Goal: Task Accomplishment & Management: Manage account settings

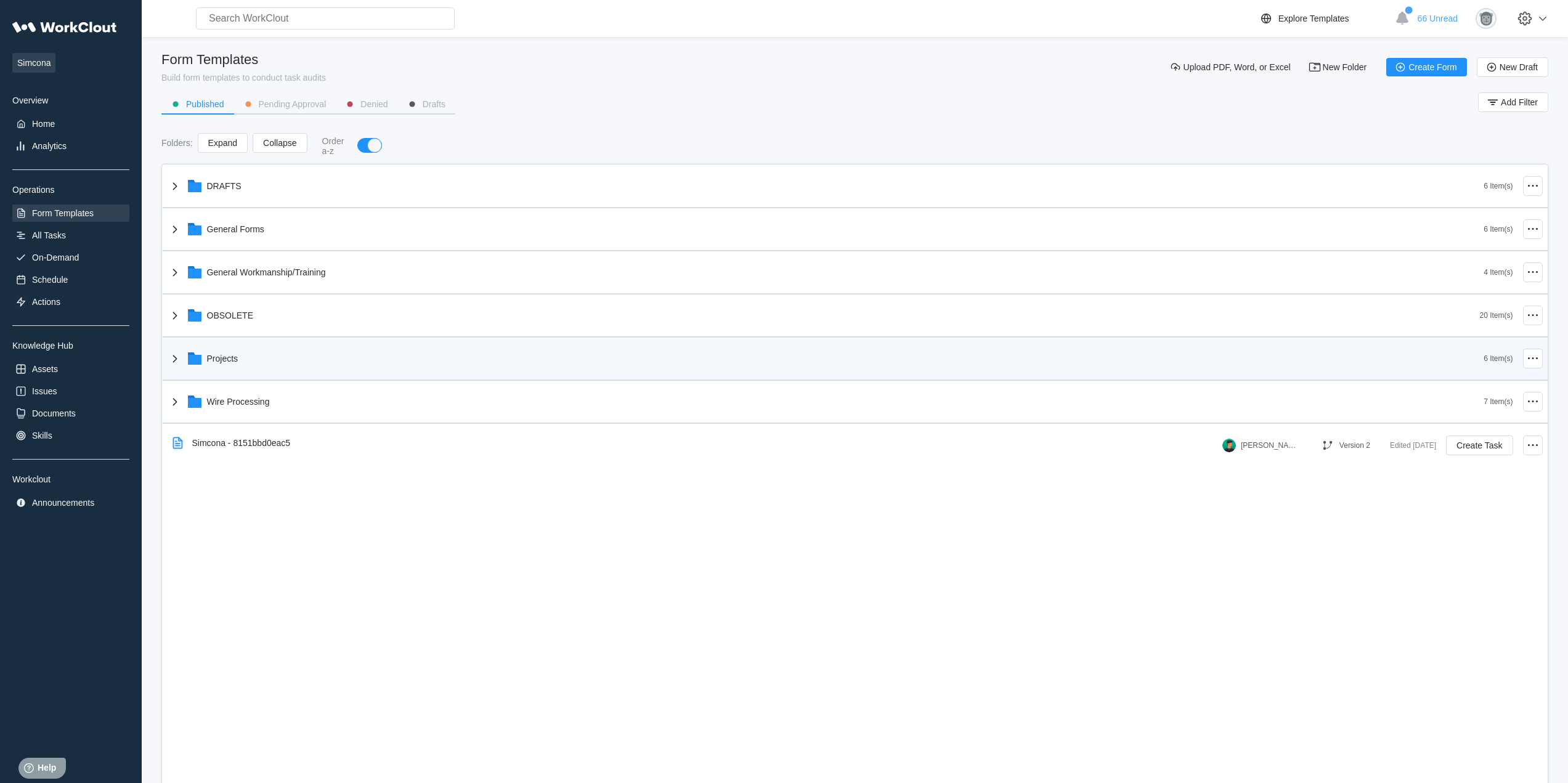
drag, startPoint x: 253, startPoint y: 355, endPoint x: 252, endPoint y: 345, distance: 10.0
click at [253, 355] on div "Projects" at bounding box center [825, 358] width 1316 height 32
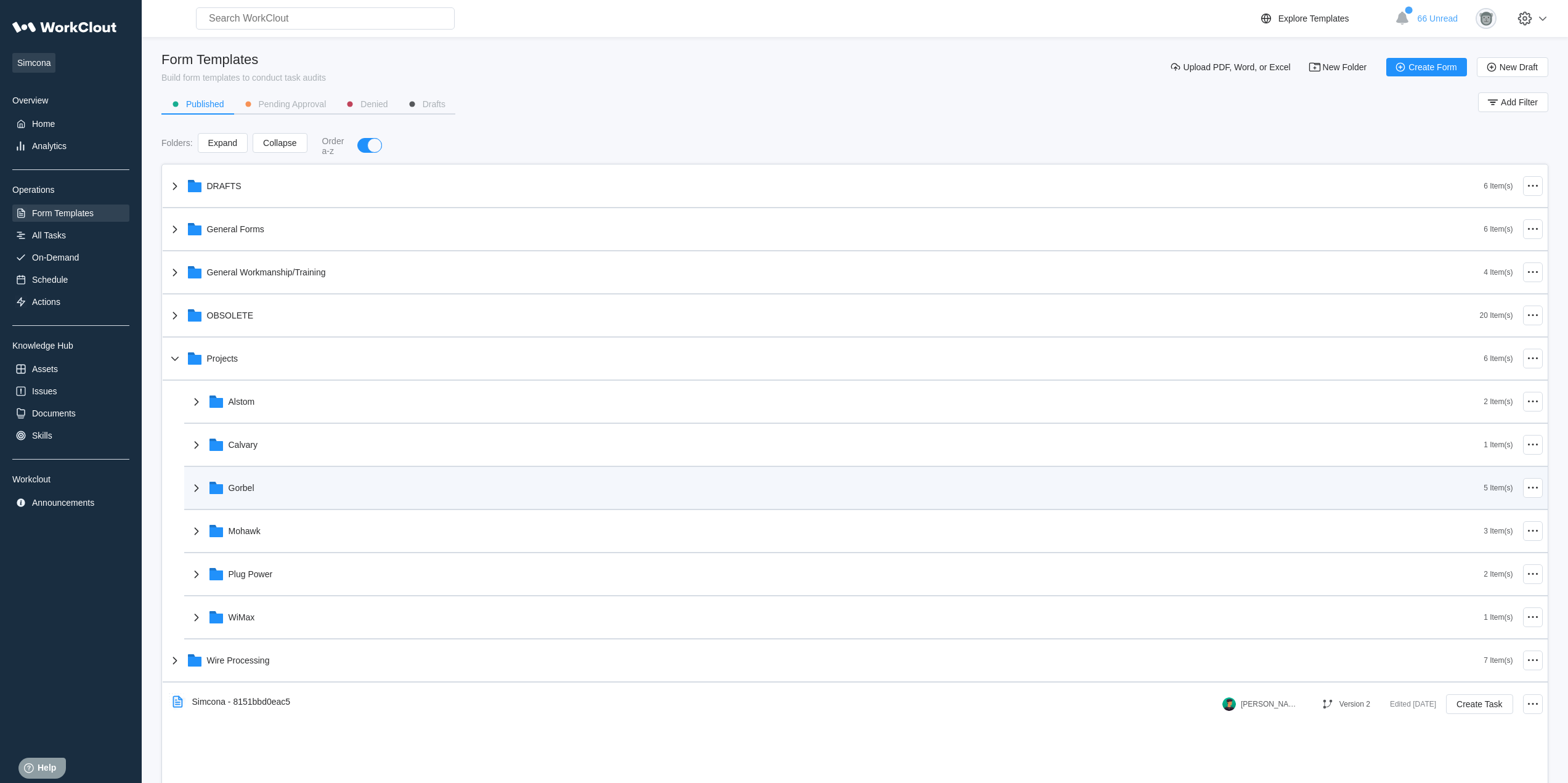
click at [293, 500] on div "Gorbel" at bounding box center [837, 488] width 1295 height 32
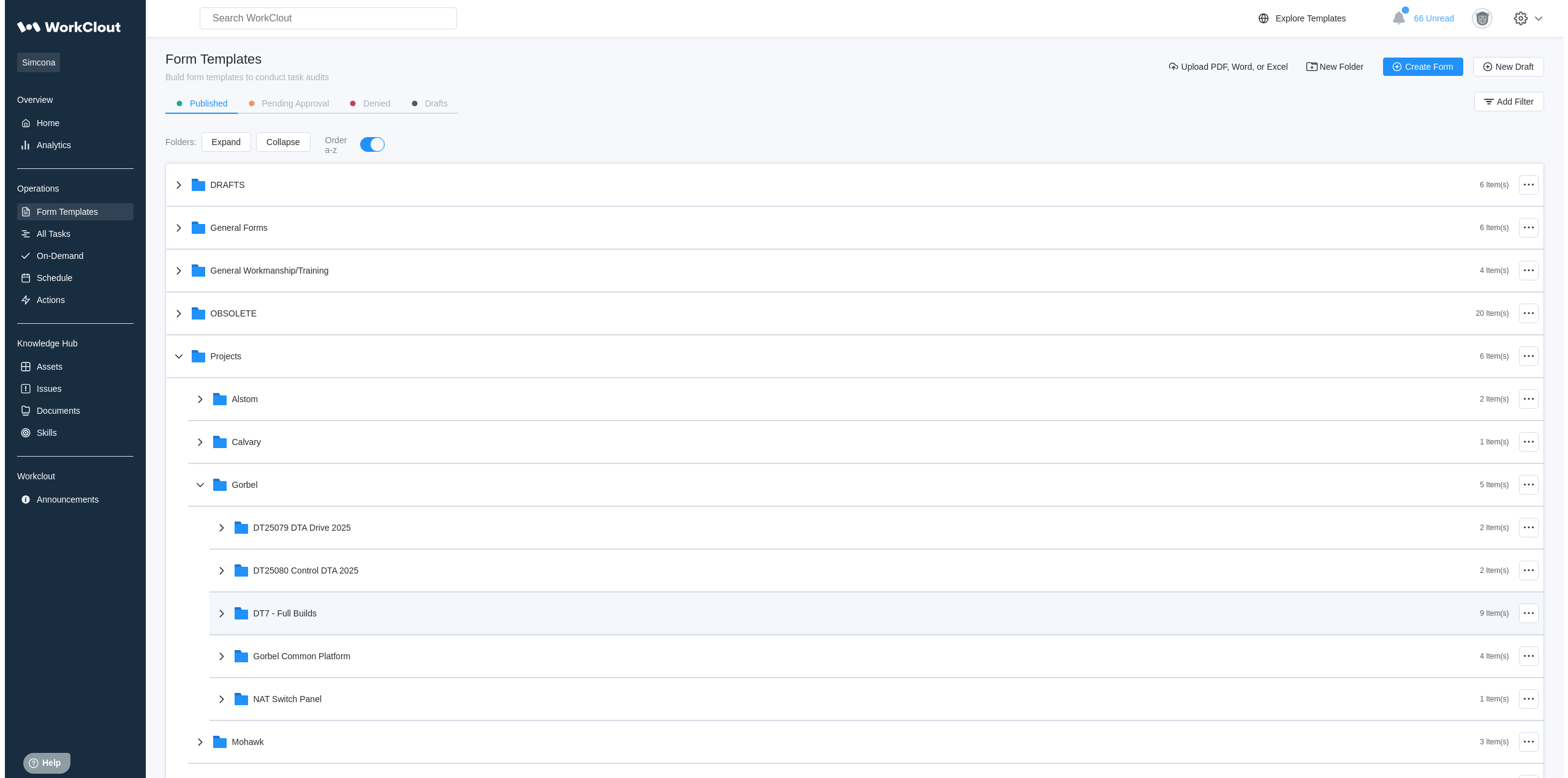
scroll to position [102, 0]
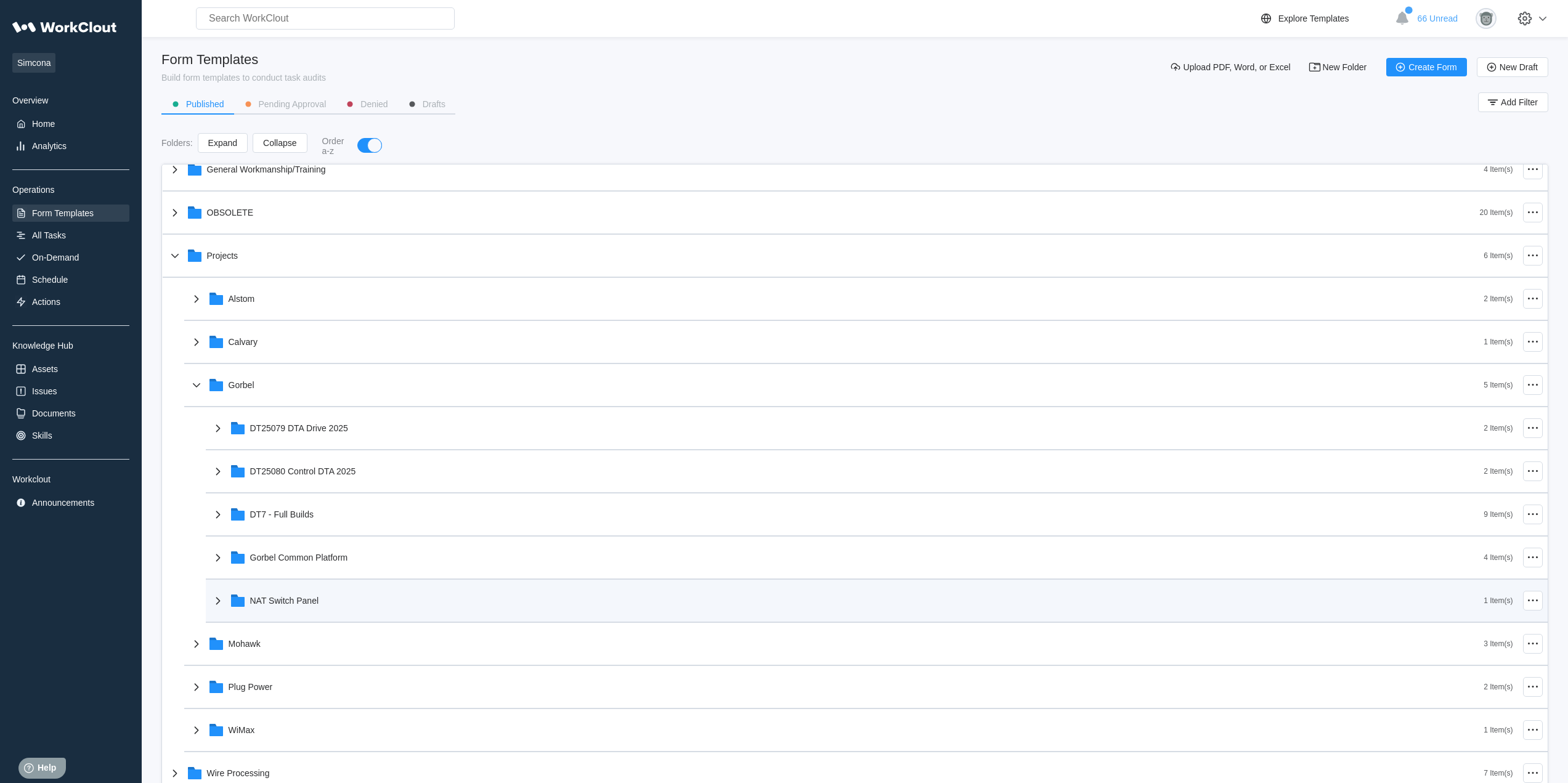
click at [335, 611] on div "NAT Switch Panel" at bounding box center [848, 601] width 1274 height 32
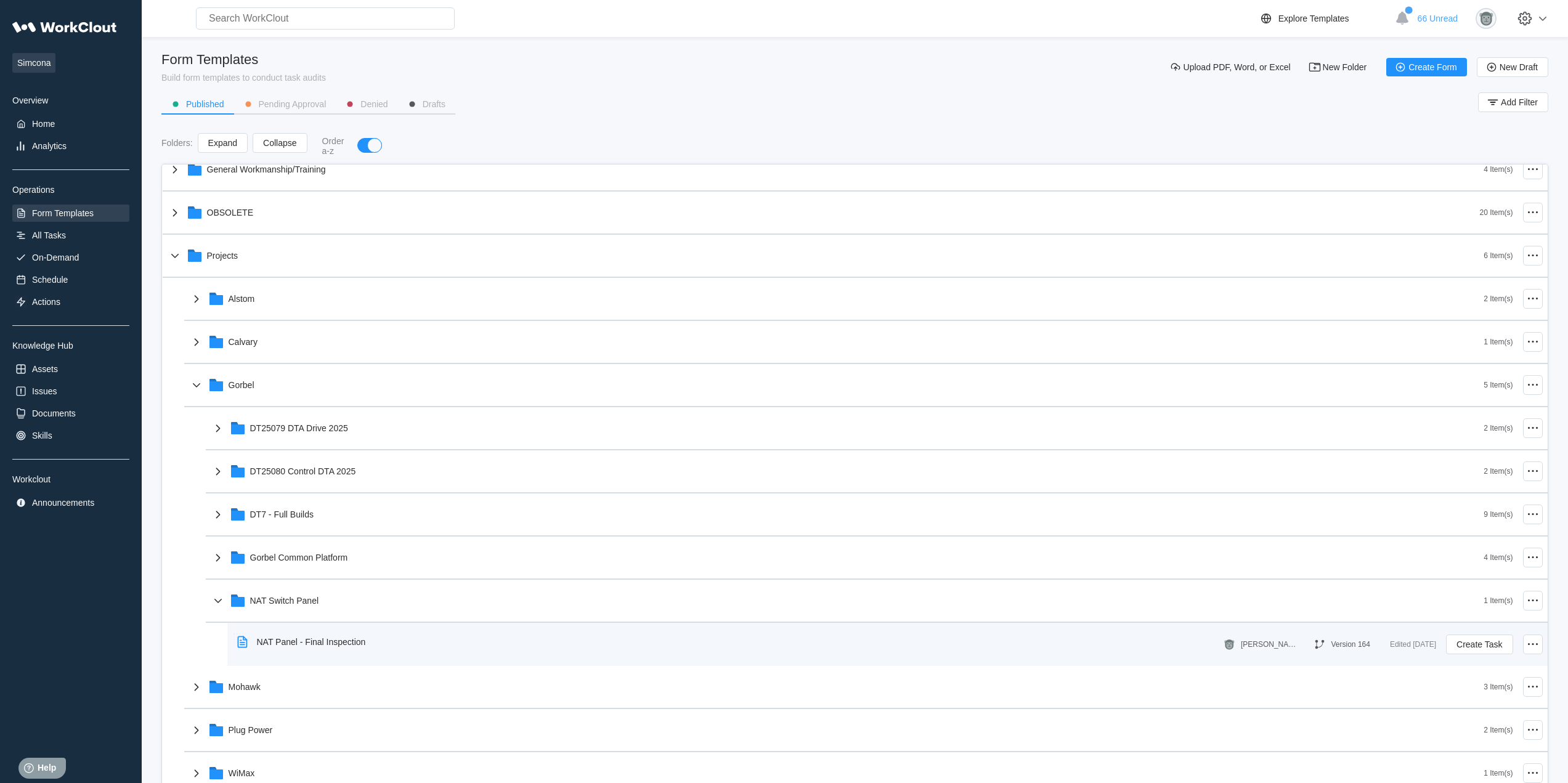
click at [363, 638] on div "NAT Panel - Final Inspection" at bounding box center [311, 641] width 109 height 10
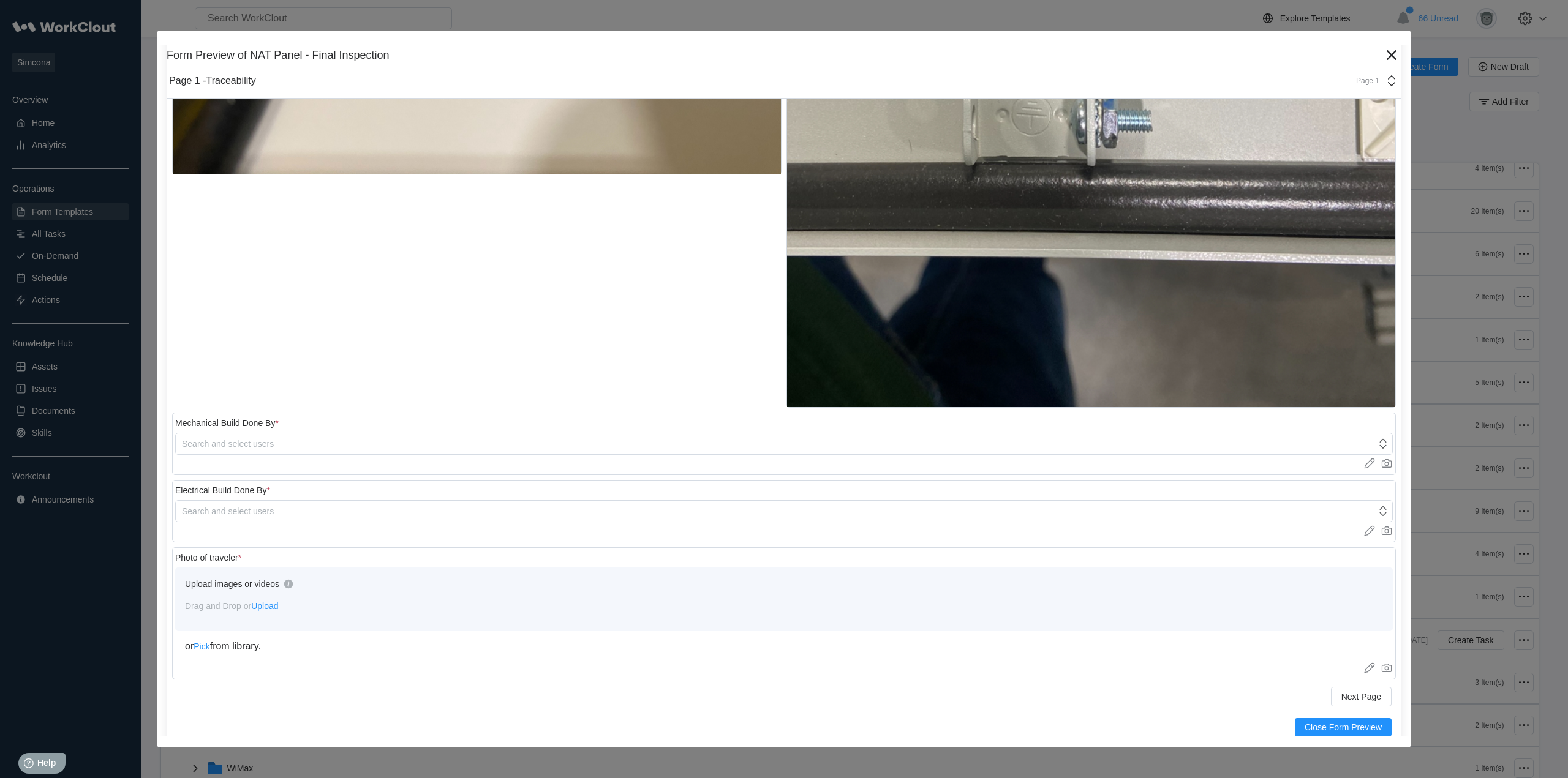
scroll to position [850, 0]
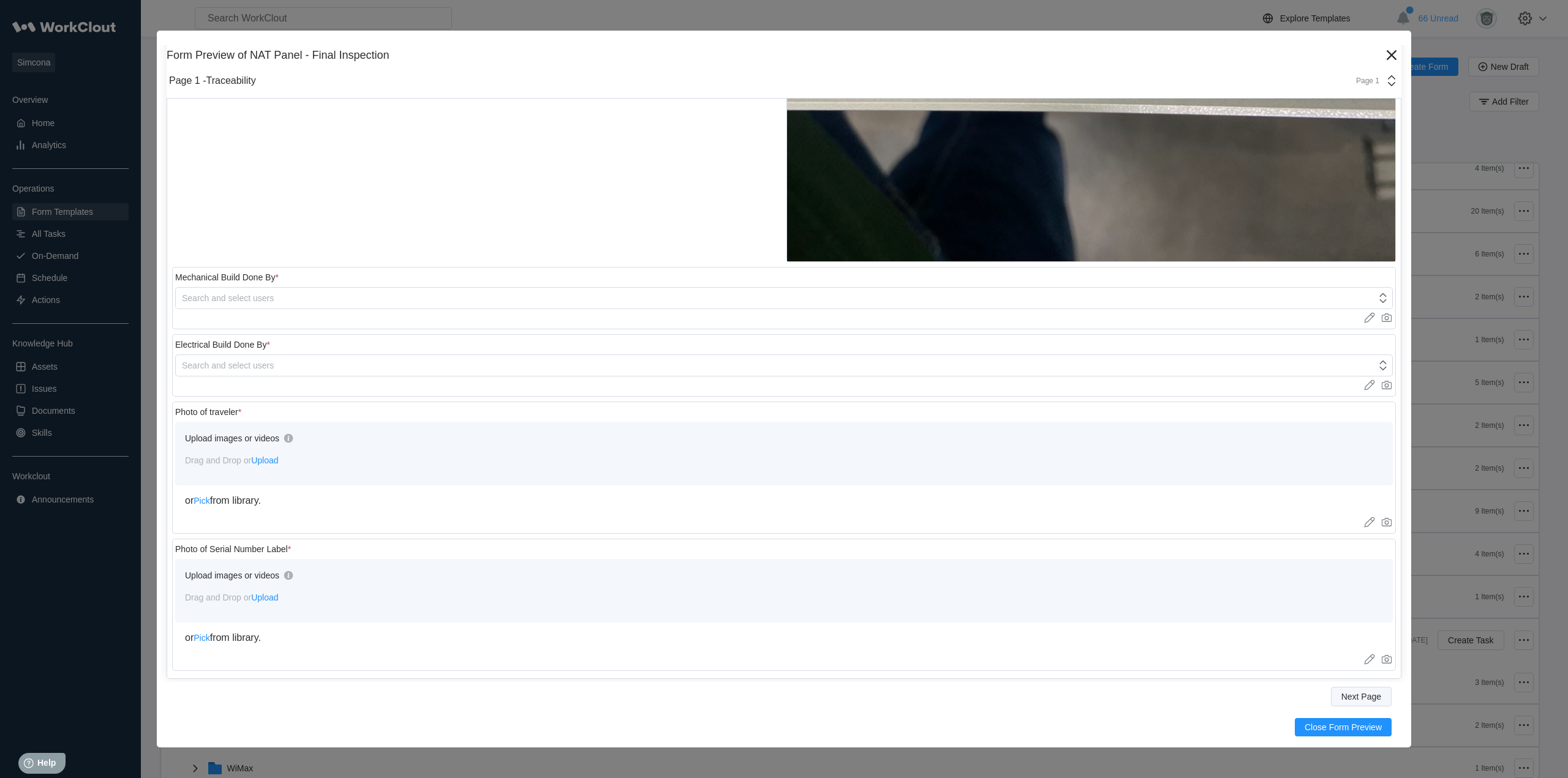
click at [1363, 701] on span "Next Page" at bounding box center [1361, 697] width 40 height 9
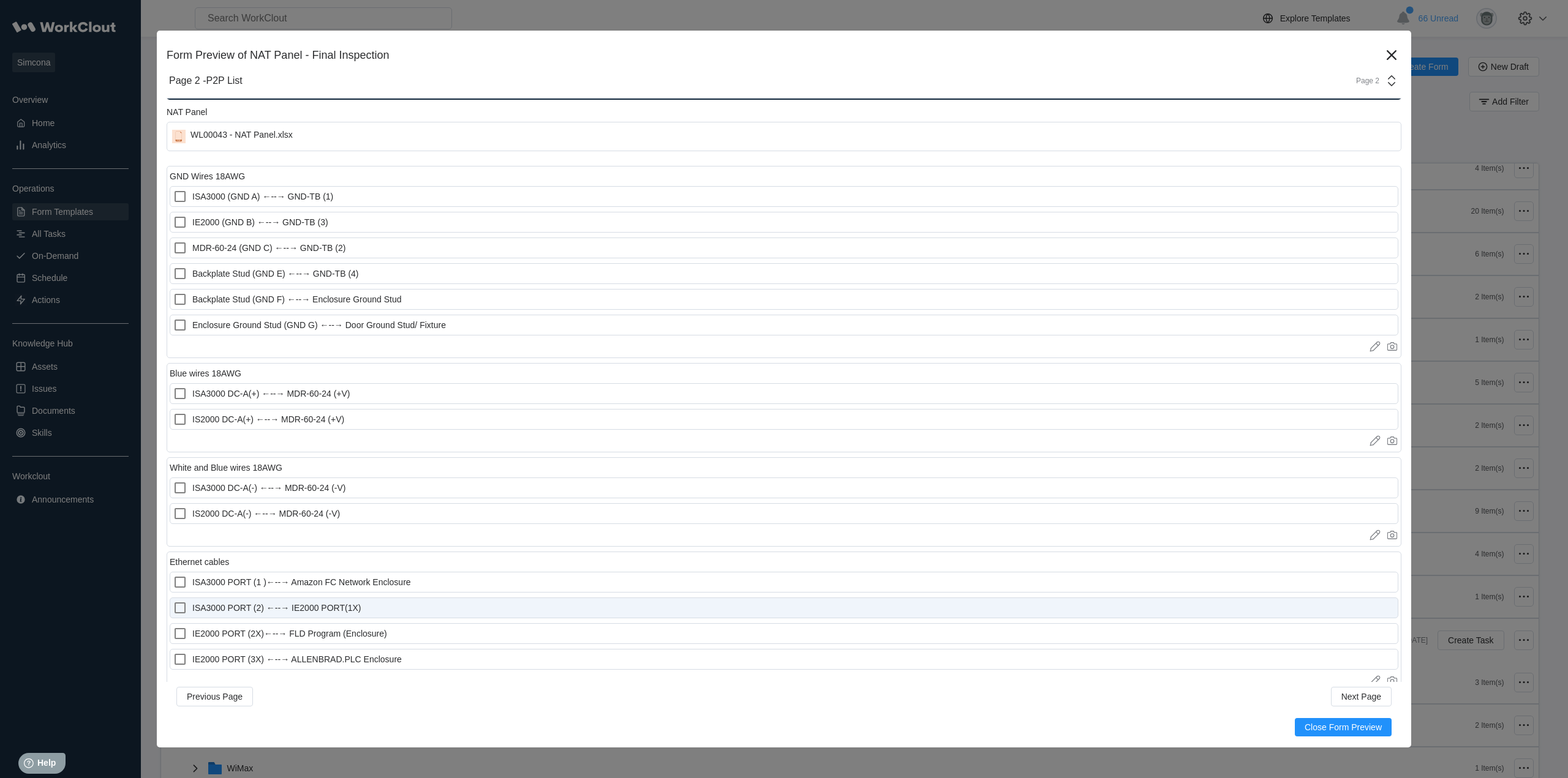
scroll to position [92, 0]
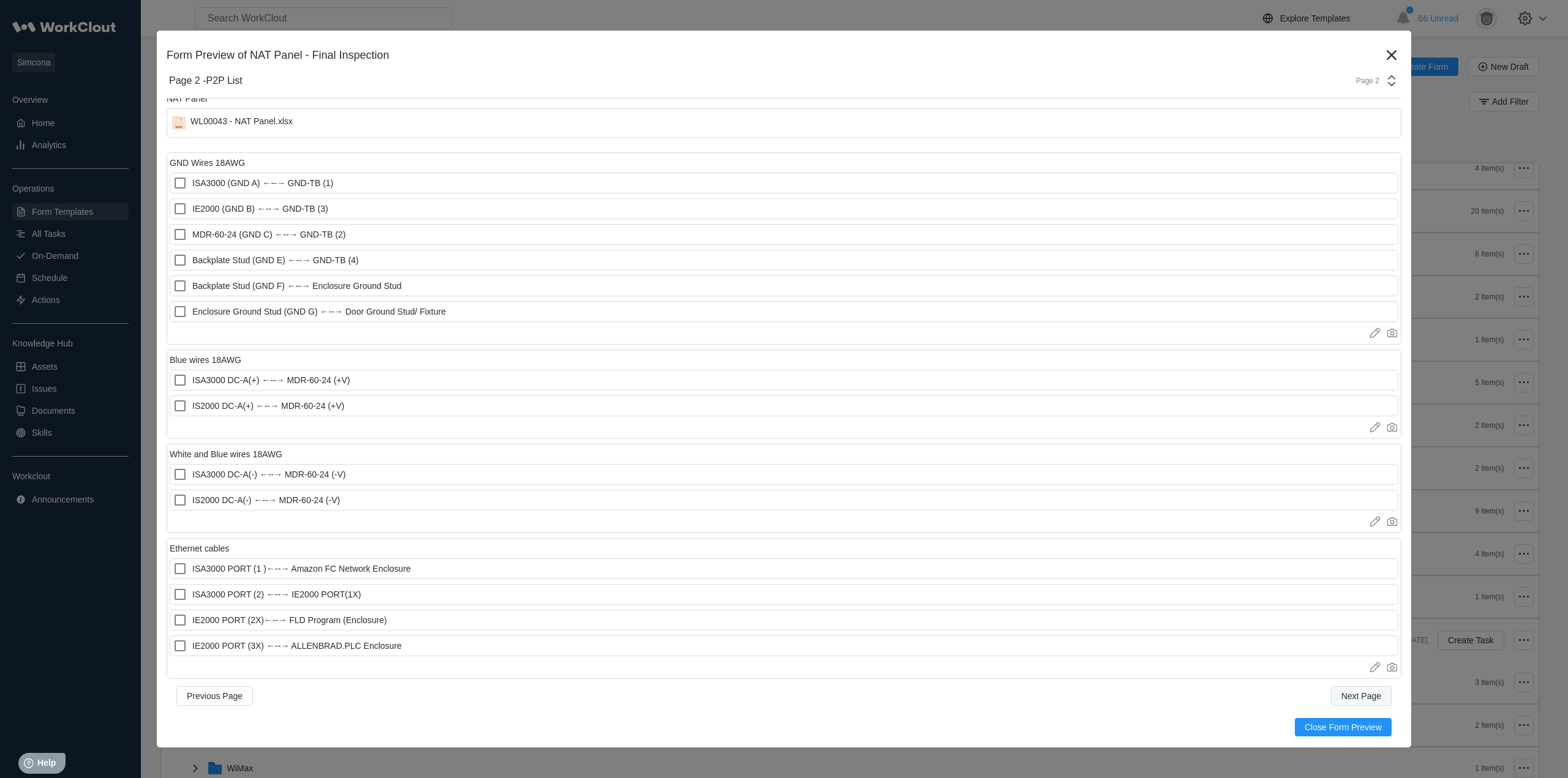
click at [1349, 696] on span "Next Page" at bounding box center [1361, 696] width 40 height 9
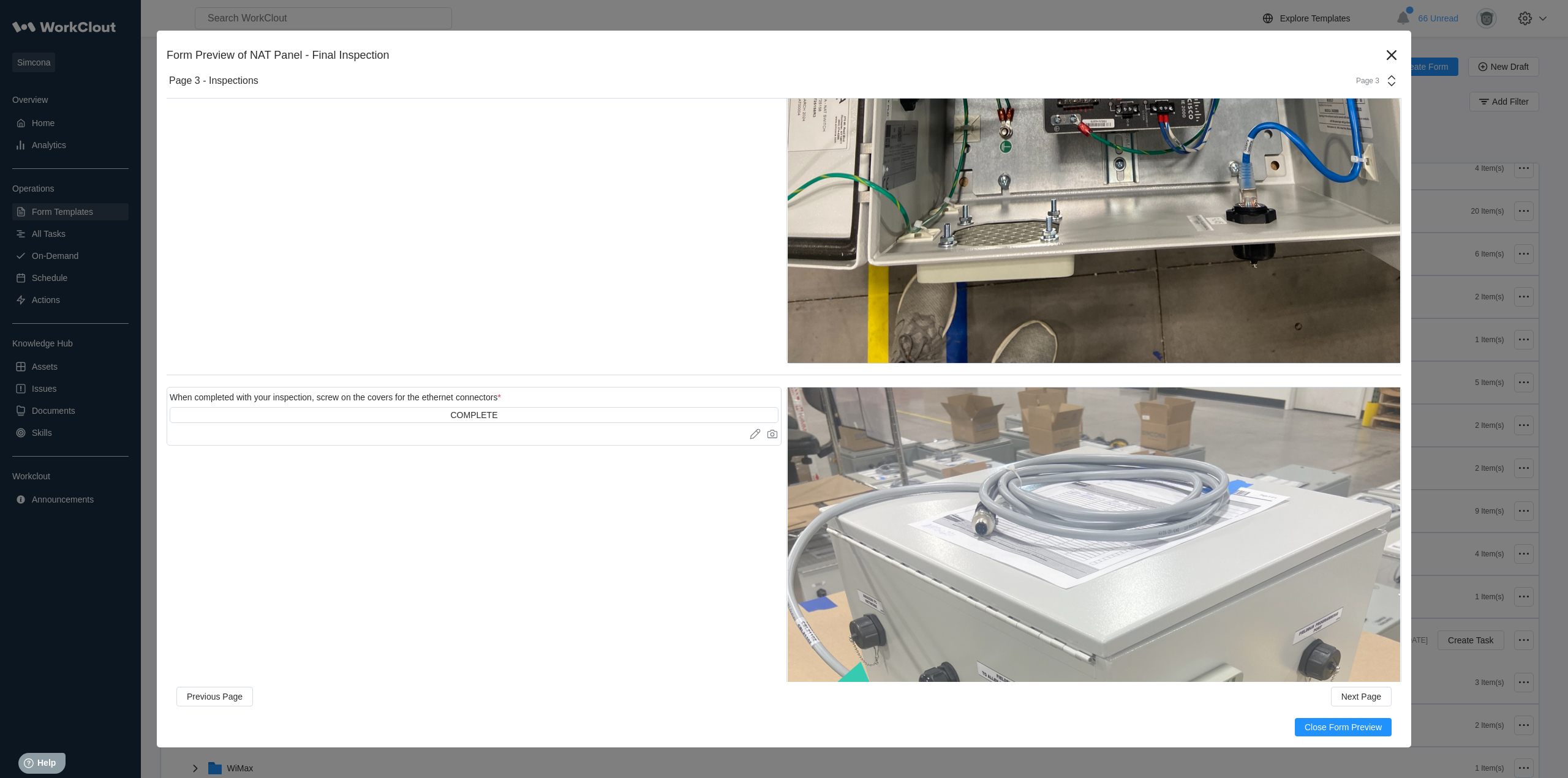
scroll to position [31294, 0]
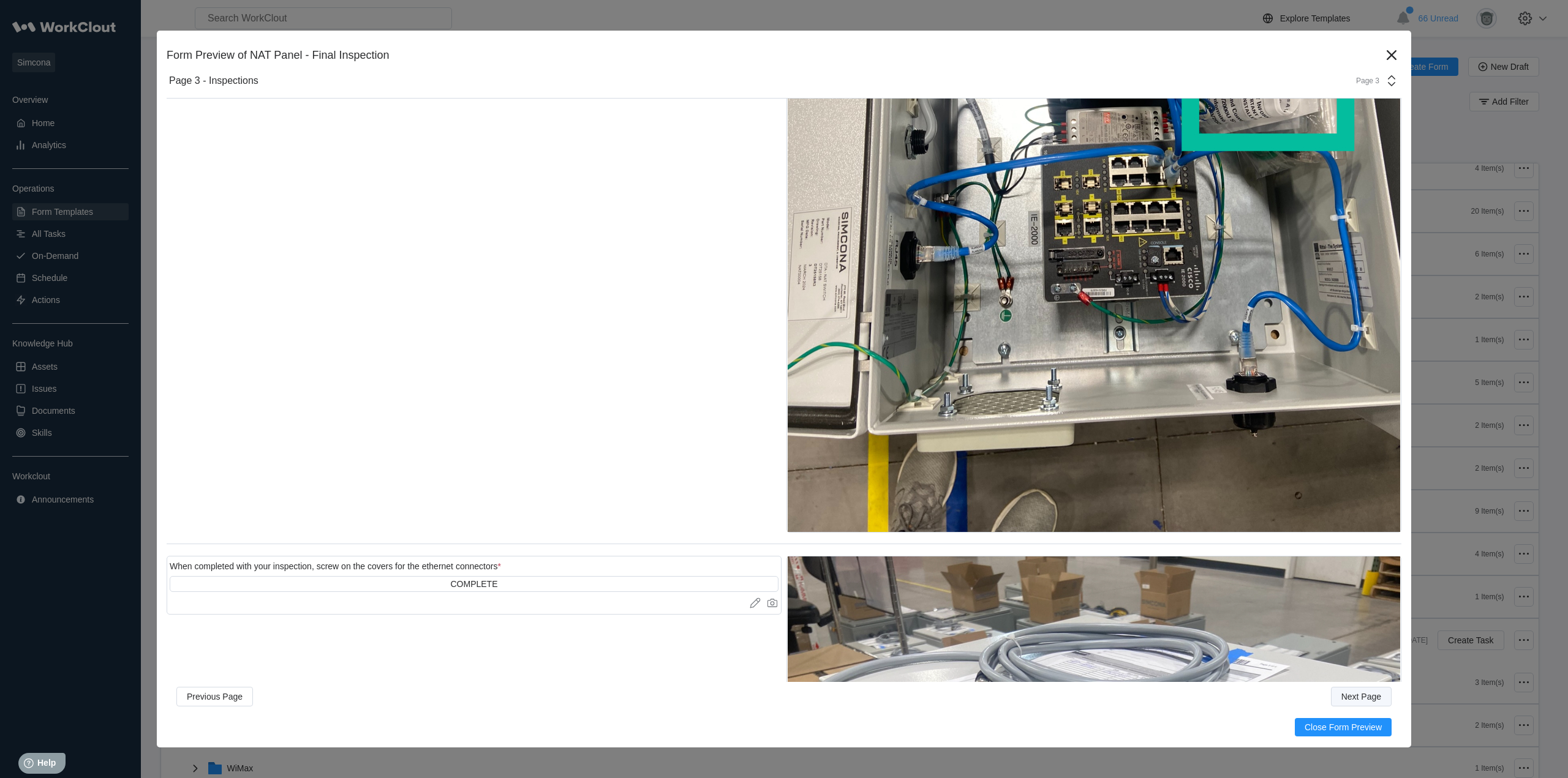
click at [1373, 702] on button "Next Page" at bounding box center [1361, 696] width 61 height 20
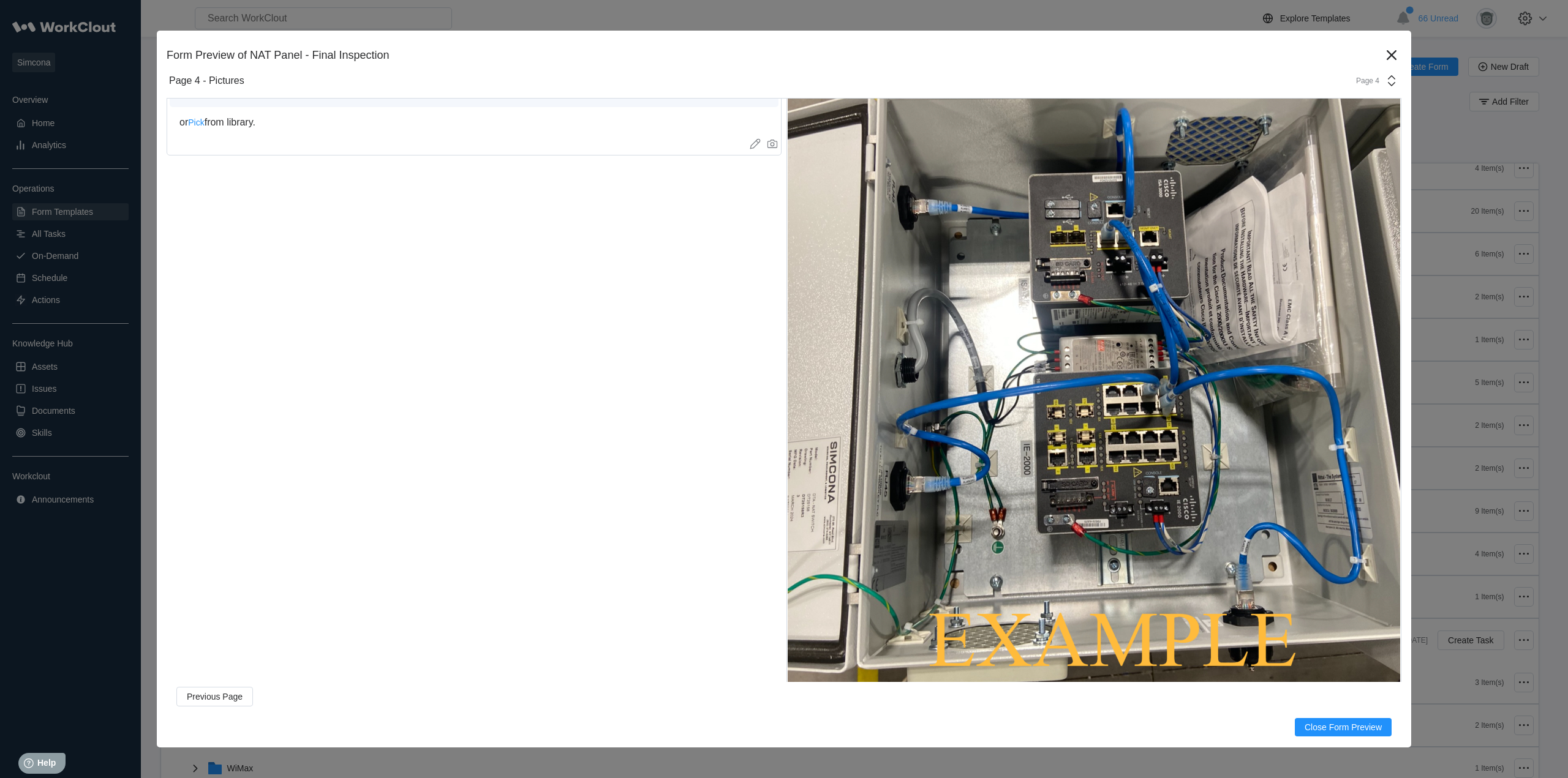
click at [1357, 80] on div "Page 4" at bounding box center [1364, 81] width 30 height 9
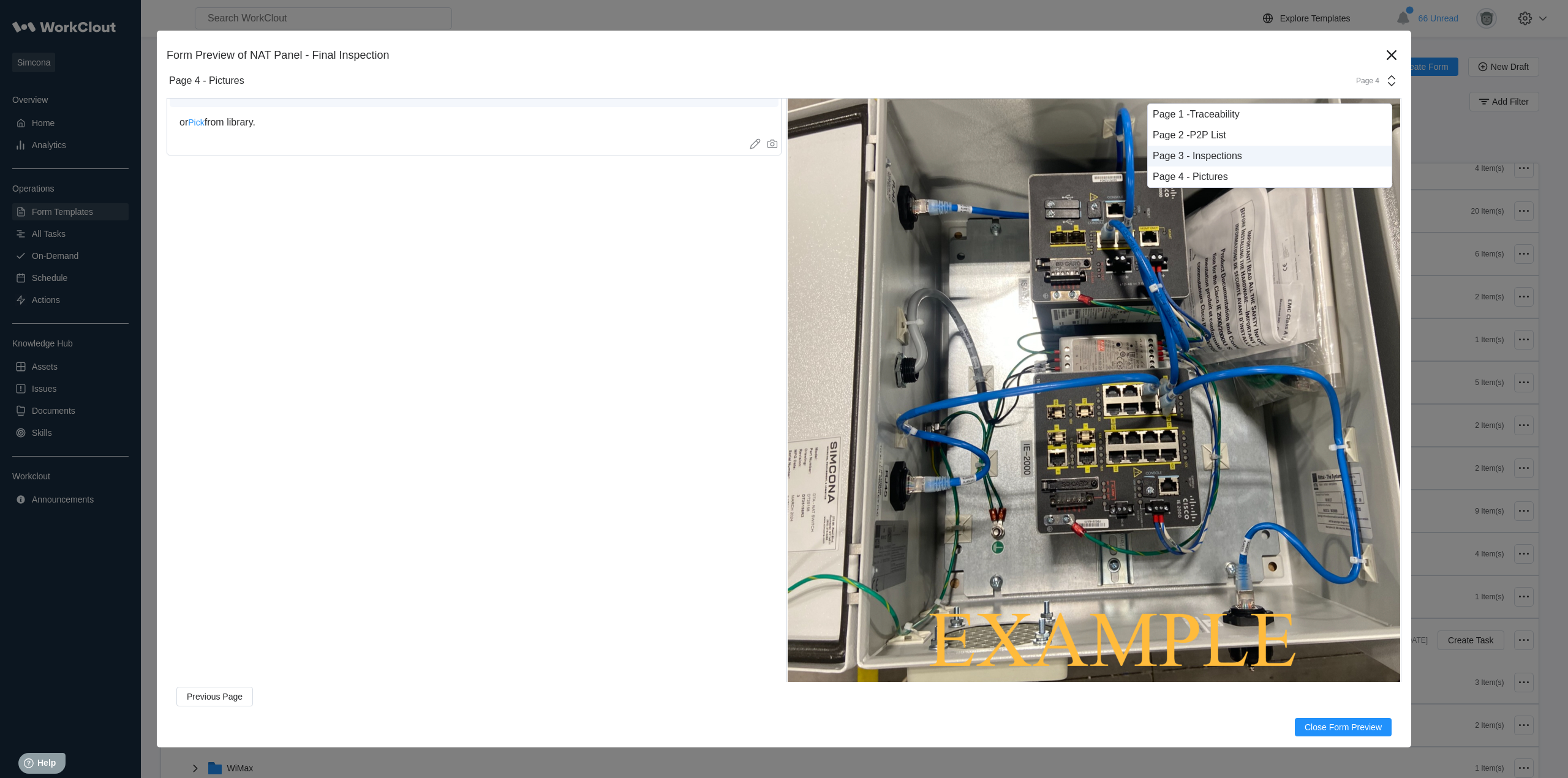
click at [1221, 163] on div "Page 3 - Inspections" at bounding box center [1269, 156] width 244 height 21
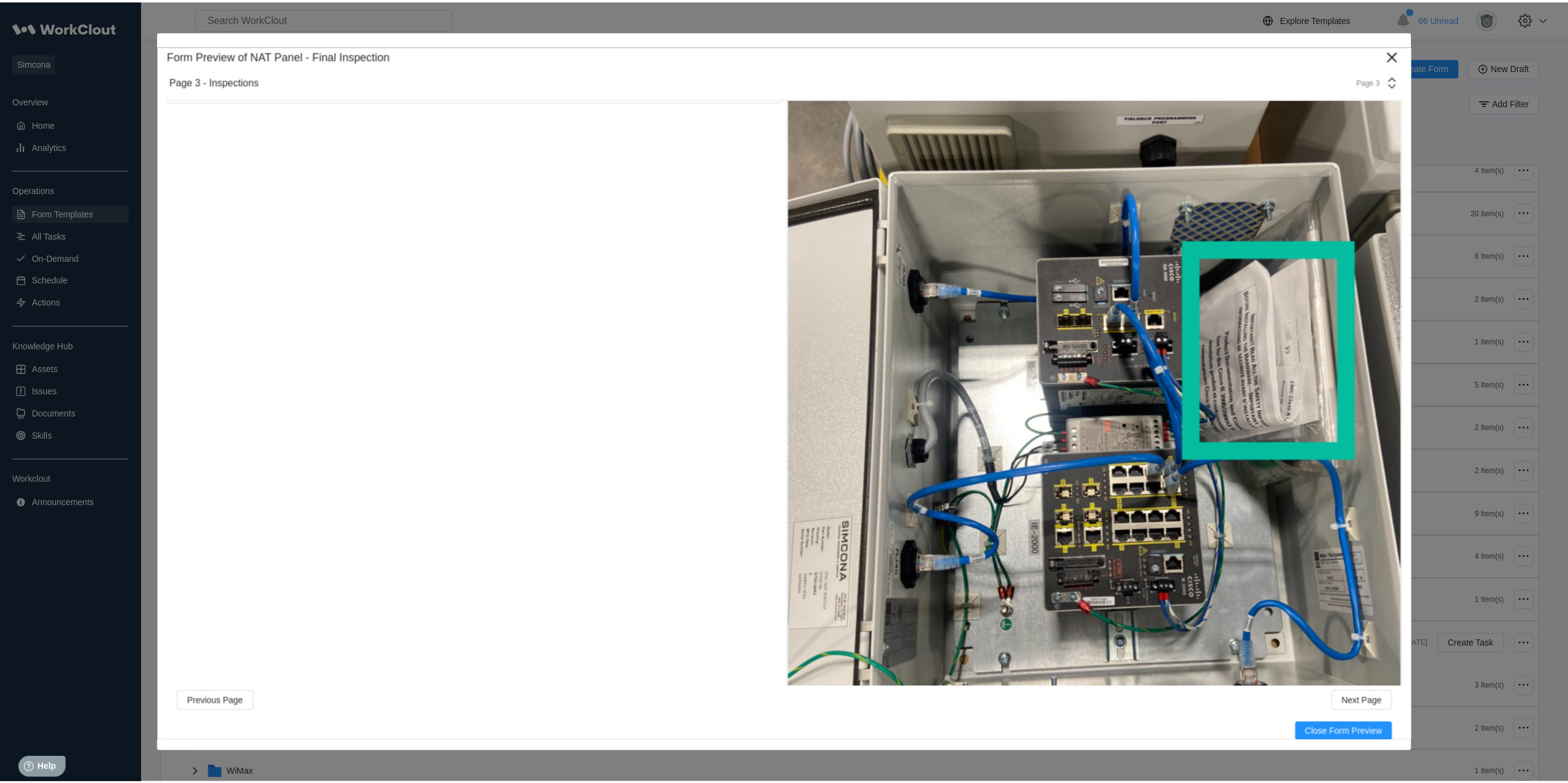
scroll to position [30879, 0]
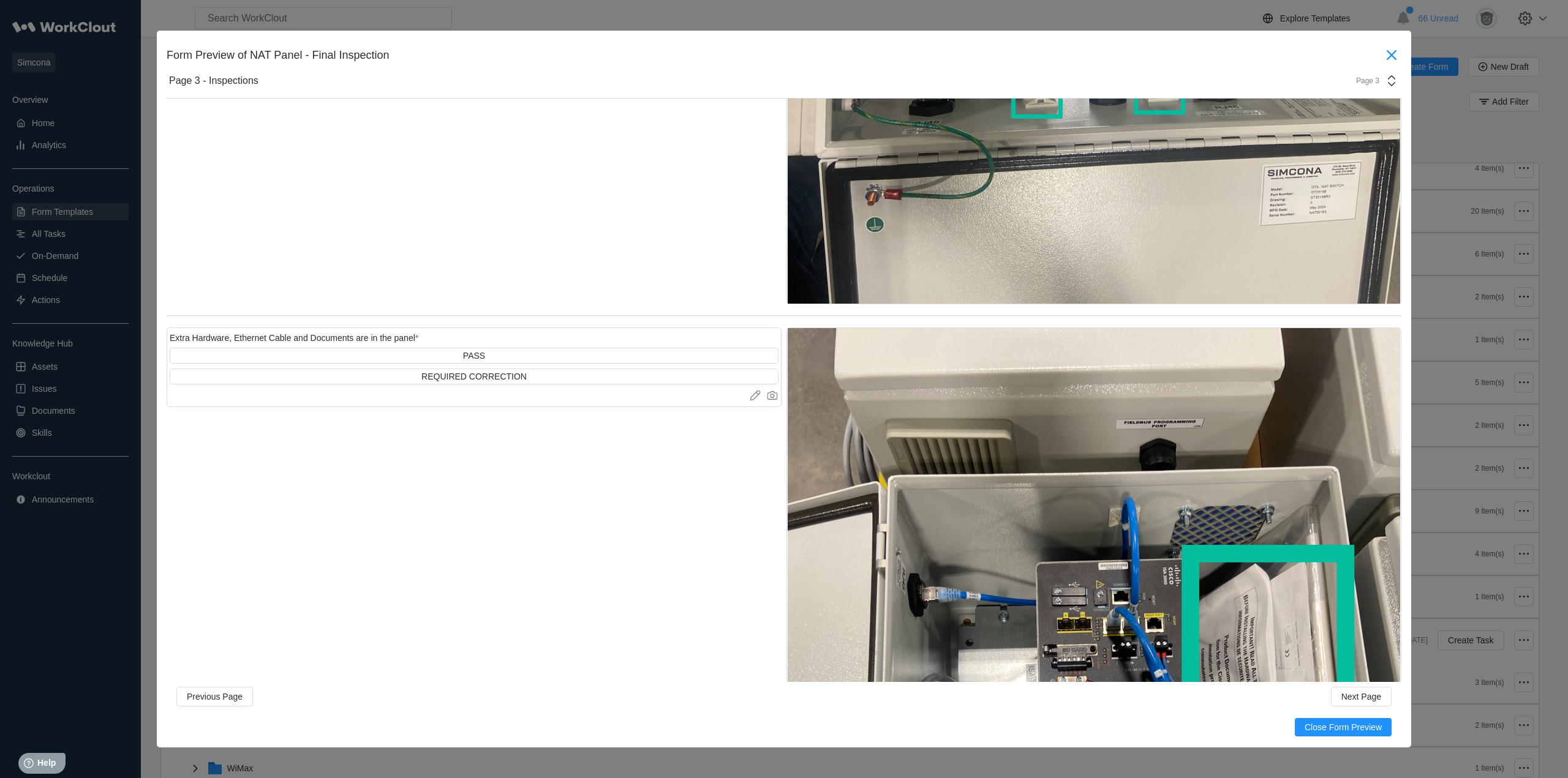
click at [1382, 53] on icon at bounding box center [1391, 55] width 20 height 20
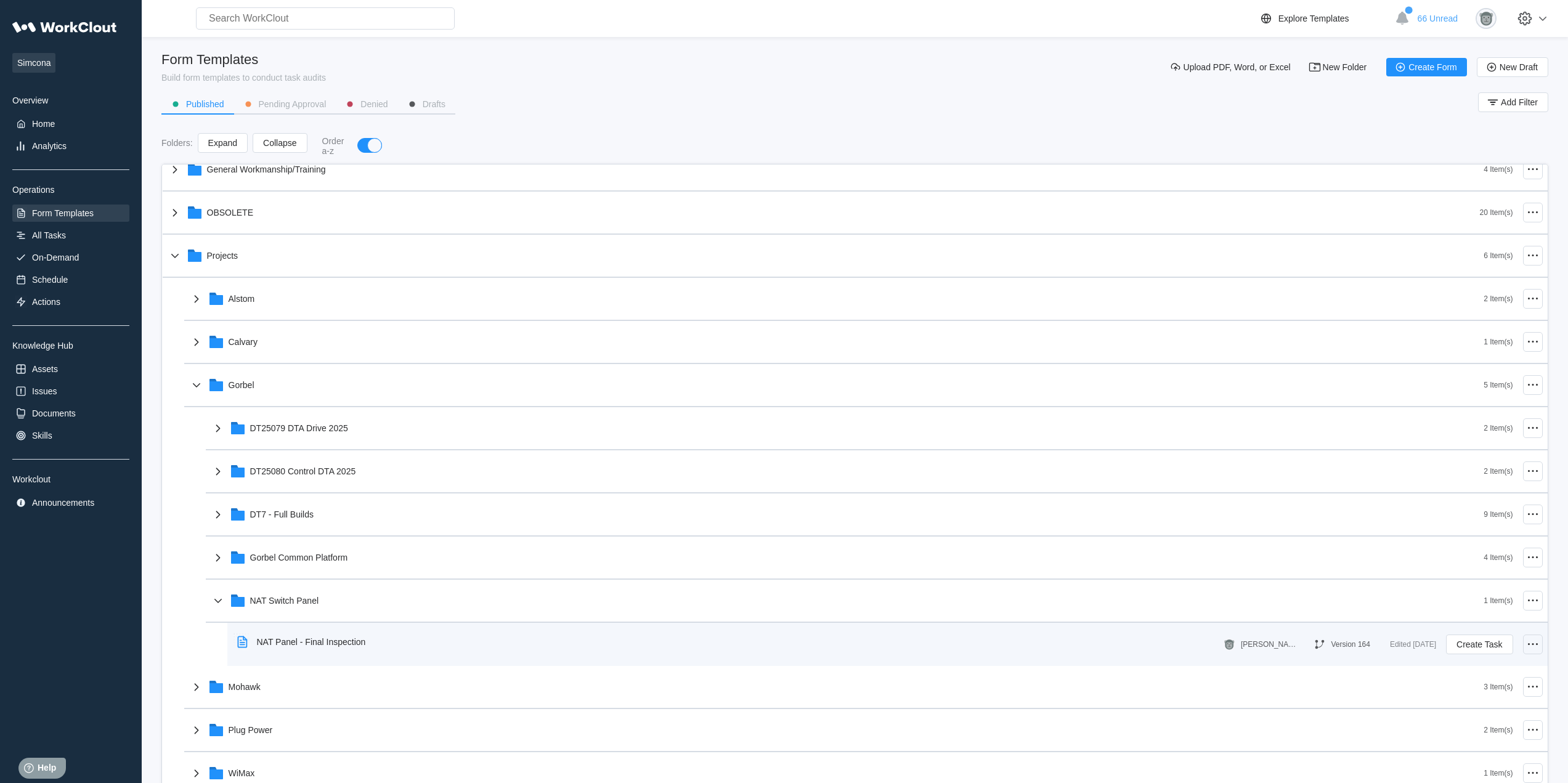
click at [1525, 647] on icon at bounding box center [1532, 644] width 15 height 15
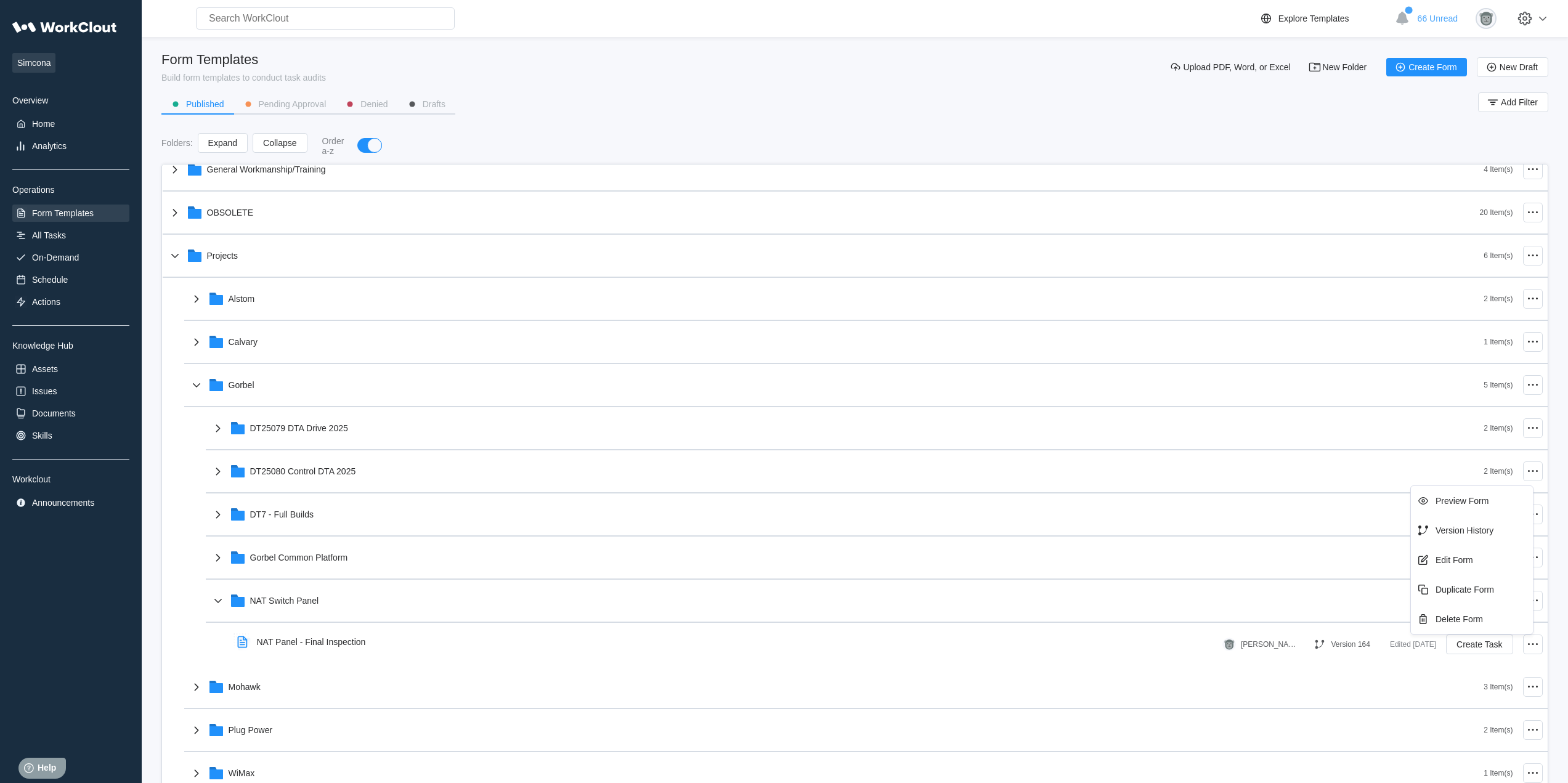
click at [1060, 124] on div "Form Templates Build form templates to conduct task audits Upload PDF, Word, or…" at bounding box center [855, 422] width 1387 height 742
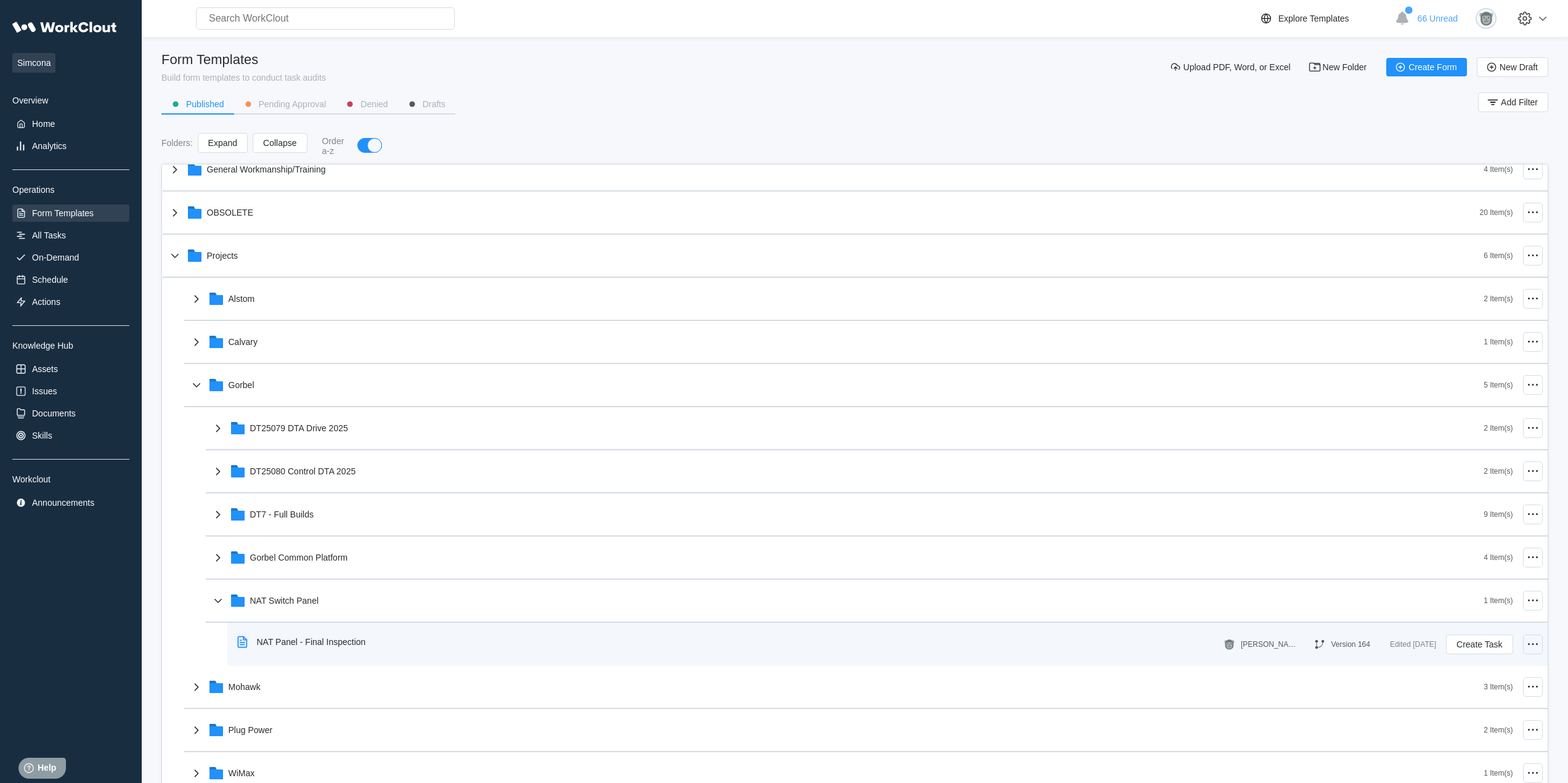
click at [1525, 644] on icon at bounding box center [1532, 644] width 15 height 15
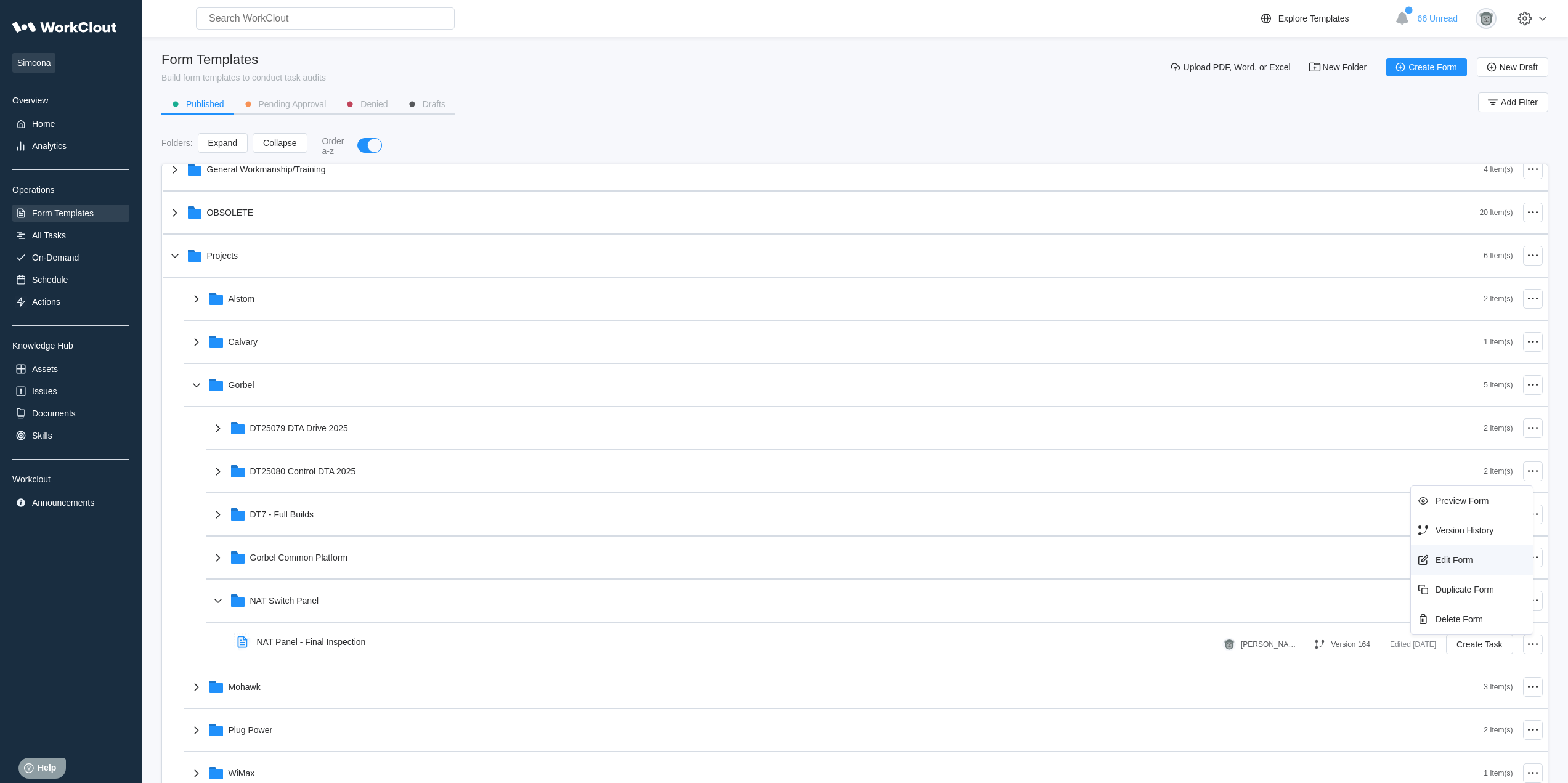
click at [1488, 557] on div "Edit Form" at bounding box center [1472, 560] width 112 height 20
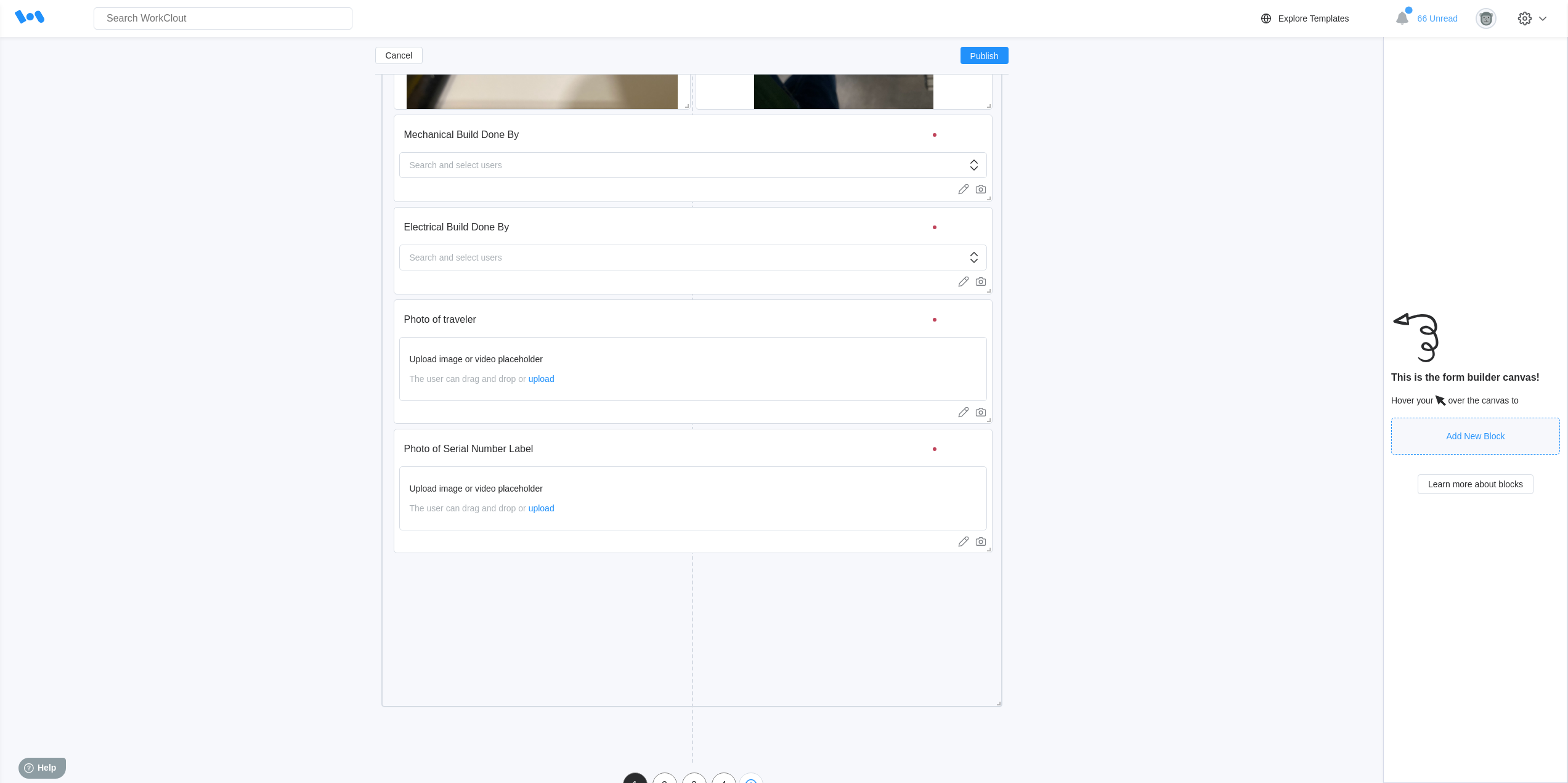
scroll to position [729, 0]
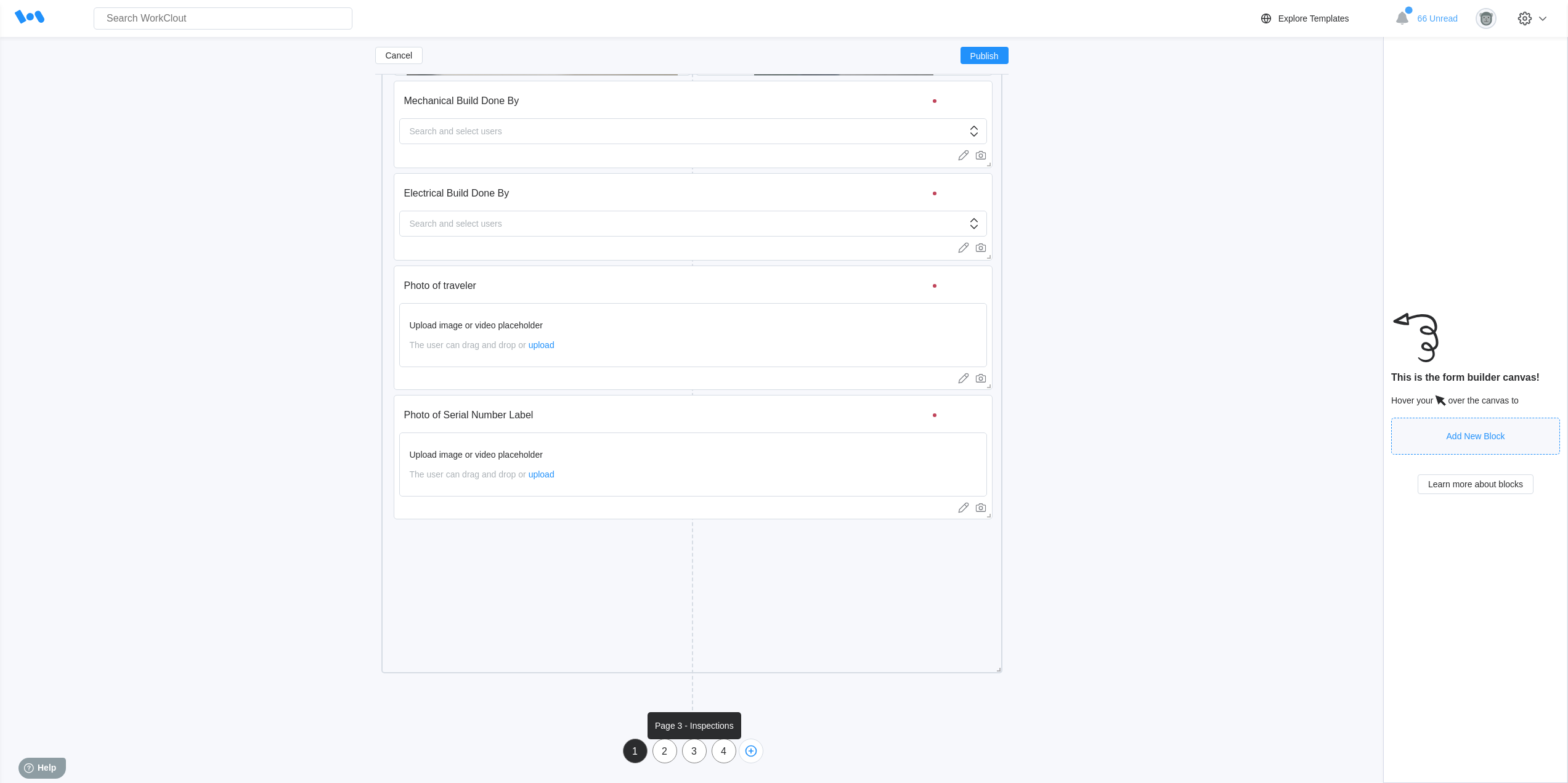
click at [694, 749] on div "3" at bounding box center [694, 751] width 24 height 11
type input "Page 3 - Inspections"
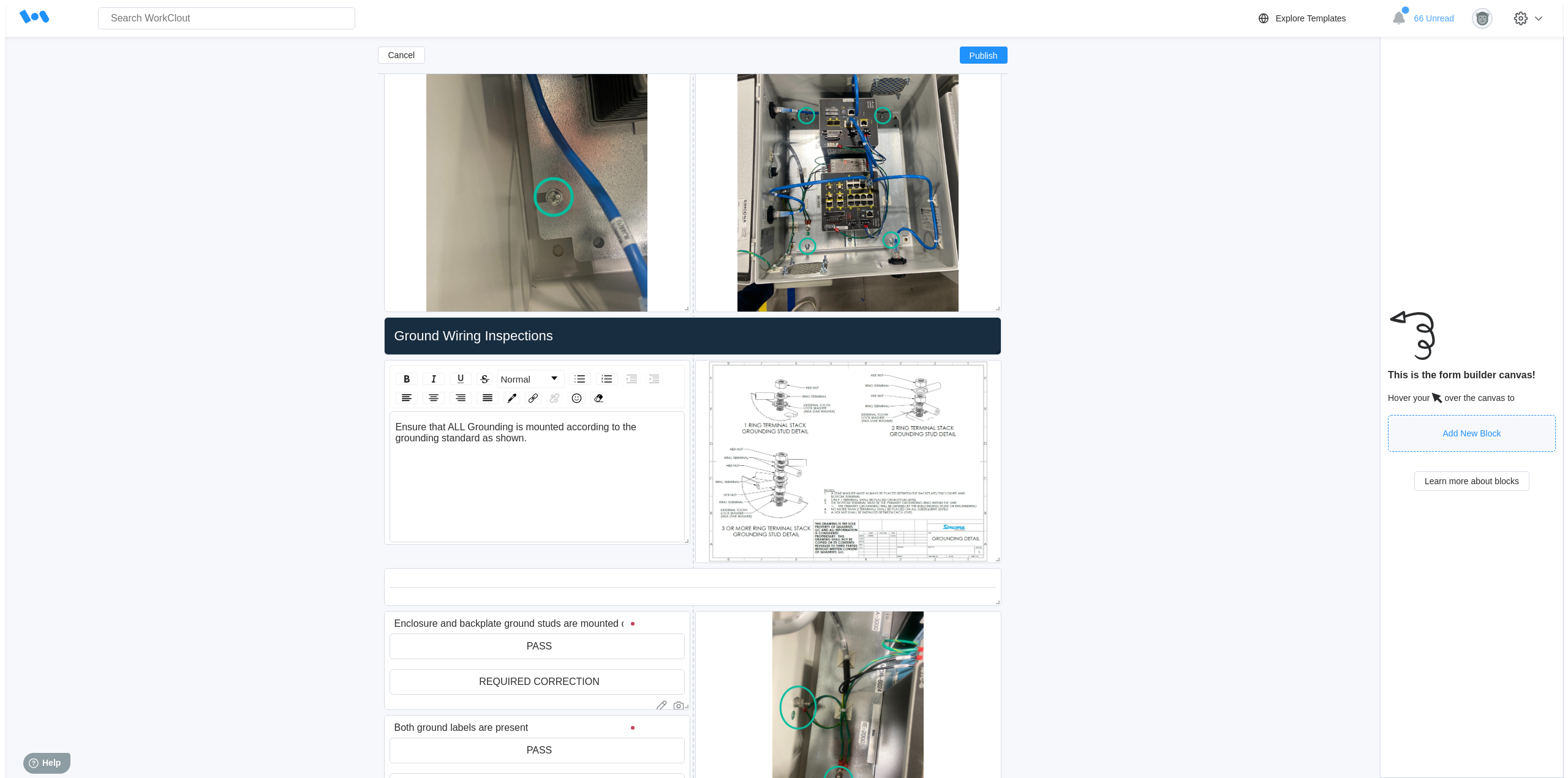
scroll to position [9604, 0]
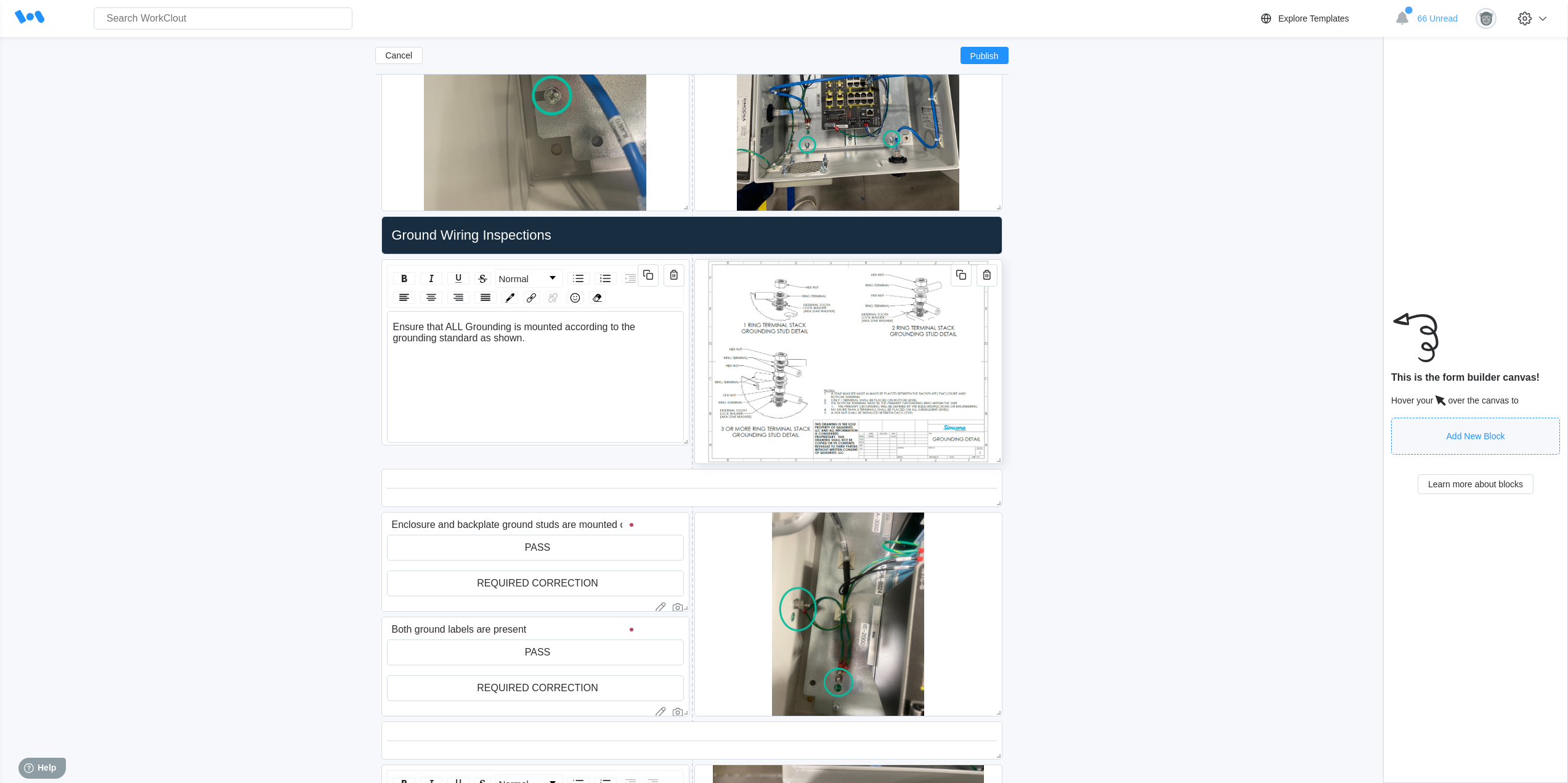
click at [999, 377] on div at bounding box center [848, 362] width 308 height 205
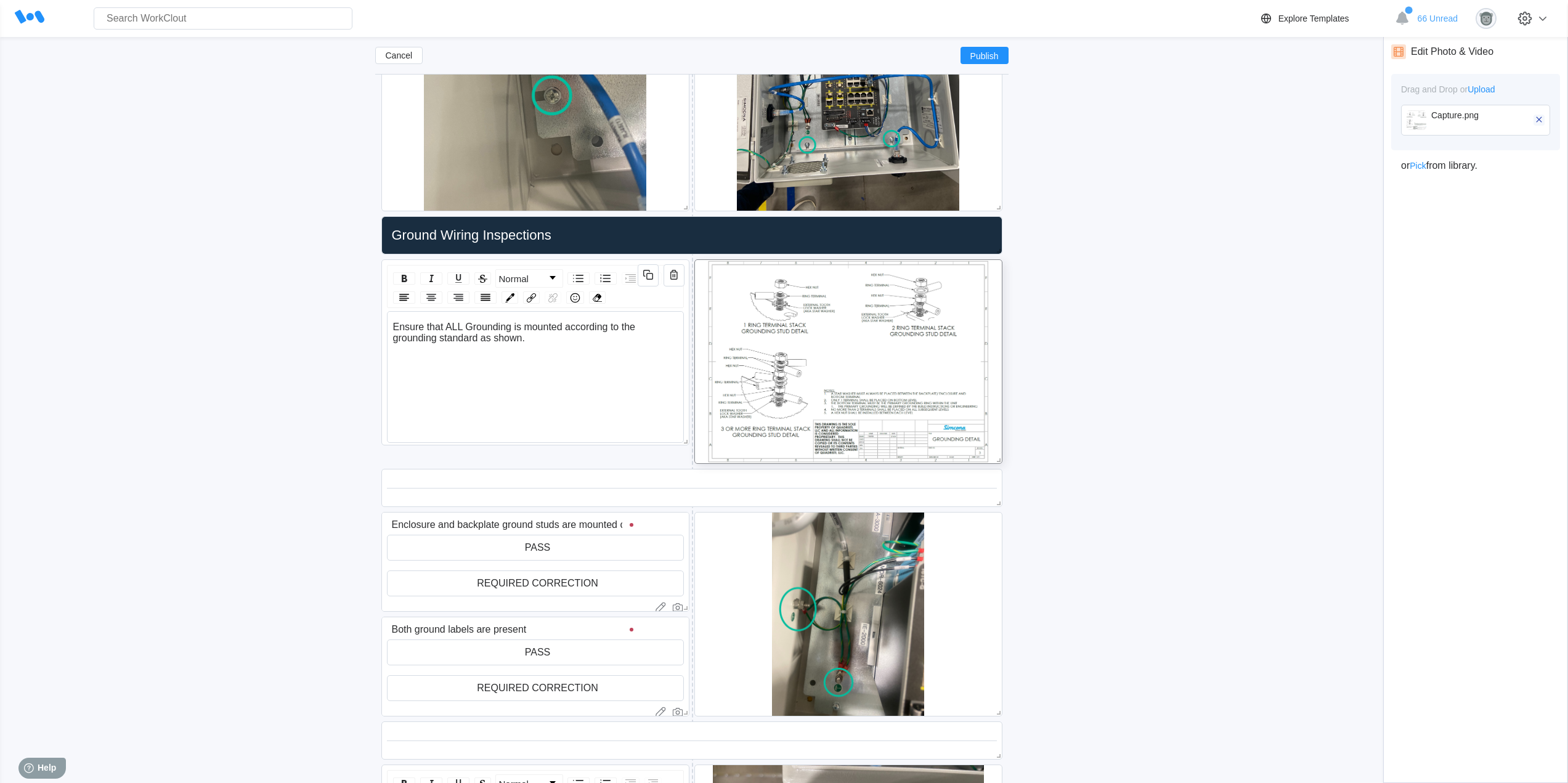
click at [1537, 121] on icon "button" at bounding box center [1539, 119] width 11 height 11
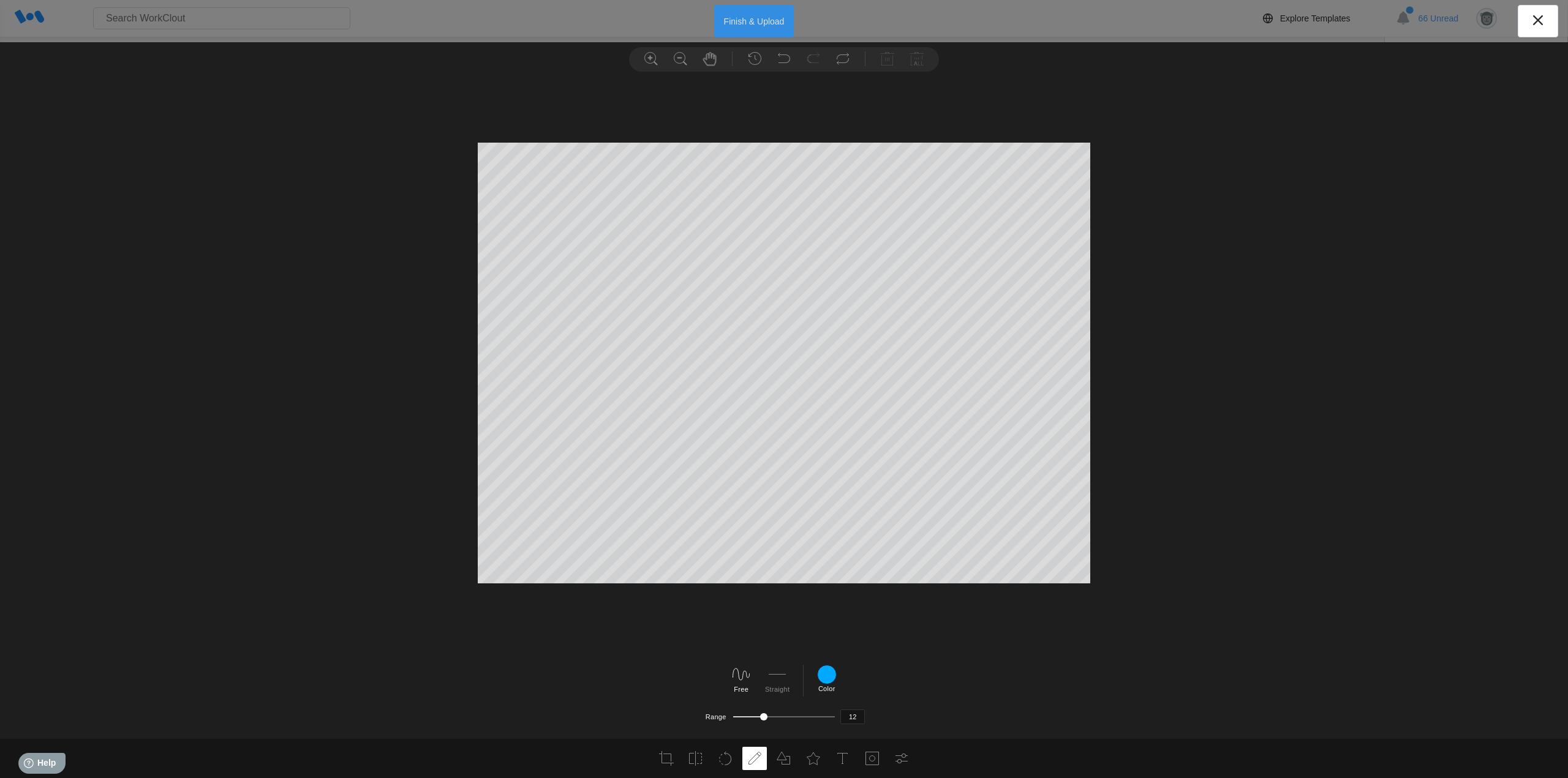
click at [754, 20] on button "Finish & Upload" at bounding box center [754, 21] width 80 height 32
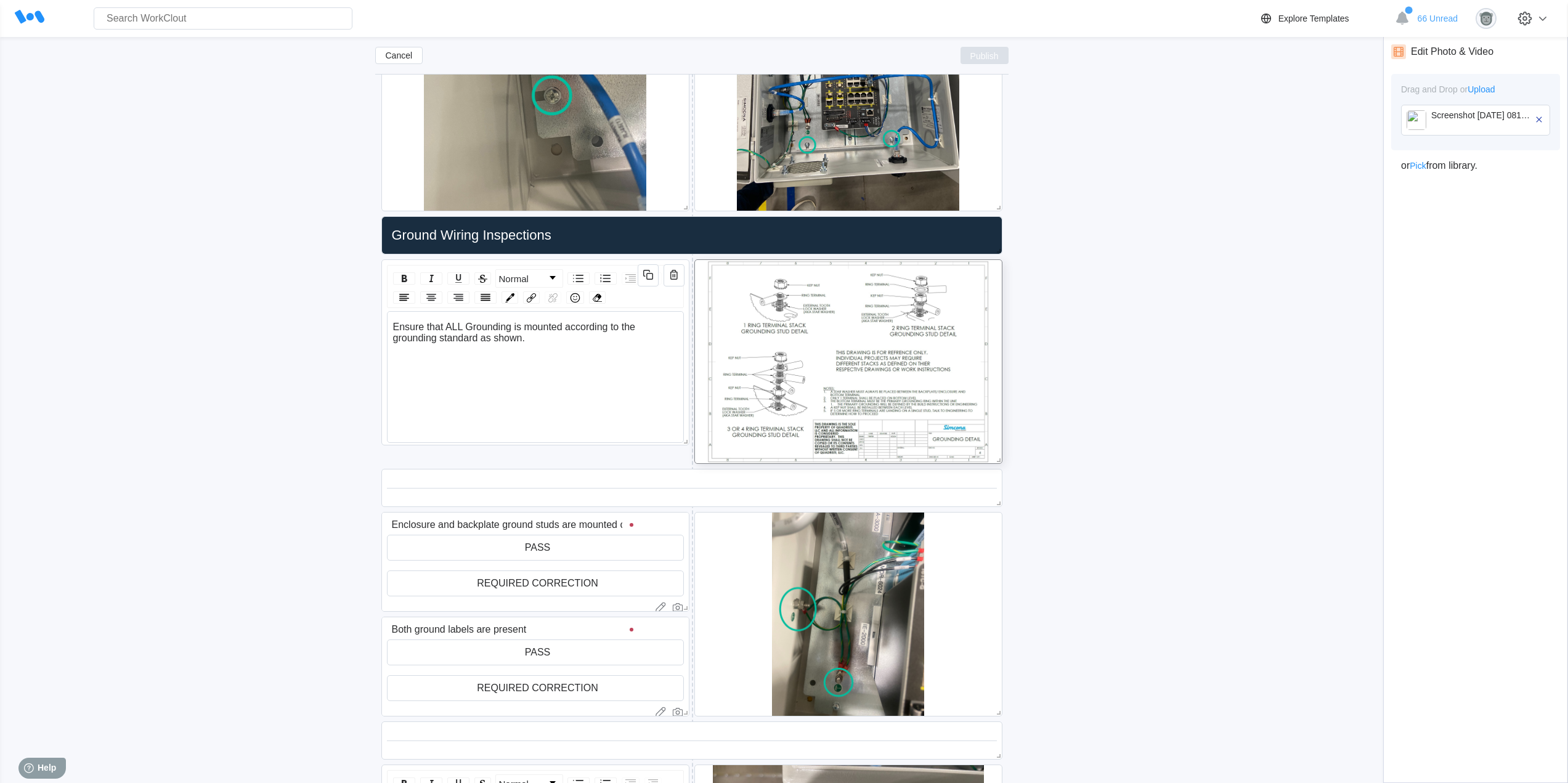
click at [999, 56] on button "Publish" at bounding box center [984, 55] width 48 height 17
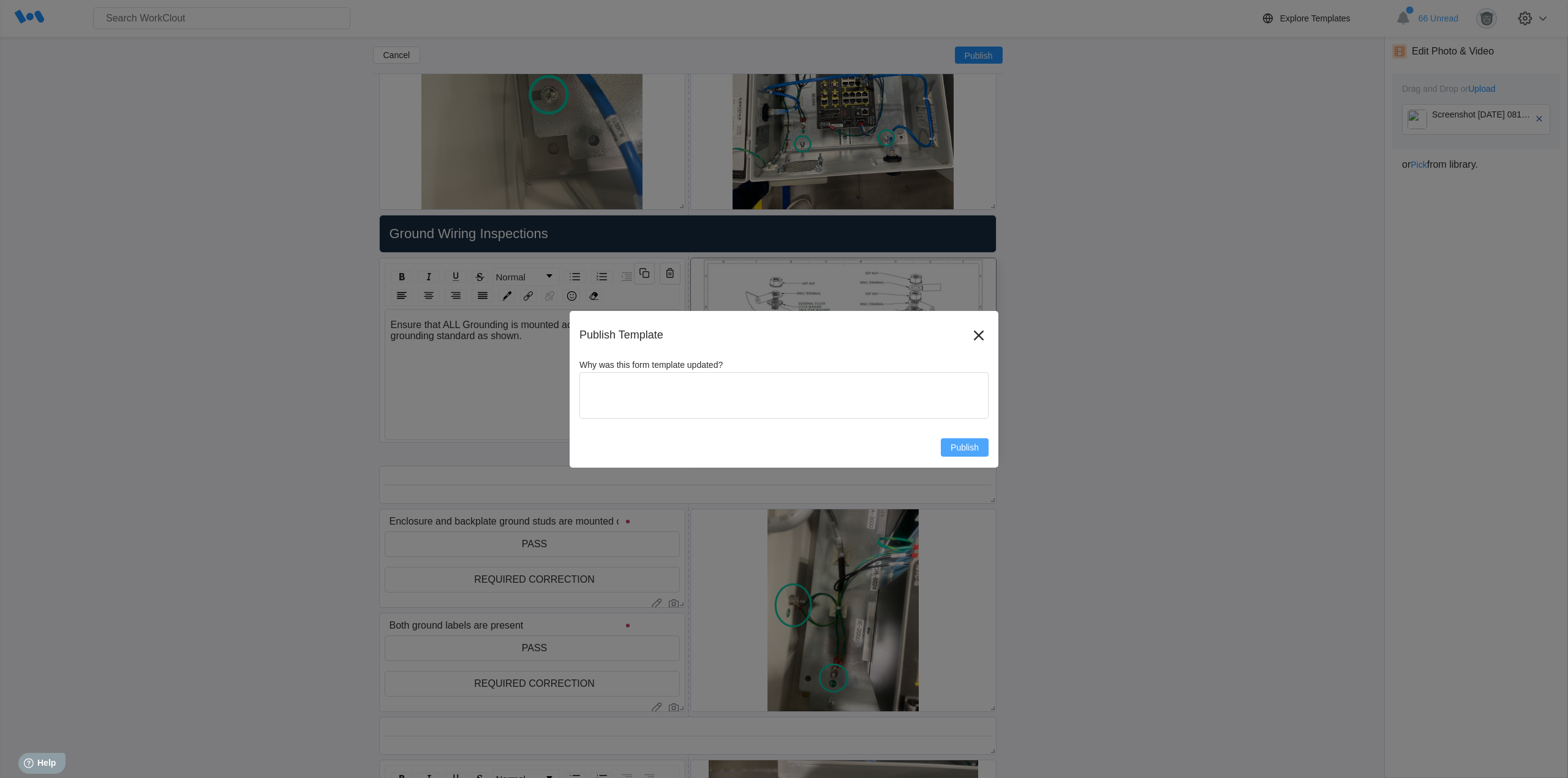
click at [968, 447] on span "Publish" at bounding box center [965, 448] width 28 height 9
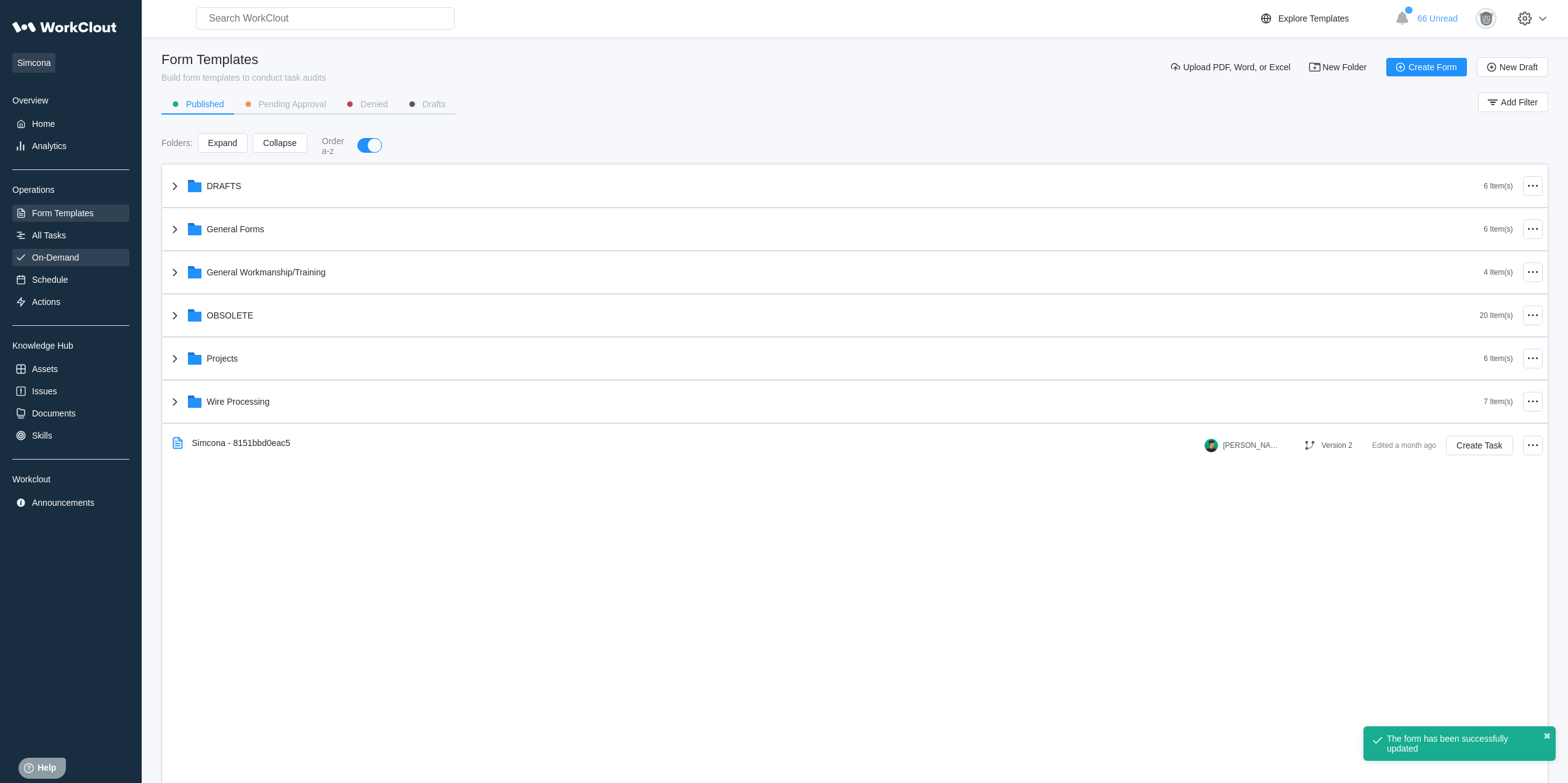
click at [68, 263] on div "On-Demand" at bounding box center [71, 257] width 117 height 17
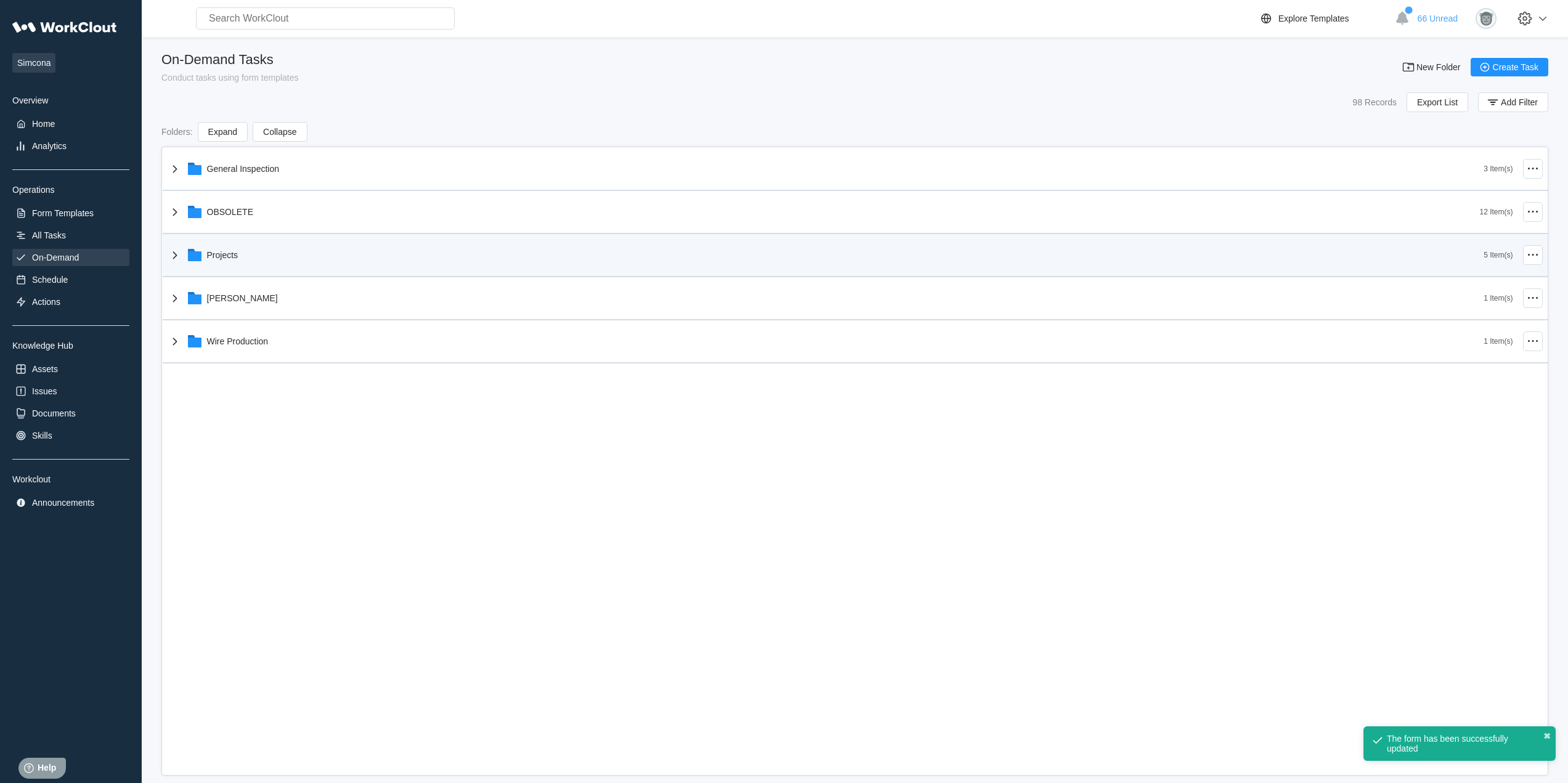
click at [236, 252] on div "Projects" at bounding box center [222, 254] width 31 height 10
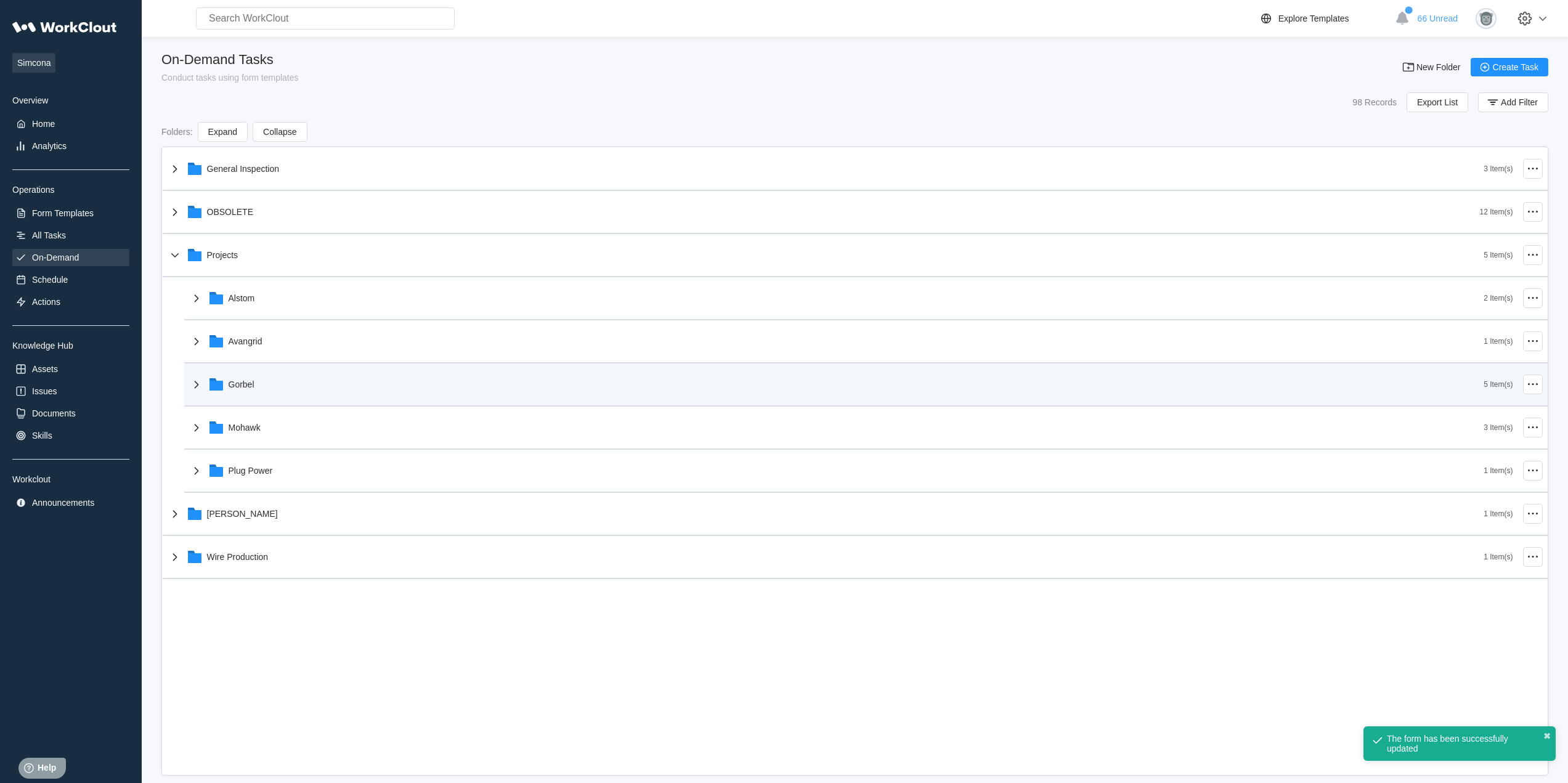
click at [275, 374] on div "Gorbel" at bounding box center [837, 384] width 1295 height 32
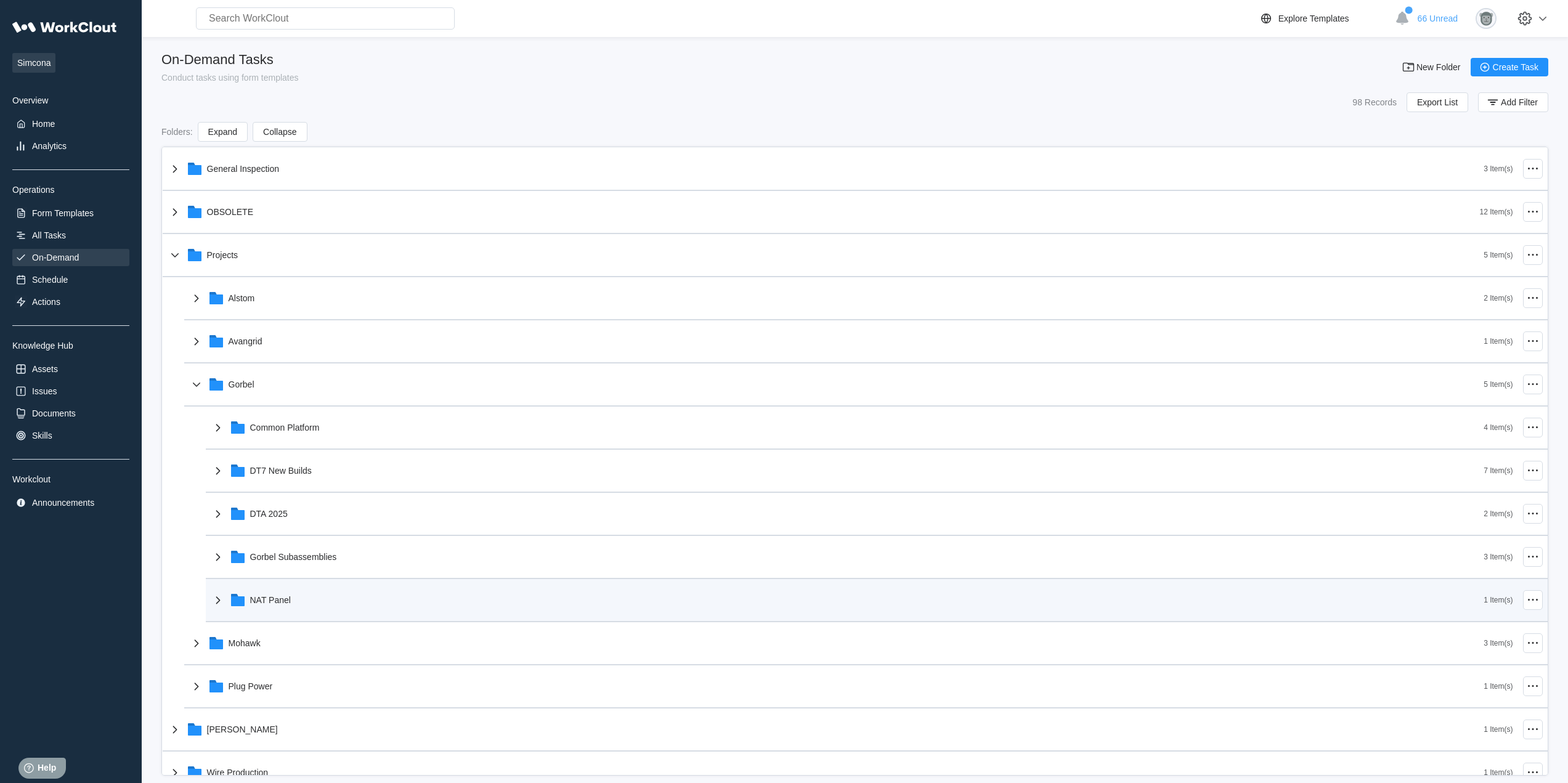
click at [297, 602] on div "NAT Panel" at bounding box center [848, 600] width 1274 height 32
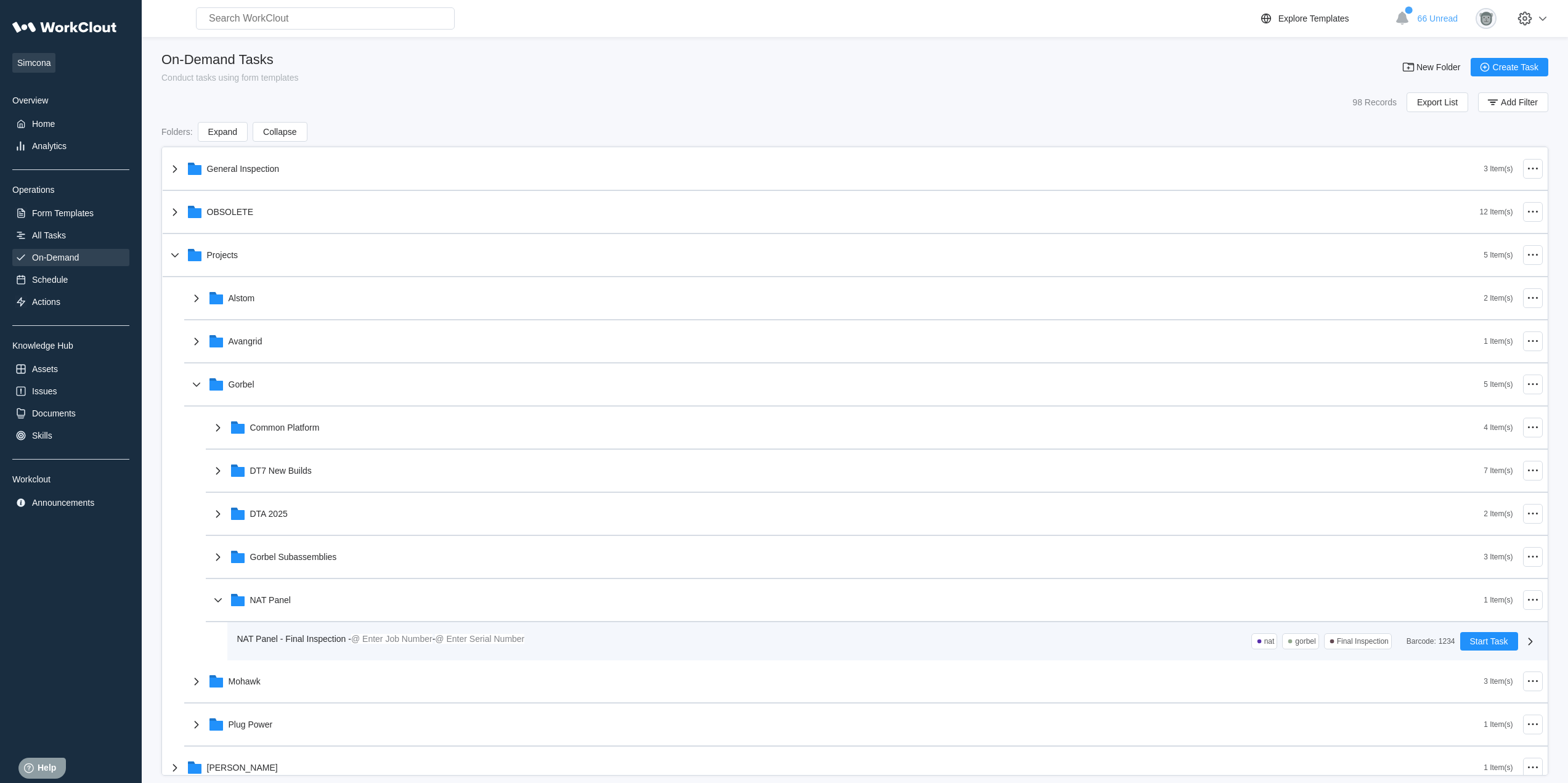
click at [568, 647] on div "NAT Panel - Final Inspection - @ Enter Job Number - @ Enter Serial Number nat g…" at bounding box center [848, 641] width 1223 height 18
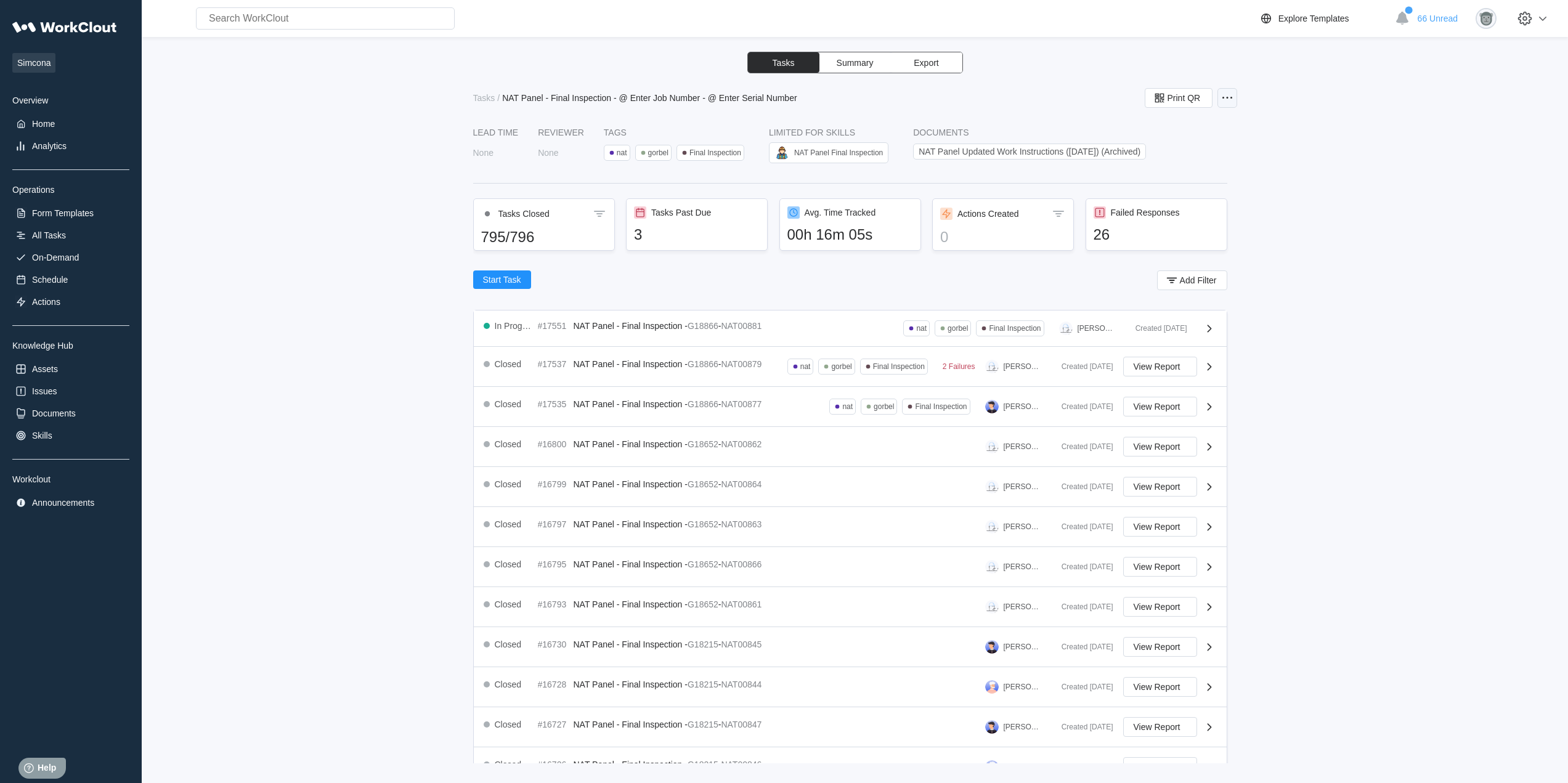
click at [1236, 101] on div at bounding box center [1227, 98] width 20 height 20
click at [1196, 129] on div "Edit Task" at bounding box center [1175, 128] width 112 height 20
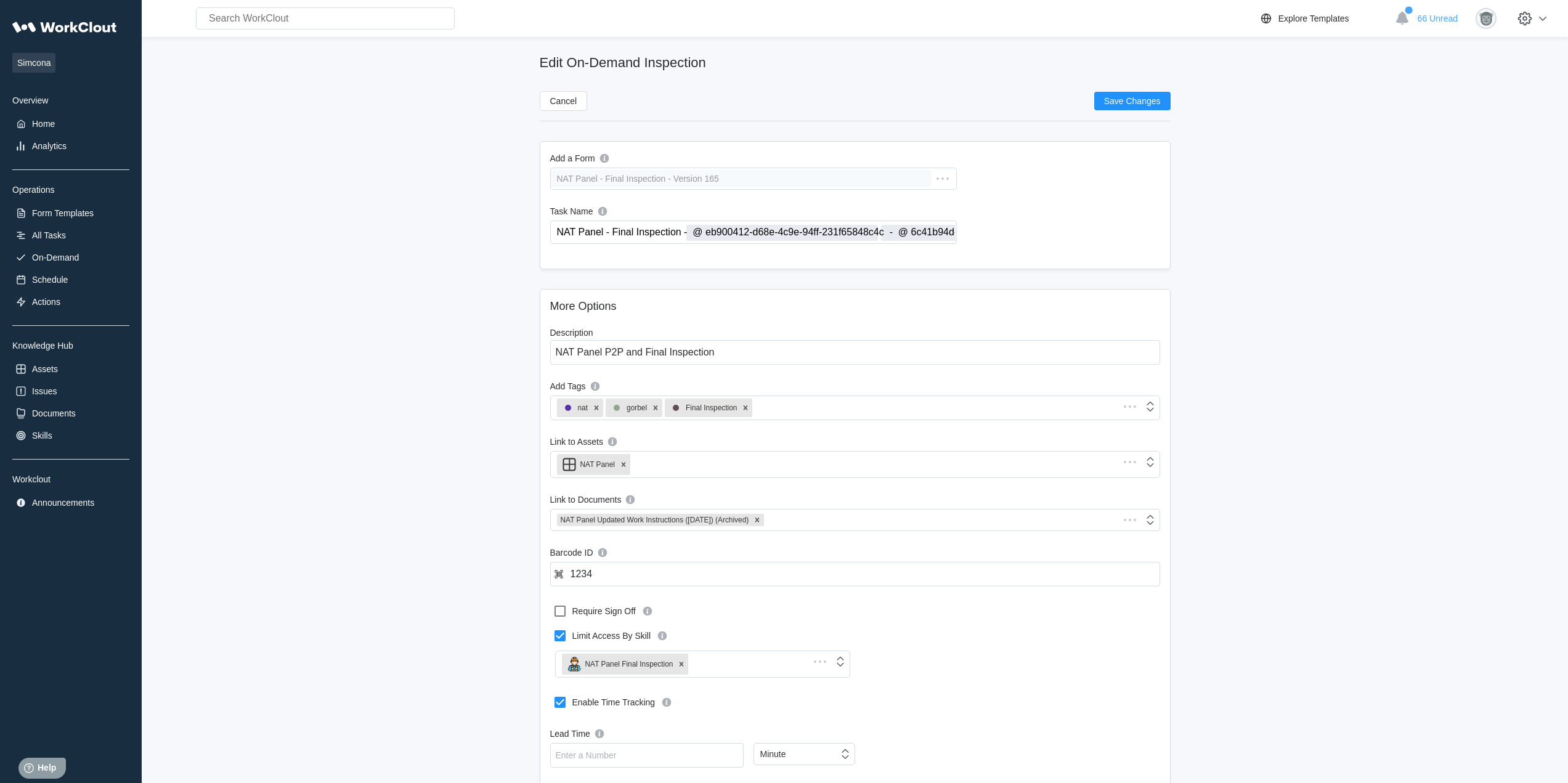
type input "NAT Panel - Final Inspection - @ Enter Job Number - @ Enter Serial Number"
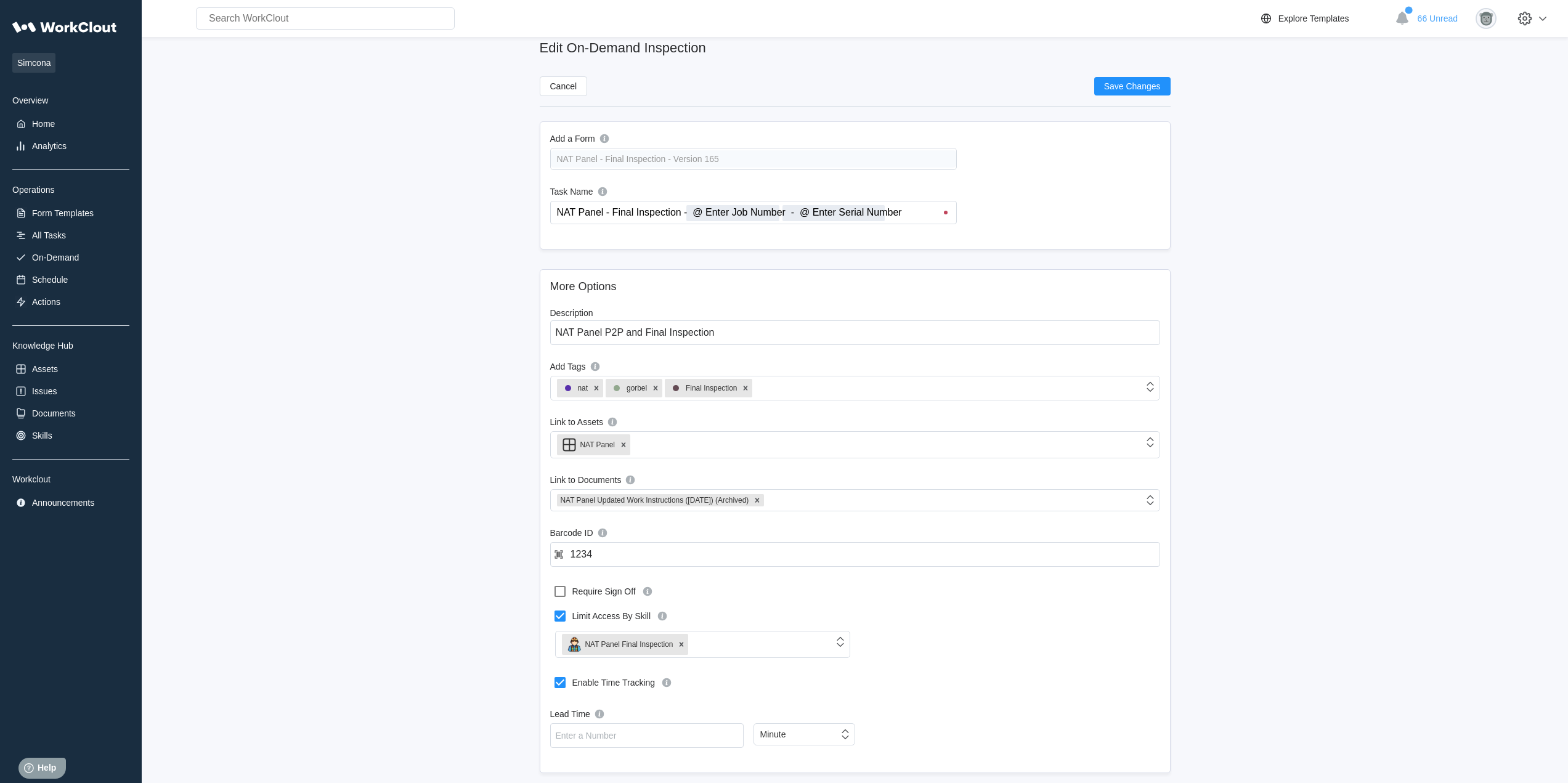
scroll to position [29, 0]
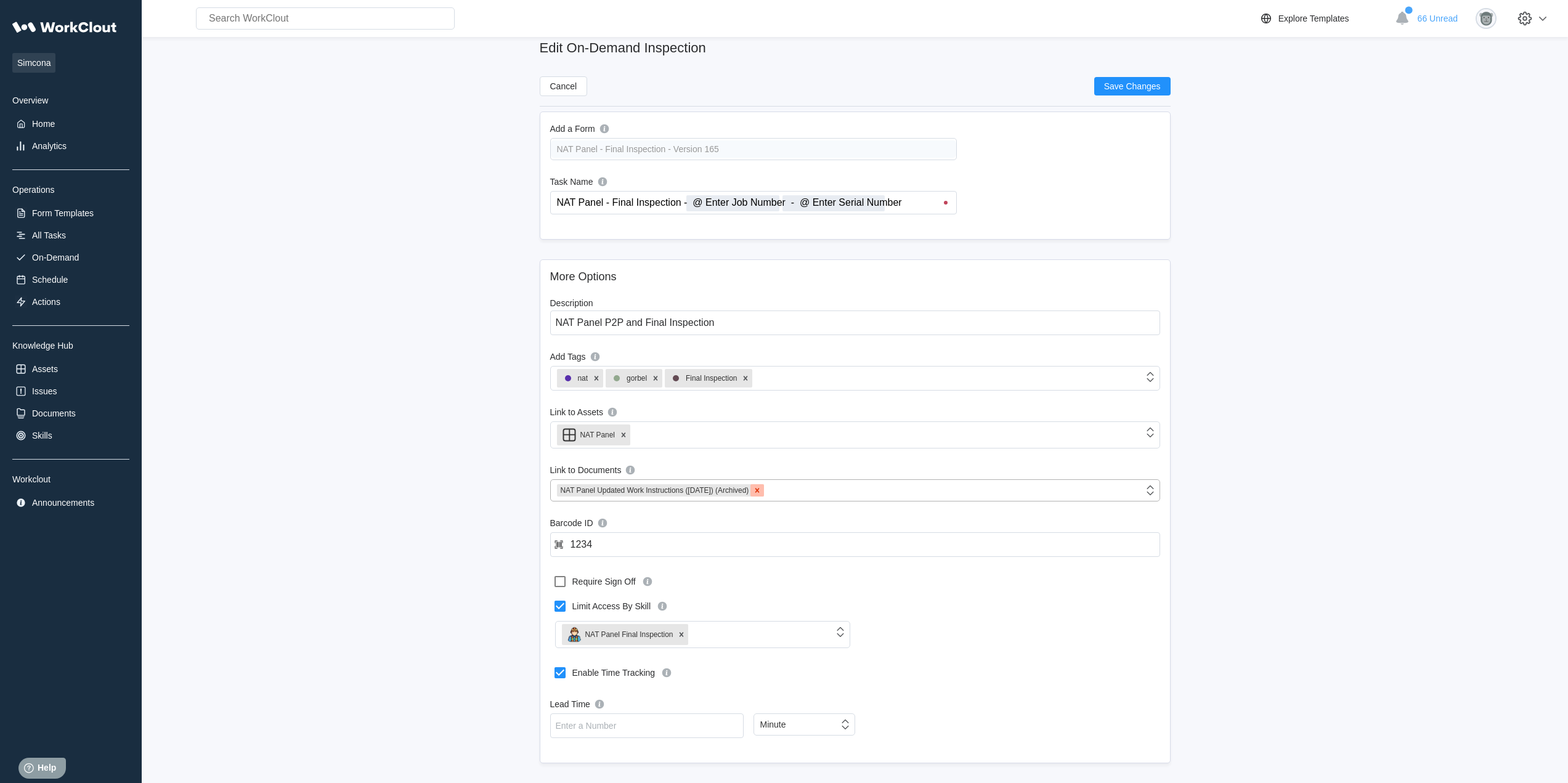
click at [758, 489] on icon at bounding box center [757, 490] width 4 height 4
click at [722, 491] on div "Link this task to documents" at bounding box center [847, 490] width 593 height 17
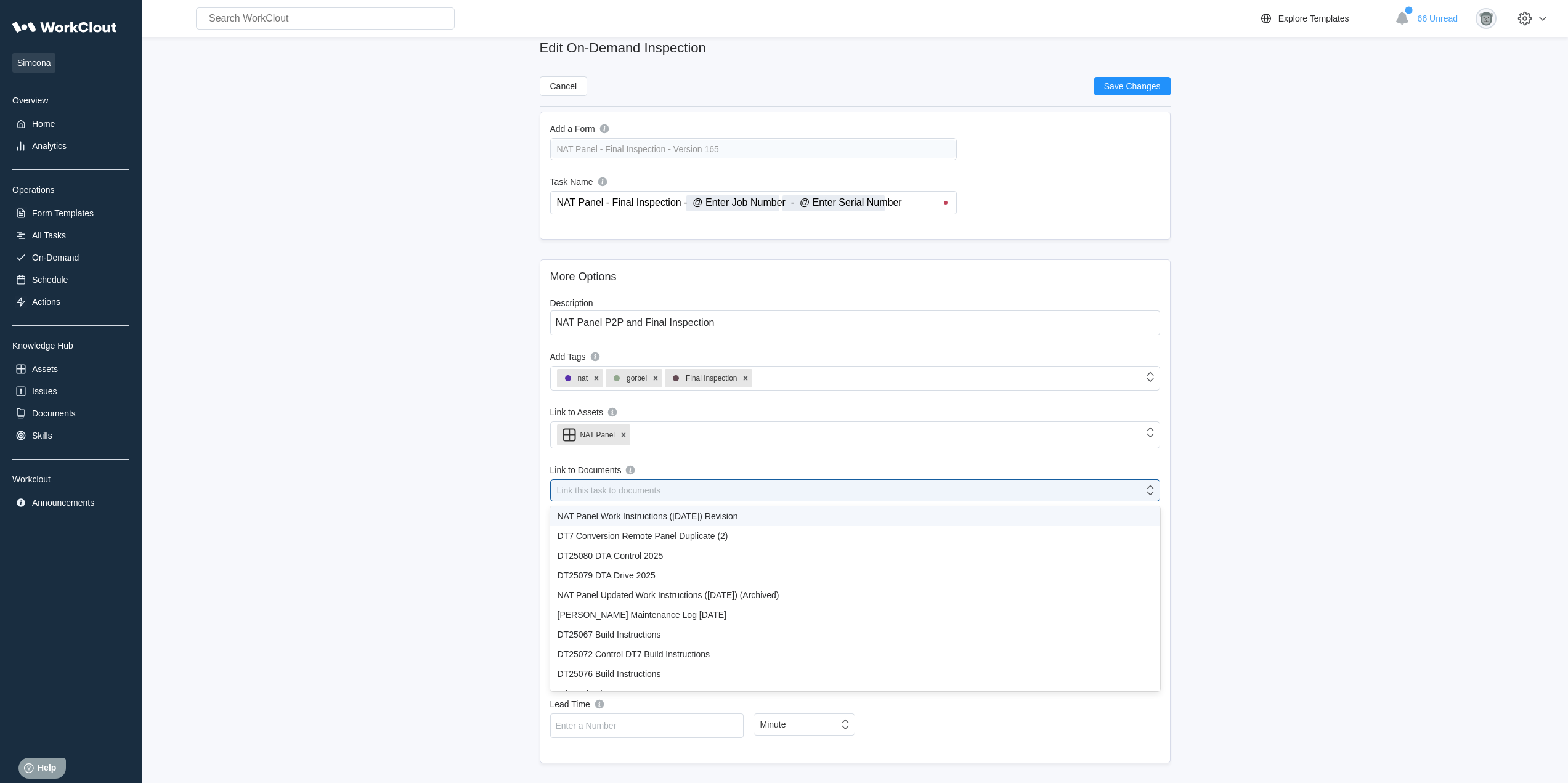
click at [732, 518] on div "NAT Panel Work Instructions ([DATE]) Revision" at bounding box center [855, 516] width 595 height 10
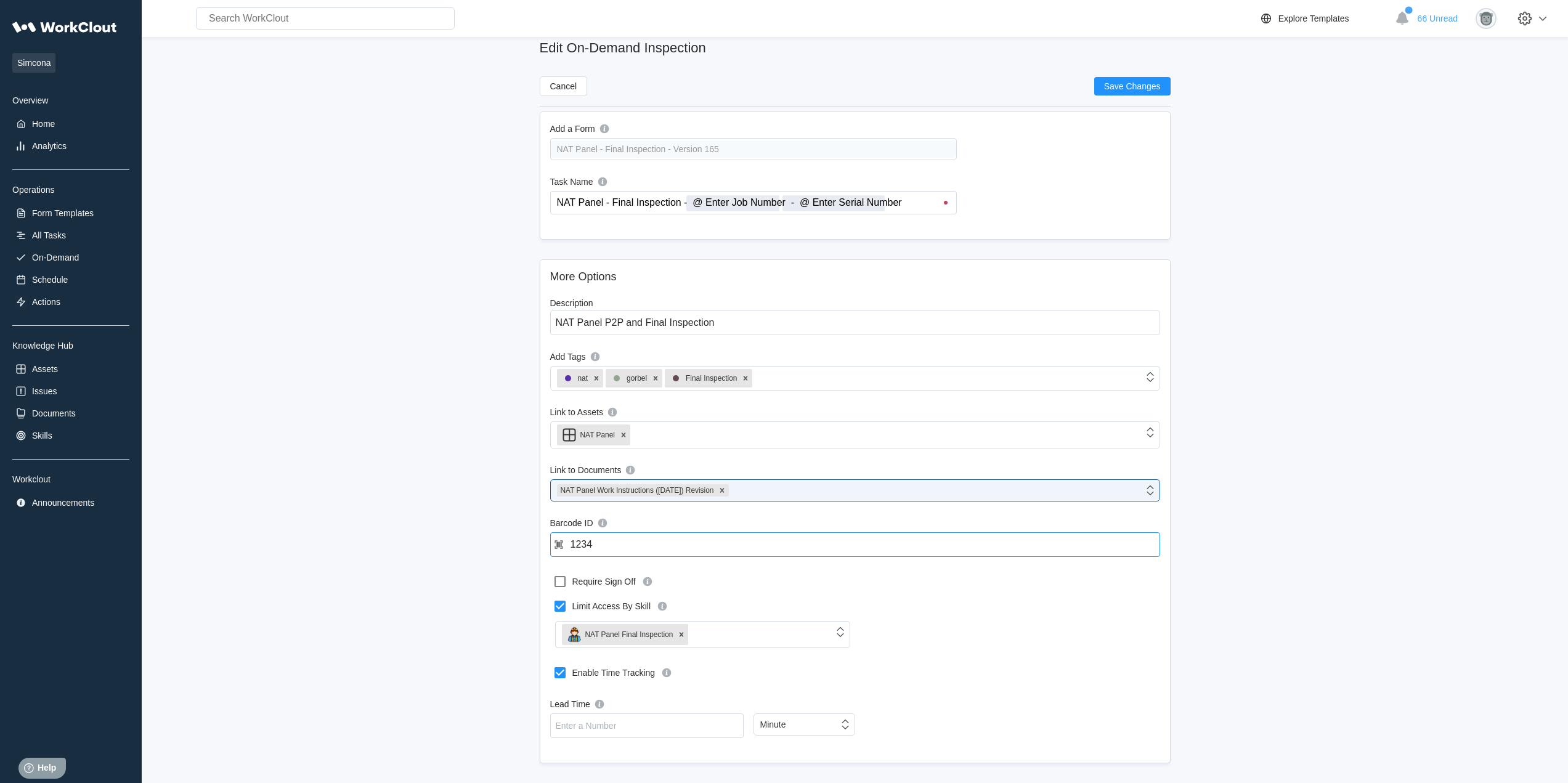
click at [602, 548] on input "1234" at bounding box center [855, 545] width 610 height 25
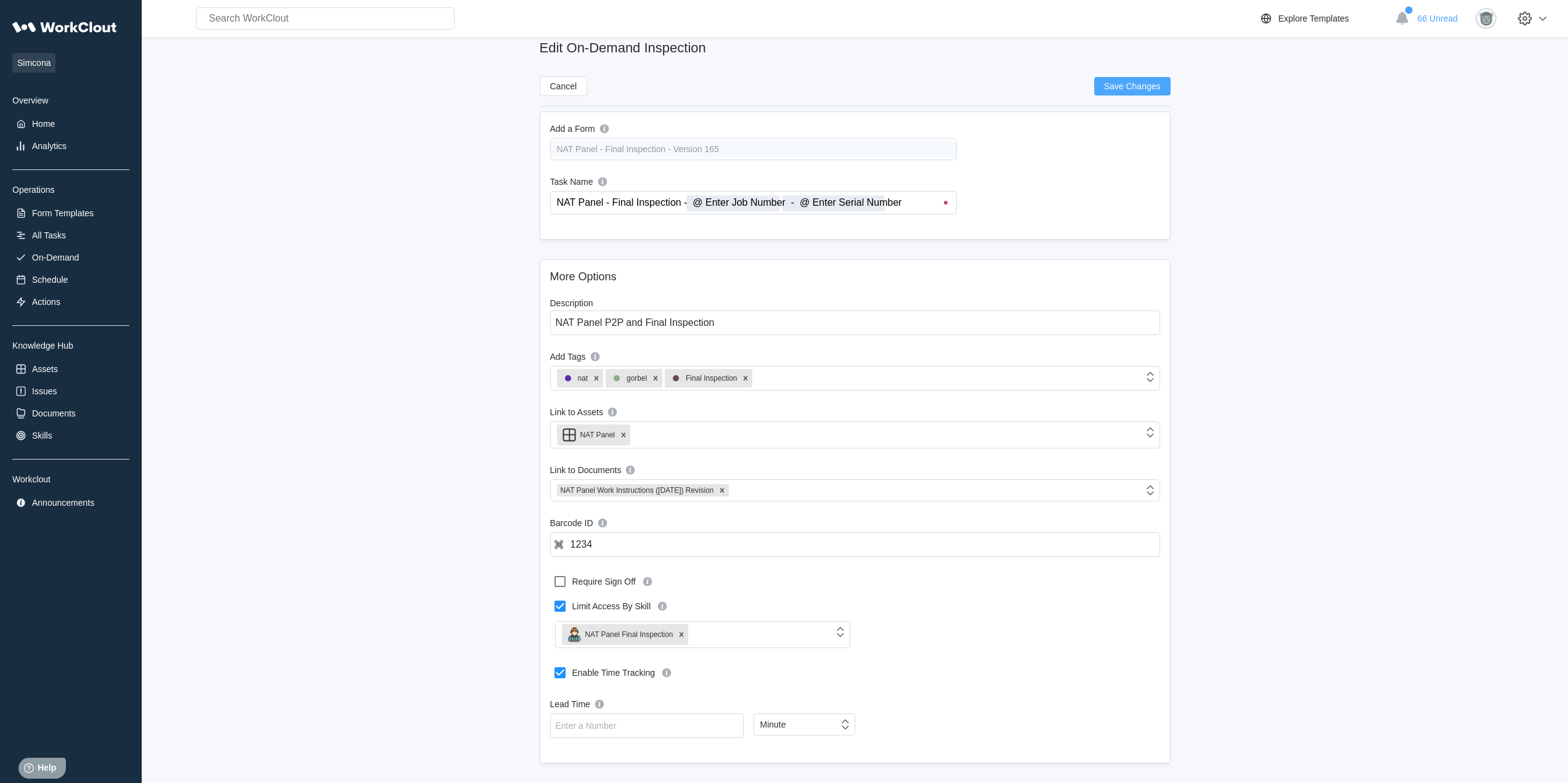
click at [1135, 89] on span "Save Changes" at bounding box center [1132, 87] width 57 height 9
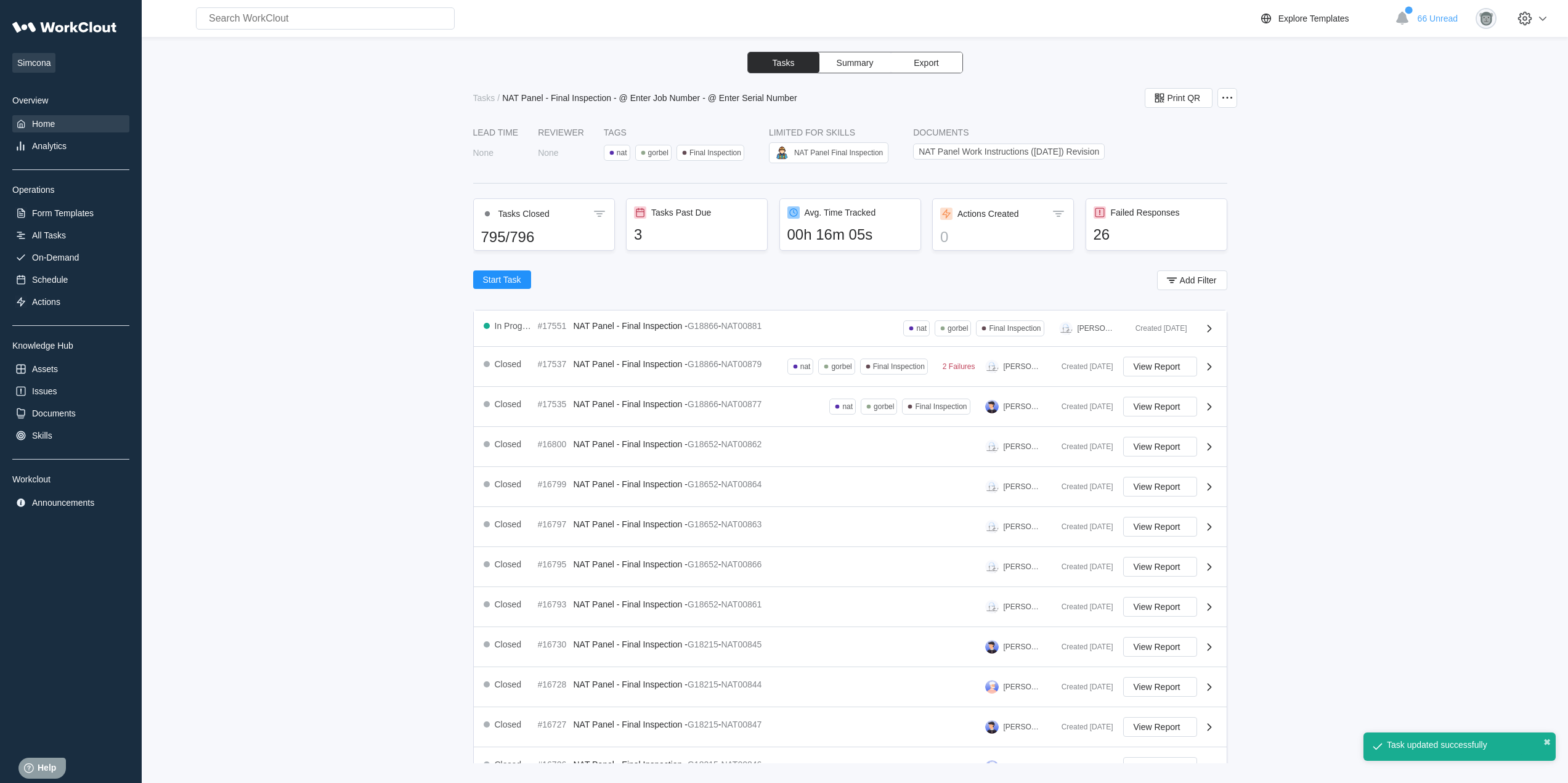
click at [50, 124] on div "Home" at bounding box center [43, 124] width 23 height 10
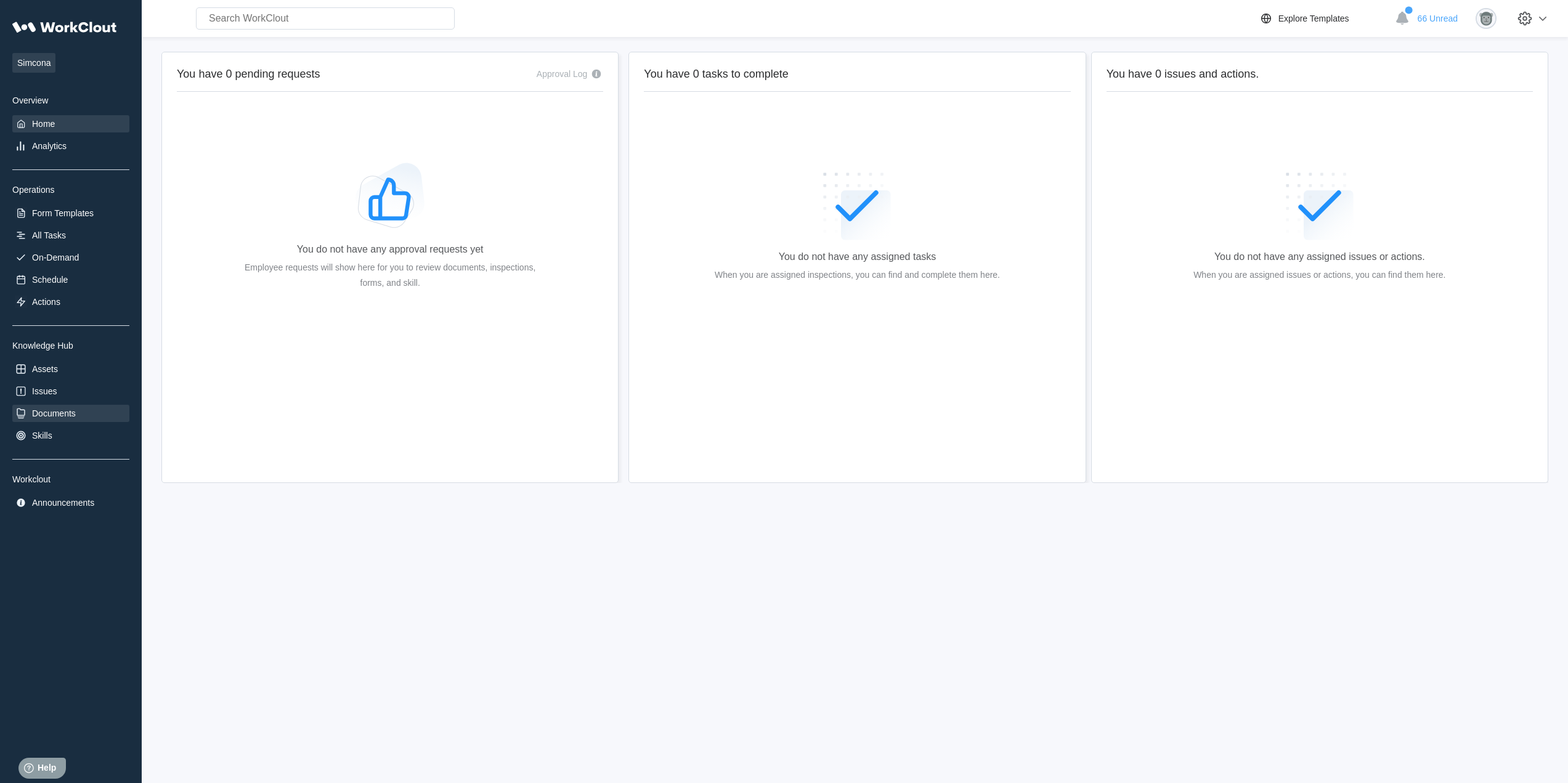
click at [40, 405] on div "Documents" at bounding box center [71, 413] width 117 height 17
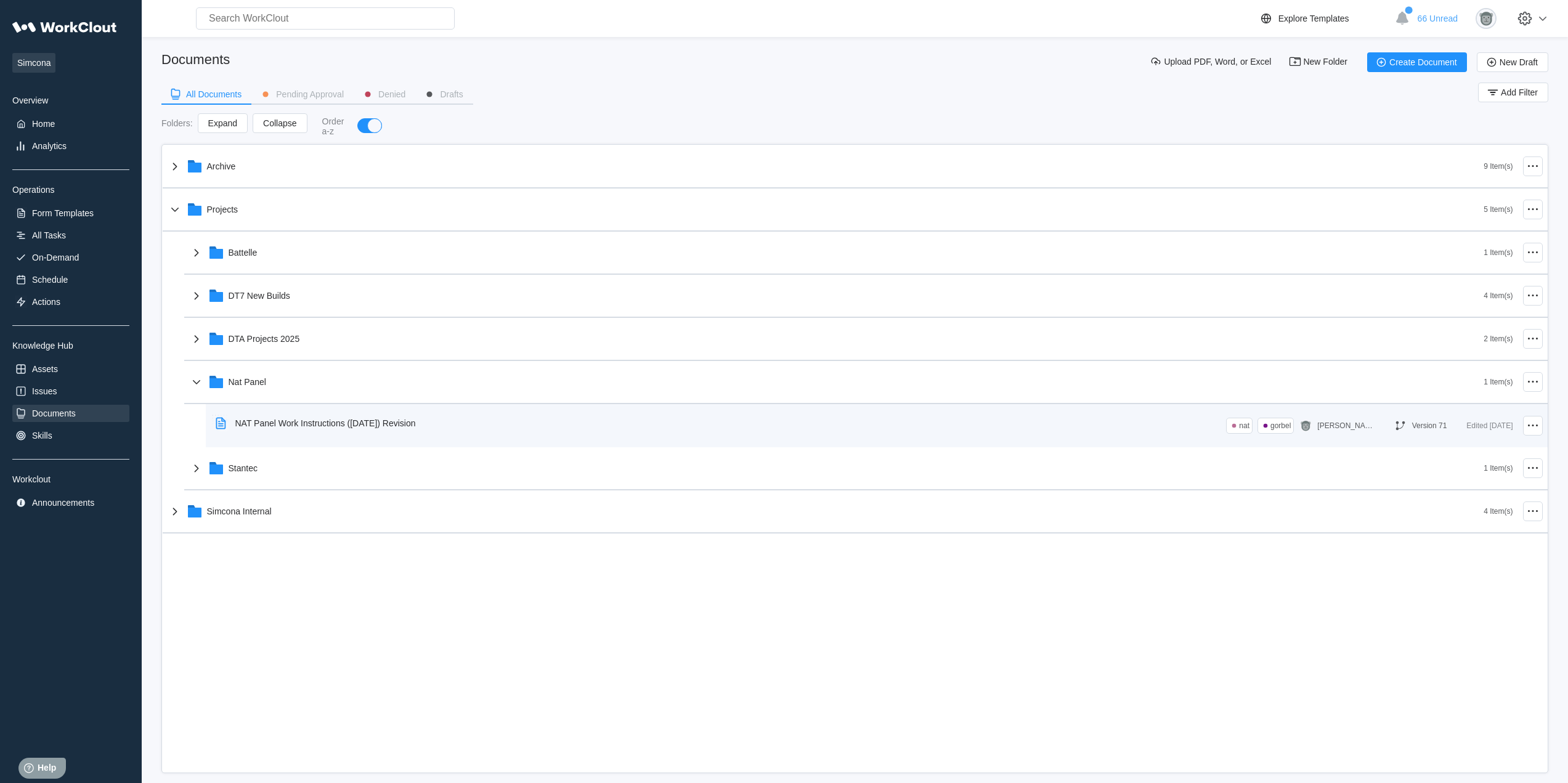
click at [393, 422] on div "NAT Panel Work Instructions ([DATE]) Revision" at bounding box center [325, 423] width 180 height 10
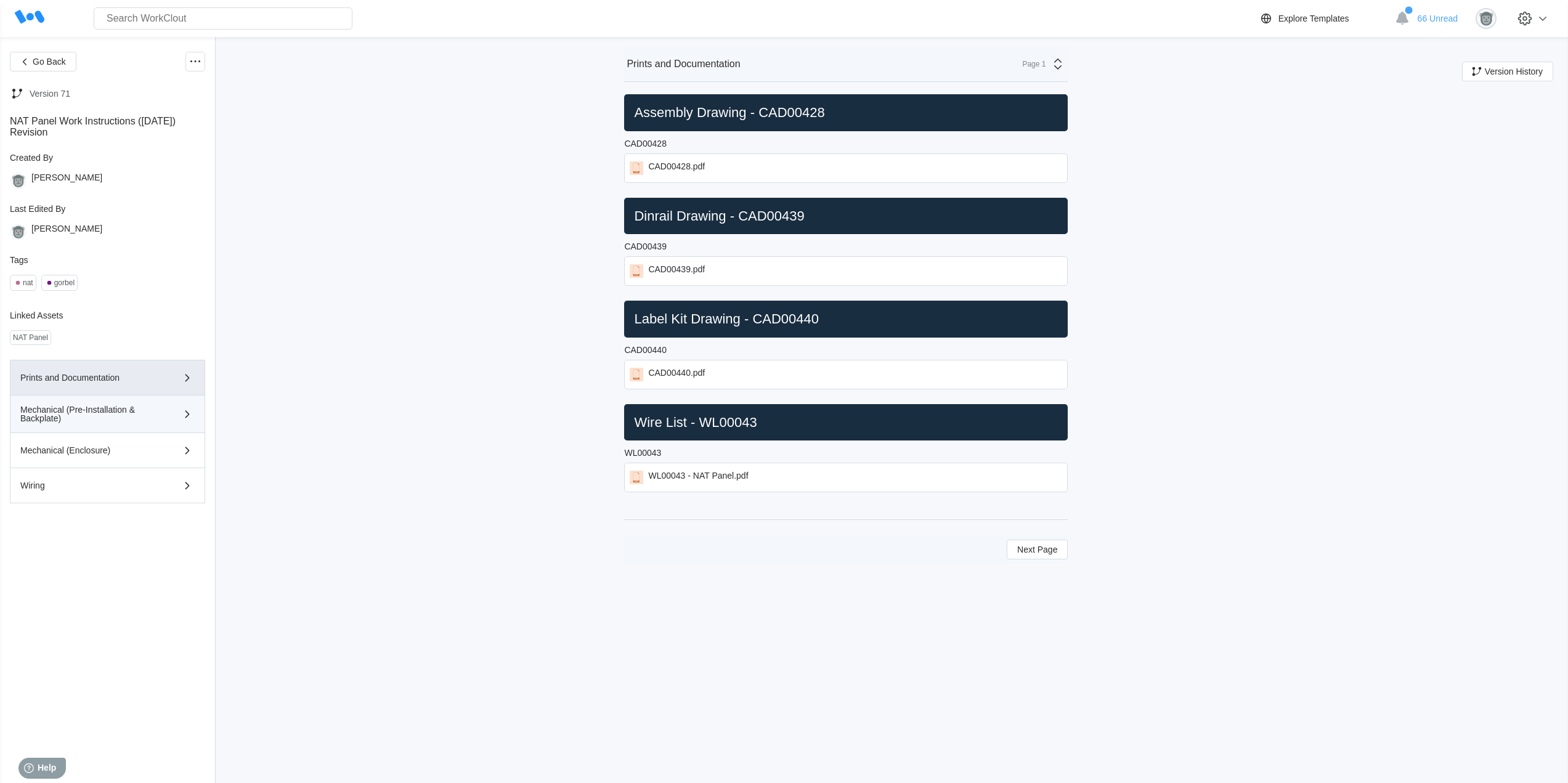
click at [91, 414] on div "Mechanical (Pre-Installation & Backplate)" at bounding box center [90, 414] width 139 height 17
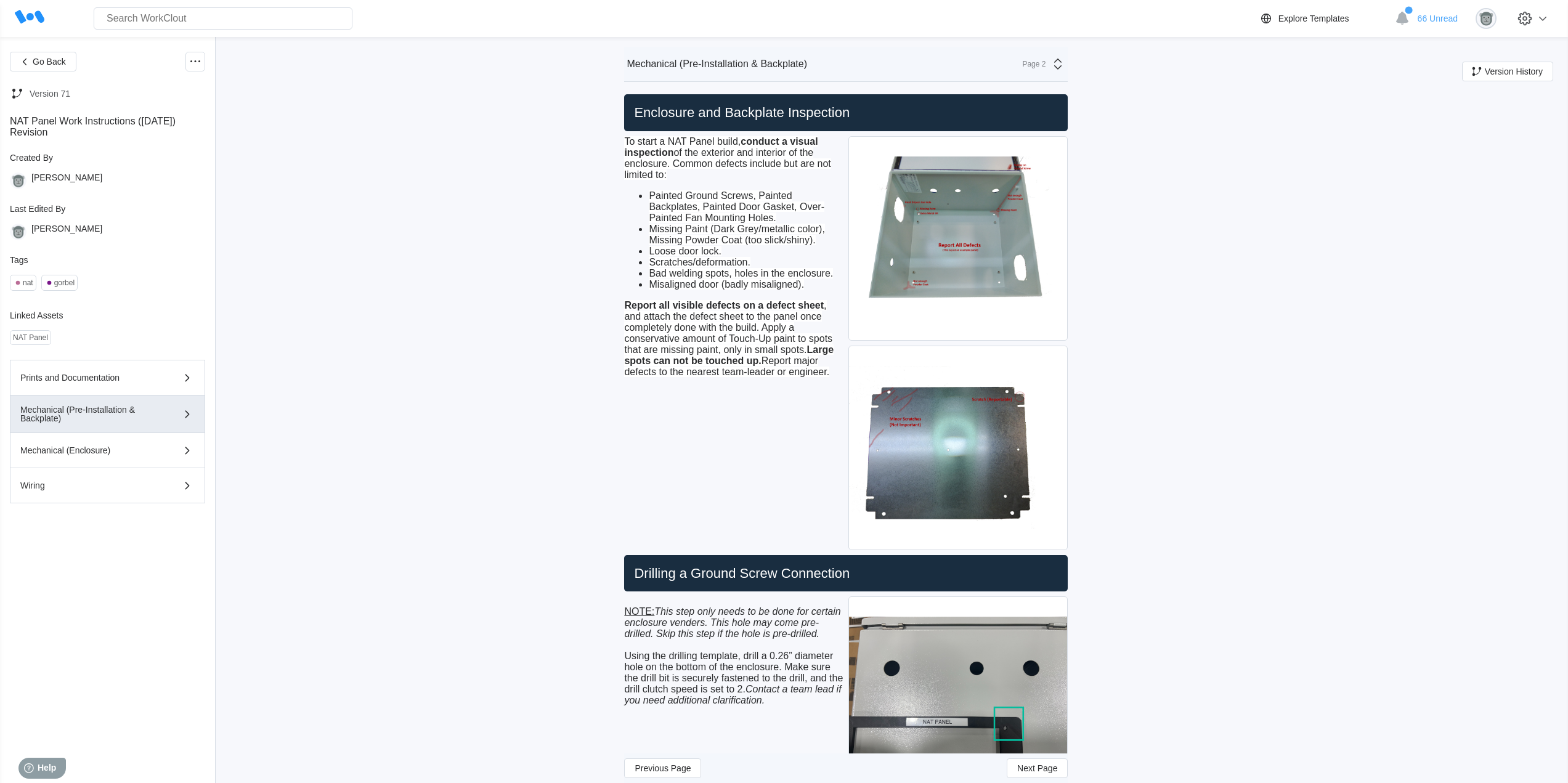
click at [834, 332] on div "Report all visible defects on a defect sheet , and attach the defect sheet to t…" at bounding box center [734, 339] width 219 height 78
drag, startPoint x: 834, startPoint y: 373, endPoint x: 609, endPoint y: 136, distance: 326.8
copy div "To start a NAT Panel build, conduct a visual inspection of the exterior and int…"
click at [859, 115] on h2 "Enclosure and Backplate Inspection" at bounding box center [846, 112] width 433 height 17
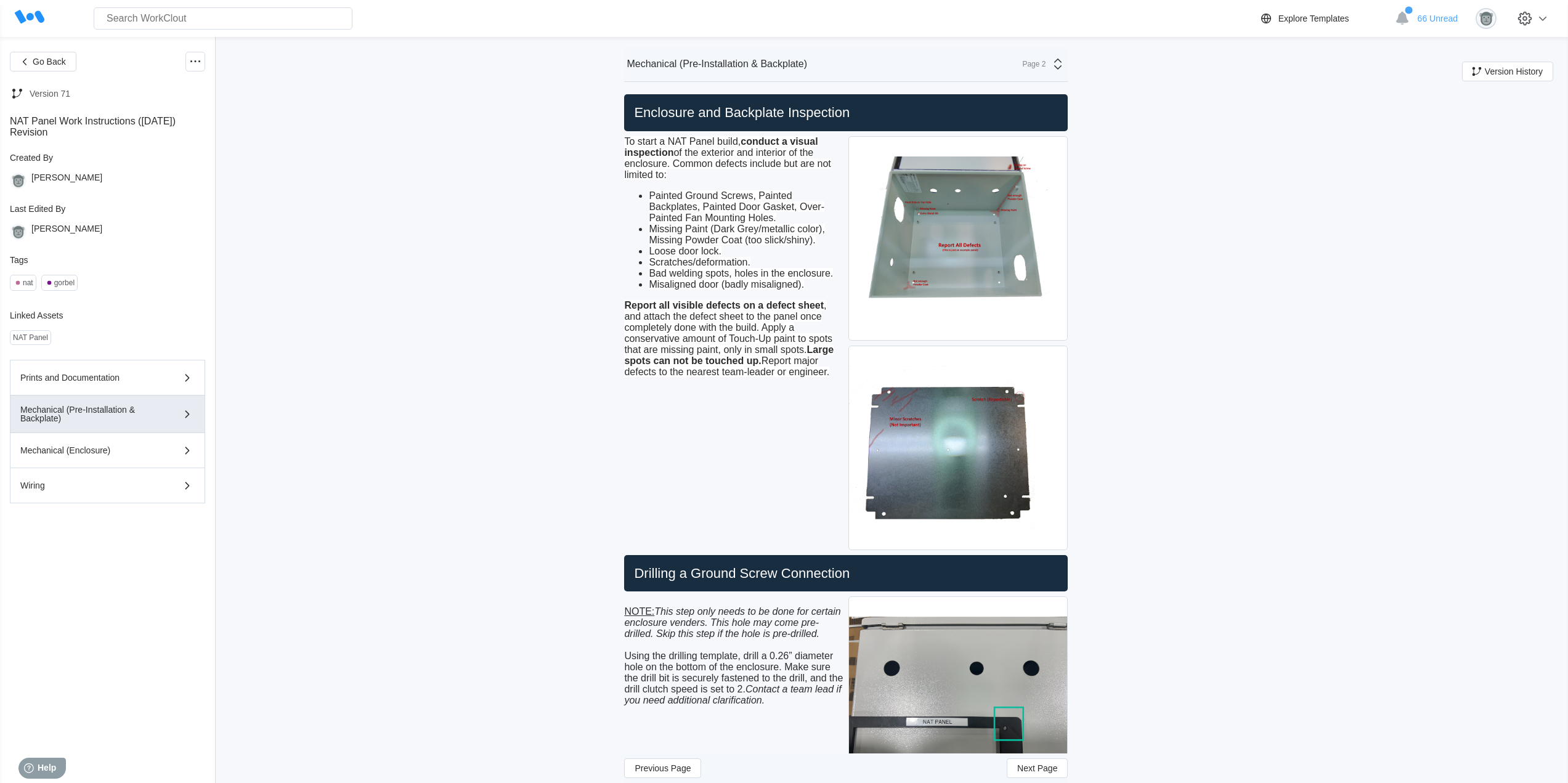
click at [845, 113] on h2 "Enclosure and Backplate Inspection" at bounding box center [846, 112] width 433 height 17
drag, startPoint x: 854, startPoint y: 113, endPoint x: 635, endPoint y: 115, distance: 219.0
click at [635, 115] on h2 "Enclosure and Backplate Inspection" at bounding box center [846, 112] width 433 height 17
copy h2 "Enclosure and Backplate Inspection"
click at [739, 289] on li "Misaligned door (badly misaligned)." at bounding box center [746, 284] width 194 height 11
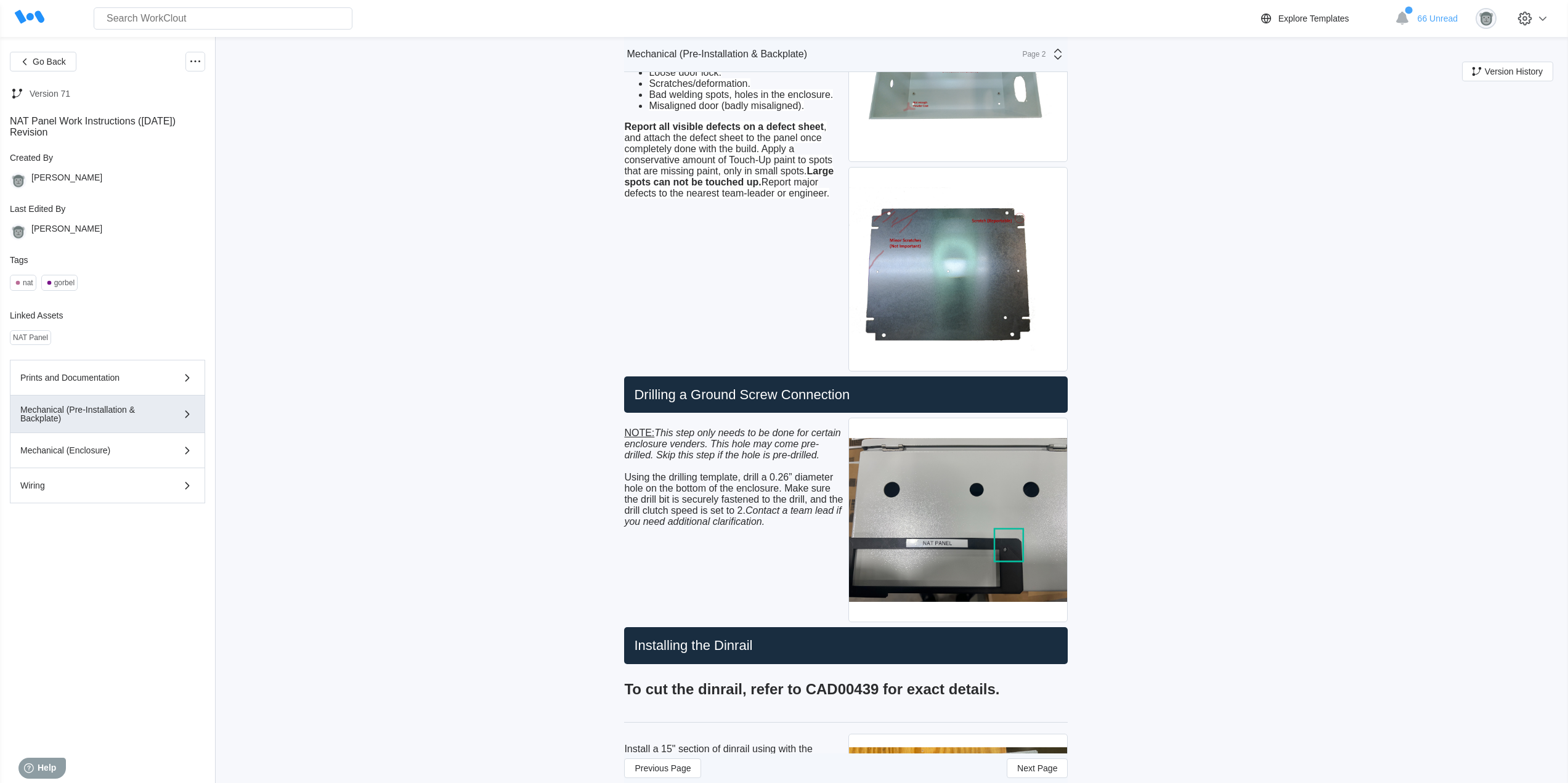
scroll to position [205, 0]
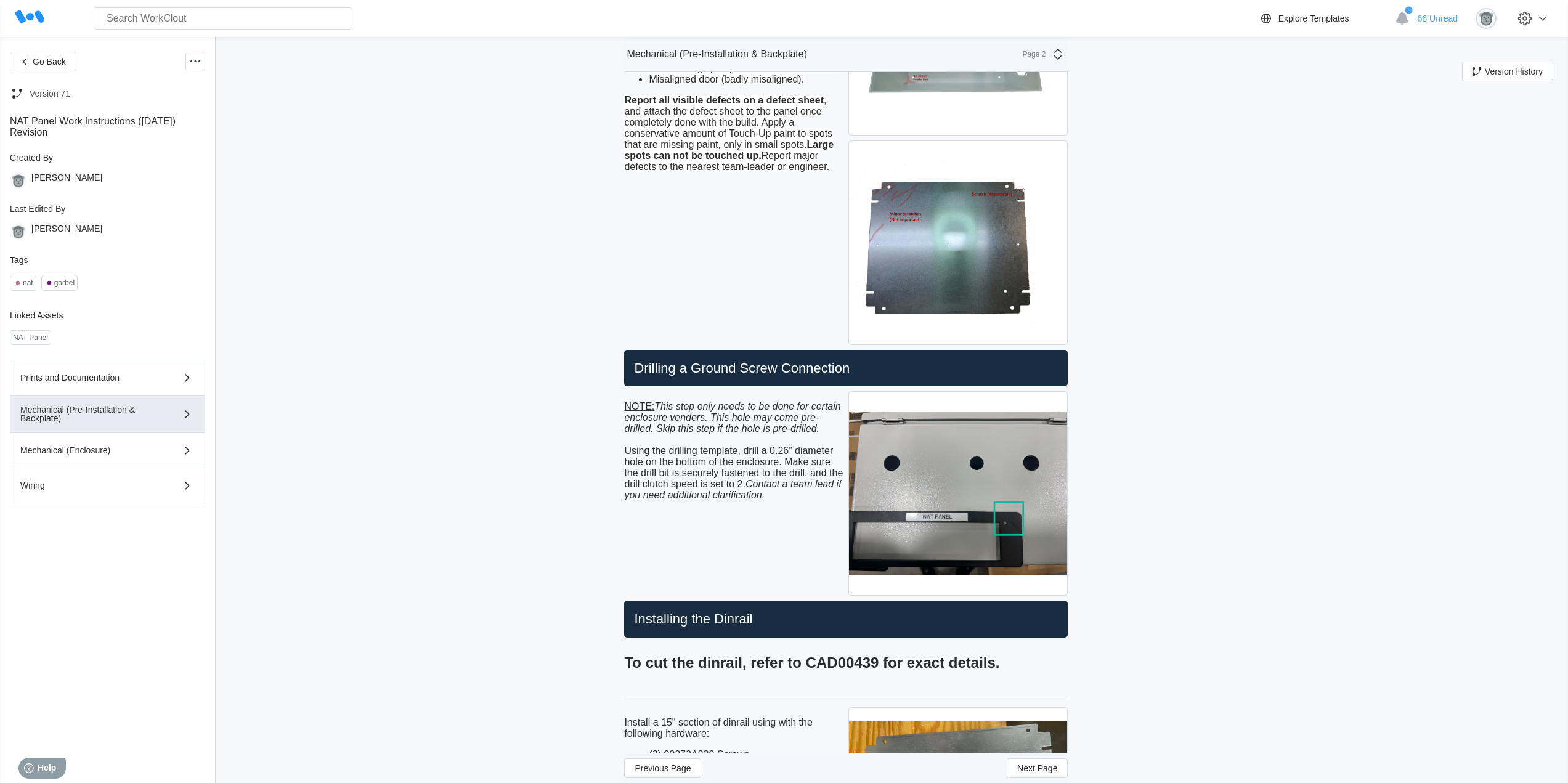
click at [825, 377] on div "Drilling a Ground Screw Connection" at bounding box center [846, 369] width 444 height 37
click at [856, 363] on h2 "Drilling a Ground Screw Connection" at bounding box center [846, 368] width 433 height 17
drag, startPoint x: 855, startPoint y: 367, endPoint x: 628, endPoint y: 377, distance: 227.2
copy h2 "Drilling a Ground Screw Connection"
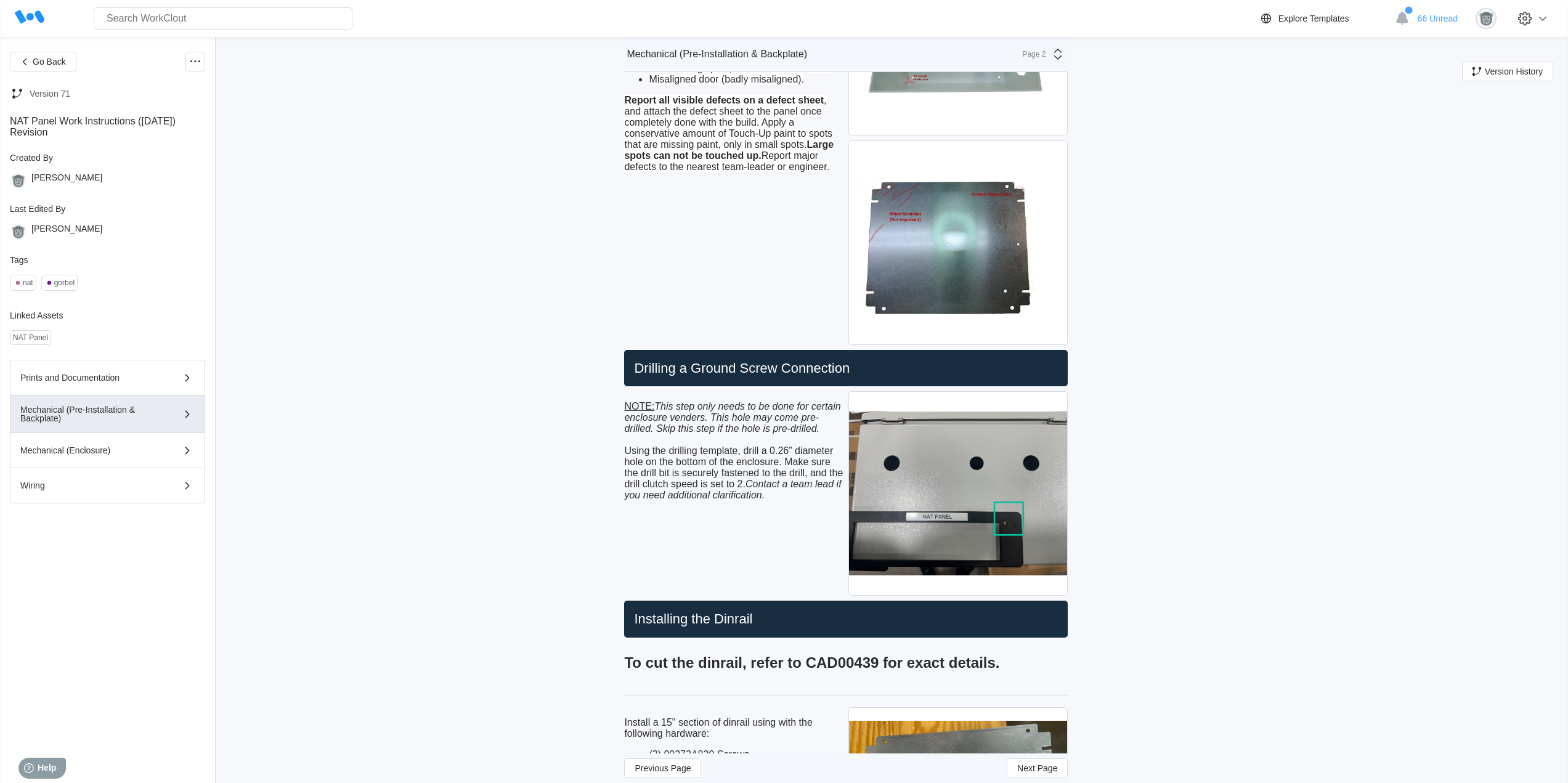
drag, startPoint x: 729, startPoint y: 516, endPoint x: 737, endPoint y: 516, distance: 8.0
click at [729, 516] on div "NOTE: This step only needs to be done for certain enclosure venders. This hole …" at bounding box center [734, 494] width 219 height 210
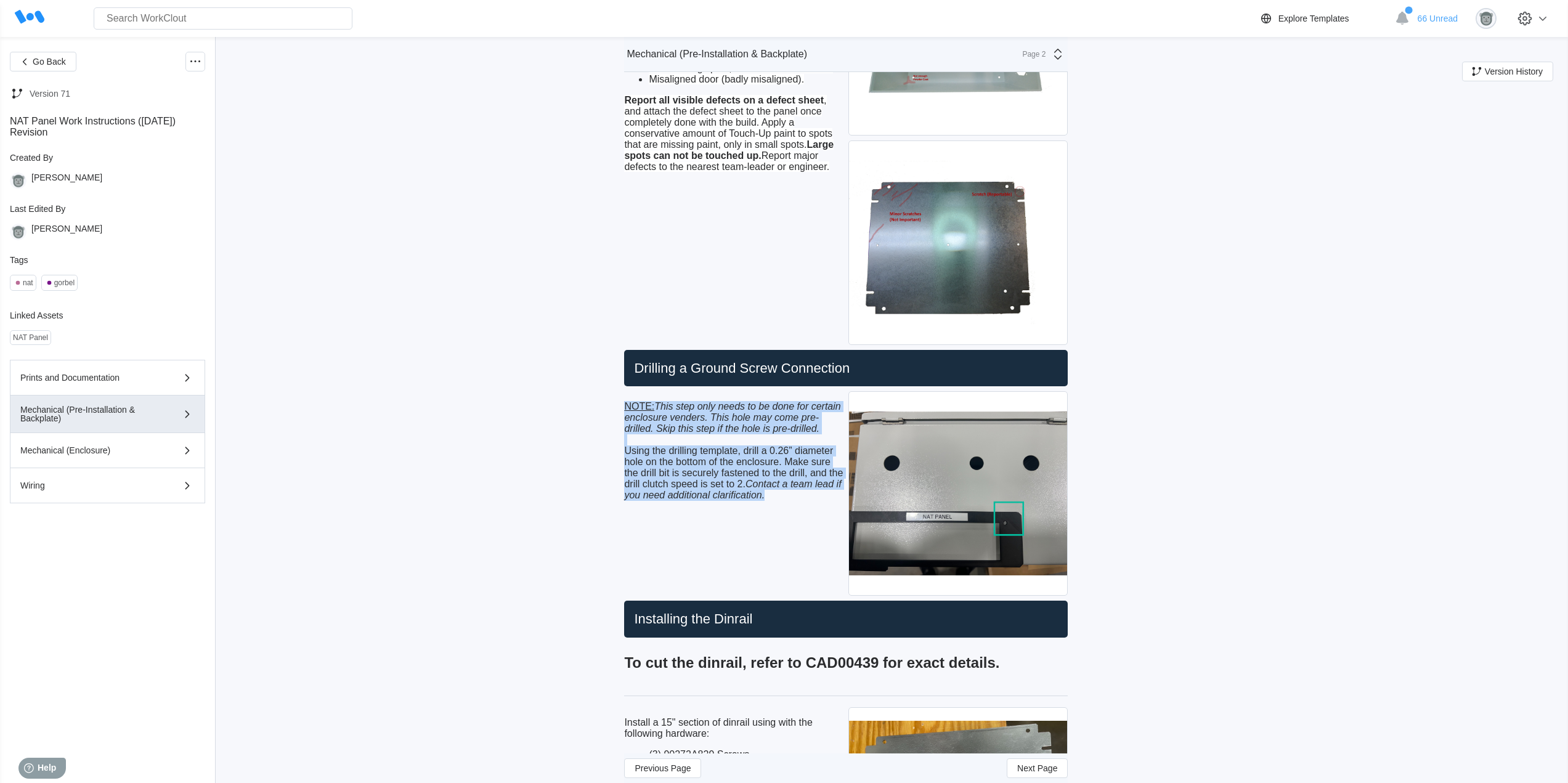
drag, startPoint x: 778, startPoint y: 497, endPoint x: 621, endPoint y: 406, distance: 181.5
copy p "NOTE: This step only needs to be done for certain enclosure venders. This hole …"
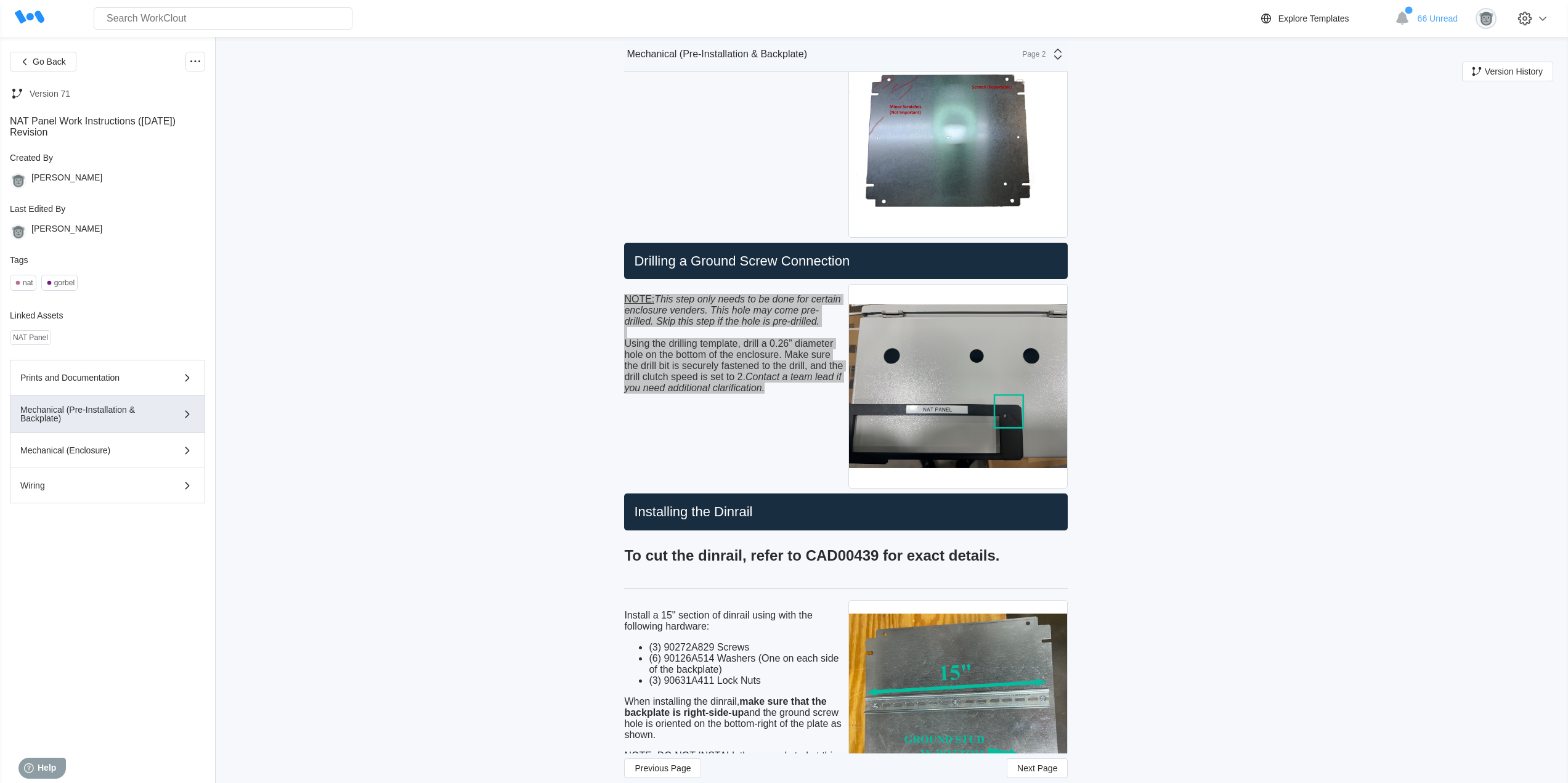
scroll to position [411, 0]
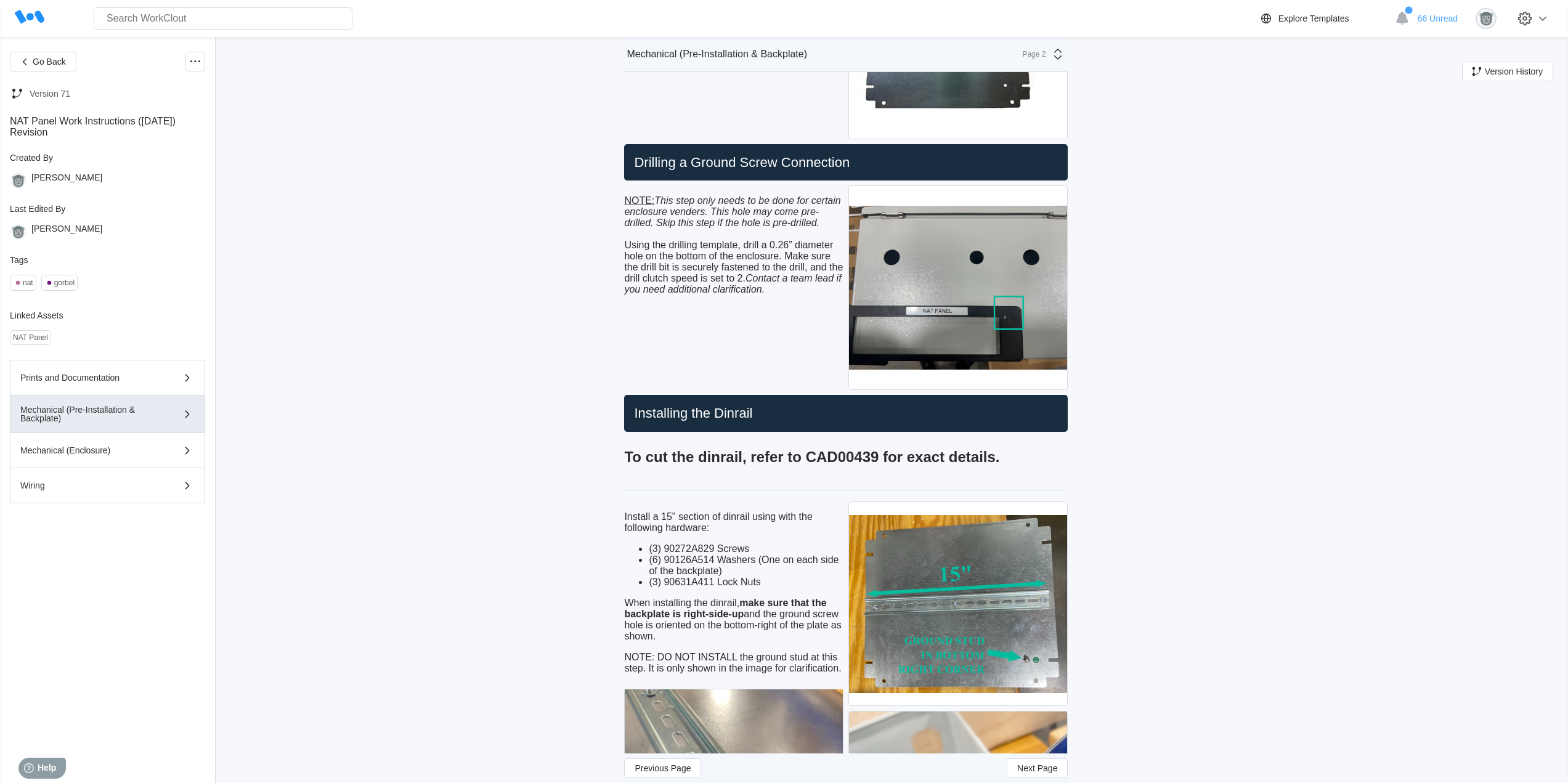
click at [767, 414] on h2 "Installing the Dinrail" at bounding box center [846, 413] width 433 height 17
drag, startPoint x: 757, startPoint y: 412, endPoint x: 603, endPoint y: 413, distance: 154.0
copy h2 "Installing the Dinrail"
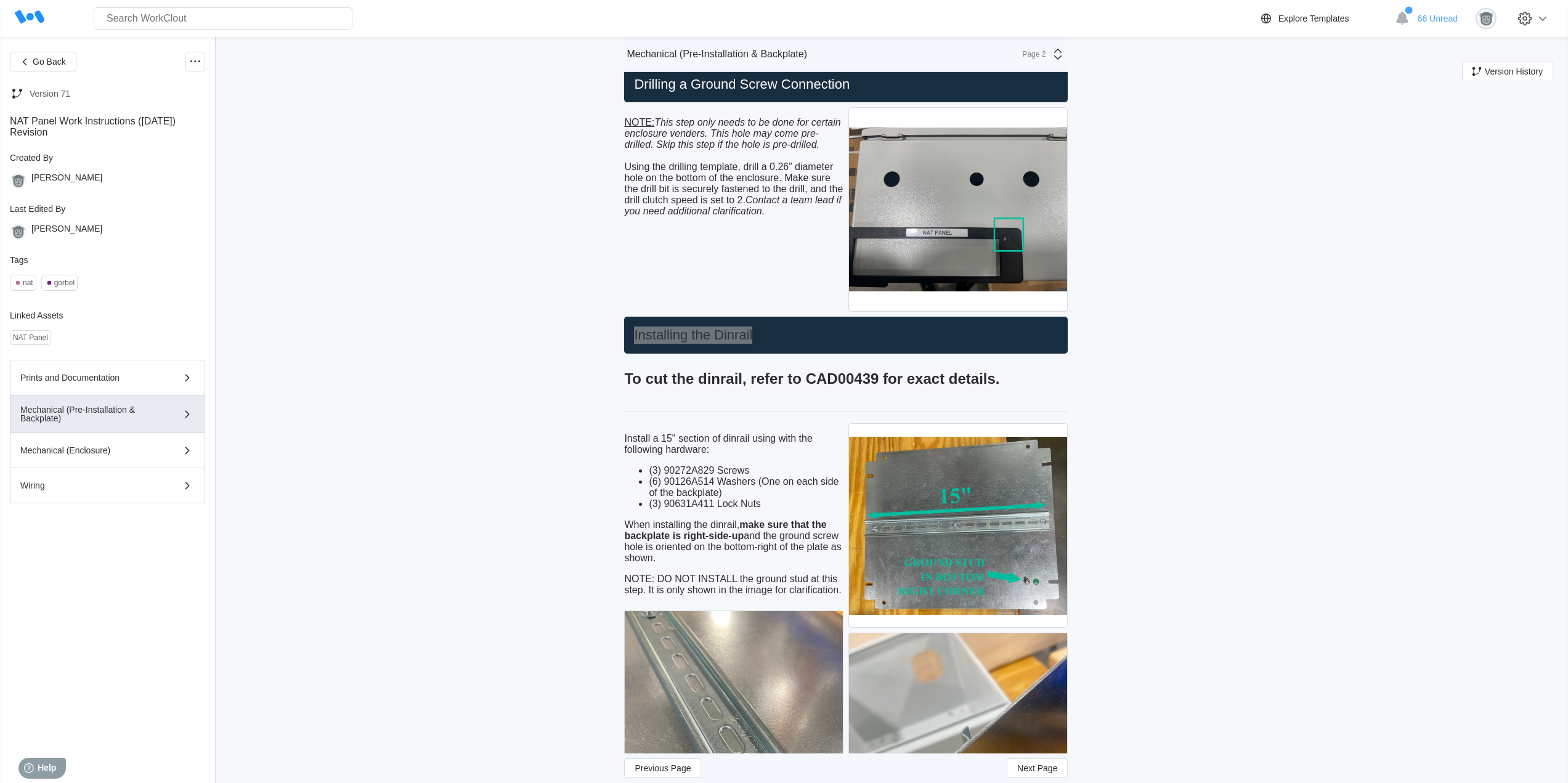
scroll to position [513, 0]
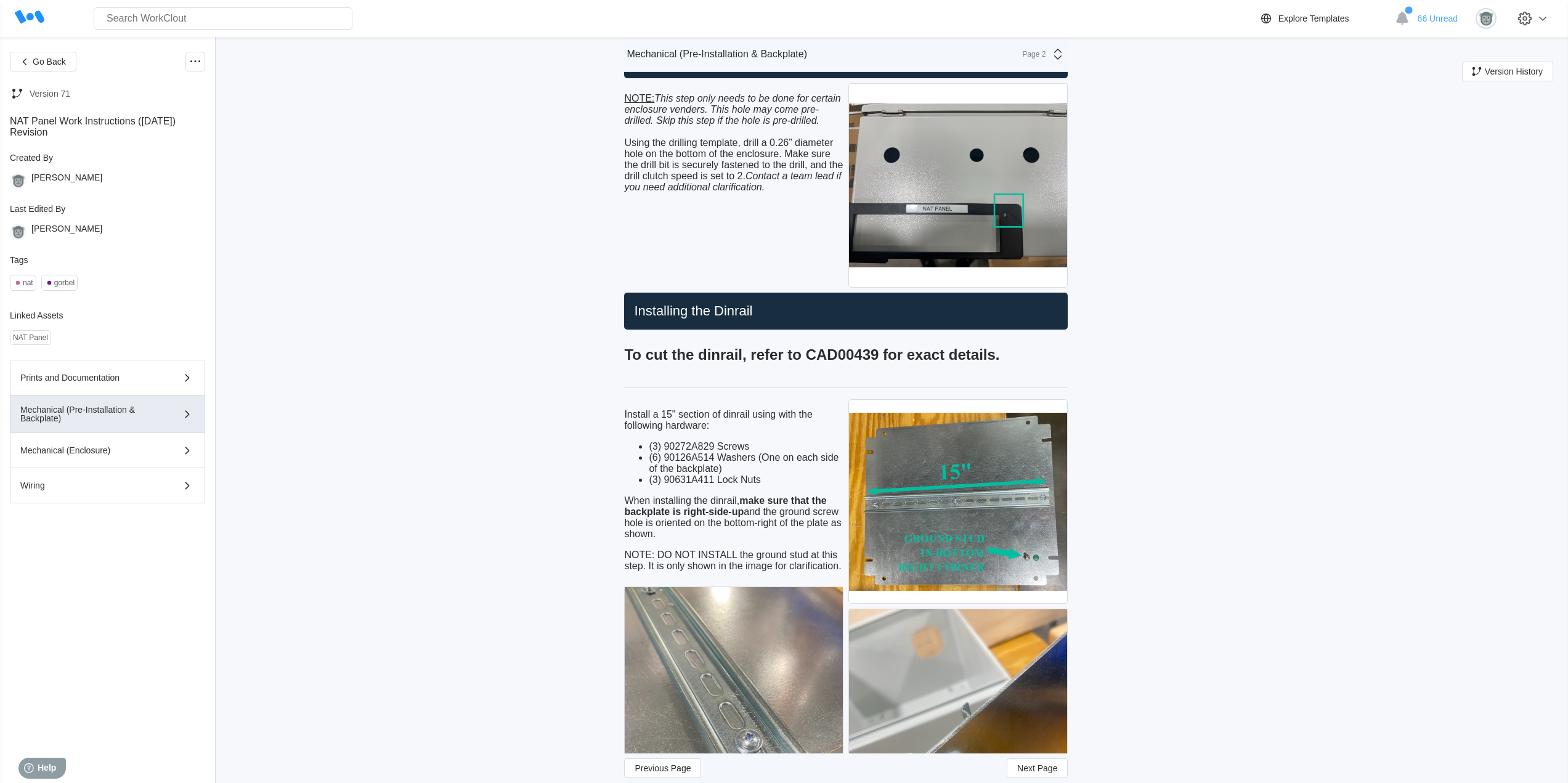
click at [852, 345] on div "To cut the dinrail, refer to CAD00439 for exact details." at bounding box center [846, 356] width 444 height 42
drag, startPoint x: 1003, startPoint y: 355, endPoint x: 607, endPoint y: 366, distance: 396.2
copy h2 "To cut the dinrail, refer to CAD00439 for exact details."
click at [743, 529] on p "When installing the dinrail, make sure that the backplate is right-side-up and …" at bounding box center [734, 518] width 219 height 45
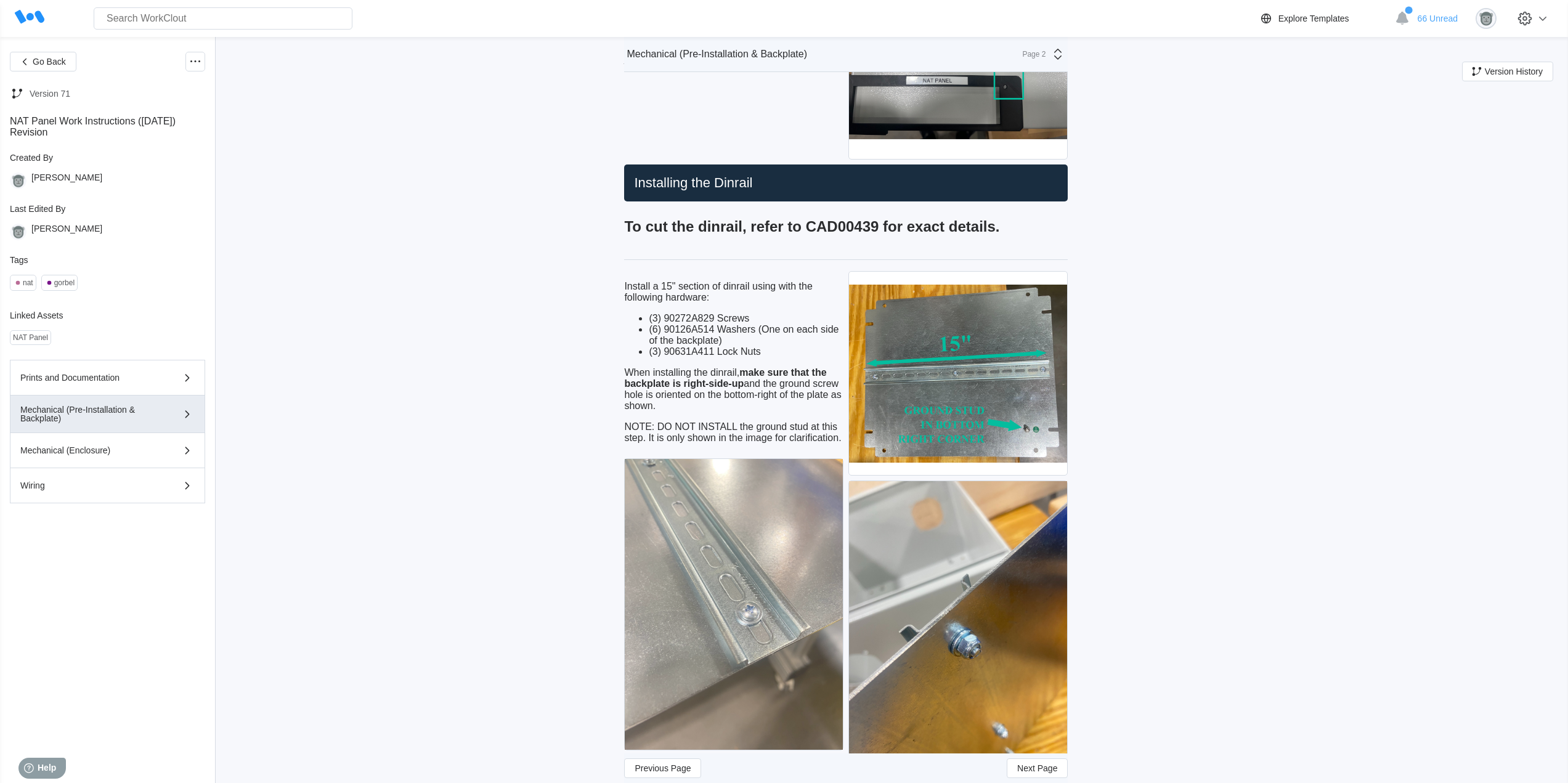
scroll to position [719, 0]
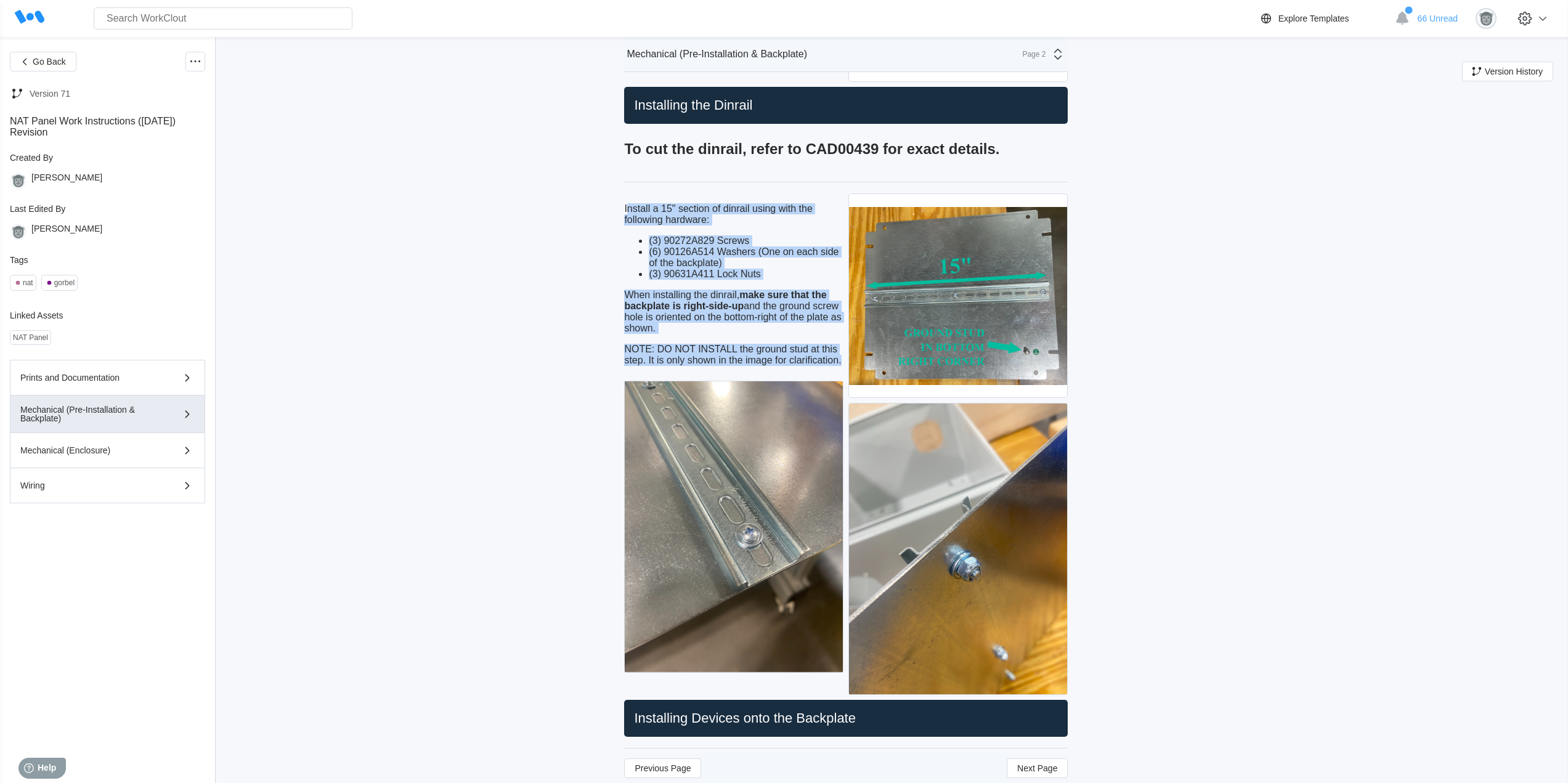
drag, startPoint x: 846, startPoint y: 363, endPoint x: 632, endPoint y: 201, distance: 268.4
click at [632, 201] on div "Install a 15" section of dinrail using with the following hardware: (3) 90272A8…" at bounding box center [734, 284] width 219 height 182
click at [672, 216] on p "Install a 15" section of dinrail using with the following hardware:" at bounding box center [734, 214] width 219 height 22
drag, startPoint x: 846, startPoint y: 362, endPoint x: 620, endPoint y: 209, distance: 272.9
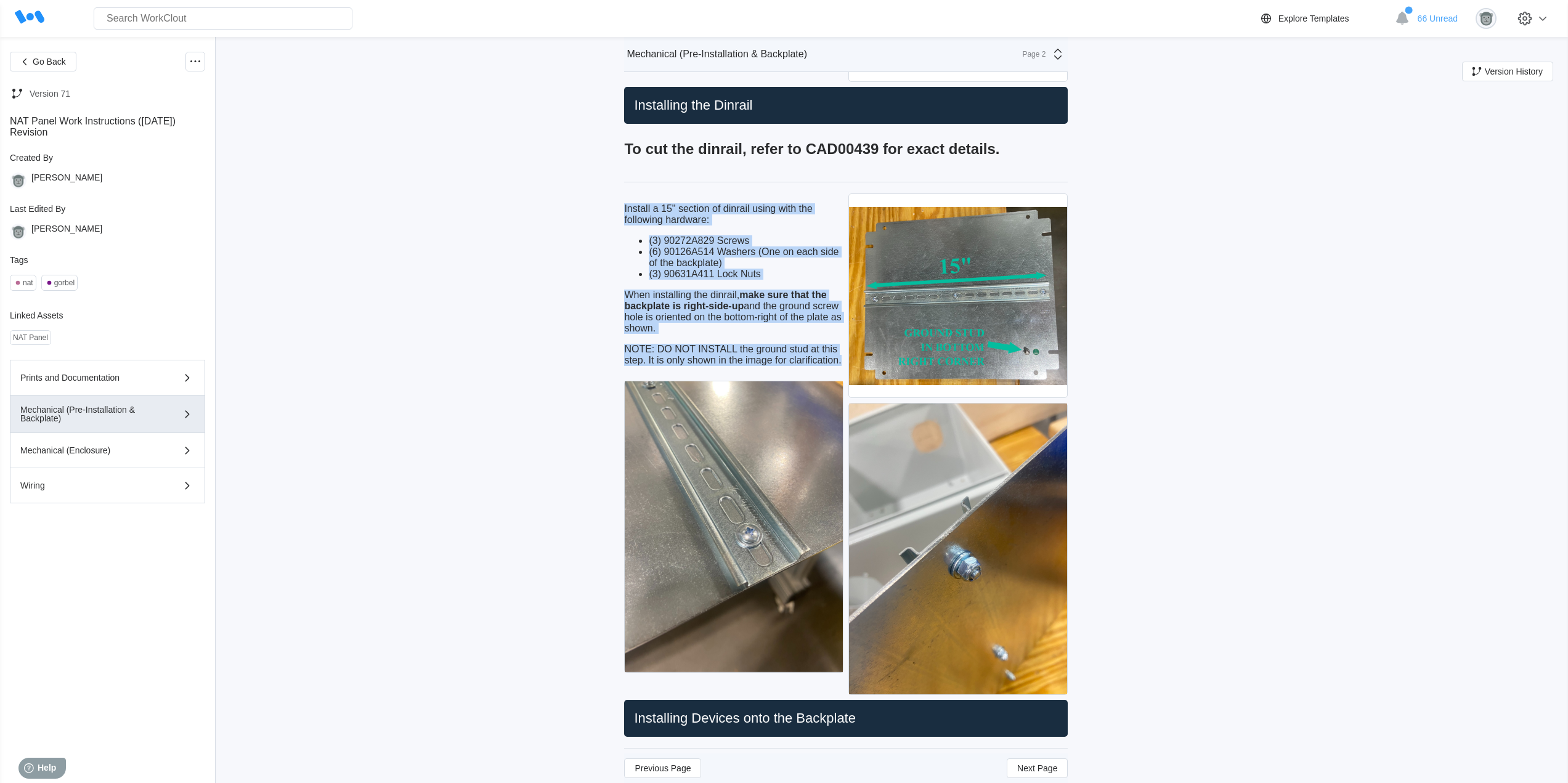
copy div "Install a 15" section of dinrail using with the following hardware: (3) 90272A8…"
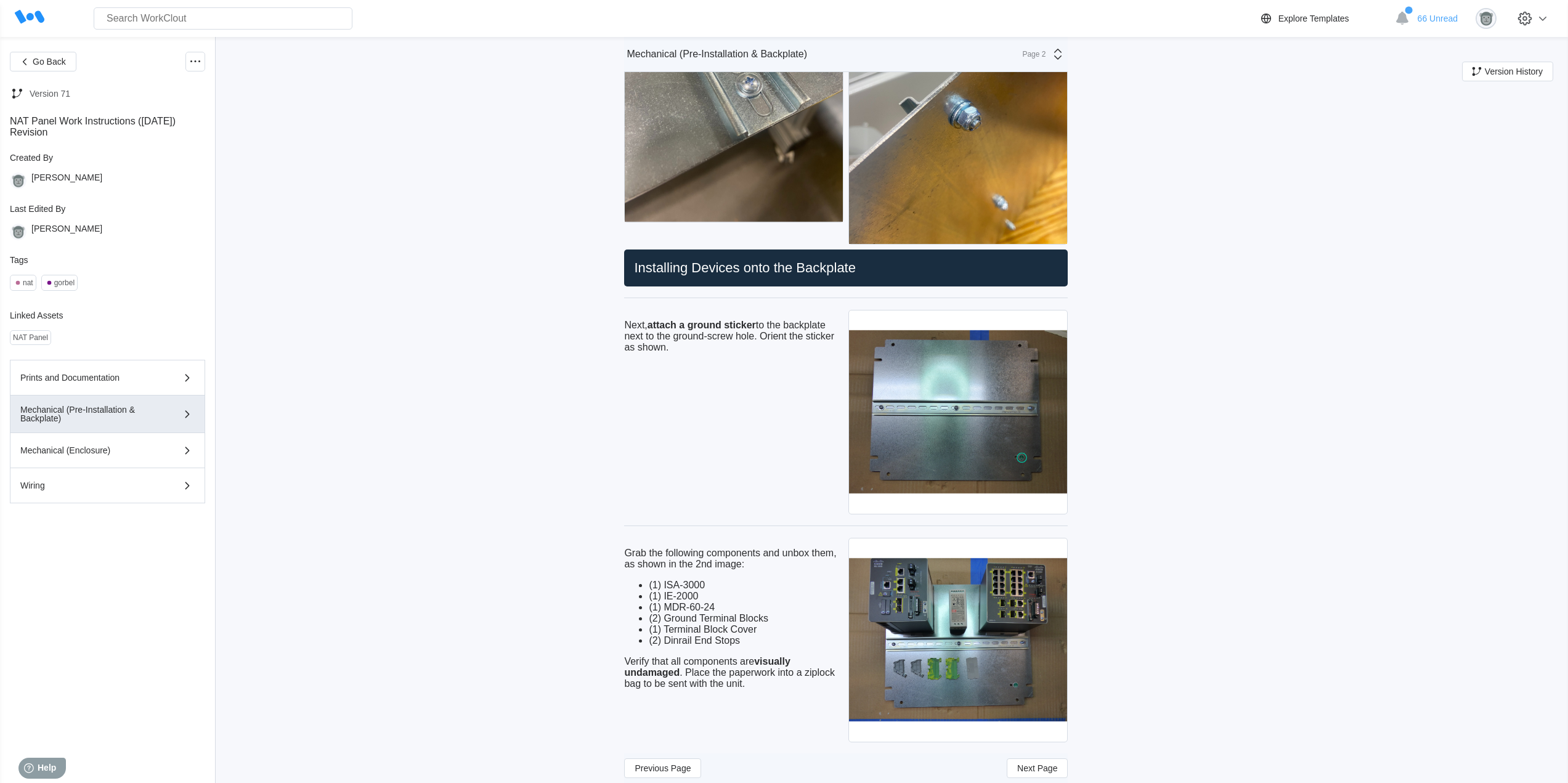
scroll to position [1130, 0]
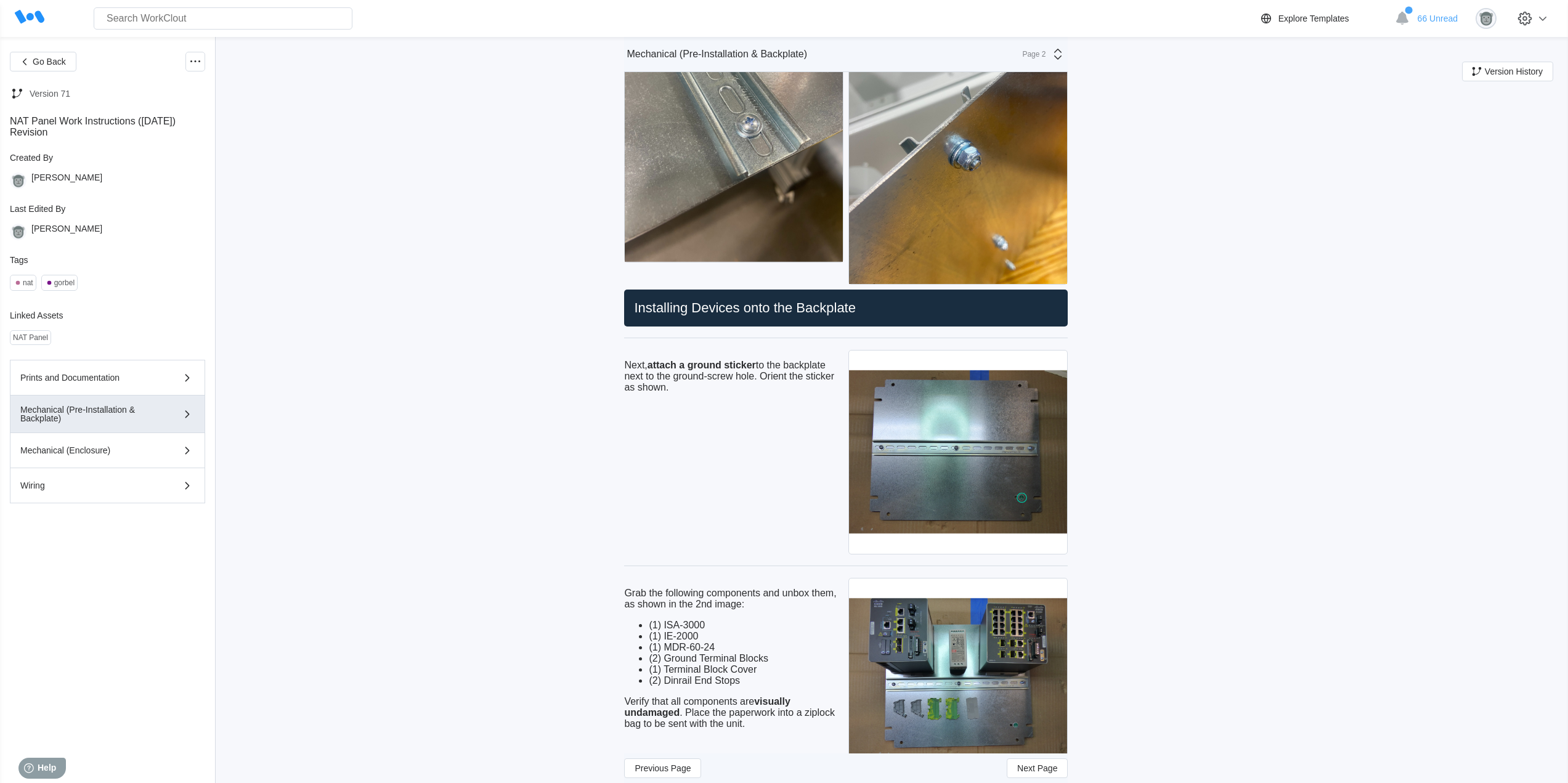
click at [850, 305] on h2 "Installing Devices onto the Backplate" at bounding box center [846, 308] width 433 height 17
drag, startPoint x: 873, startPoint y: 305, endPoint x: 636, endPoint y: 307, distance: 237.0
click at [636, 307] on h2 "Installing Devices onto the Backplate" at bounding box center [846, 308] width 433 height 17
copy h2 "Installing Devices onto the Backplate"
drag, startPoint x: 723, startPoint y: 389, endPoint x: 697, endPoint y: 389, distance: 26.0
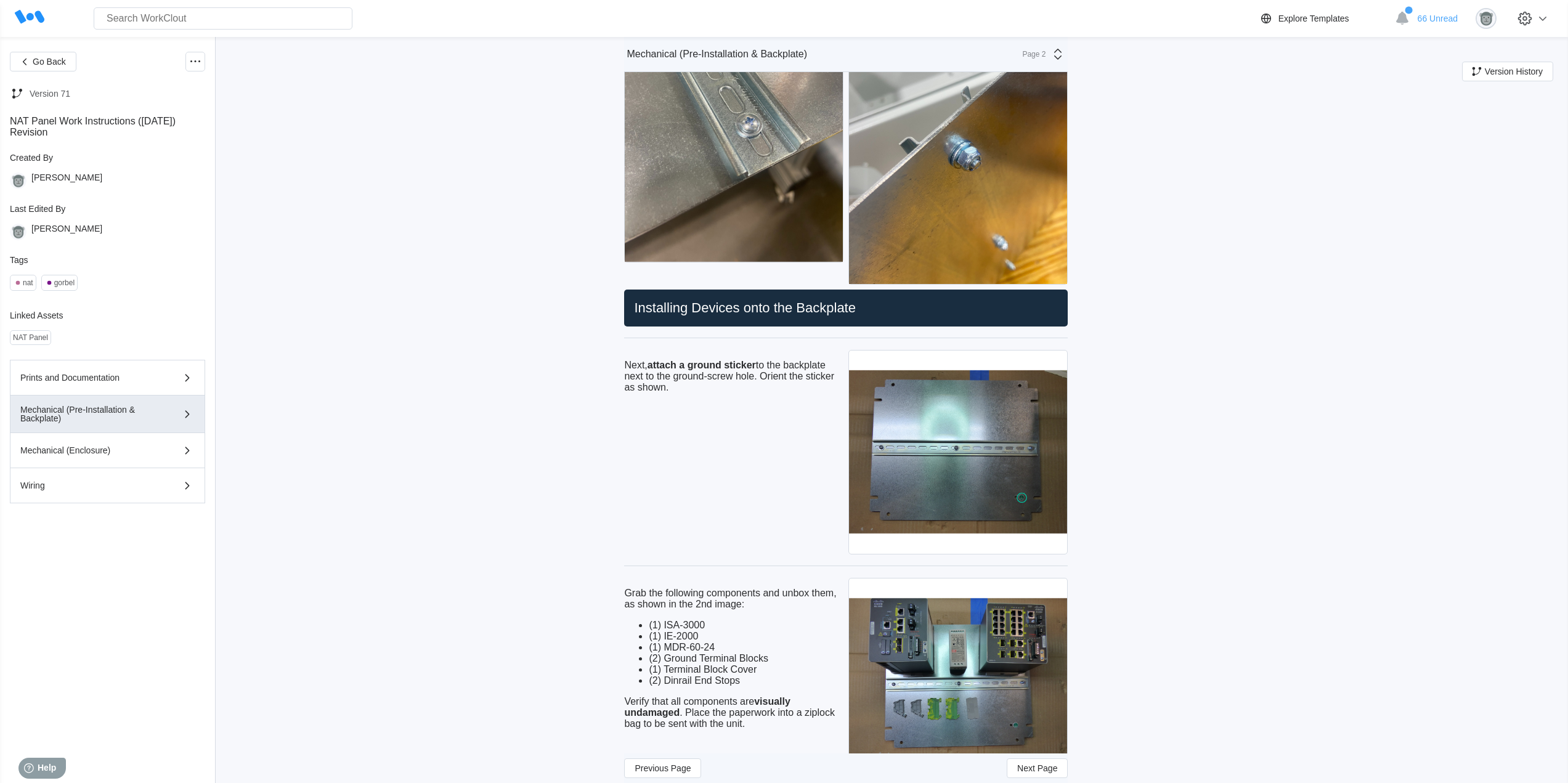
click at [723, 389] on p "Next, attach a ground sticker to the backplate next to the ground-screw hole. O…" at bounding box center [734, 376] width 219 height 33
drag, startPoint x: 679, startPoint y: 388, endPoint x: 625, endPoint y: 363, distance: 59.5
copy p "Next, attach a ground sticker to the backplate next to the ground-screw hole. O…"
click at [681, 508] on div "Next, attach a ground sticker to the backplate next to the ground-screw hole. O…" at bounding box center [734, 452] width 219 height 210
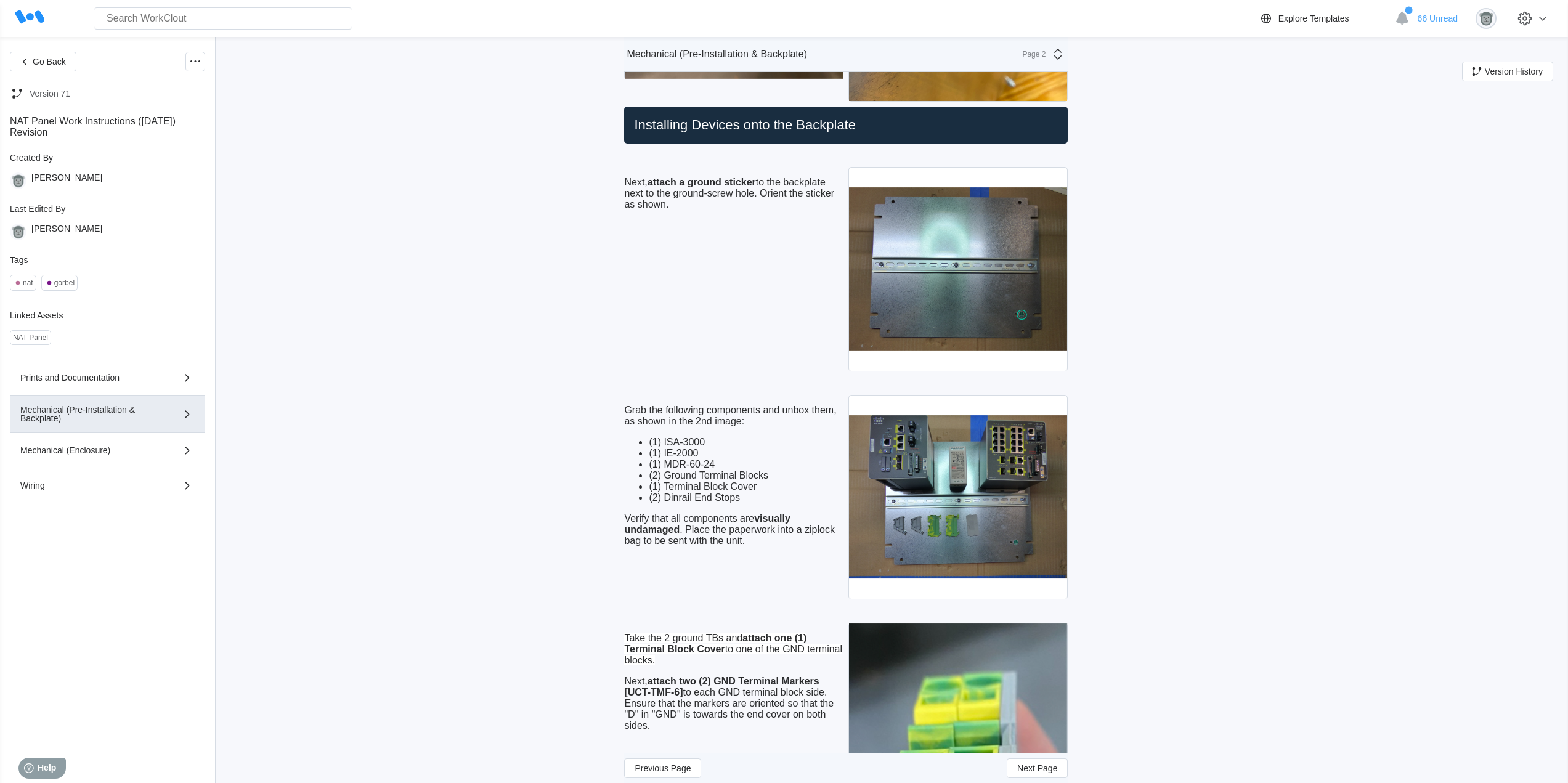
scroll to position [1335, 0]
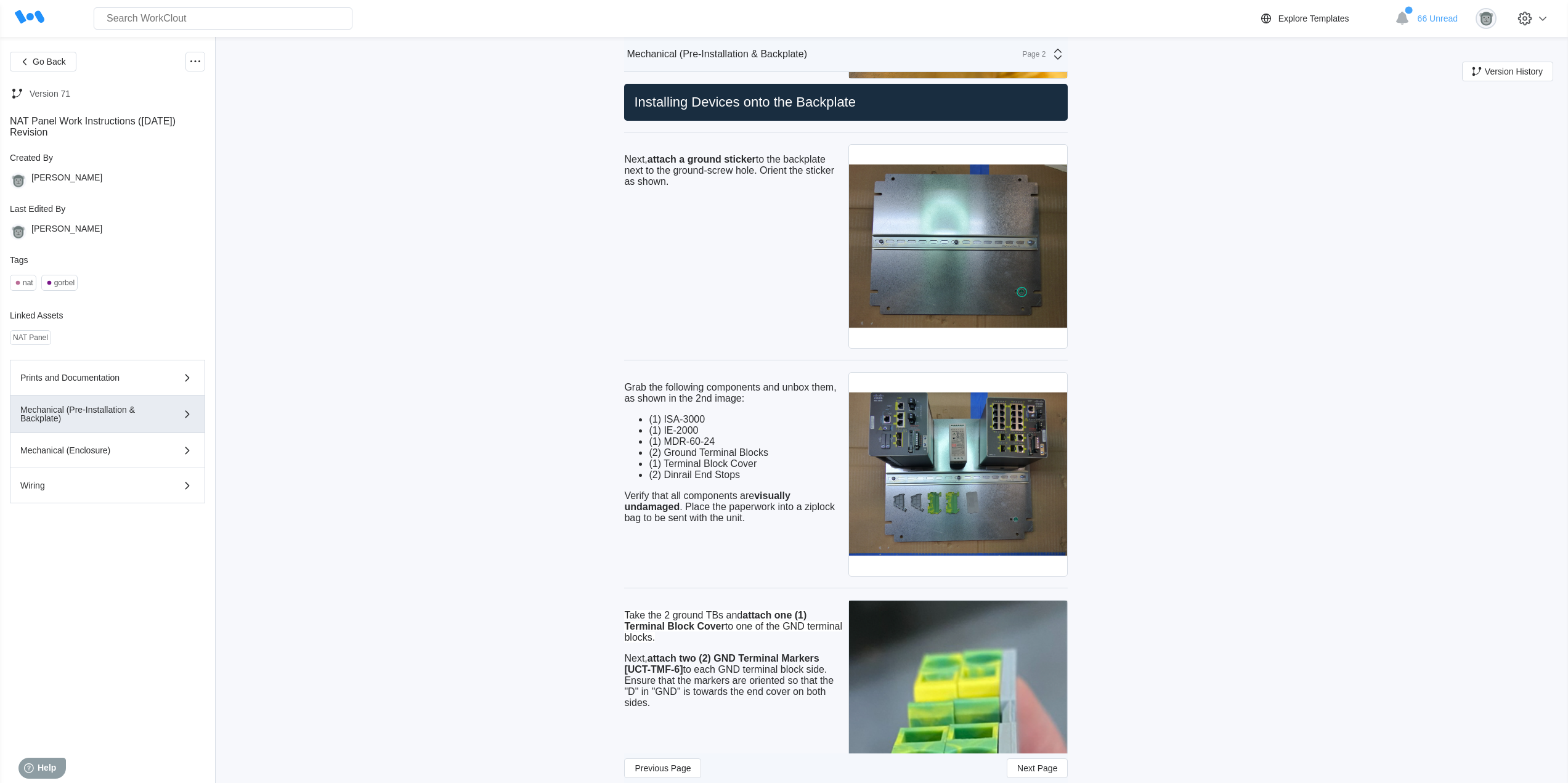
click at [774, 515] on p "Verify that all components are visually undamaged . Place the paperwork into a …" at bounding box center [734, 507] width 219 height 33
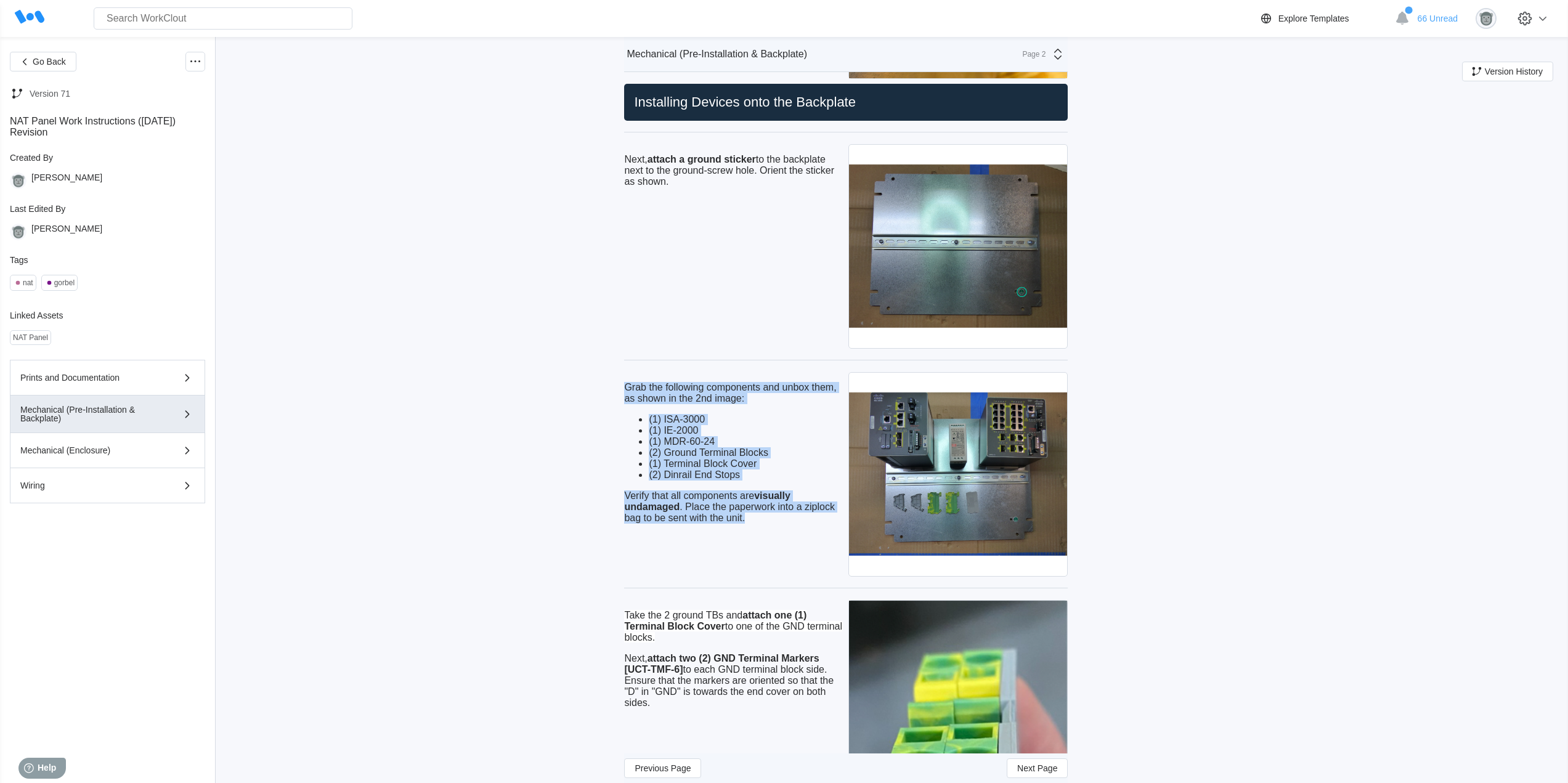
drag, startPoint x: 759, startPoint y: 521, endPoint x: 614, endPoint y: 386, distance: 198.1
click at [614, 386] on div "Go Back Version 71 NAT Panel Work Instructions ([DATE]) Revision Created By [PE…" at bounding box center [784, 619] width 1568 height 3835
copy div "Grab the following components and unbox them, as shown in the 2nd image: (1) IS…"
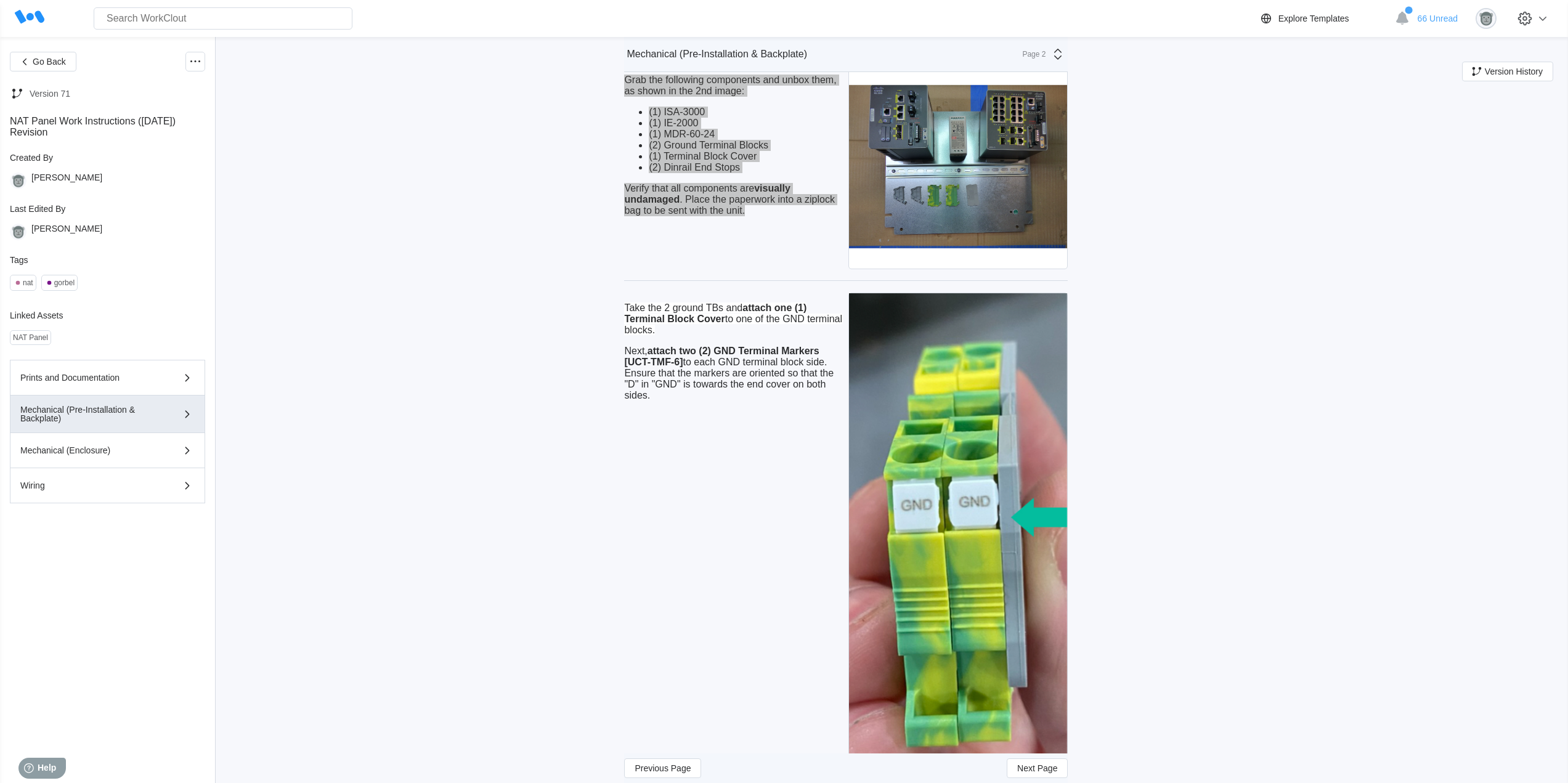
scroll to position [1644, 0]
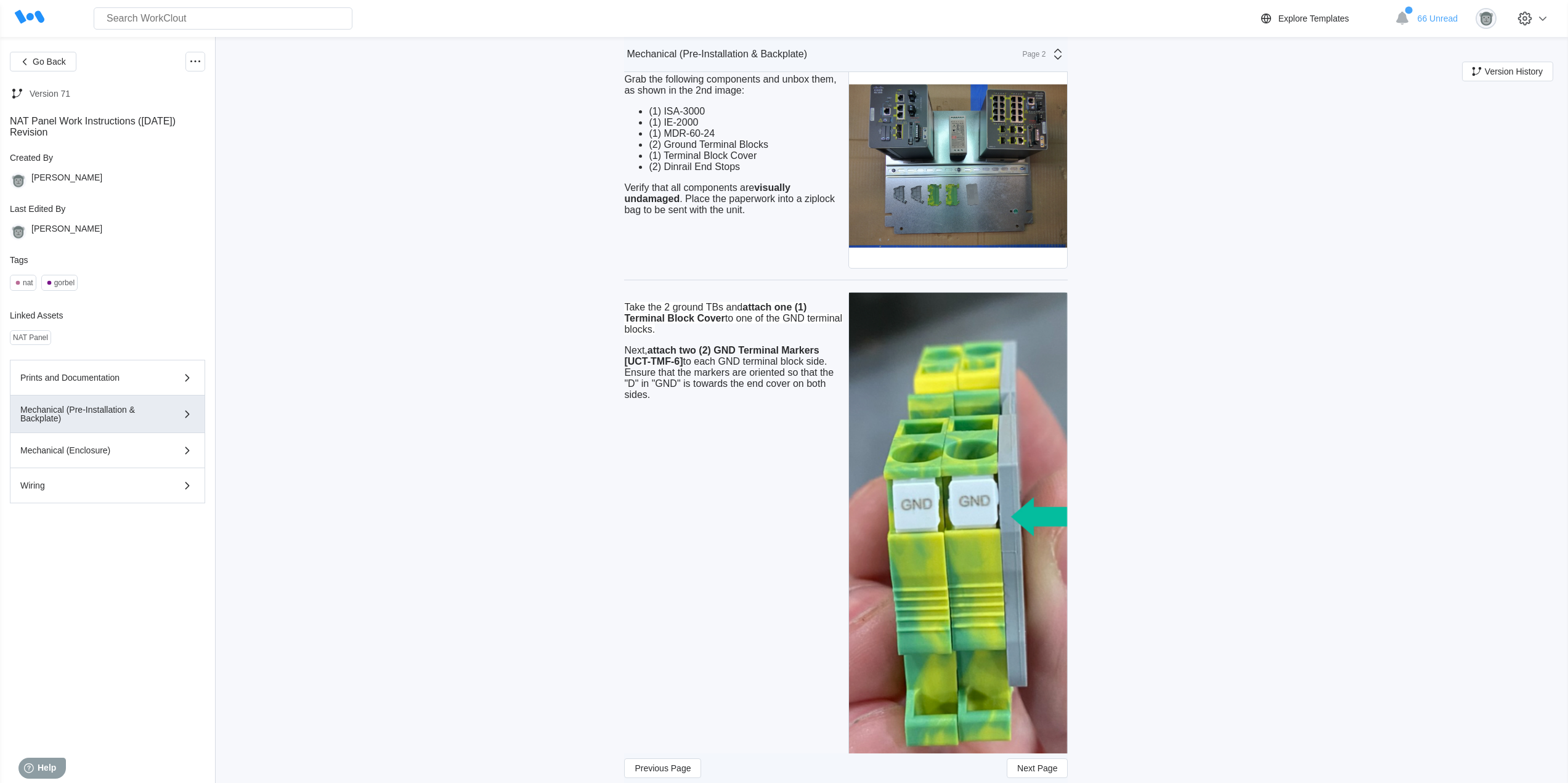
click at [650, 401] on div "Take the 2 ground TBs and attach one (1) Terminal Block Cover to one of the GND…" at bounding box center [734, 351] width 219 height 119
drag, startPoint x: 659, startPoint y: 393, endPoint x: 611, endPoint y: 302, distance: 102.9
click at [611, 302] on div "Go Back Version 71 NAT Panel Work Instructions ([DATE]) Revision Created By [PE…" at bounding box center [784, 311] width 1568 height 3835
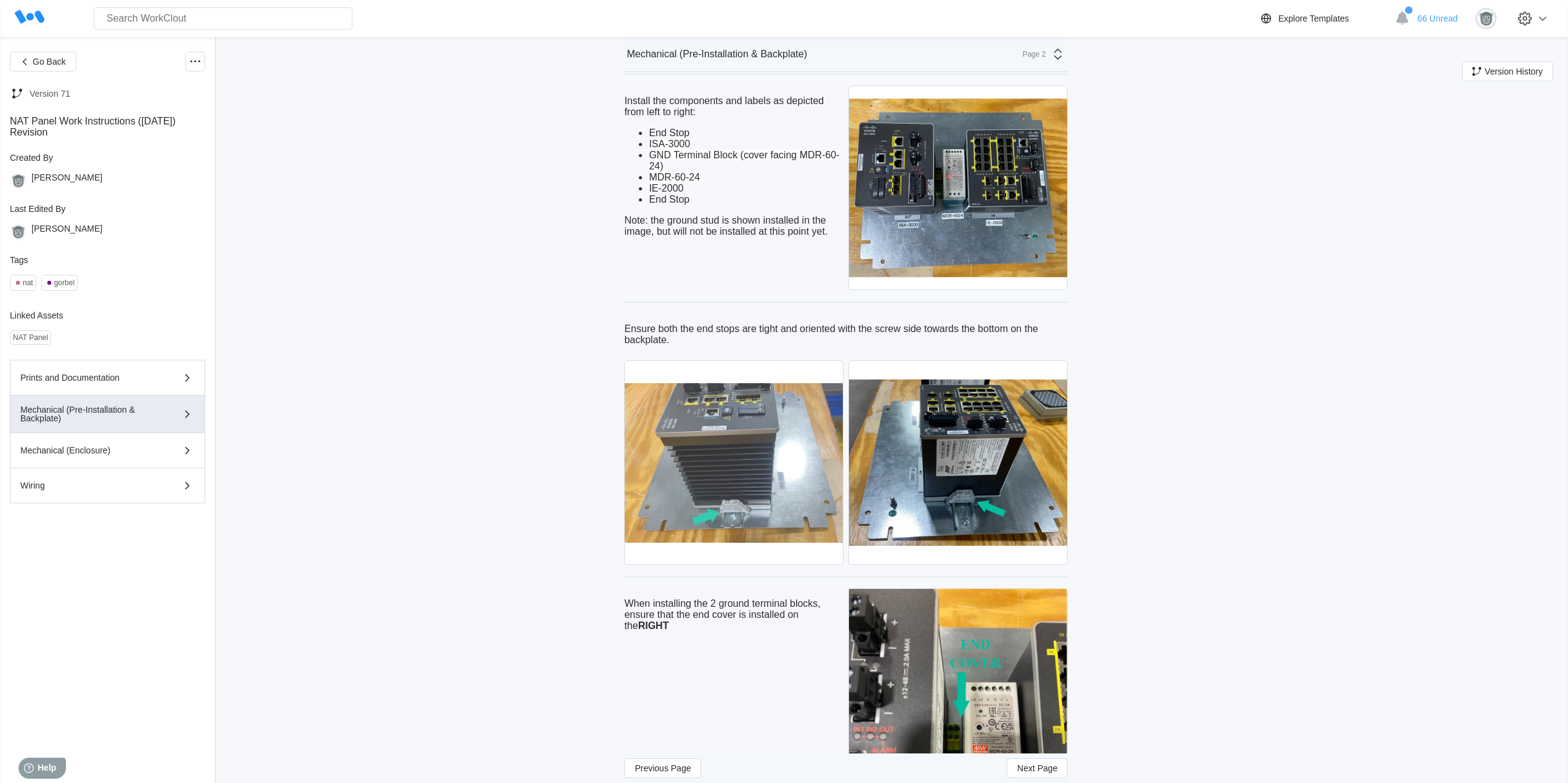
scroll to position [2054, 0]
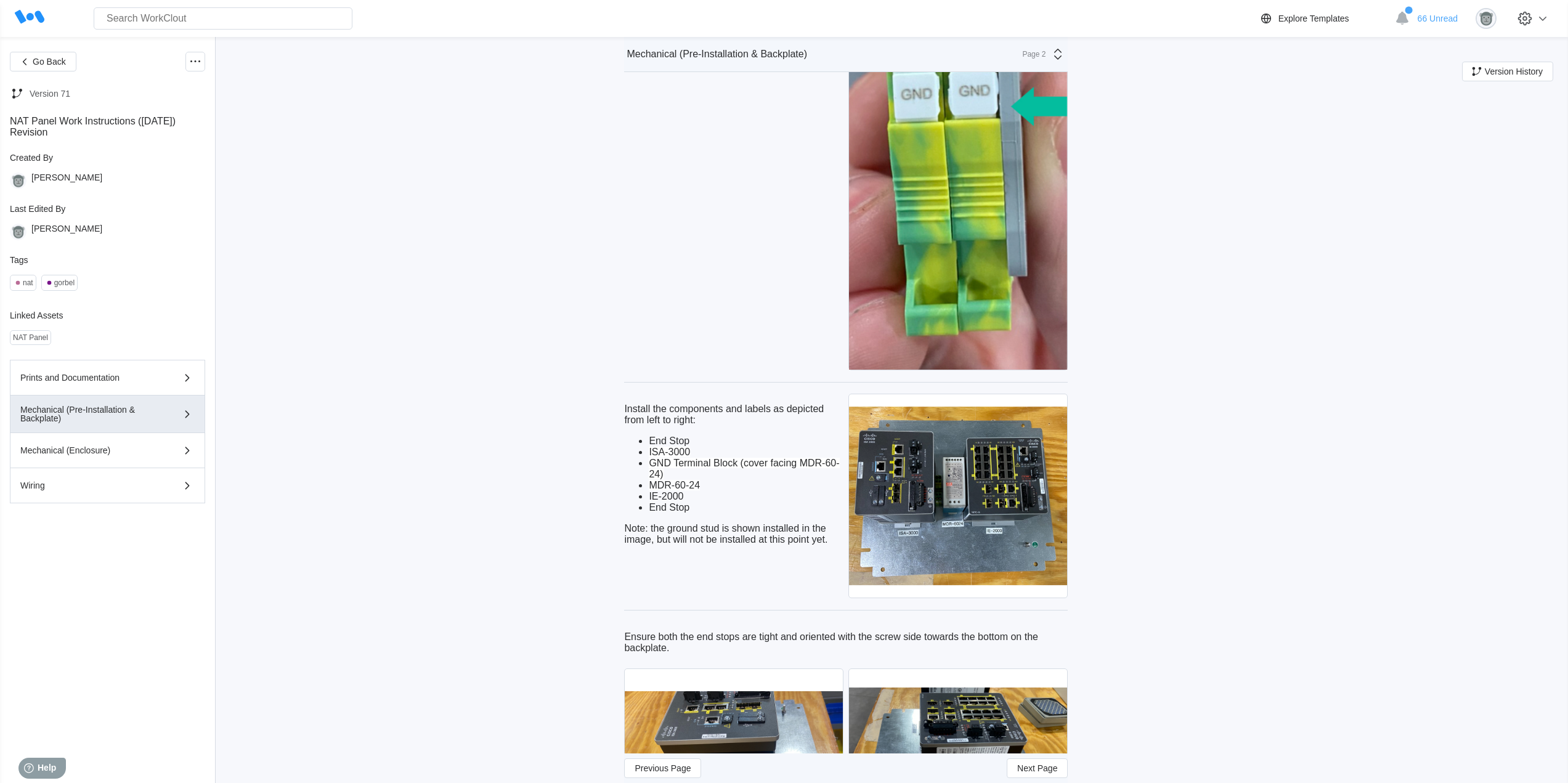
drag, startPoint x: 735, startPoint y: 536, endPoint x: 757, endPoint y: 539, distance: 22.2
click at [735, 536] on p "Note: the ground stud is shown installed in the image, but will not be installe…" at bounding box center [734, 534] width 219 height 22
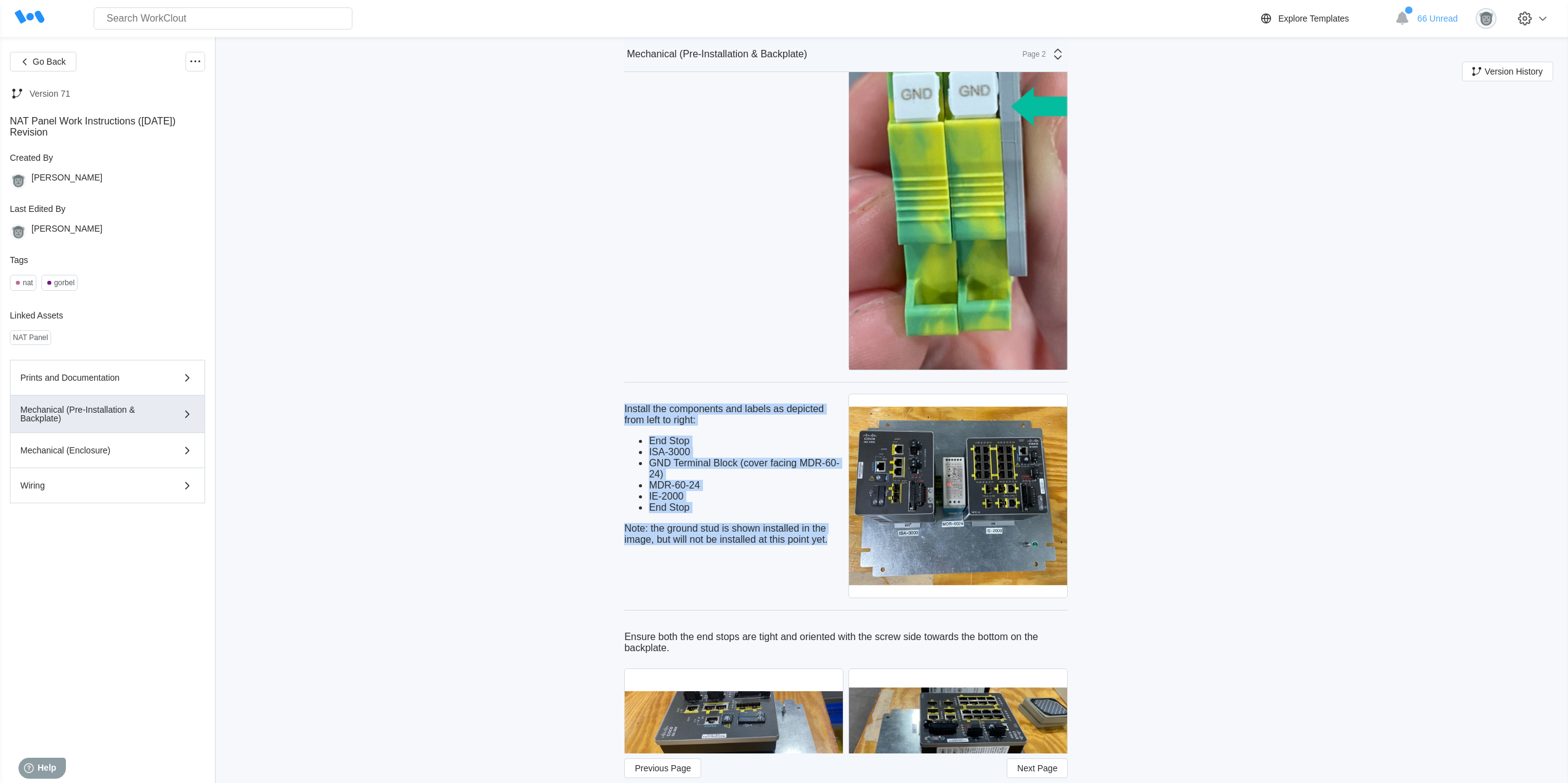
drag, startPoint x: 833, startPoint y: 539, endPoint x: 618, endPoint y: 404, distance: 253.9
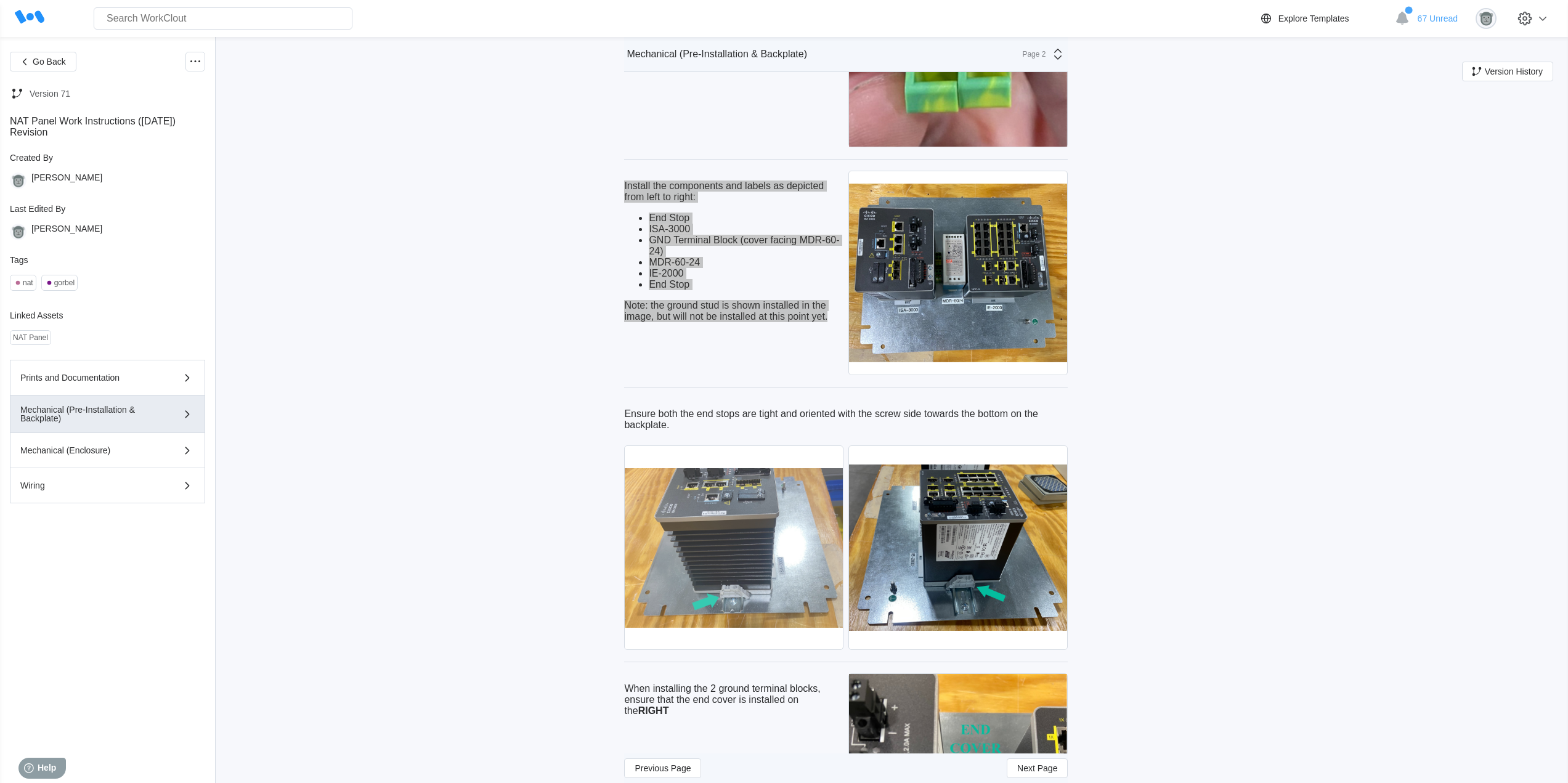
scroll to position [2362, 0]
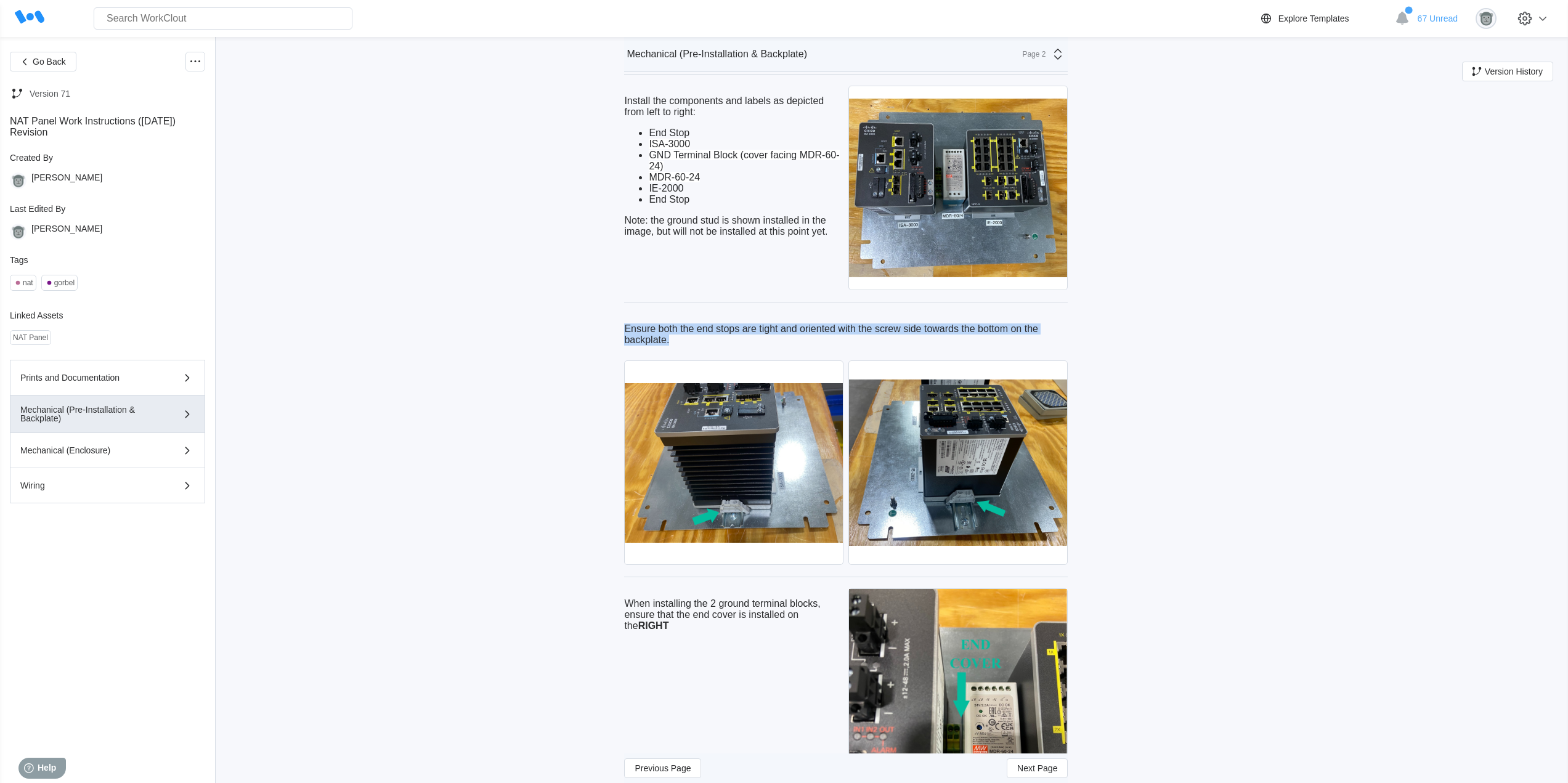
drag, startPoint x: 680, startPoint y: 343, endPoint x: 630, endPoint y: 326, distance: 52.8
click at [630, 326] on p "Ensure both the end stops are tight and oriented with the screw side towards th…" at bounding box center [846, 334] width 444 height 22
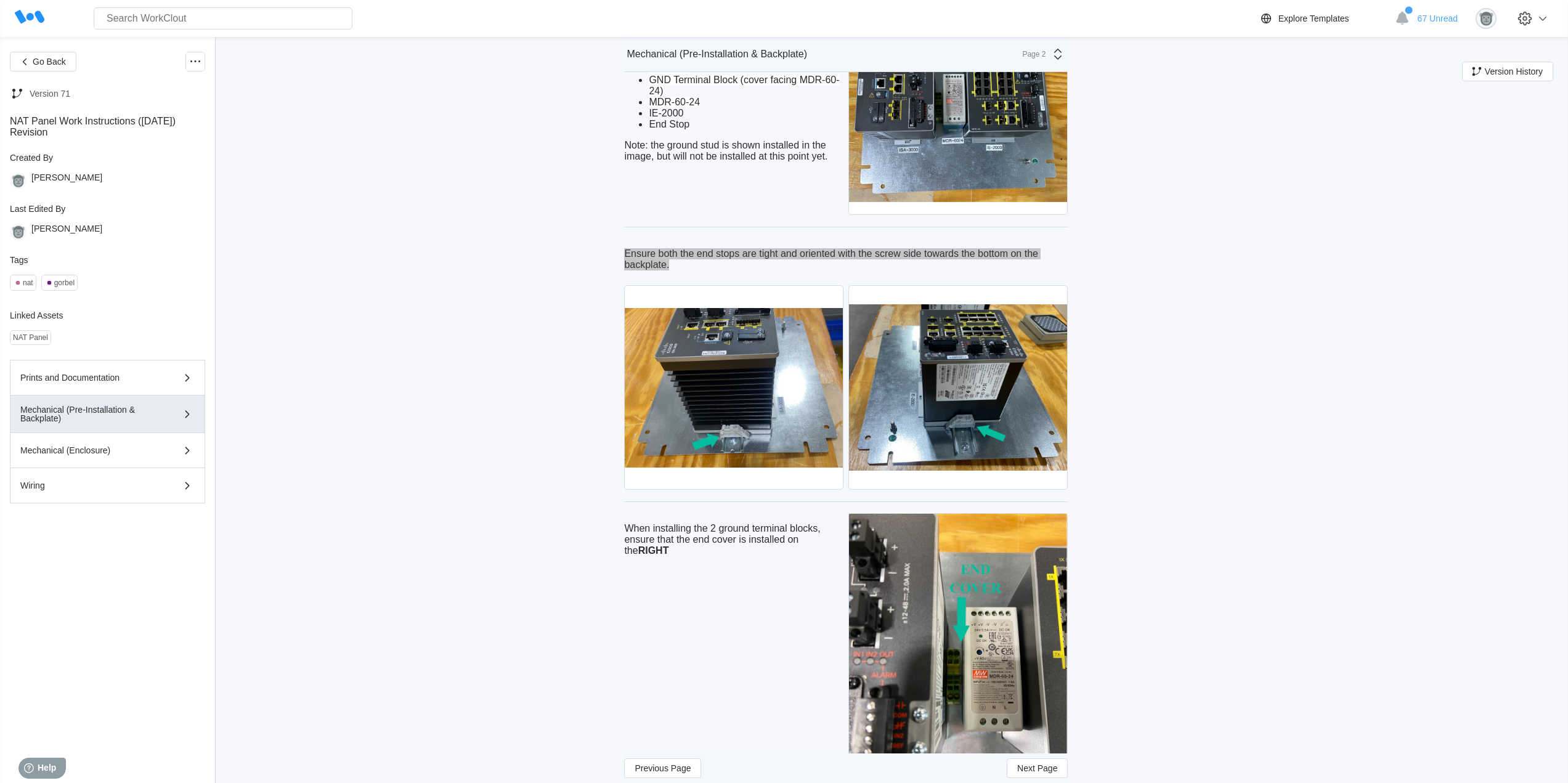
scroll to position [2465, 0]
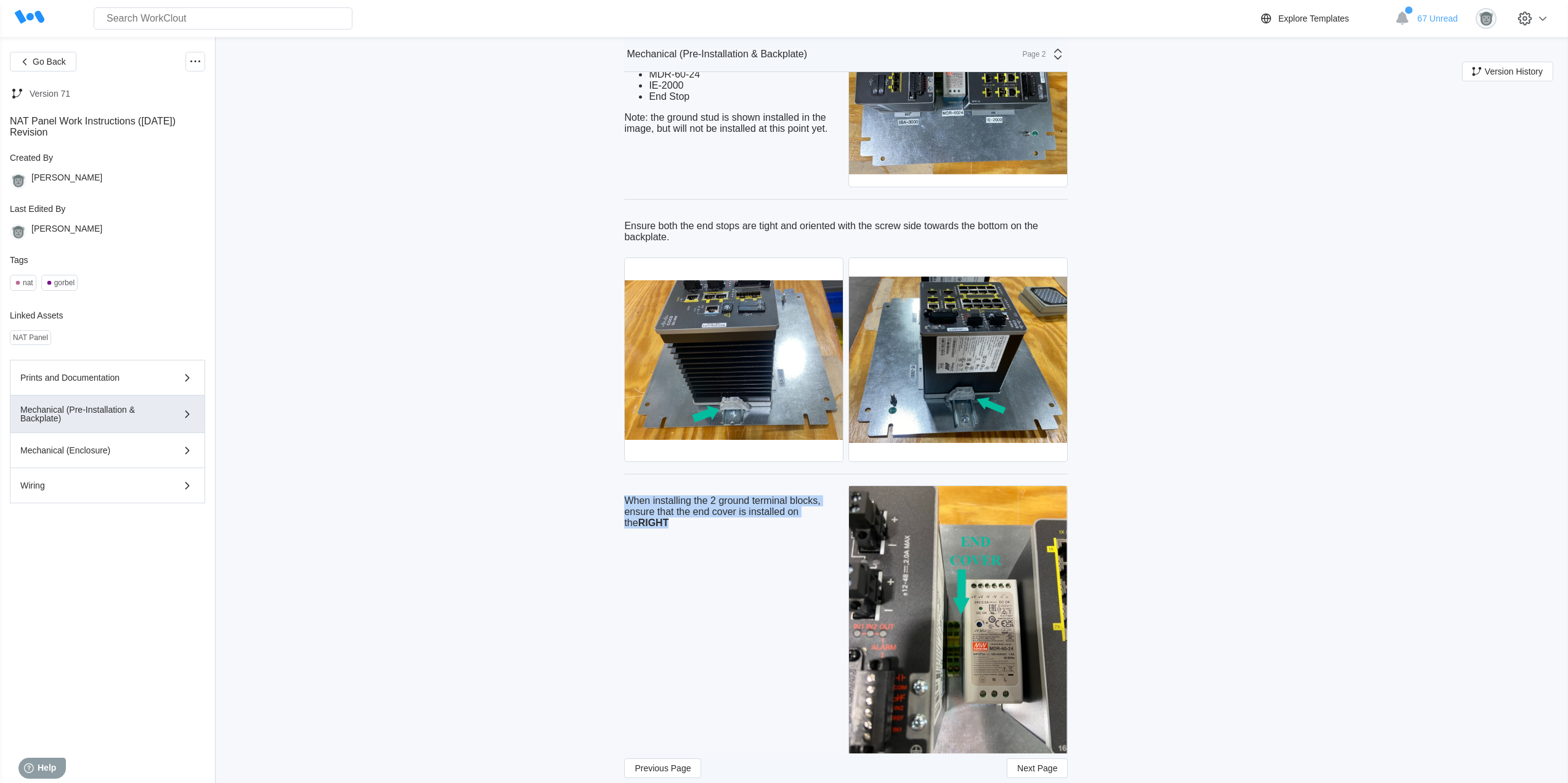
drag, startPoint x: 665, startPoint y: 524, endPoint x: 626, endPoint y: 497, distance: 47.4
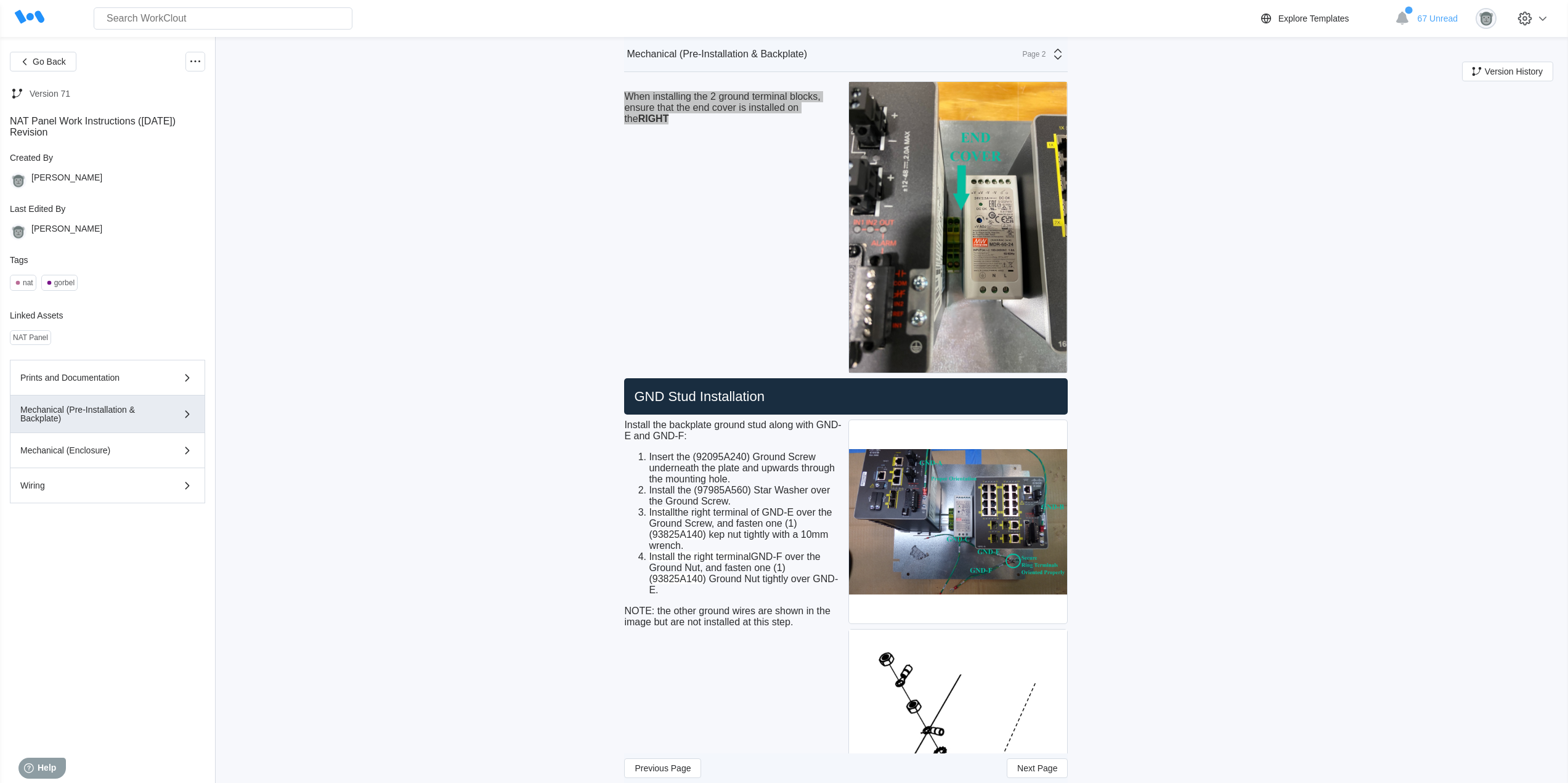
scroll to position [2876, 0]
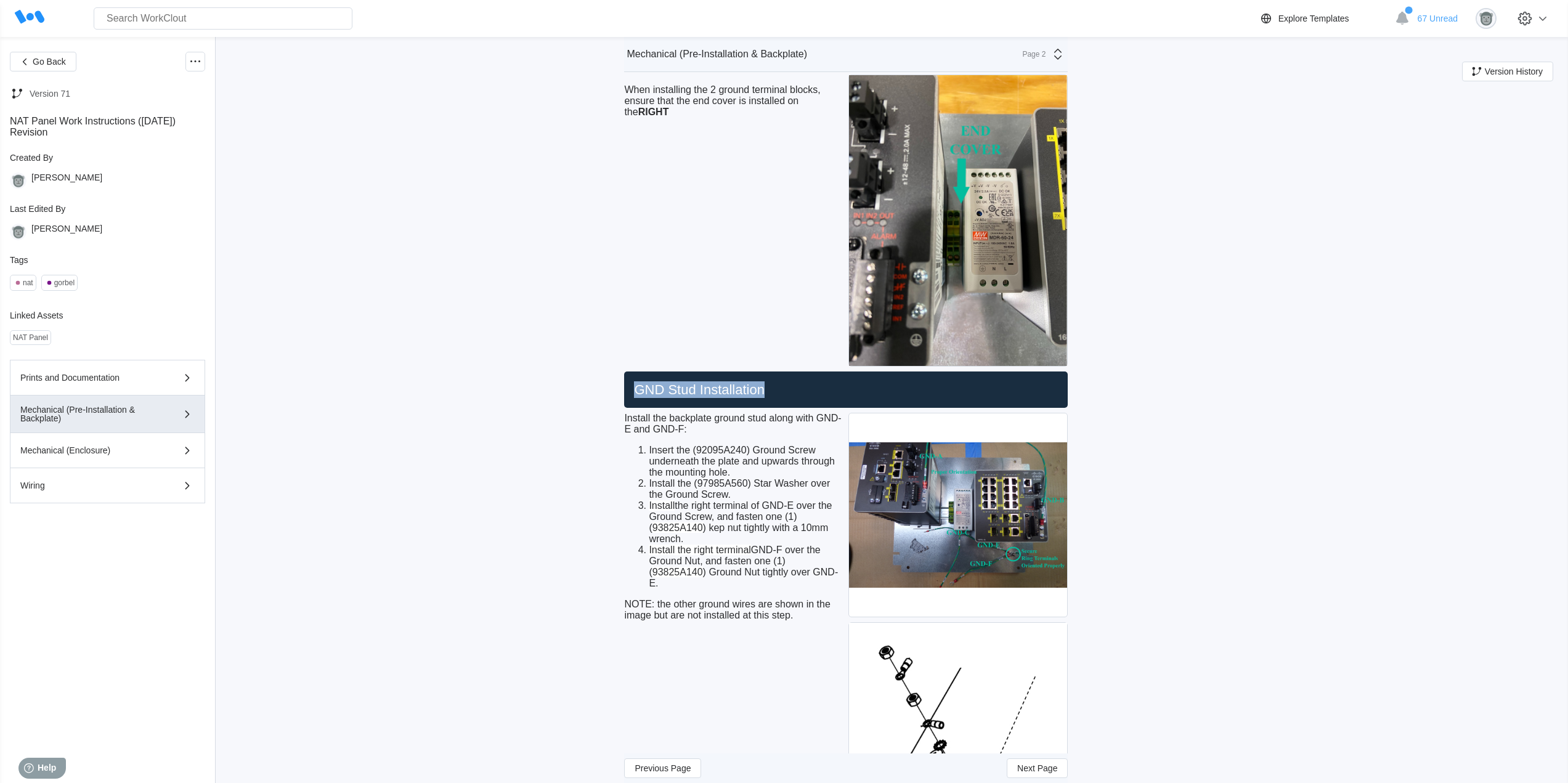
drag, startPoint x: 772, startPoint y: 392, endPoint x: 620, endPoint y: 391, distance: 152.0
click at [744, 588] on li "Install the right terminal GND-F over the Ground Nut, and fasten one (1) ( 9382…" at bounding box center [746, 567] width 194 height 45
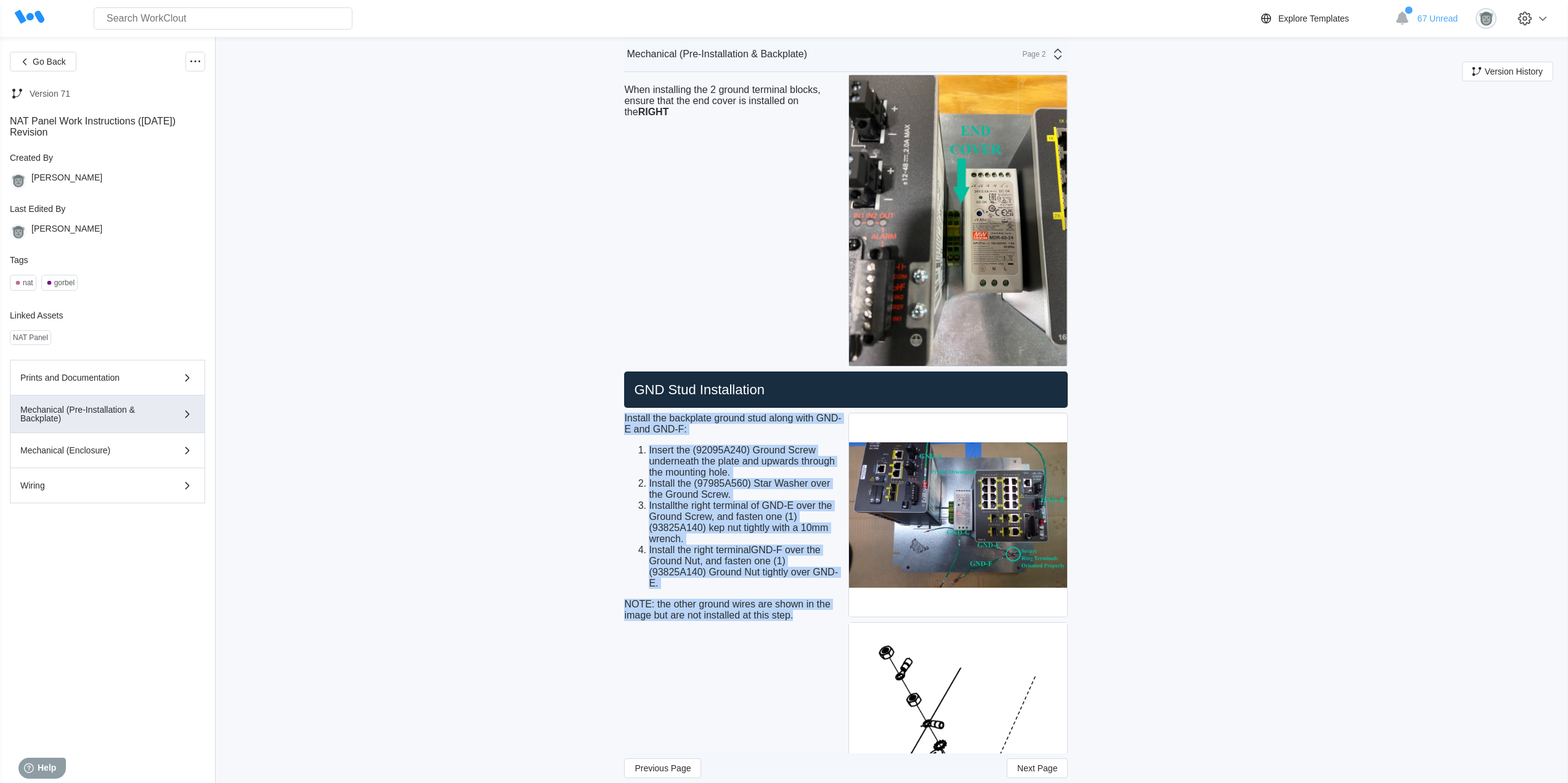
drag, startPoint x: 800, startPoint y: 615, endPoint x: 622, endPoint y: 420, distance: 264.0
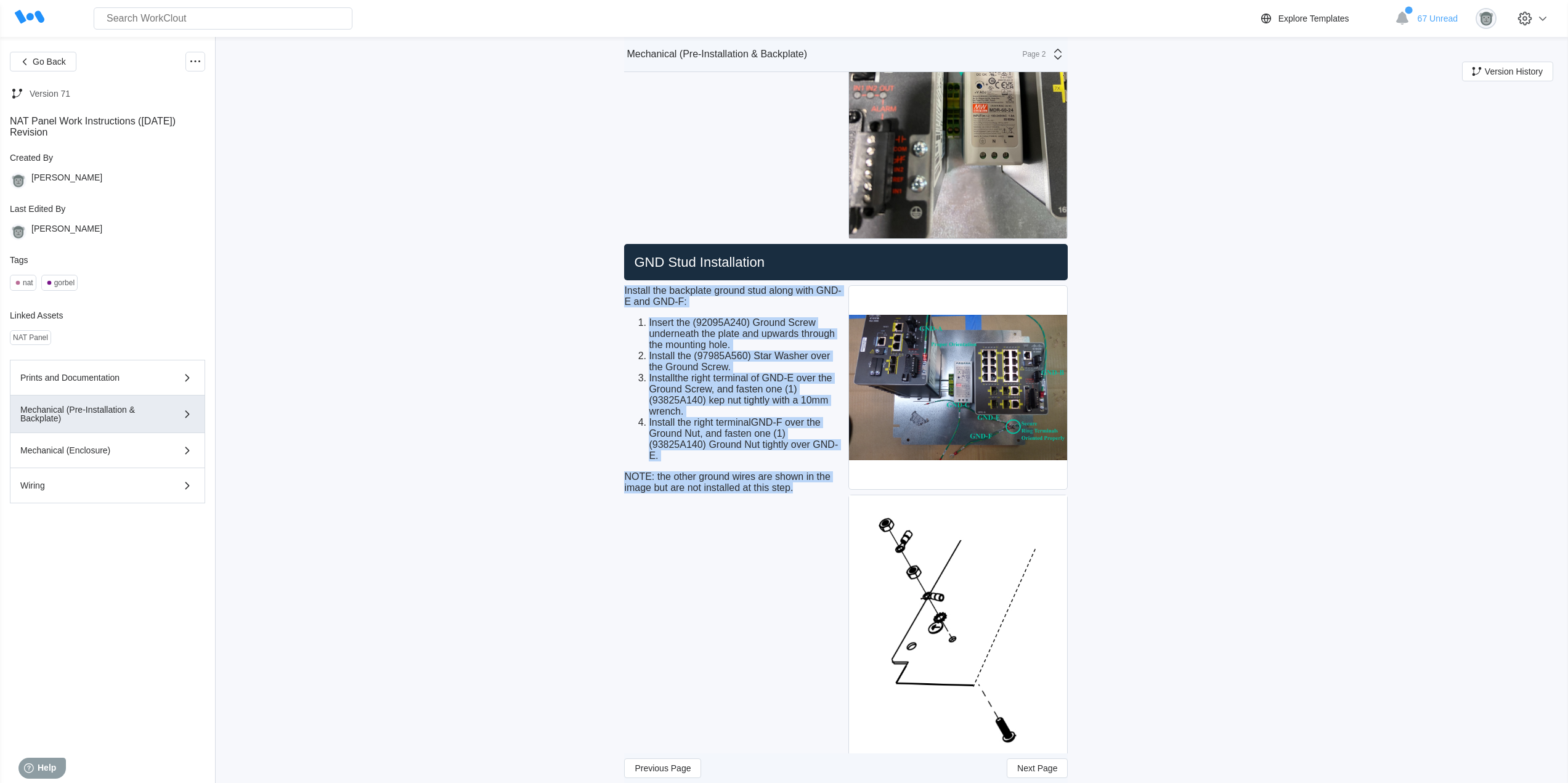
scroll to position [3088, 0]
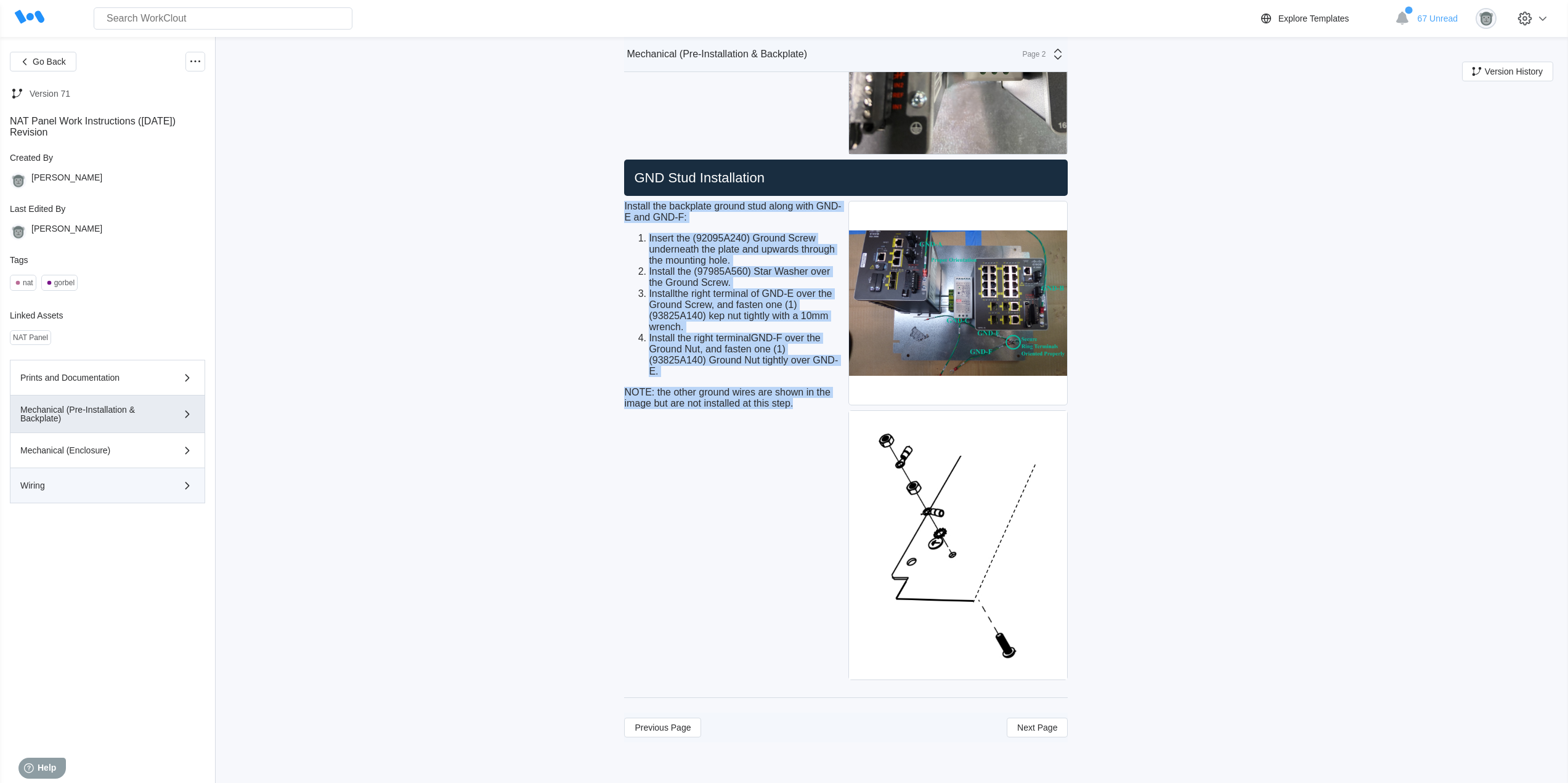
click at [54, 469] on button "Wiring" at bounding box center [107, 486] width 195 height 35
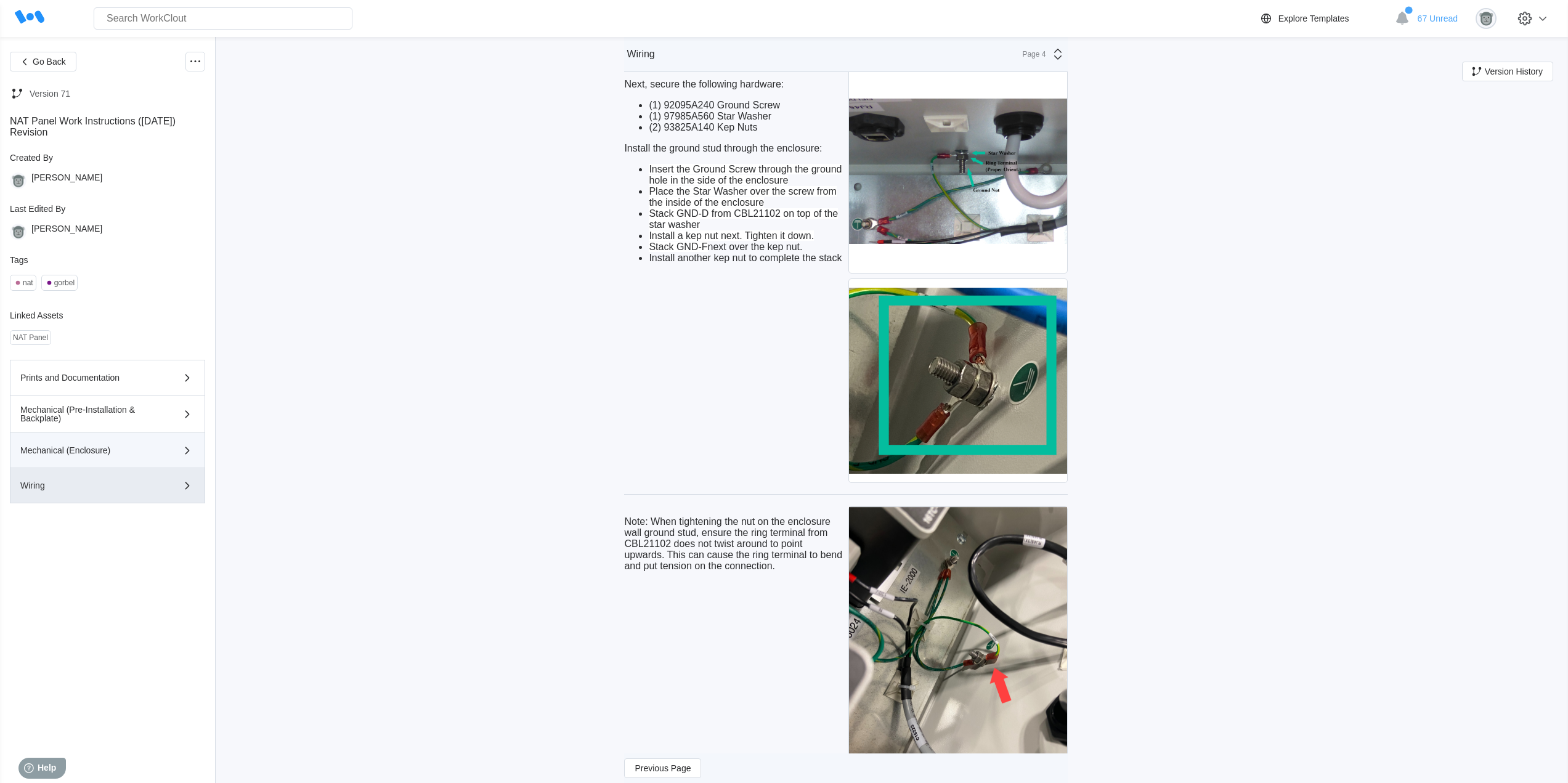
click at [59, 455] on div "Mechanical (Enclosure)" at bounding box center [108, 450] width 175 height 15
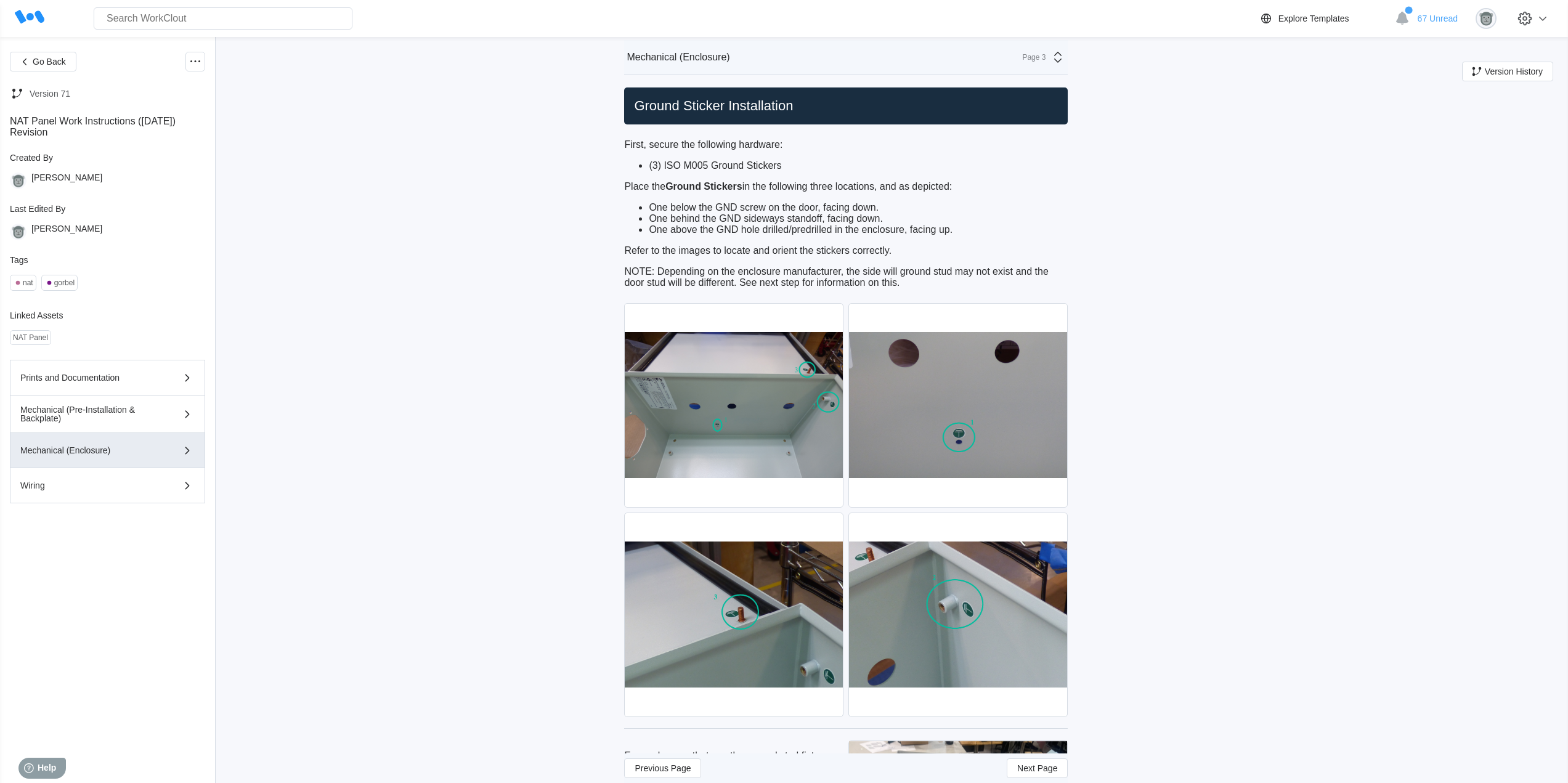
scroll to position [0, 0]
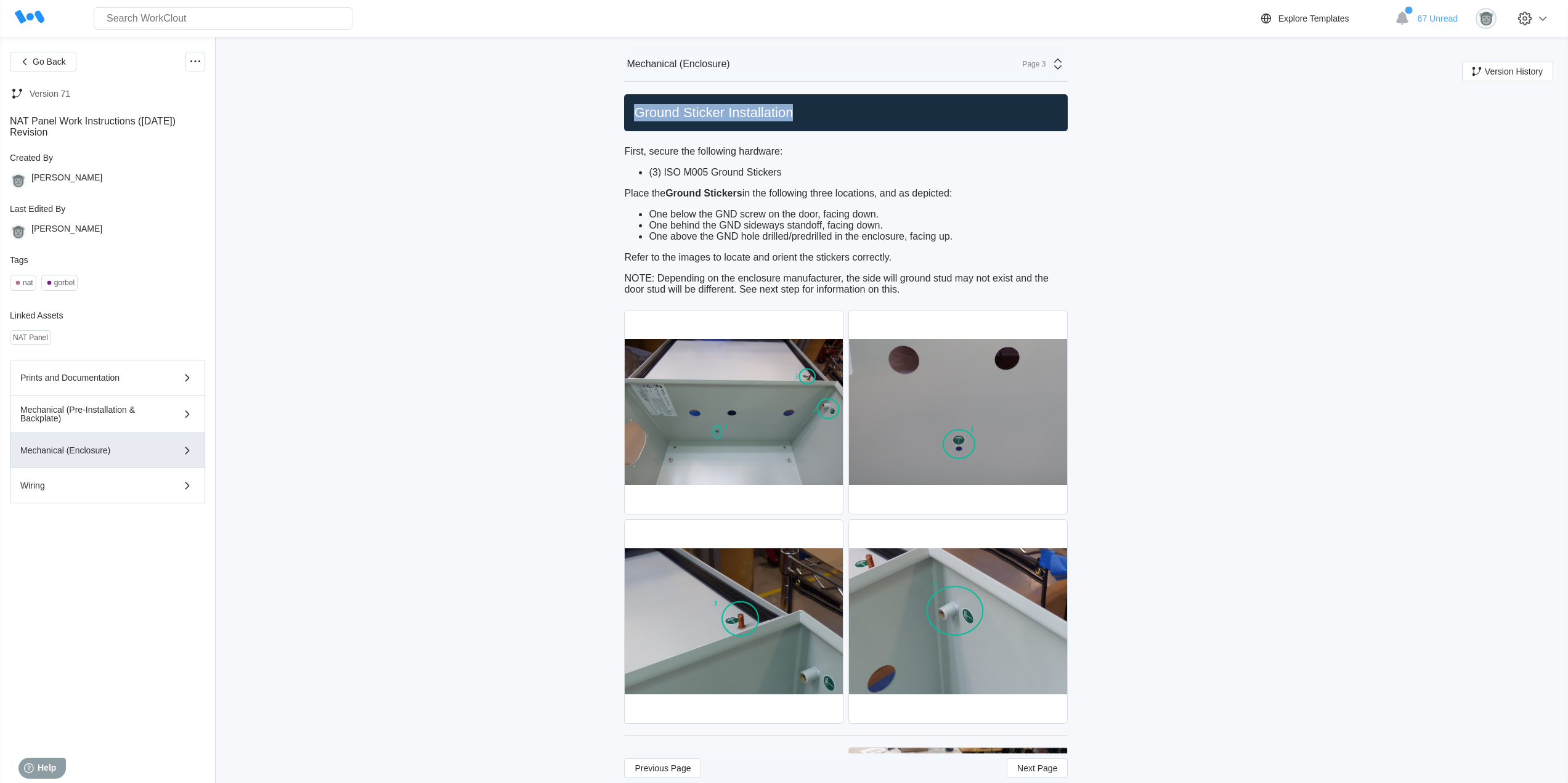
drag, startPoint x: 800, startPoint y: 110, endPoint x: 614, endPoint y: 104, distance: 186.1
click at [901, 270] on div "First, secure the following hardware: (3) ISO M005 Ground Stickers Place the Gr…" at bounding box center [846, 221] width 444 height 149
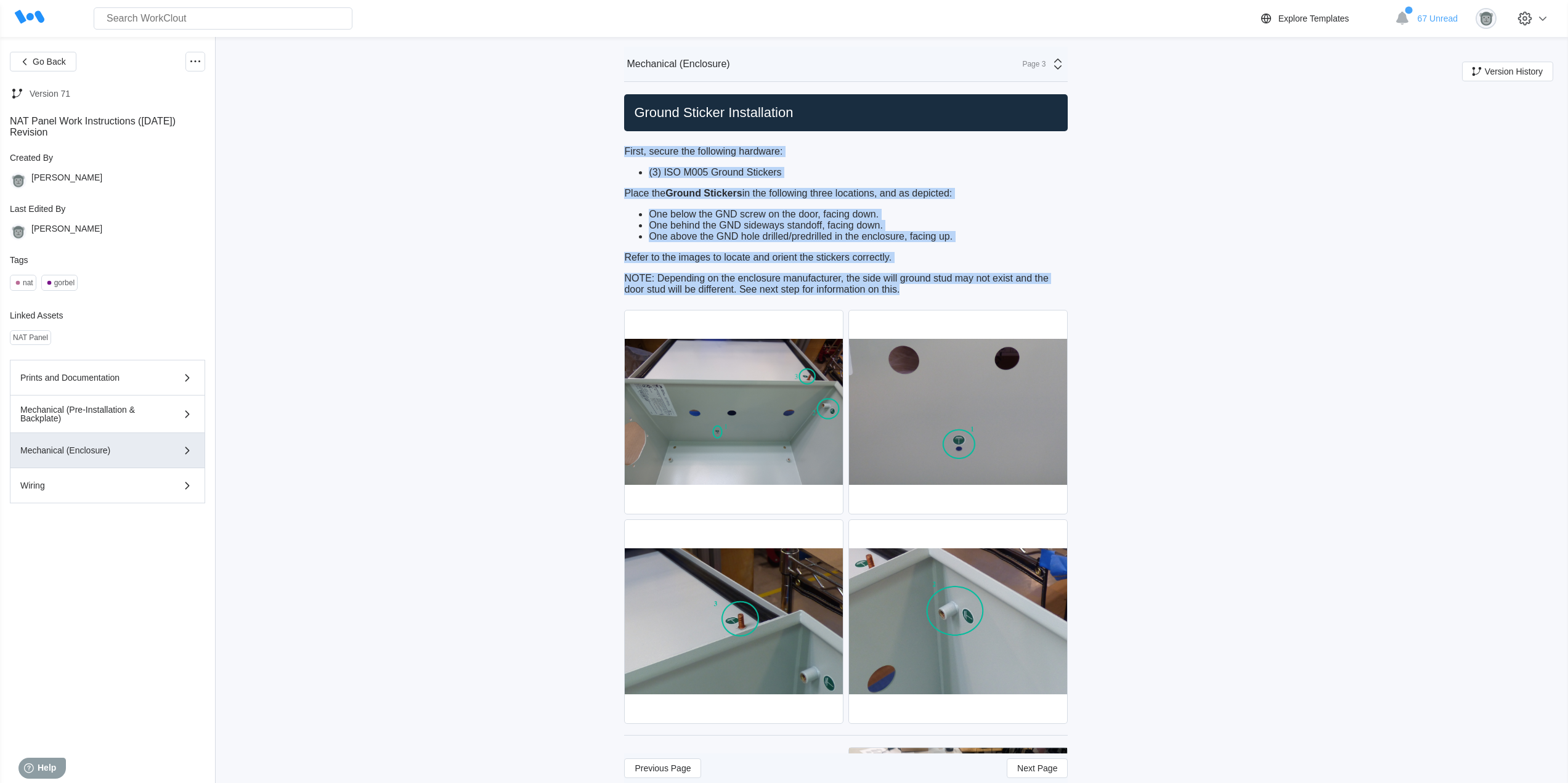
drag, startPoint x: 910, startPoint y: 292, endPoint x: 627, endPoint y: 150, distance: 316.6
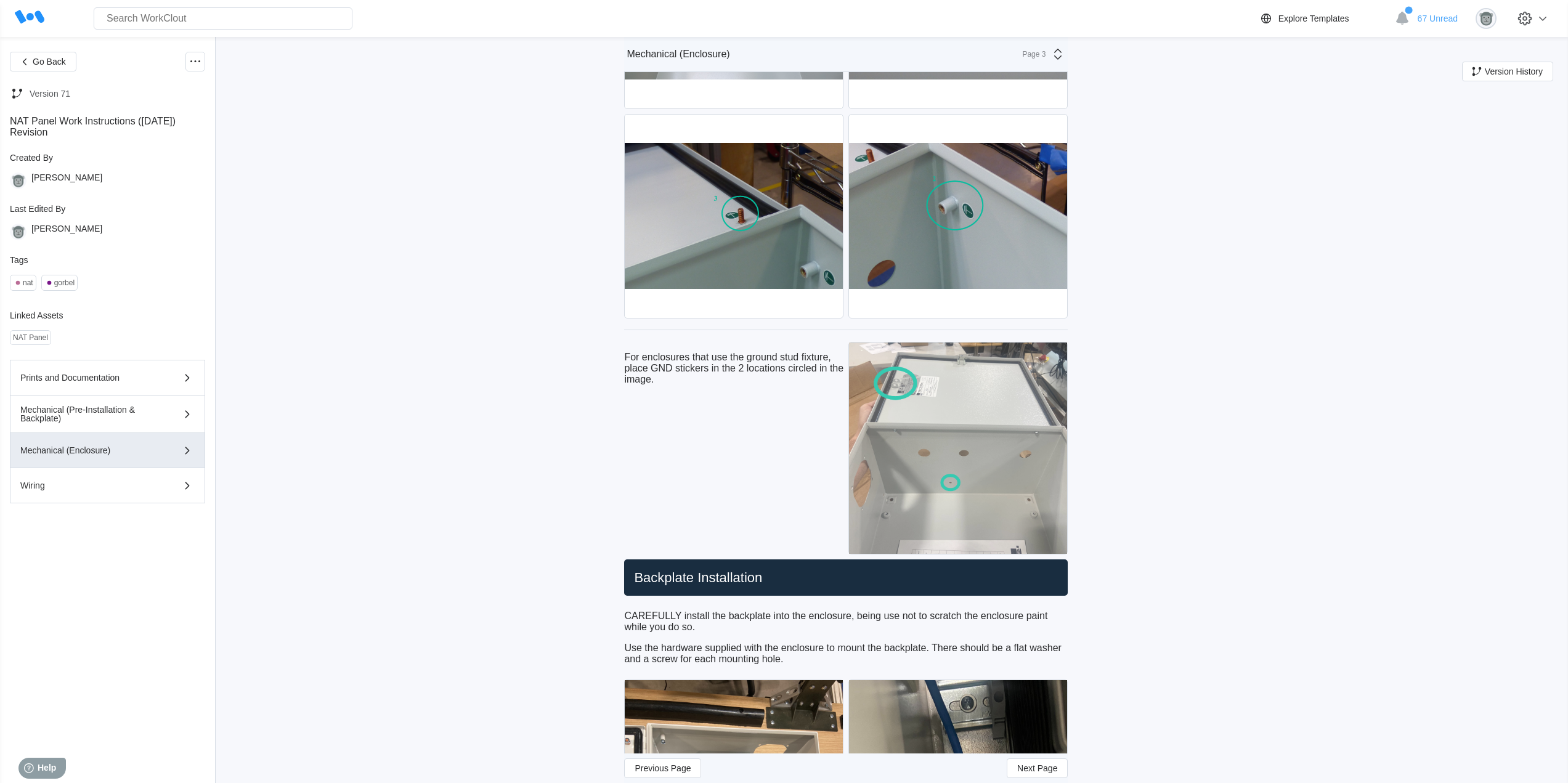
scroll to position [411, 0]
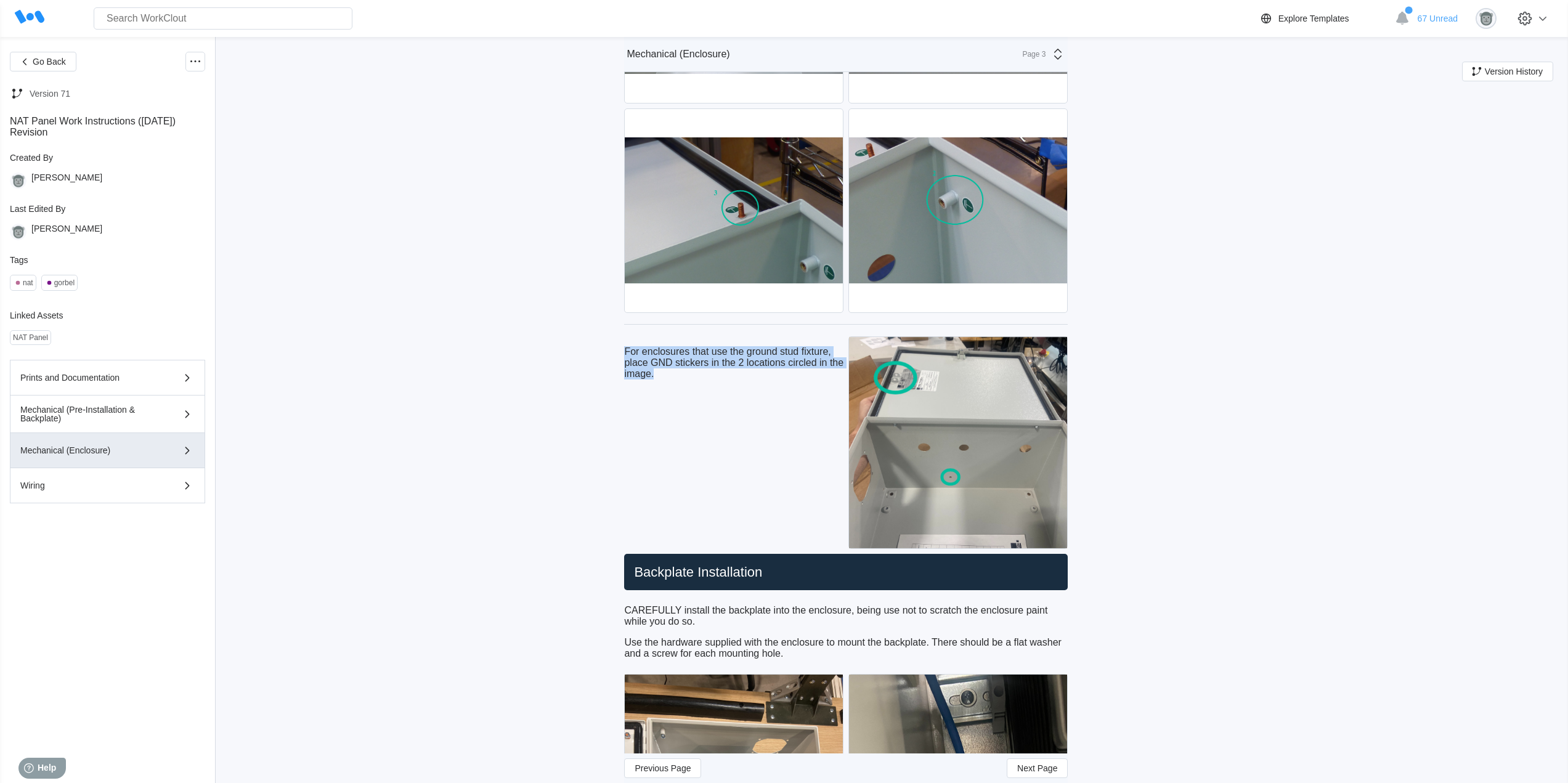
drag, startPoint x: 658, startPoint y: 376, endPoint x: 621, endPoint y: 350, distance: 45.2
click at [759, 582] on div "Backplate Installation" at bounding box center [846, 573] width 444 height 37
drag, startPoint x: 769, startPoint y: 576, endPoint x: 646, endPoint y: 570, distance: 123.1
click at [646, 570] on h2 "Backplate Installation" at bounding box center [846, 572] width 433 height 17
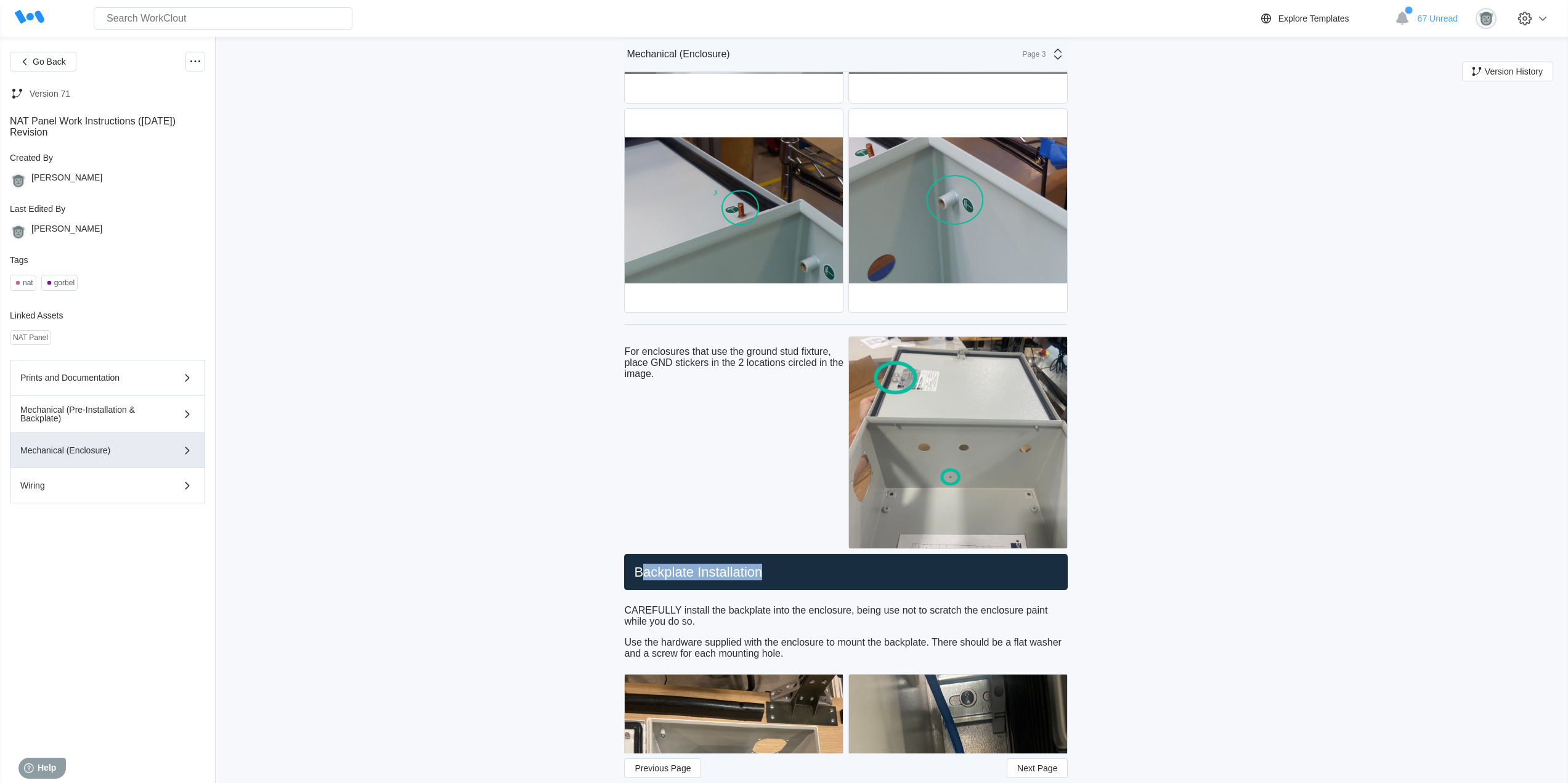
click at [804, 574] on h2 "Backplate Installation" at bounding box center [846, 572] width 433 height 17
drag, startPoint x: 791, startPoint y: 573, endPoint x: 632, endPoint y: 575, distance: 159.0
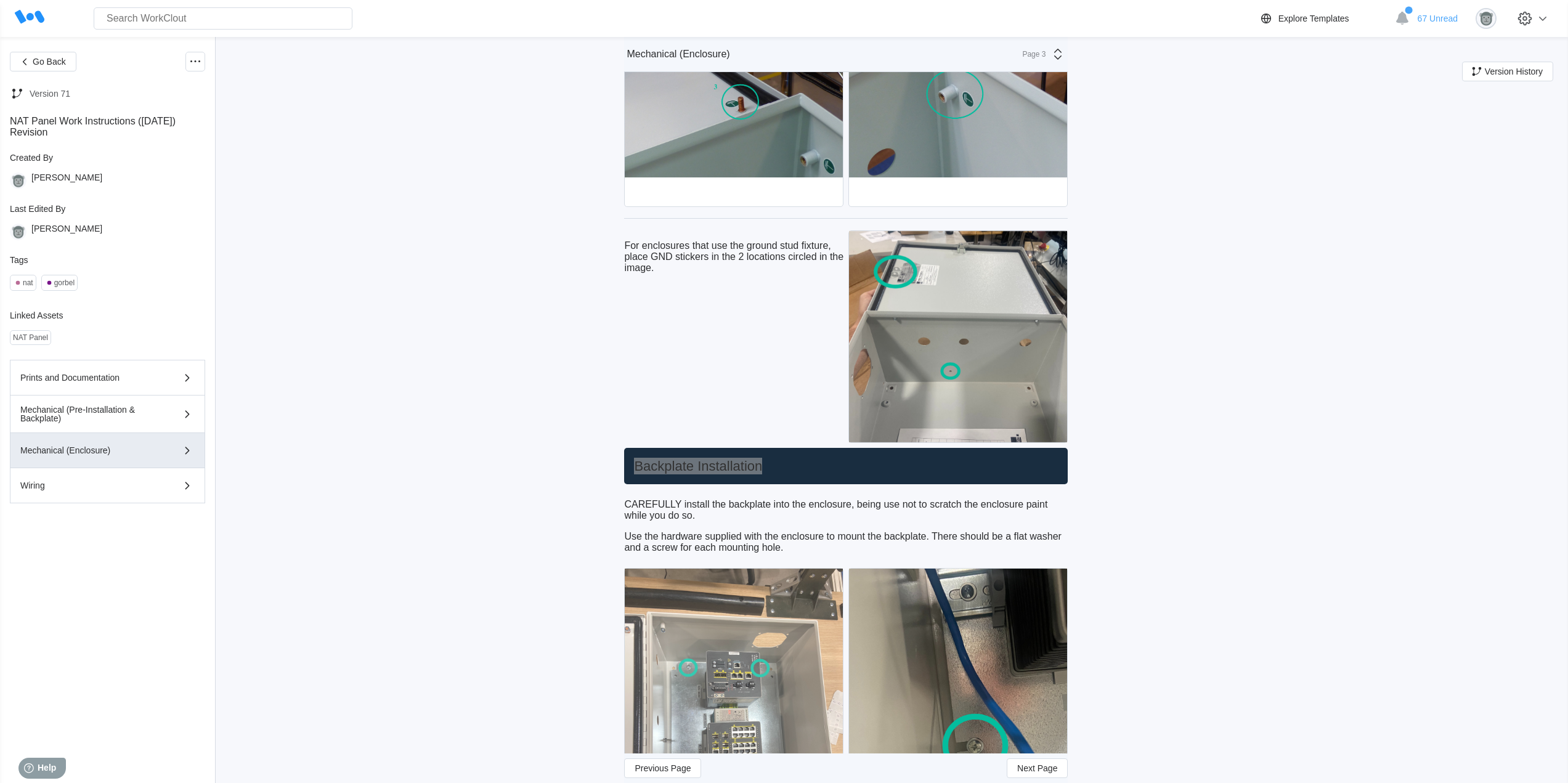
scroll to position [616, 0]
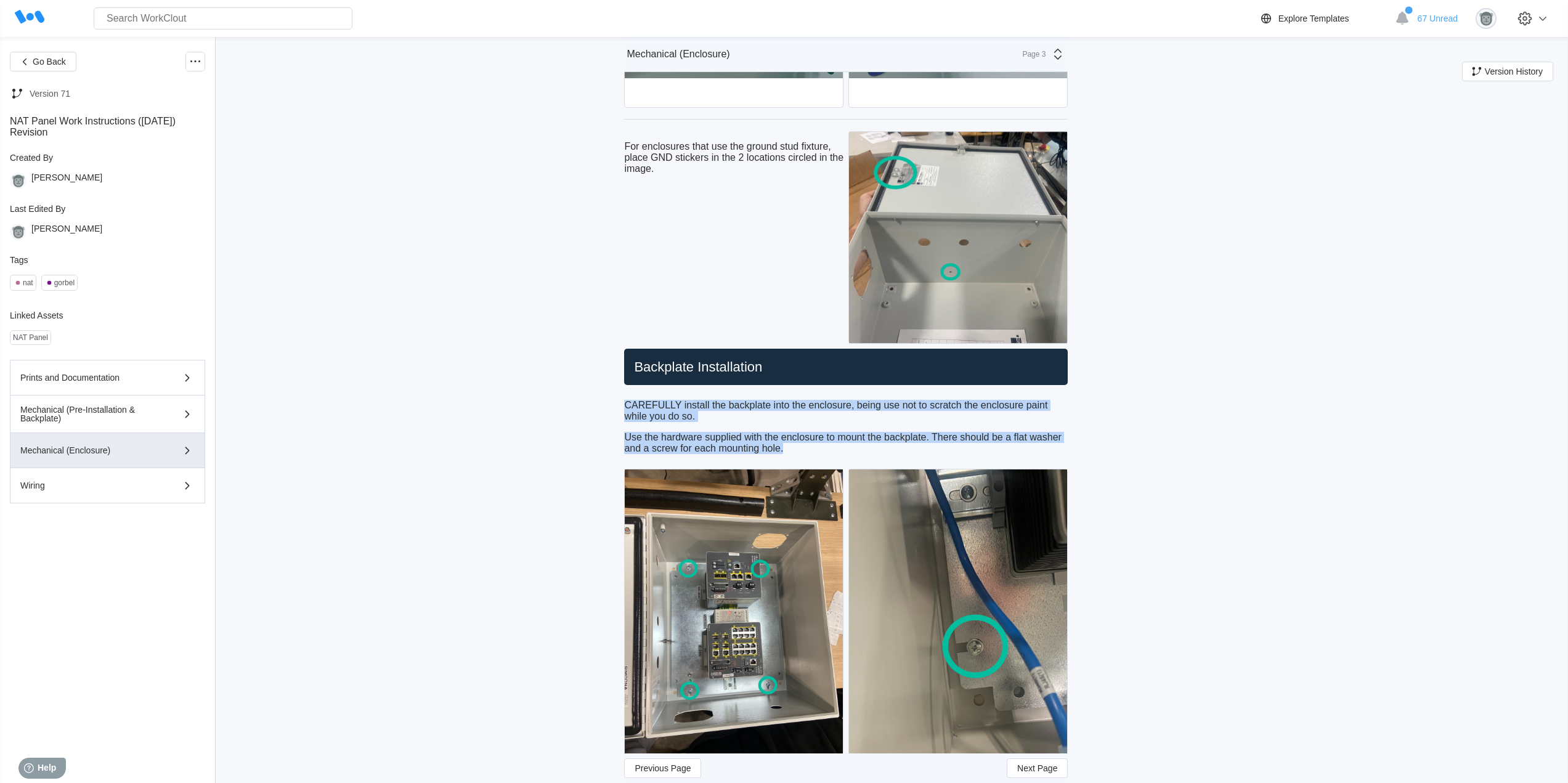
drag, startPoint x: 795, startPoint y: 450, endPoint x: 628, endPoint y: 408, distance: 172.2
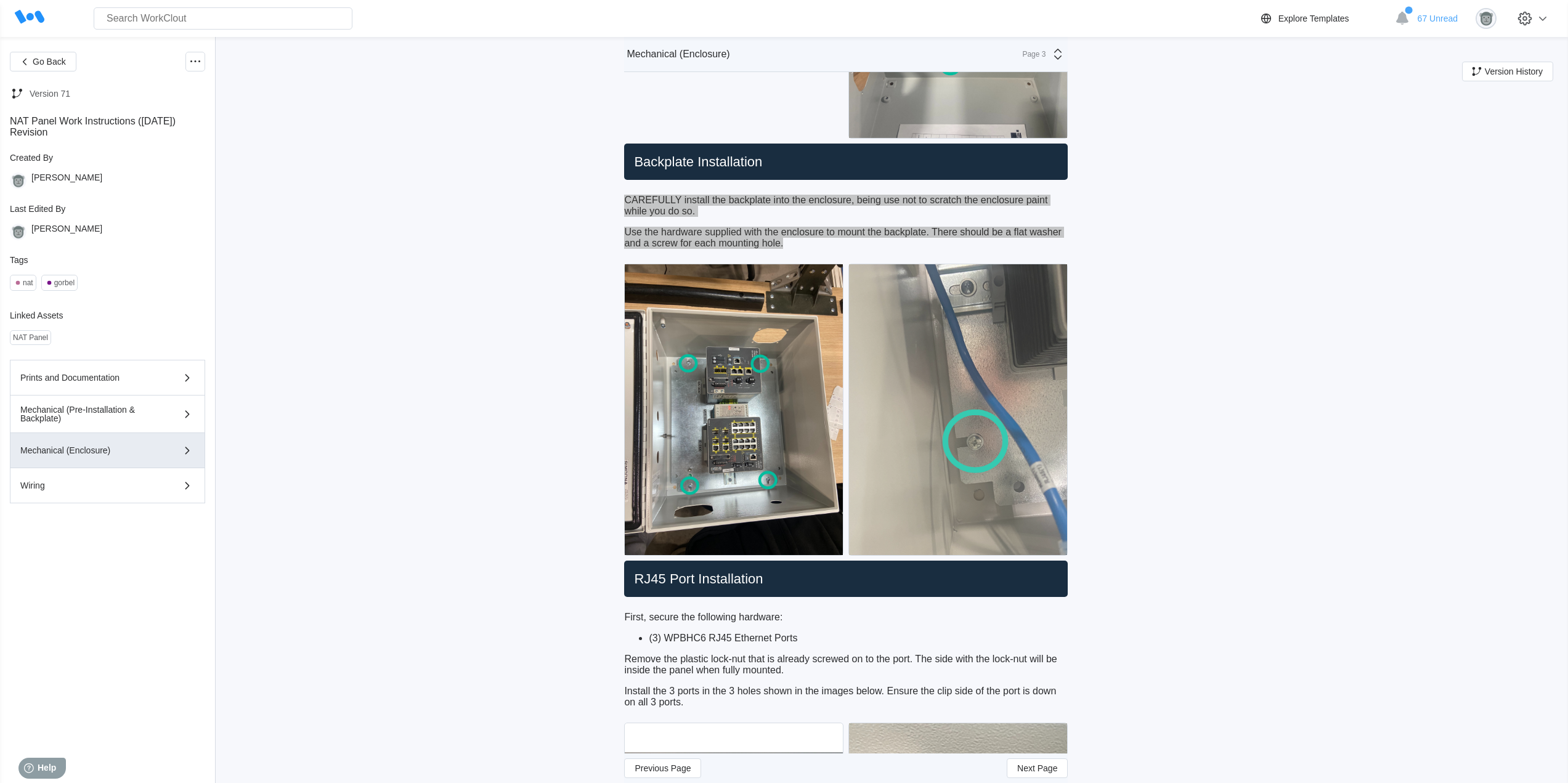
scroll to position [1027, 0]
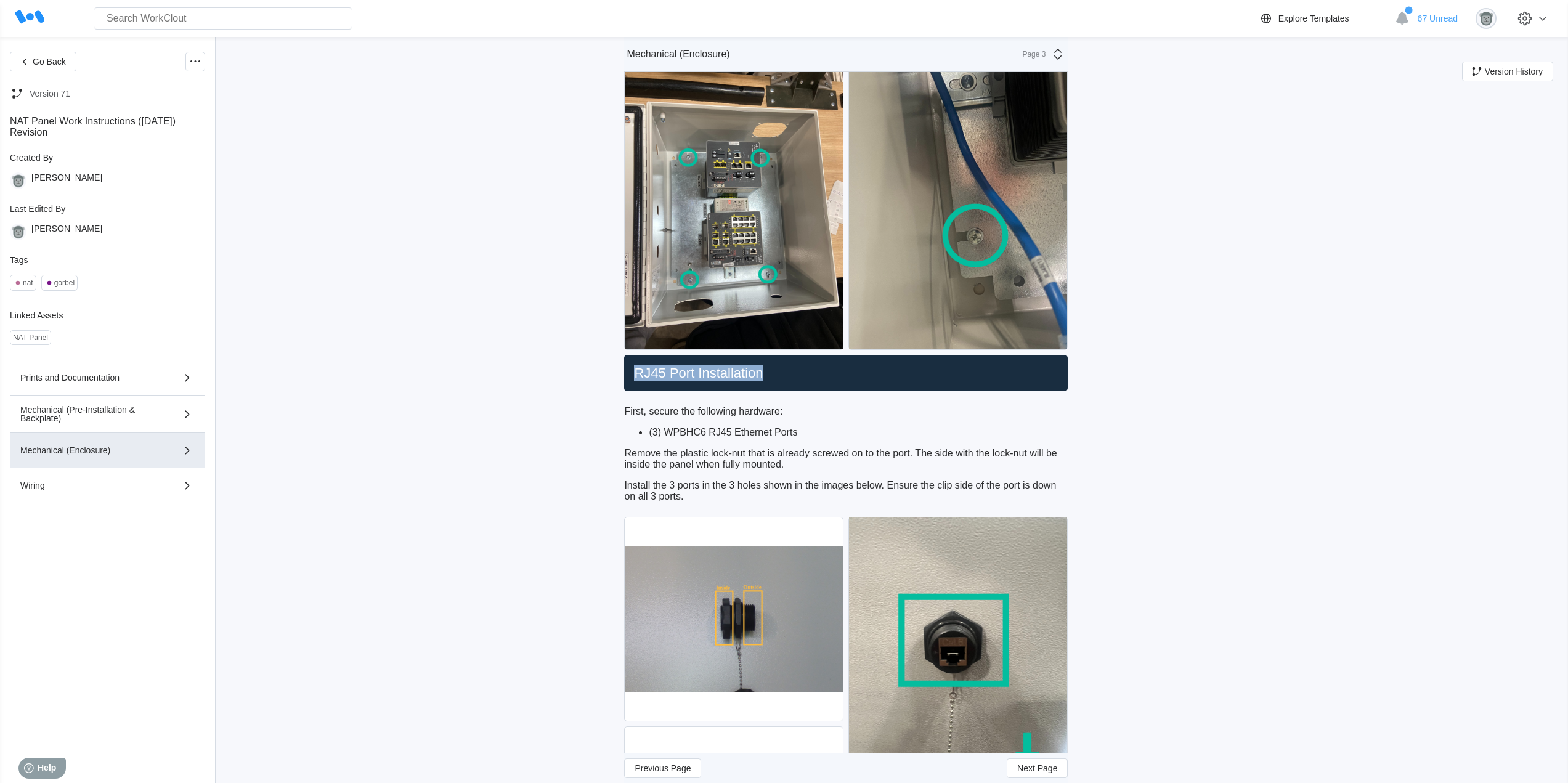
drag, startPoint x: 775, startPoint y: 374, endPoint x: 613, endPoint y: 363, distance: 162.4
click at [698, 463] on p "Remove the plastic lock-nut that is already screwed on to the port. The side wi…" at bounding box center [846, 459] width 444 height 22
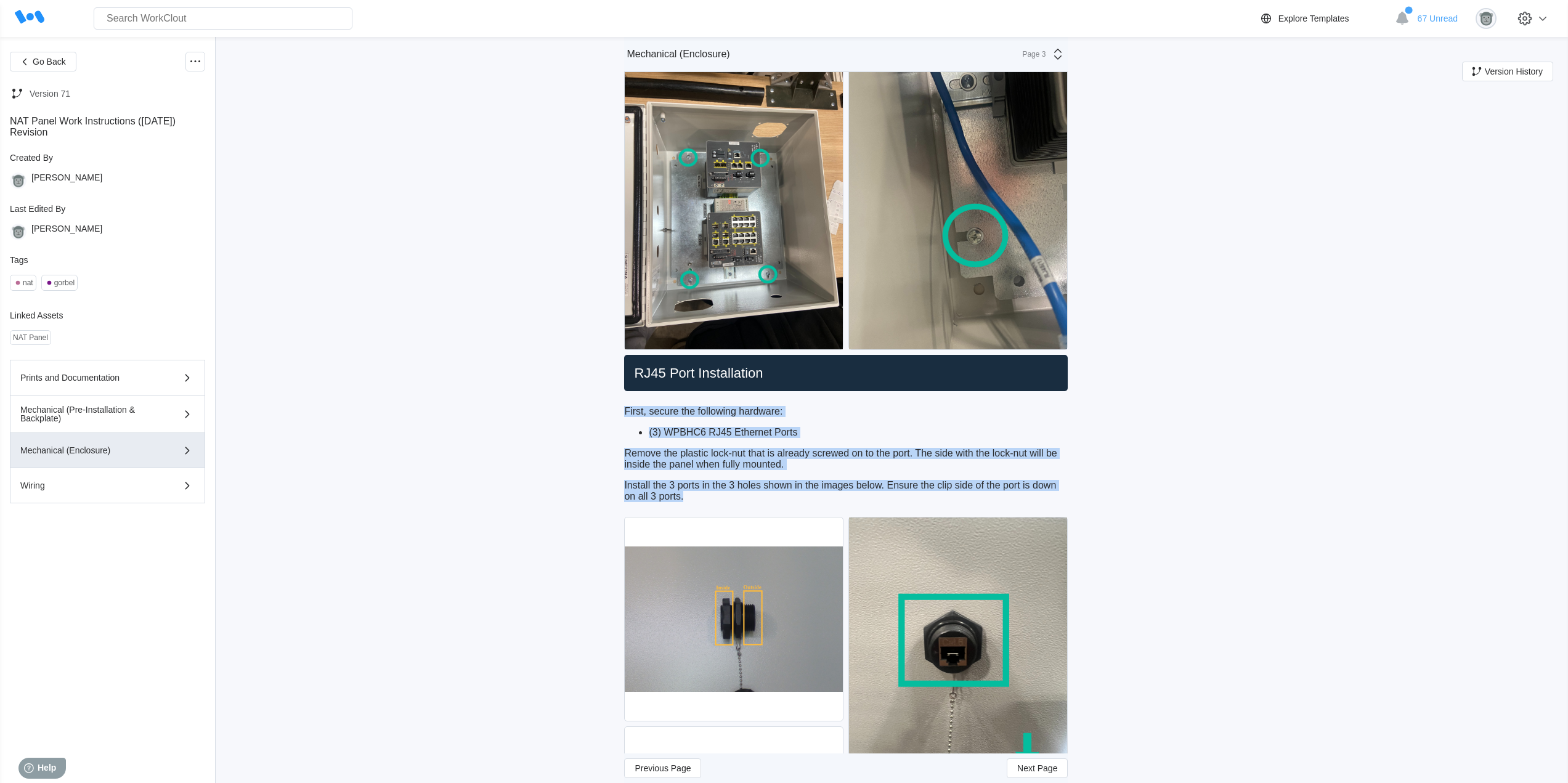
drag, startPoint x: 690, startPoint y: 500, endPoint x: 616, endPoint y: 402, distance: 122.8
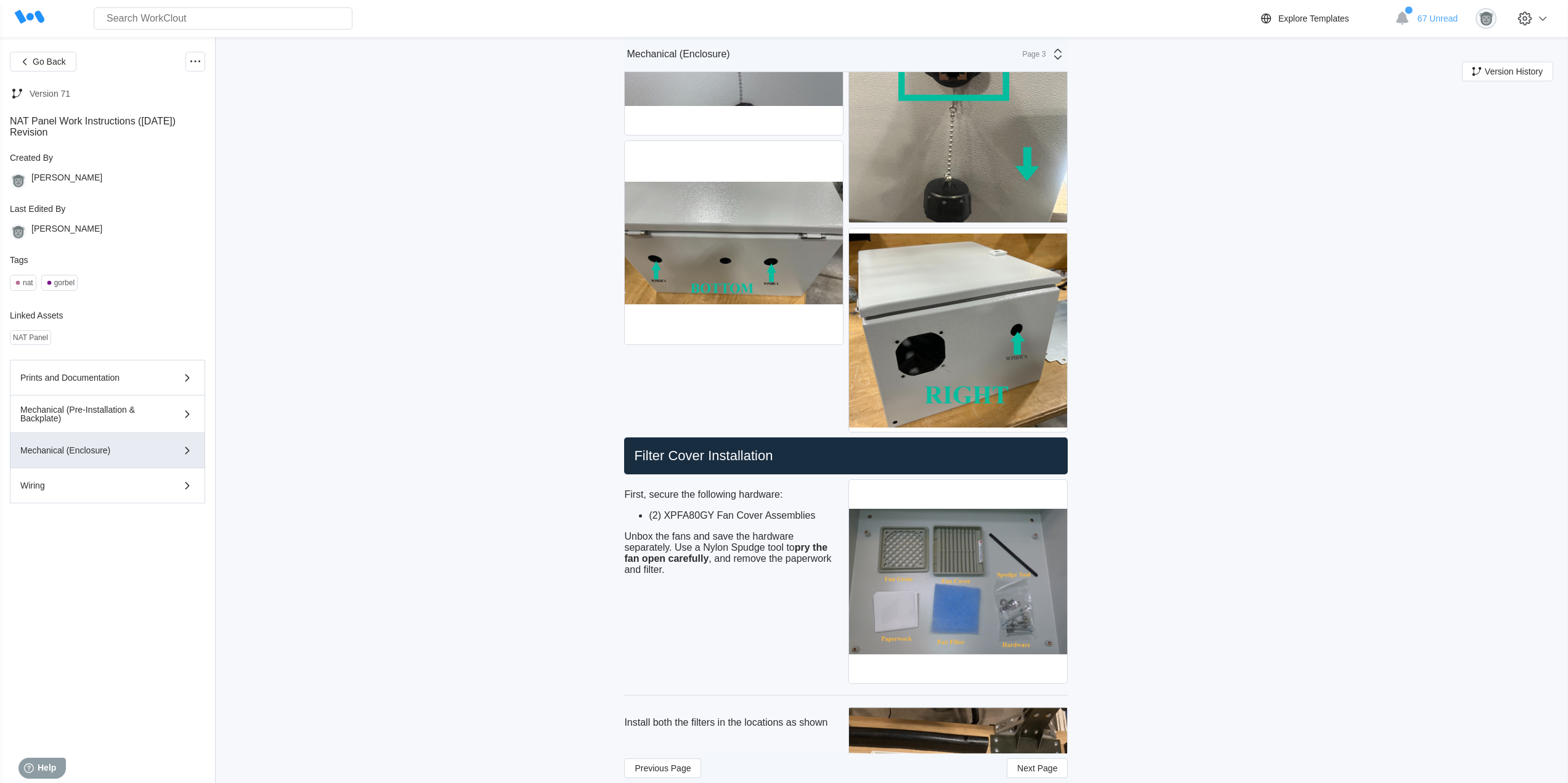
scroll to position [1644, 0]
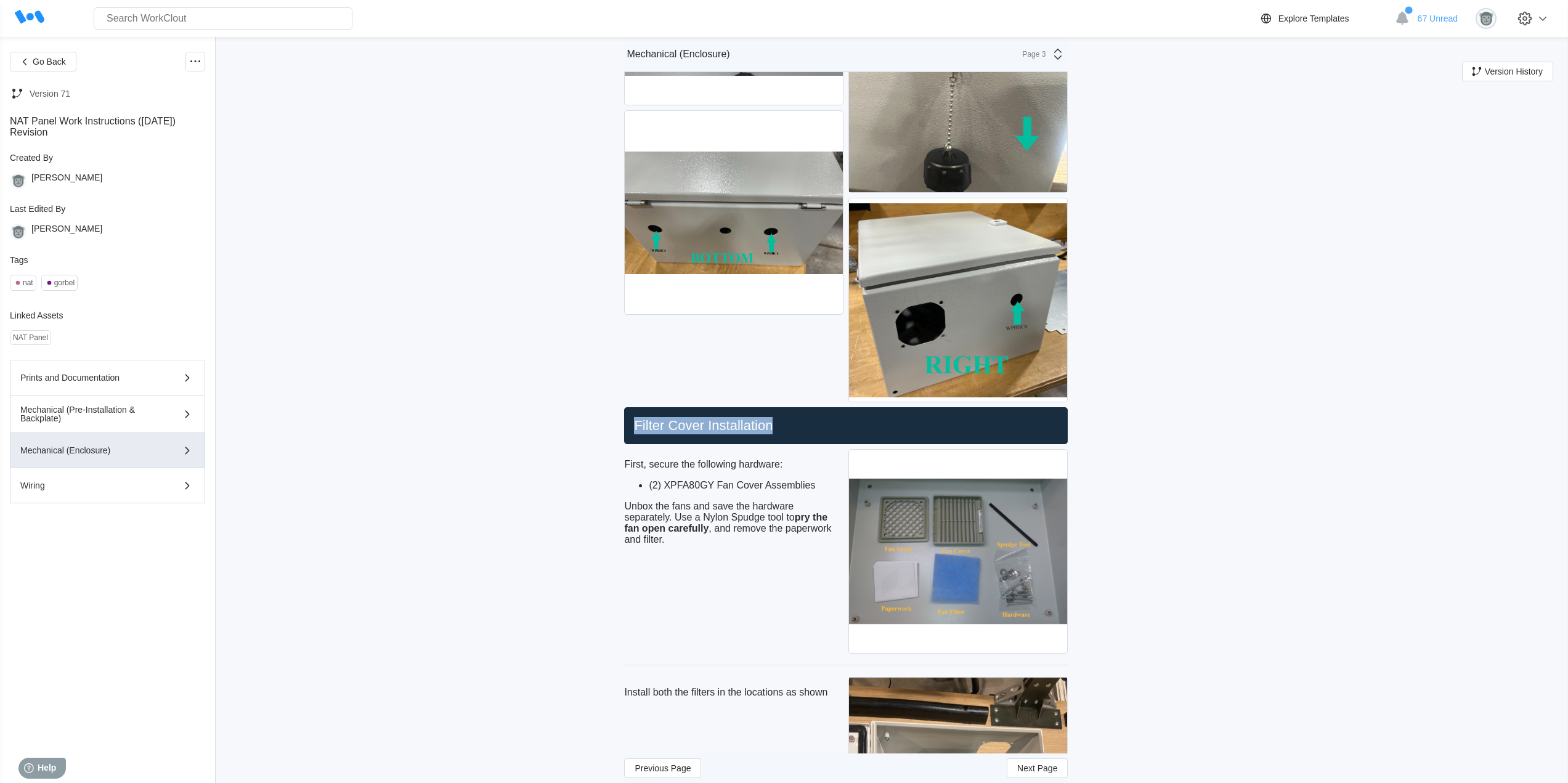
drag, startPoint x: 802, startPoint y: 425, endPoint x: 611, endPoint y: 421, distance: 191.0
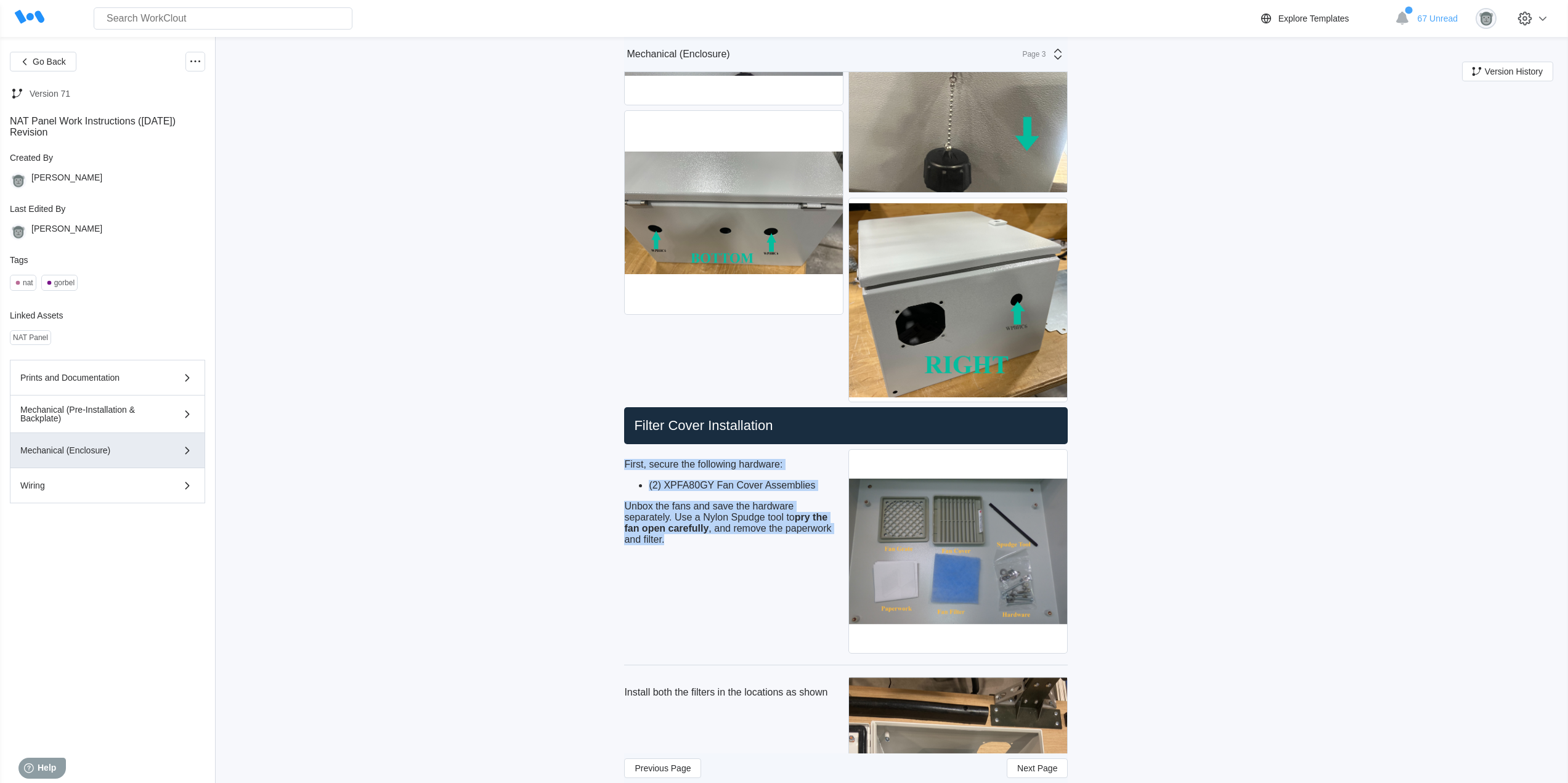
drag, startPoint x: 679, startPoint y: 545, endPoint x: 630, endPoint y: 456, distance: 101.6
click at [630, 456] on div "First, secure the following hardware: (2) XPFA80GY Fan Cover Assemblies Unbox t…" at bounding box center [734, 502] width 219 height 106
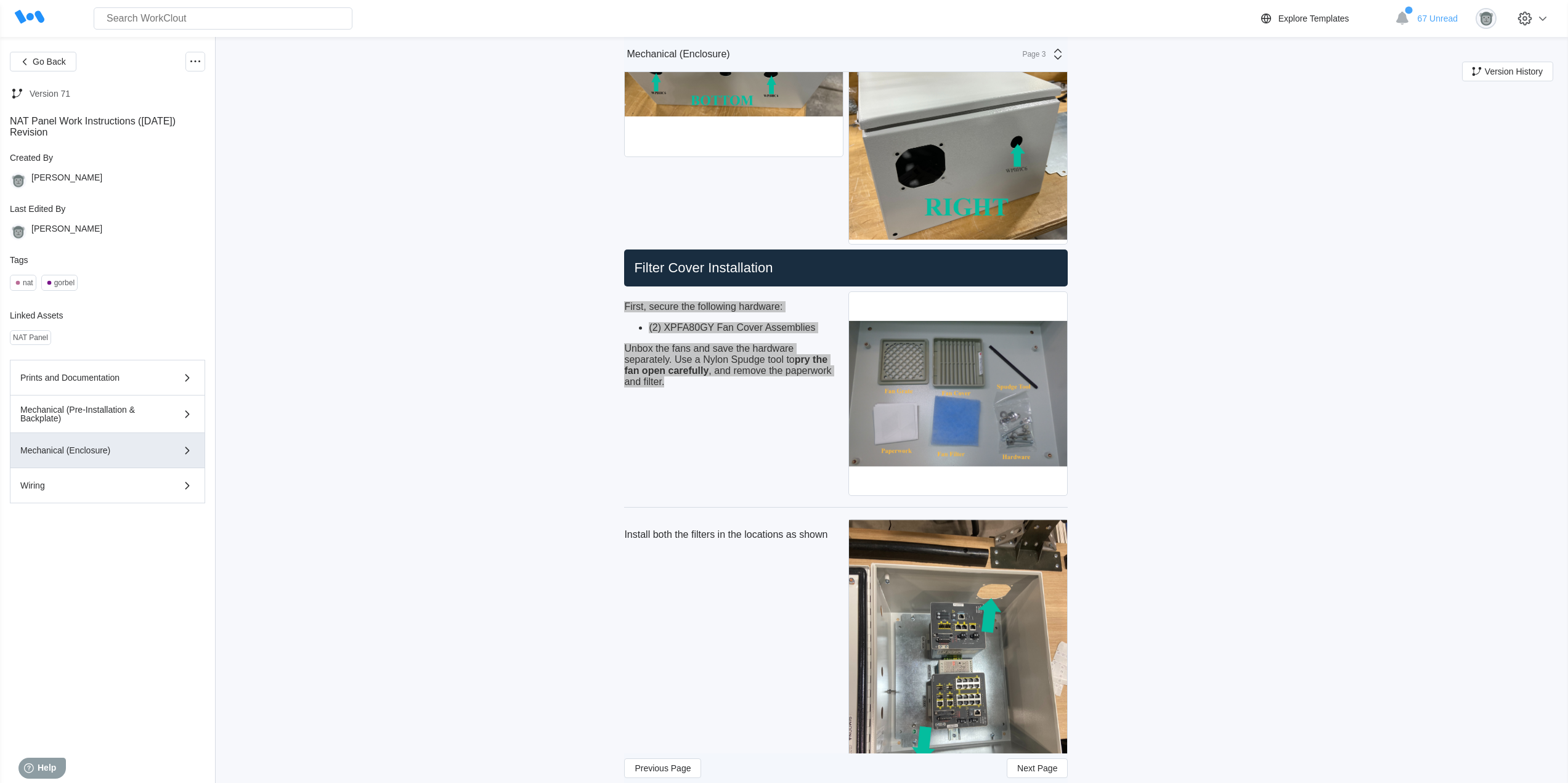
scroll to position [1952, 0]
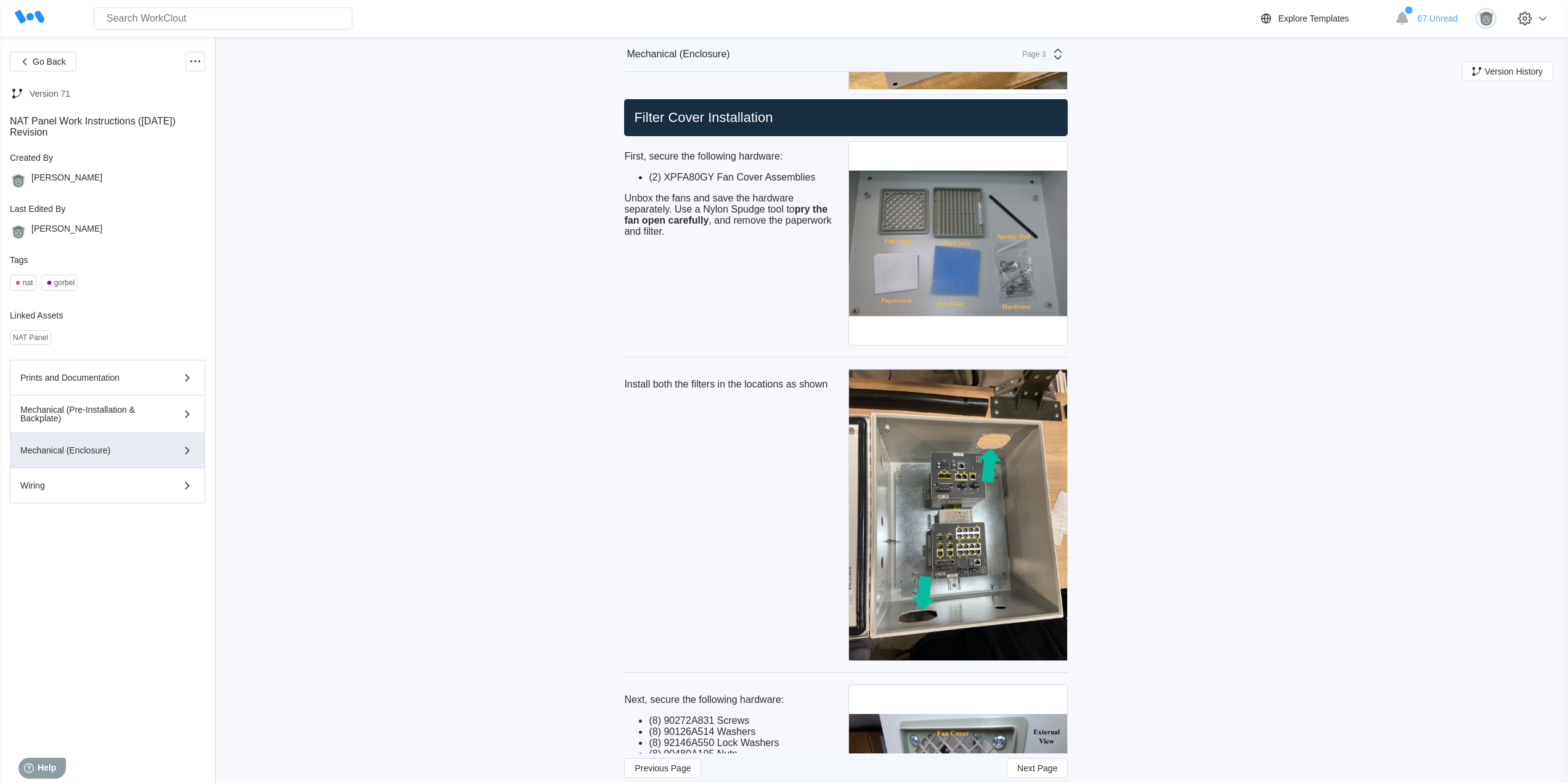
click at [772, 379] on p "Install both the filters in the locations as shown" at bounding box center [734, 384] width 219 height 11
drag, startPoint x: 837, startPoint y: 386, endPoint x: 626, endPoint y: 386, distance: 211.0
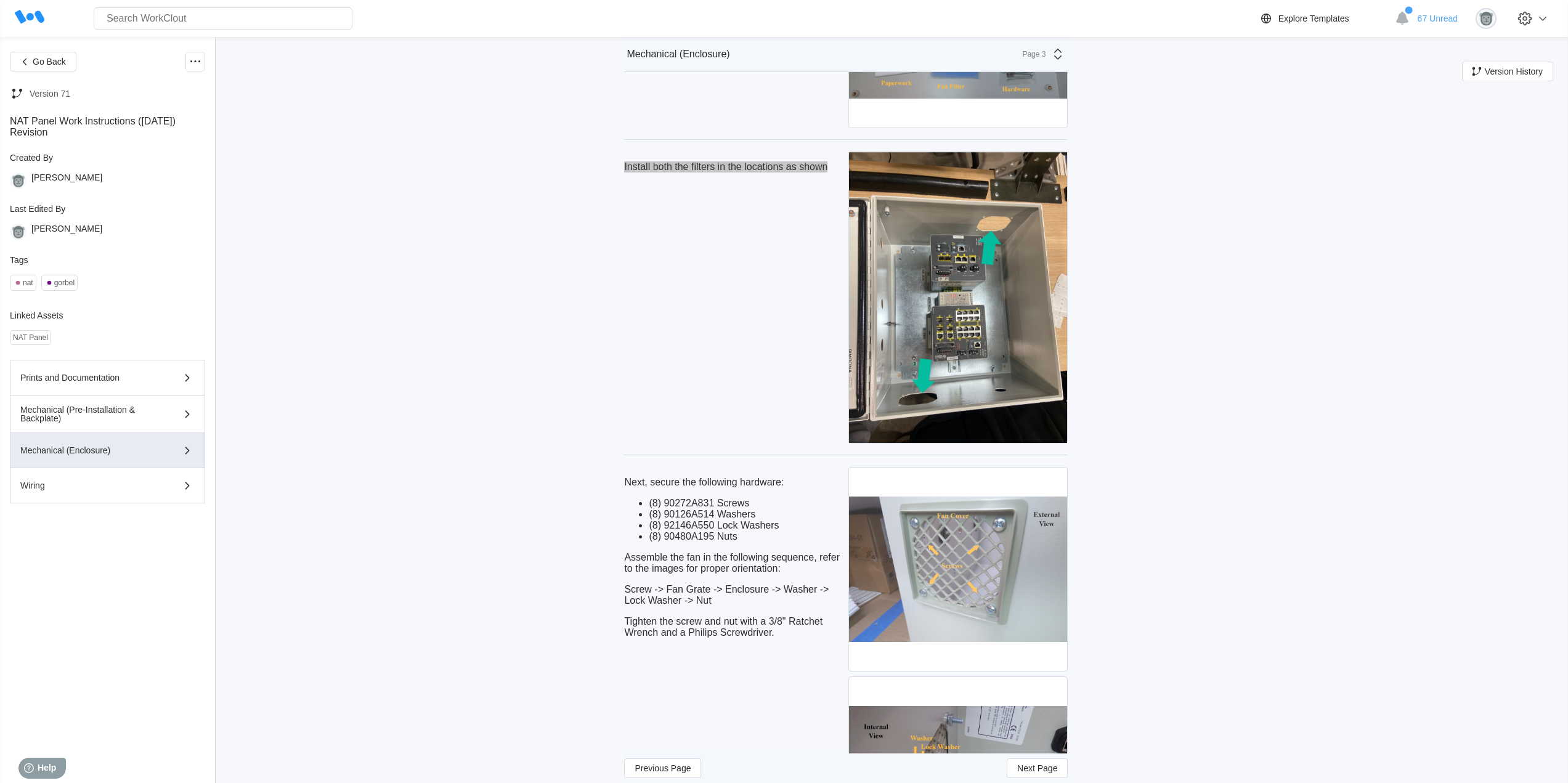
scroll to position [2260, 0]
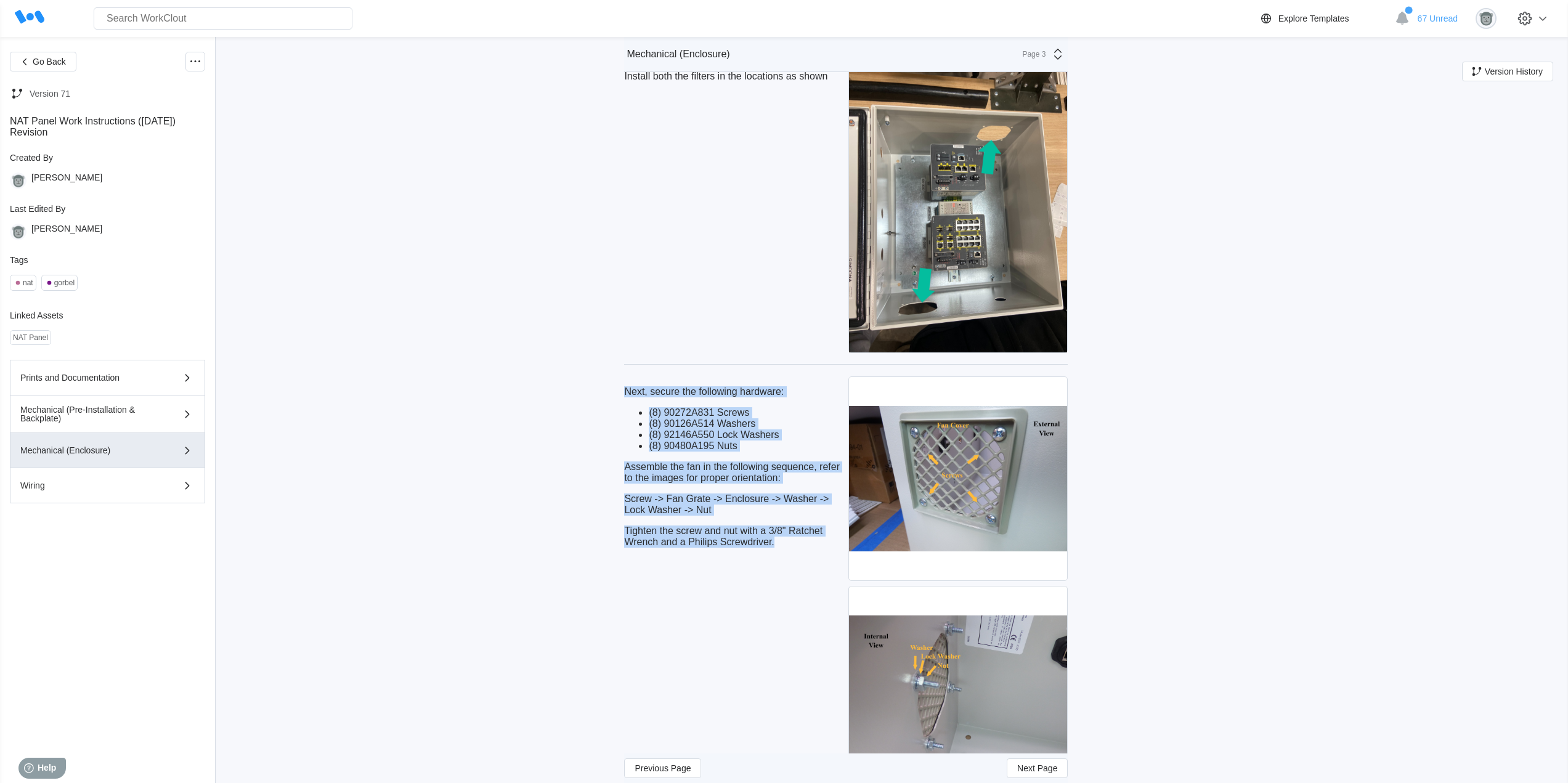
drag, startPoint x: 781, startPoint y: 544, endPoint x: 625, endPoint y: 385, distance: 222.7
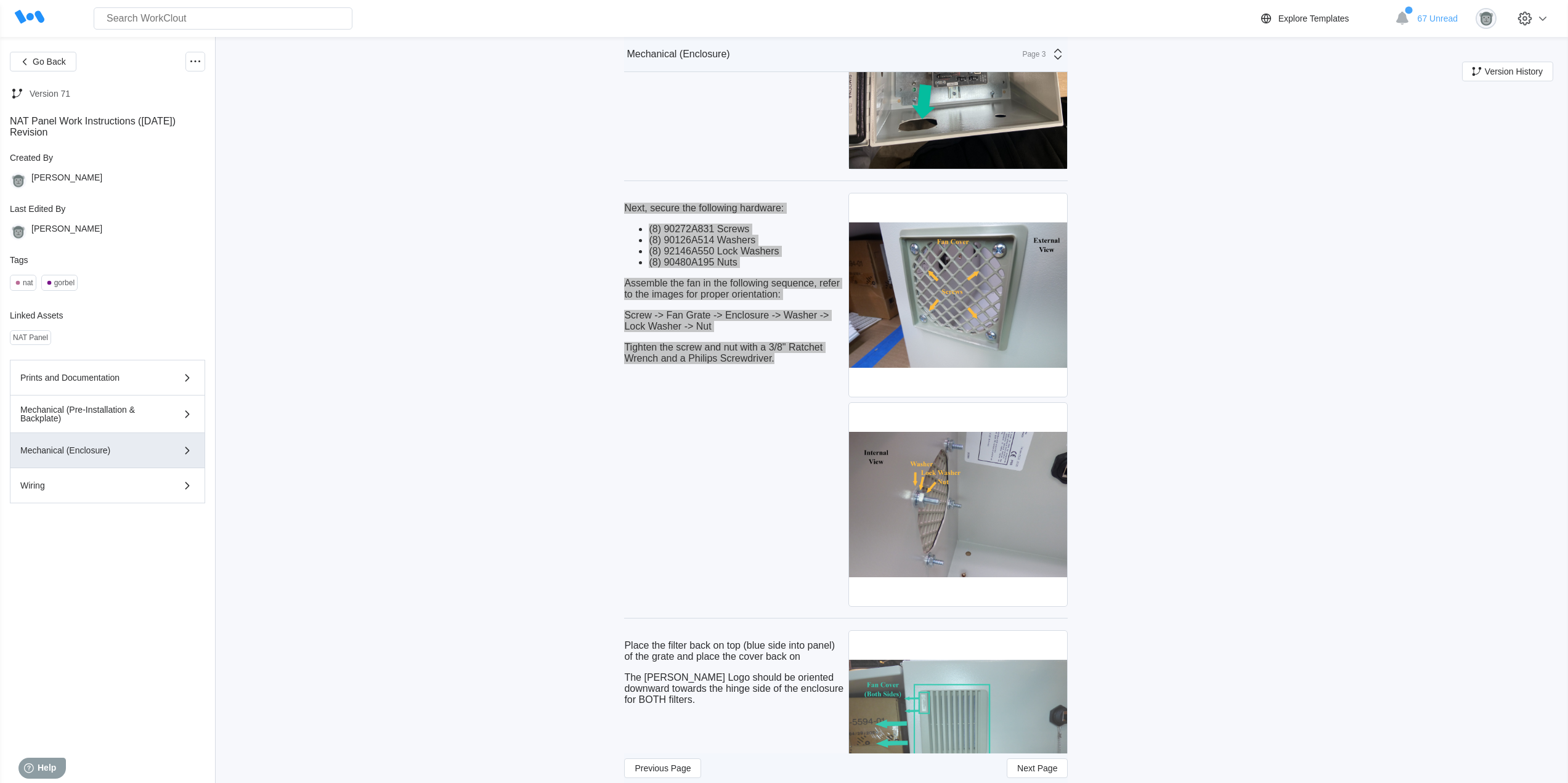
scroll to position [2568, 0]
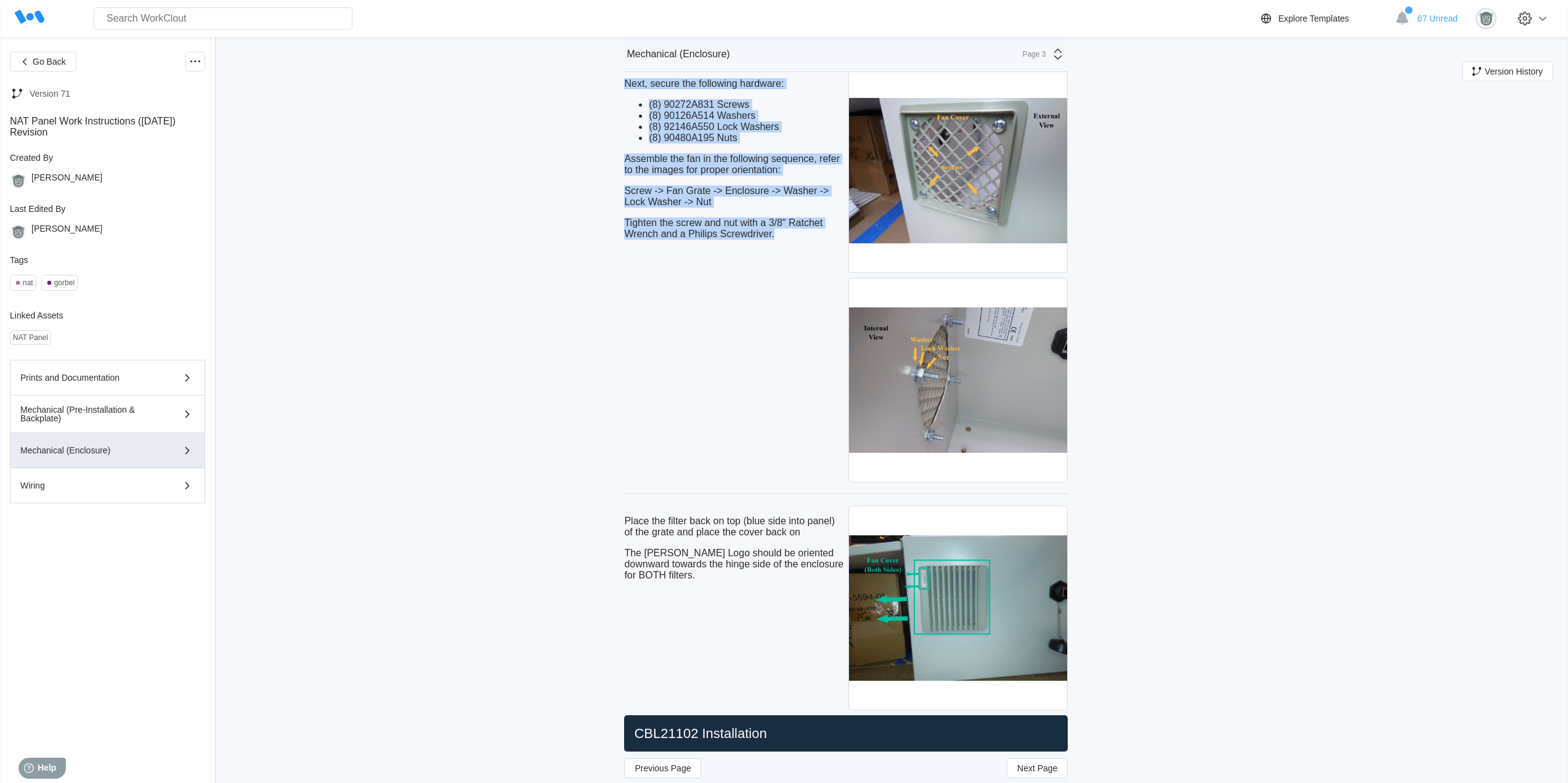
click at [760, 352] on div "Next, secure the following hardware: (8) 90272A831 Screws (8) 90126A514 Washers…" at bounding box center [734, 275] width 219 height 419
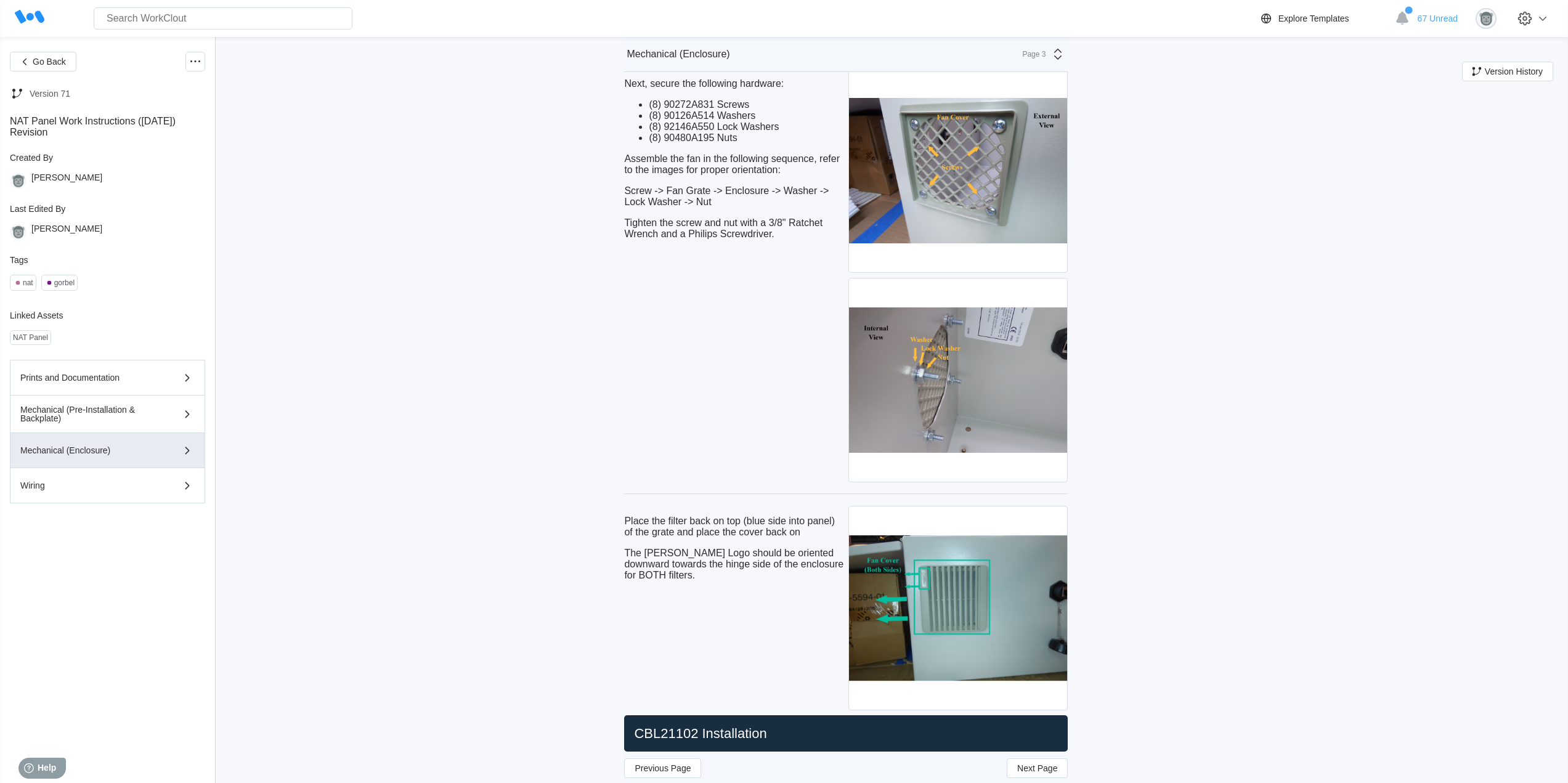
click at [615, 606] on div "Go Back Version 71 NAT Panel Work Instructions ([DATE]) Revision Created By [PE…" at bounding box center [784, 509] width 1568 height 6080
drag, startPoint x: 706, startPoint y: 578, endPoint x: 620, endPoint y: 518, distance: 104.9
click at [620, 518] on div "Go Back Version 71 NAT Panel Work Instructions ([DATE]) Revision Created By [PE…" at bounding box center [784, 509] width 1568 height 6080
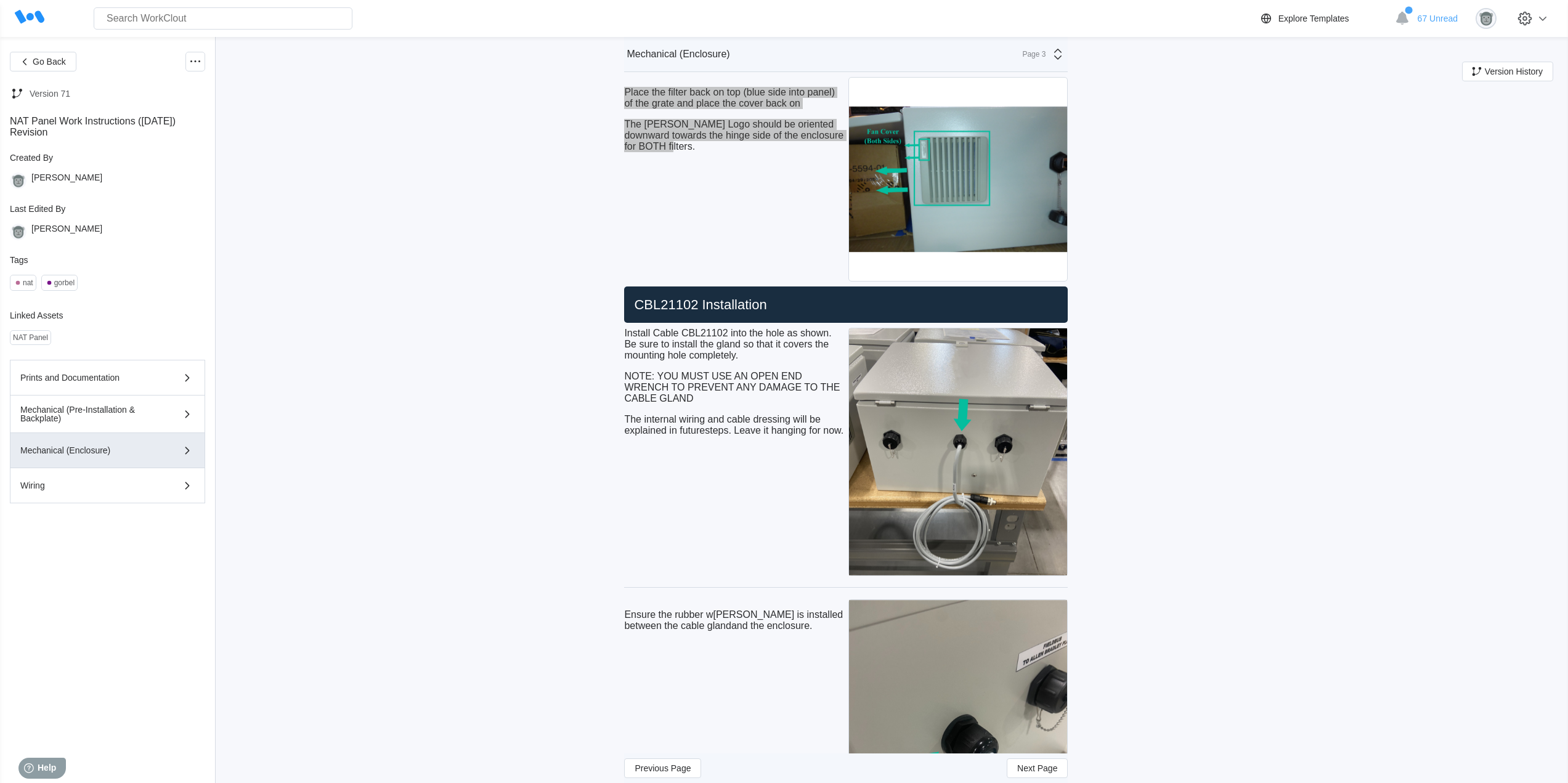
scroll to position [2978, 0]
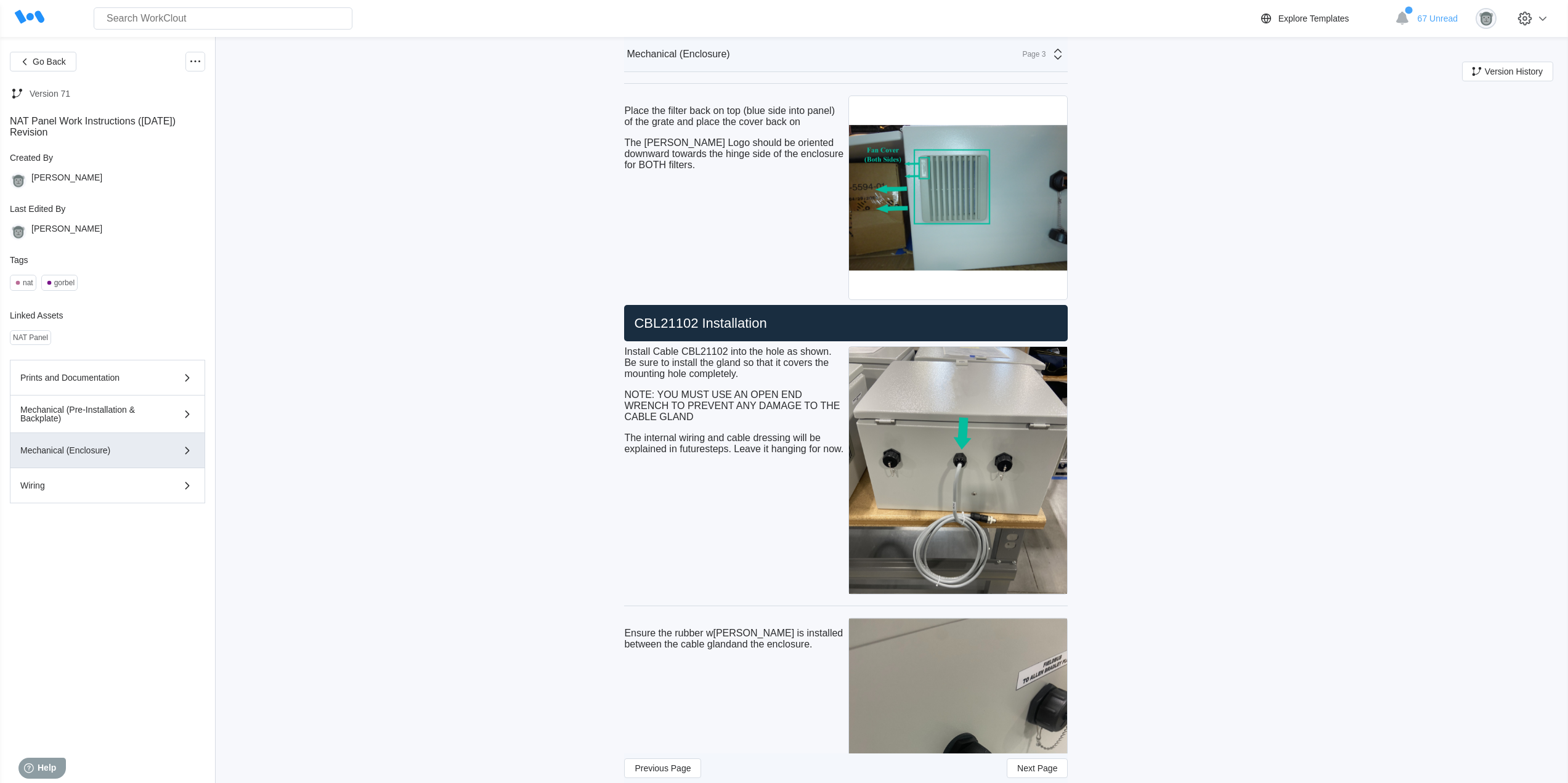
drag, startPoint x: 762, startPoint y: 323, endPoint x: 791, endPoint y: 324, distance: 29.0
click at [763, 323] on h2 "CBL21102 Installation" at bounding box center [846, 323] width 433 height 17
drag, startPoint x: 791, startPoint y: 324, endPoint x: 620, endPoint y: 305, distance: 172.1
click at [620, 305] on div "Go Back Version 71 NAT Panel Work Instructions ([DATE]) Revision Created By [PE…" at bounding box center [784, 98] width 1568 height 6080
drag, startPoint x: 697, startPoint y: 500, endPoint x: 675, endPoint y: 479, distance: 30.4
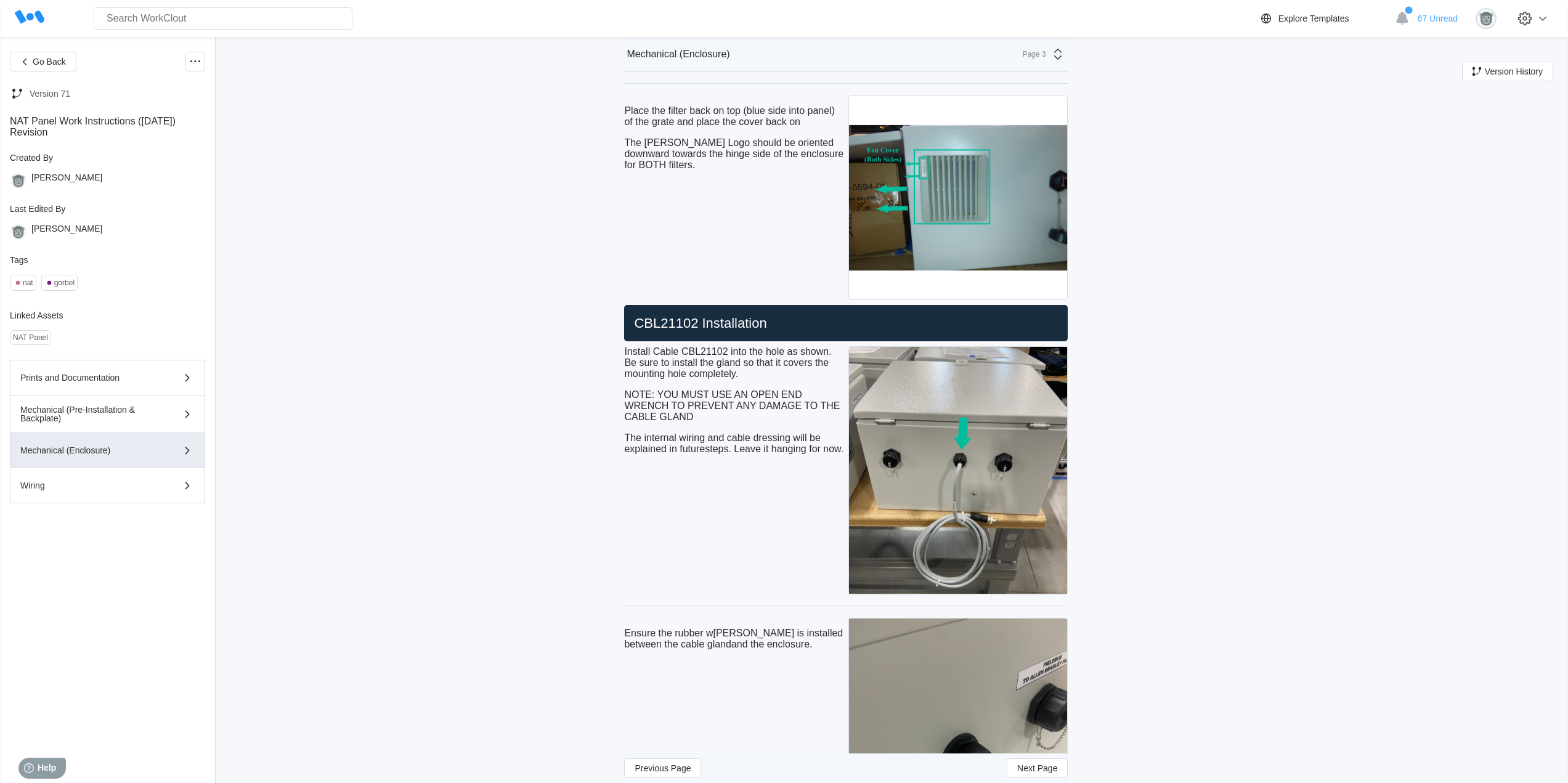
click at [697, 500] on div "Install Cable CBL21102 into the hole as shown. Be sure to install the gland so …" at bounding box center [734, 470] width 219 height 253
drag, startPoint x: 661, startPoint y: 462, endPoint x: 628, endPoint y: 346, distance: 120.6
click at [628, 346] on div "Install Cable CBL21102 into the hole as shown. Be sure to install the gland so …" at bounding box center [734, 400] width 219 height 108
click at [837, 664] on div "Ensure the rubber w [PERSON_NAME] is installed between the cable gland and the …" at bounding box center [734, 765] width 219 height 297
drag, startPoint x: 768, startPoint y: 645, endPoint x: 621, endPoint y: 636, distance: 147.3
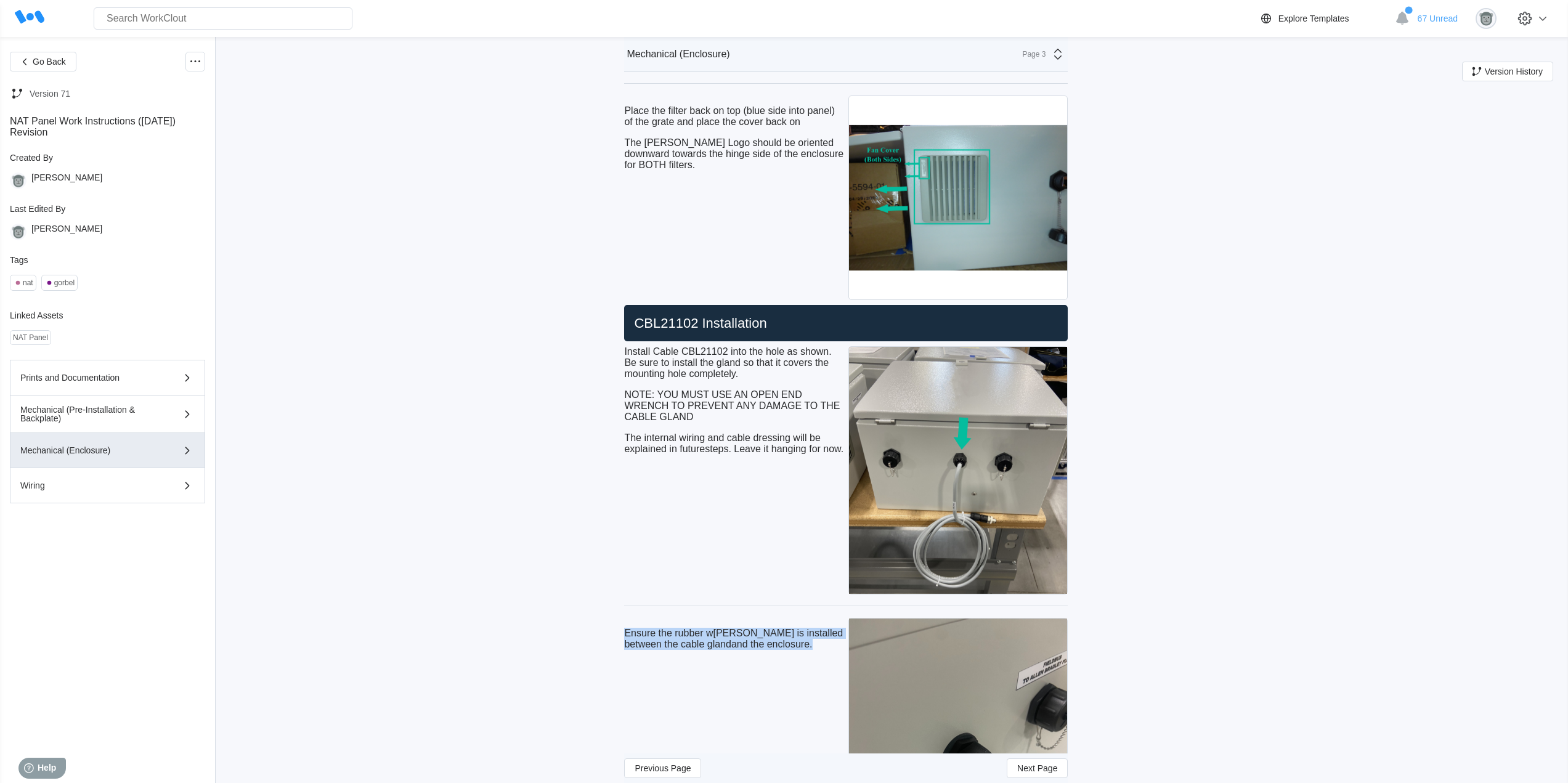
click at [621, 636] on div "Go Back Version 71 NAT Panel Work Instructions ([DATE]) Revision Created By [PE…" at bounding box center [784, 98] width 1568 height 6080
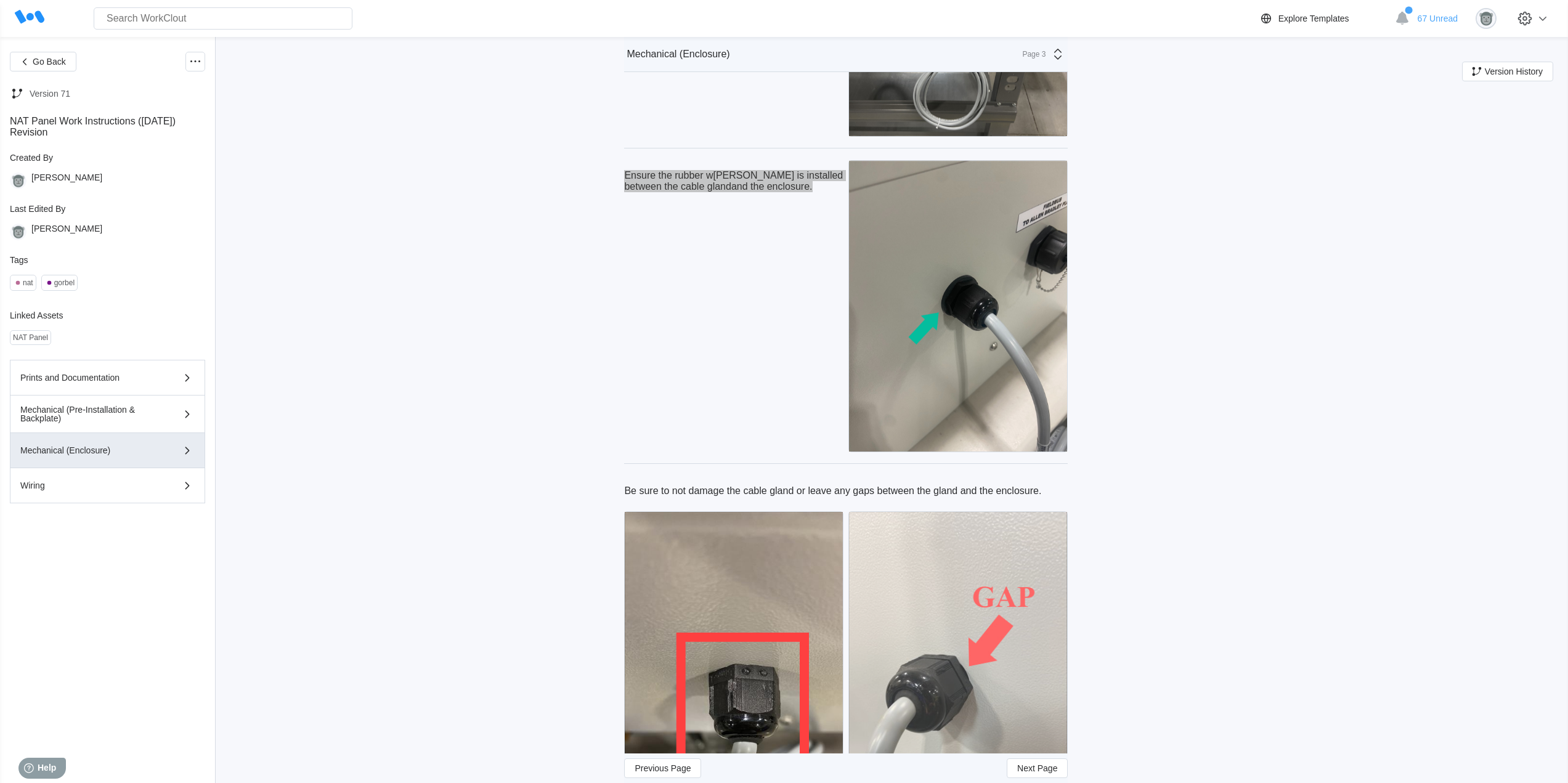
scroll to position [3595, 0]
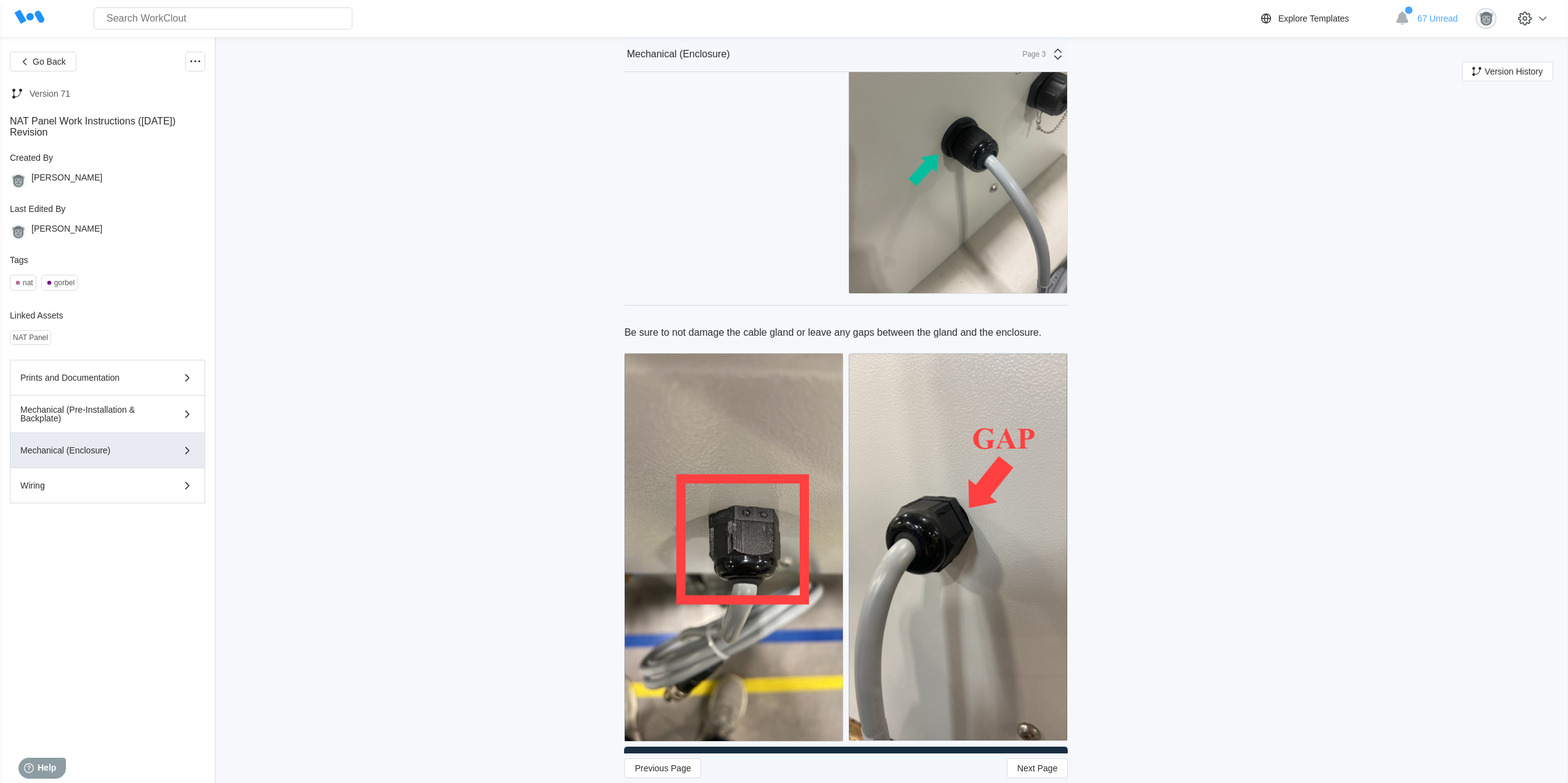
drag, startPoint x: 1052, startPoint y: 331, endPoint x: 621, endPoint y: 336, distance: 431.0
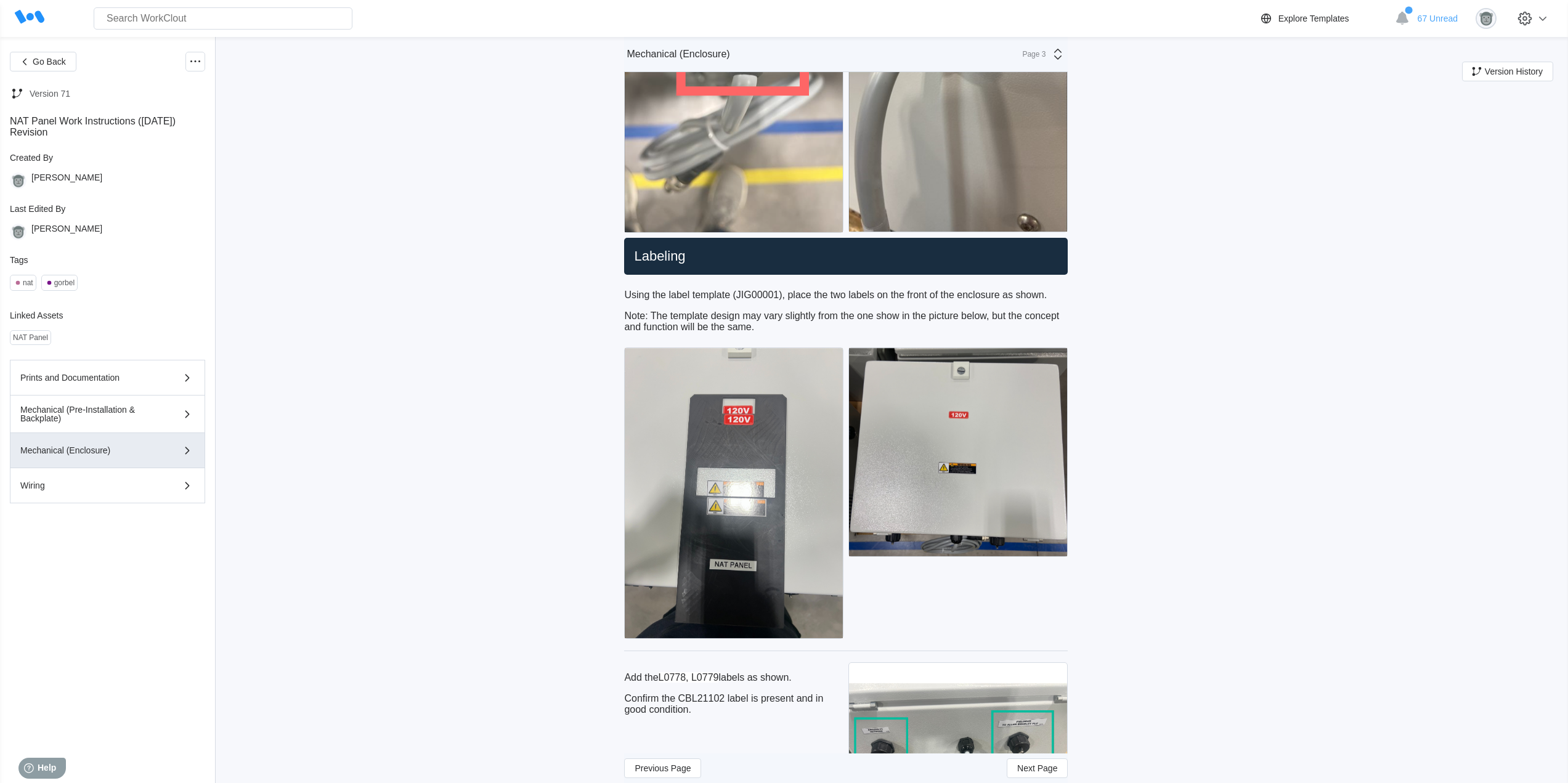
scroll to position [4006, 0]
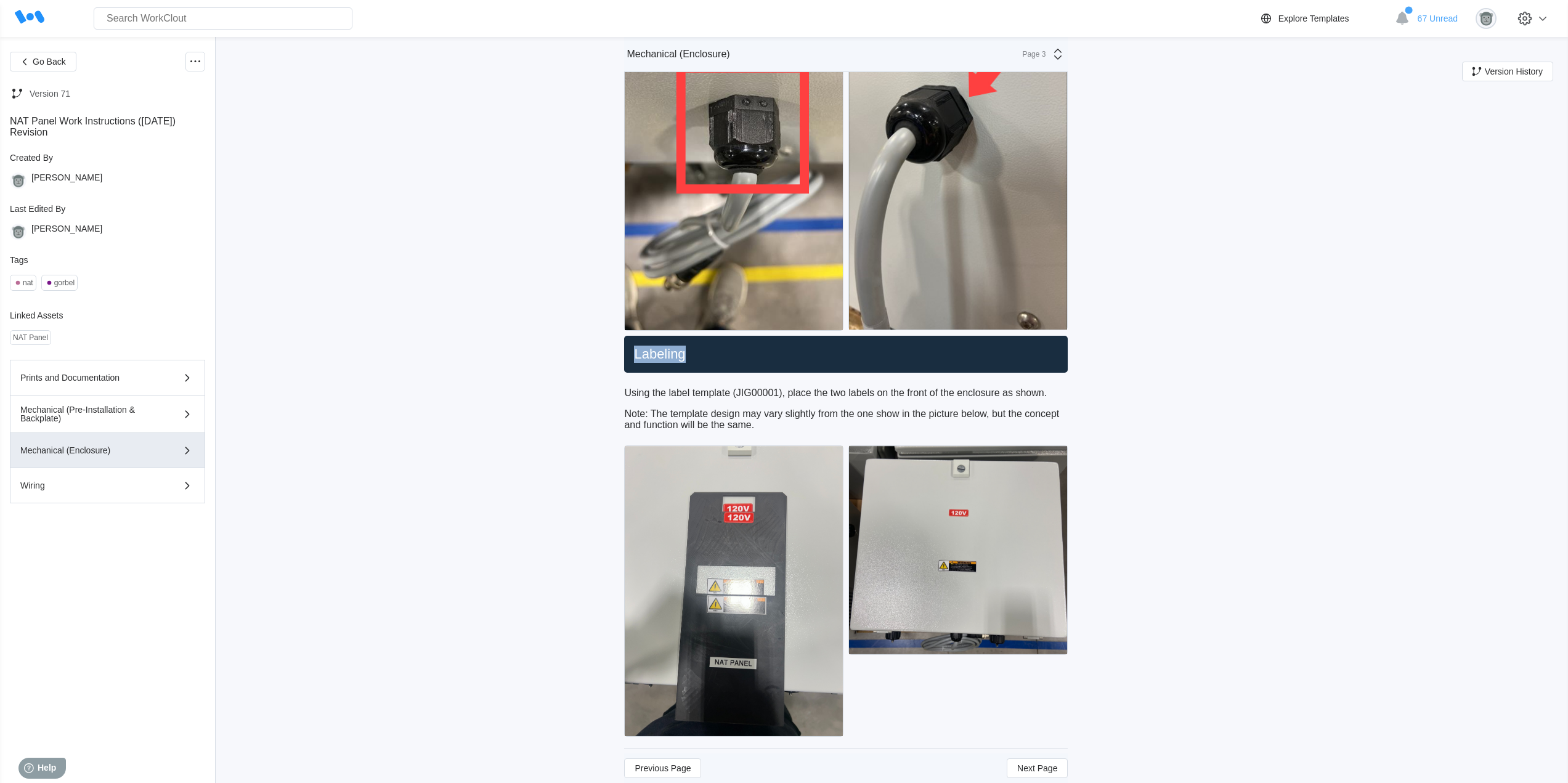
drag, startPoint x: 706, startPoint y: 354, endPoint x: 620, endPoint y: 353, distance: 86.0
drag, startPoint x: 739, startPoint y: 398, endPoint x: 777, endPoint y: 380, distance: 42.0
click at [739, 398] on p "Using the label template (JIG00001), place the two labels on the front of the e…" at bounding box center [846, 393] width 444 height 11
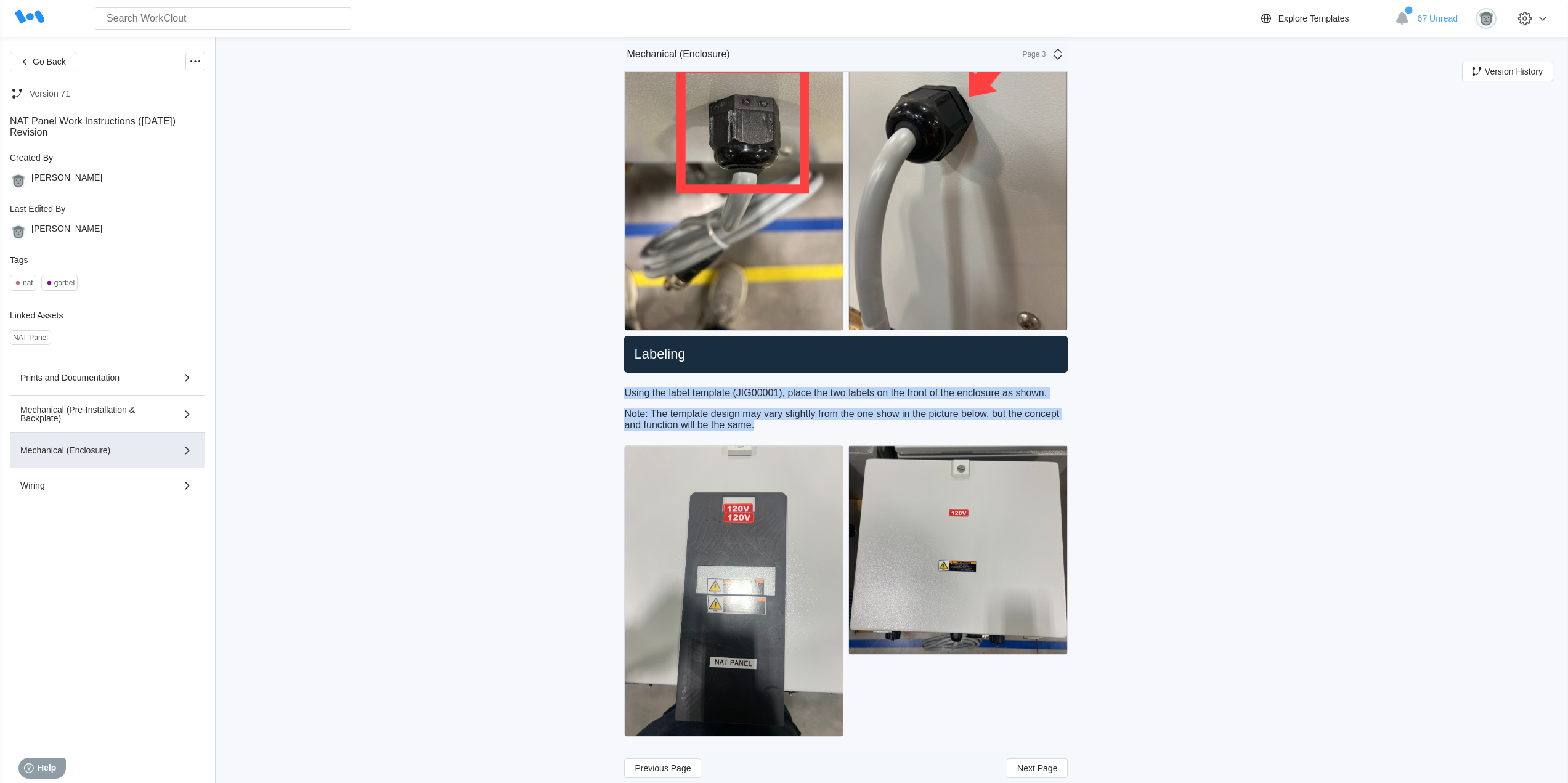
drag, startPoint x: 772, startPoint y: 430, endPoint x: 631, endPoint y: 391, distance: 146.3
click at [631, 391] on div "Using the label template (JIG00001), place the two labels on the front of the e…" at bounding box center [846, 409] width 444 height 43
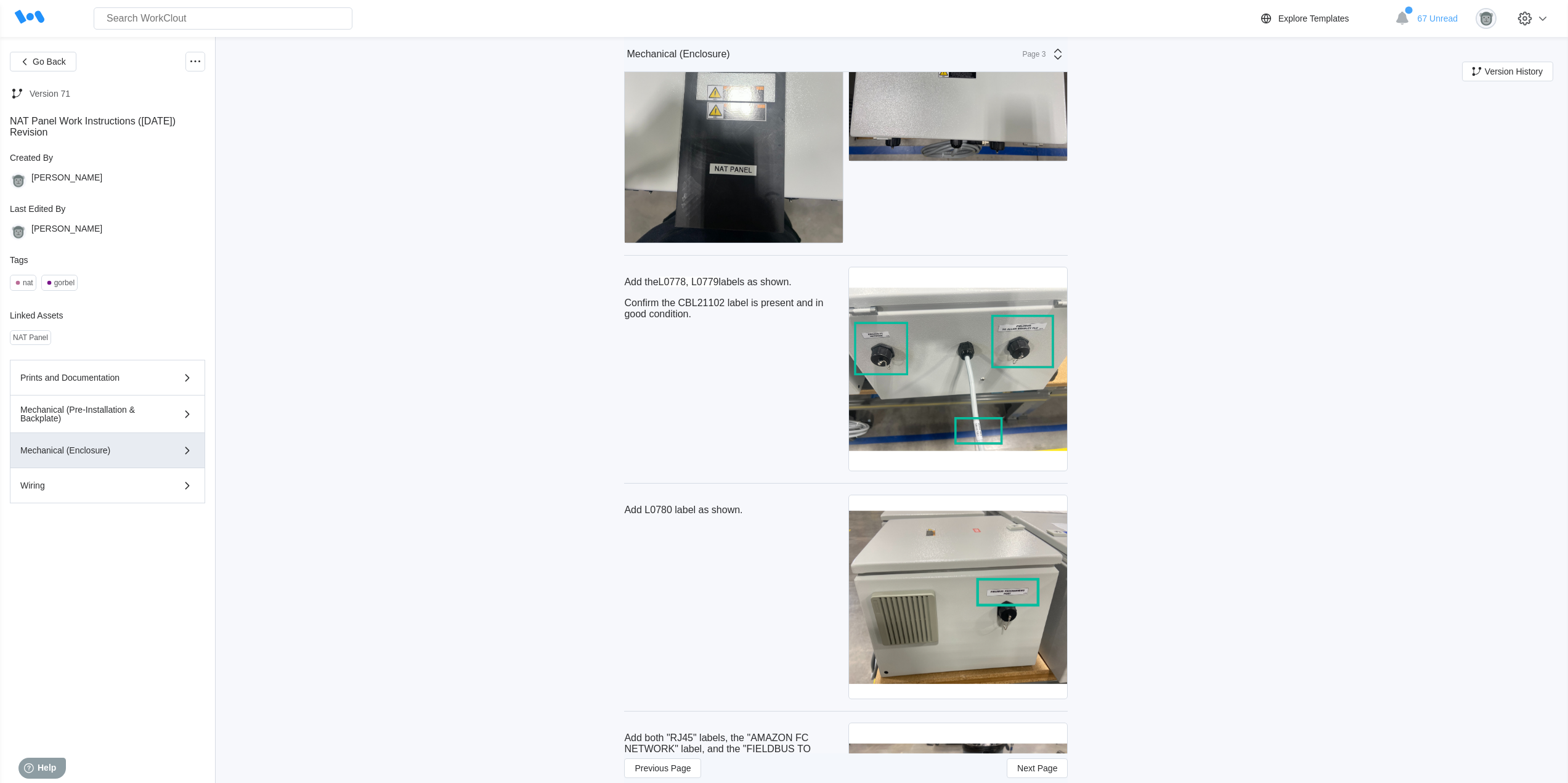
scroll to position [4417, 0]
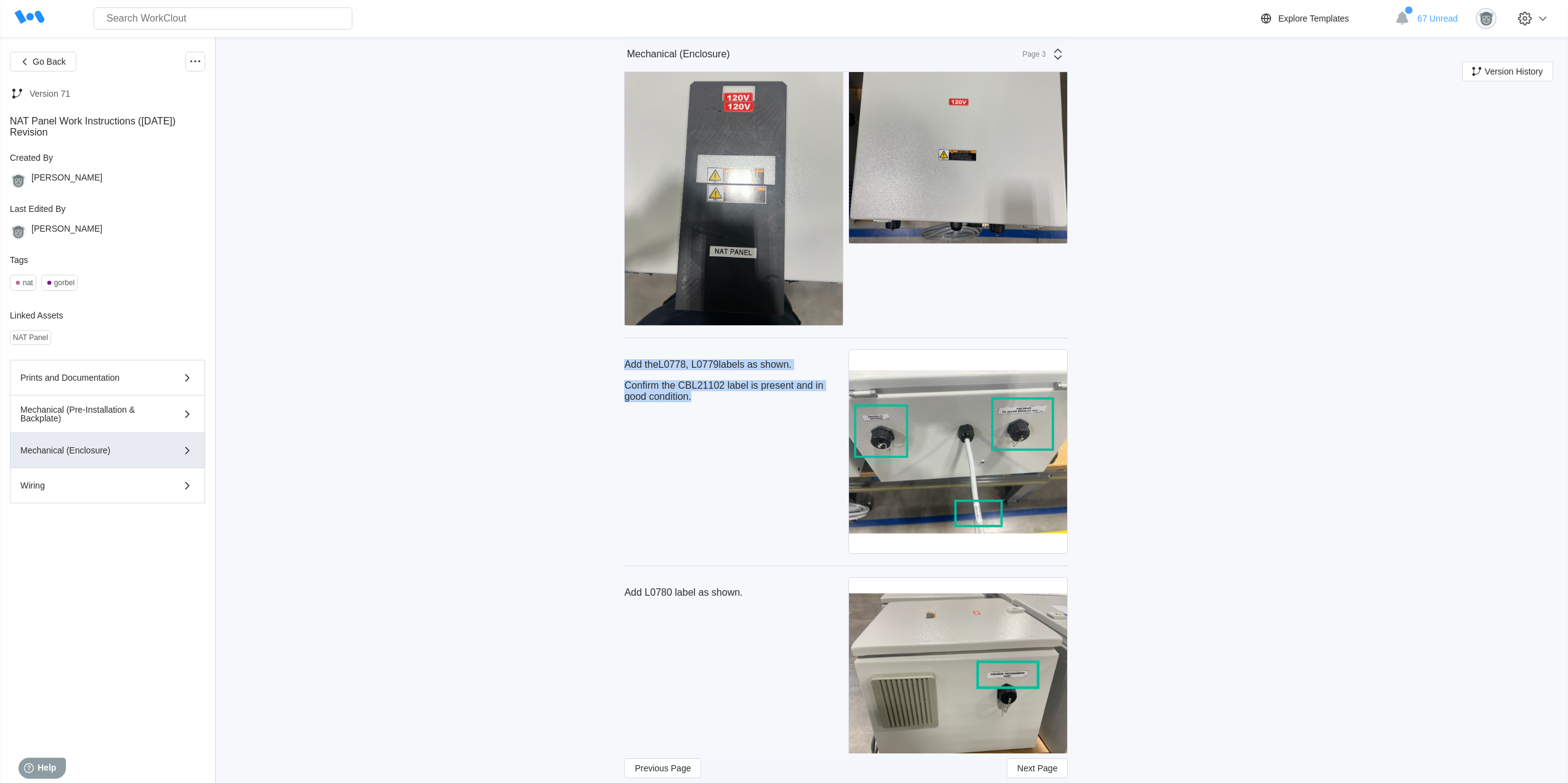
drag, startPoint x: 706, startPoint y: 401, endPoint x: 623, endPoint y: 360, distance: 92.6
click at [748, 575] on div "Add L0780 label as shown." at bounding box center [734, 680] width 219 height 210
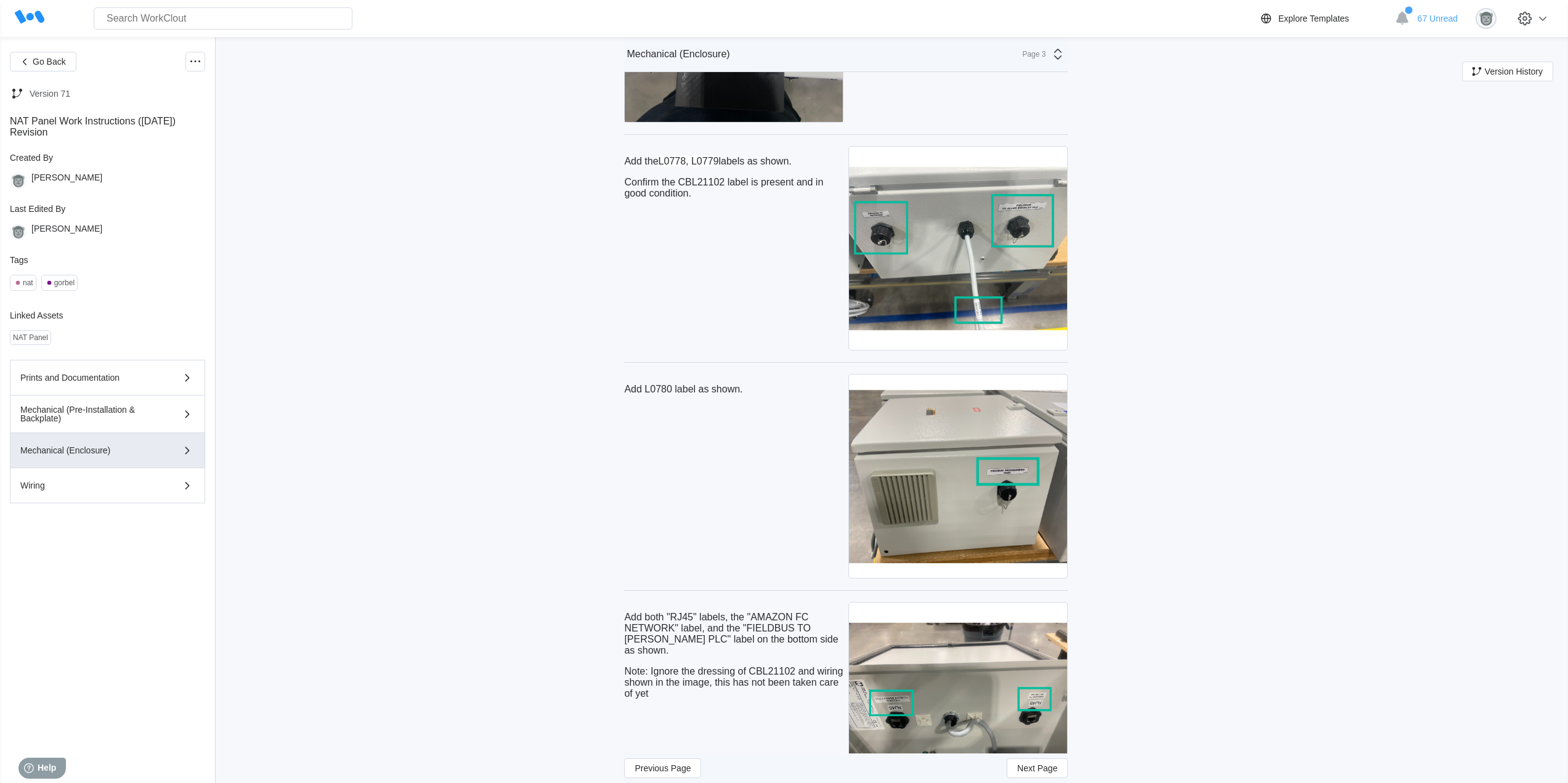
scroll to position [4622, 0]
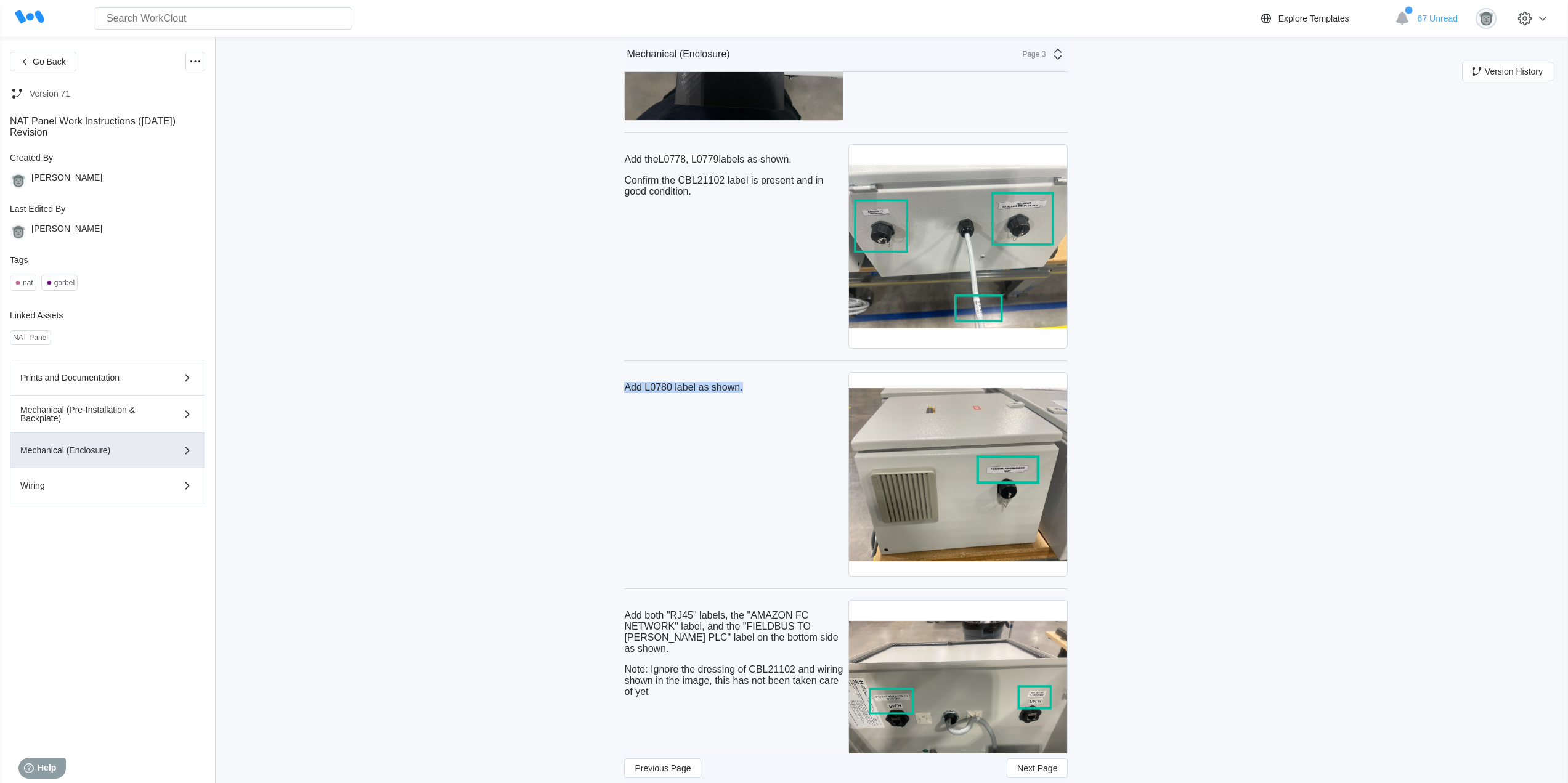
drag, startPoint x: 750, startPoint y: 388, endPoint x: 620, endPoint y: 388, distance: 130.0
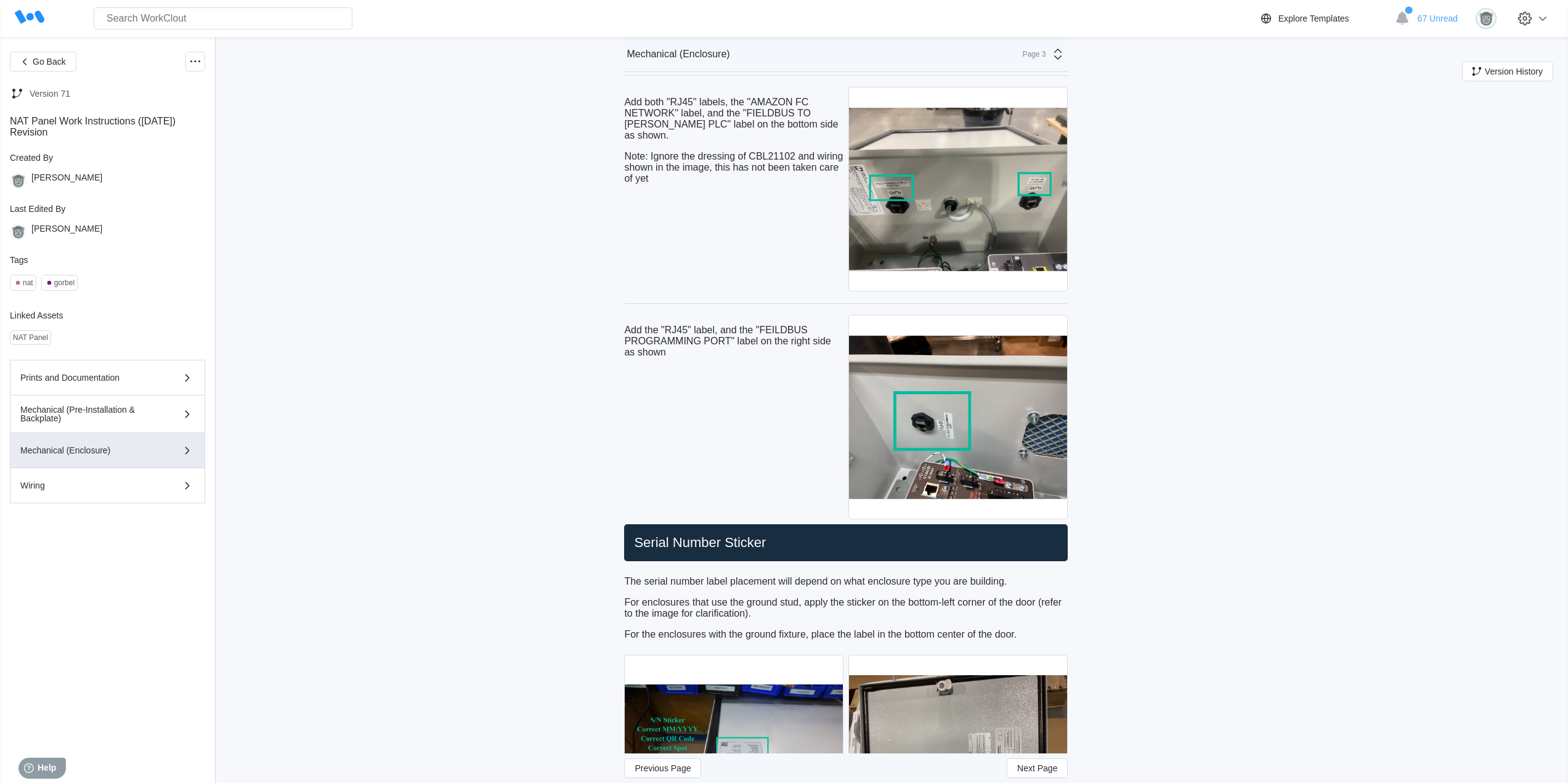
scroll to position [4827, 0]
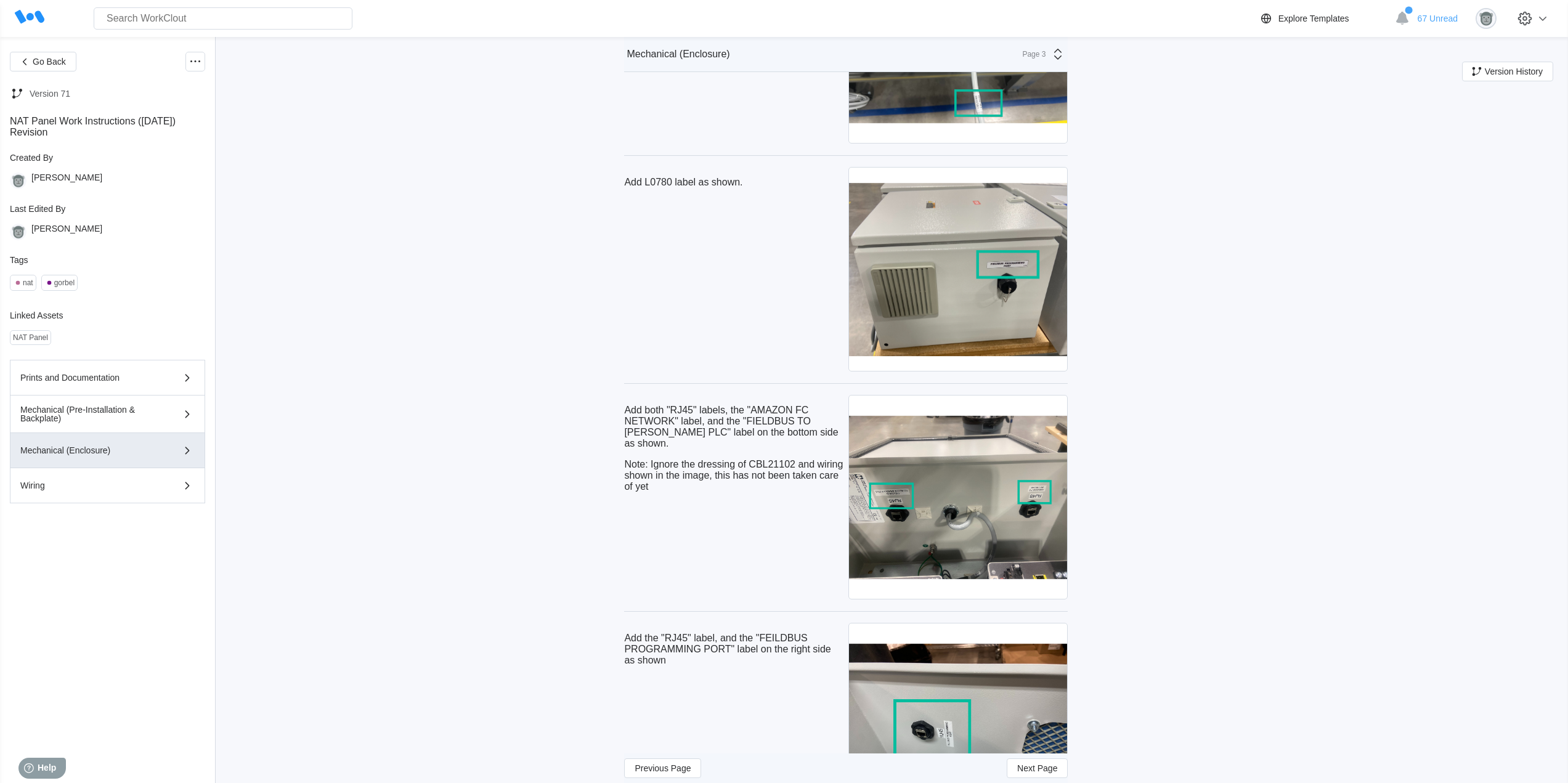
click at [679, 494] on div "Add both "RJ45" labels, the "AMAZON FC NETWORK" label, and the "FIELDBUS TO [PE…" at bounding box center [734, 449] width 219 height 107
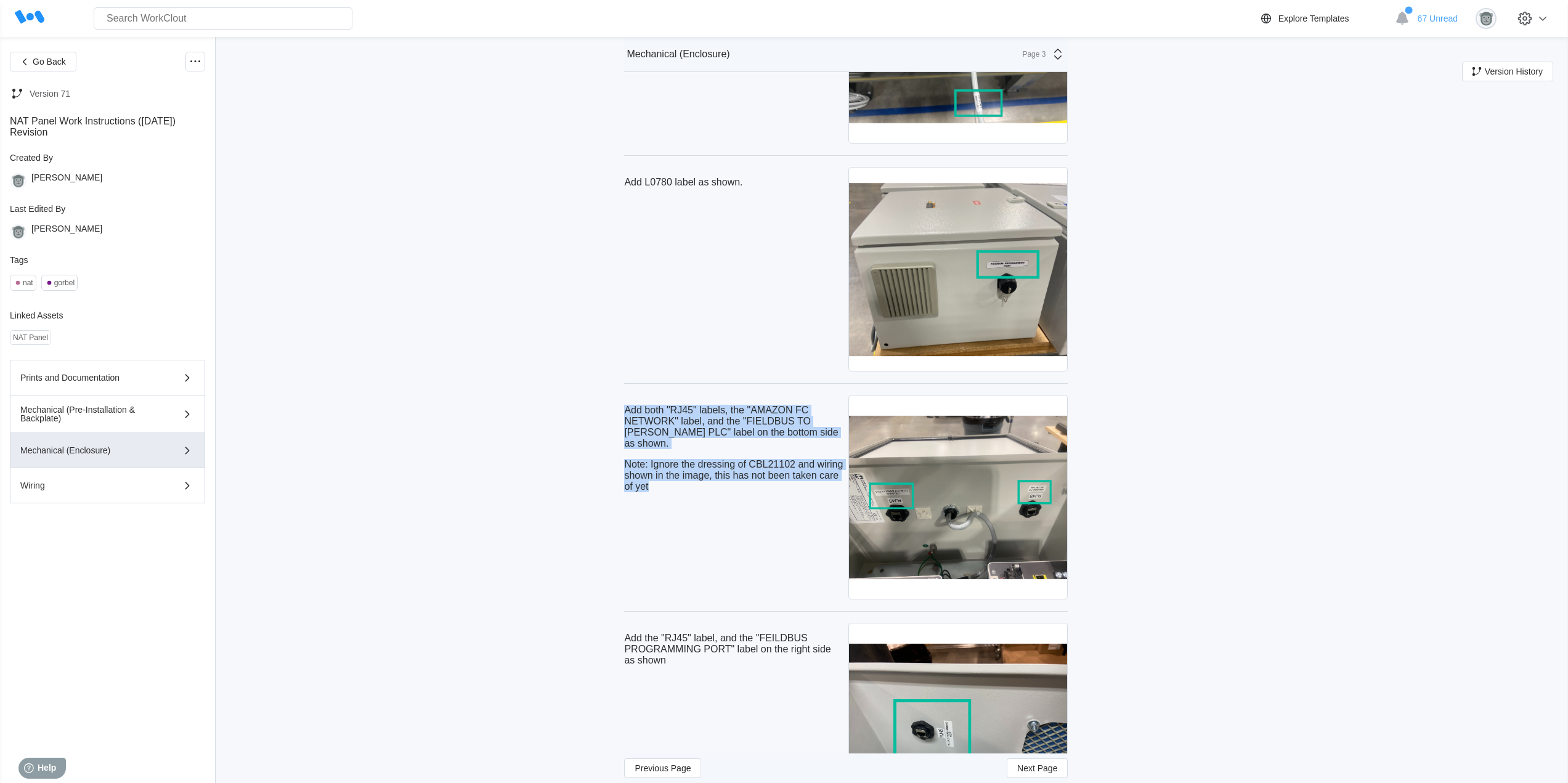
drag, startPoint x: 668, startPoint y: 488, endPoint x: 628, endPoint y: 403, distance: 93.9
click at [628, 403] on div "Add both "RJ45" labels, the "AMAZON FC NETWORK" label, and the "FIELDBUS TO [PE…" at bounding box center [734, 449] width 219 height 107
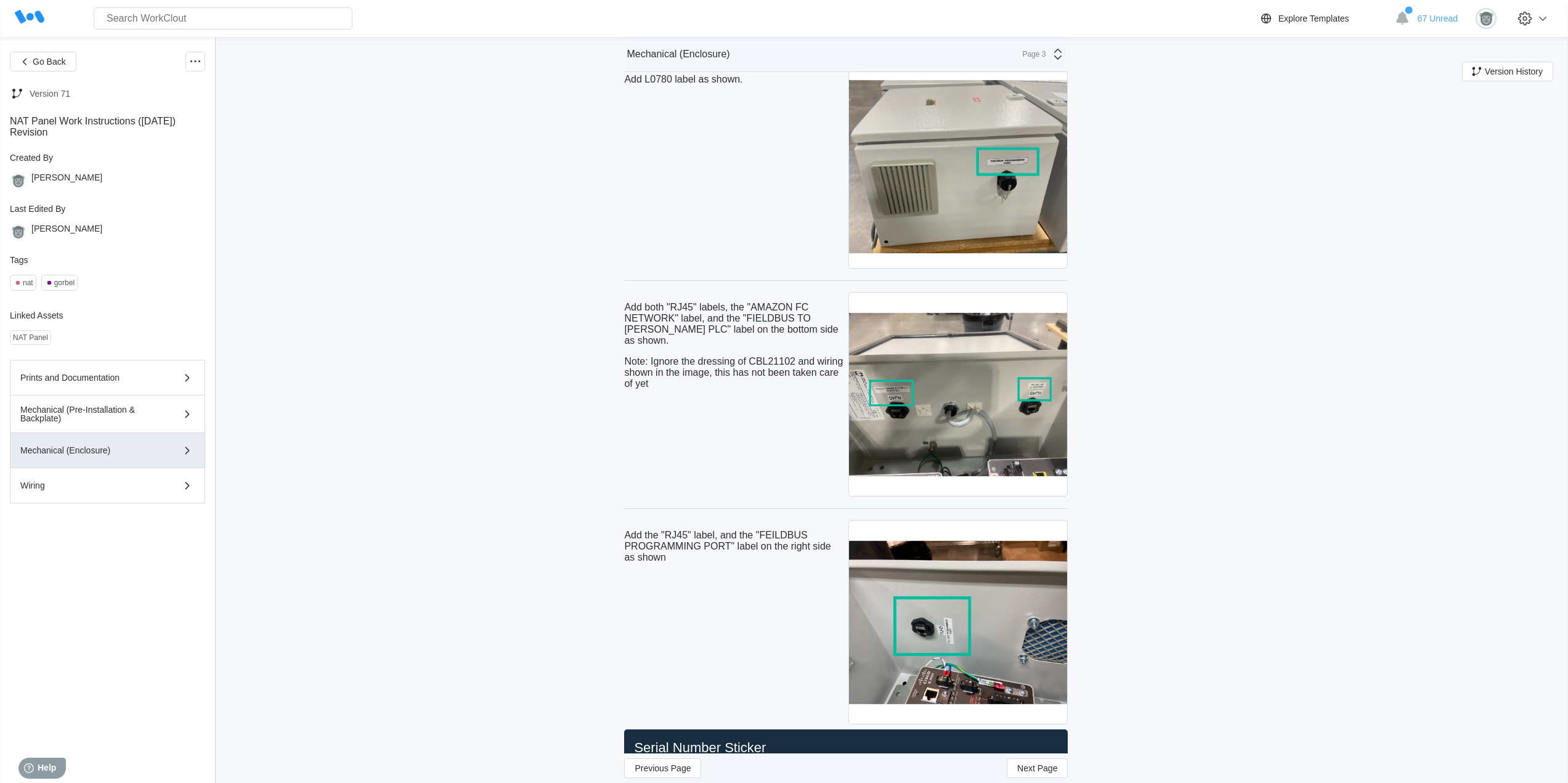
scroll to position [5033, 0]
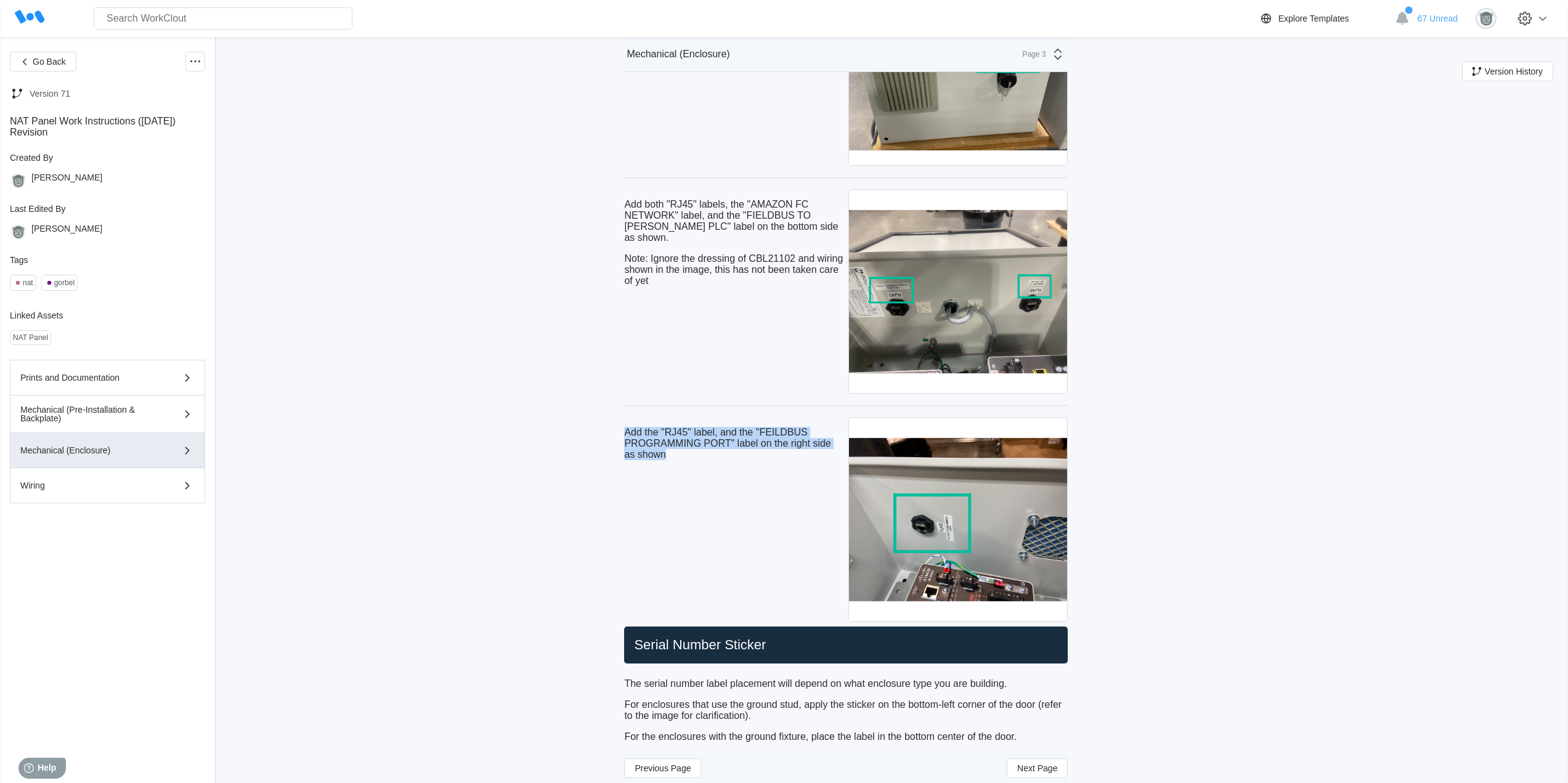
drag, startPoint x: 678, startPoint y: 458, endPoint x: 626, endPoint y: 435, distance: 56.9
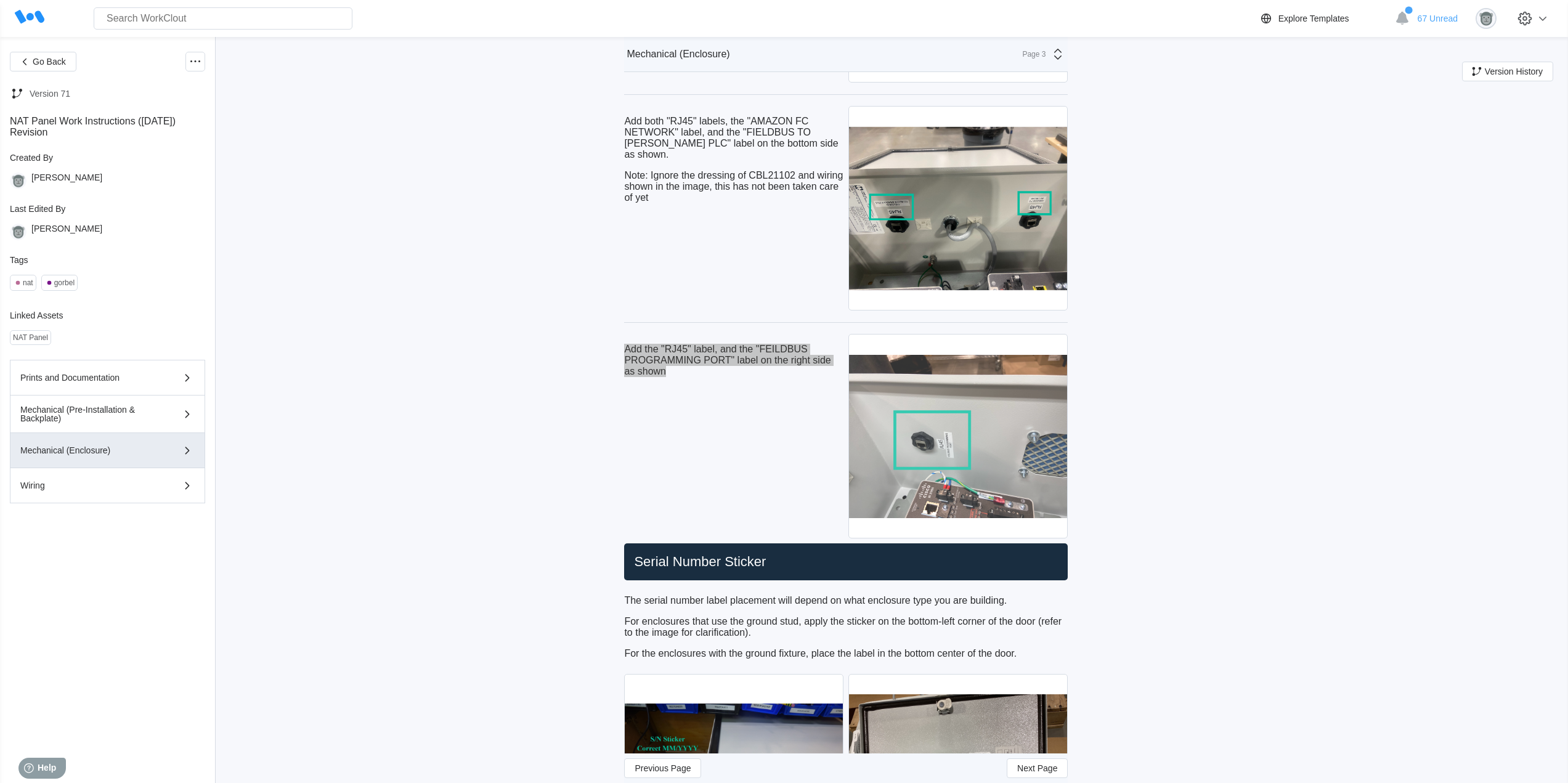
scroll to position [5238, 0]
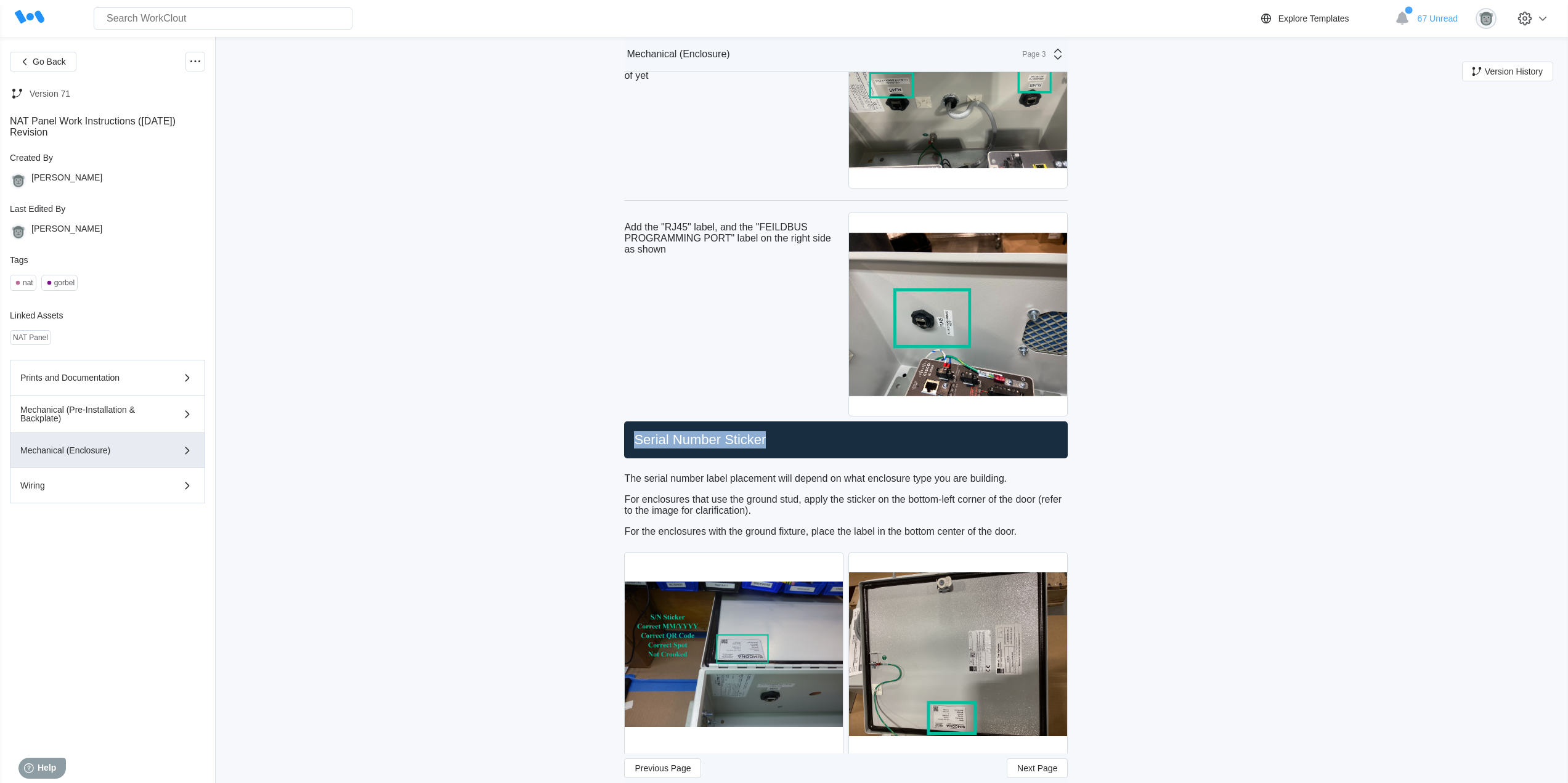
drag, startPoint x: 774, startPoint y: 436, endPoint x: 639, endPoint y: 436, distance: 135.0
click at [639, 436] on h2 "Serial Number Sticker" at bounding box center [846, 440] width 433 height 17
click at [767, 497] on p "For enclosures that use the ground stud, apply the sticker on the bottom-left c…" at bounding box center [846, 505] width 444 height 22
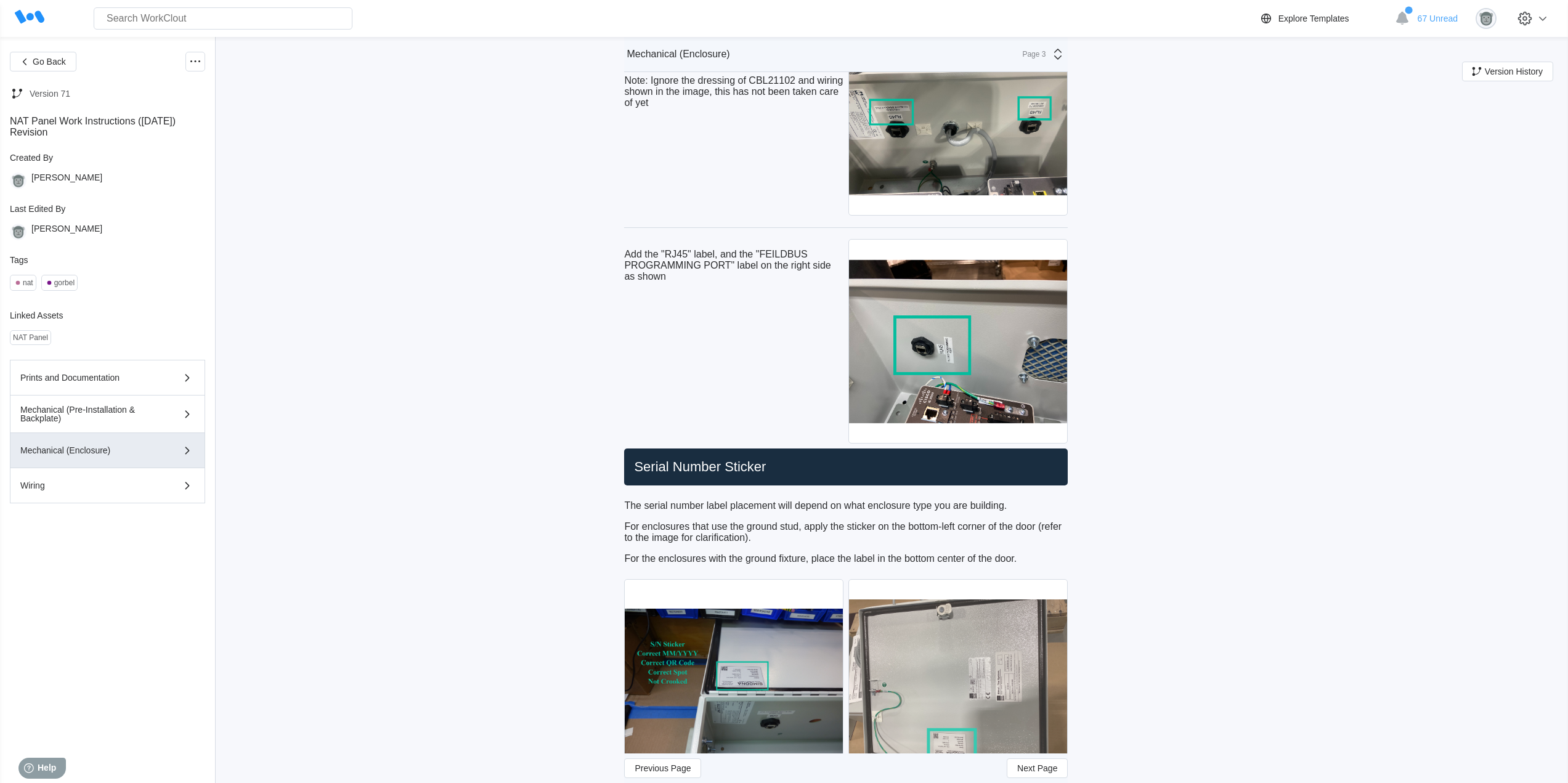
scroll to position [5230, 0]
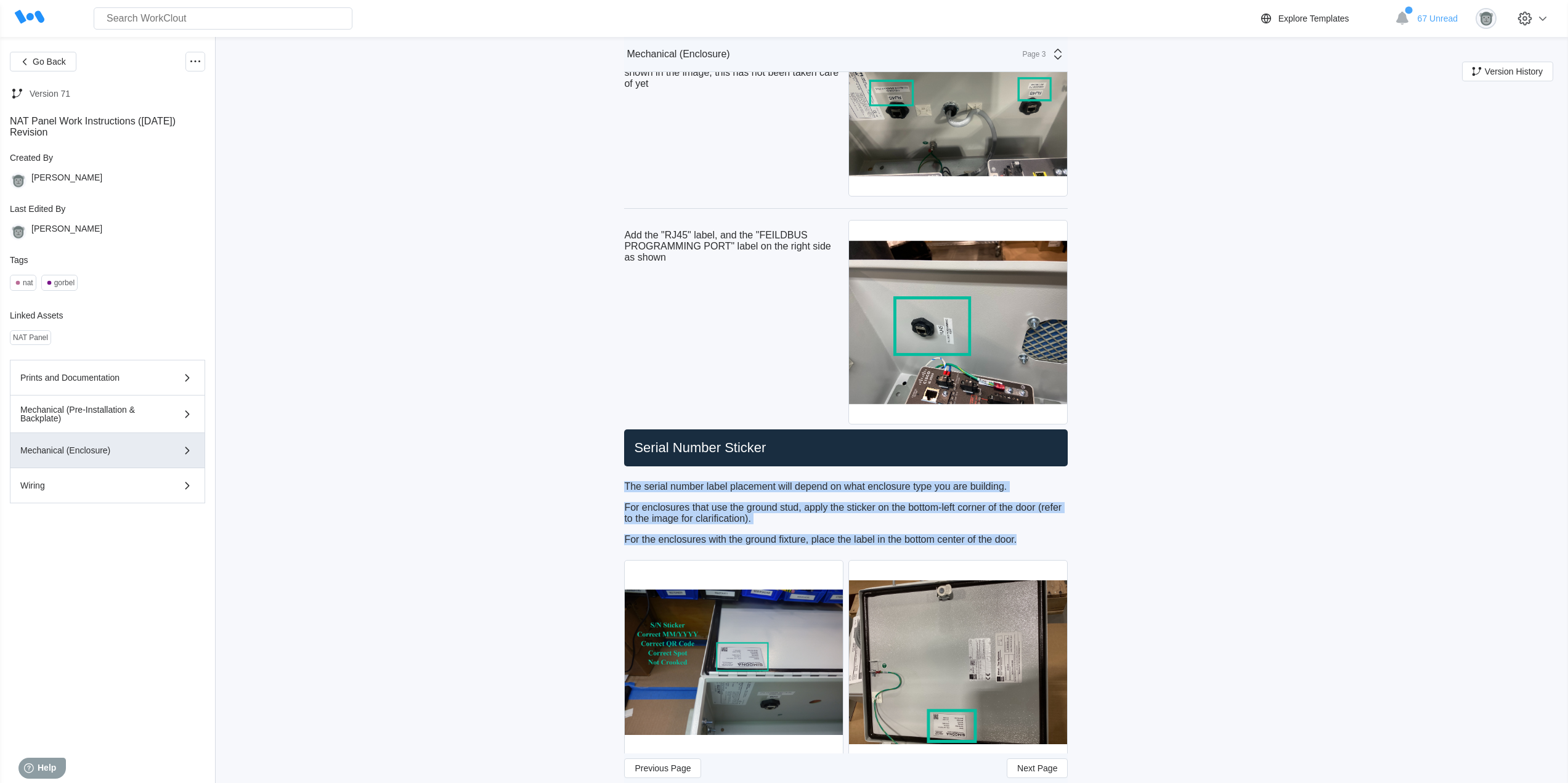
drag, startPoint x: 990, startPoint y: 539, endPoint x: 629, endPoint y: 483, distance: 365.3
click at [629, 483] on div "The serial number label placement will depend on what enclosure type you are bu…" at bounding box center [846, 513] width 444 height 64
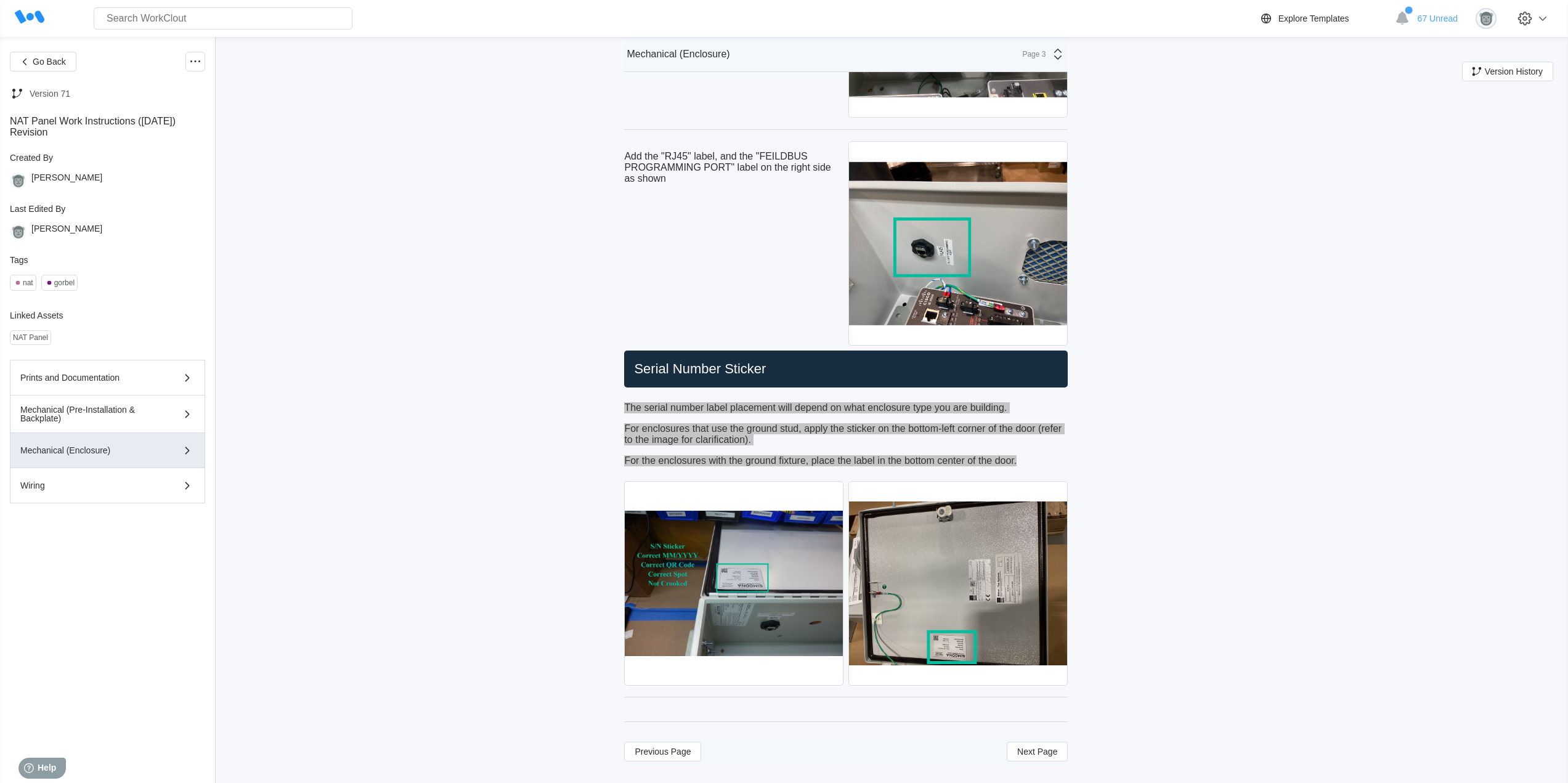
scroll to position [5333, 0]
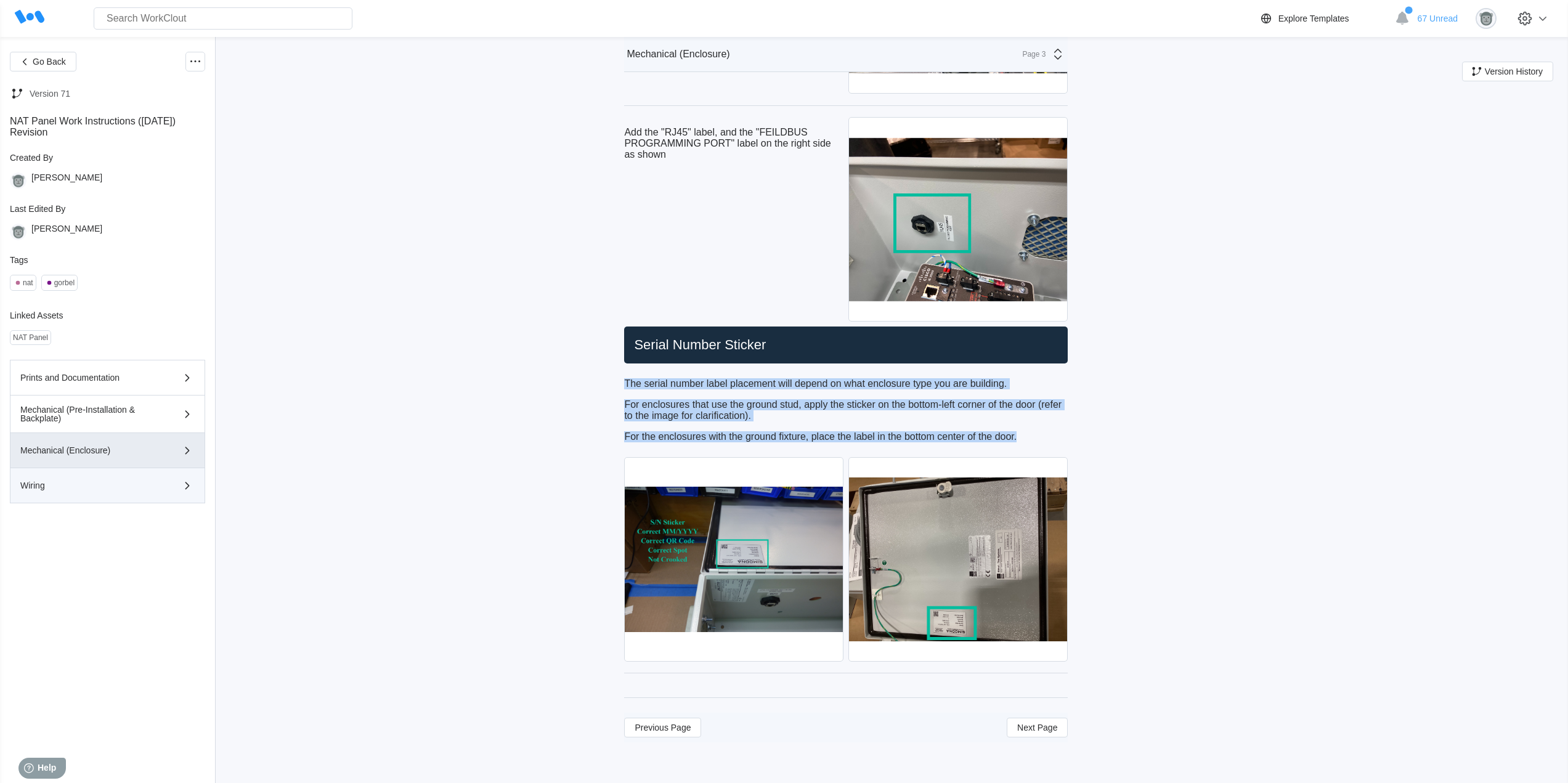
click at [106, 484] on div "Wiring" at bounding box center [90, 486] width 139 height 9
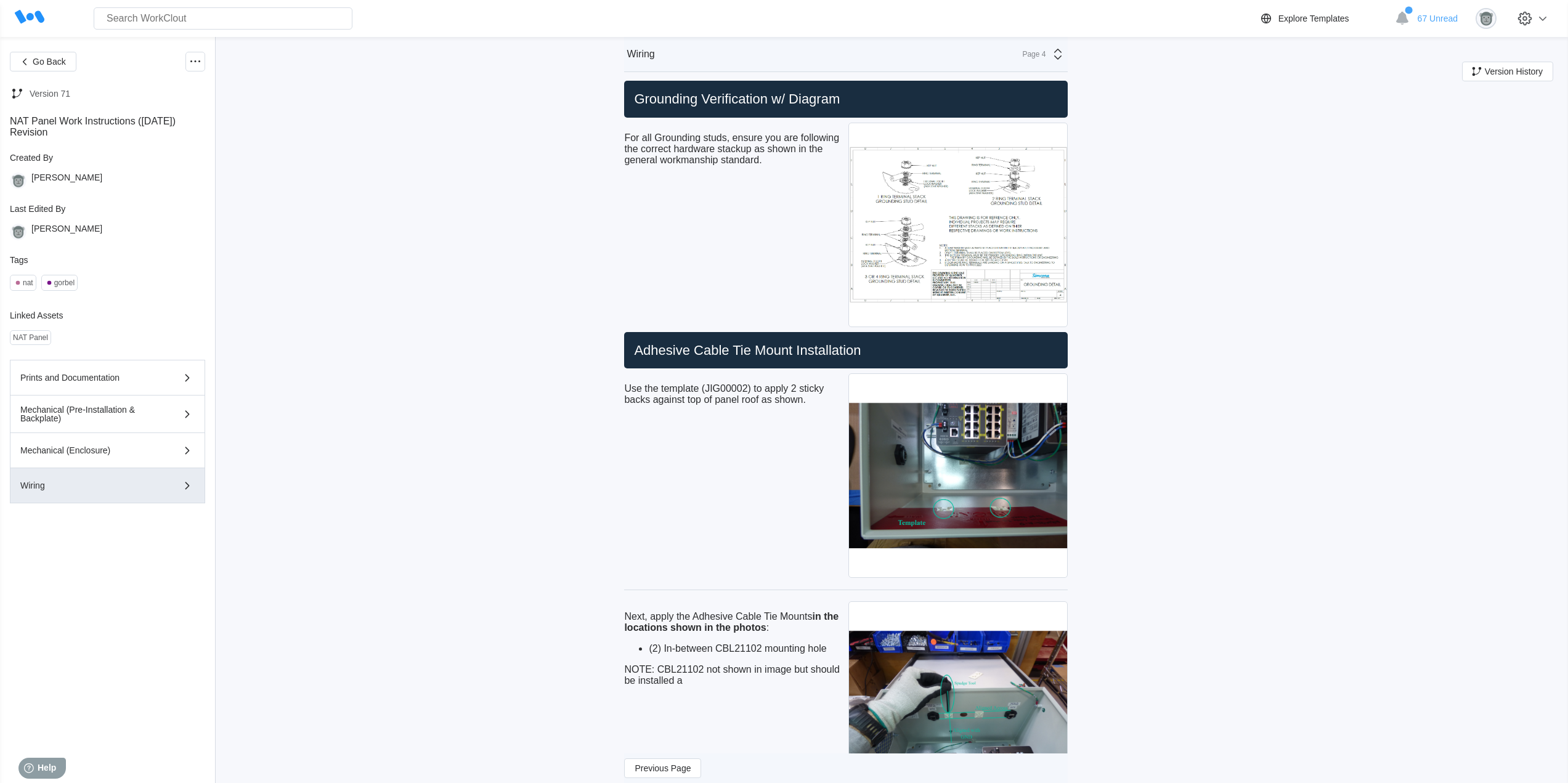
scroll to position [0, 0]
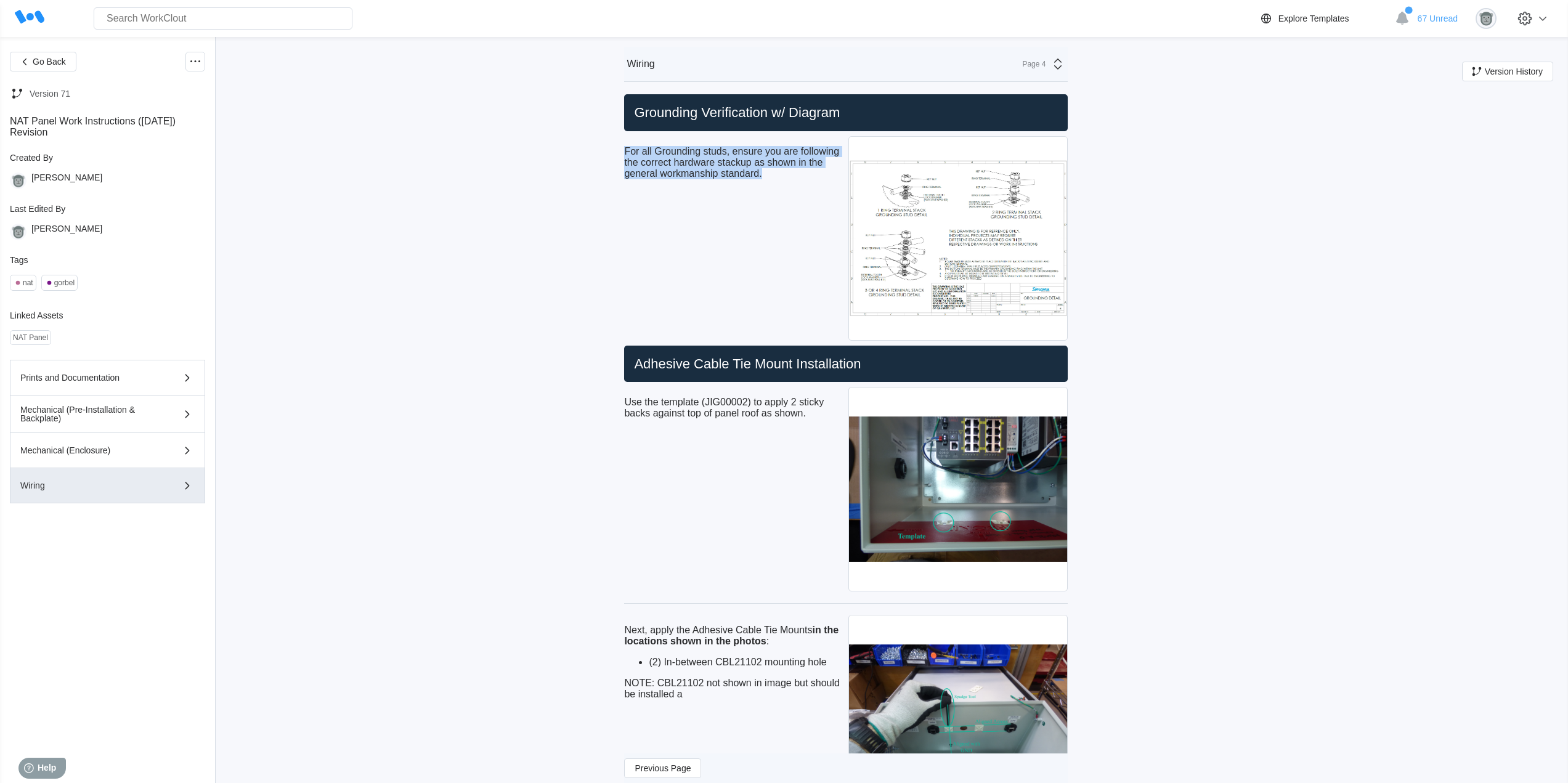
drag, startPoint x: 767, startPoint y: 175, endPoint x: 627, endPoint y: 155, distance: 141.4
drag, startPoint x: 820, startPoint y: 413, endPoint x: 625, endPoint y: 404, distance: 195.2
drag, startPoint x: 875, startPoint y: 367, endPoint x: 639, endPoint y: 367, distance: 236.0
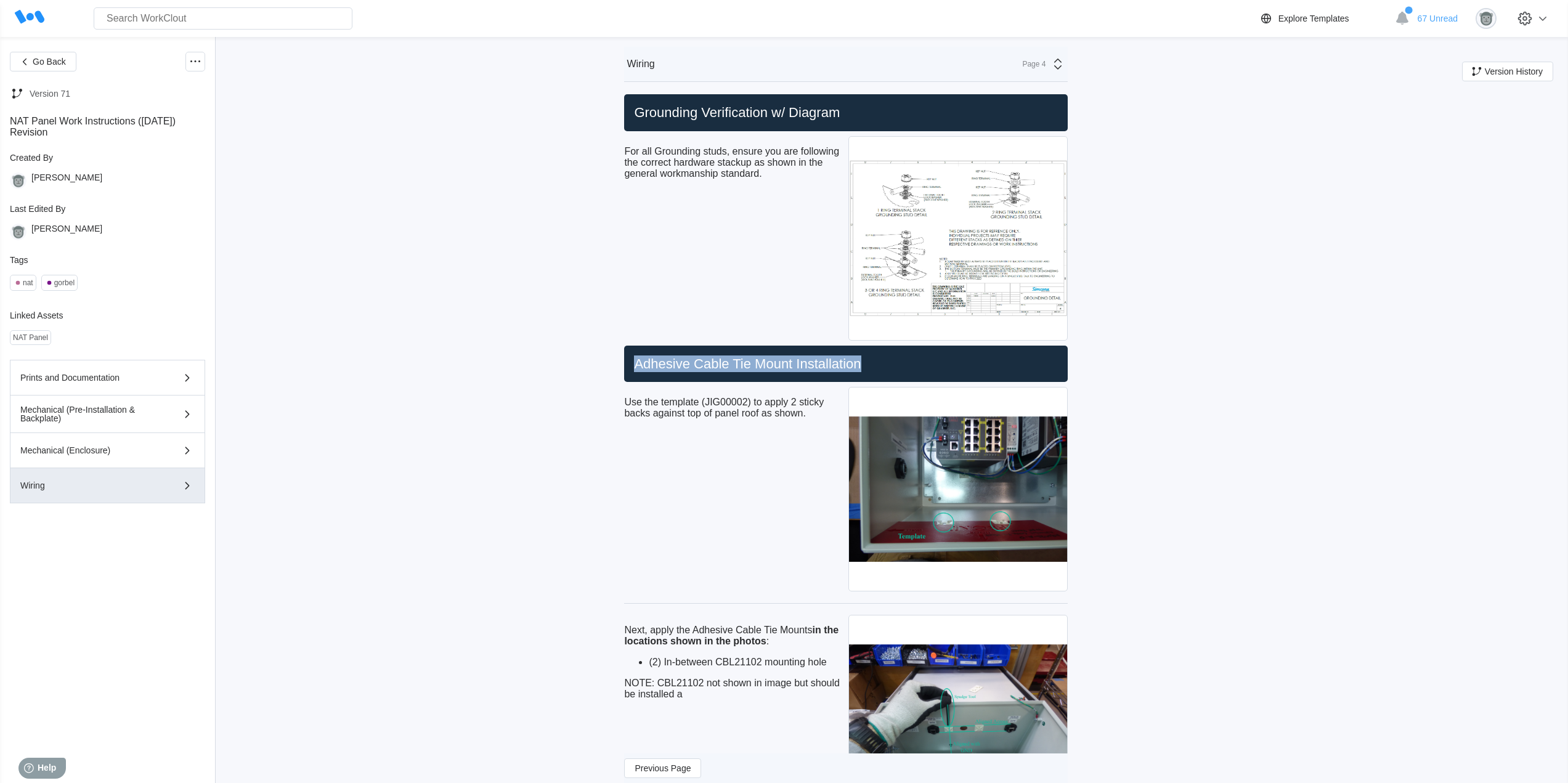
click at [639, 367] on h2 "Adhesive Cable Tie Mount Installation" at bounding box center [846, 364] width 433 height 17
click at [785, 402] on p "Use the template (JIG00002) to apply 2 sticky backs against top of panel roof a…" at bounding box center [734, 407] width 219 height 22
drag, startPoint x: 814, startPoint y: 414, endPoint x: 624, endPoint y: 403, distance: 190.3
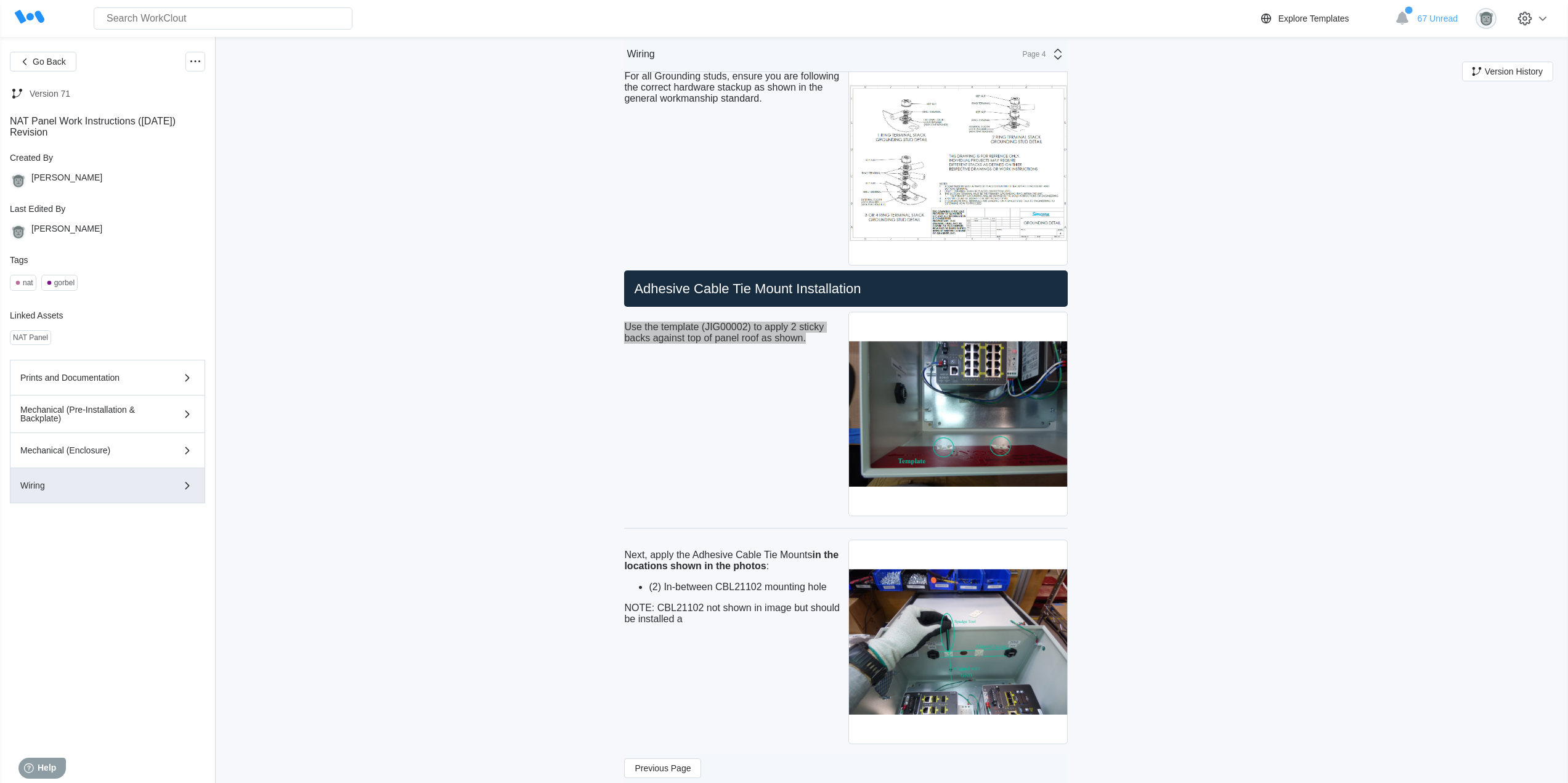
scroll to position [103, 0]
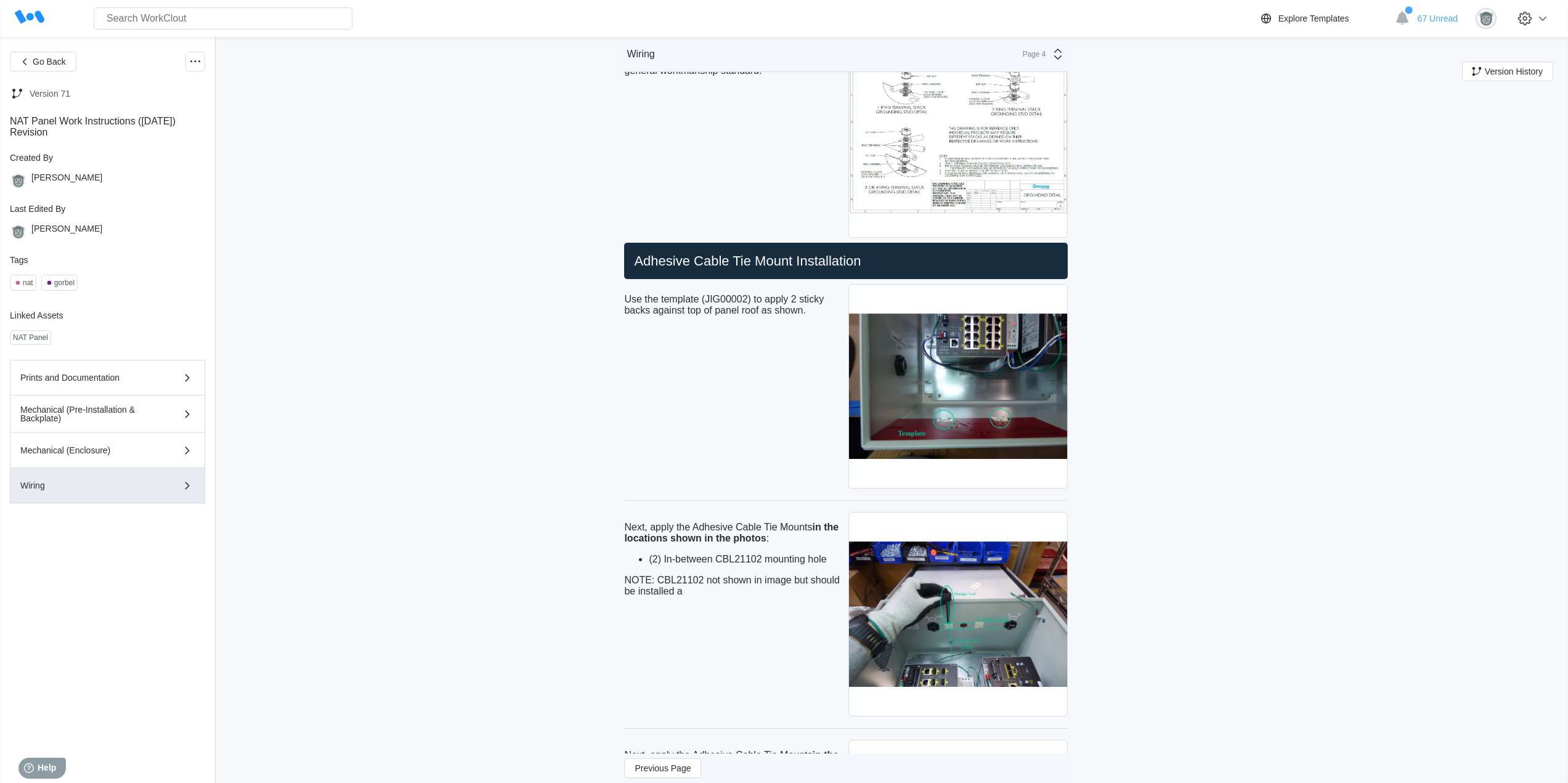
click at [714, 595] on p "NOTE: CBL21102 not shown in image but should be installed a" at bounding box center [734, 586] width 219 height 22
drag, startPoint x: 690, startPoint y: 594, endPoint x: 629, endPoint y: 526, distance: 91.4
click at [629, 526] on div "Next, apply the Adhesive Cable Tie Mounts in the locations shown in the photos …" at bounding box center [734, 560] width 219 height 75
click at [727, 615] on div "Next, apply the Adhesive Cable Tie Mounts in the locations shown in the photos …" at bounding box center [734, 614] width 219 height 210
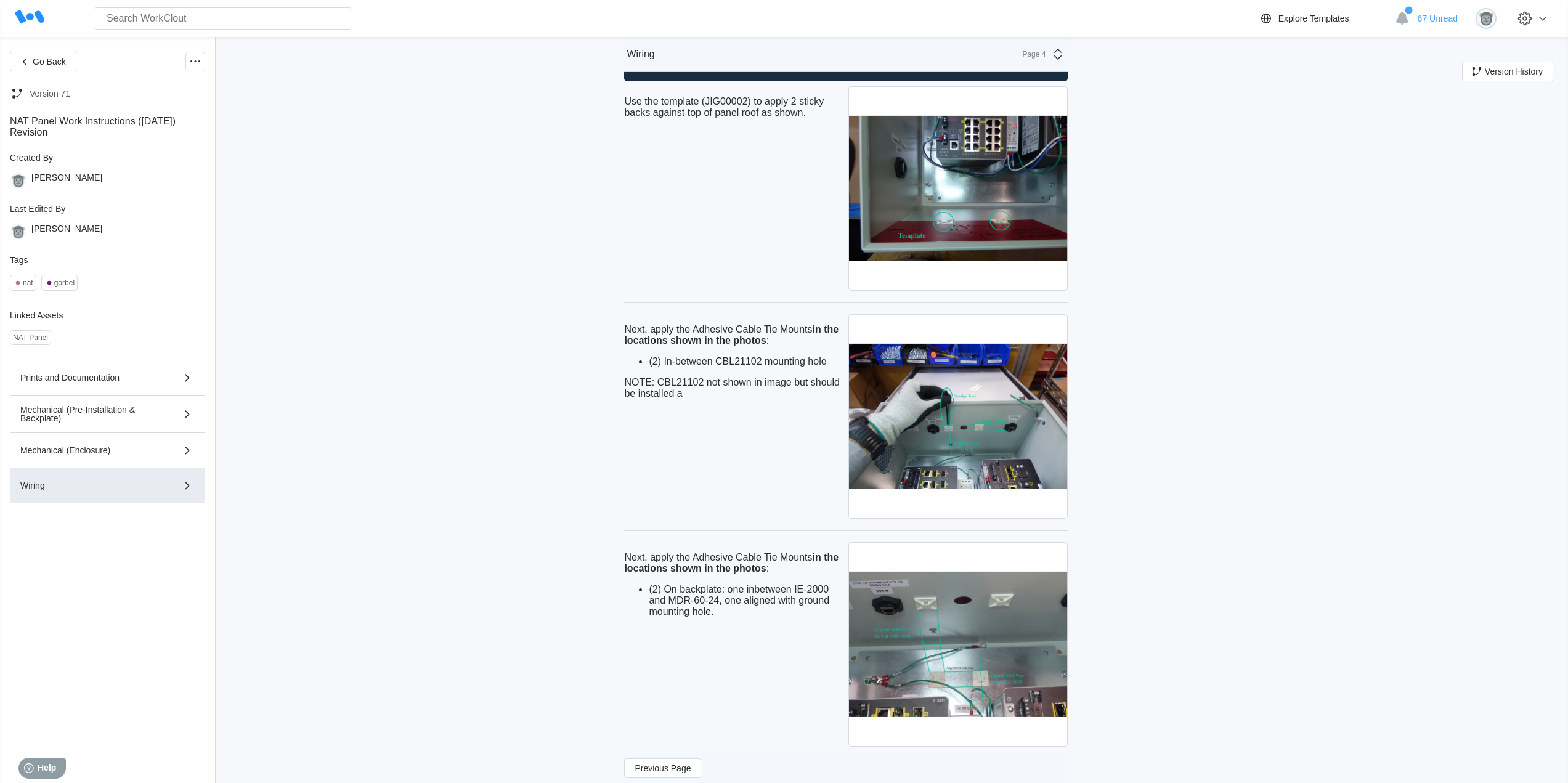
scroll to position [411, 0]
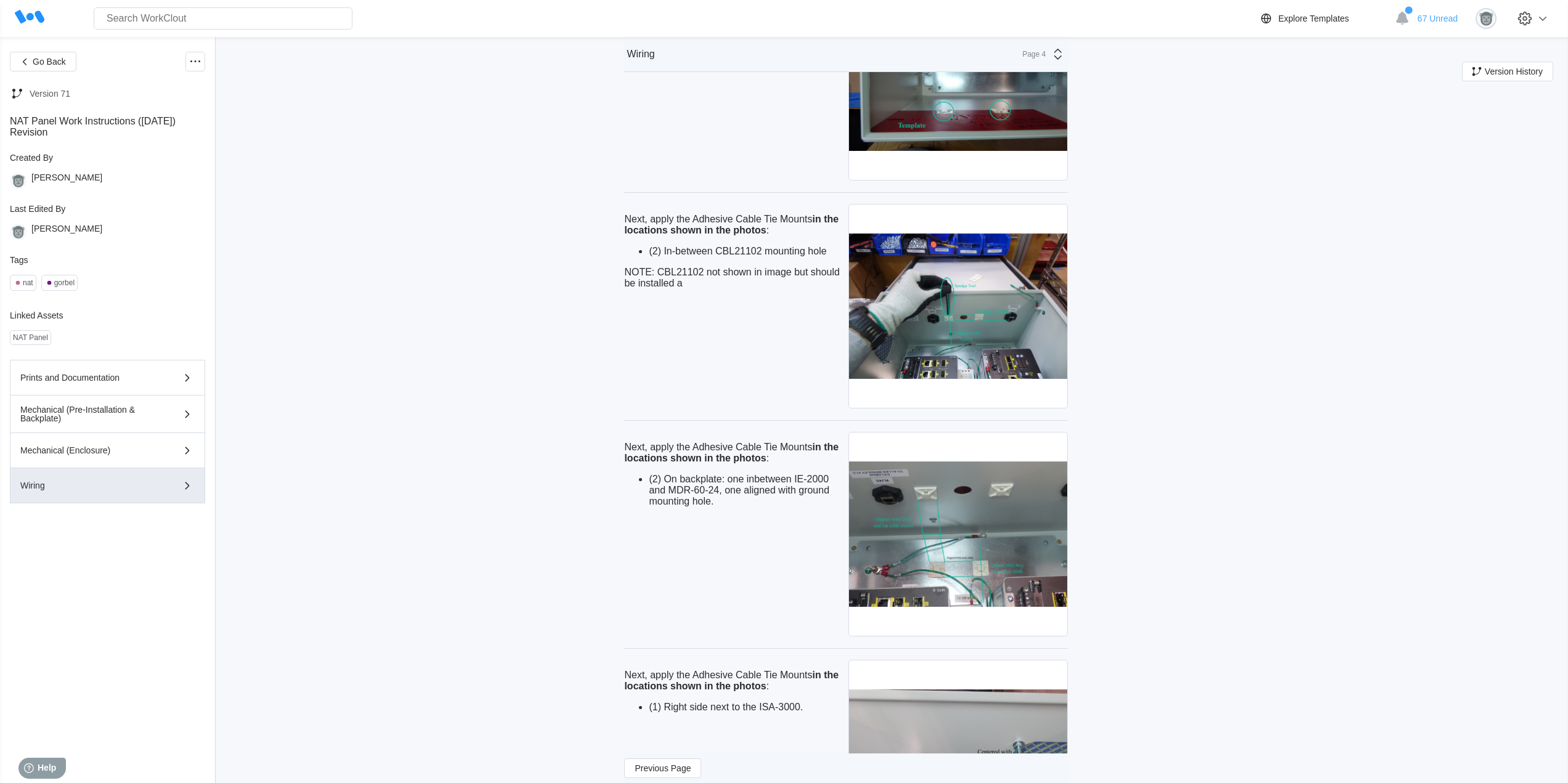
click at [704, 490] on li "(2) On backplate: one inbetween IE-2000 and MDR-60-24, one aligned with ground …" at bounding box center [746, 490] width 194 height 33
drag, startPoint x: 724, startPoint y: 502, endPoint x: 627, endPoint y: 444, distance: 113.0
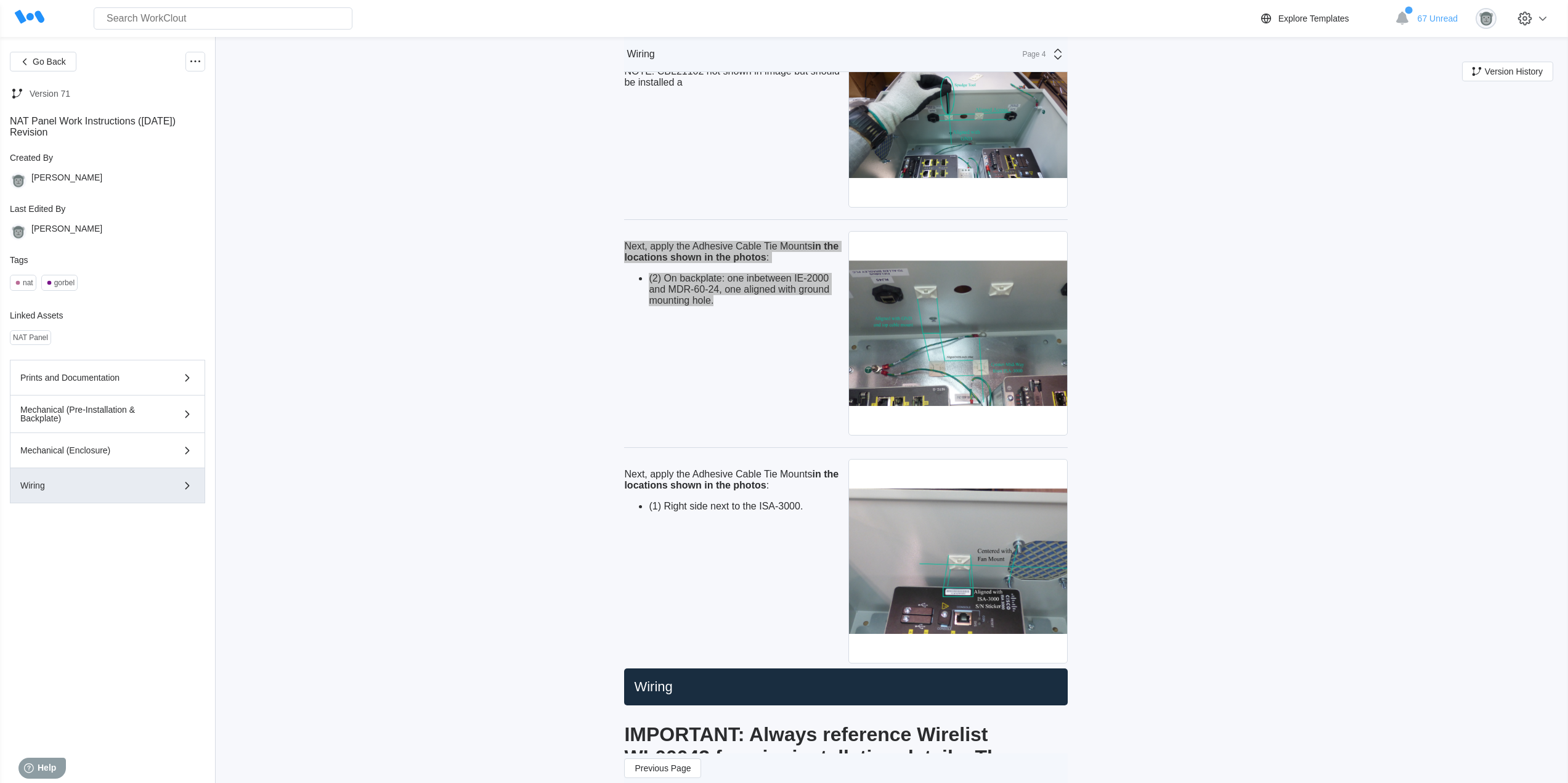
scroll to position [616, 0]
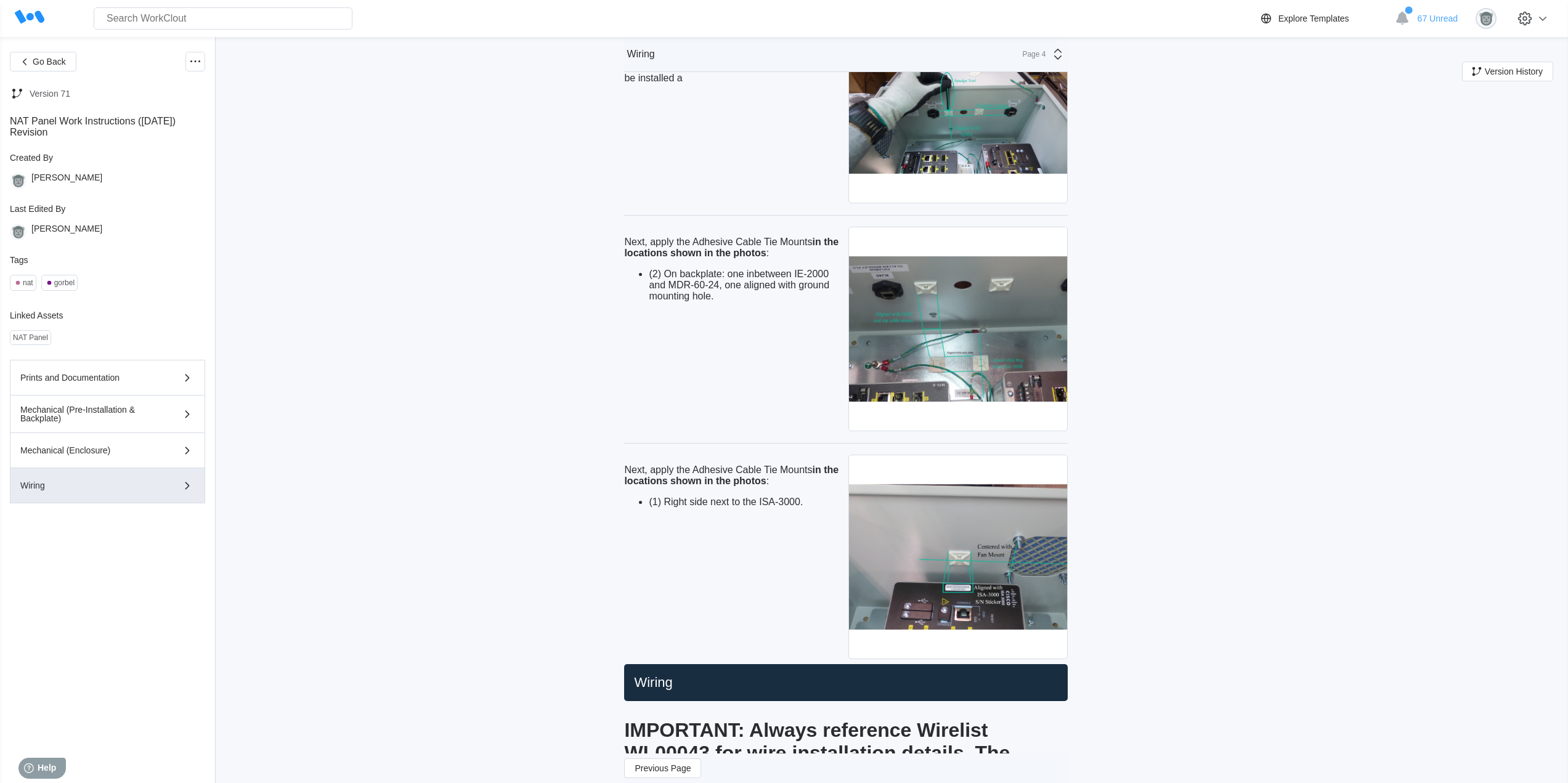
click at [806, 506] on li "(1) Right side next to the ISA-3000." at bounding box center [746, 502] width 194 height 11
drag, startPoint x: 806, startPoint y: 503, endPoint x: 650, endPoint y: 473, distance: 158.9
click at [628, 465] on div "Next, apply the Adhesive Cable Tie Mounts in the locations shown in the photos …" at bounding box center [734, 487] width 219 height 43
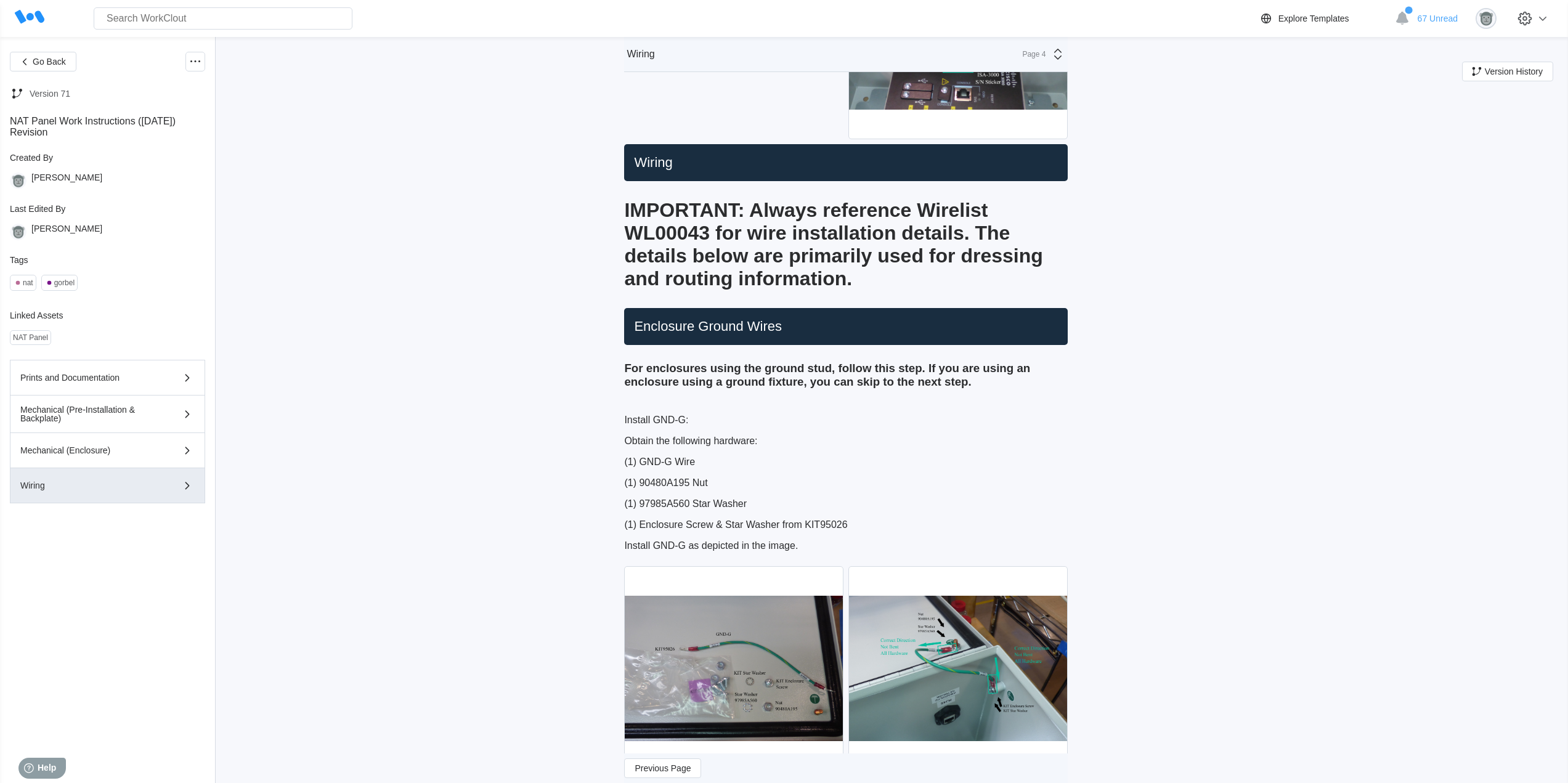
scroll to position [1130, 0]
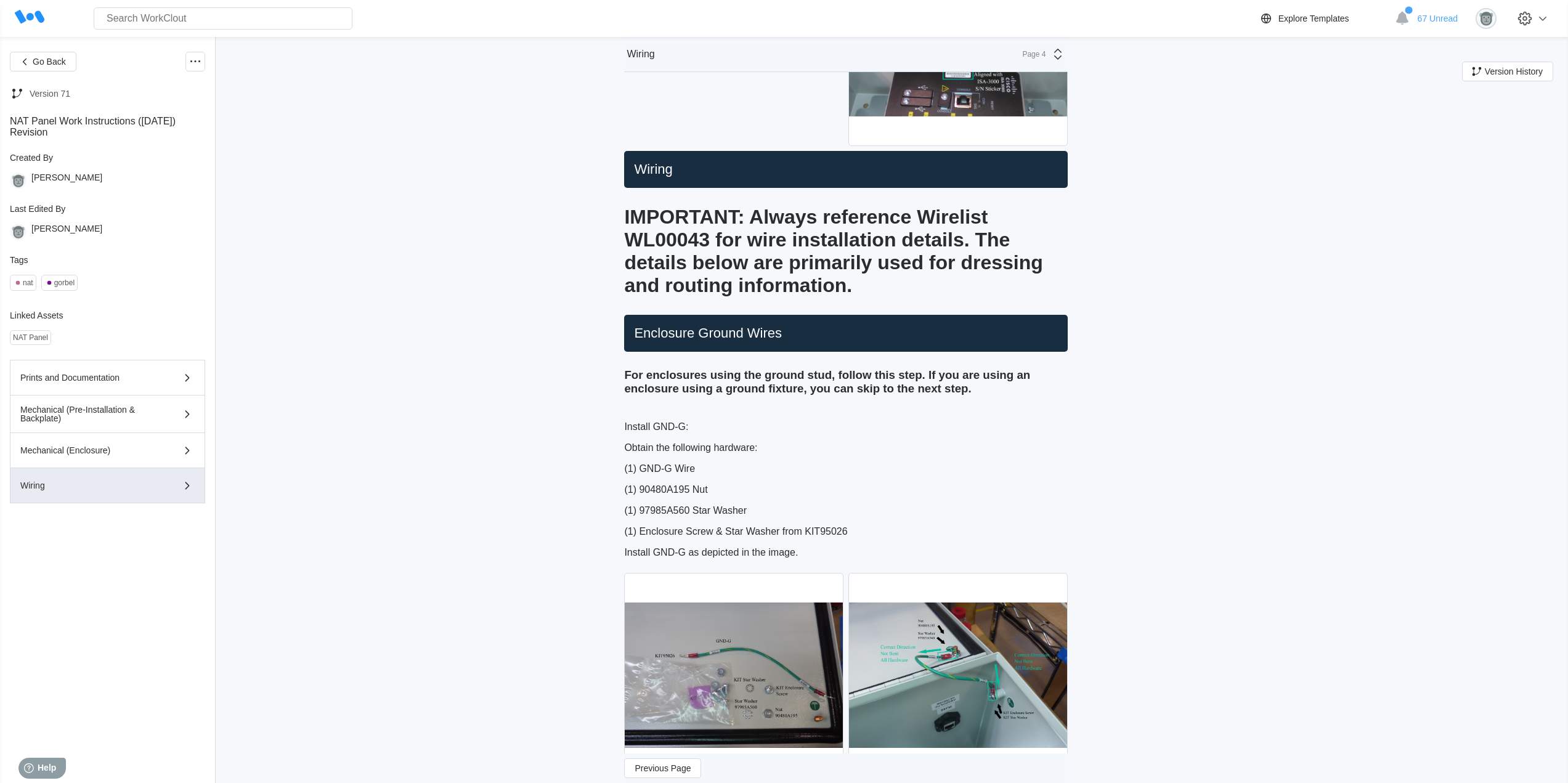
drag, startPoint x: 815, startPoint y: 265, endPoint x: 886, endPoint y: 274, distance: 71.6
click at [815, 265] on strong "IMPORTANT: Always reference Wirelist WL00043 for wire installation details. The…" at bounding box center [833, 251] width 418 height 91
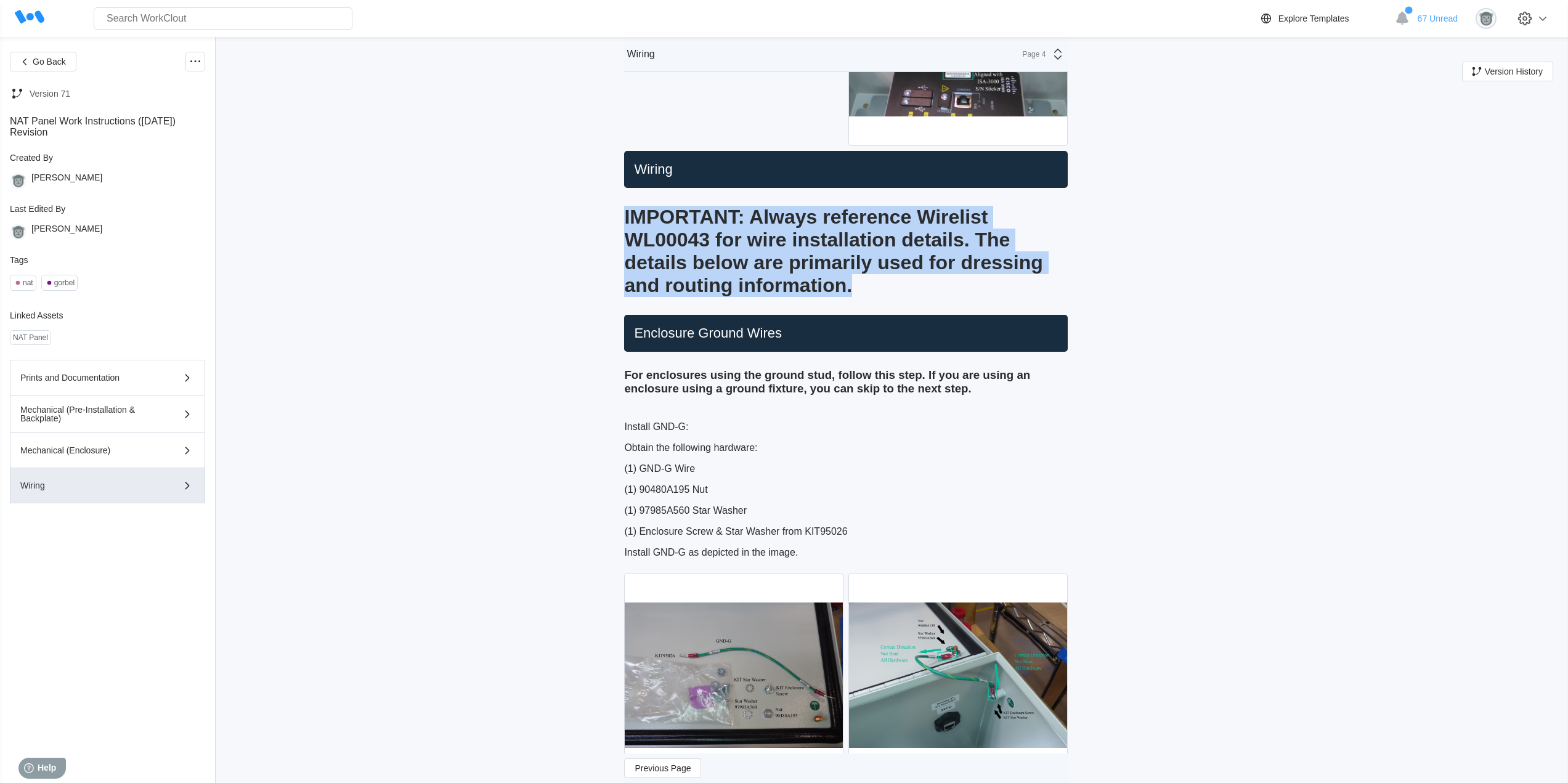
drag, startPoint x: 992, startPoint y: 310, endPoint x: 606, endPoint y: 200, distance: 401.4
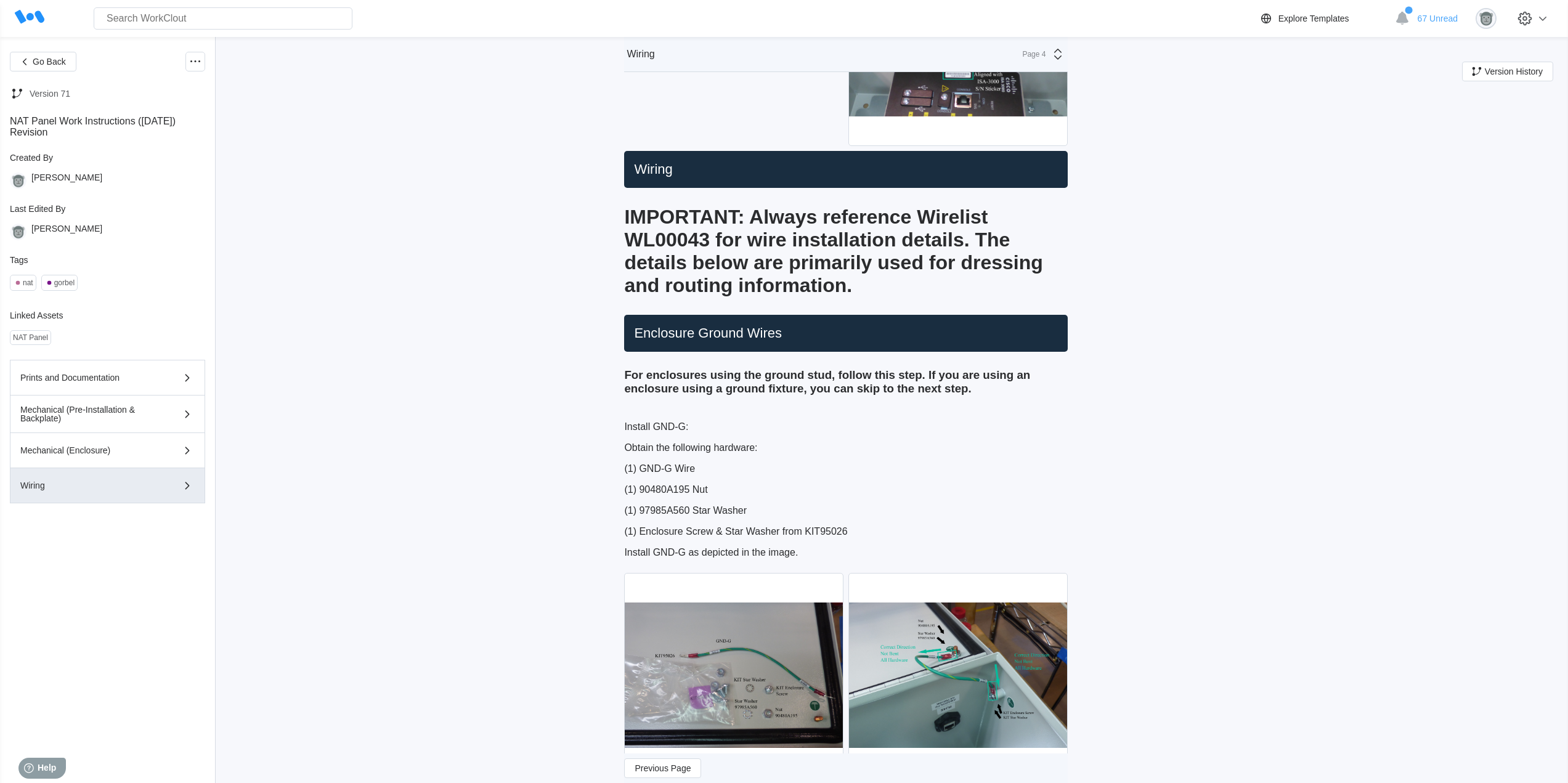
click at [716, 342] on h2 "Enclosure Ground Wires" at bounding box center [846, 333] width 433 height 17
drag, startPoint x: 809, startPoint y: 355, endPoint x: 617, endPoint y: 355, distance: 192.0
drag, startPoint x: 721, startPoint y: 591, endPoint x: 749, endPoint y: 577, distance: 31.3
click at [721, 591] on div at bounding box center [734, 675] width 219 height 210
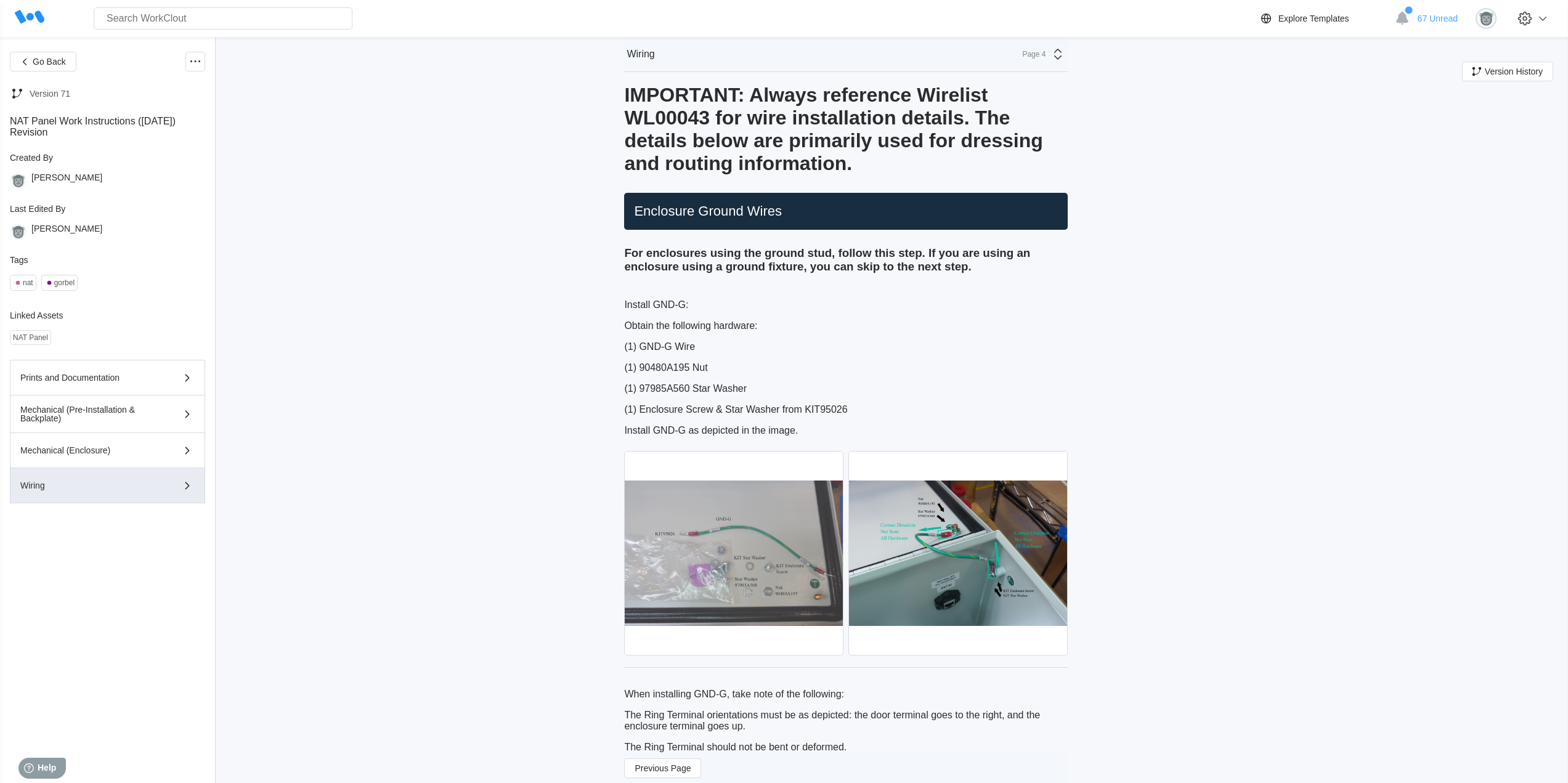
scroll to position [1335, 0]
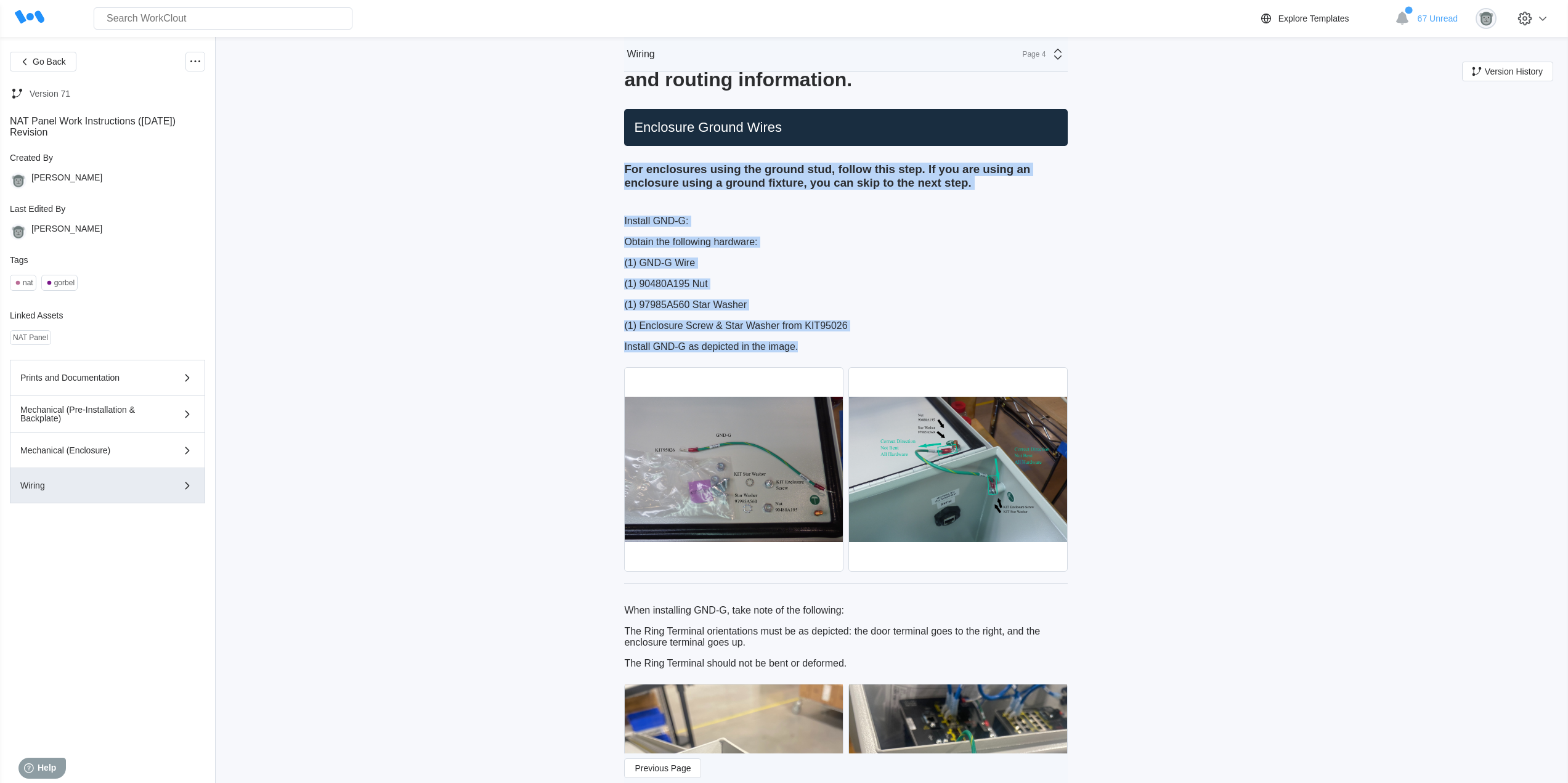
drag, startPoint x: 803, startPoint y: 369, endPoint x: 598, endPoint y: 193, distance: 270.2
click at [759, 332] on p "(1) Enclosure Screw & Star Washer from KIT95026" at bounding box center [846, 326] width 444 height 11
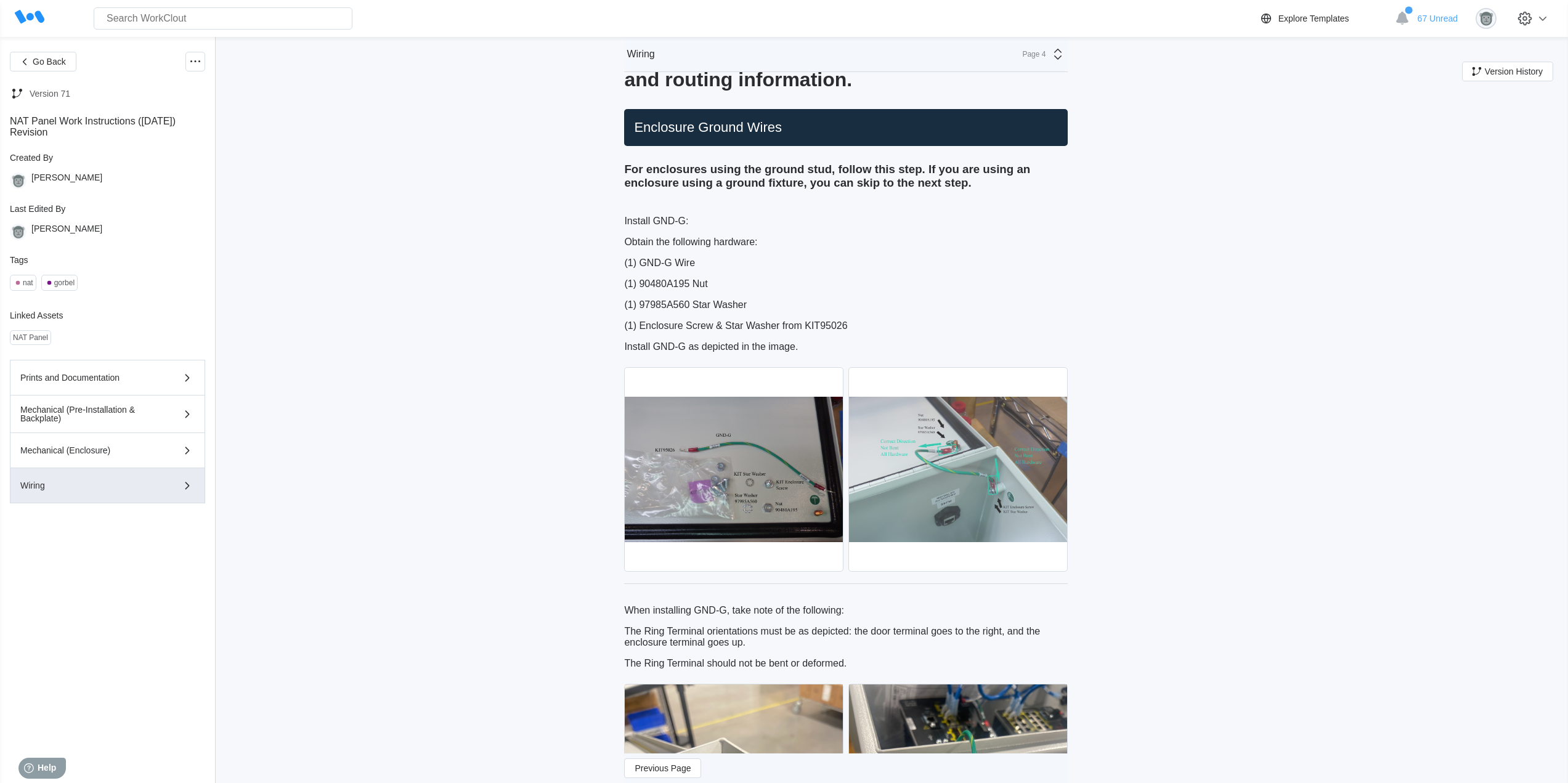
click at [951, 486] on img at bounding box center [958, 469] width 218 height 203
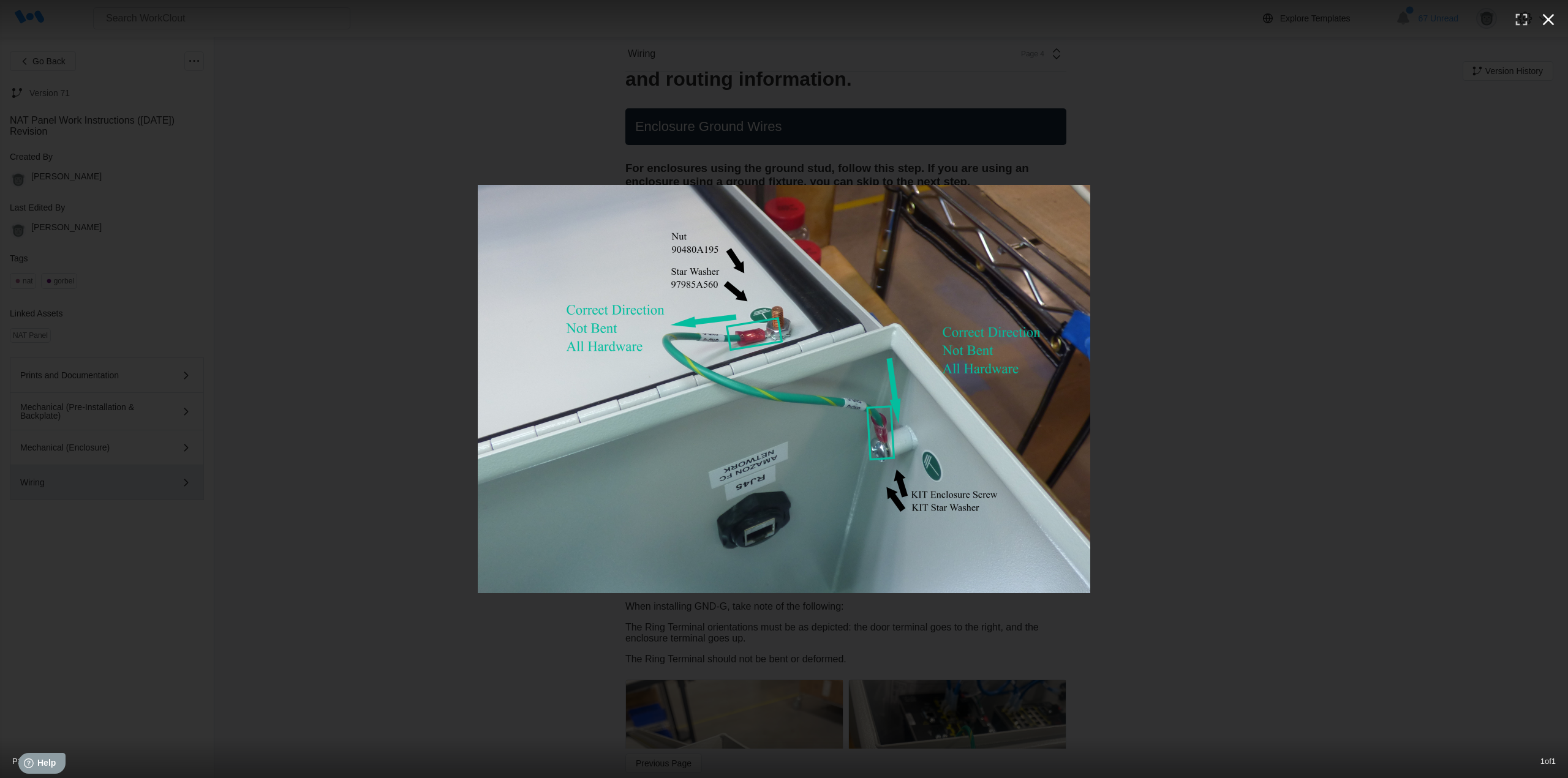
click at [1545, 18] on icon "button" at bounding box center [1548, 19] width 20 height 20
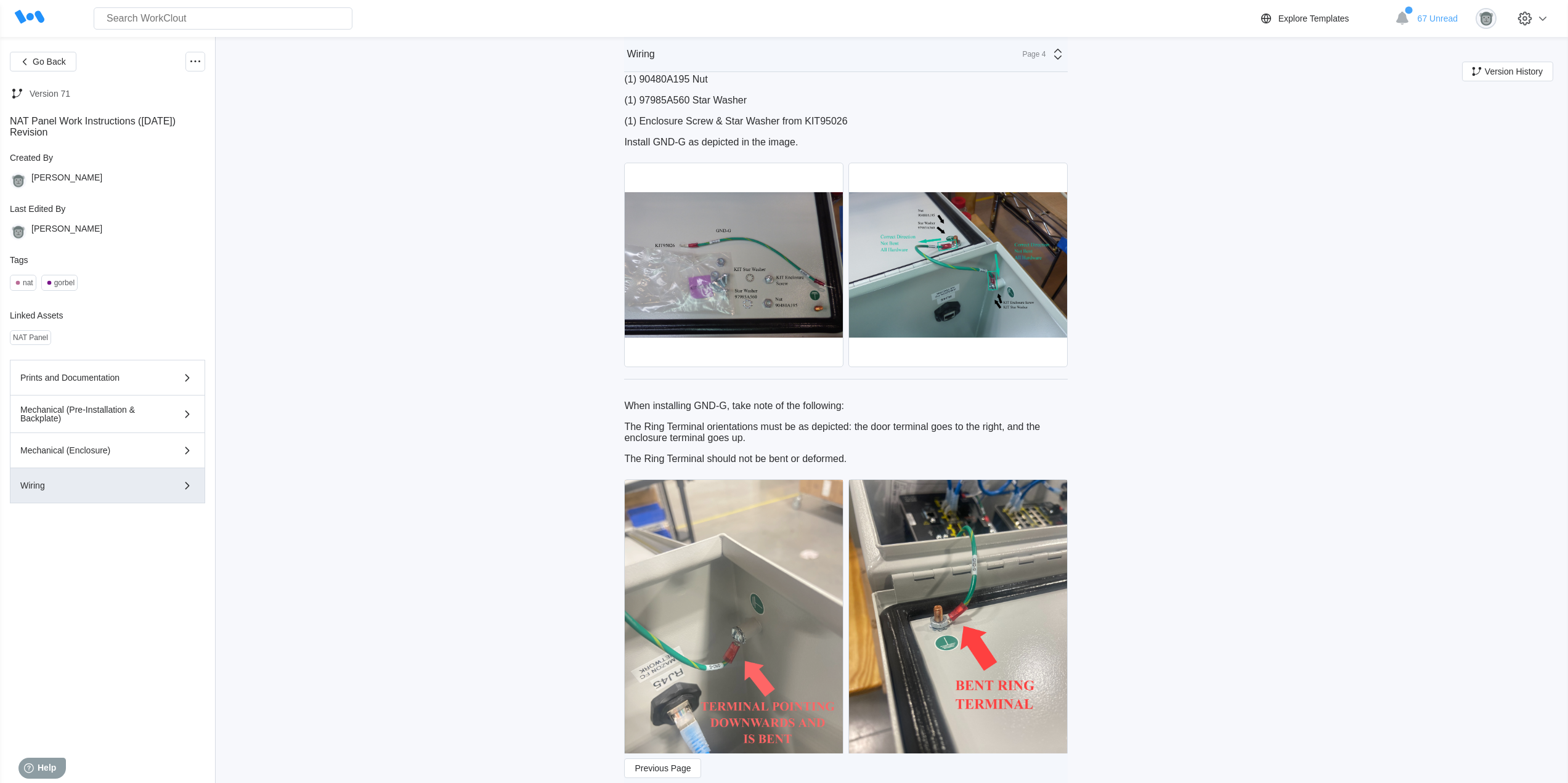
scroll to position [1540, 0]
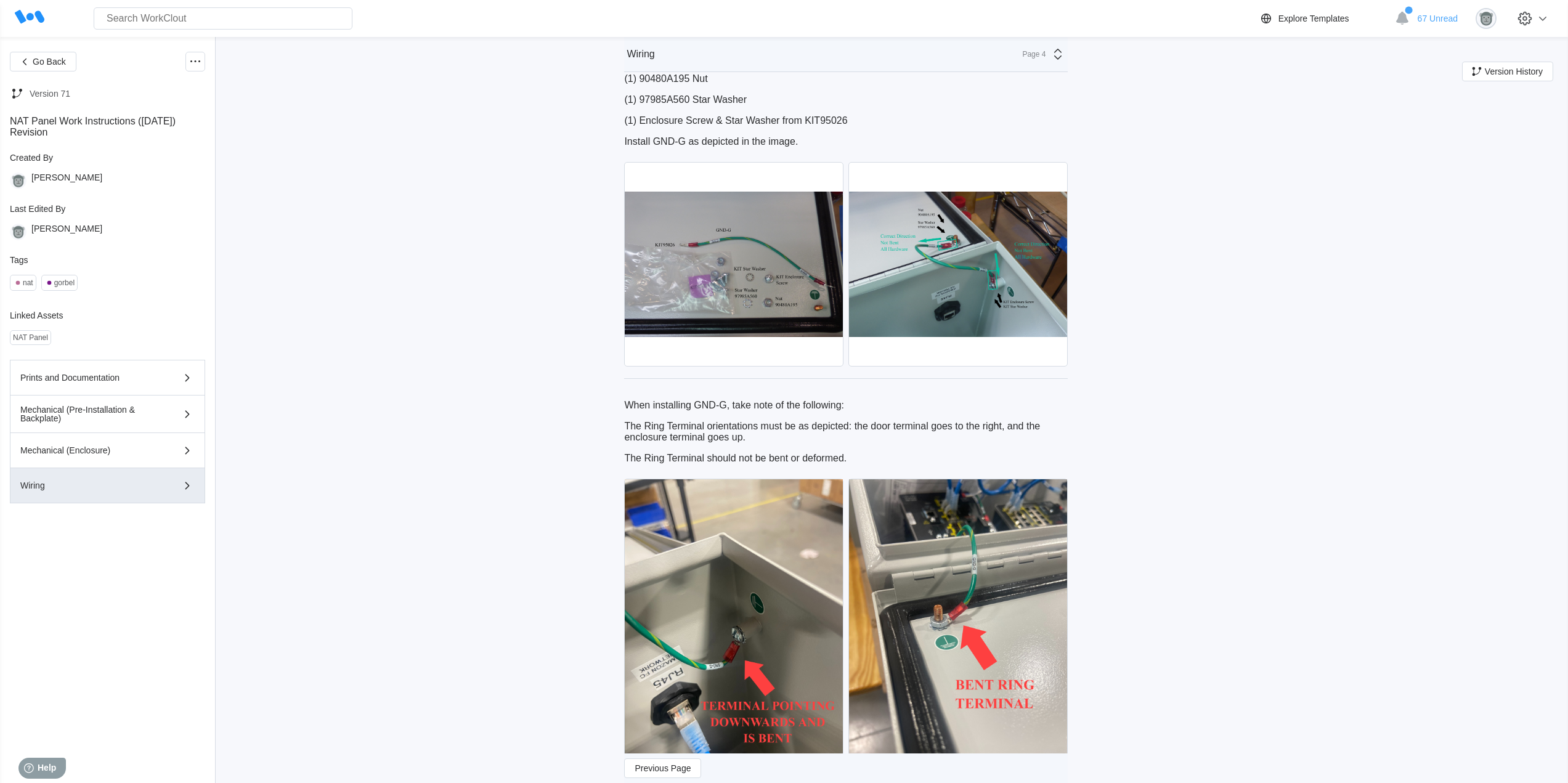
click at [848, 464] on div "When installing GND-G, take note of the following: The Ring Terminal orientatio…" at bounding box center [846, 432] width 444 height 64
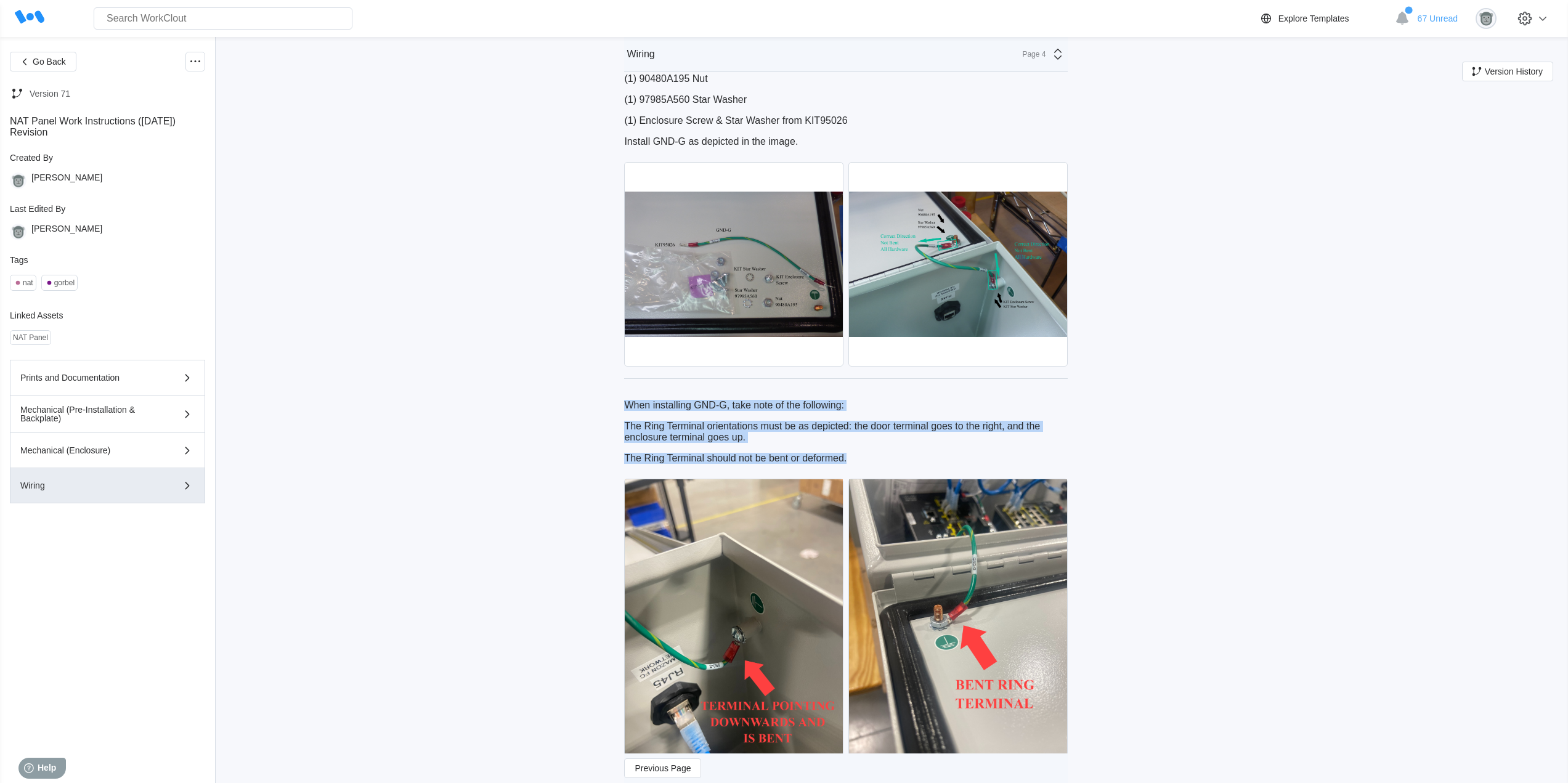
drag, startPoint x: 858, startPoint y: 480, endPoint x: 616, endPoint y: 417, distance: 250.1
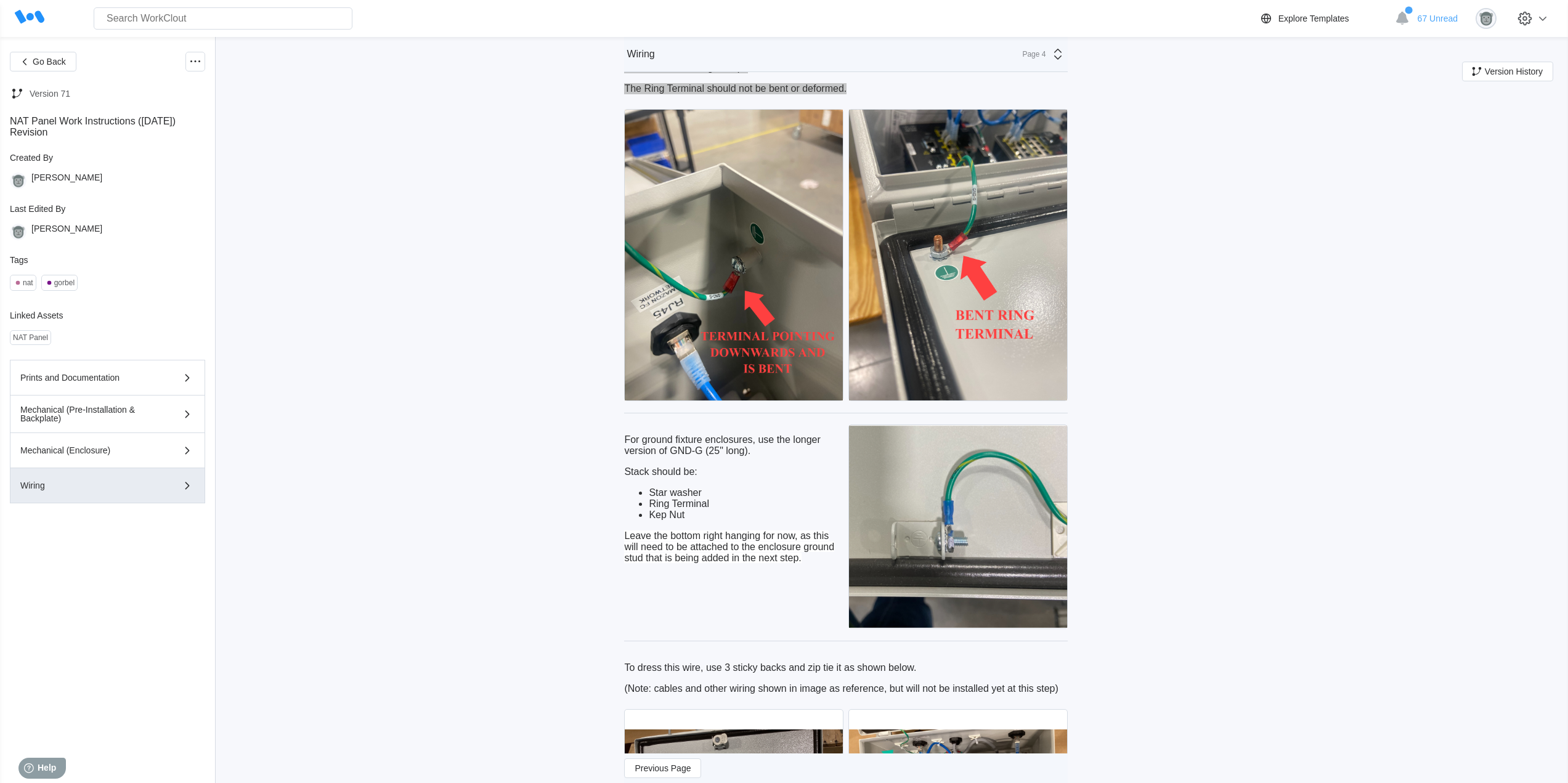
scroll to position [1952, 0]
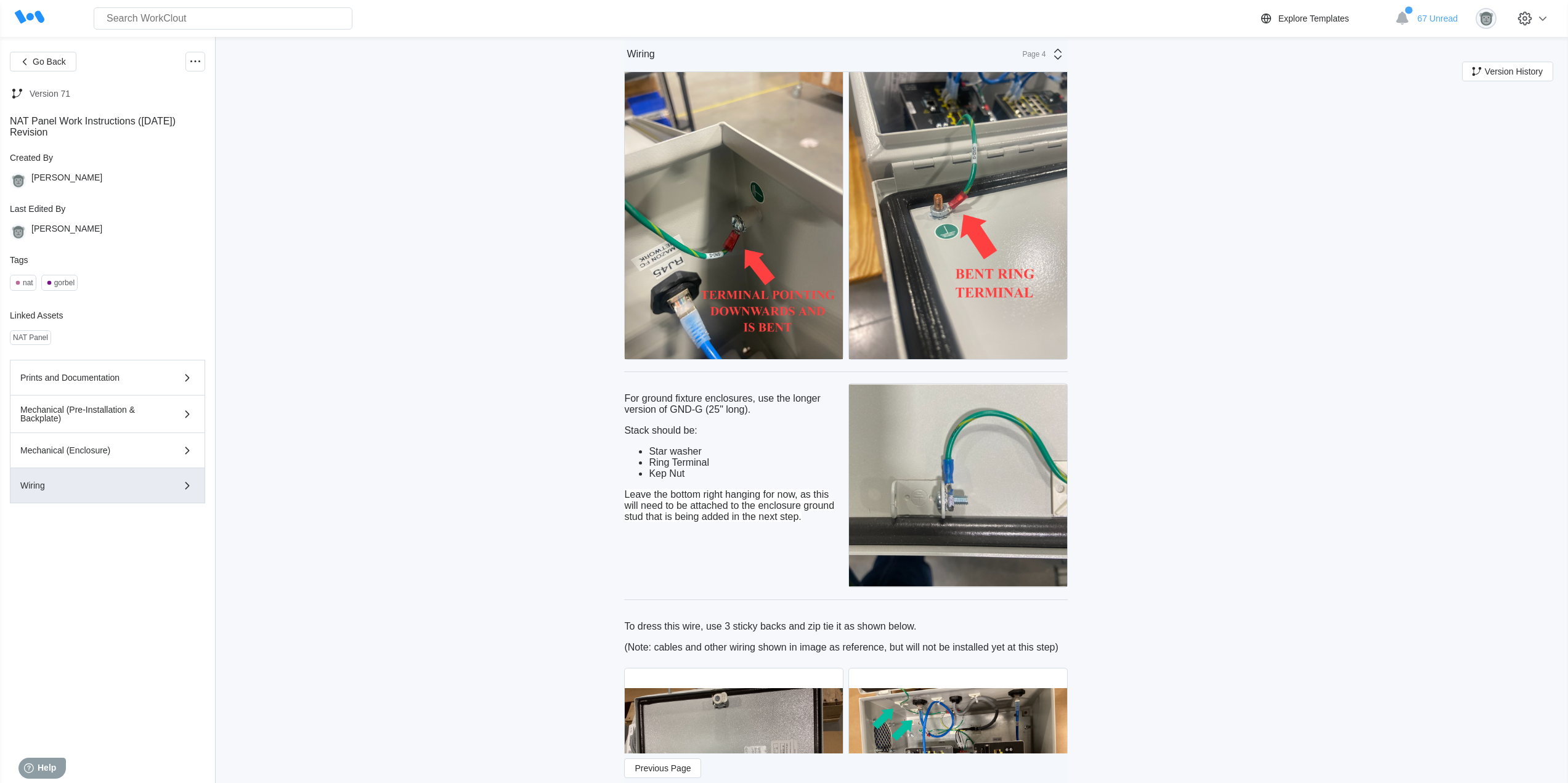
drag, startPoint x: 746, startPoint y: 522, endPoint x: 764, endPoint y: 531, distance: 20.1
click at [746, 522] on span "Leave the bottom right hanging for now, as this will need to be attached to the…" at bounding box center [729, 505] width 210 height 33
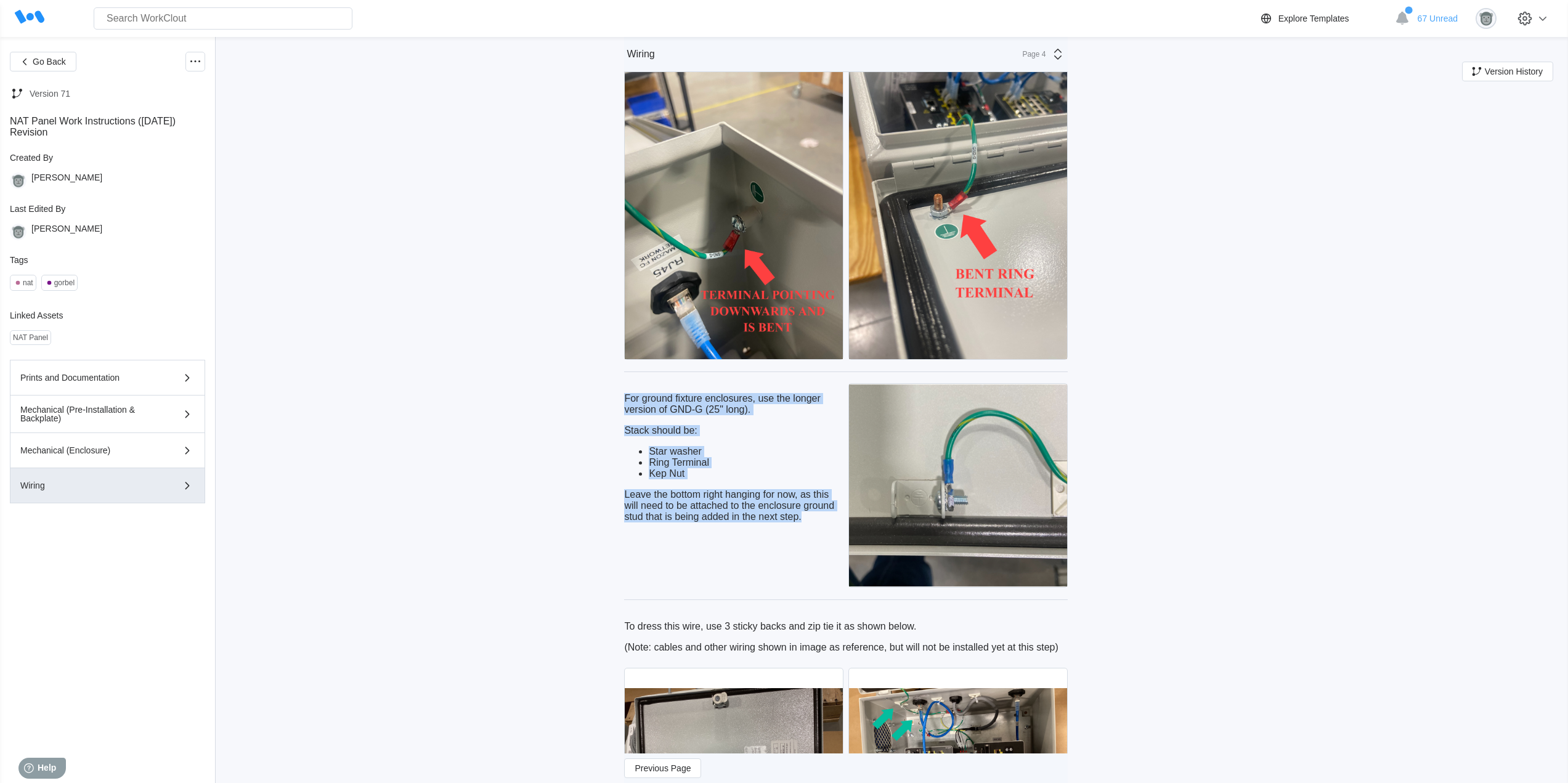
drag, startPoint x: 819, startPoint y: 540, endPoint x: 627, endPoint y: 414, distance: 229.7
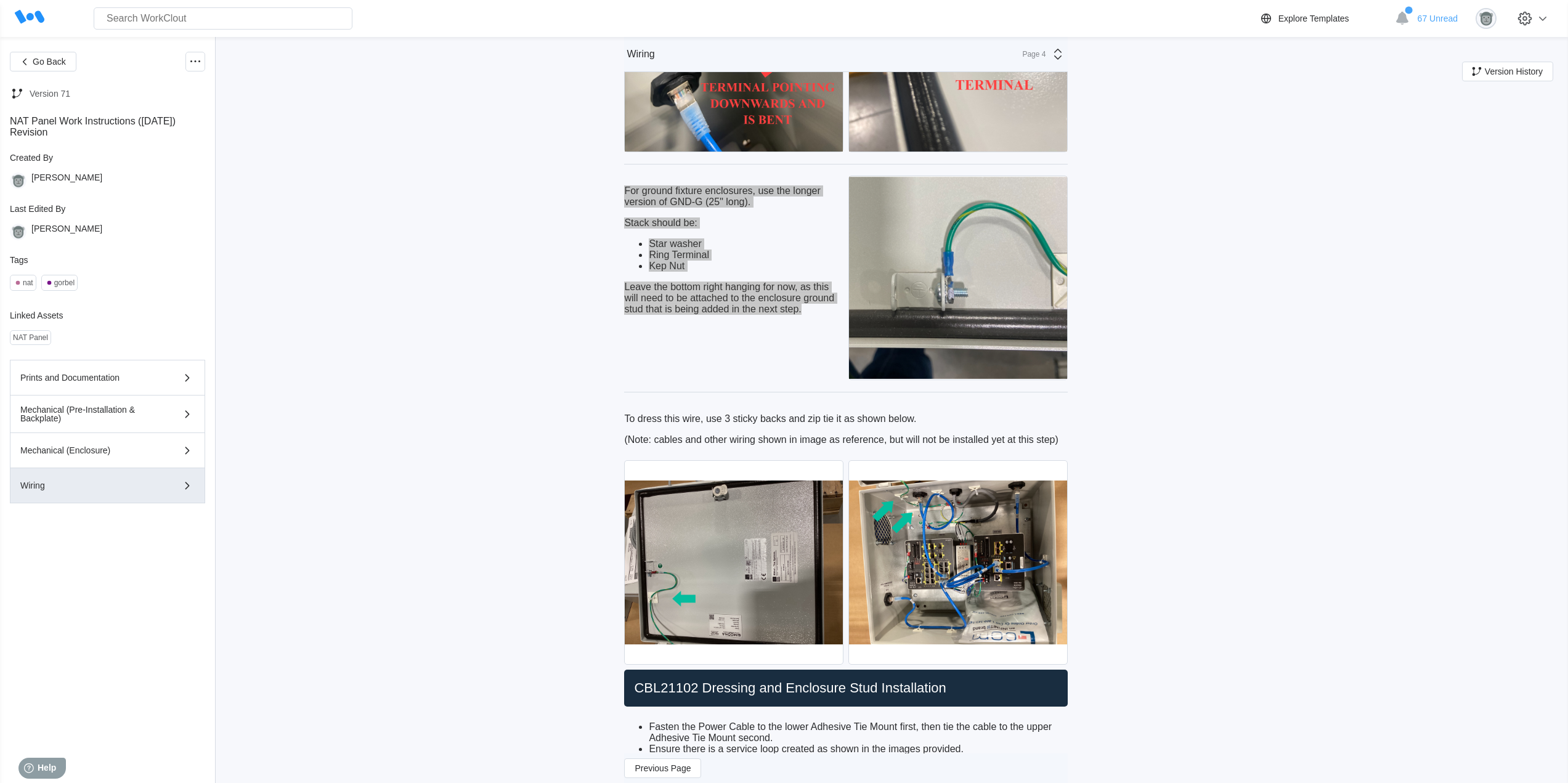
scroll to position [2157, 0]
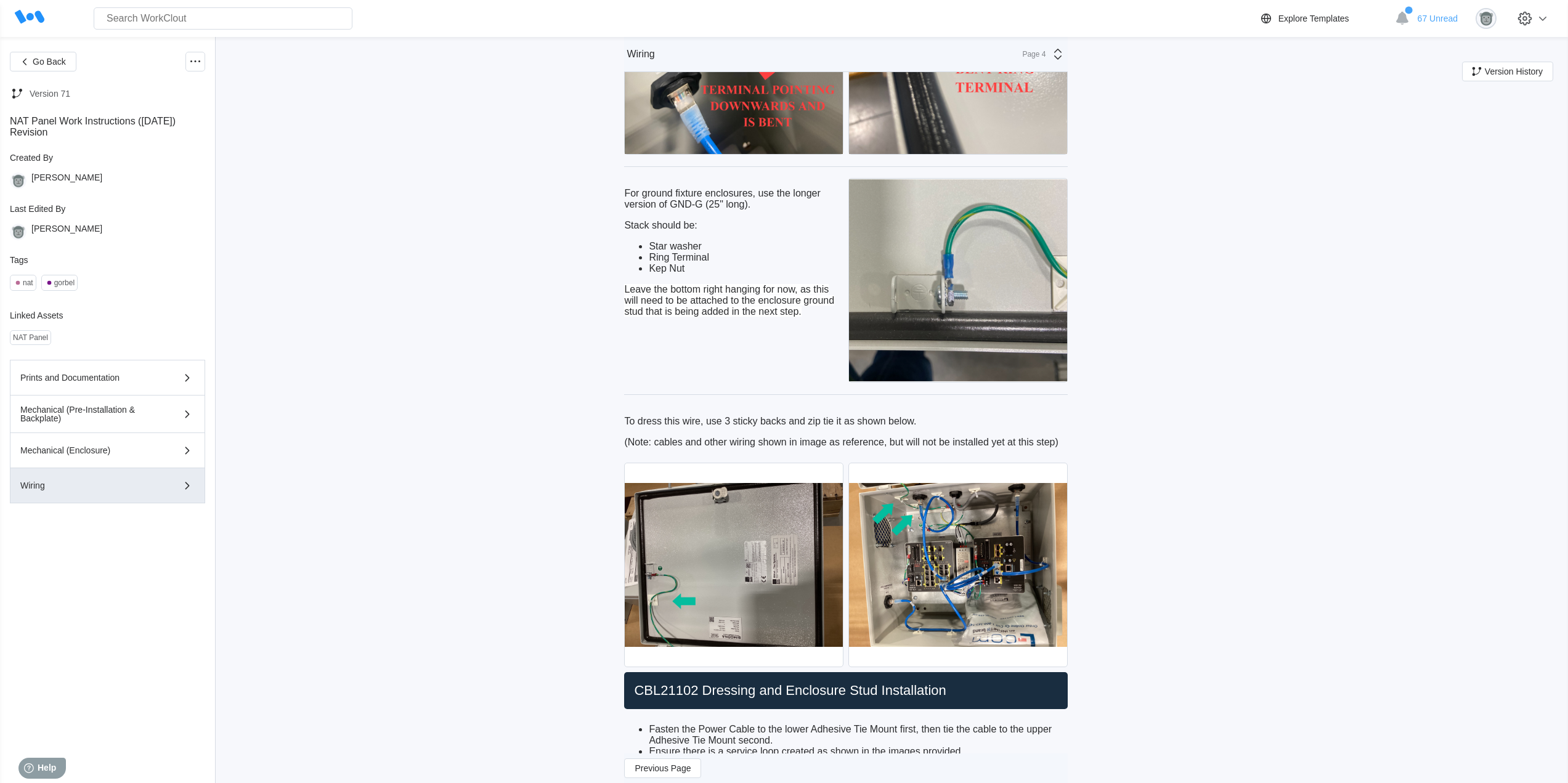
click at [855, 427] on p "To dress this wire, use 3 sticky backs and zip tie it as shown below." at bounding box center [846, 421] width 444 height 11
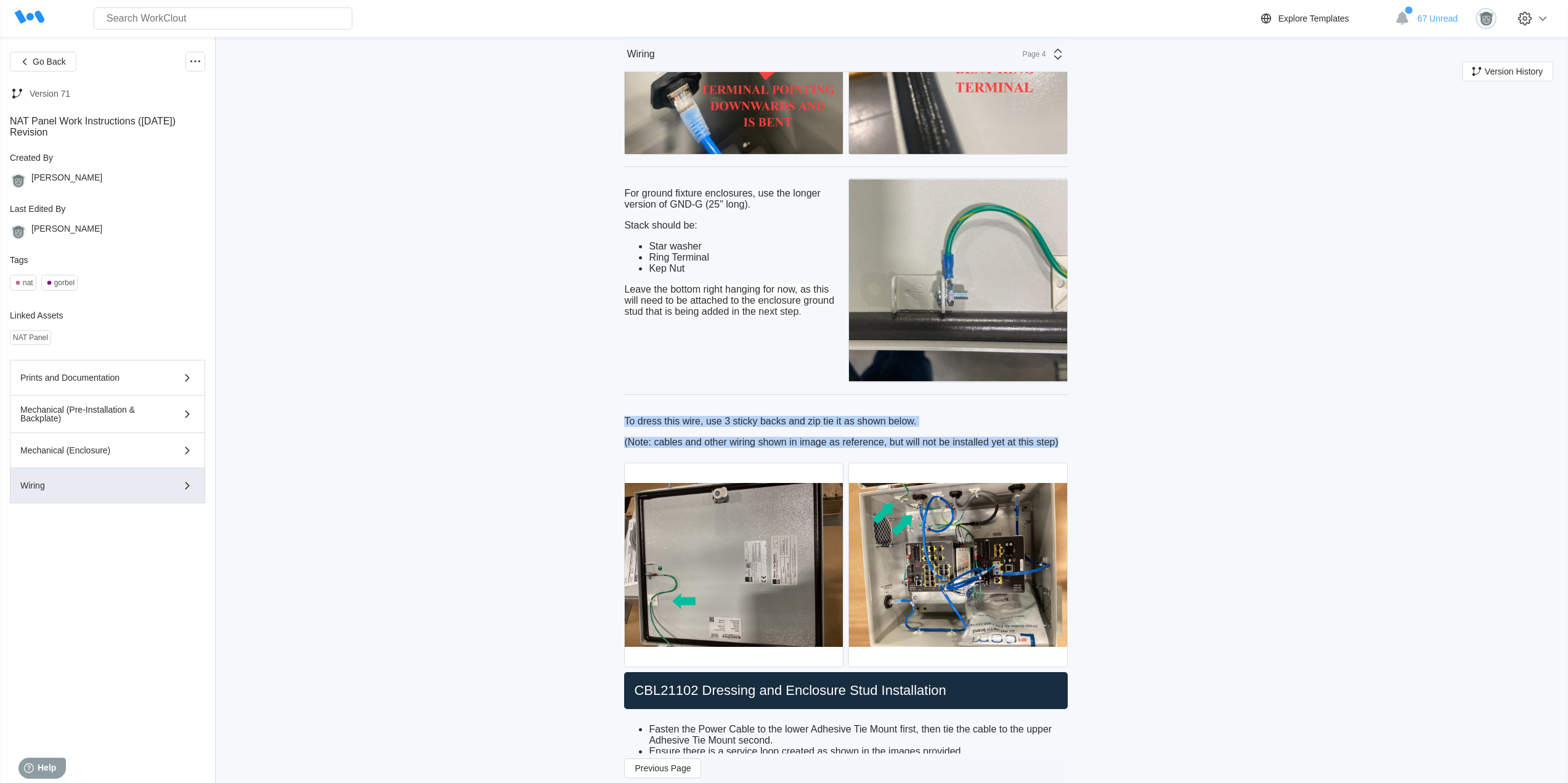
drag, startPoint x: 1071, startPoint y: 462, endPoint x: 624, endPoint y: 437, distance: 447.7
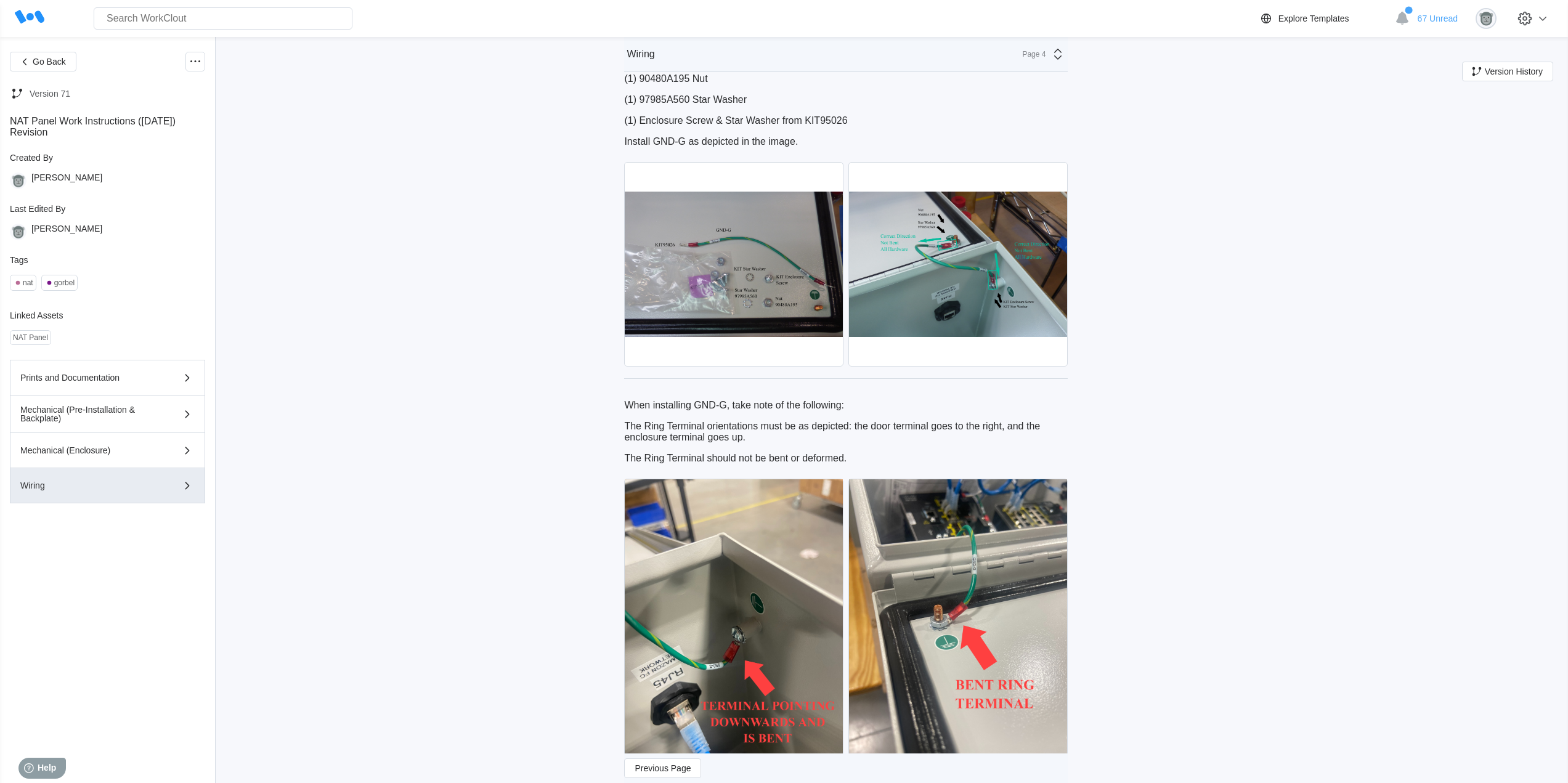
scroll to position [719, 0]
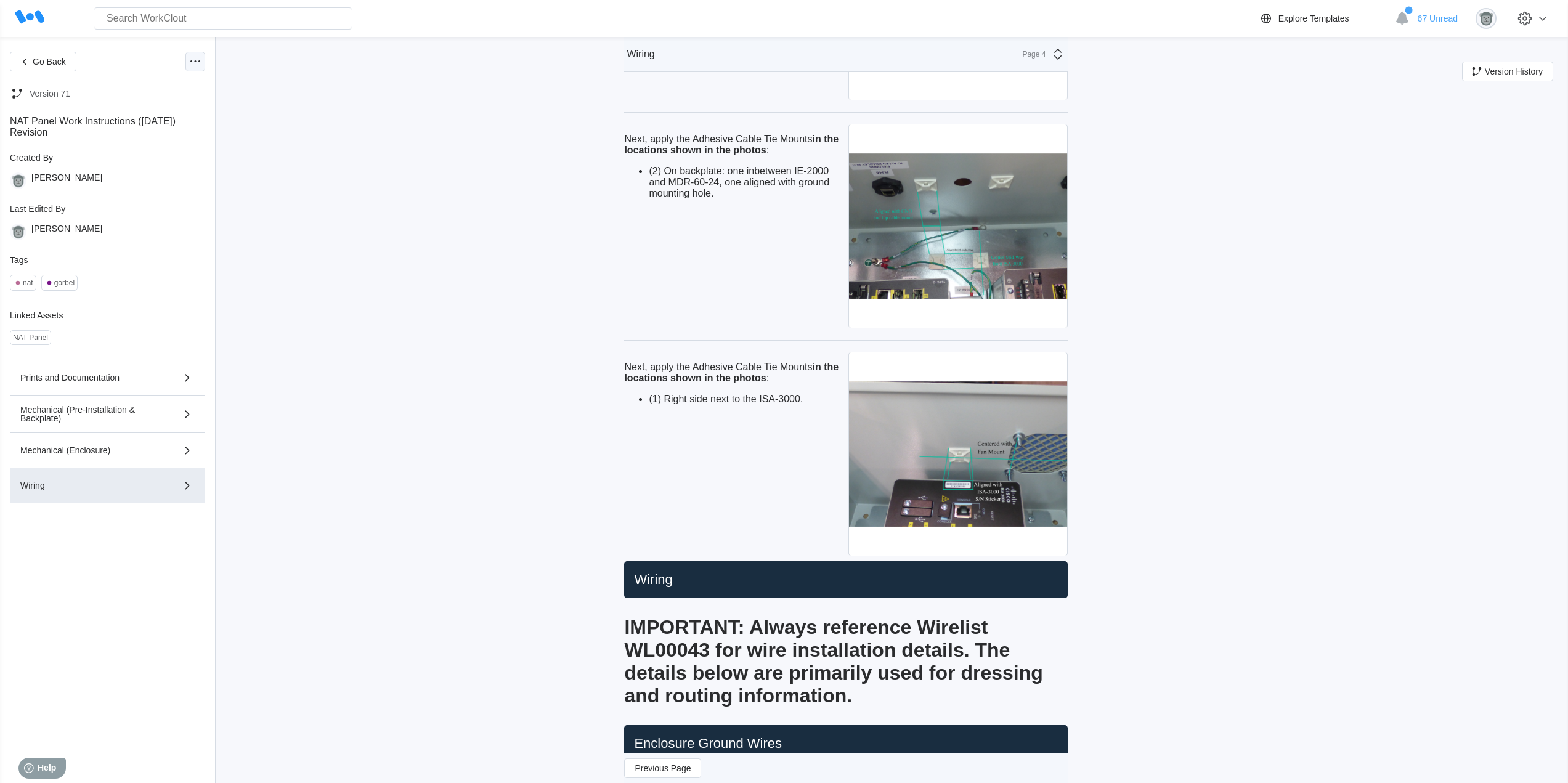
click at [196, 66] on icon at bounding box center [195, 61] width 15 height 15
click at [159, 124] on div "Edit Document" at bounding box center [135, 121] width 57 height 10
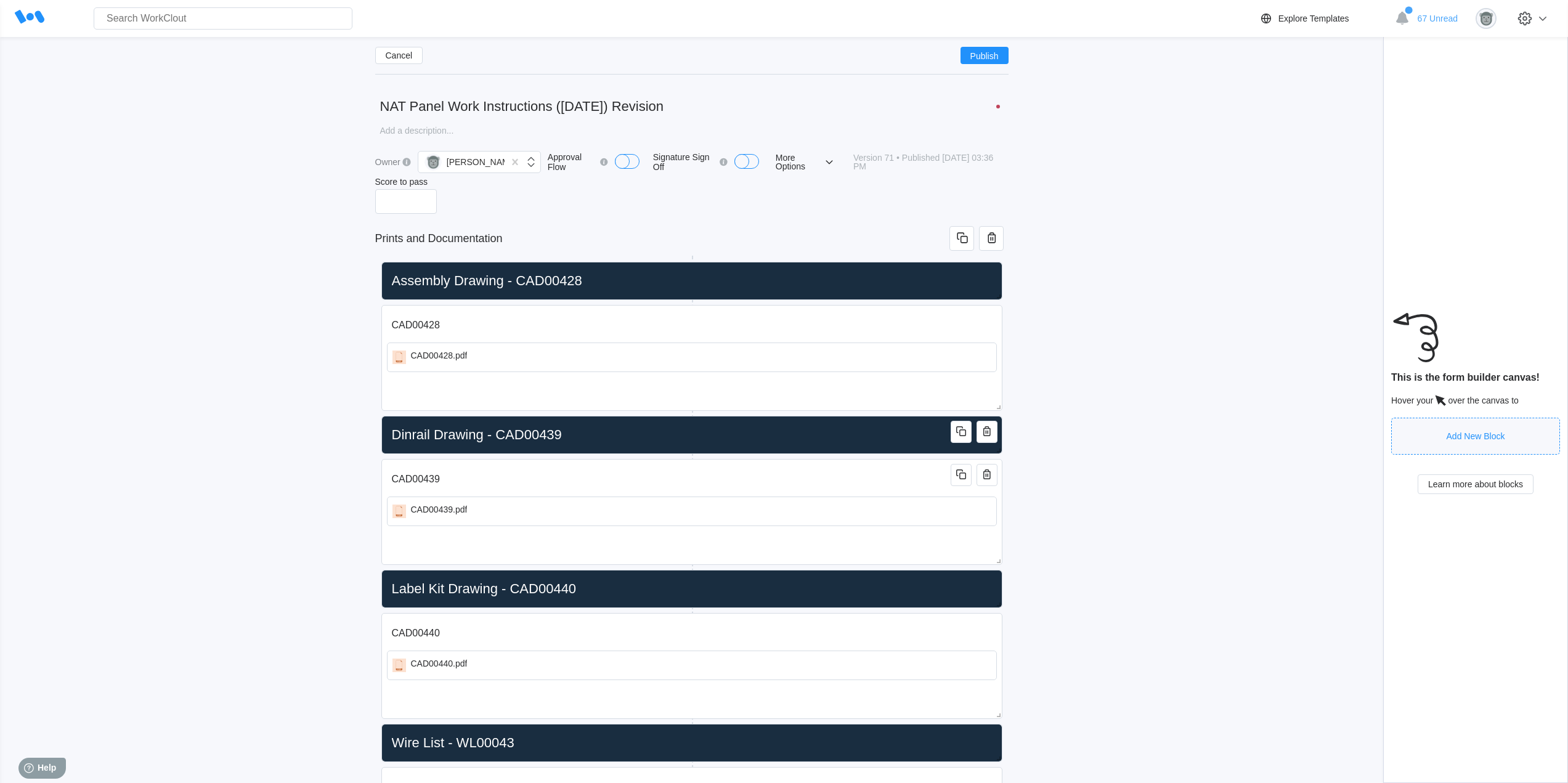
scroll to position [200, 0]
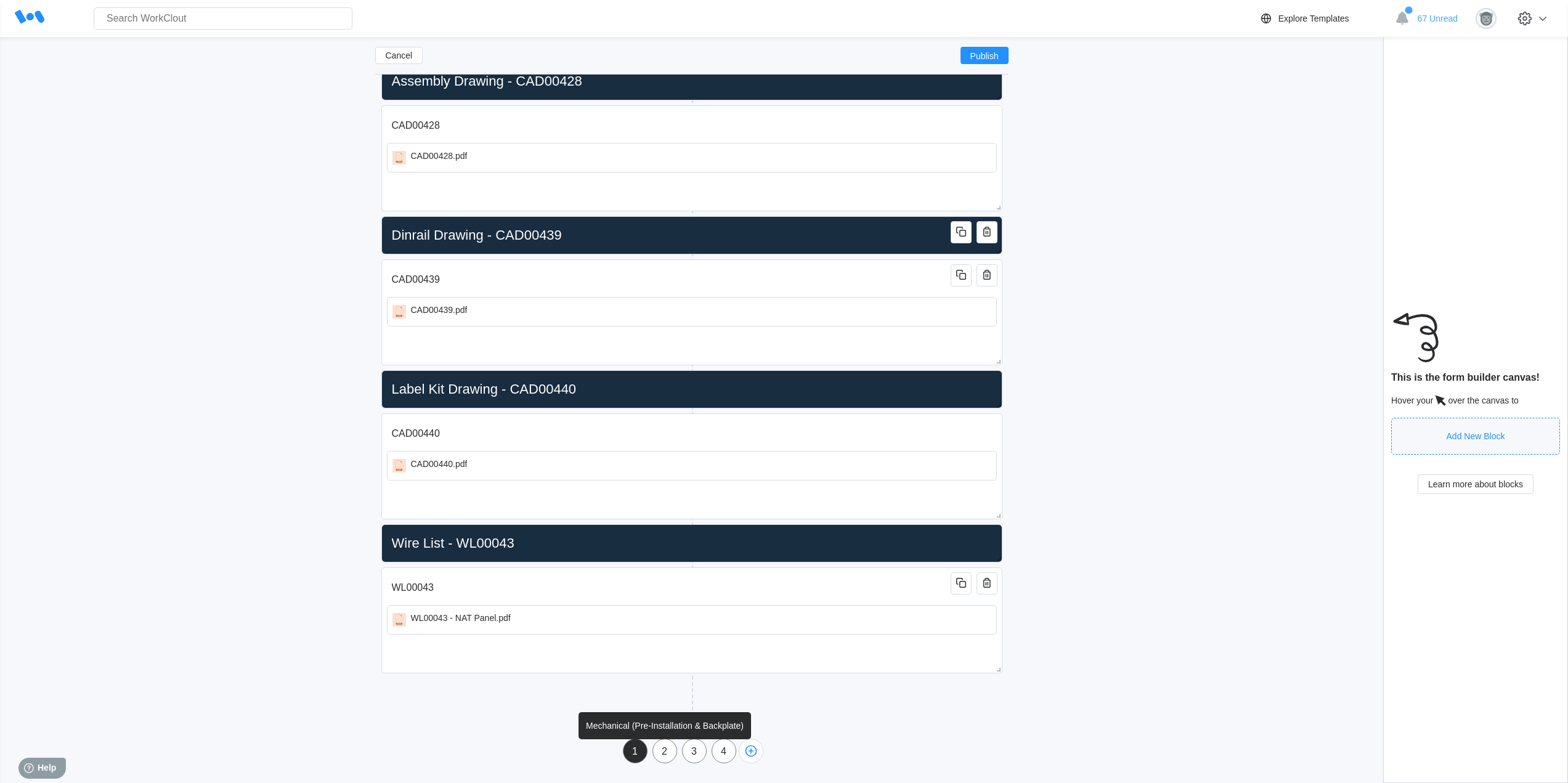
click at [667, 756] on div "2" at bounding box center [664, 751] width 24 height 11
type input "Mechanical (Pre-Installation & Backplate)"
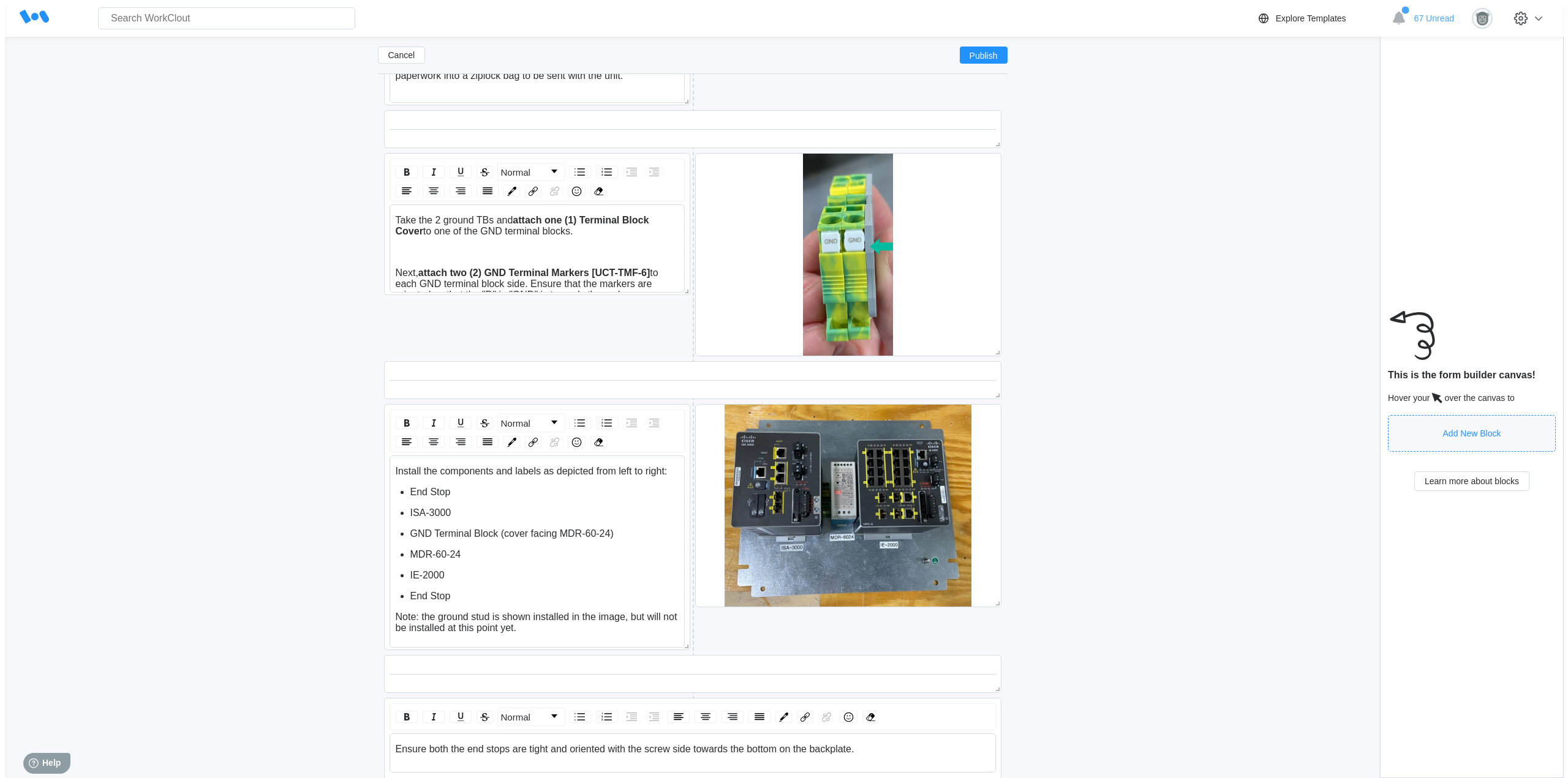
scroll to position [2148, 0]
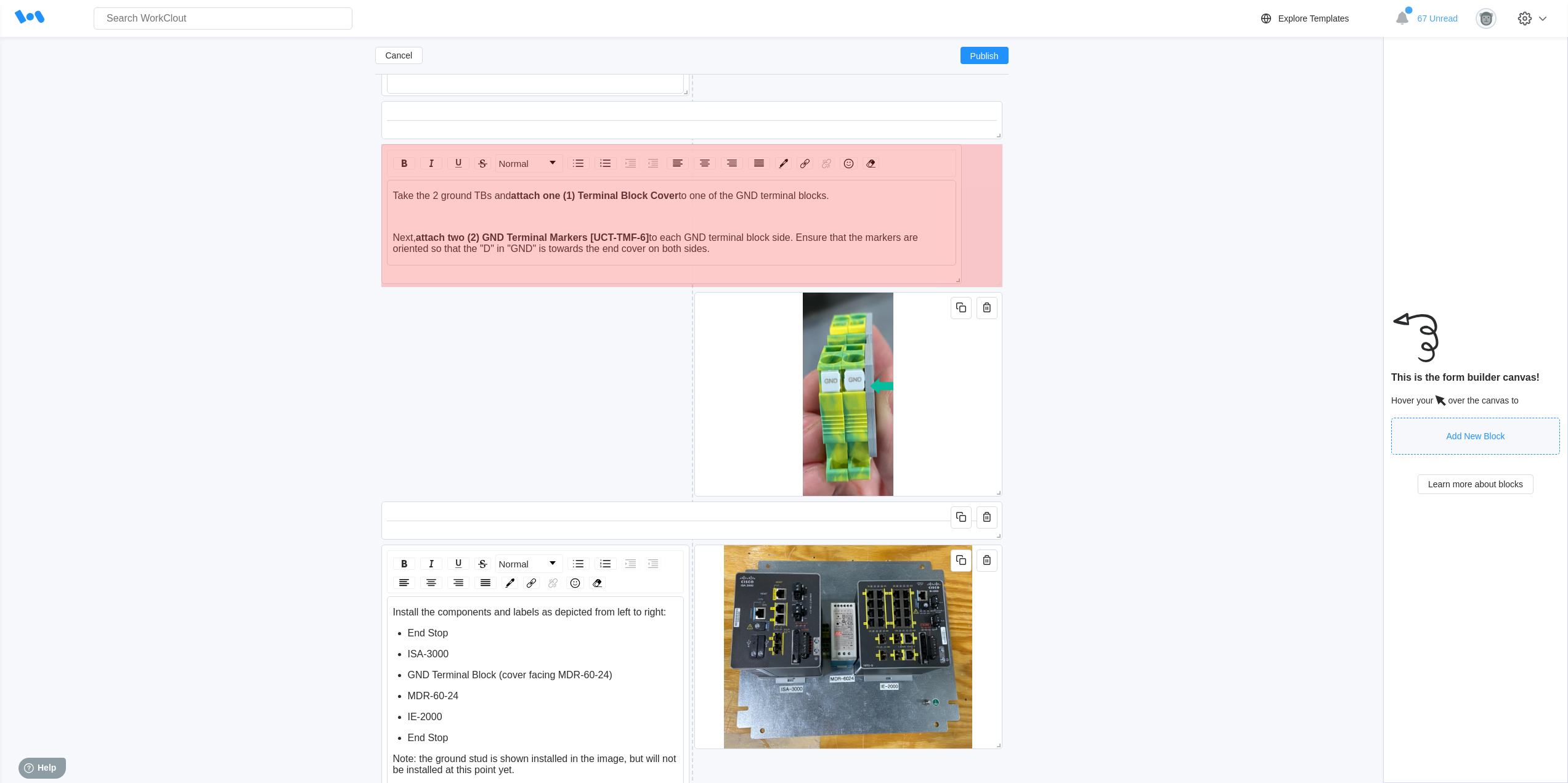
drag, startPoint x: 685, startPoint y: 282, endPoint x: 985, endPoint y: 275, distance: 300.1
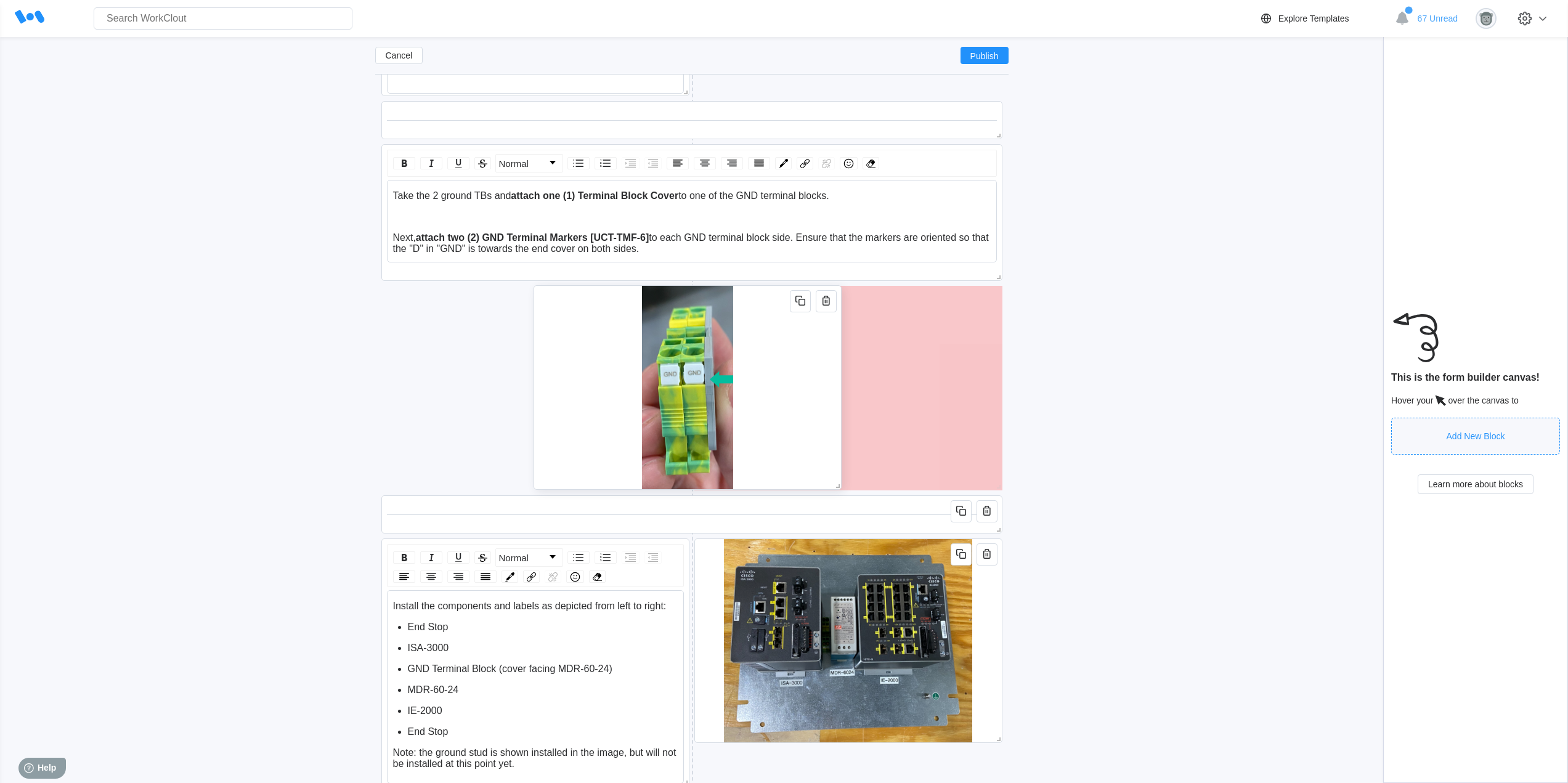
drag, startPoint x: 857, startPoint y: 389, endPoint x: 658, endPoint y: 390, distance: 199.0
click at [658, 390] on div at bounding box center [687, 387] width 308 height 205
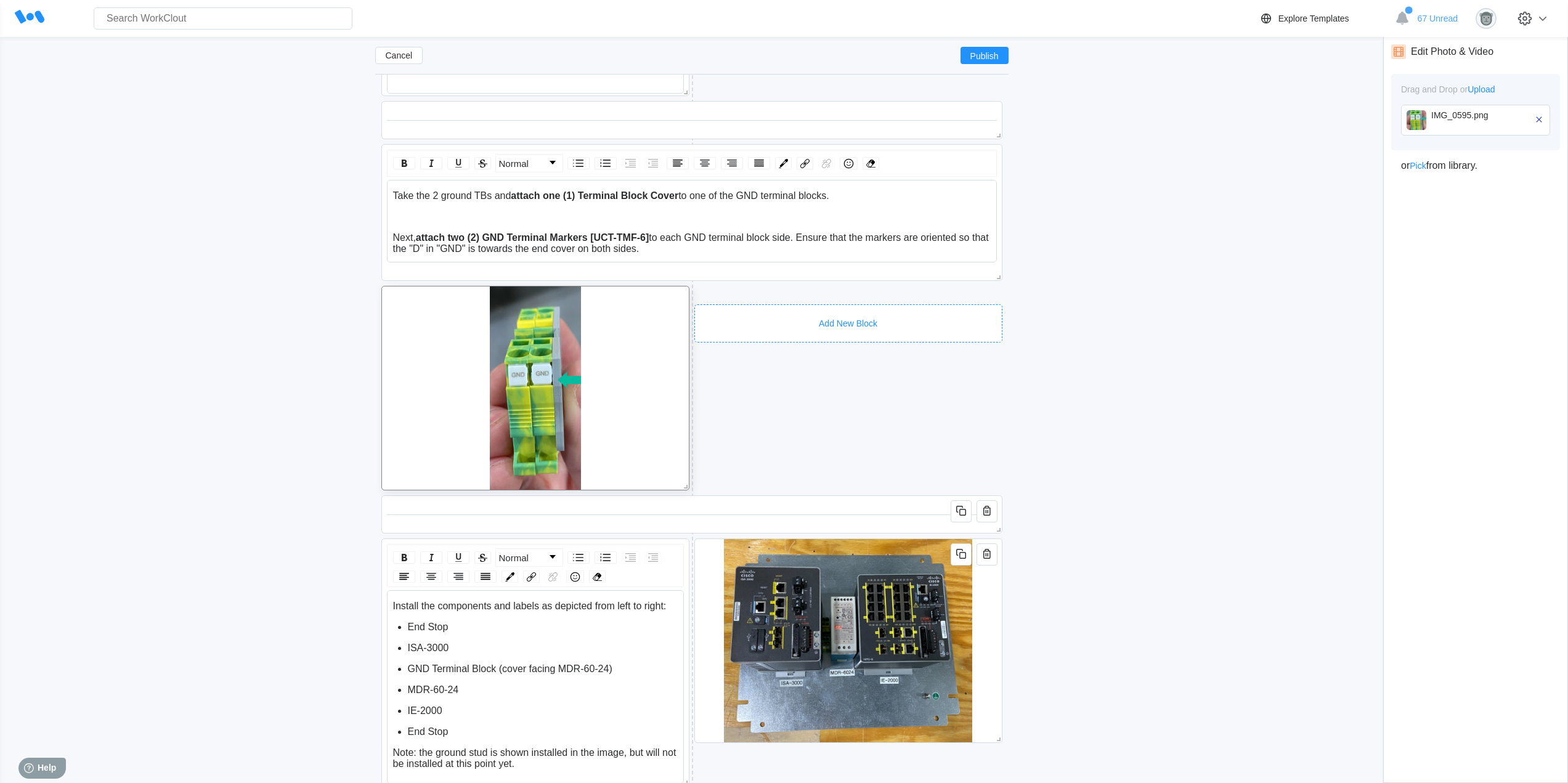
click at [839, 308] on div "Add New Block" at bounding box center [848, 323] width 308 height 38
click at [820, 444] on div "Informational Photo & Video" at bounding box center [769, 448] width 107 height 10
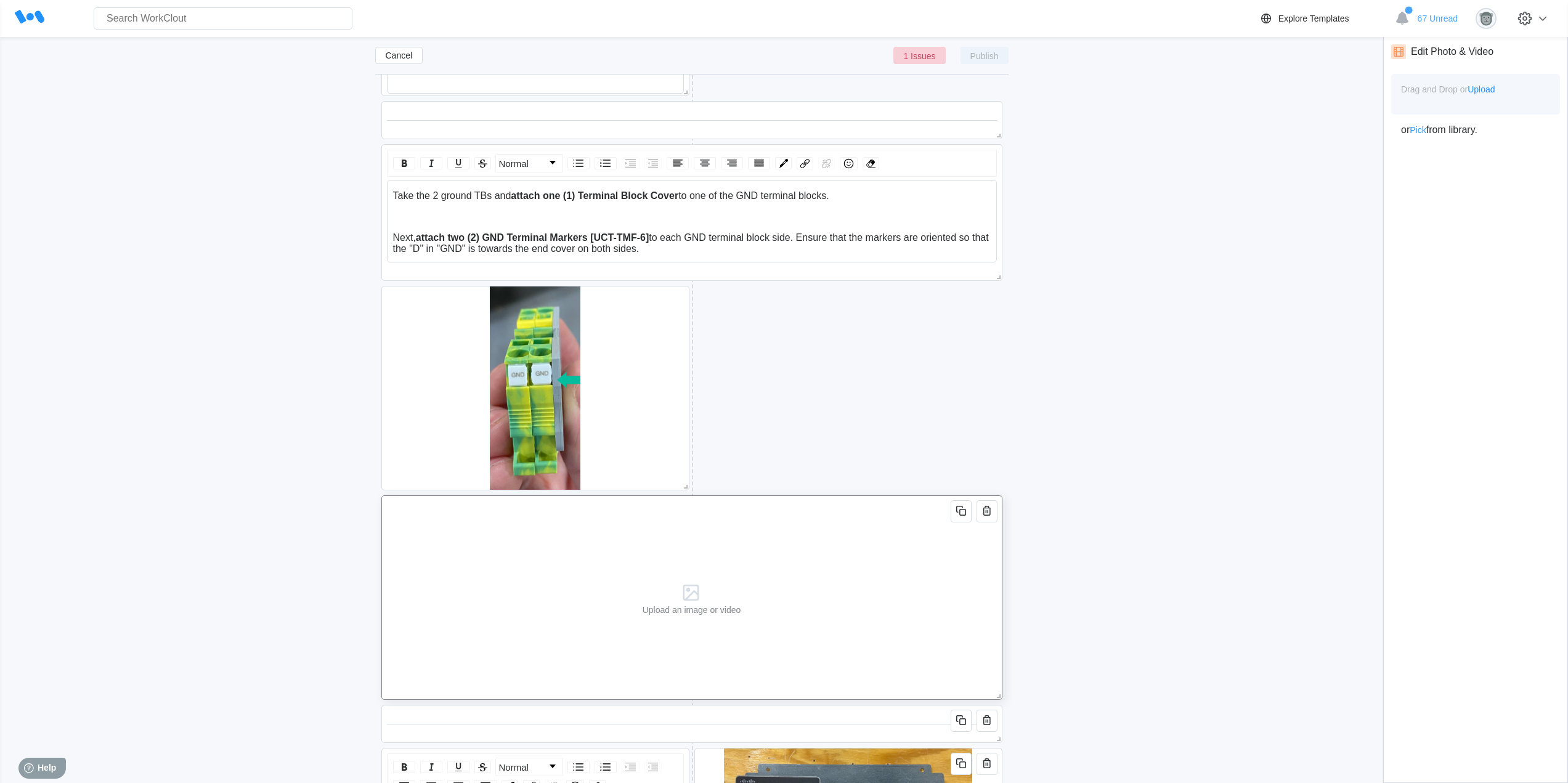
drag, startPoint x: 1001, startPoint y: 694, endPoint x: 674, endPoint y: 676, distance: 327.5
click at [710, 687] on div "Upload an image or video" at bounding box center [692, 597] width 621 height 205
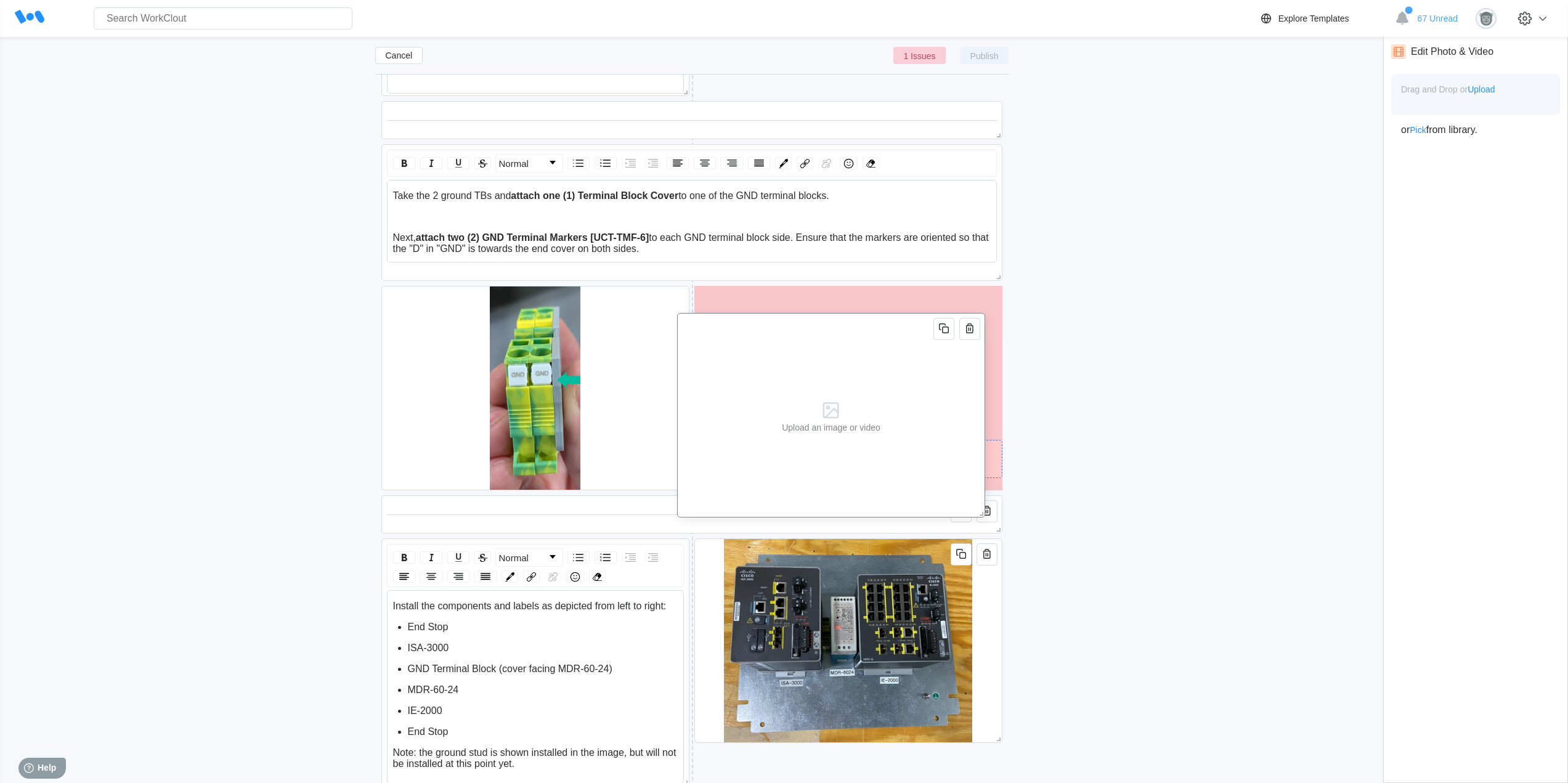
drag, startPoint x: 636, startPoint y: 624, endPoint x: 926, endPoint y: 428, distance: 350.0
click at [927, 430] on div "Upload an image or video" at bounding box center [831, 415] width 308 height 205
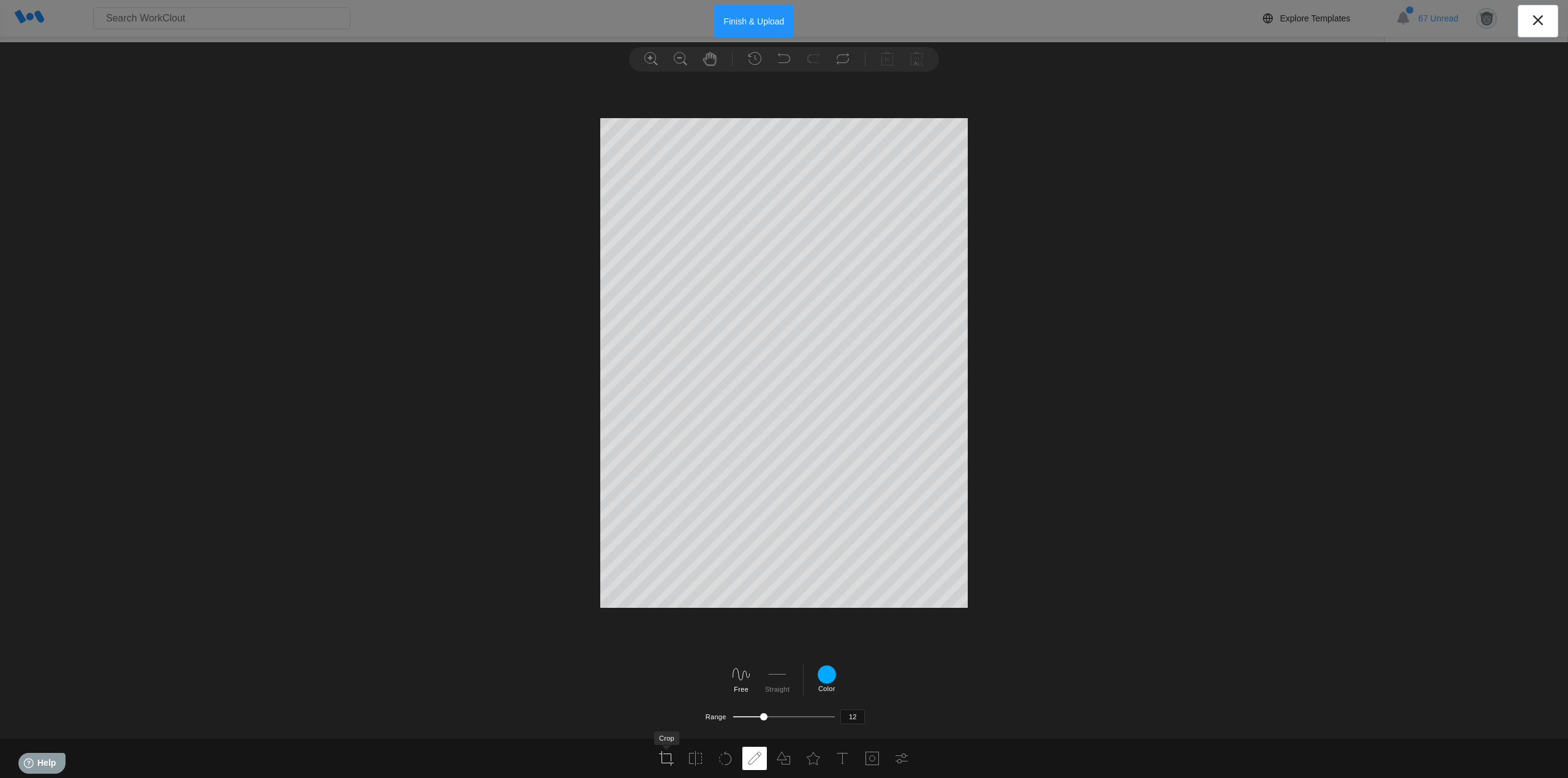
click at [667, 763] on use at bounding box center [666, 758] width 15 height 15
click at [764, 713] on label "Apply" at bounding box center [766, 715] width 18 height 8
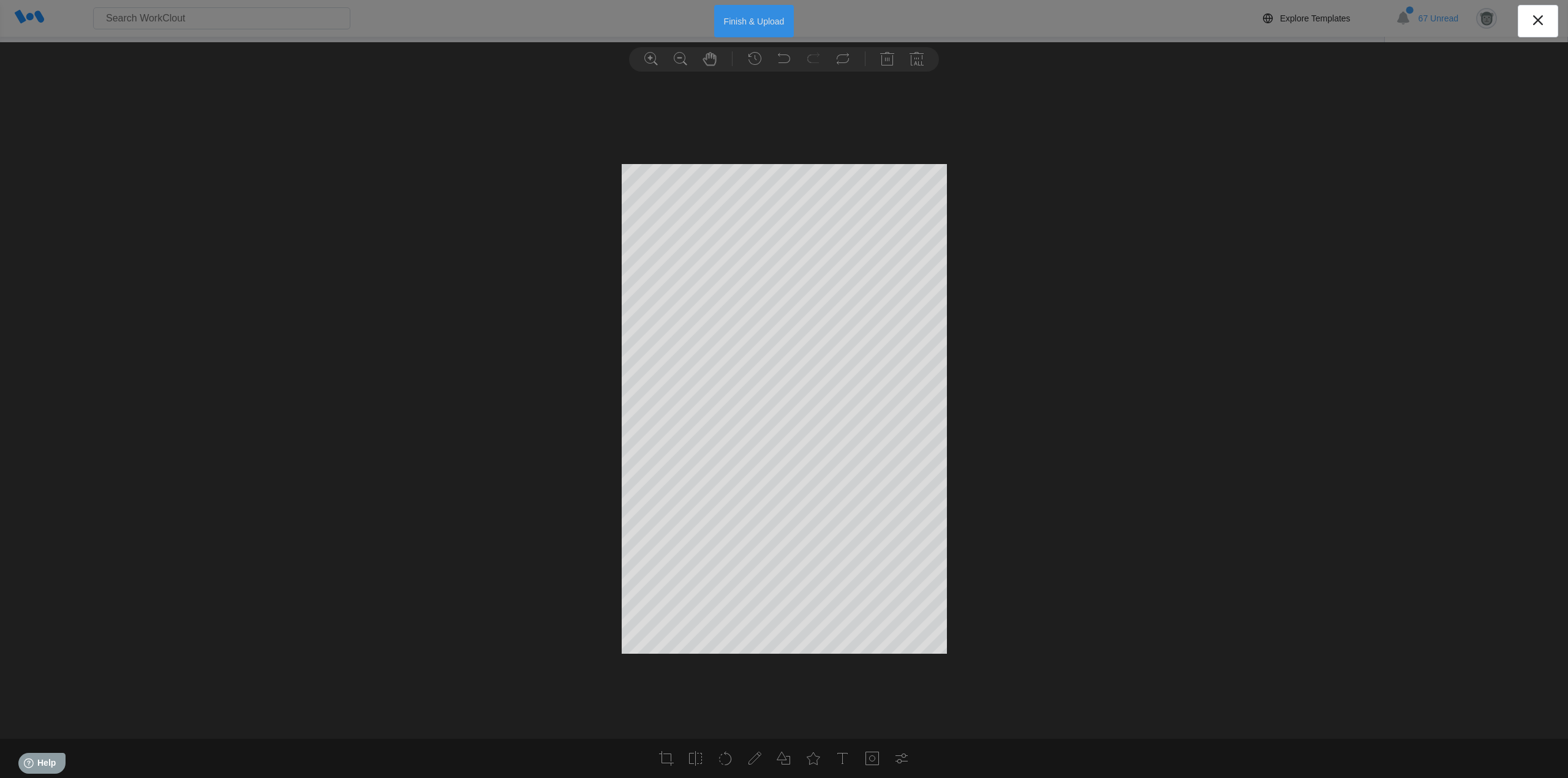
click at [753, 21] on button "Finish & Upload" at bounding box center [754, 21] width 80 height 32
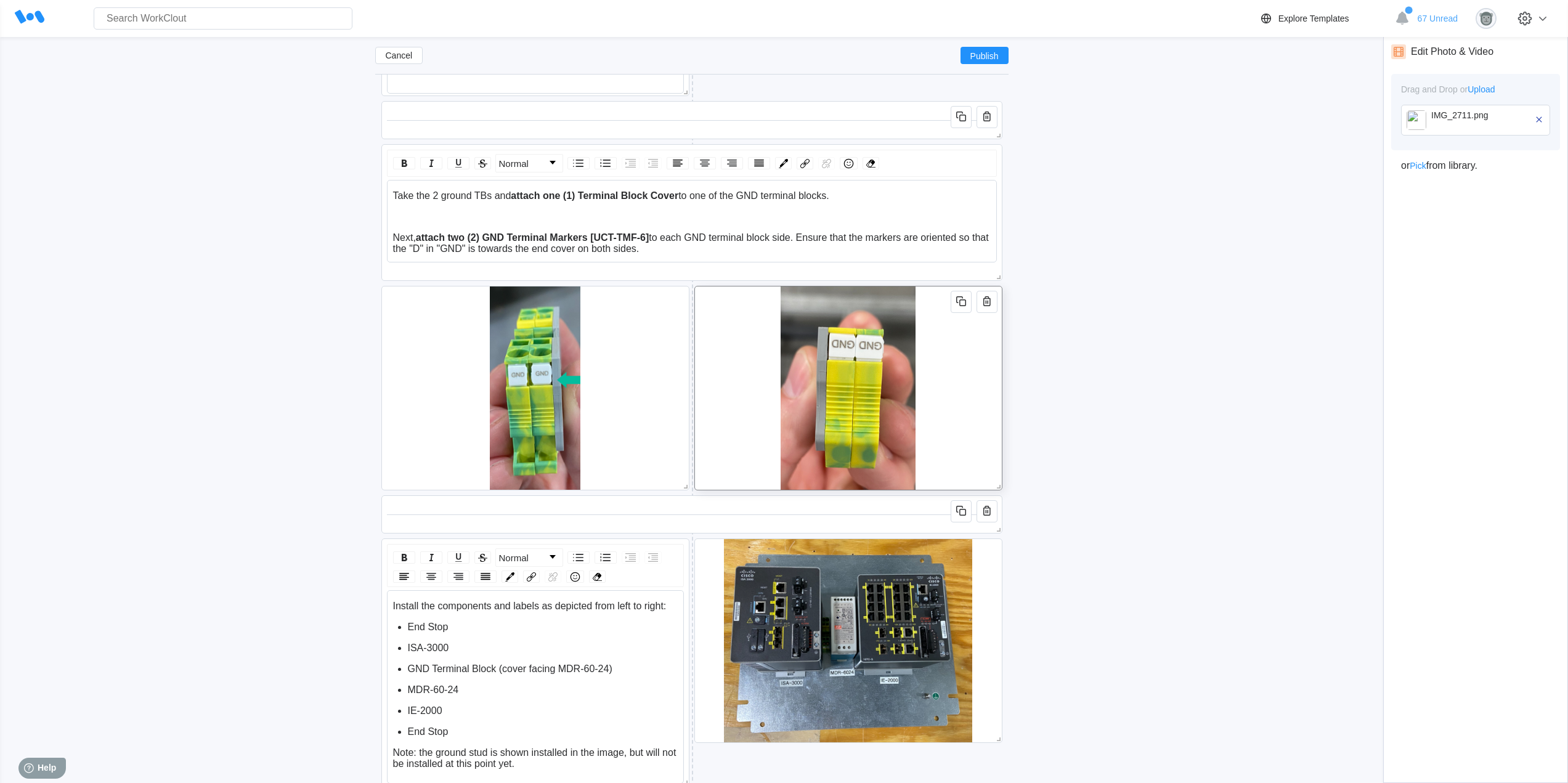
click at [949, 419] on div at bounding box center [848, 388] width 308 height 205
click at [1421, 126] on img at bounding box center [1416, 120] width 20 height 20
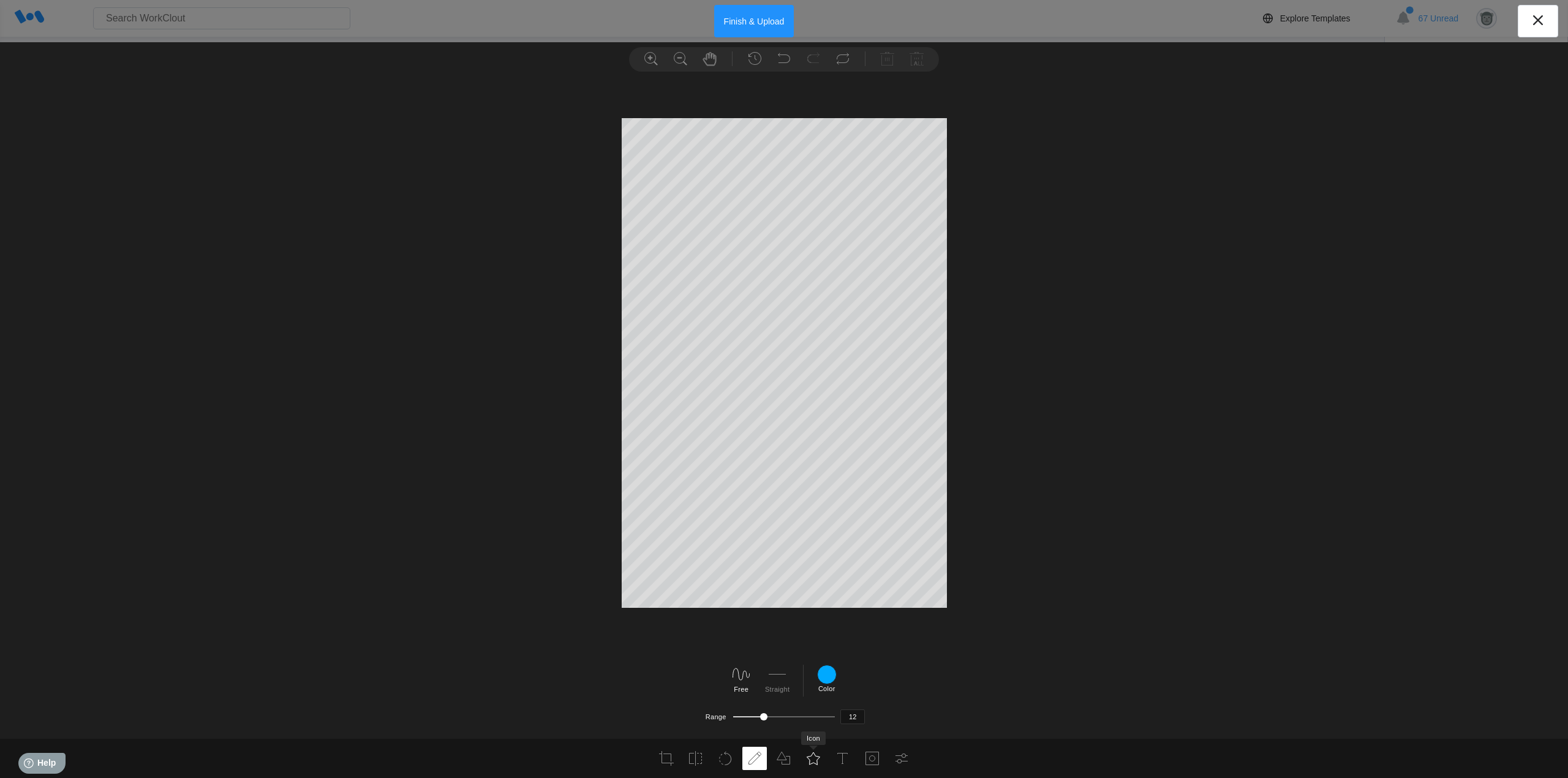
click at [806, 763] on icon at bounding box center [813, 758] width 15 height 15
click at [572, 706] on icon at bounding box center [573, 702] width 20 height 20
click at [994, 703] on div at bounding box center [998, 702] width 20 height 20
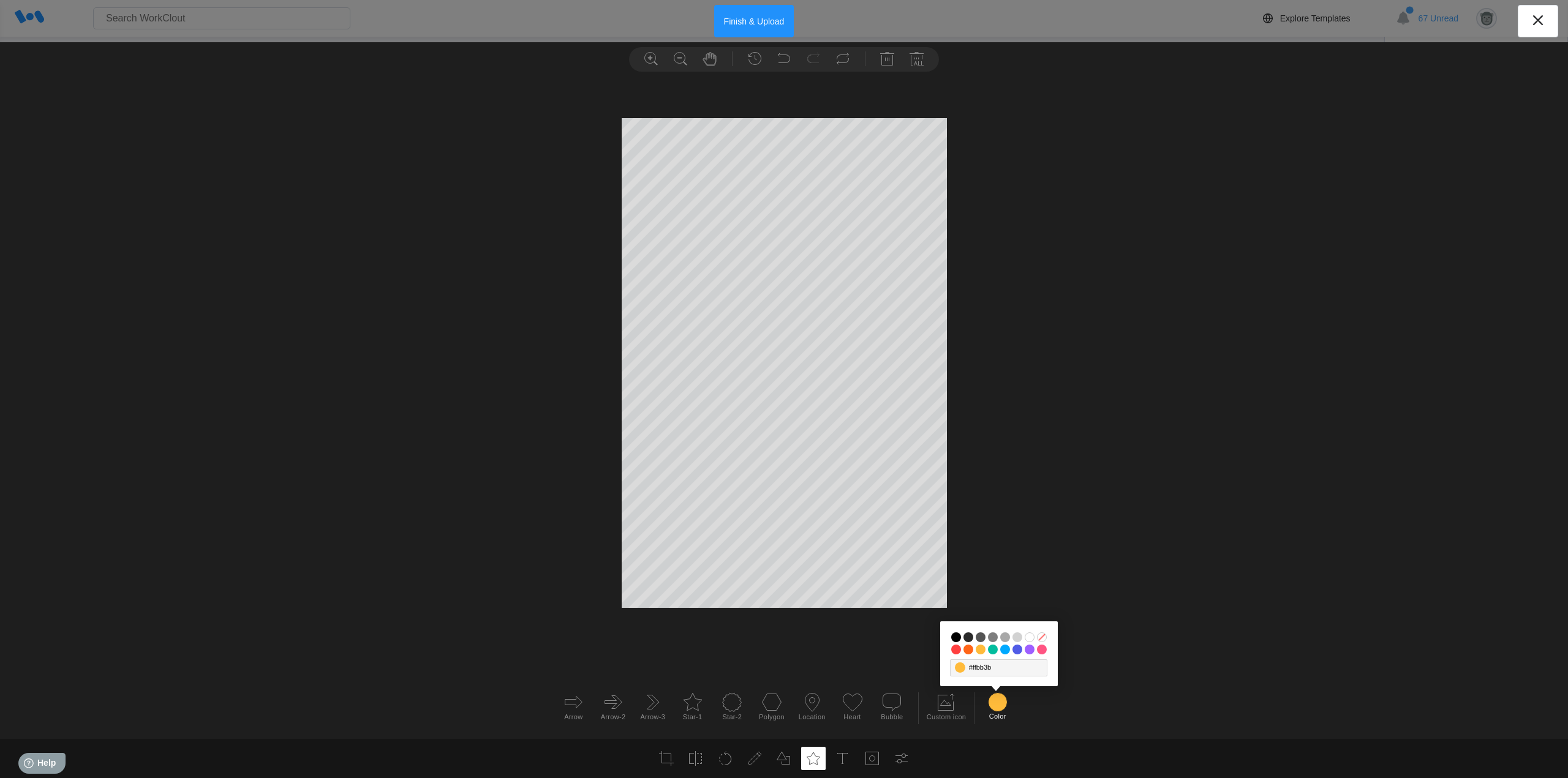
click at [993, 651] on input "#03bd9e" at bounding box center [993, 649] width 10 height 10
click at [763, 20] on button "Finish & Upload" at bounding box center [754, 21] width 80 height 32
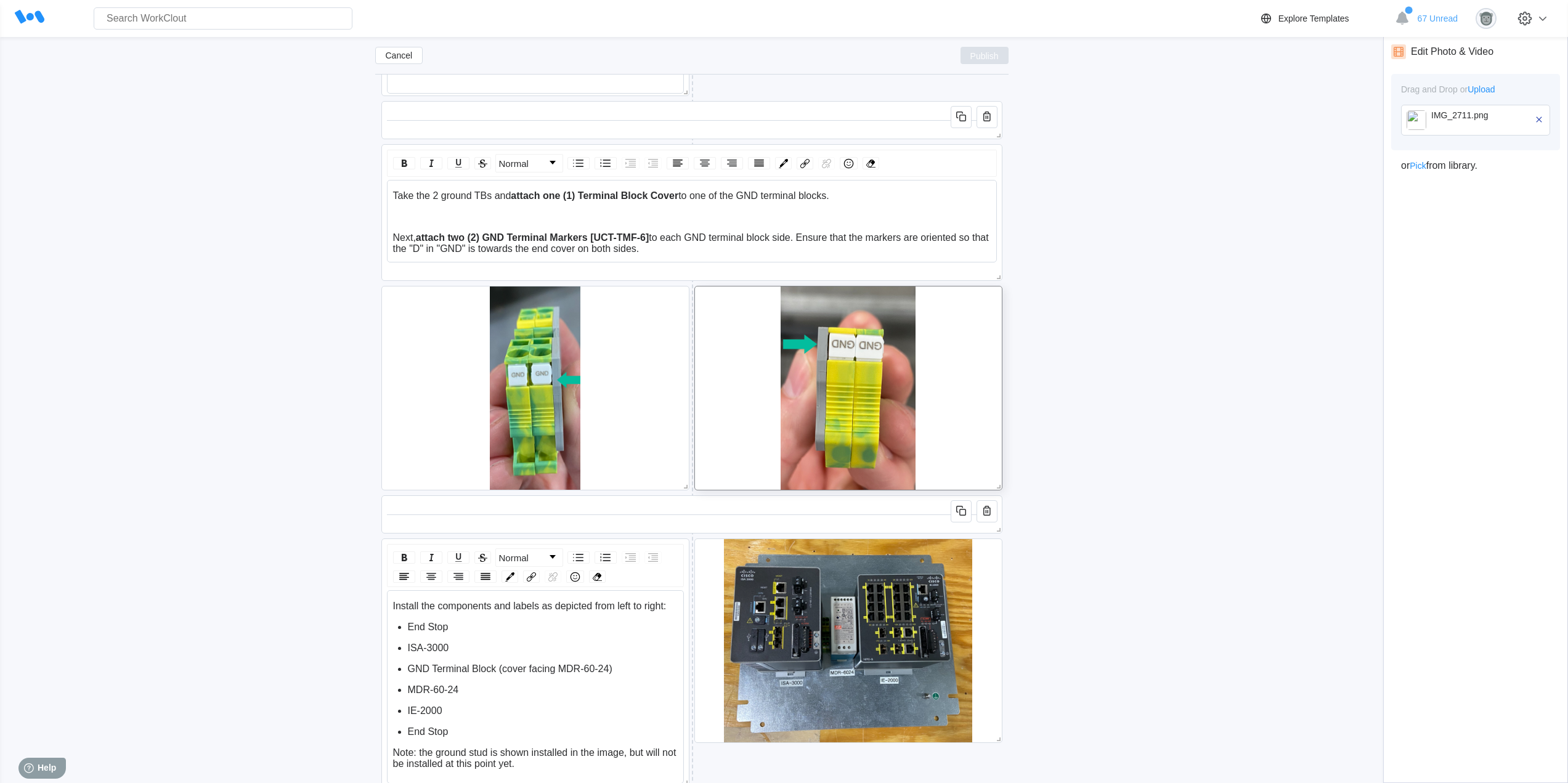
click at [973, 55] on span "Publish" at bounding box center [984, 55] width 28 height 8
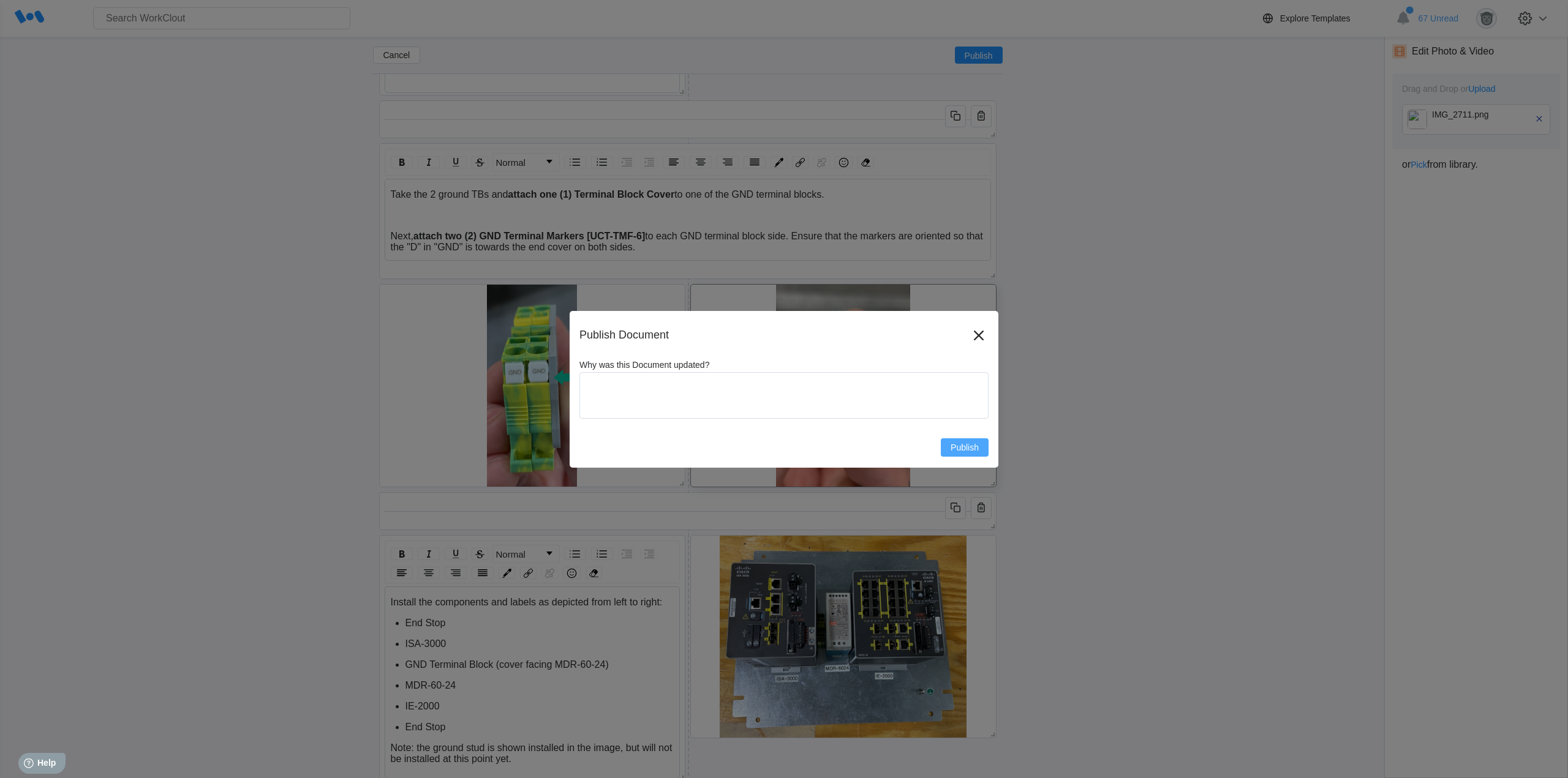
click at [972, 444] on span "Publish" at bounding box center [965, 448] width 28 height 9
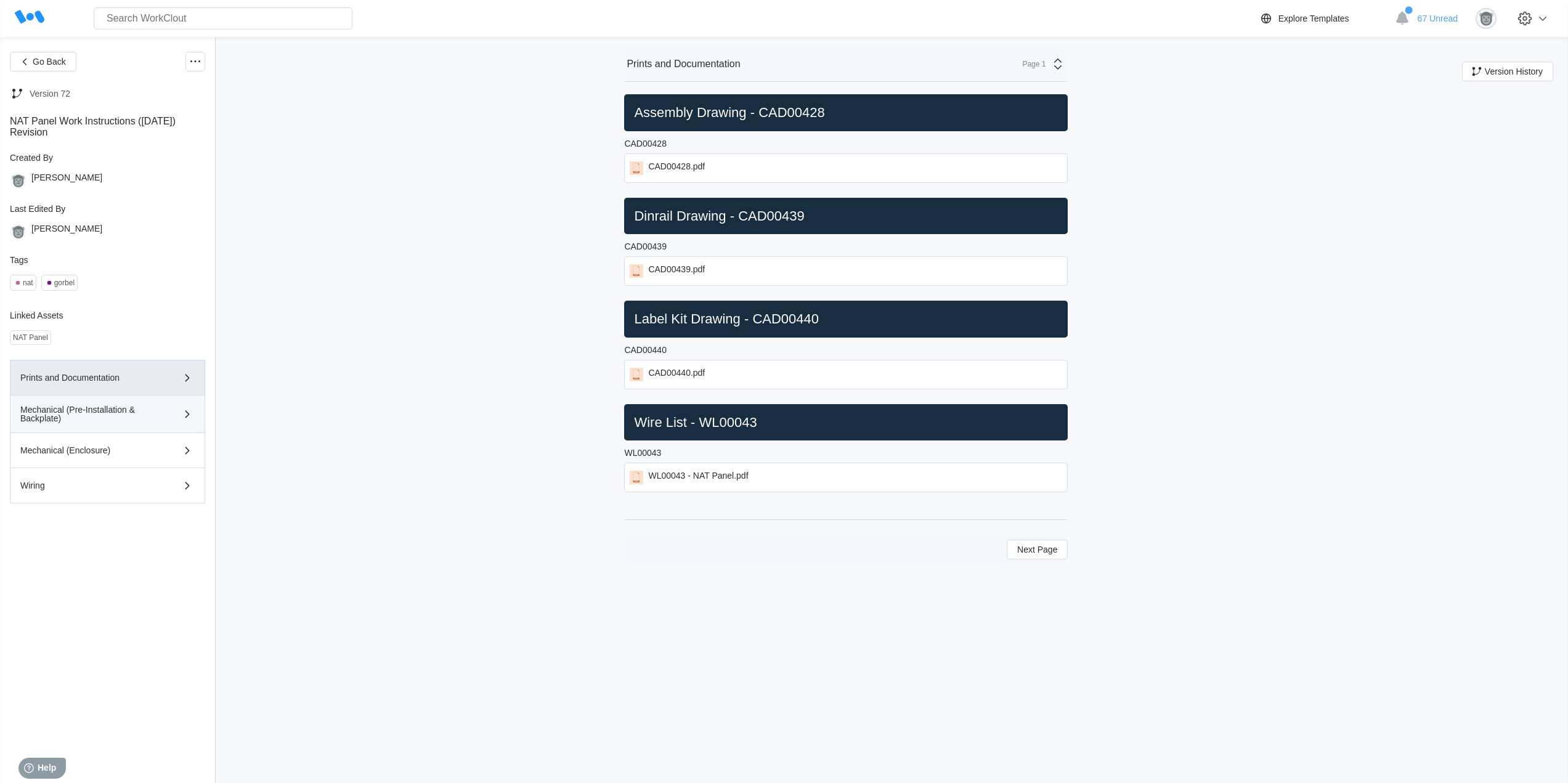
click at [105, 422] on div "Mechanical (Pre-Installation & Backplate)" at bounding box center [90, 414] width 139 height 17
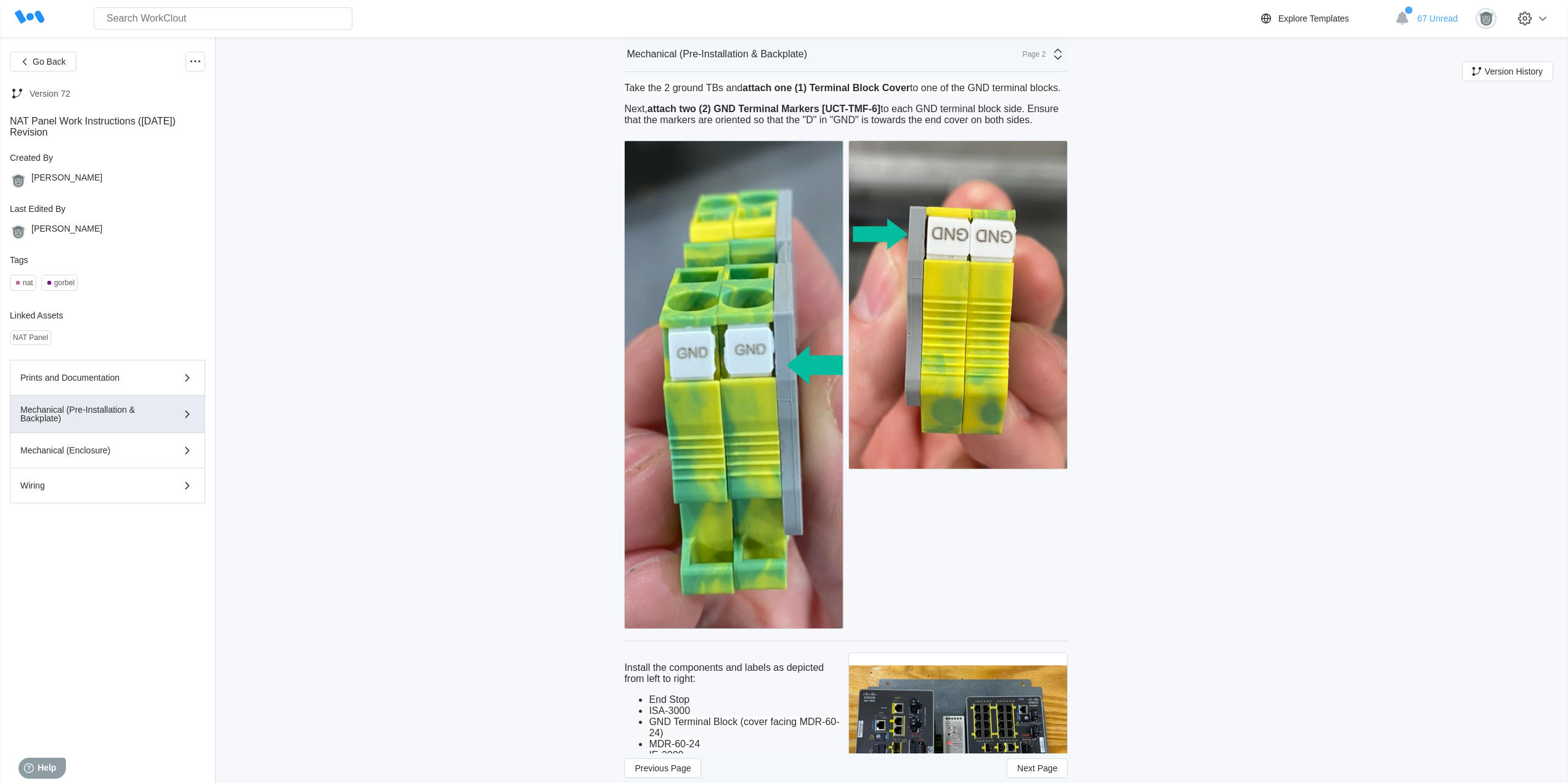
scroll to position [1746, 0]
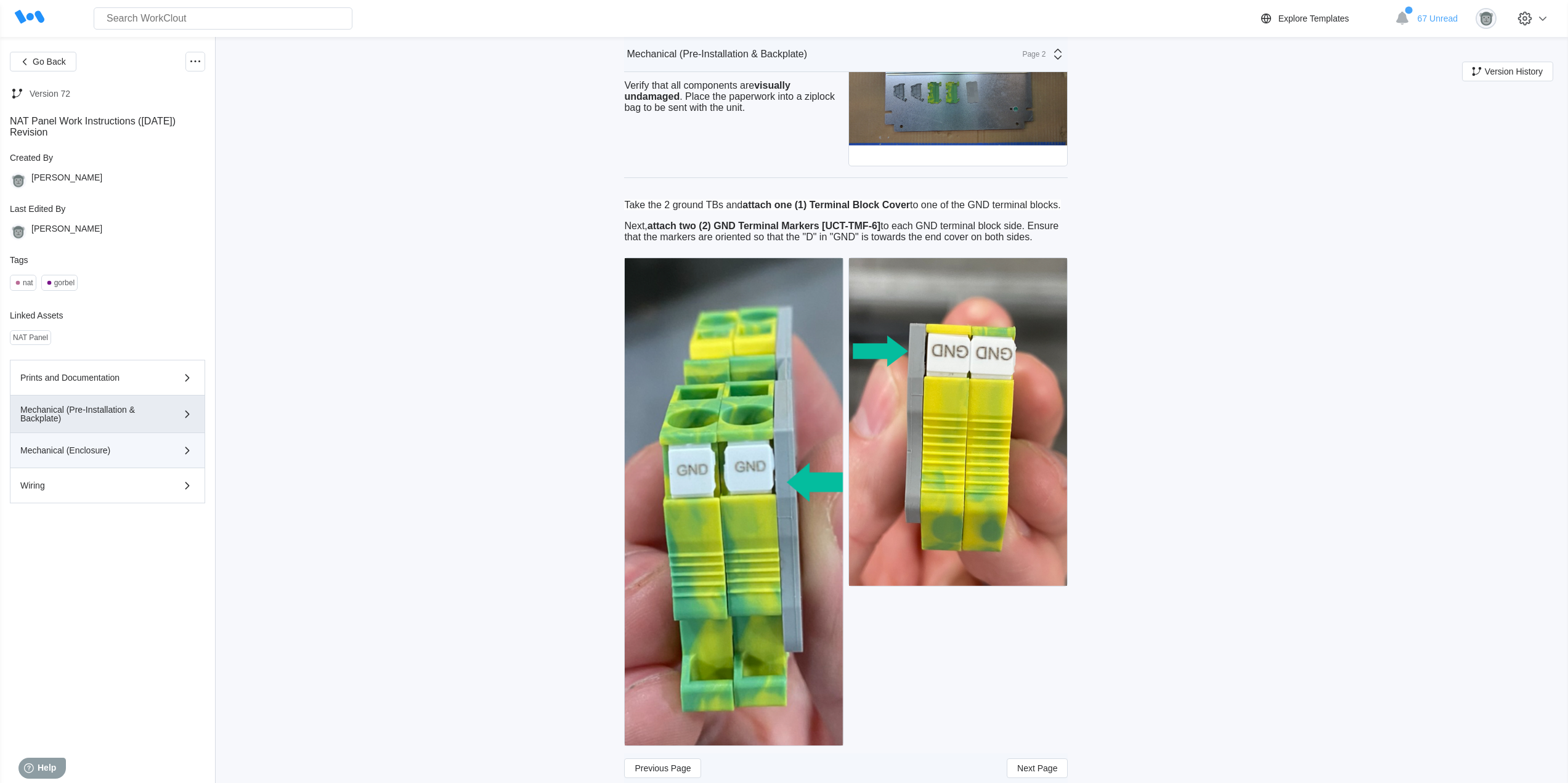
click at [127, 453] on div "Mechanical (Enclosure)" at bounding box center [90, 451] width 139 height 9
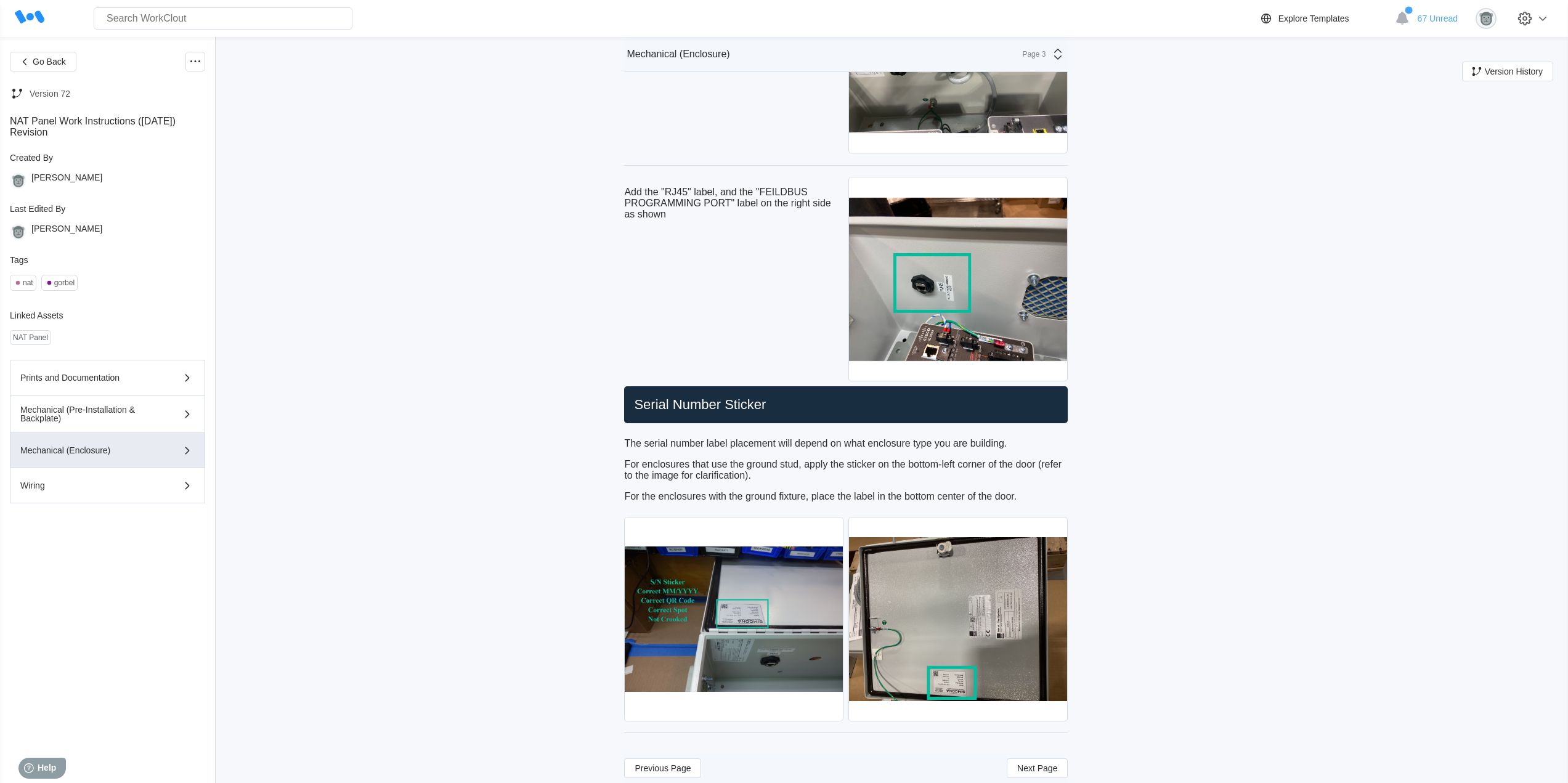
scroll to position [5333, 0]
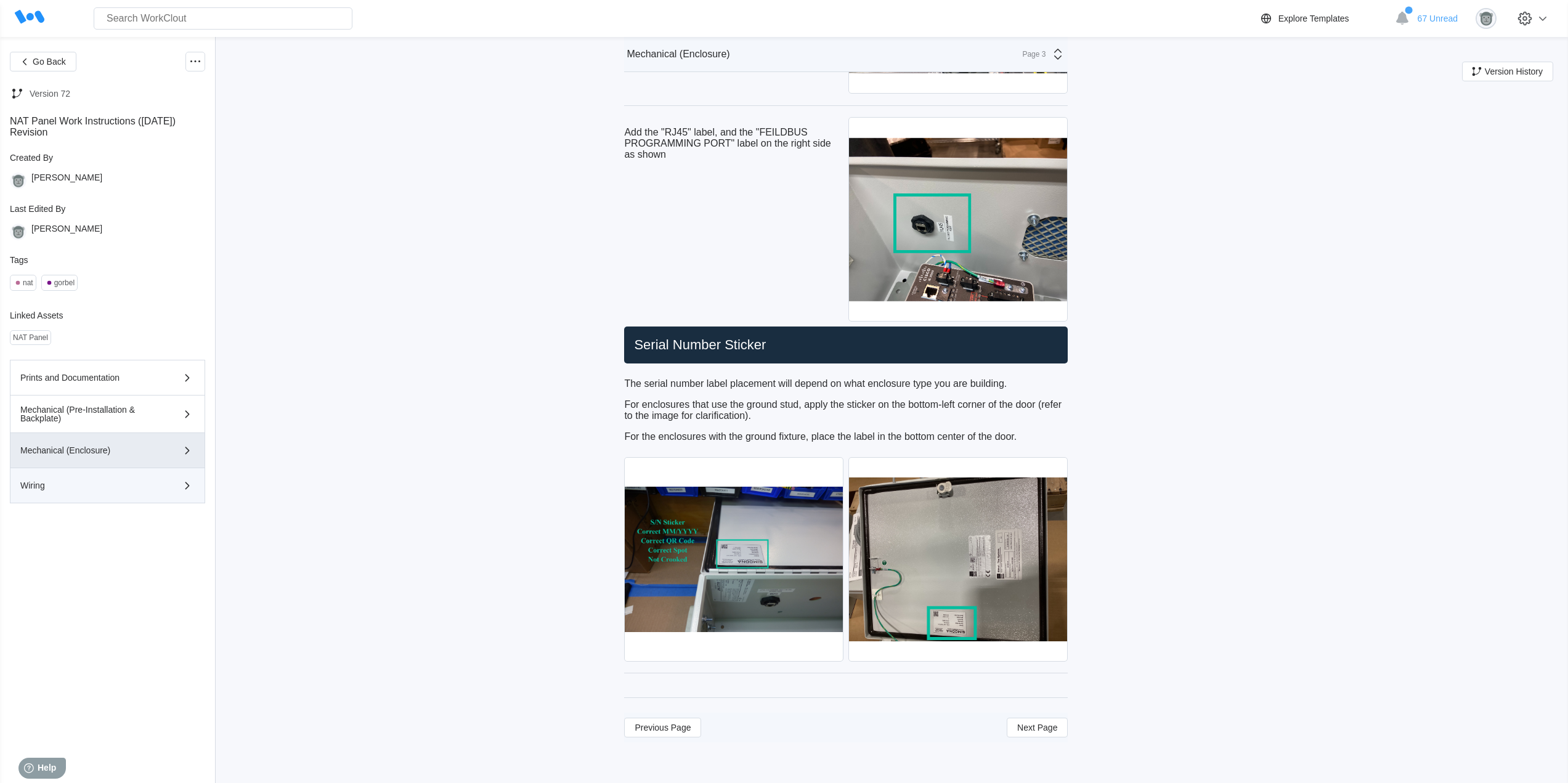
click at [126, 489] on div "Wiring" at bounding box center [90, 486] width 139 height 9
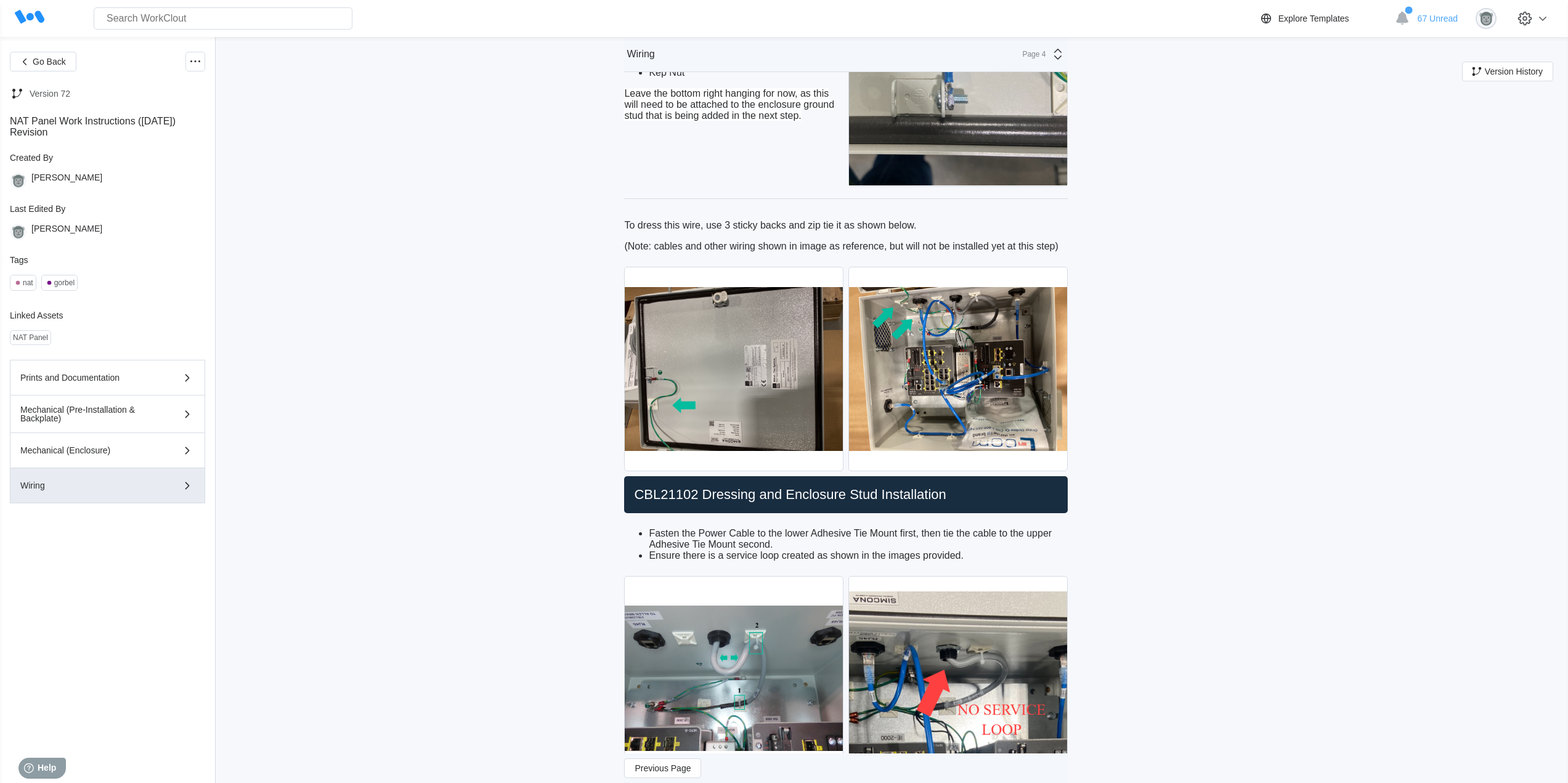
scroll to position [2355, 0]
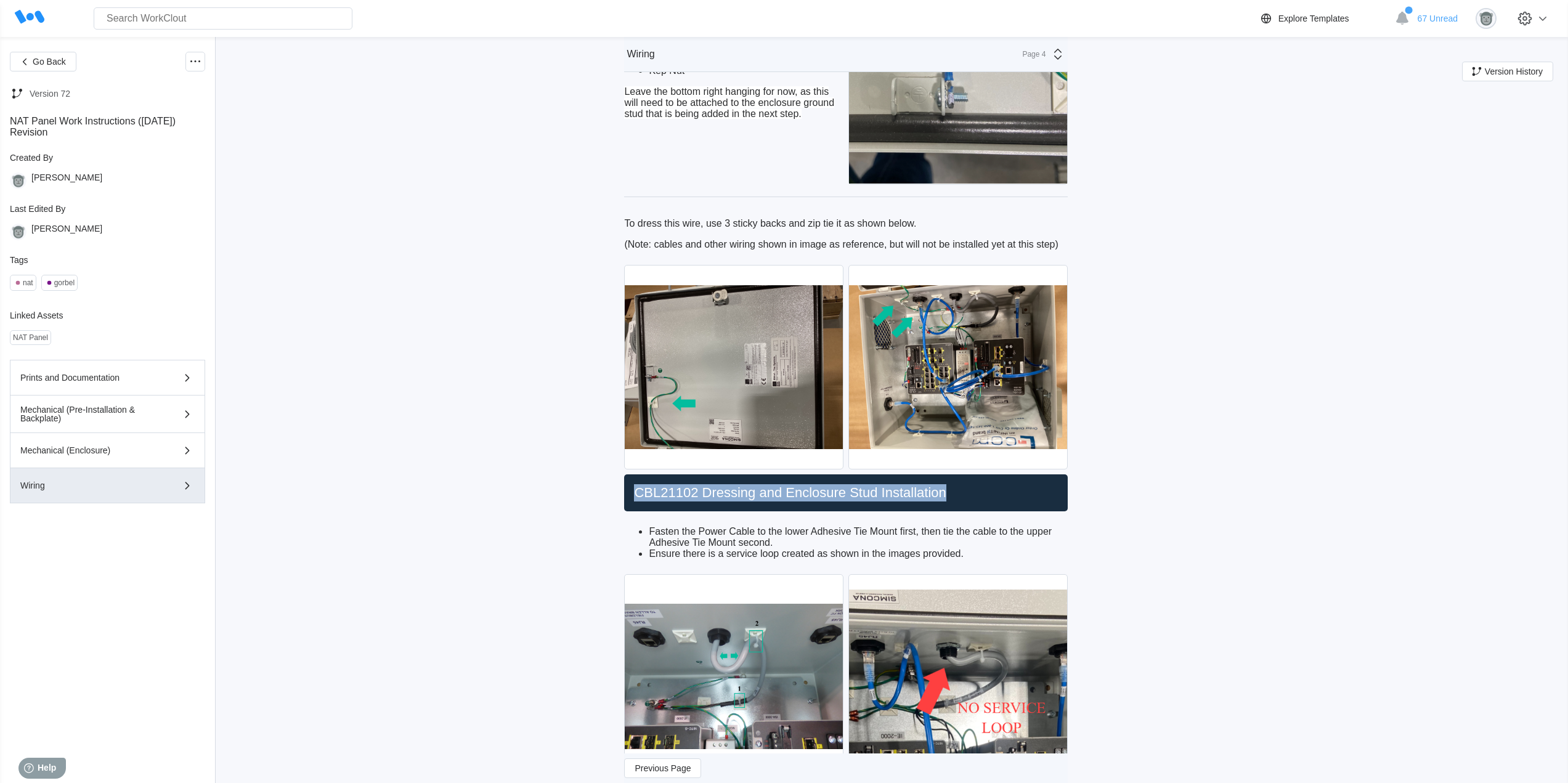
drag, startPoint x: 950, startPoint y: 515, endPoint x: 602, endPoint y: 508, distance: 348.1
click at [835, 548] on li "Fasten the Power Cable to the lower Adhesive Tie Mount first, then tie the cabl…" at bounding box center [858, 537] width 419 height 22
click at [968, 560] on li "Ensure there is a service loop created as shown in the images provided." at bounding box center [858, 553] width 419 height 11
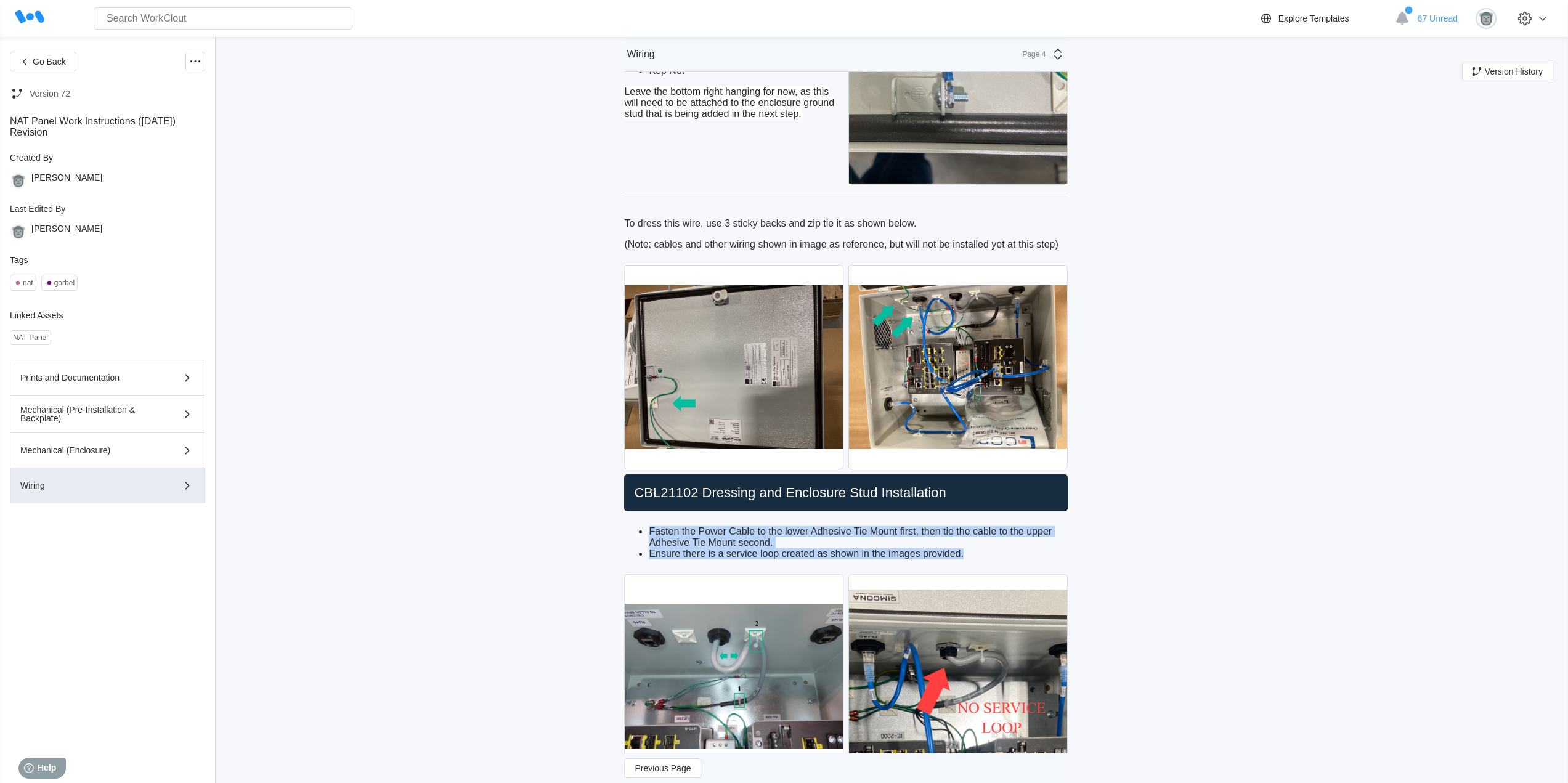
drag, startPoint x: 908, startPoint y: 574, endPoint x: 662, endPoint y: 552, distance: 247.0
click at [644, 552] on ul "Fasten the Power Cable to the lower Adhesive Tie Mount first, then tie the cabl…" at bounding box center [846, 543] width 444 height 33
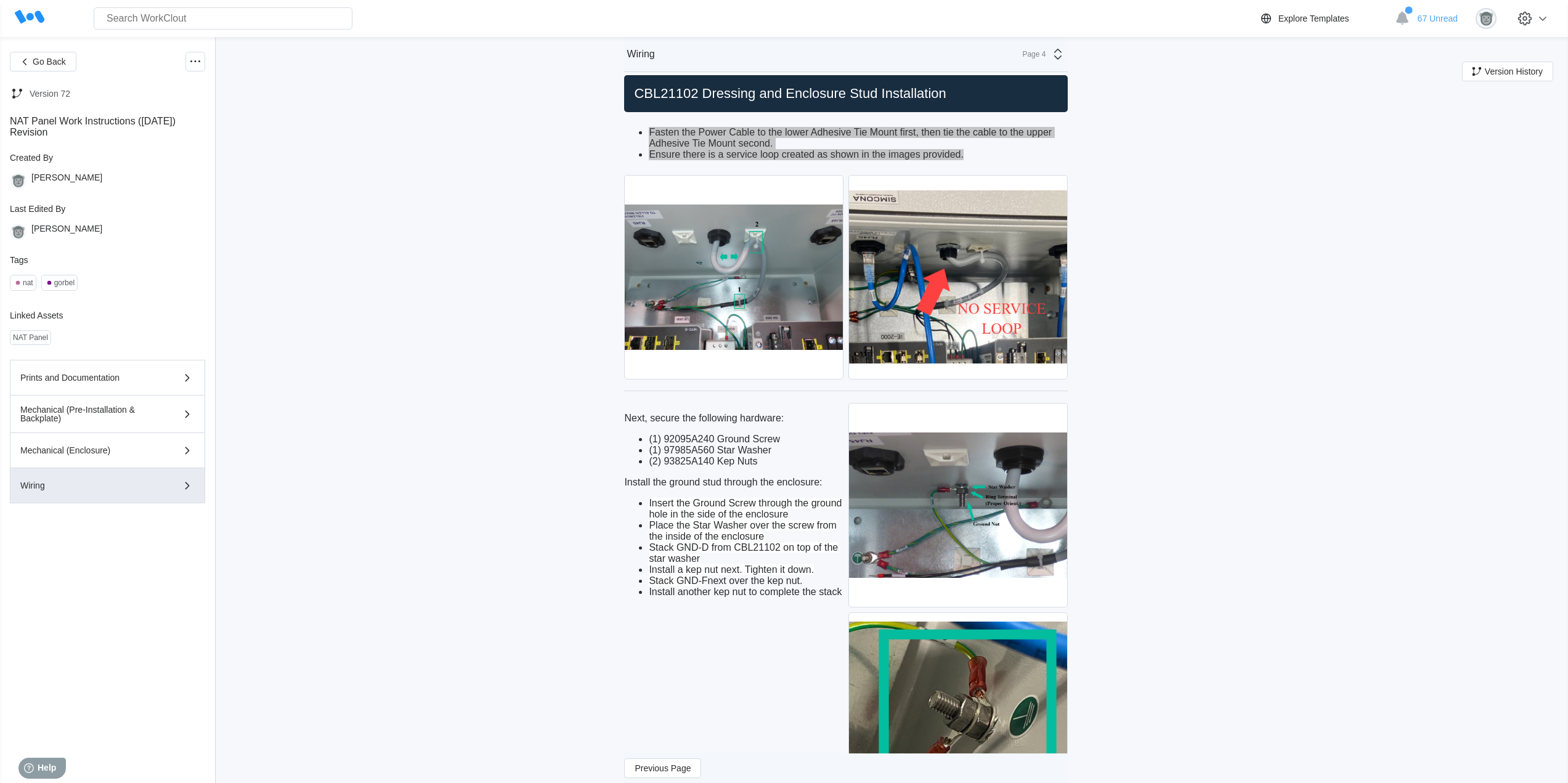
scroll to position [2765, 0]
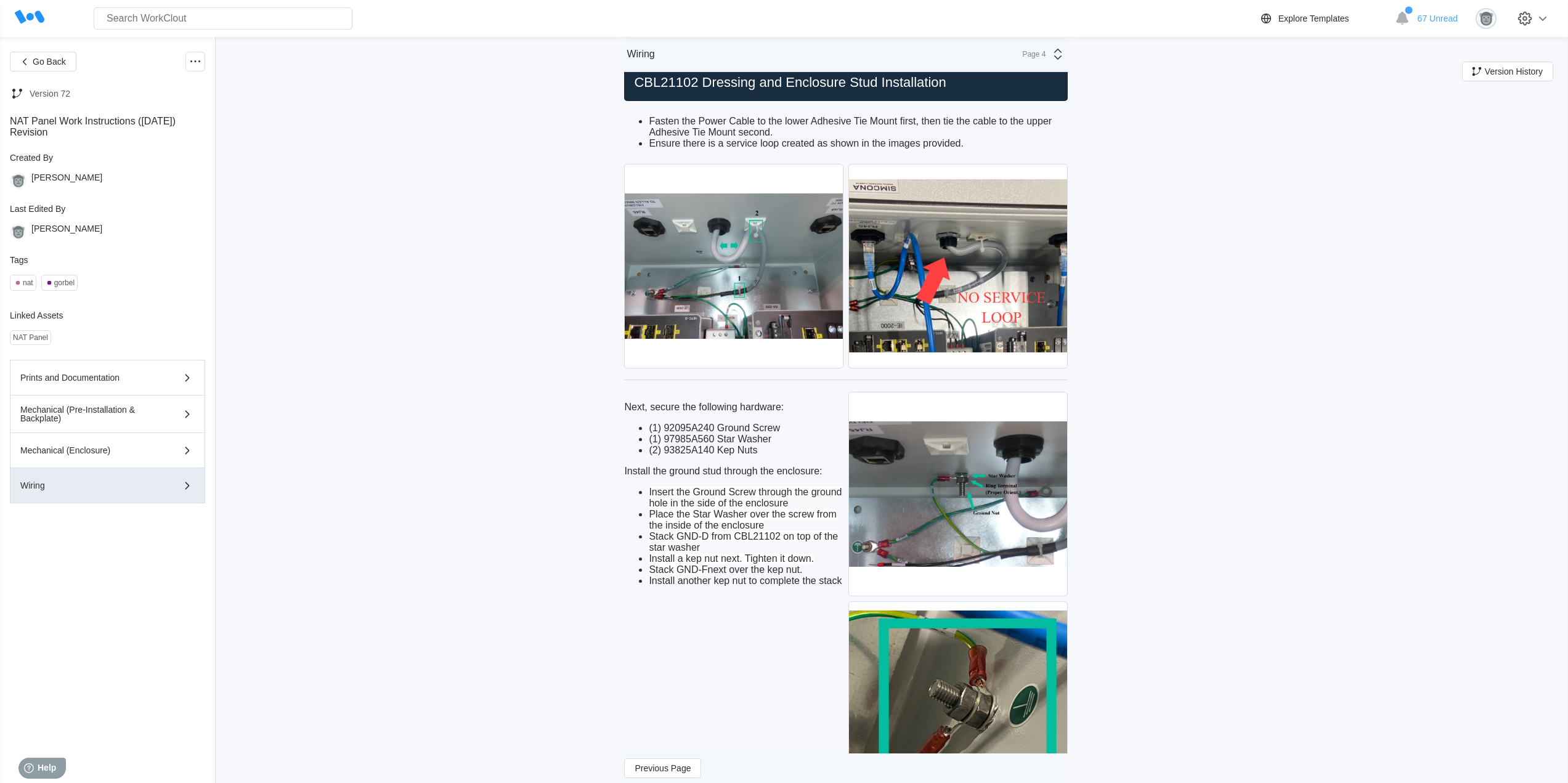
click at [728, 498] on div "Next, secure the following hardware: (1) 92095A240 Ground Screw (1) 97985A560 S…" at bounding box center [734, 494] width 219 height 185
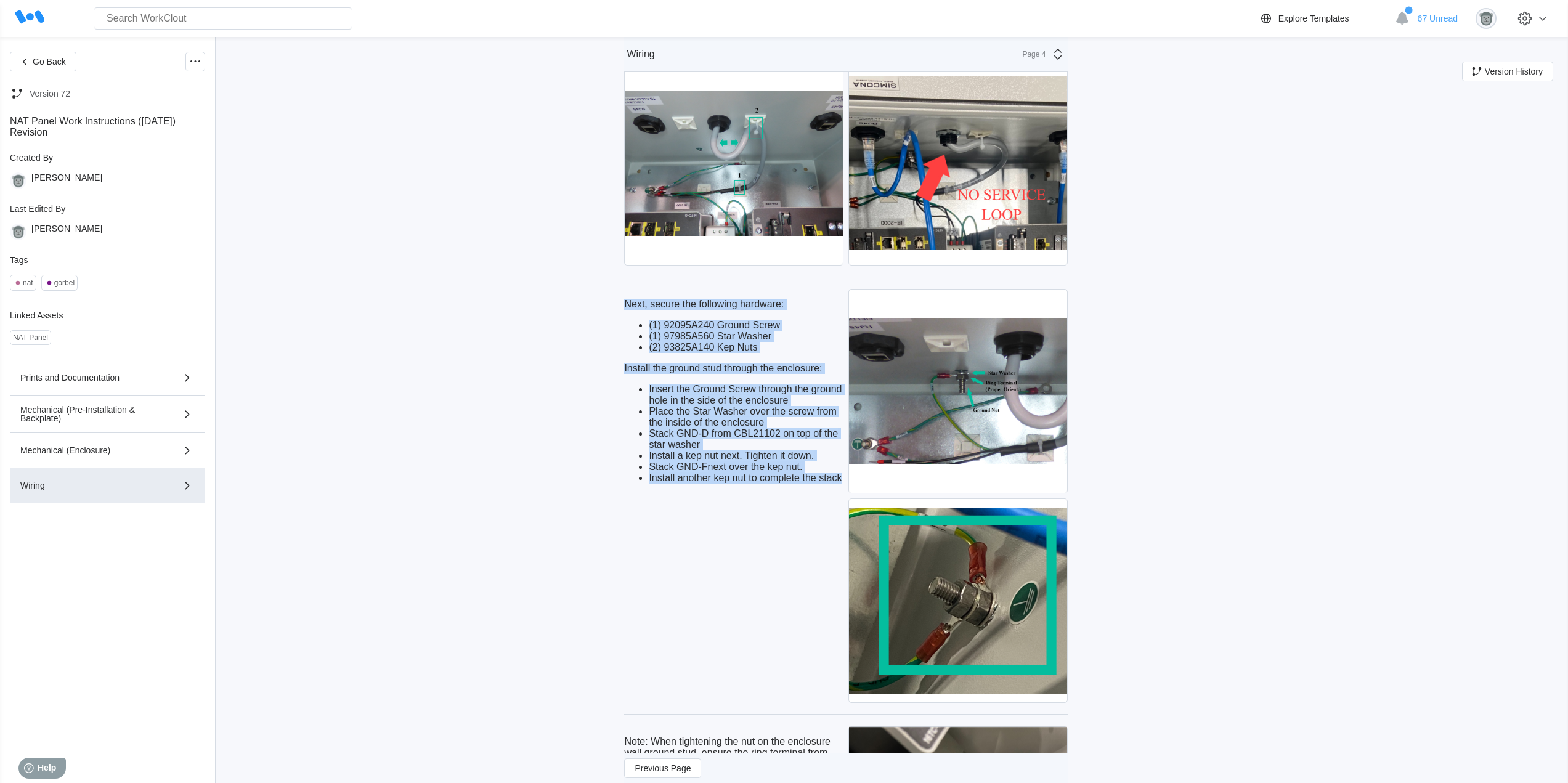
drag, startPoint x: 848, startPoint y: 498, endPoint x: 625, endPoint y: 322, distance: 284.1
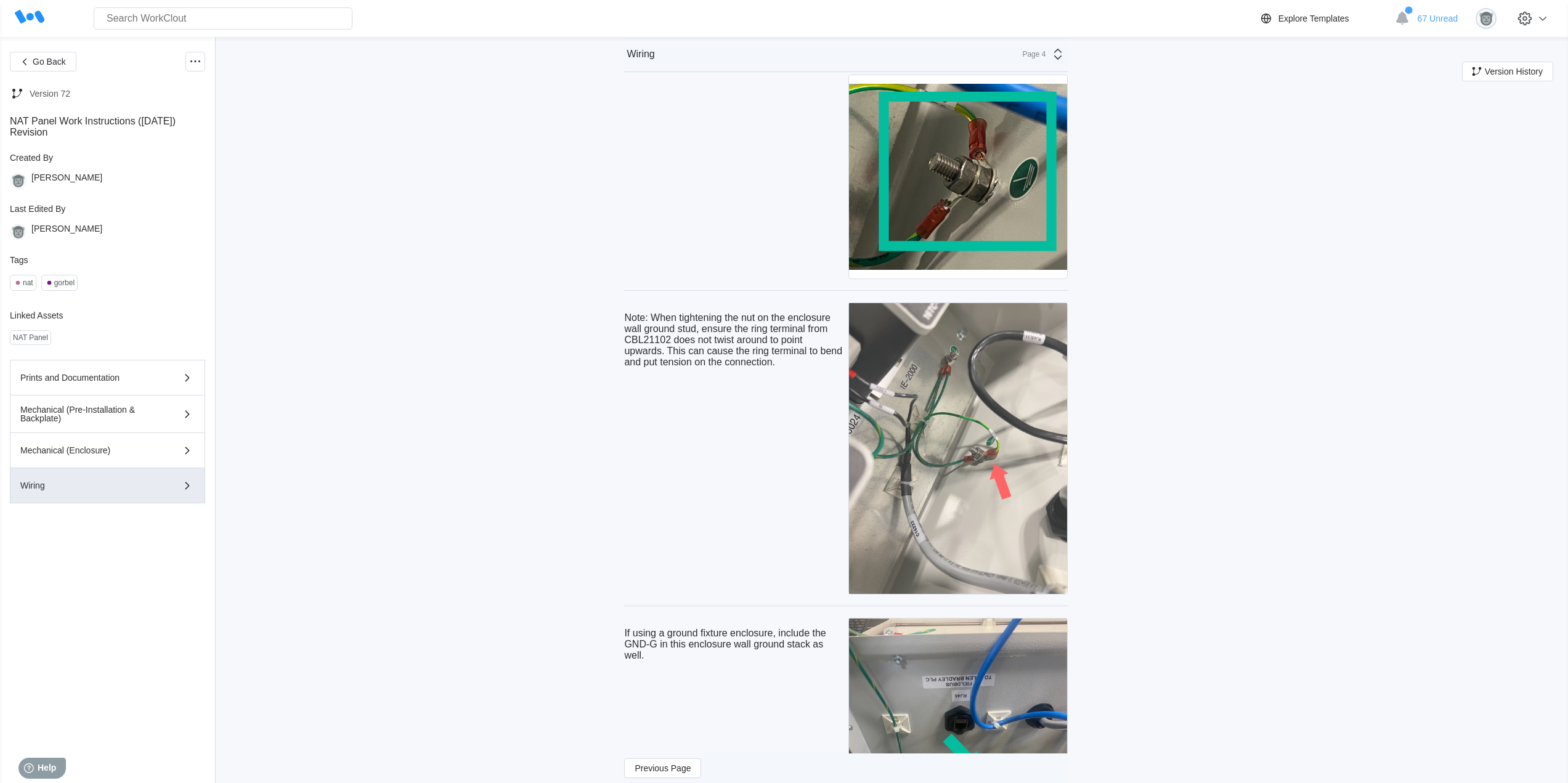
scroll to position [3279, 0]
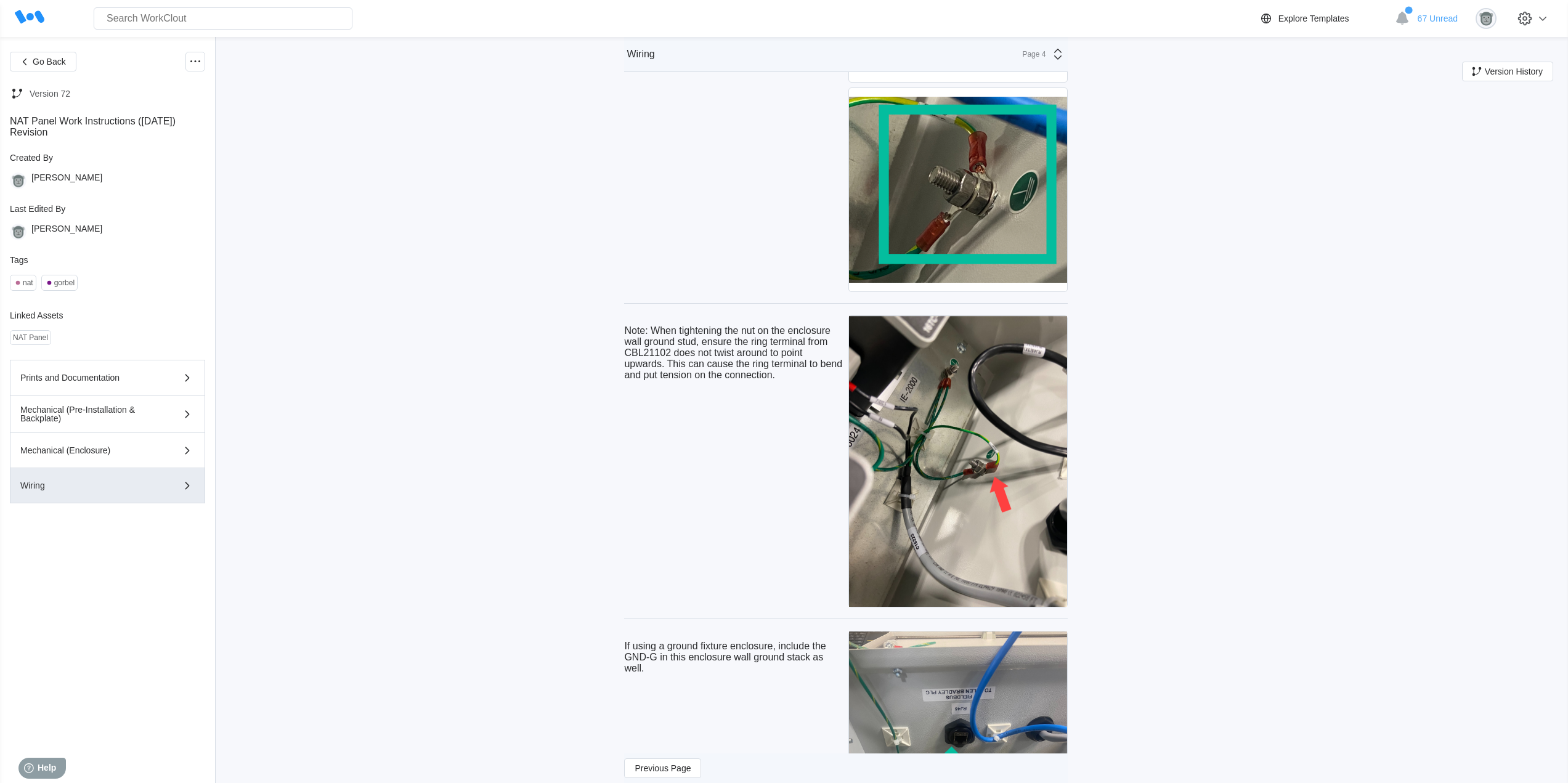
drag, startPoint x: 809, startPoint y: 377, endPoint x: 783, endPoint y: 385, distance: 27.2
click at [808, 377] on p "Note: When tightening the nut on the enclosure wall ground stud, ensure the rin…" at bounding box center [734, 353] width 219 height 55
drag, startPoint x: 788, startPoint y: 395, endPoint x: 628, endPoint y: 355, distance: 164.9
click at [628, 355] on p "Note: When tightening the nut on the enclosure wall ground stud, ensure the rin…" at bounding box center [734, 353] width 219 height 55
click at [630, 674] on p "If using a ground fixture enclosure, include the GND-G in this enclosure wall g…" at bounding box center [734, 657] width 219 height 33
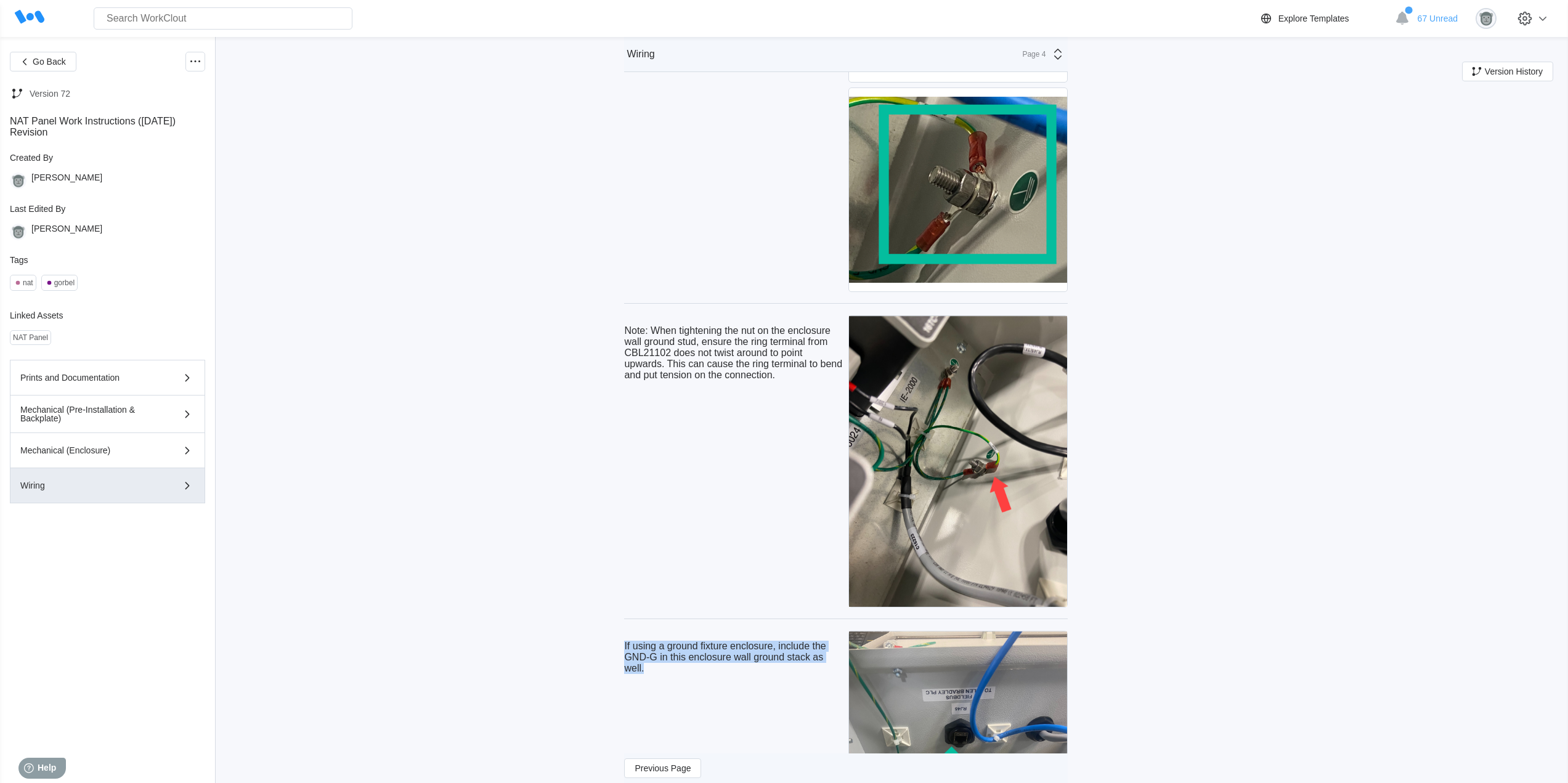
drag, startPoint x: 671, startPoint y: 693, endPoint x: 619, endPoint y: 664, distance: 59.5
click at [619, 664] on div "Go Back Version 72 NAT Panel Work Instructions ([DATE]) Revision Created By [PE…" at bounding box center [784, 784] width 1568 height 8053
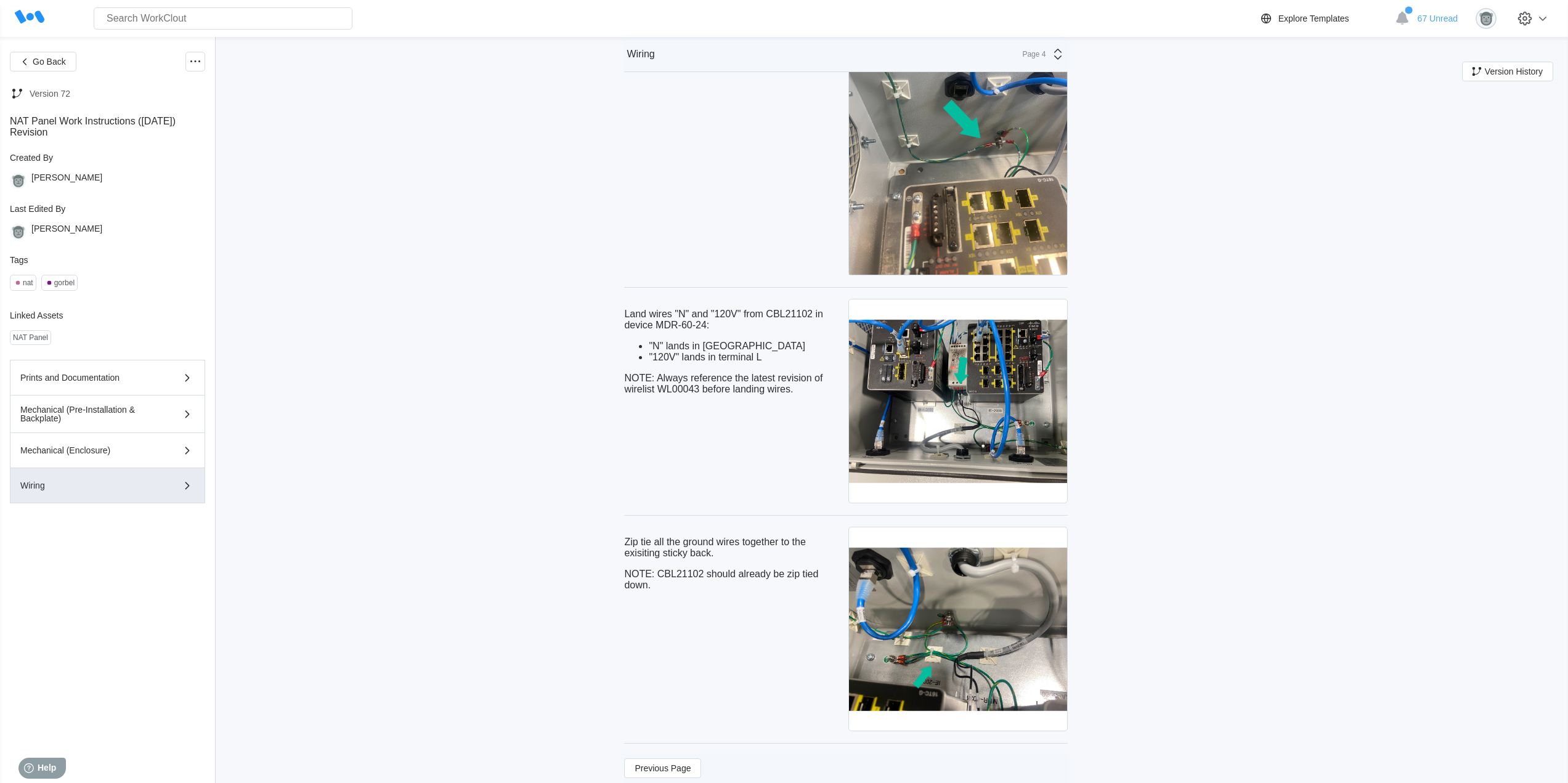
scroll to position [3998, 0]
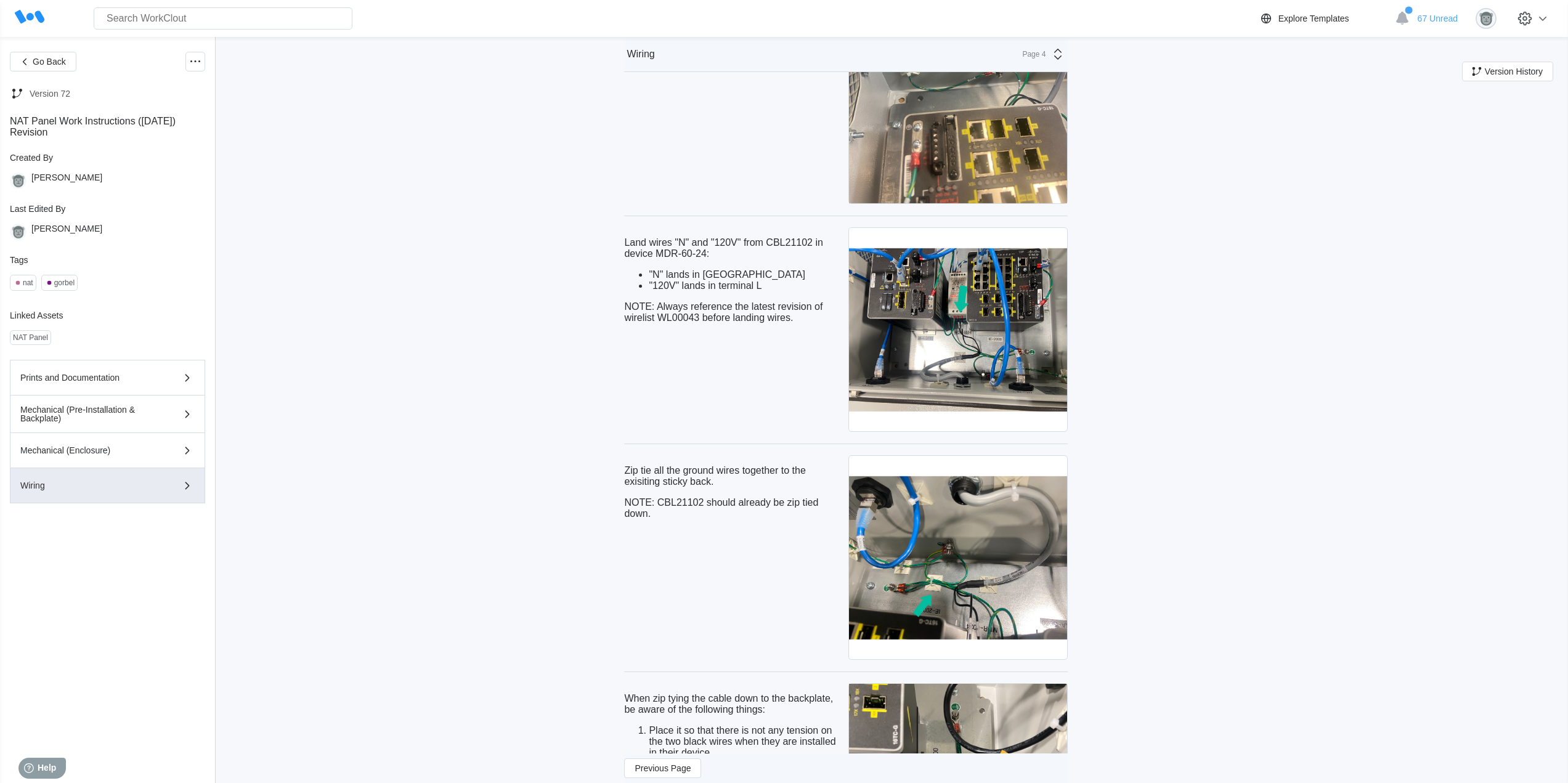
click at [810, 323] on p "NOTE: Always reference the latest revision of wirelist WL00043 before landing w…" at bounding box center [734, 312] width 219 height 22
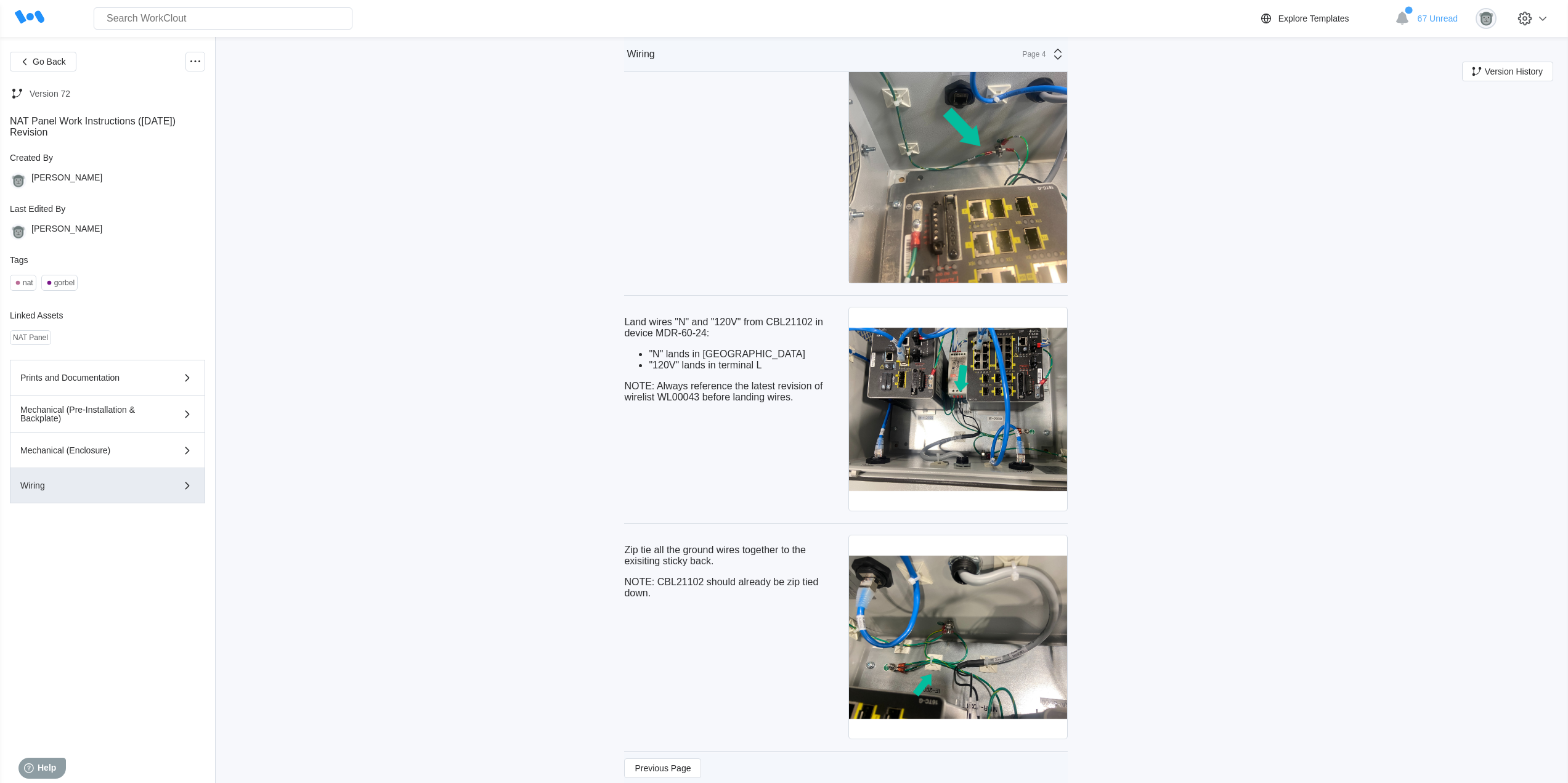
scroll to position [3895, 0]
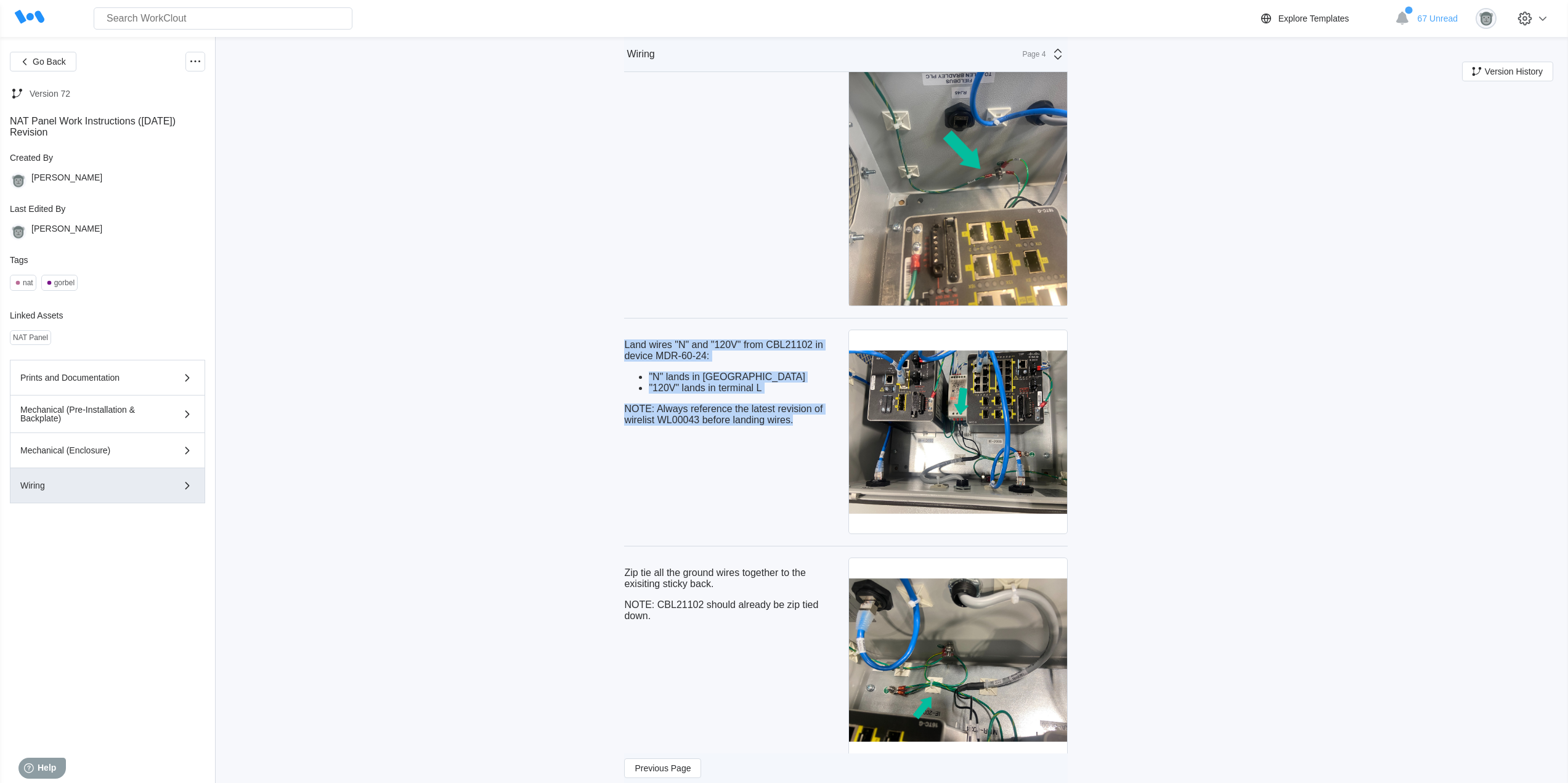
drag, startPoint x: 797, startPoint y: 441, endPoint x: 628, endPoint y: 363, distance: 186.1
click at [628, 363] on div "Go Back Version 72 NAT Panel Work Instructions ([DATE]) Revision Created By [PE…" at bounding box center [784, 168] width 1568 height 8053
click at [732, 516] on div "Land wires "N" and "120V" from CBL21102 in device MDR-60-24: "N" lands in termi…" at bounding box center [734, 432] width 219 height 210
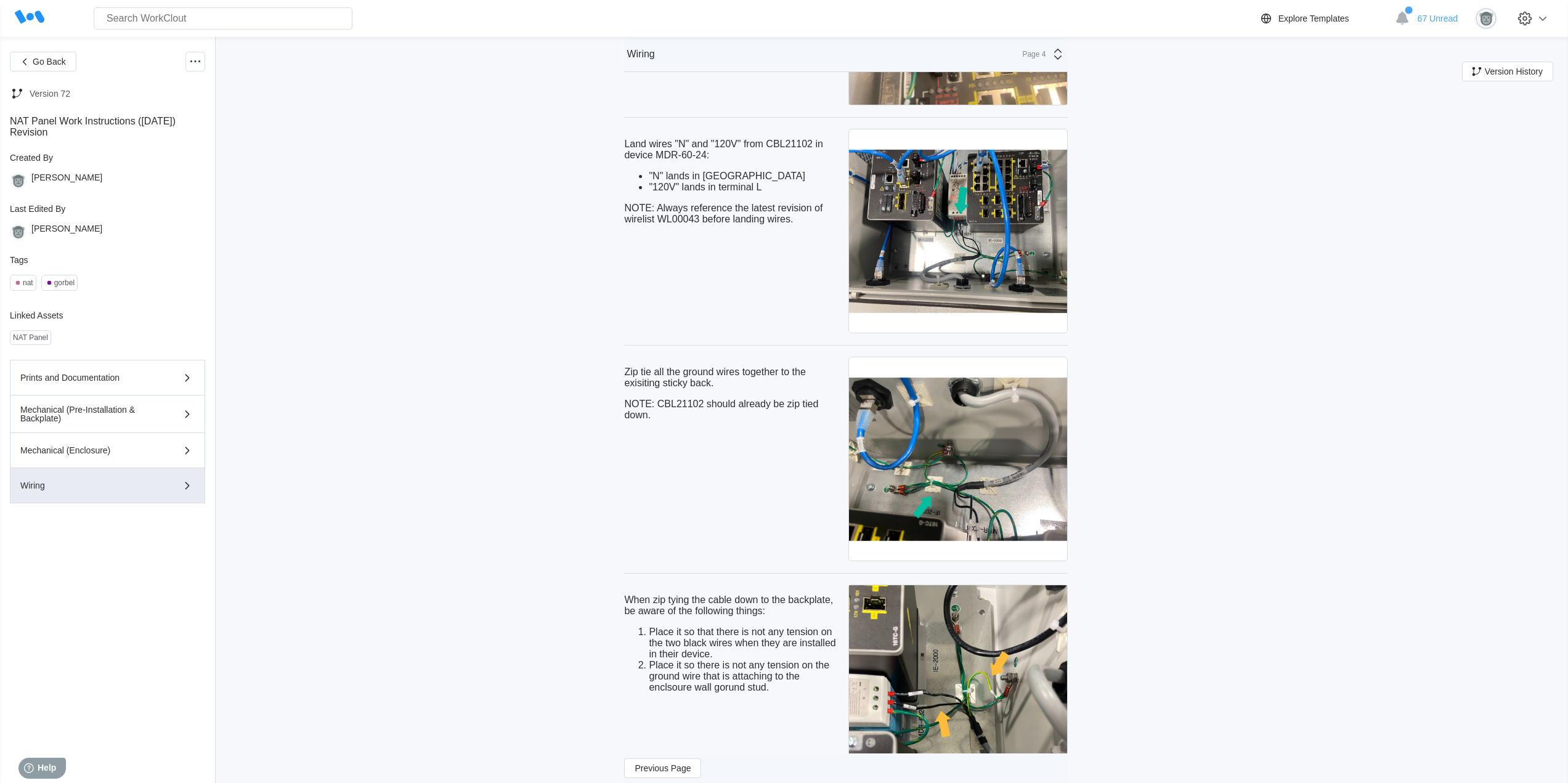
scroll to position [4101, 0]
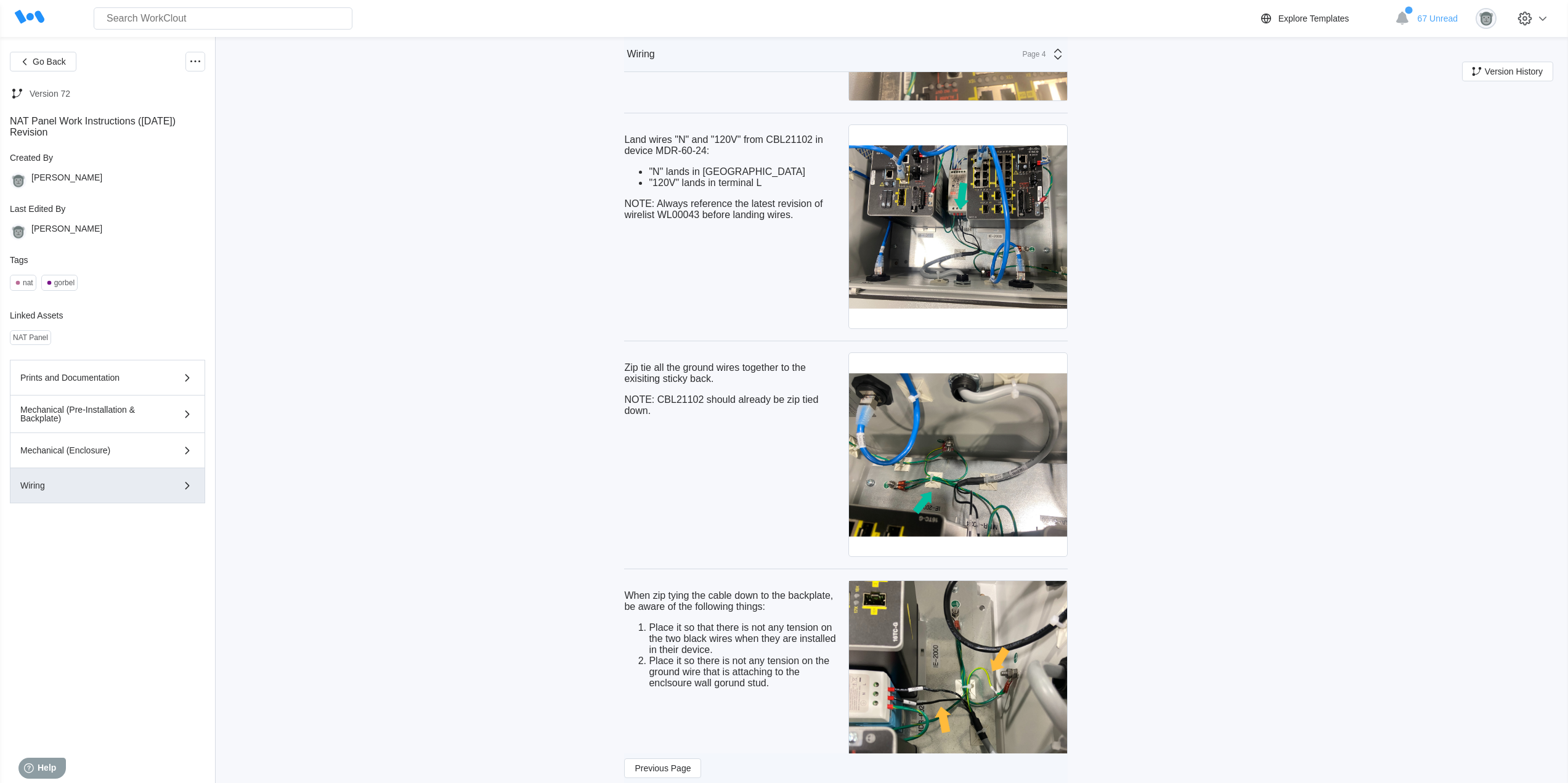
click at [669, 427] on div "Zip tie all the ground wires together to the exisiting sticky back. NOTE: CBL21…" at bounding box center [734, 390] width 219 height 74
drag, startPoint x: 657, startPoint y: 434, endPoint x: 627, endPoint y: 388, distance: 54.9
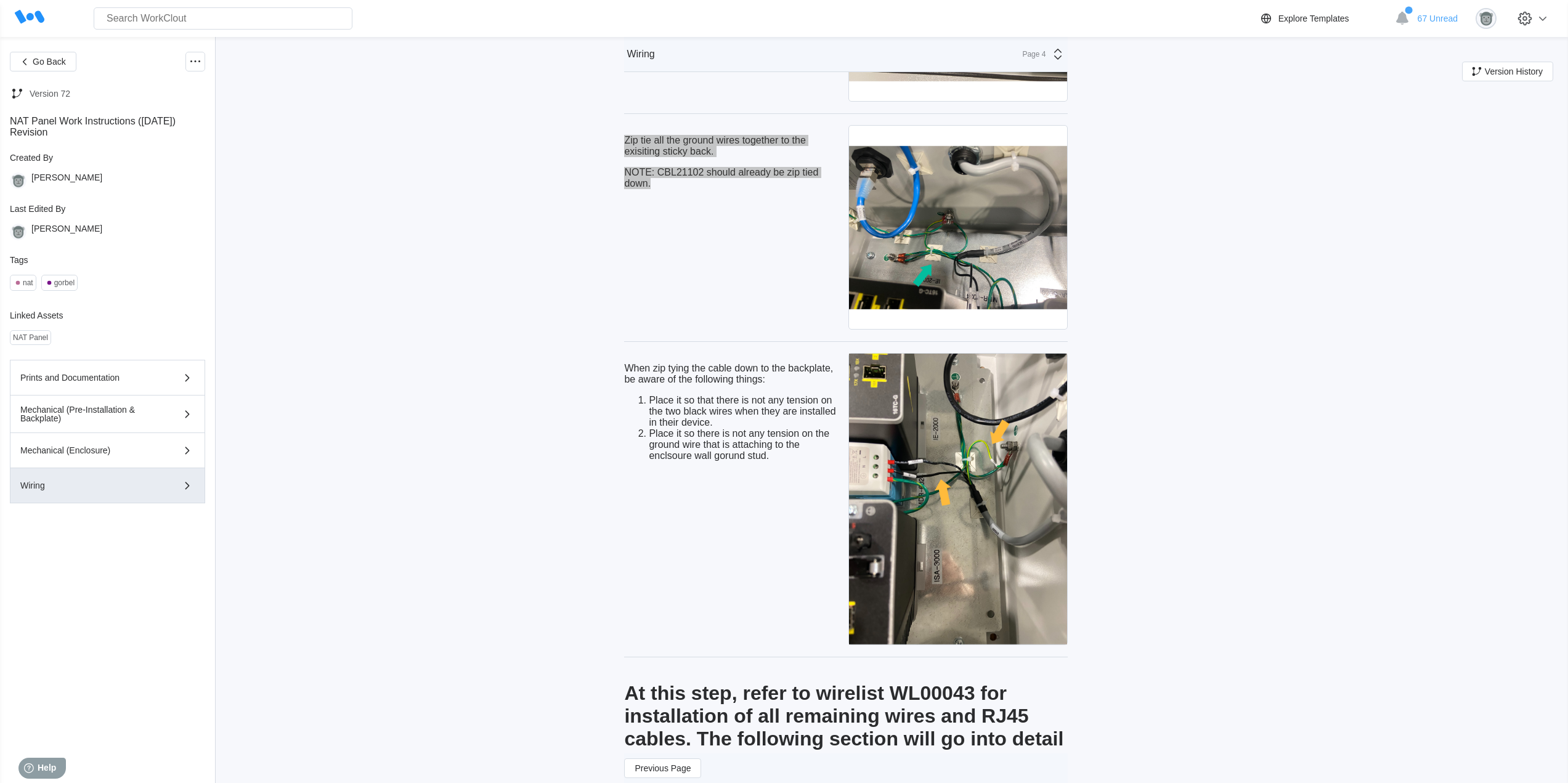
scroll to position [4306, 0]
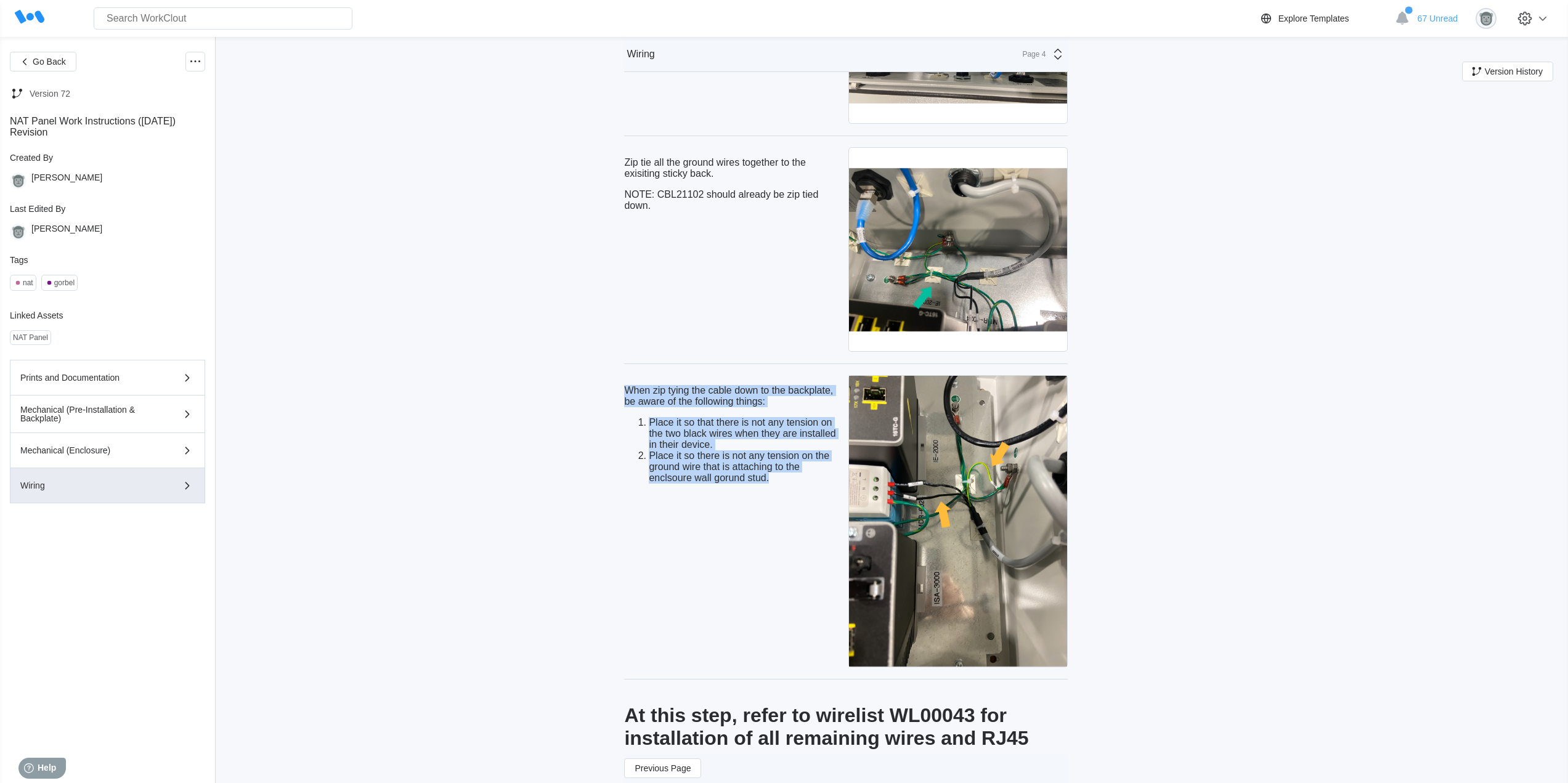
drag, startPoint x: 780, startPoint y: 500, endPoint x: 621, endPoint y: 407, distance: 184.2
click at [657, 601] on div "When zip tying the cable down to the backplate, be aware of the following thing…" at bounding box center [734, 522] width 219 height 297
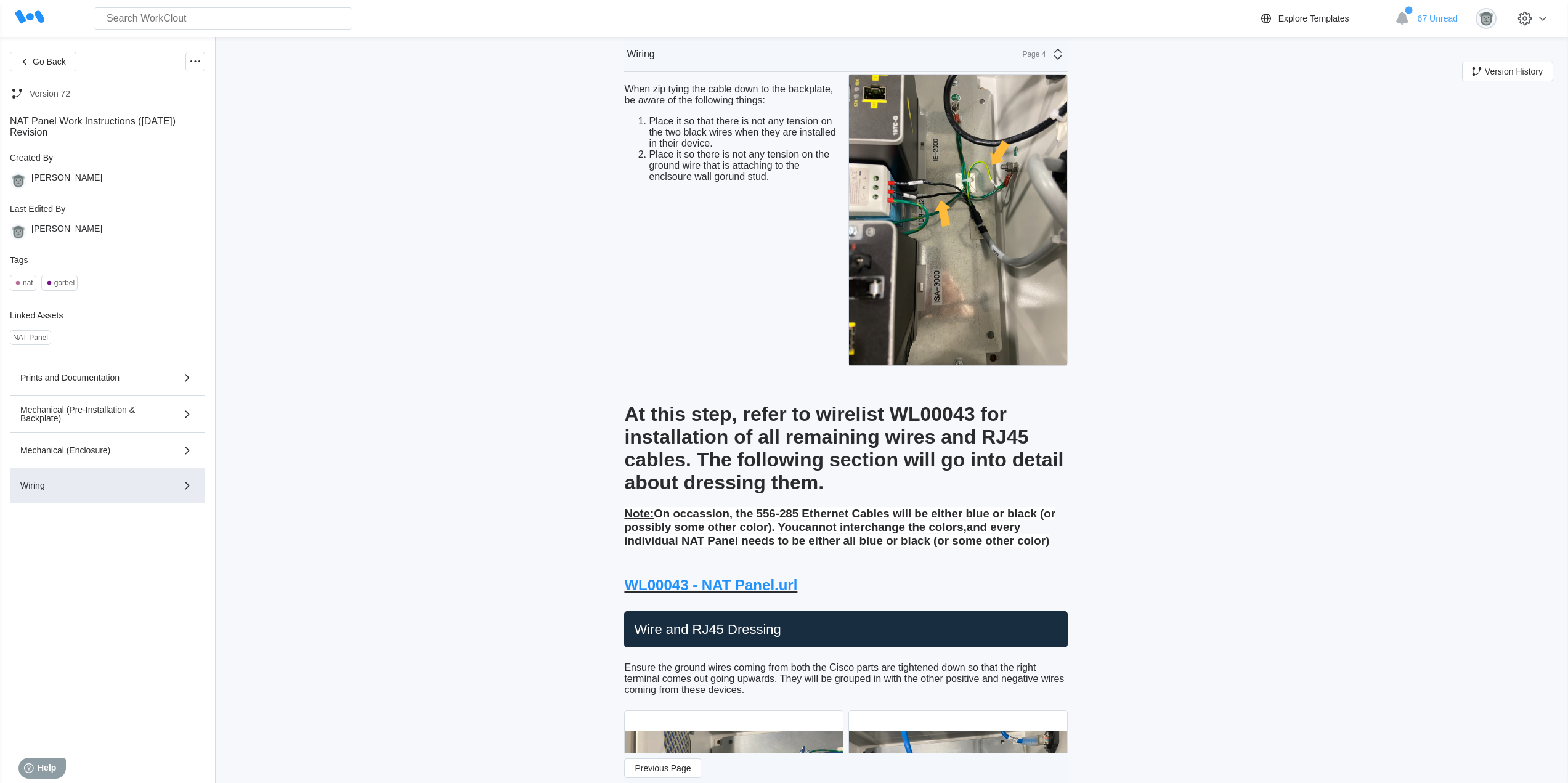
scroll to position [4614, 0]
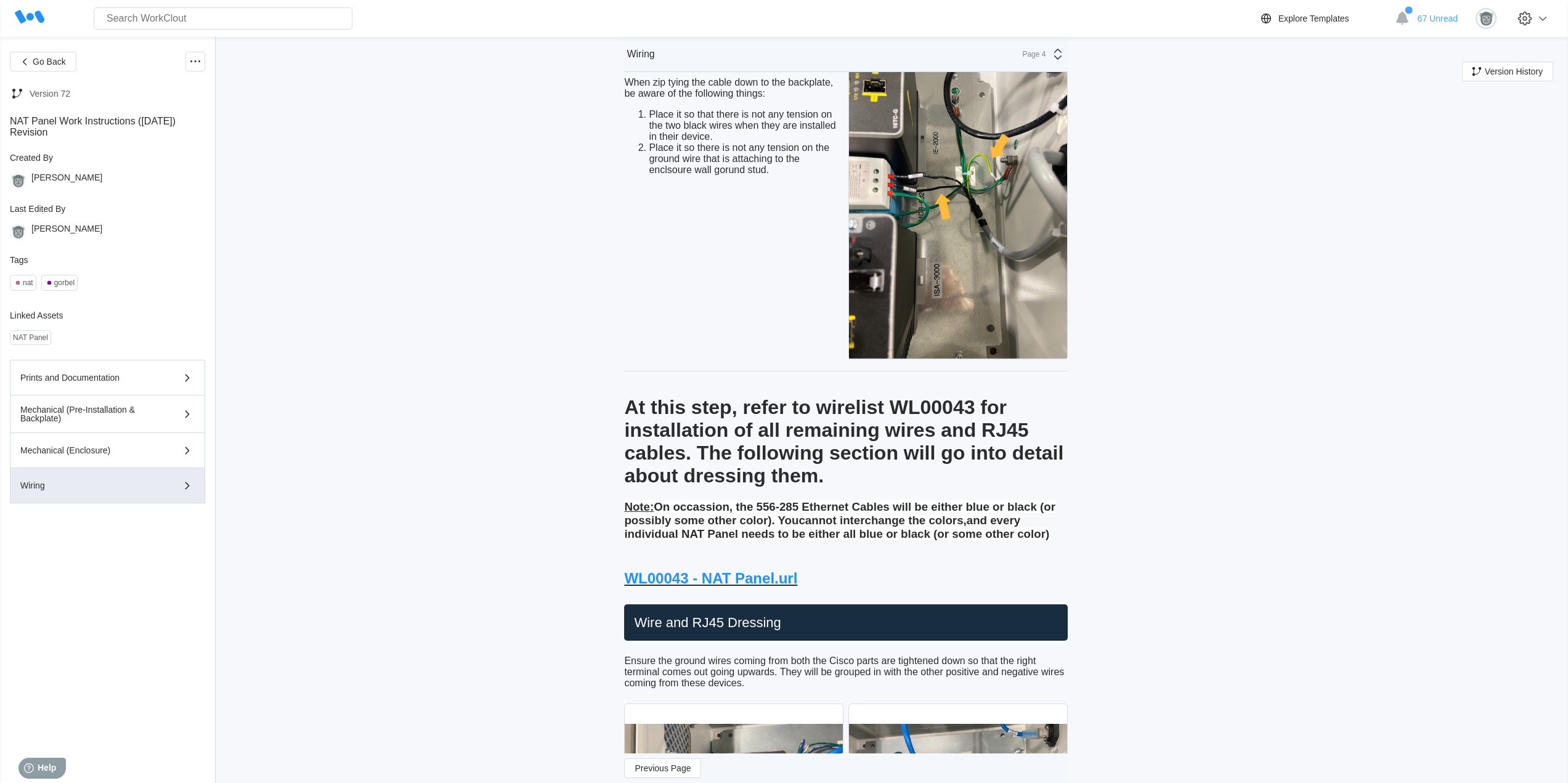
drag, startPoint x: 1047, startPoint y: 557, endPoint x: 634, endPoint y: 428, distance: 432.7
click at [632, 427] on div "At this step, refer to wirelist WL00043 for installation of all remaining wires…" at bounding box center [846, 468] width 444 height 145
click at [807, 521] on span "Note: On occassion, the 556-285 Ethernet Cables will be either blue or black (o…" at bounding box center [839, 520] width 432 height 40
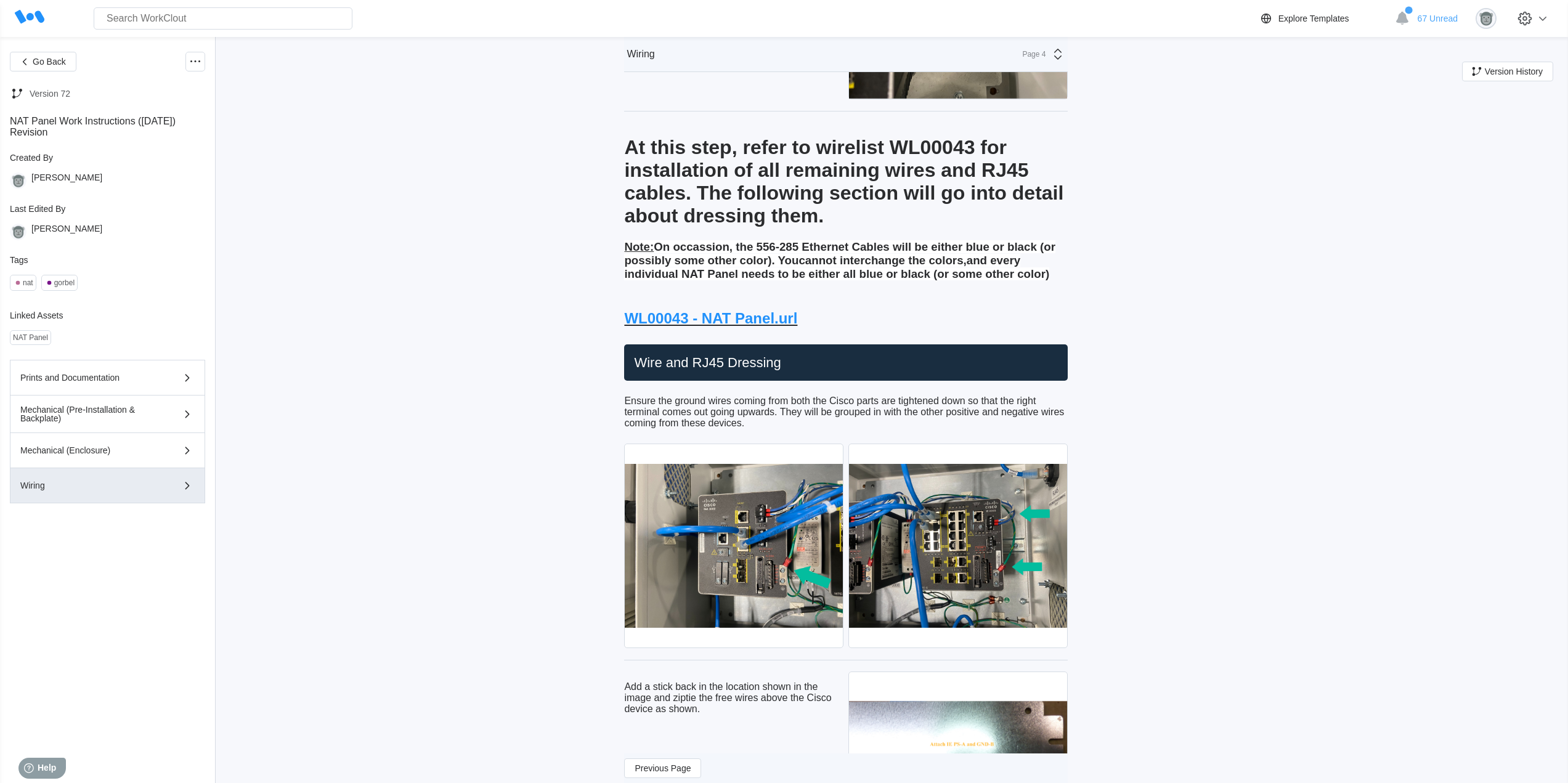
scroll to position [4922, 0]
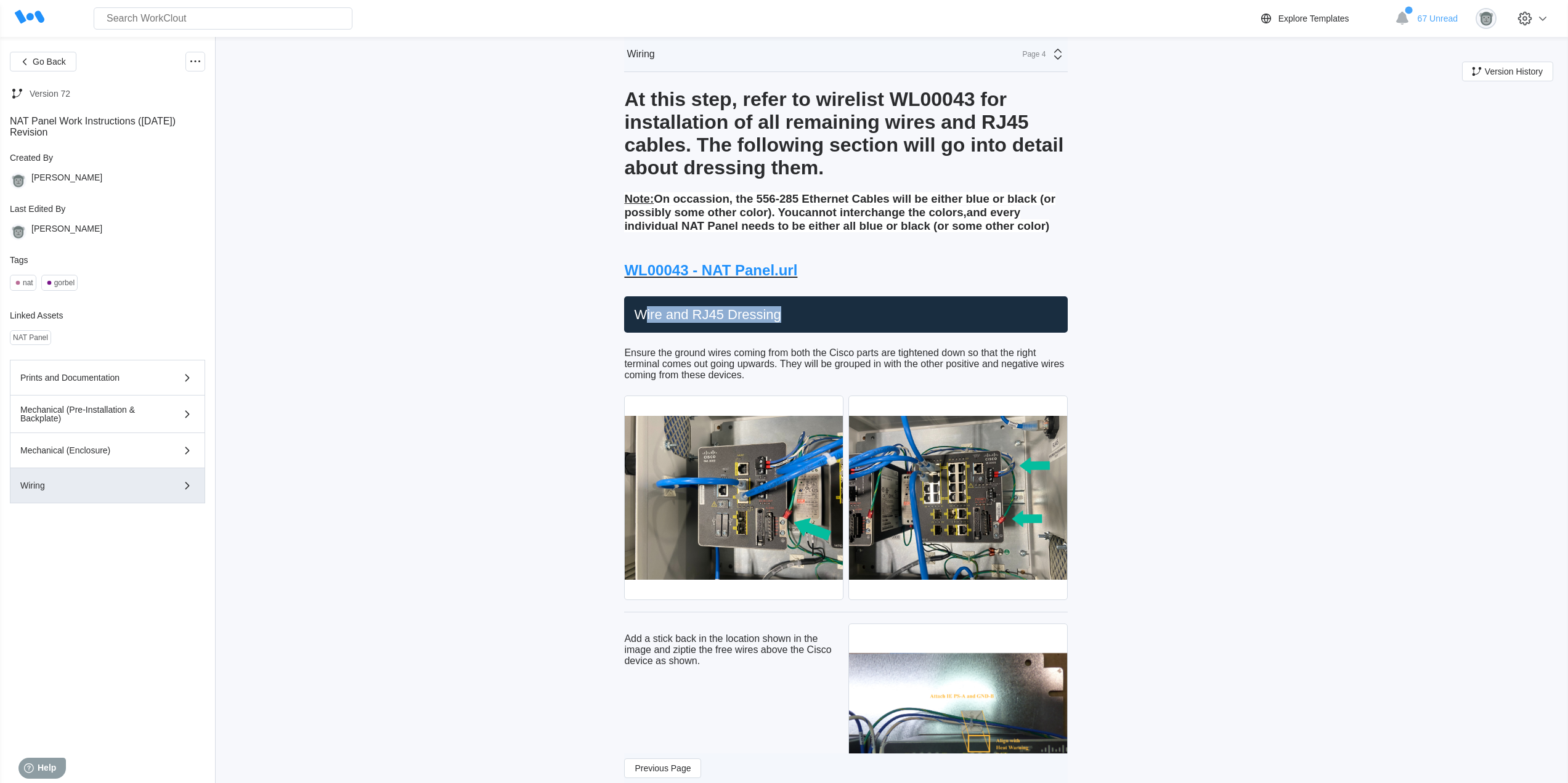
drag, startPoint x: 800, startPoint y: 336, endPoint x: 648, endPoint y: 340, distance: 152.1
click at [648, 323] on h2 "Wire and RJ45 Dressing" at bounding box center [846, 314] width 433 height 17
click at [800, 323] on h2 "Wire and RJ45 Dressing" at bounding box center [846, 314] width 433 height 17
click at [779, 323] on h2 "Wire and RJ45 Dressing" at bounding box center [846, 314] width 433 height 17
drag, startPoint x: 786, startPoint y: 339, endPoint x: 624, endPoint y: 341, distance: 162.0
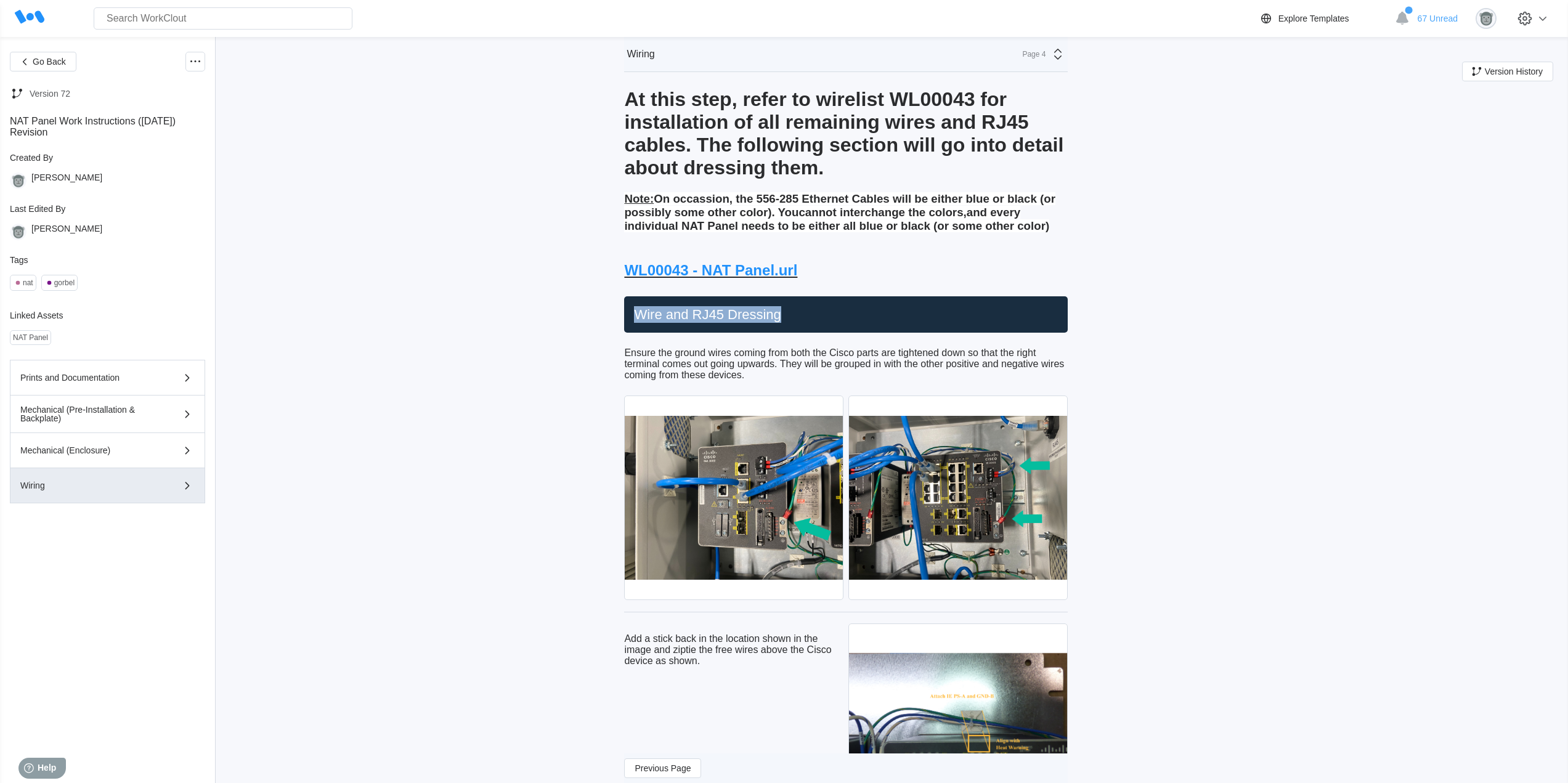
click at [755, 381] on p "Ensure the ground wires coming from both the Cisco parts are tightened down so …" at bounding box center [846, 364] width 444 height 33
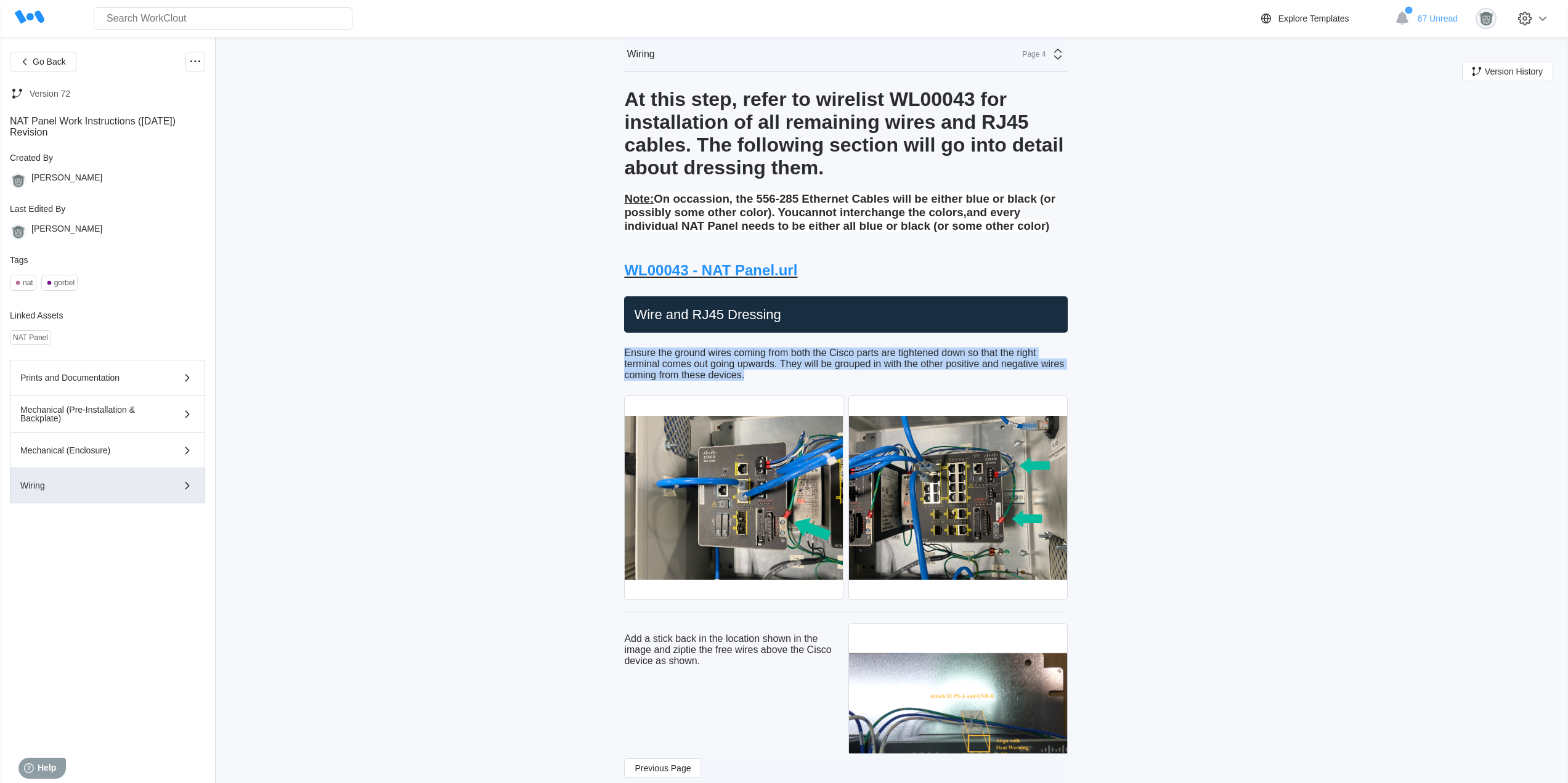
drag, startPoint x: 754, startPoint y: 398, endPoint x: 626, endPoint y: 377, distance: 129.7
click at [808, 381] on p "Ensure the ground wires coming from both the Cisco parts are tightened down so …" at bounding box center [846, 364] width 444 height 33
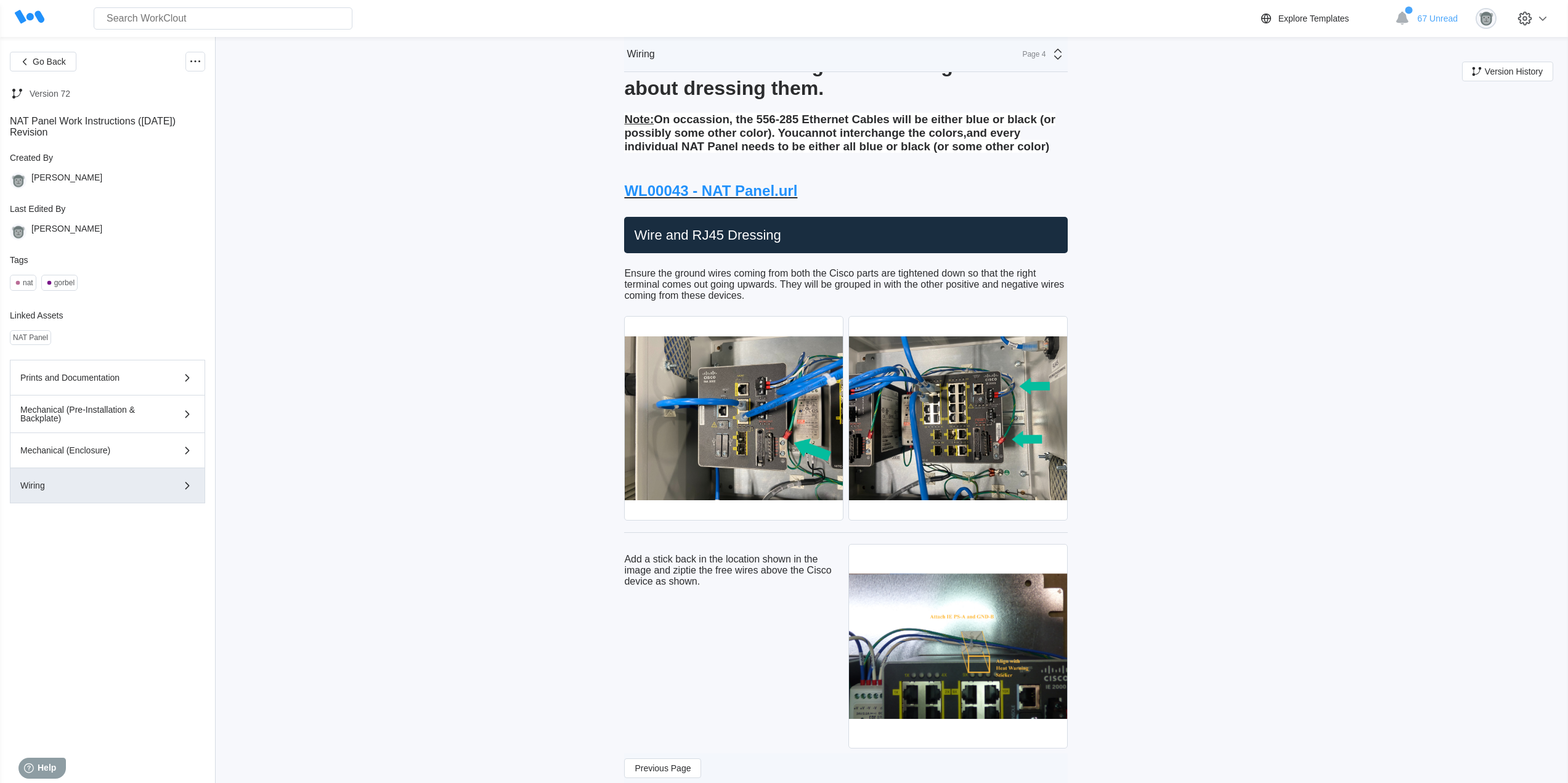
scroll to position [5025, 0]
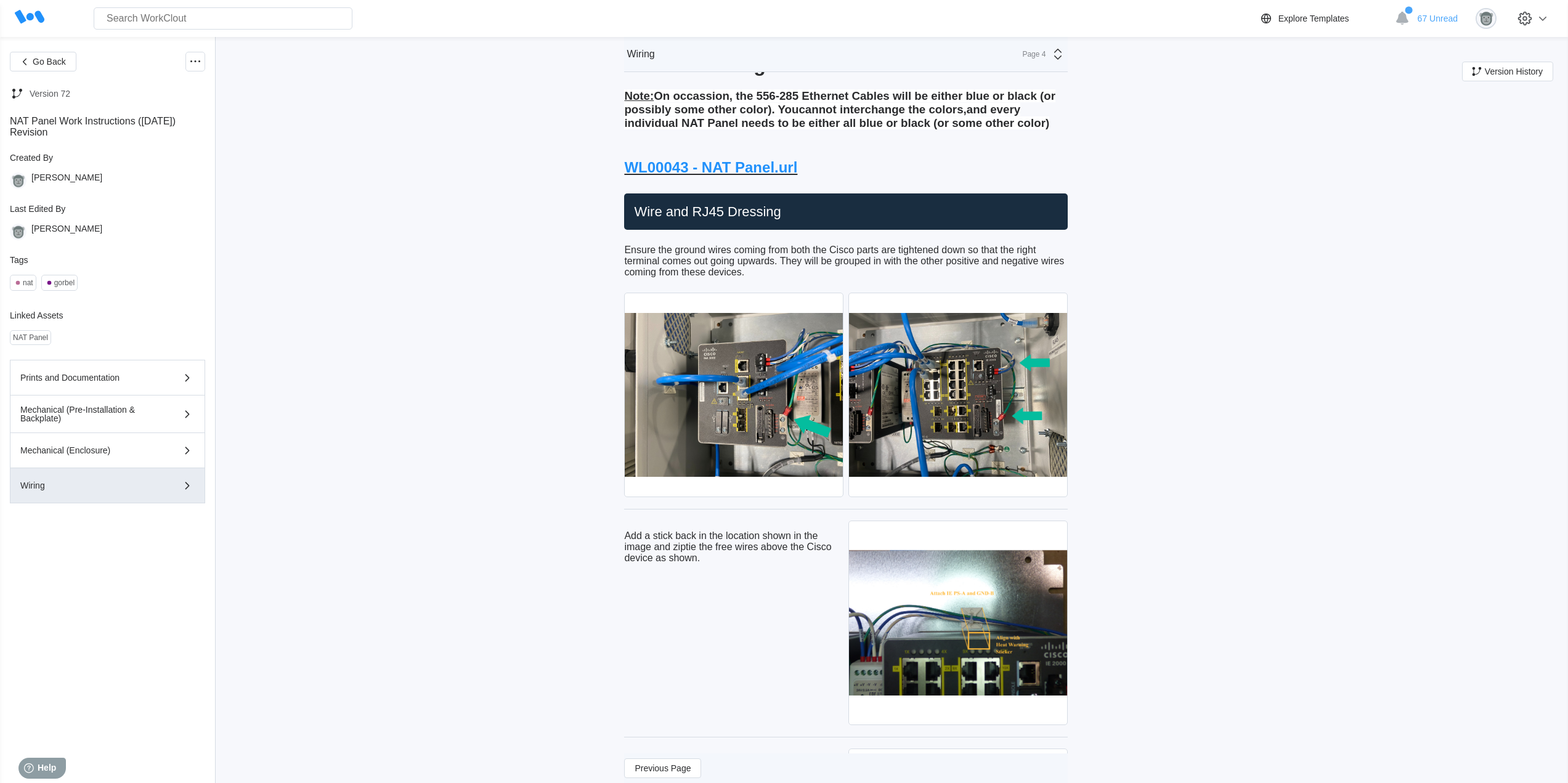
click at [698, 564] on p "Add a stick back in the location shown in the image and ziptie the free wires a…" at bounding box center [734, 547] width 219 height 33
drag, startPoint x: 714, startPoint y: 585, endPoint x: 627, endPoint y: 560, distance: 90.5
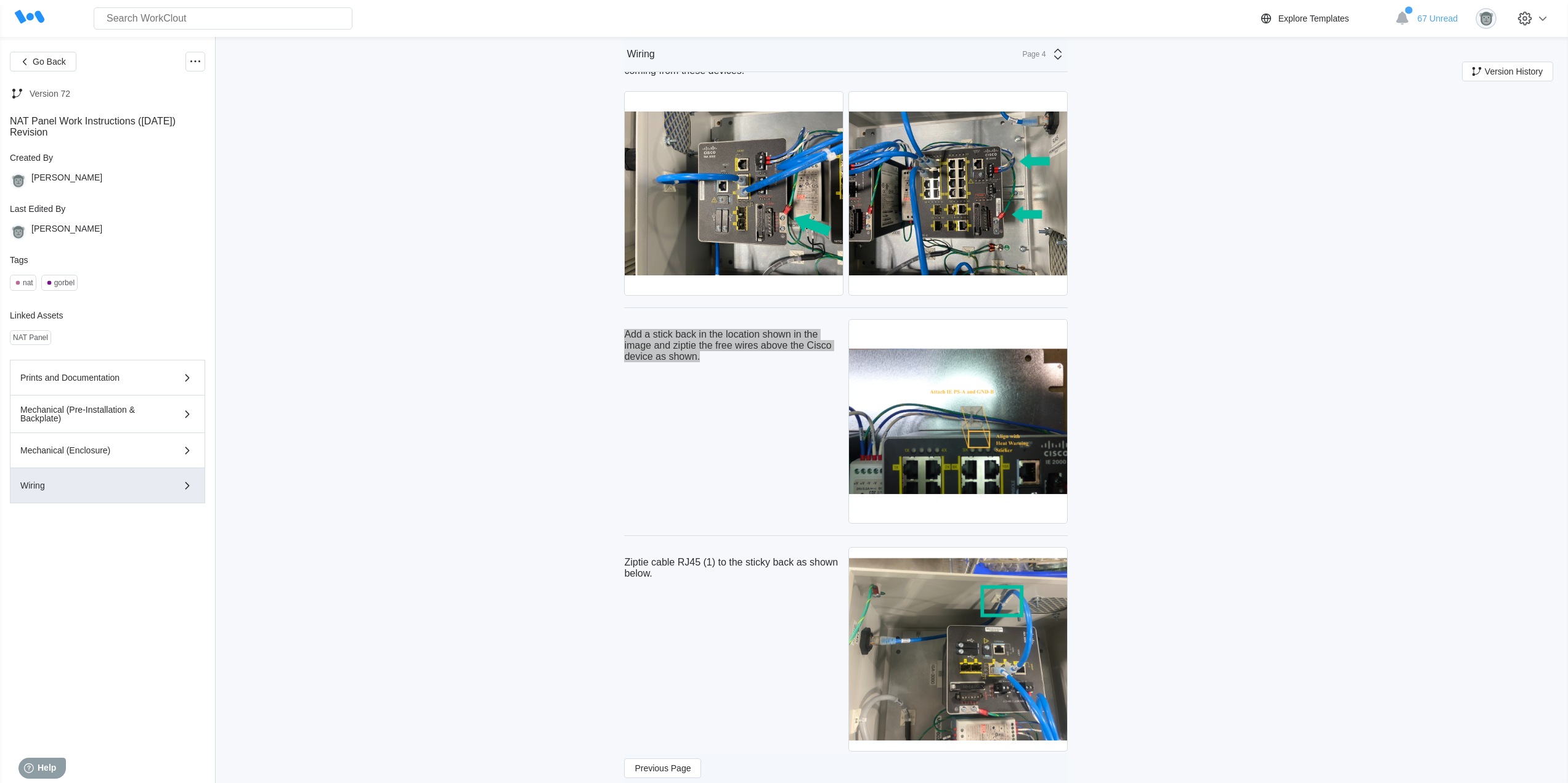
scroll to position [5230, 0]
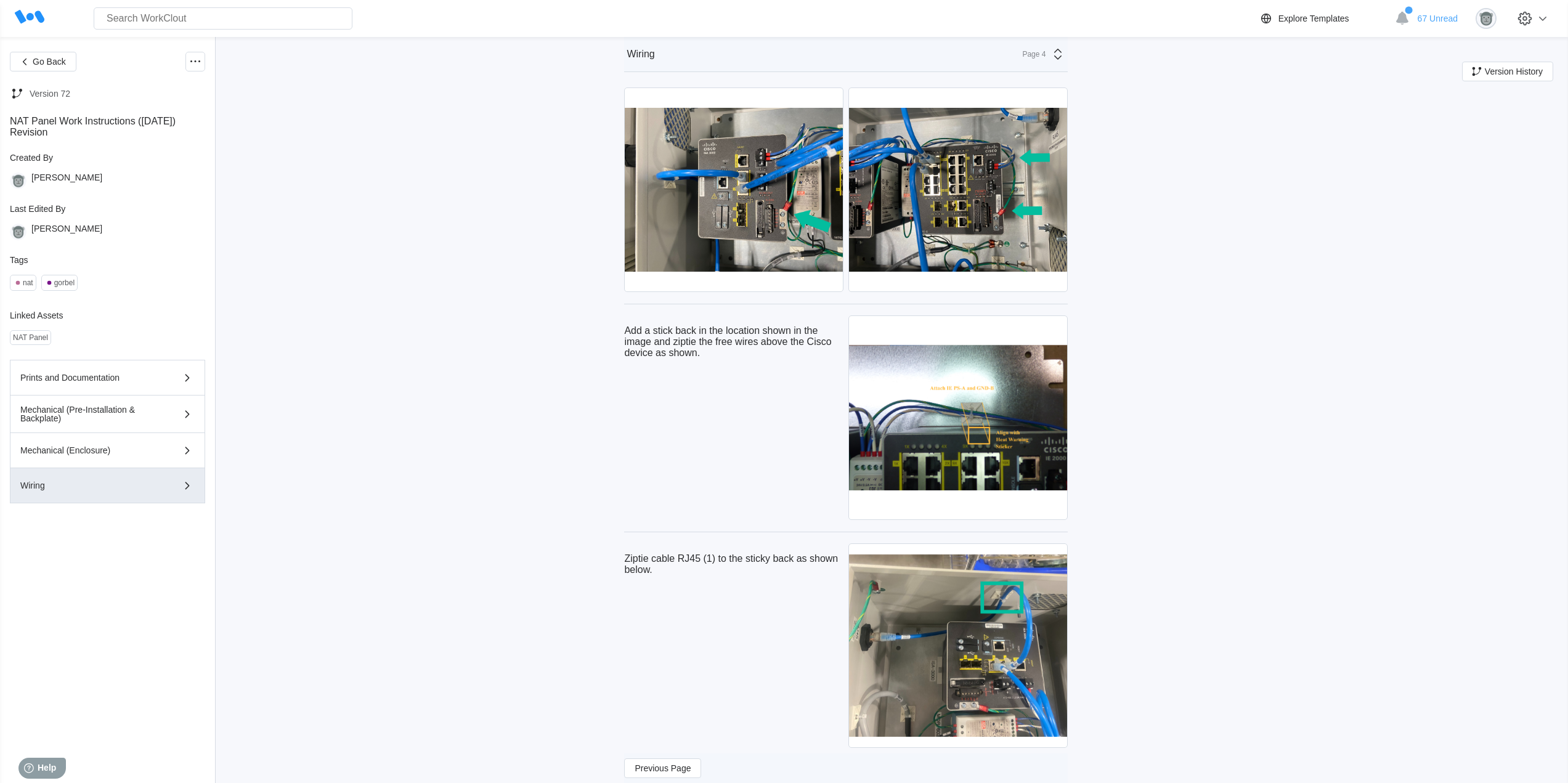
click at [690, 585] on div "Ziptie cable RJ45 (1) to the sticky back as shown below." at bounding box center [734, 564] width 219 height 42
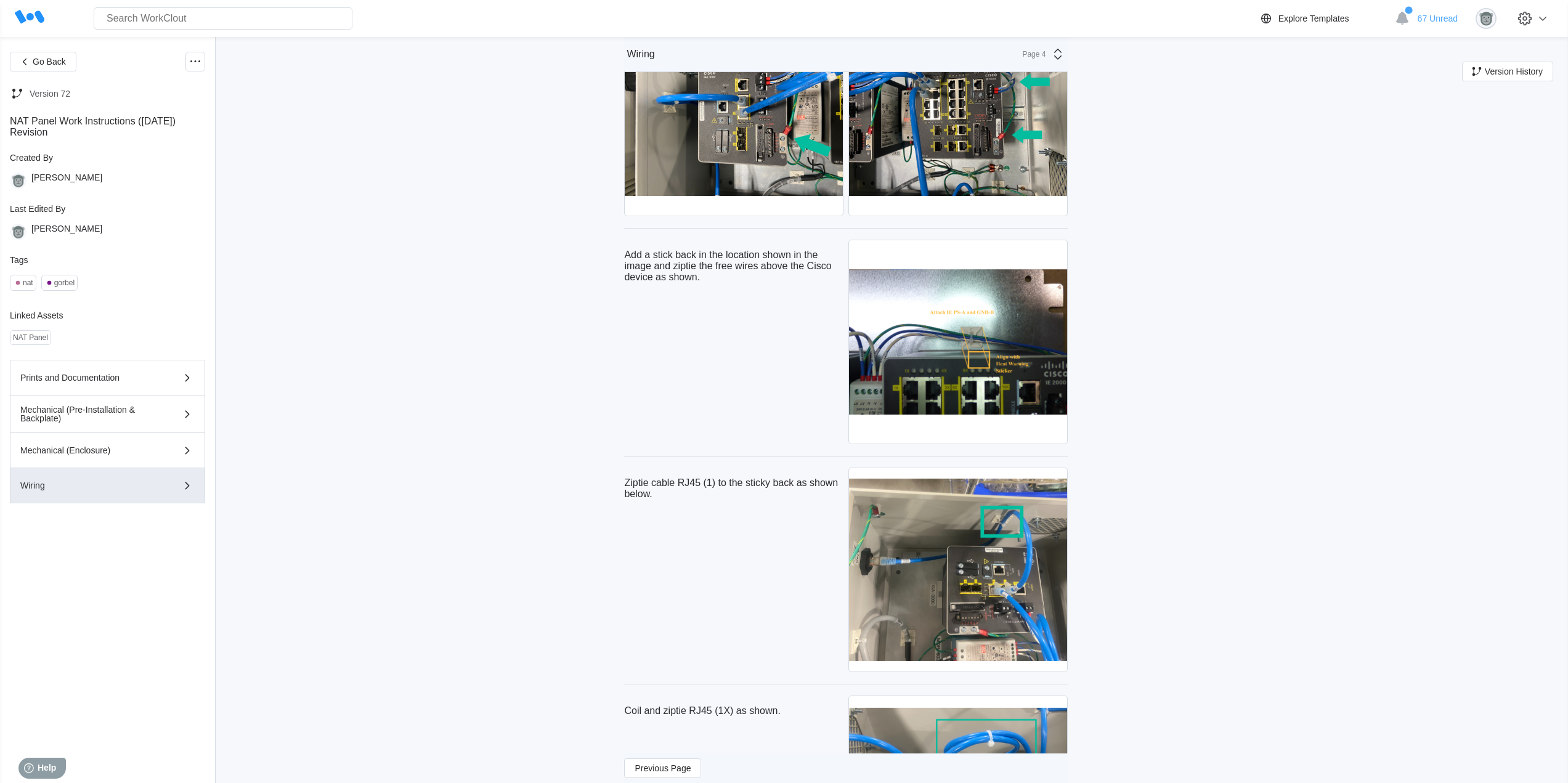
scroll to position [5333, 0]
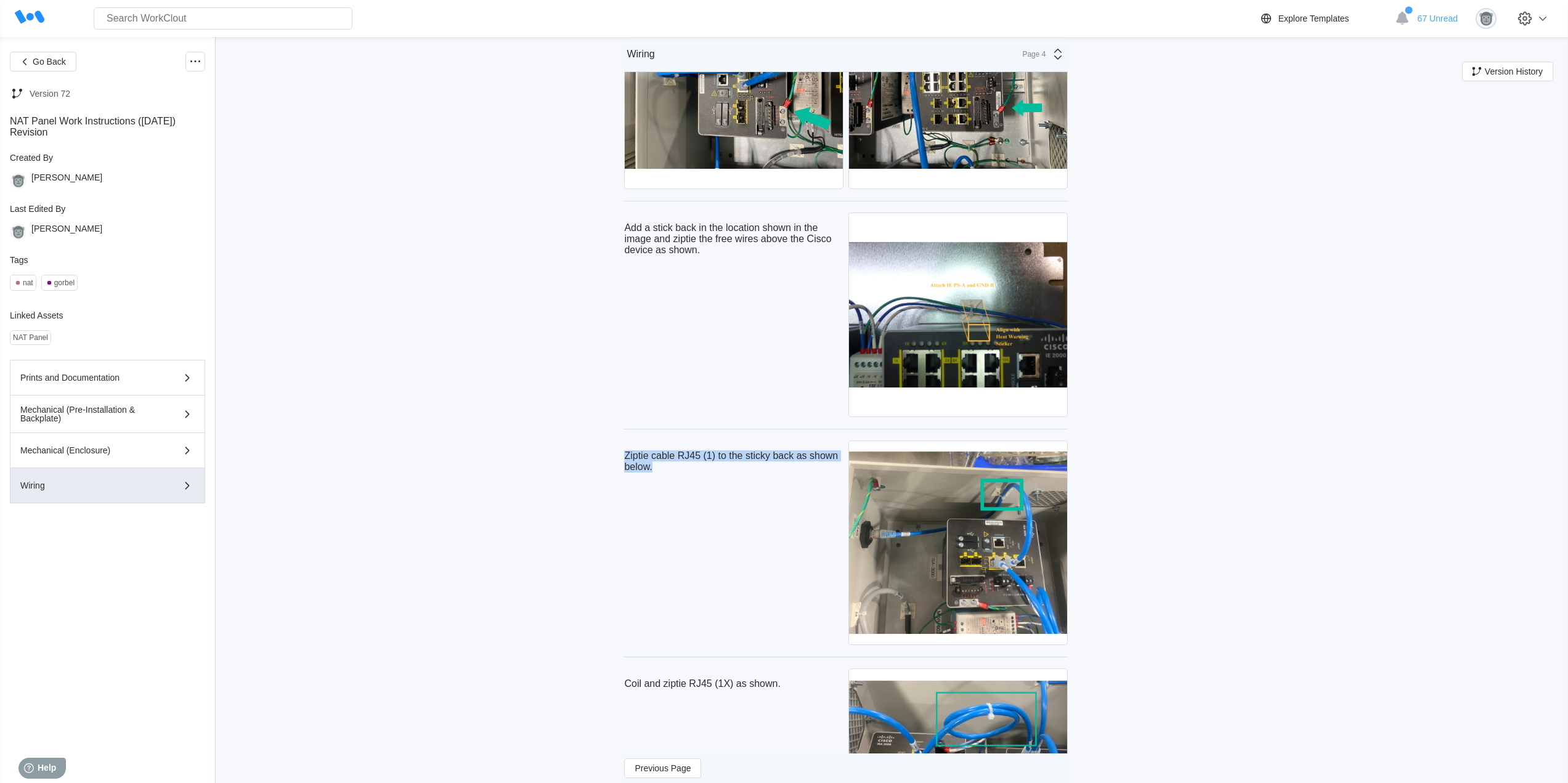
drag, startPoint x: 670, startPoint y: 488, endPoint x: 616, endPoint y: 473, distance: 56.0
drag, startPoint x: 635, startPoint y: 643, endPoint x: 653, endPoint y: 647, distance: 18.4
click at [635, 643] on div "Ziptie cable RJ45 (1) to the sticky back as shown below." at bounding box center [734, 543] width 219 height 210
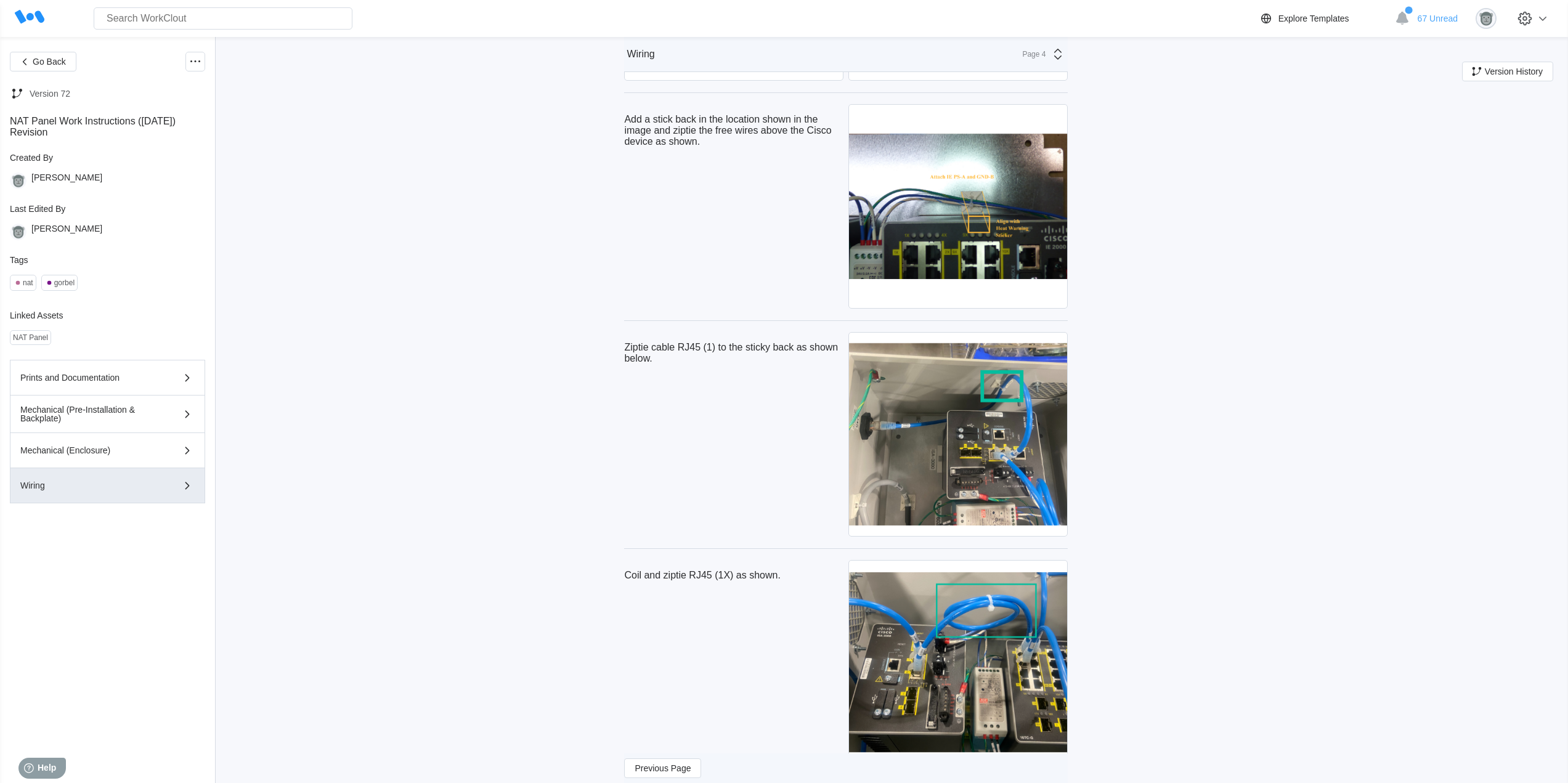
scroll to position [5538, 0]
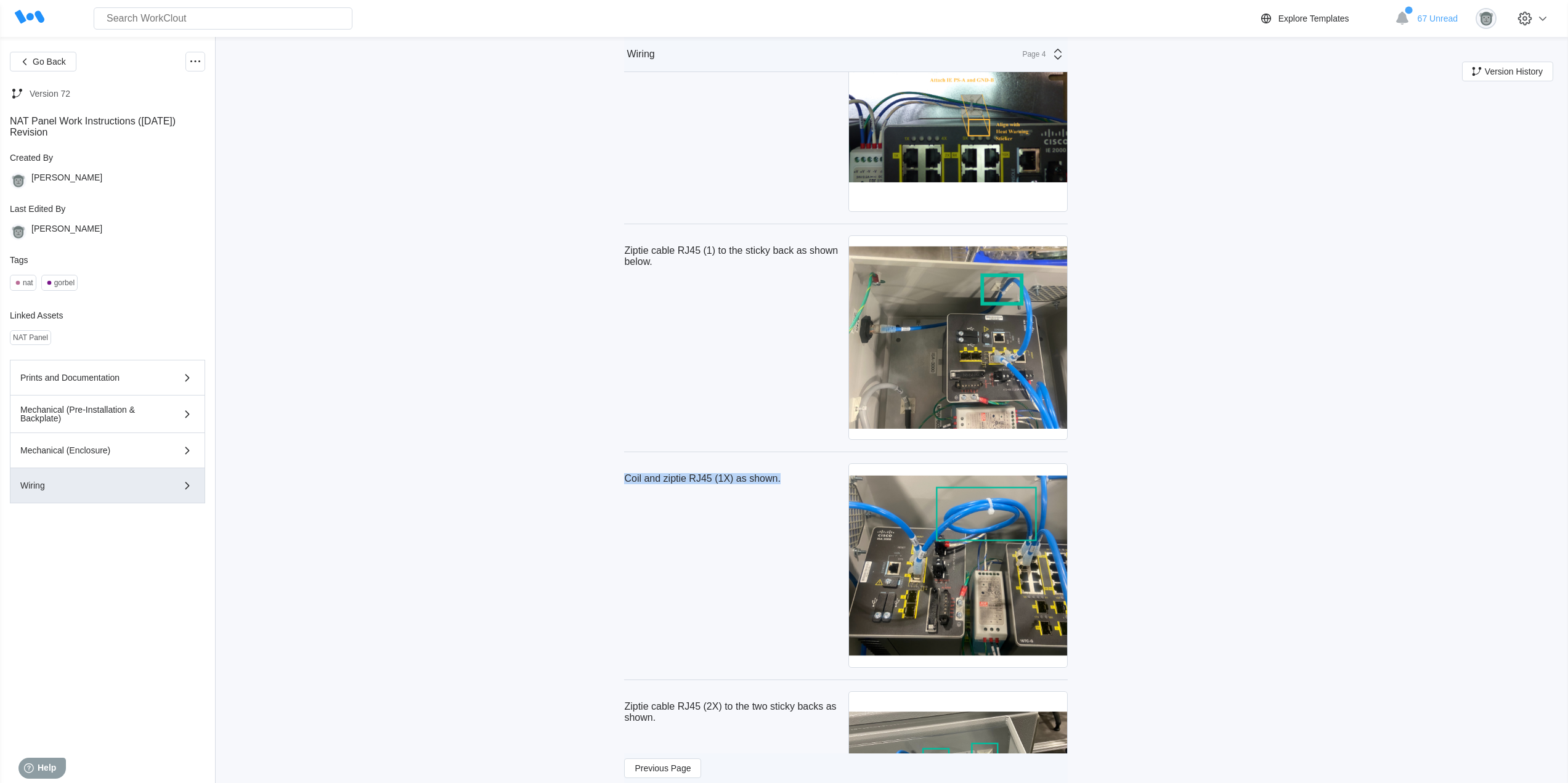
drag, startPoint x: 790, startPoint y: 502, endPoint x: 607, endPoint y: 506, distance: 183.0
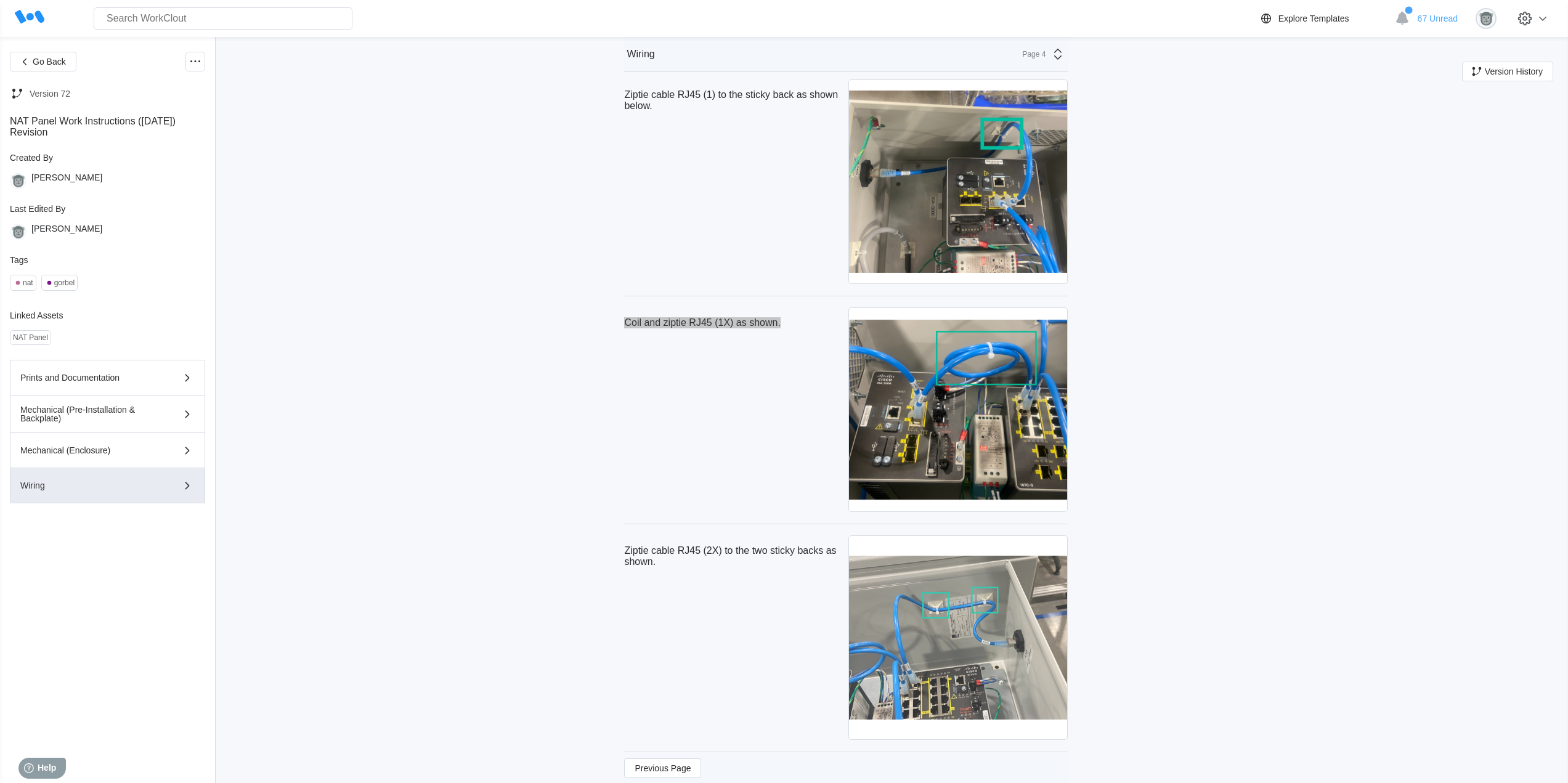
scroll to position [5846, 0]
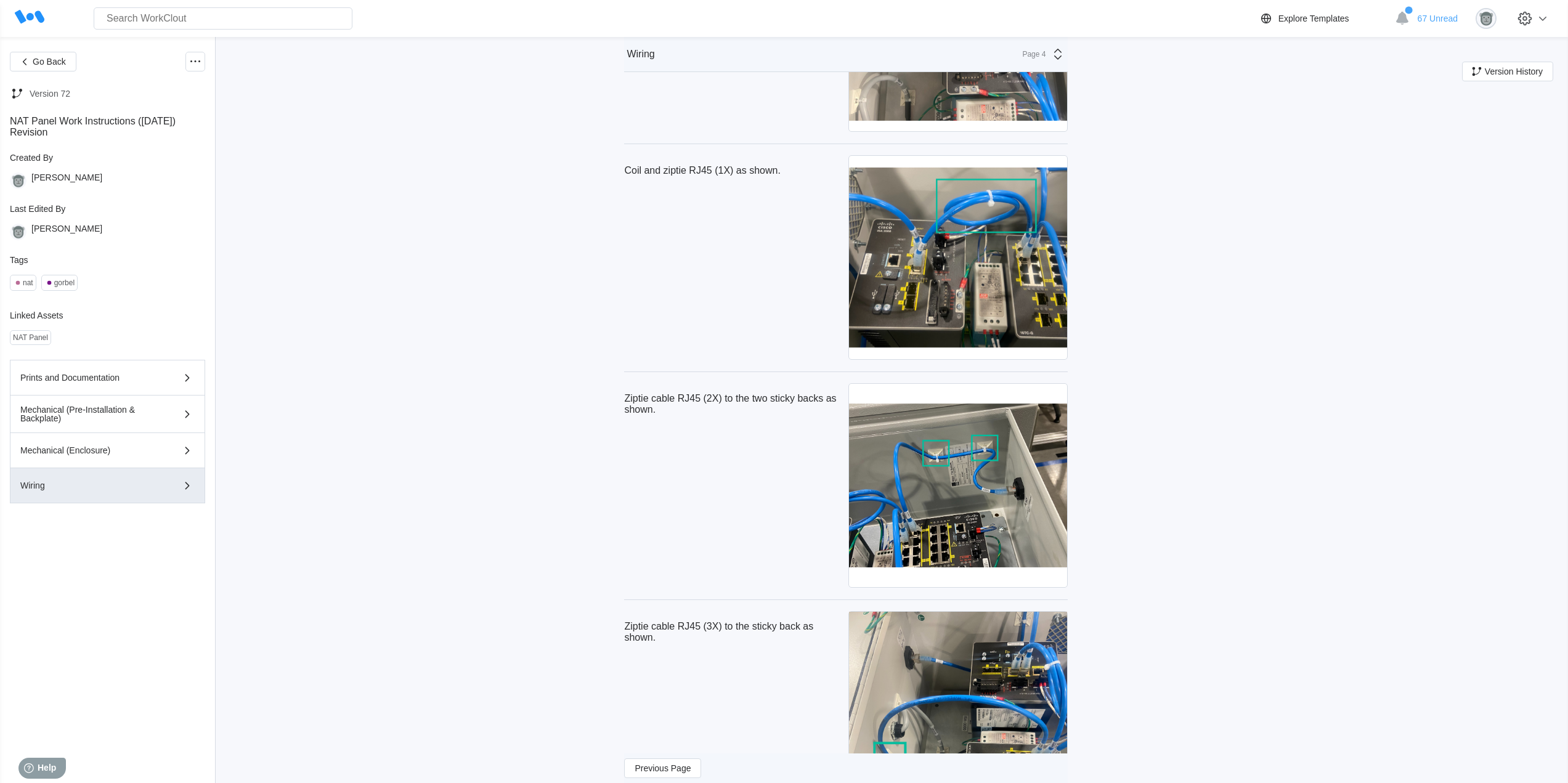
drag, startPoint x: 715, startPoint y: 444, endPoint x: 667, endPoint y: 444, distance: 48.0
click at [715, 425] on div "Ziptie cable RJ45 (2X) to the two sticky backs as shown." at bounding box center [734, 404] width 219 height 42
drag, startPoint x: 667, startPoint y: 439, endPoint x: 625, endPoint y: 421, distance: 45.7
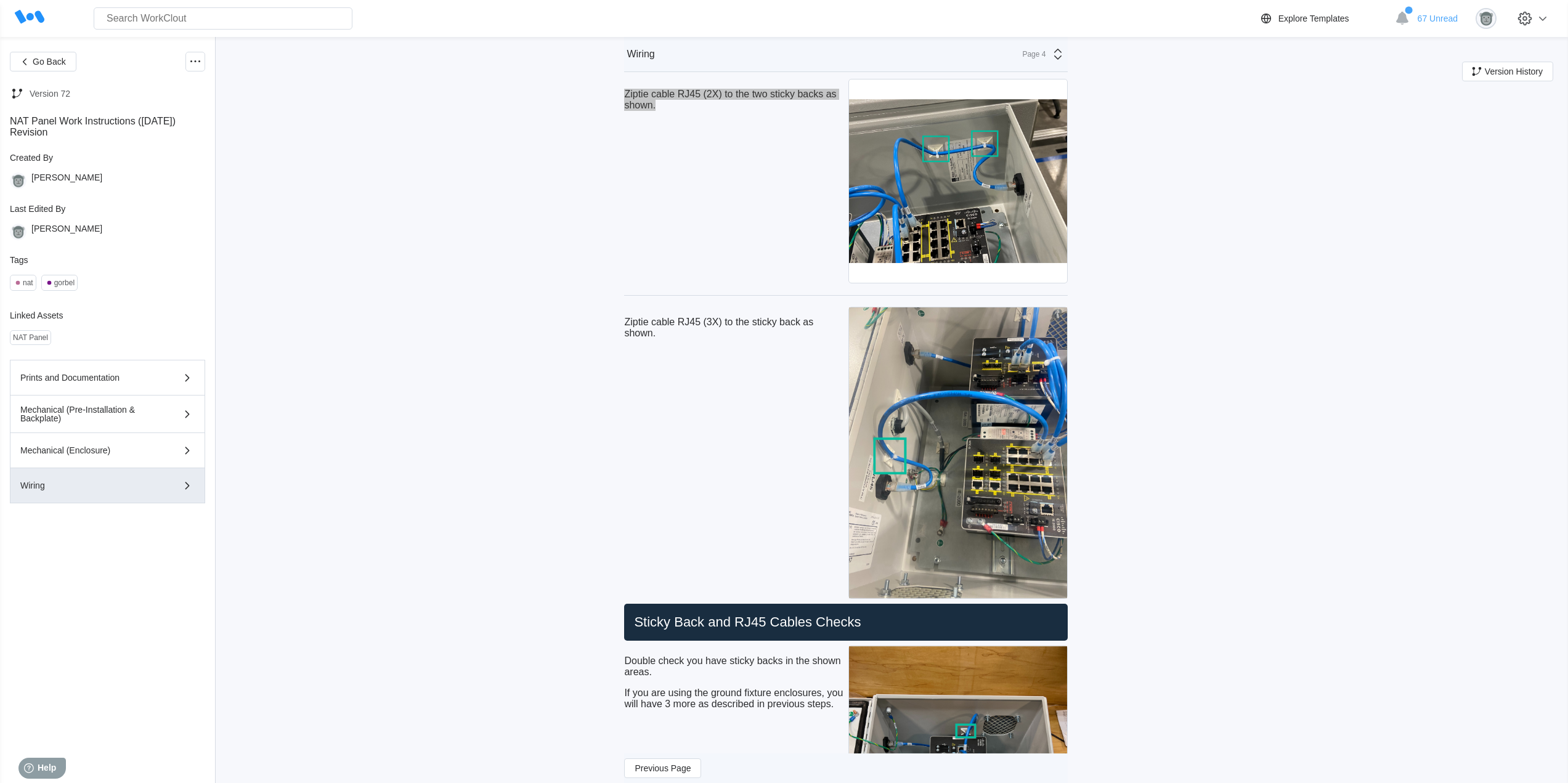
scroll to position [6154, 0]
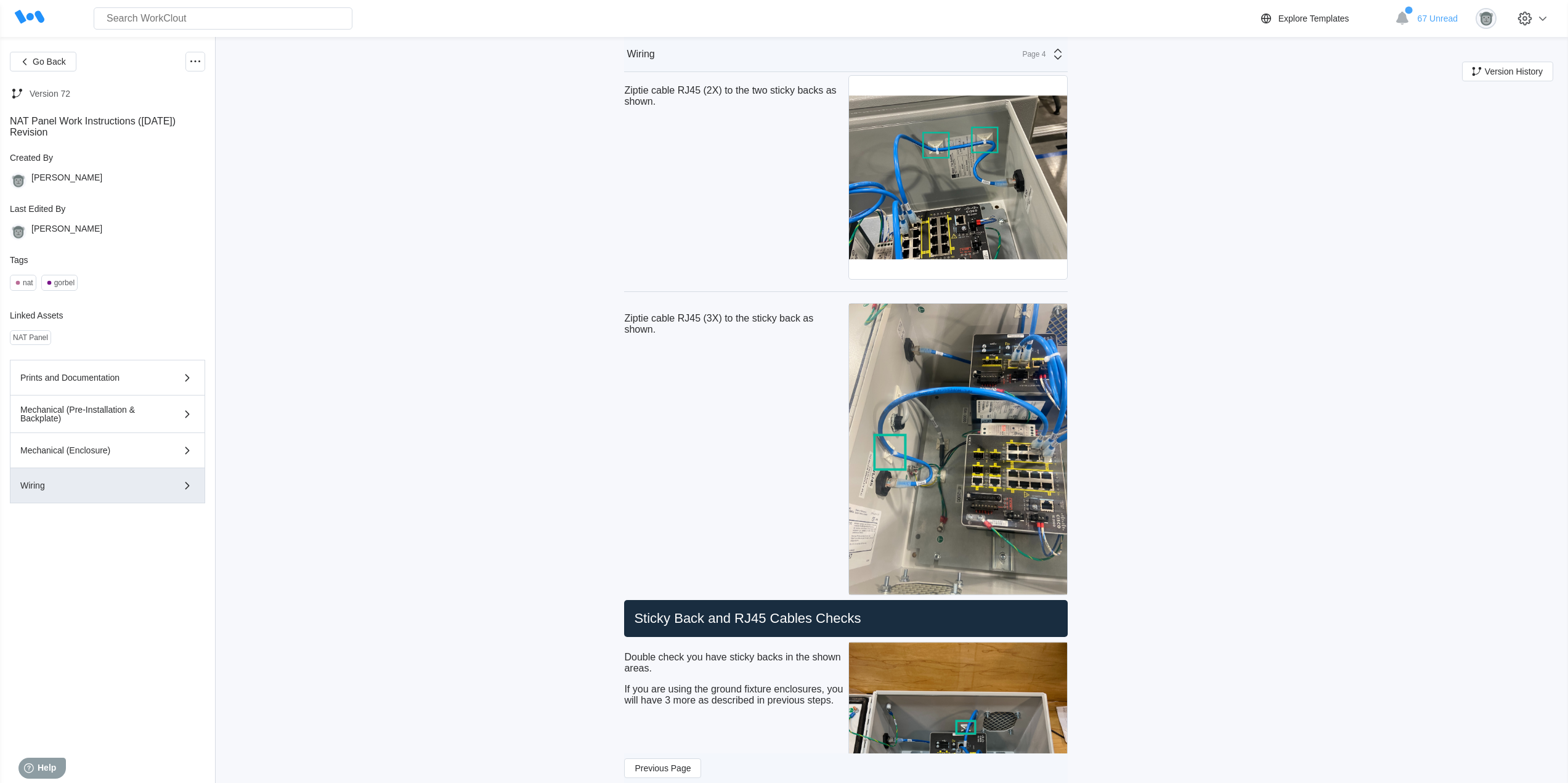
drag, startPoint x: 684, startPoint y: 383, endPoint x: 683, endPoint y: 344, distance: 39.0
click at [684, 383] on div "Ziptie cable RJ45 (3X) to the sticky back as shown." at bounding box center [734, 450] width 219 height 297
drag, startPoint x: 671, startPoint y: 356, endPoint x: 608, endPoint y: 336, distance: 66.1
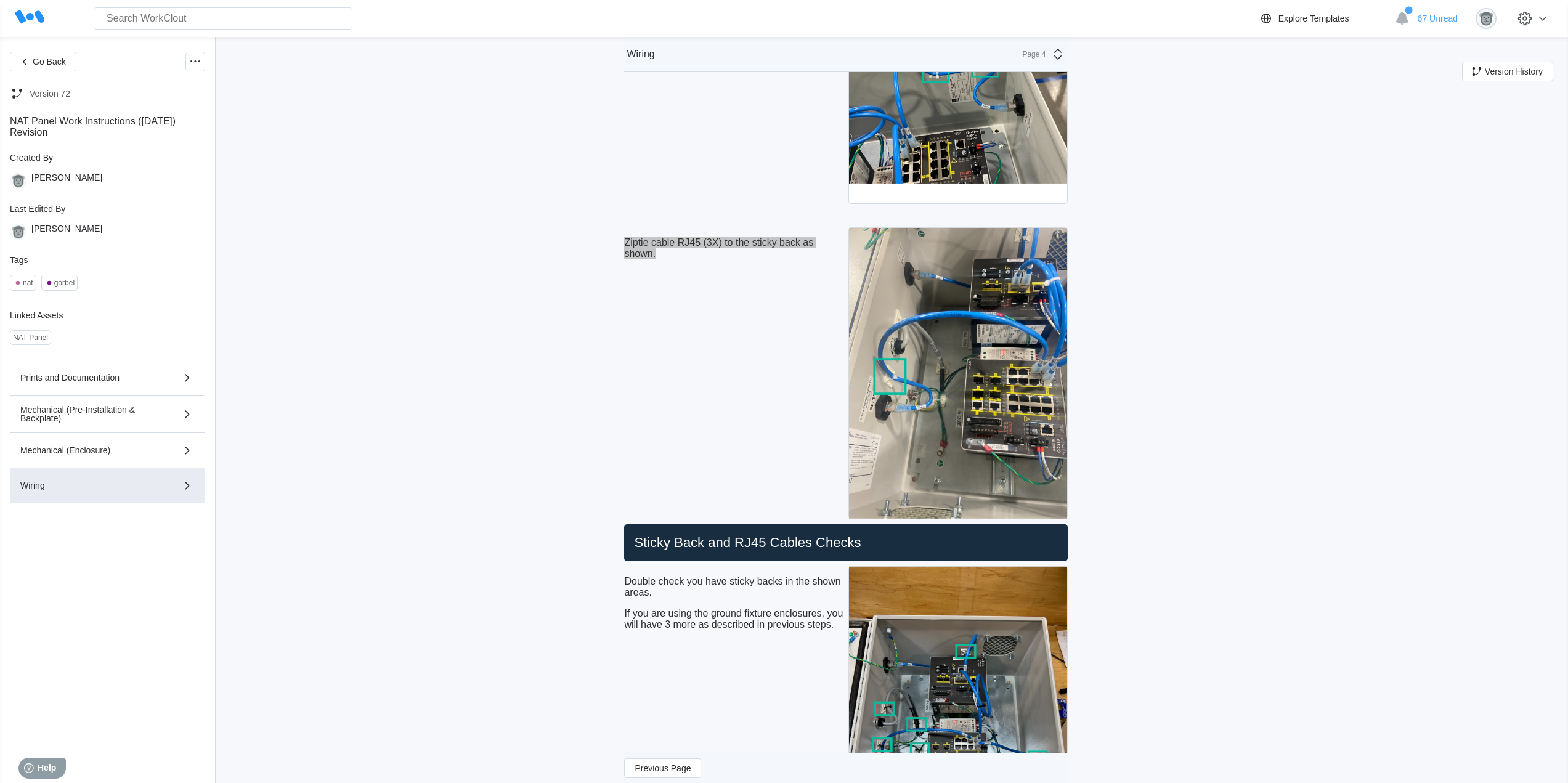
scroll to position [6258, 0]
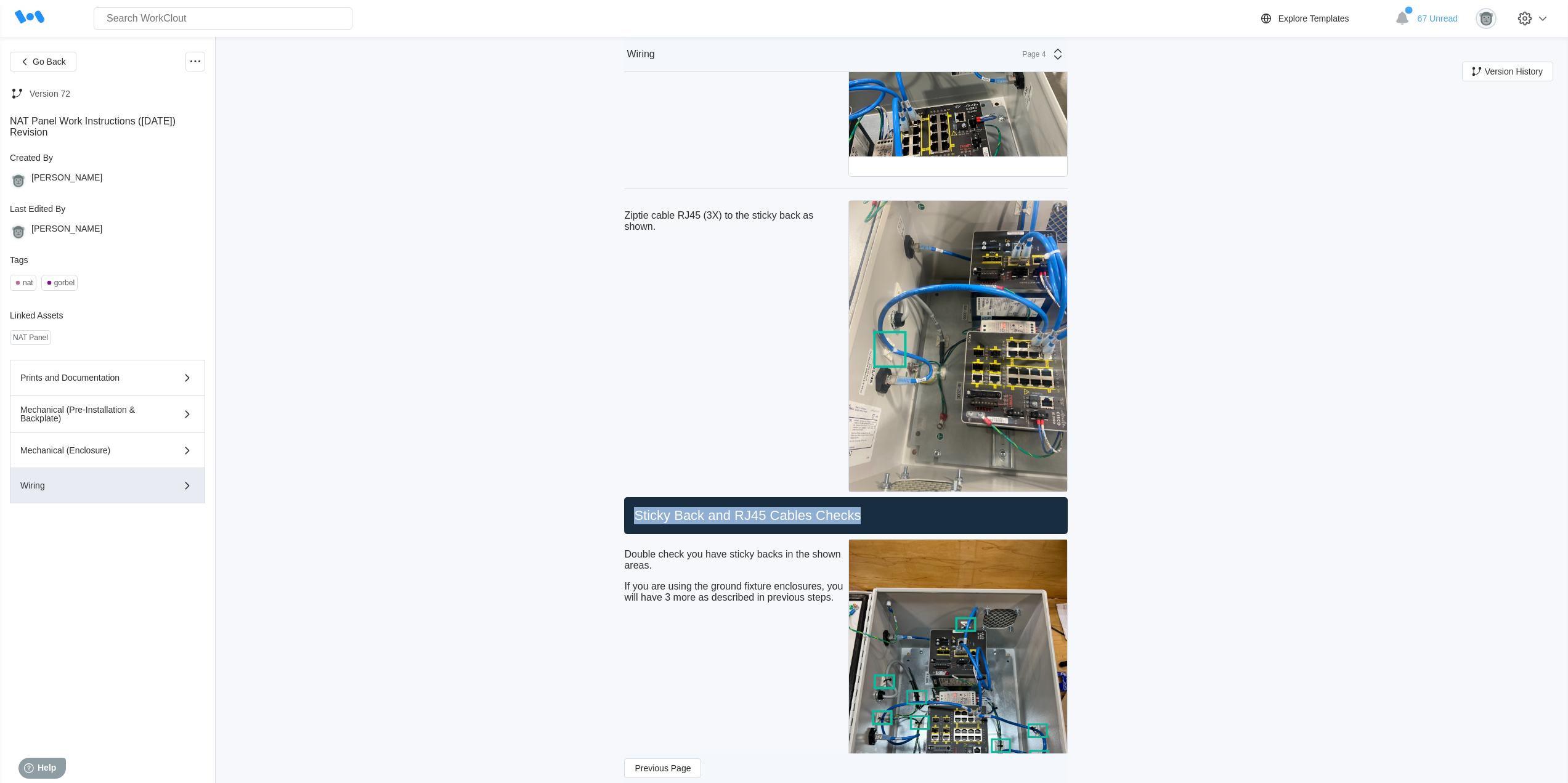
drag, startPoint x: 870, startPoint y: 543, endPoint x: 611, endPoint y: 539, distance: 259.0
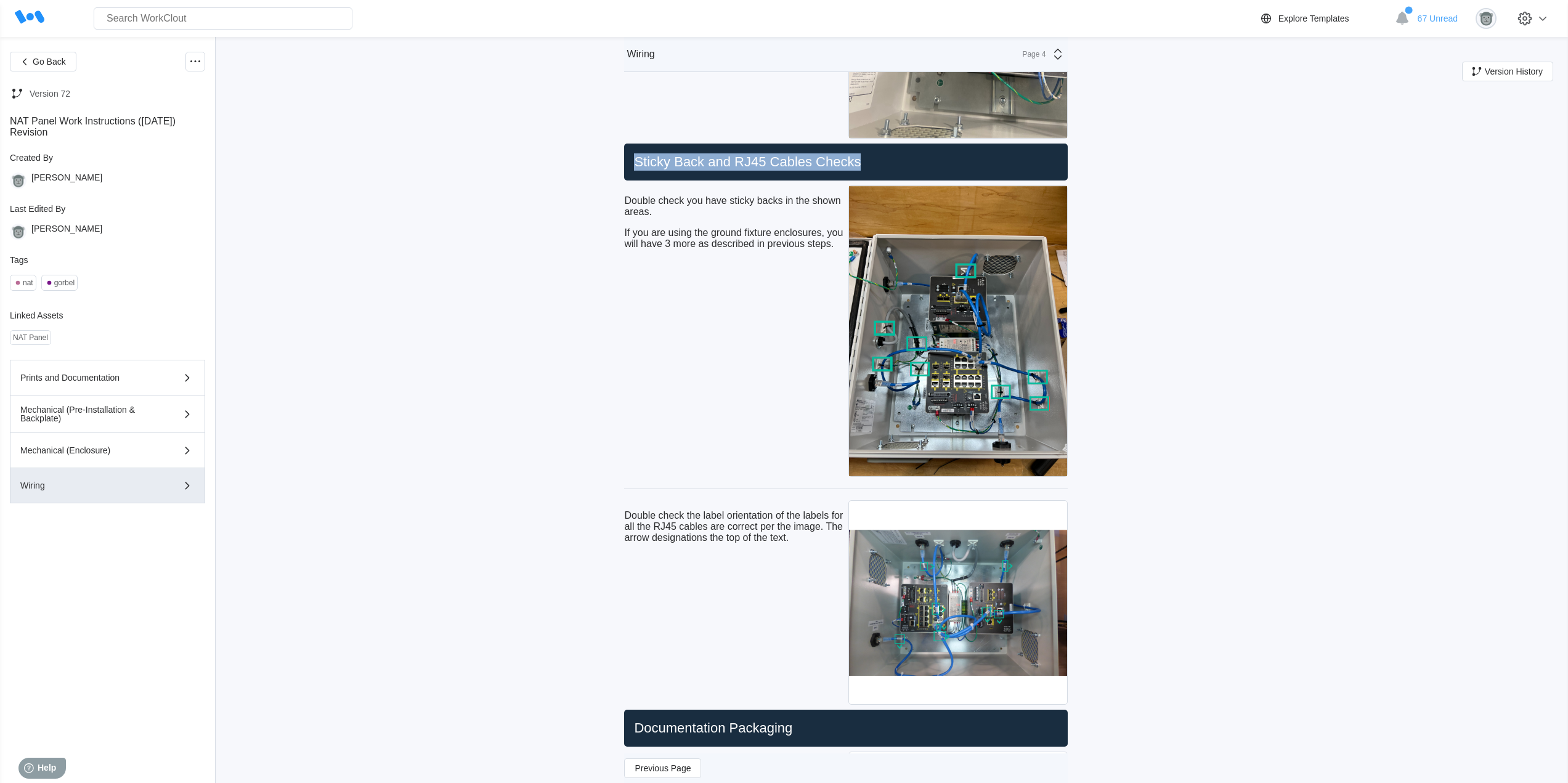
scroll to position [6610, 0]
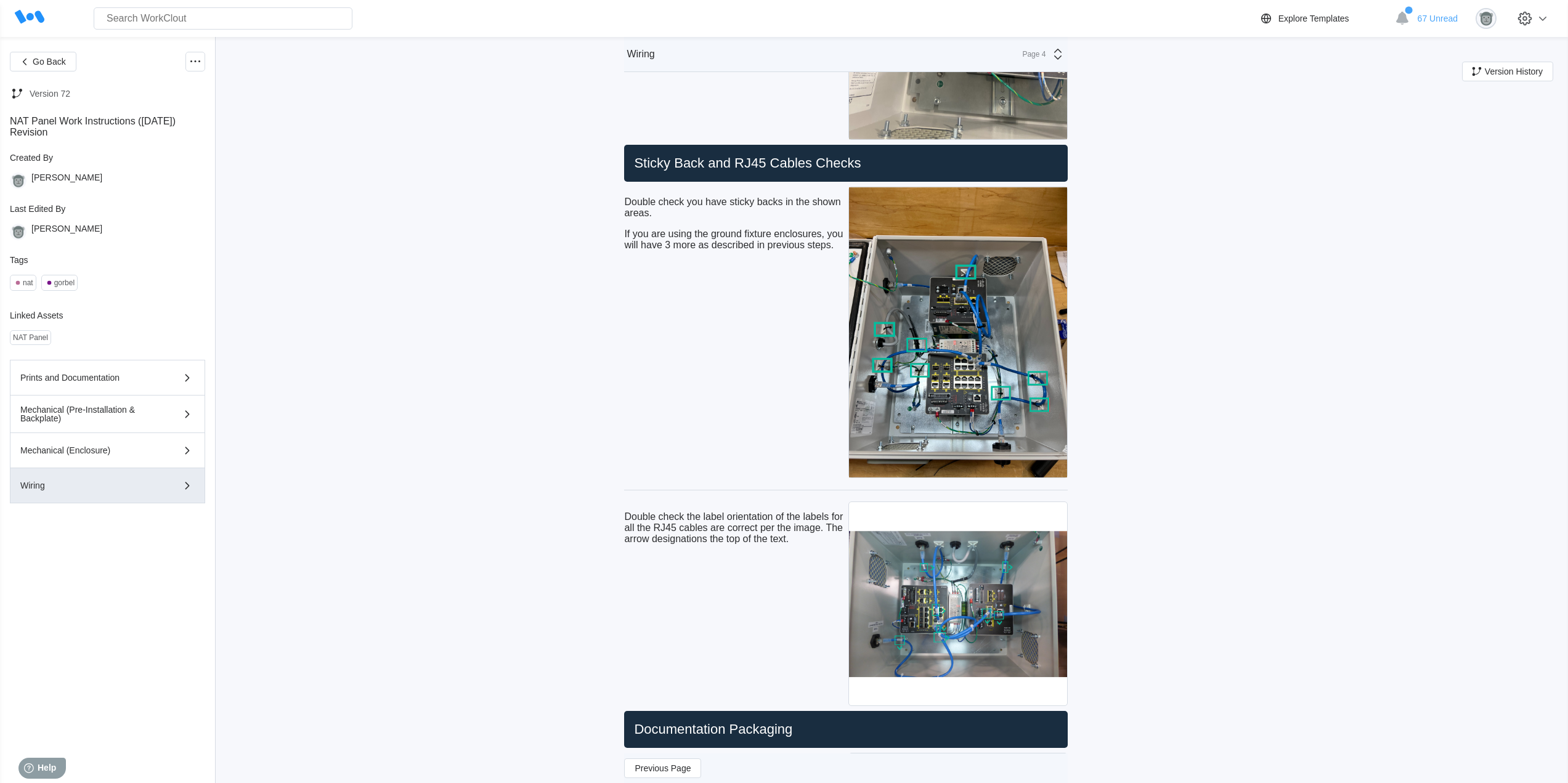
drag, startPoint x: 744, startPoint y: 337, endPoint x: 754, endPoint y: 305, distance: 33.5
click at [744, 337] on div "Double check you have sticky backs in the shown areas. If you are using the gro…" at bounding box center [734, 333] width 219 height 297
drag, startPoint x: 837, startPoint y: 268, endPoint x: 624, endPoint y: 214, distance: 219.7
click at [788, 555] on div "Double check the label orientation of the labels for all the RJ45 cables are co…" at bounding box center [734, 528] width 219 height 53
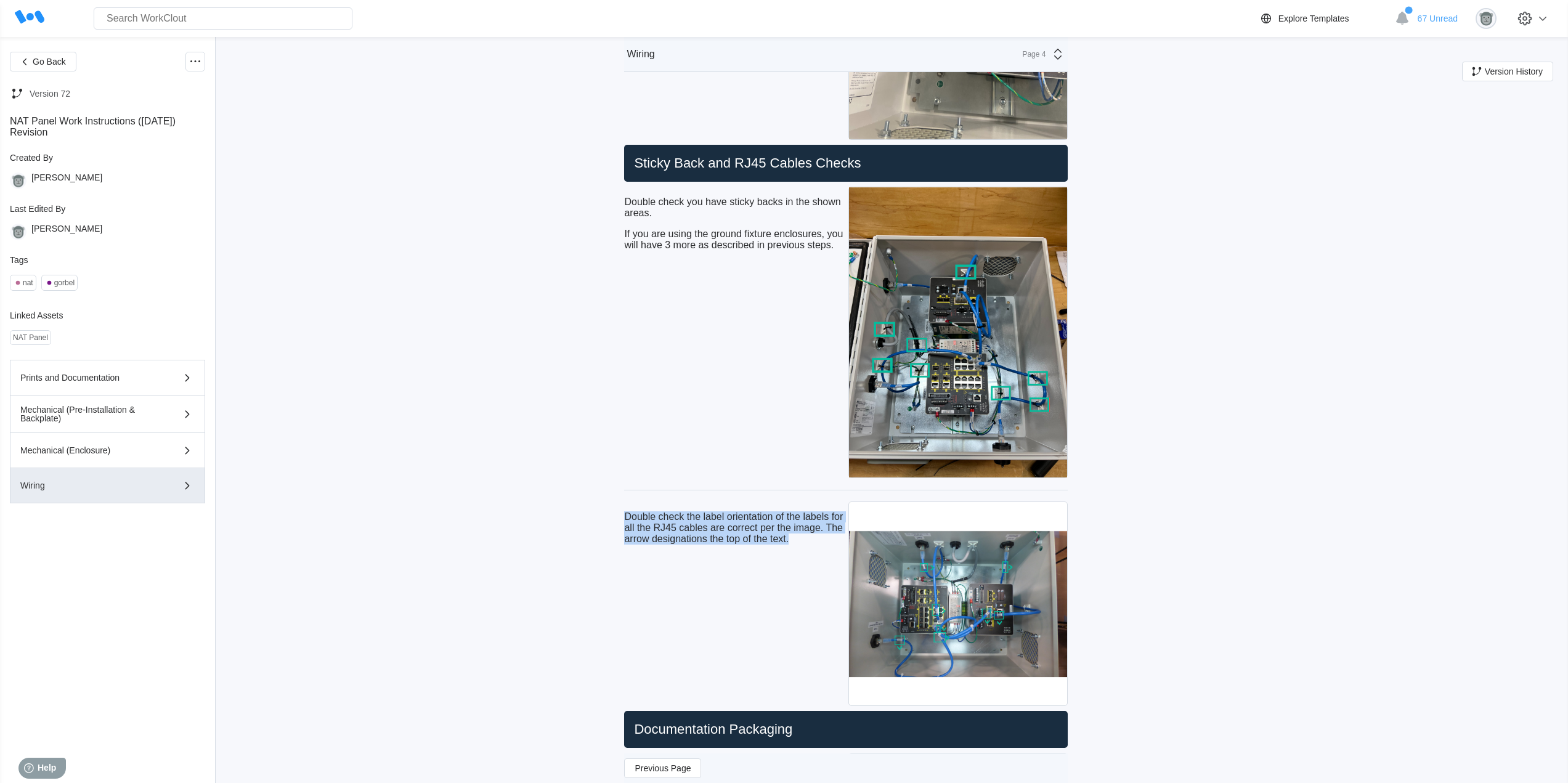
drag, startPoint x: 795, startPoint y: 563, endPoint x: 601, endPoint y: 534, distance: 196.2
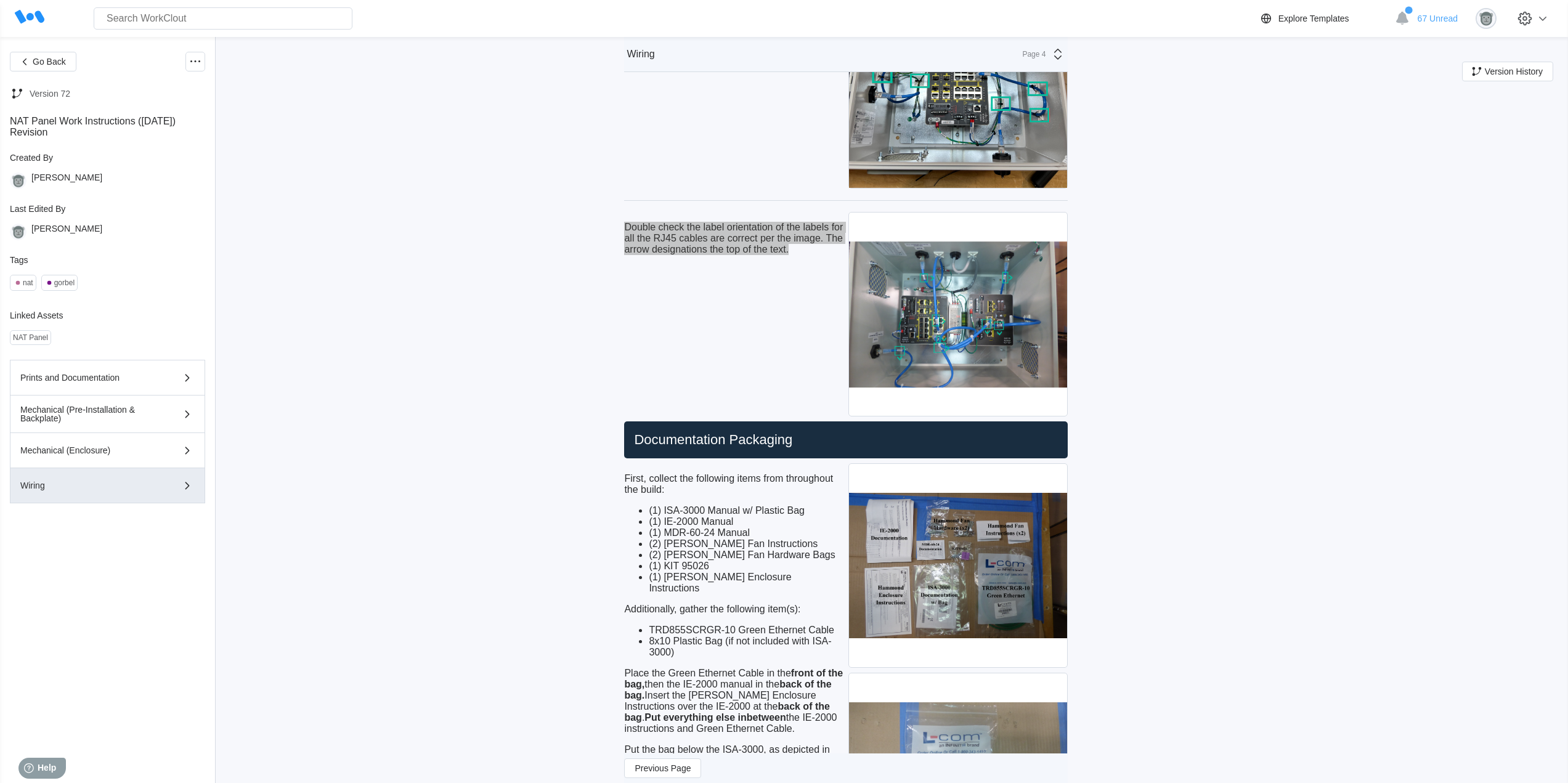
scroll to position [7124, 0]
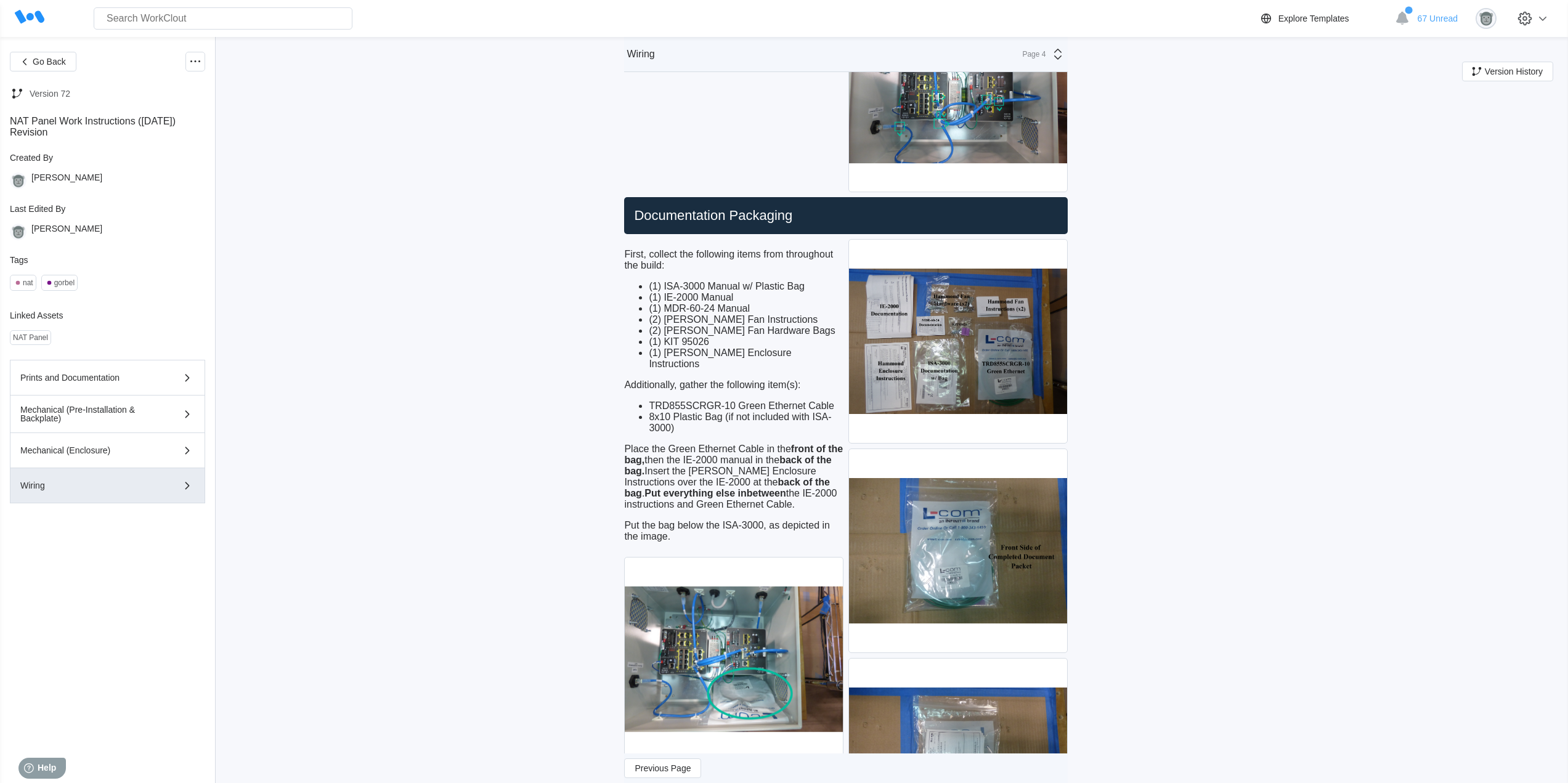
click at [811, 224] on h2 "Documentation Packaging" at bounding box center [846, 216] width 433 height 17
drag, startPoint x: 804, startPoint y: 237, endPoint x: 582, endPoint y: 230, distance: 222.1
click at [729, 541] on p "Put the bag below the ISA-3000, as depicted in the image." at bounding box center [734, 531] width 219 height 22
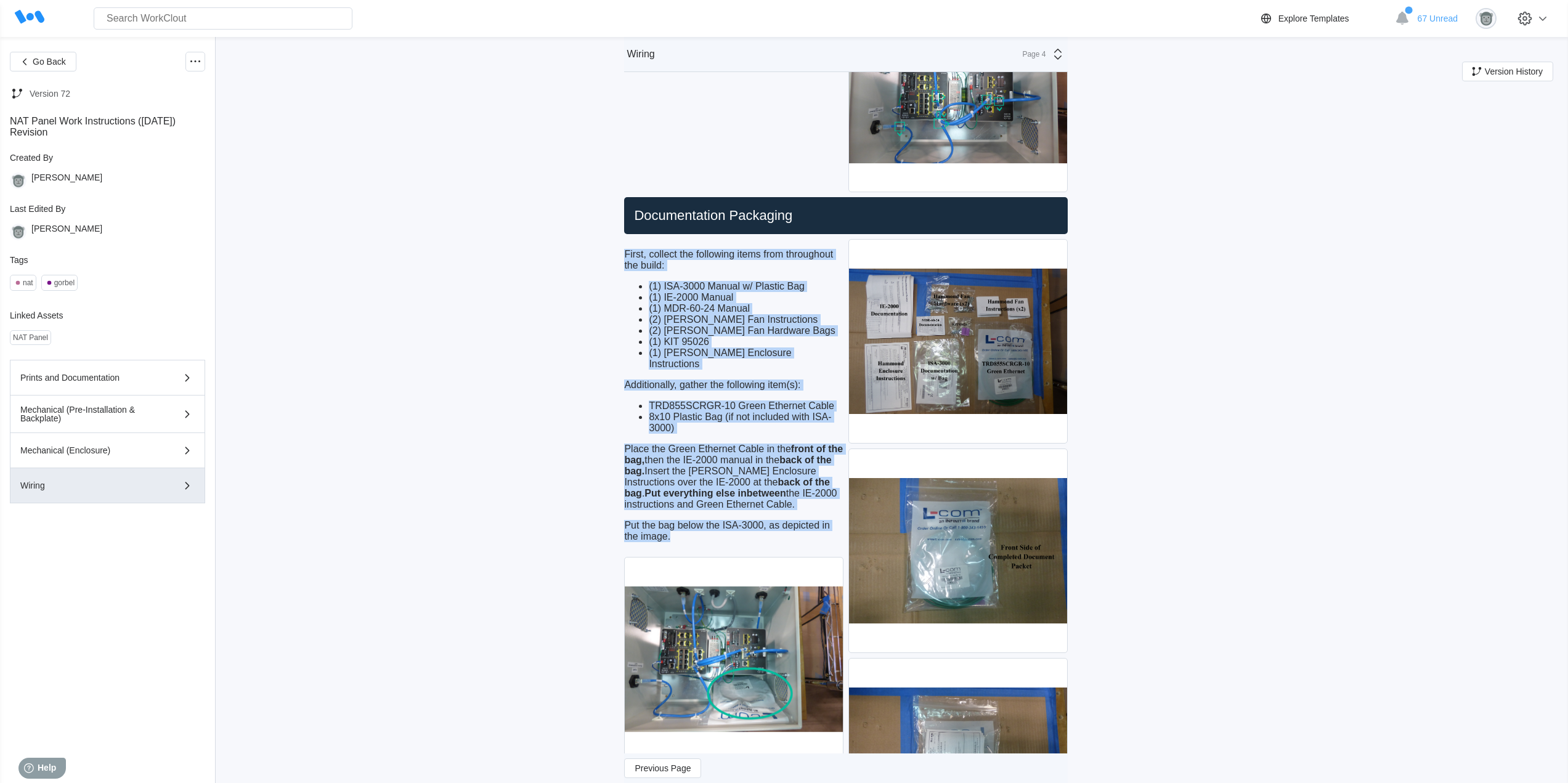
drag, startPoint x: 679, startPoint y: 548, endPoint x: 617, endPoint y: 277, distance: 278.0
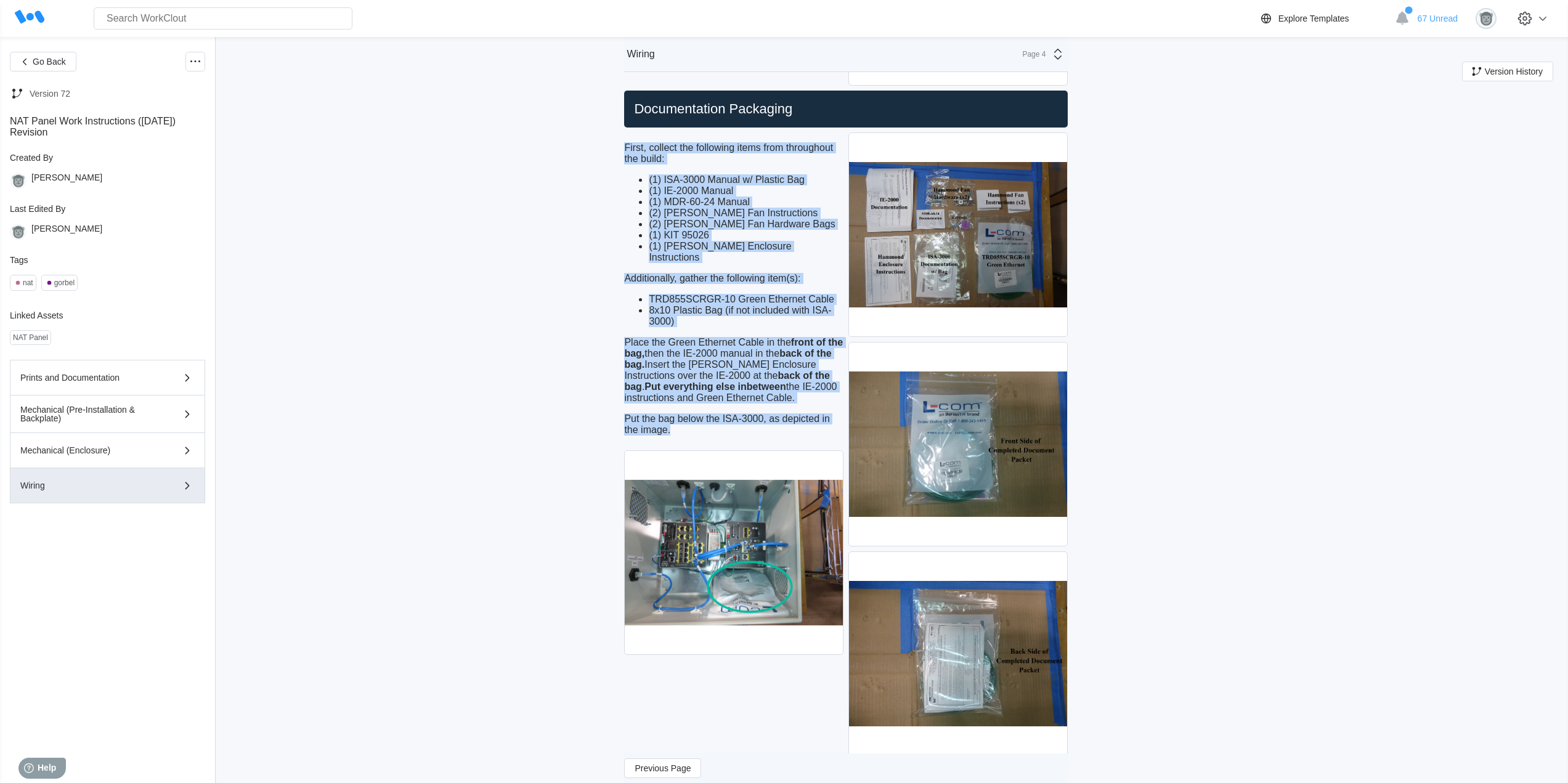
scroll to position [7226, 0]
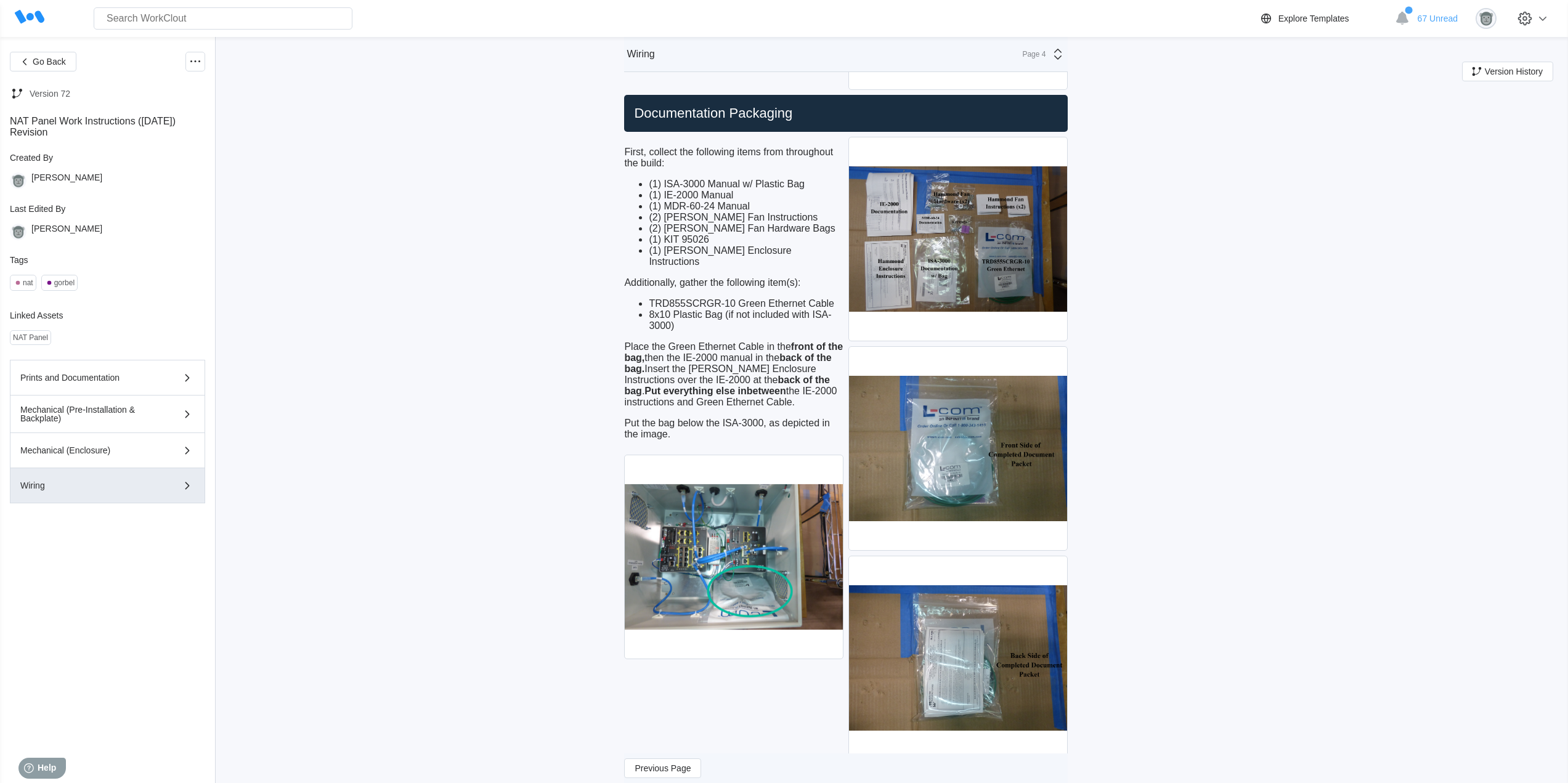
drag, startPoint x: 968, startPoint y: 460, endPoint x: 1187, endPoint y: 514, distance: 225.6
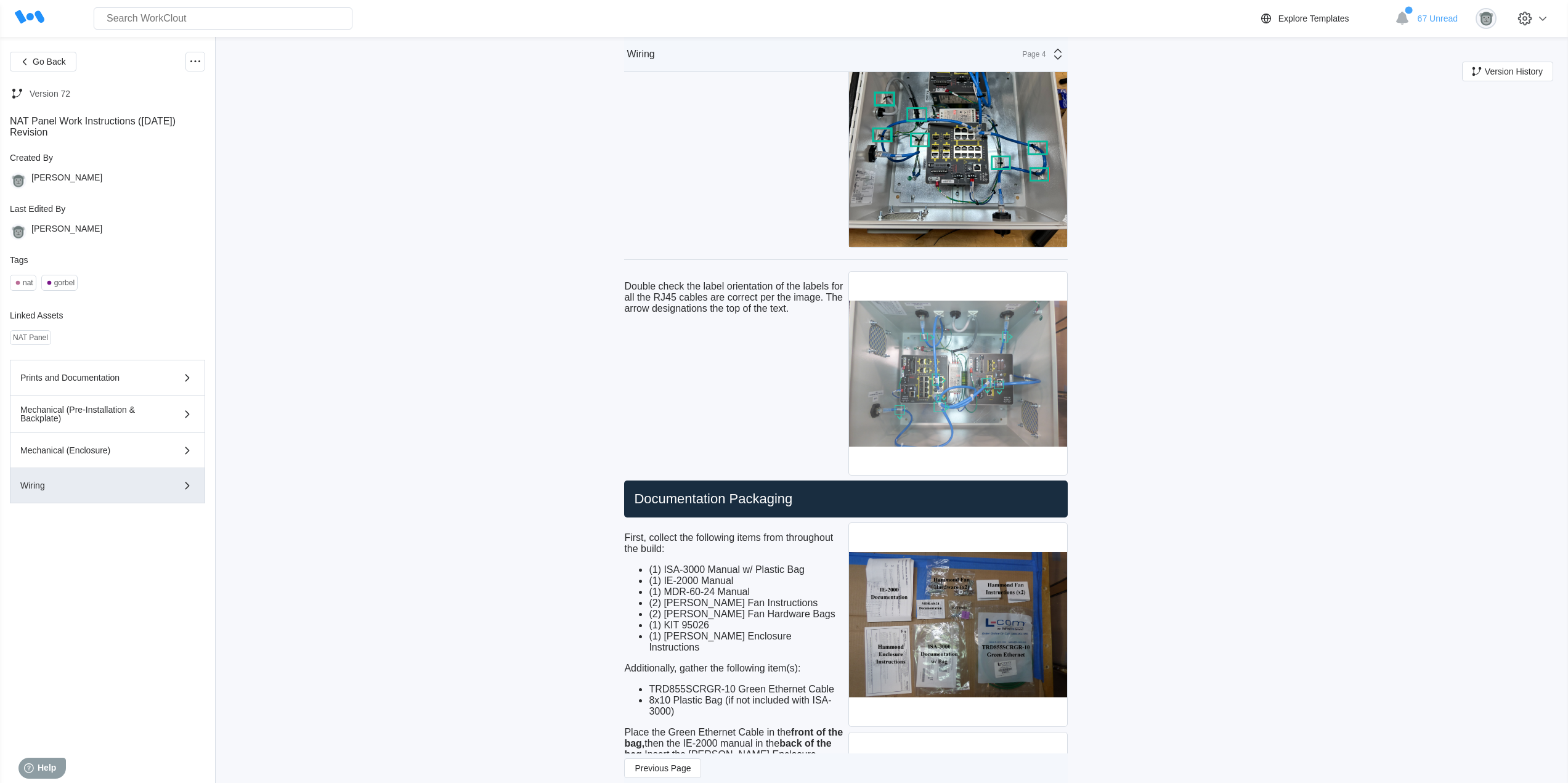
scroll to position [6816, 0]
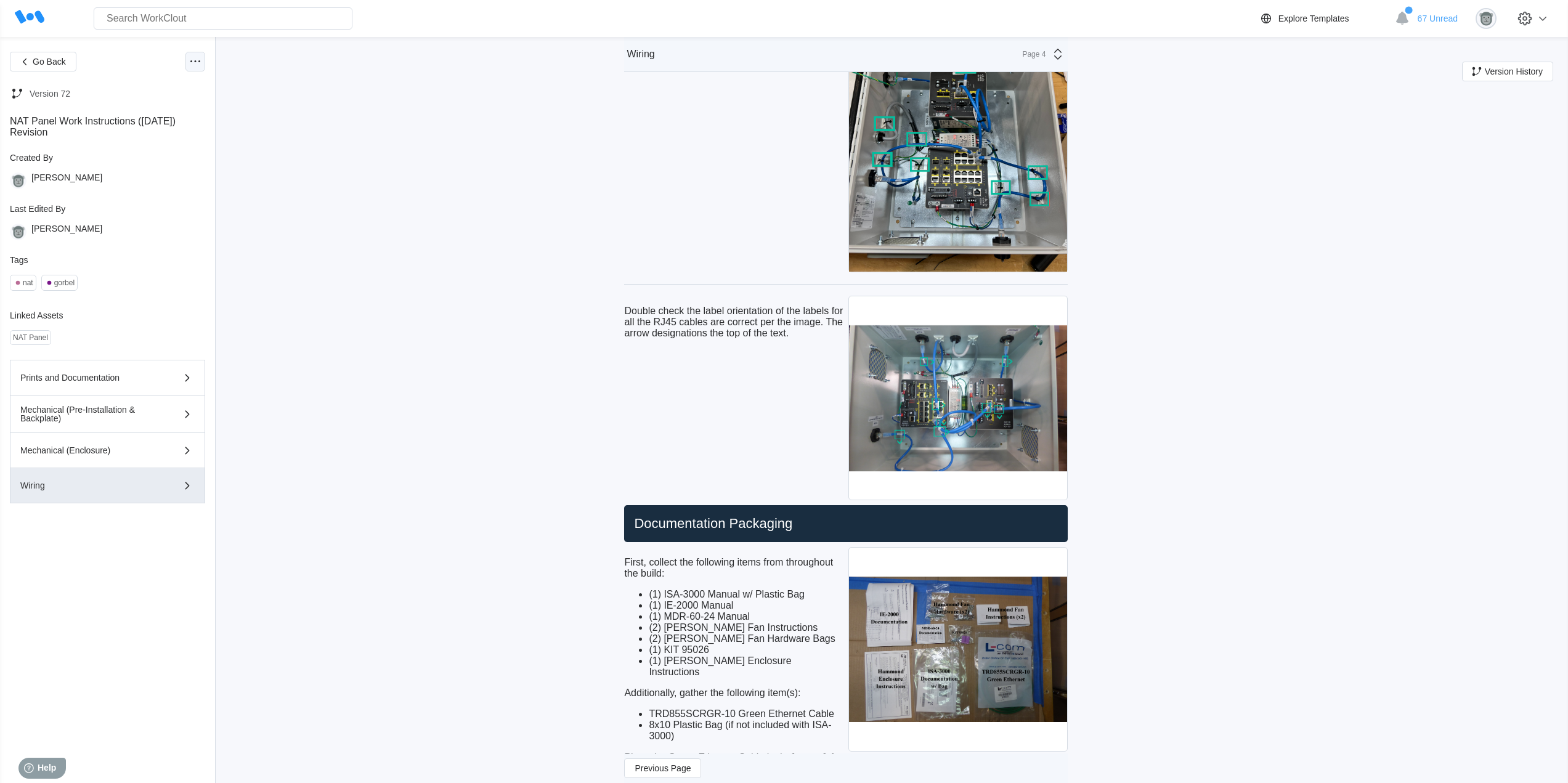
click at [196, 61] on circle at bounding box center [195, 61] width 2 height 2
click at [147, 120] on div "Edit Document" at bounding box center [135, 121] width 57 height 10
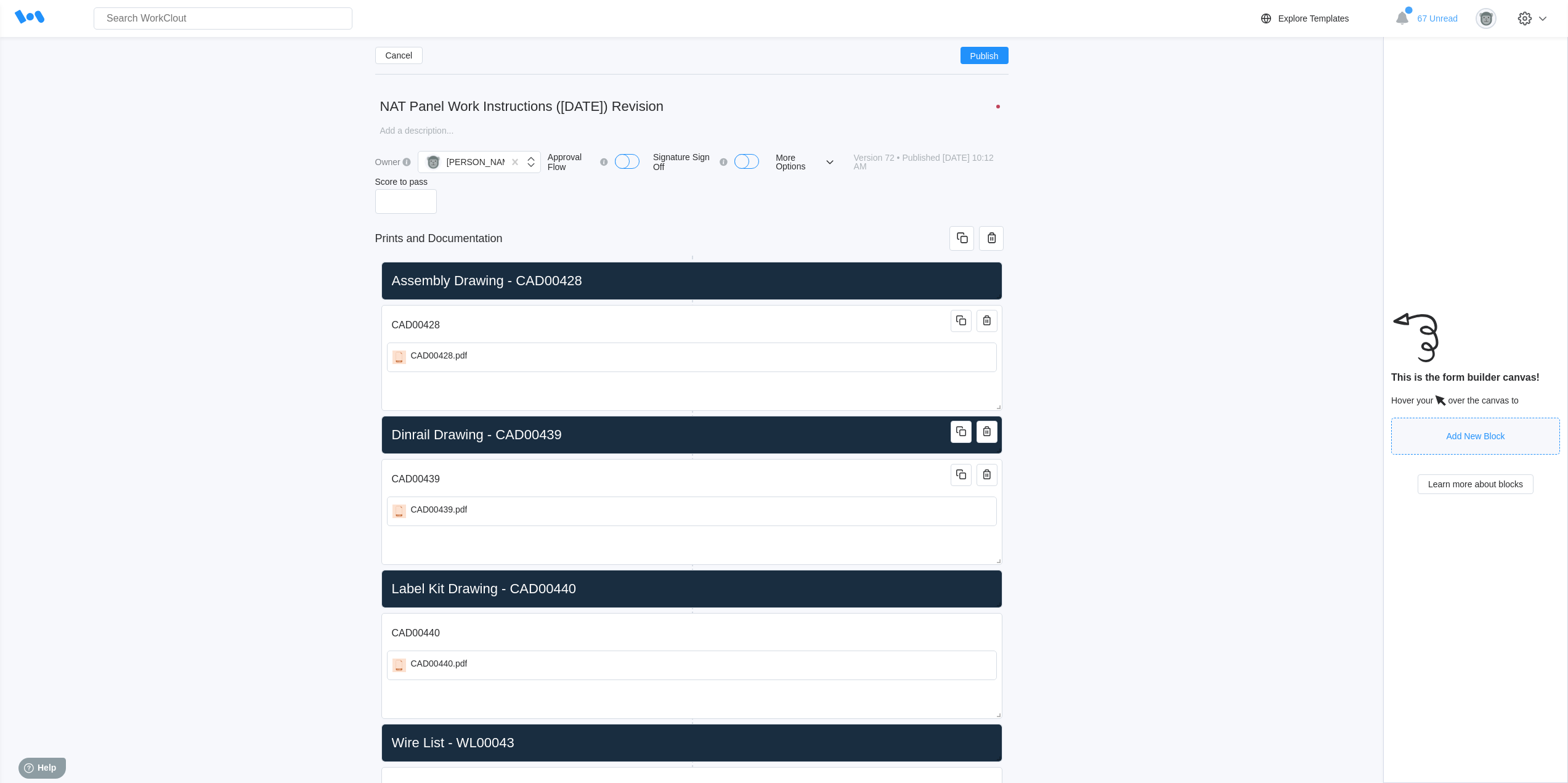
scroll to position [200, 0]
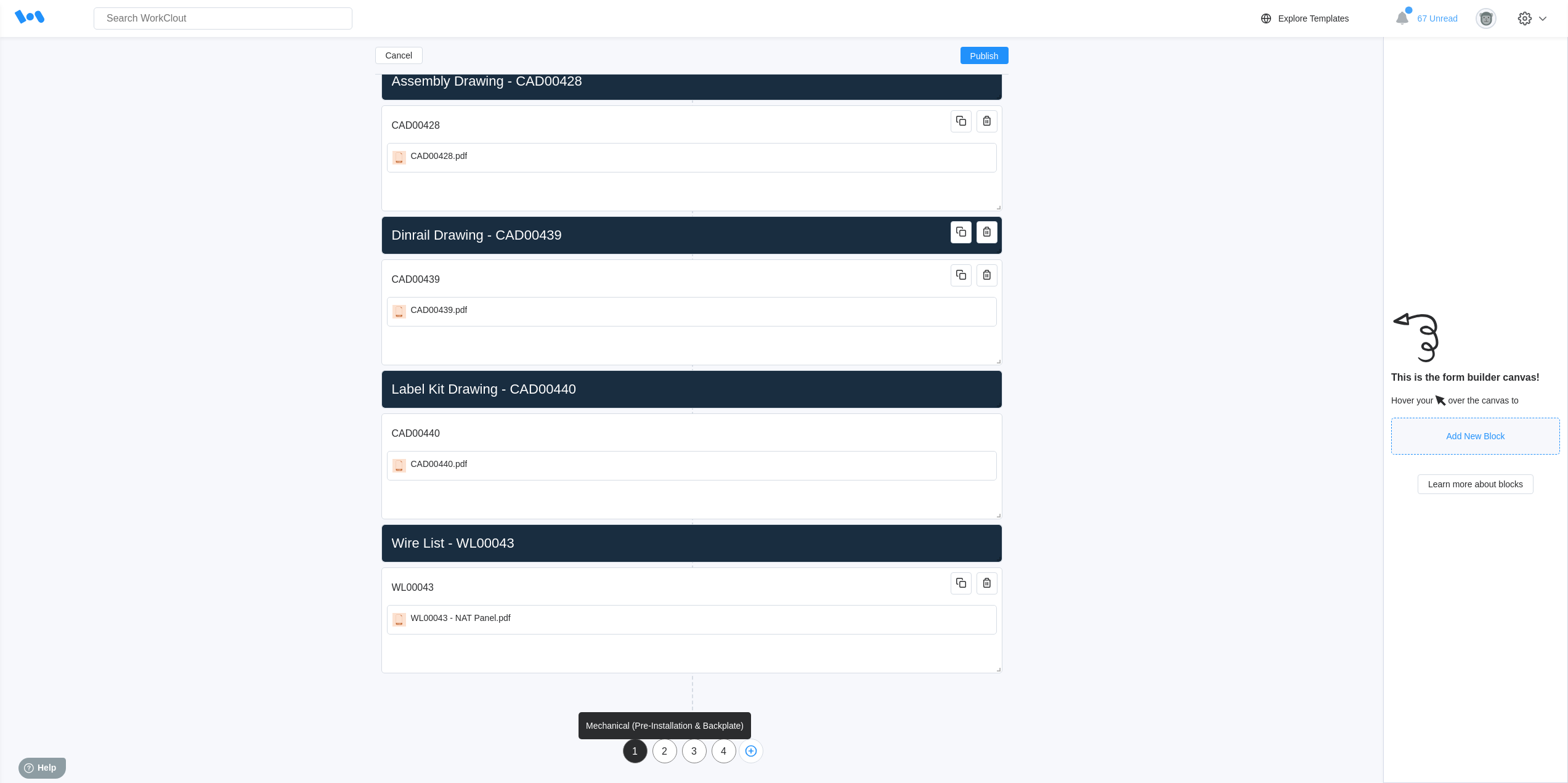
click at [668, 752] on div "2" at bounding box center [664, 751] width 24 height 11
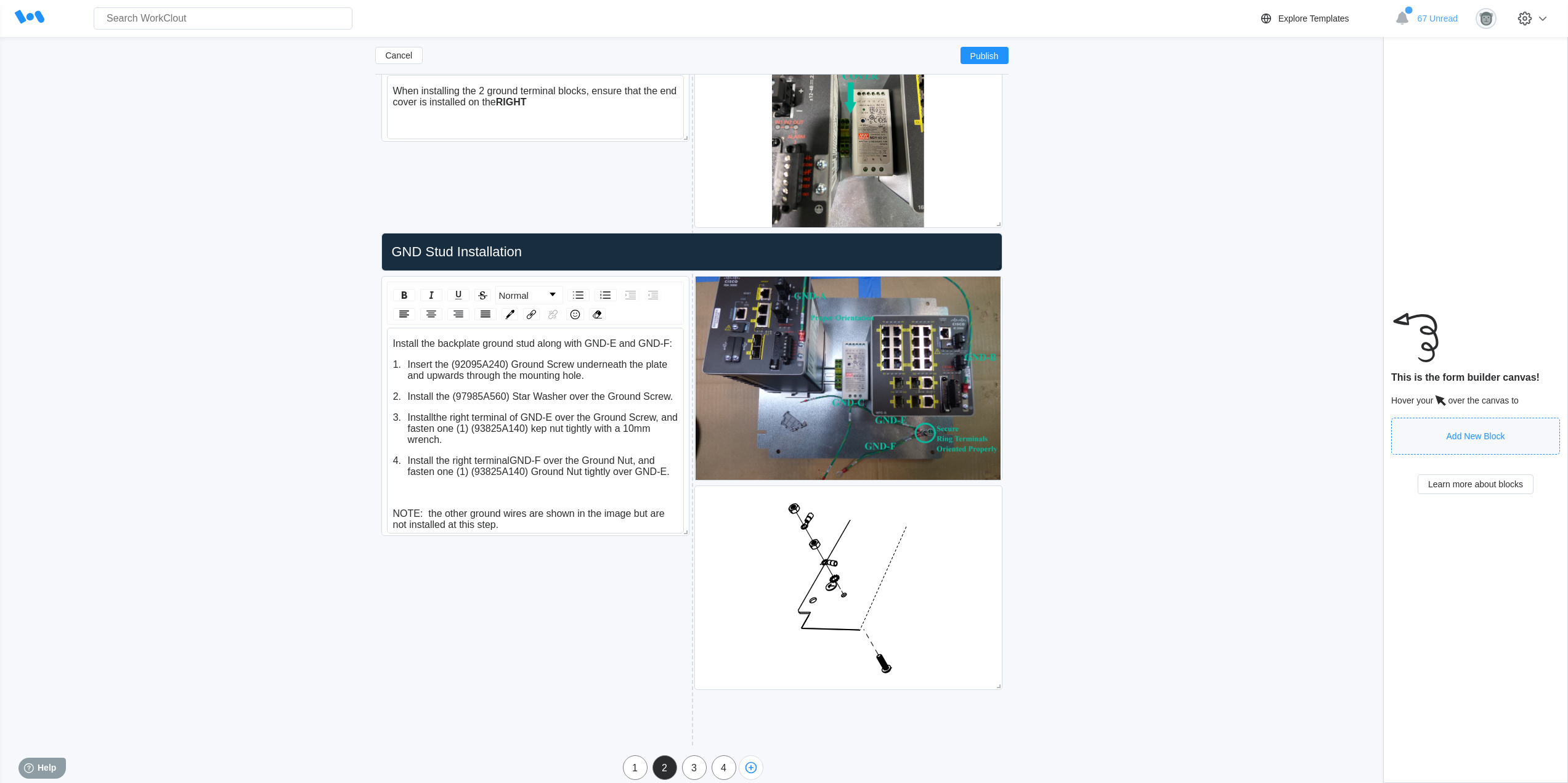
scroll to position [3340, 0]
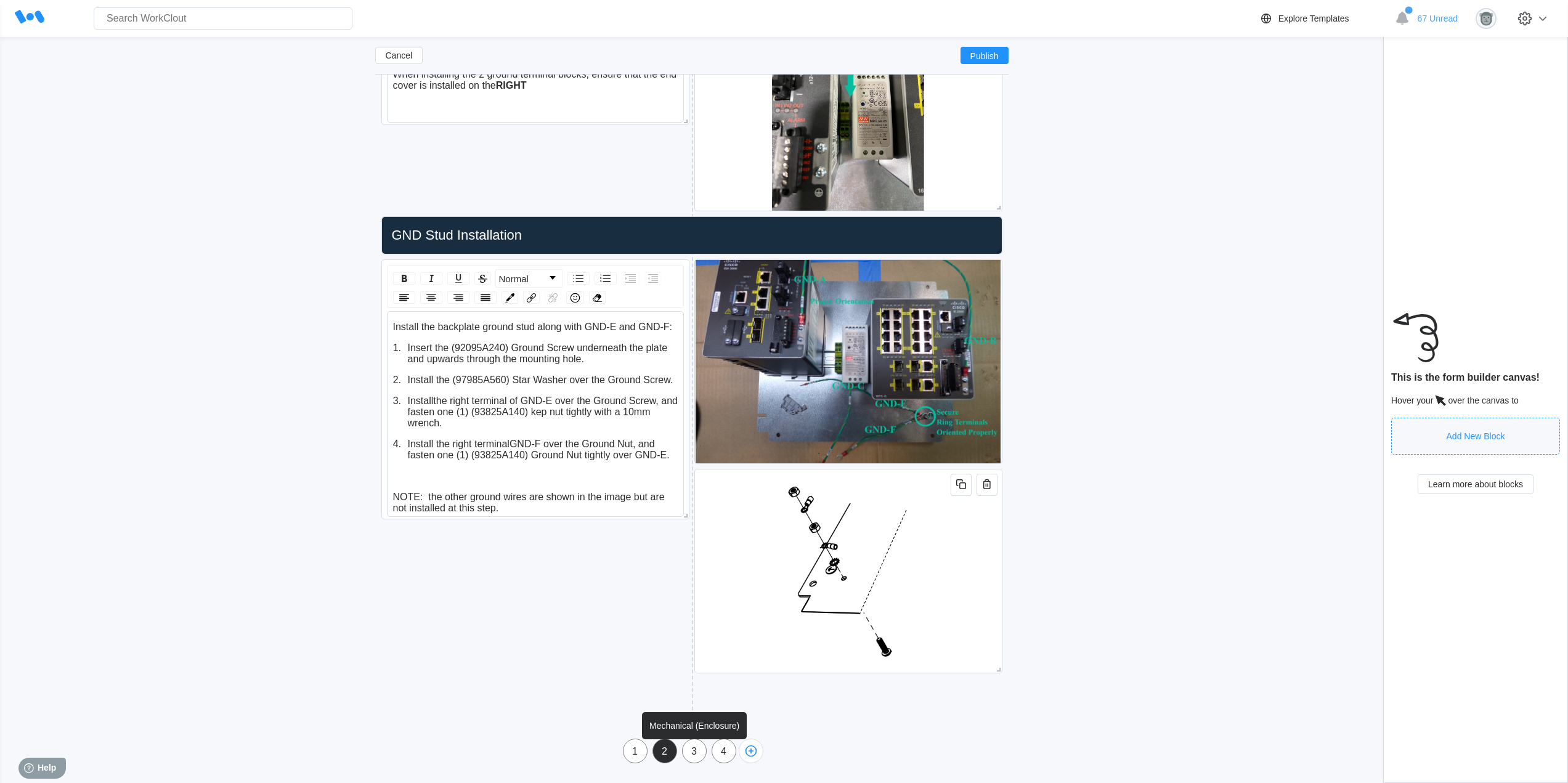
click at [699, 752] on div "3" at bounding box center [694, 751] width 24 height 11
type input "Mechanical (Enclosure)"
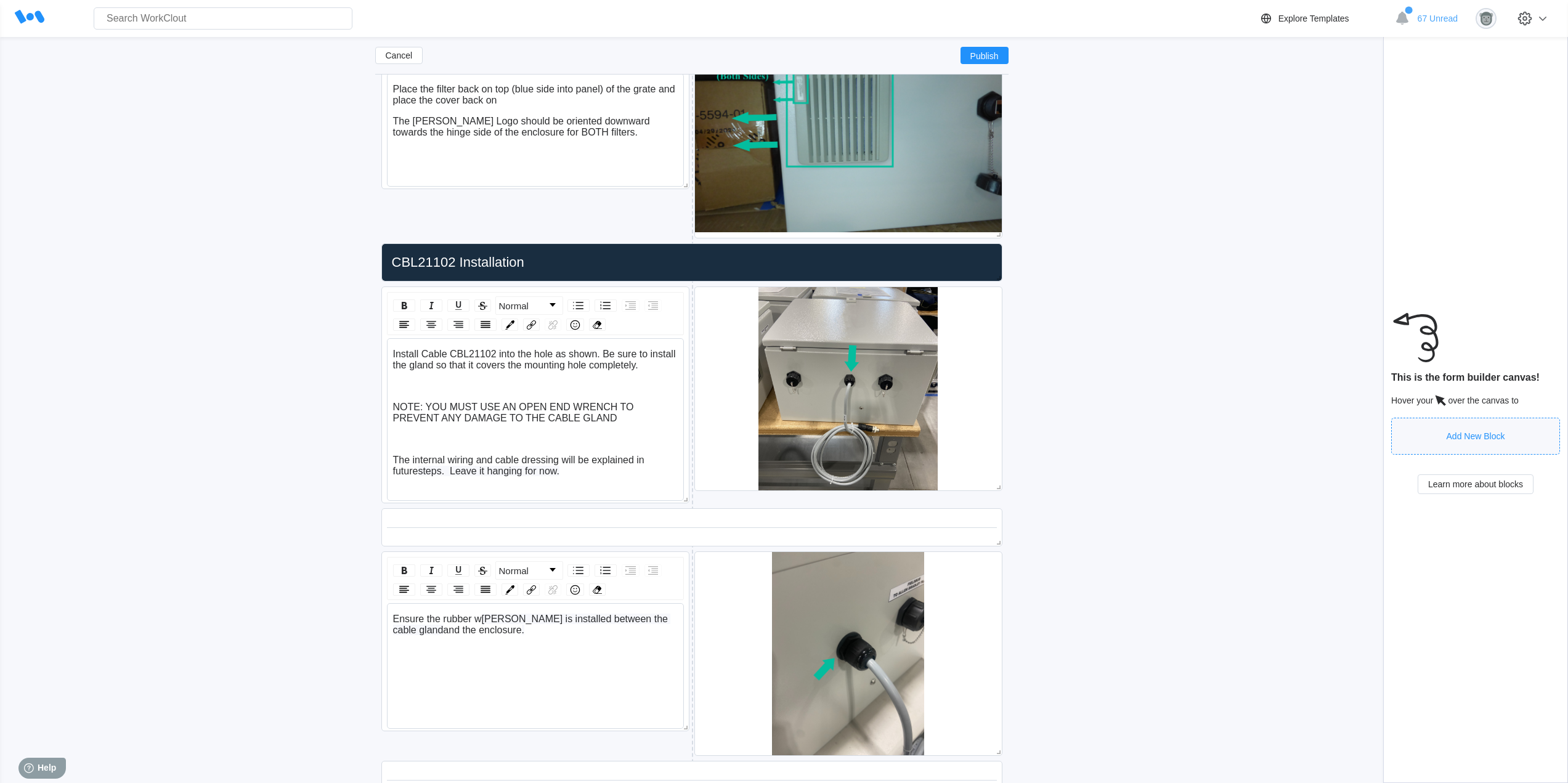
scroll to position [3604, 0]
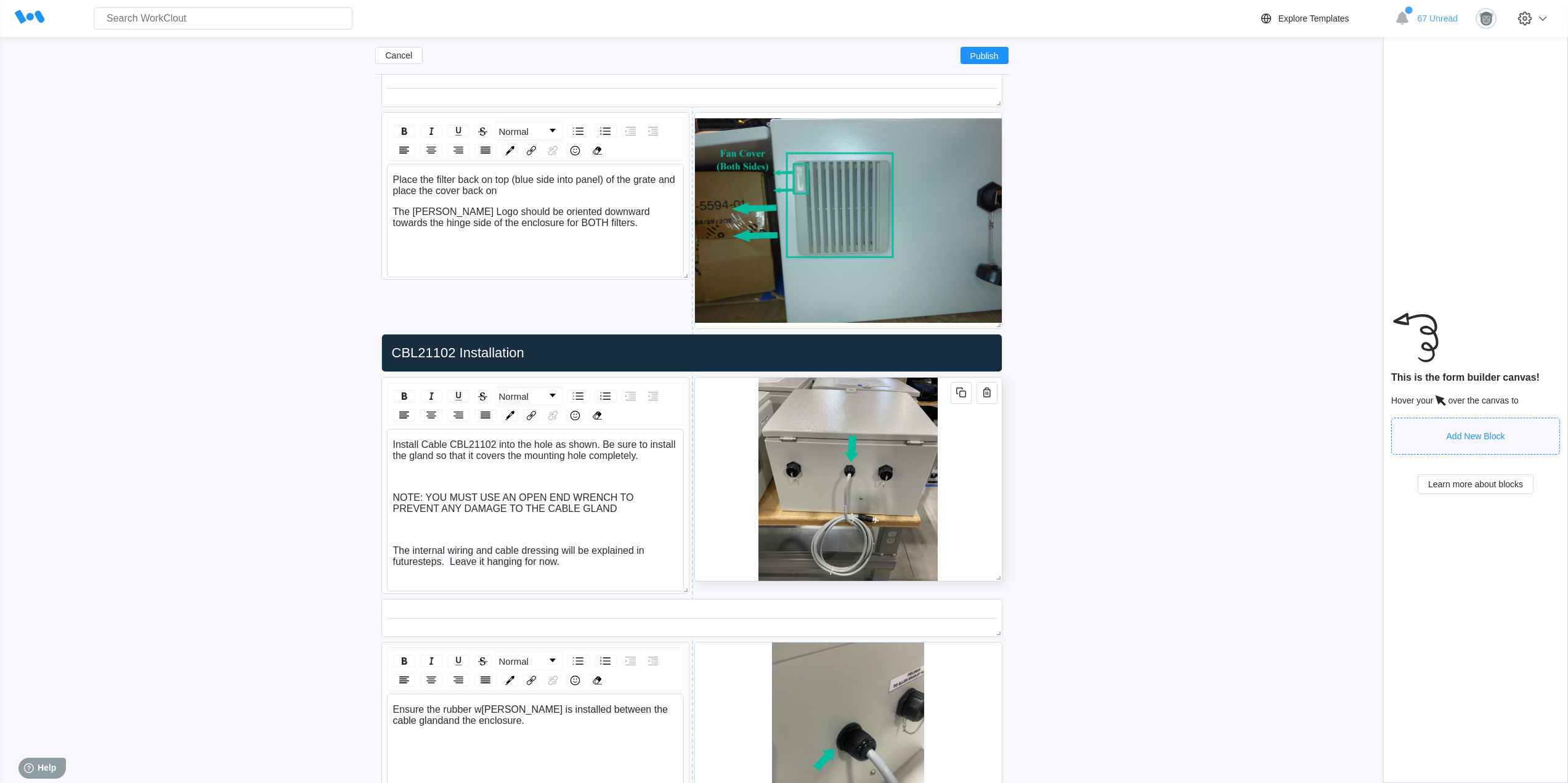
click at [983, 508] on div at bounding box center [848, 479] width 308 height 205
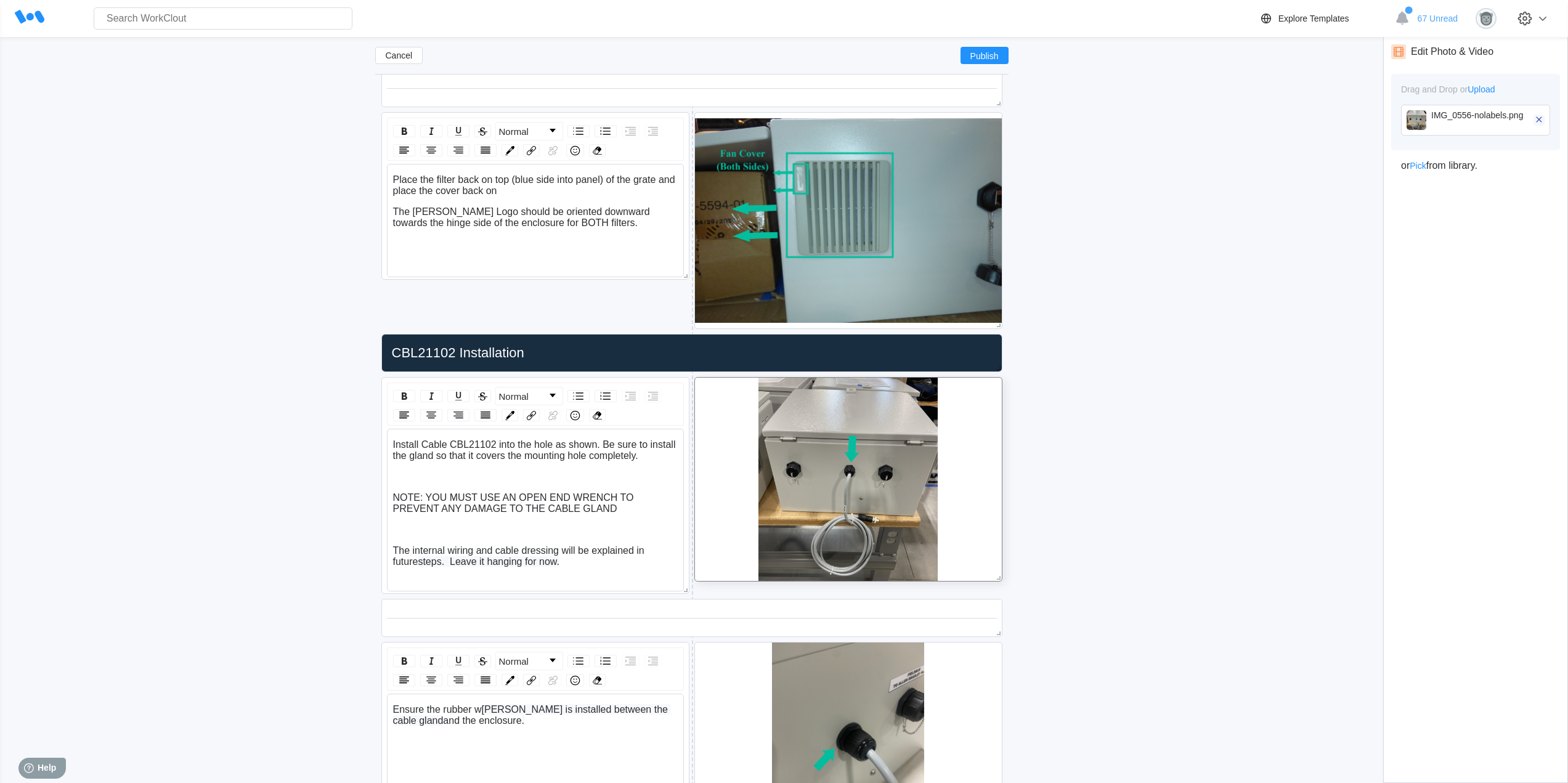
click at [1536, 122] on icon "button" at bounding box center [1538, 119] width 6 height 6
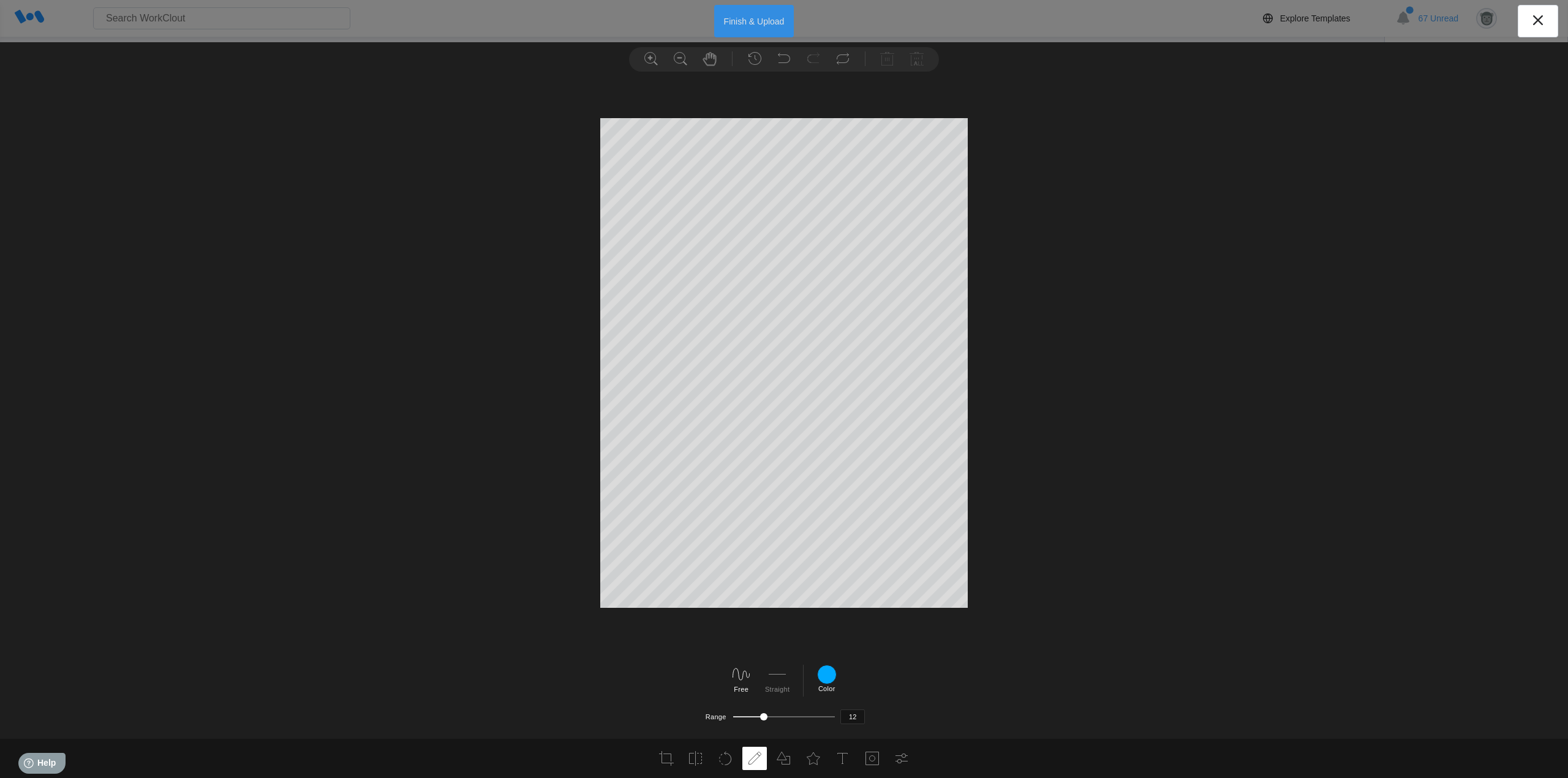
click at [766, 15] on button "Finish & Upload" at bounding box center [754, 21] width 80 height 32
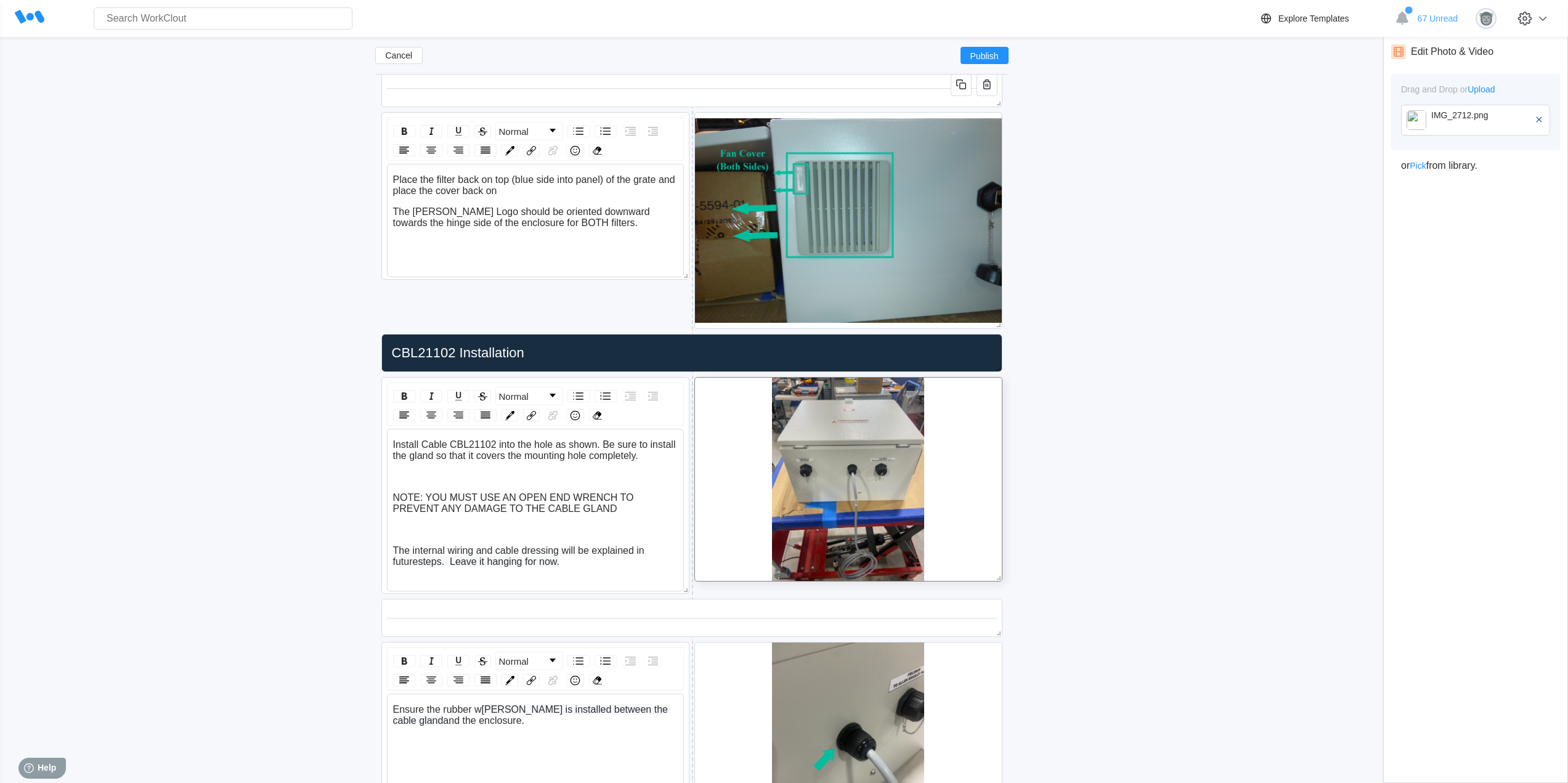
click at [1416, 129] on img at bounding box center [1416, 120] width 20 height 20
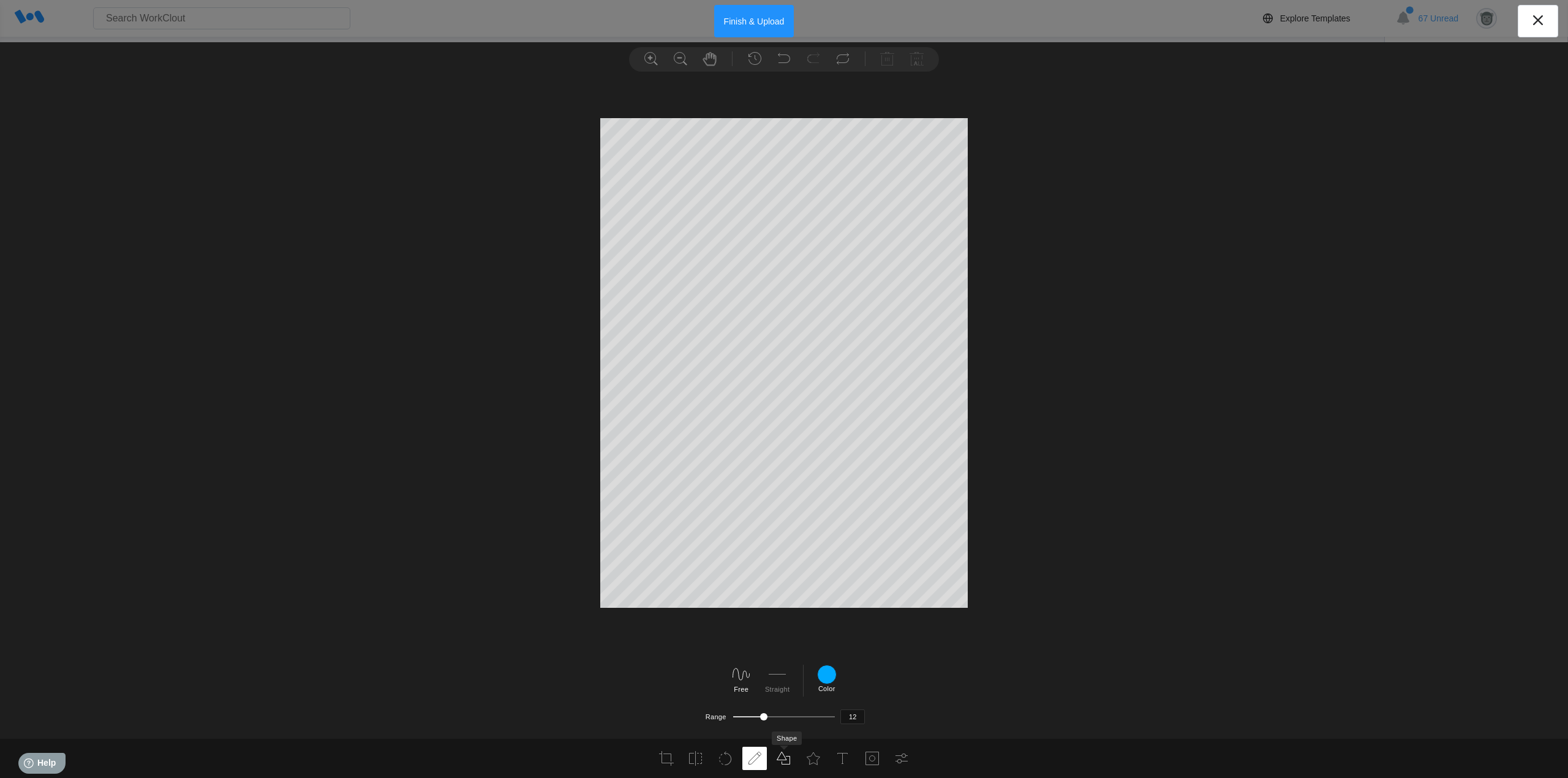
click at [790, 755] on icon at bounding box center [784, 758] width 15 height 15
click at [817, 763] on use at bounding box center [813, 758] width 13 height 12
click at [571, 702] on icon at bounding box center [573, 702] width 20 height 20
click at [994, 698] on div at bounding box center [998, 702] width 20 height 20
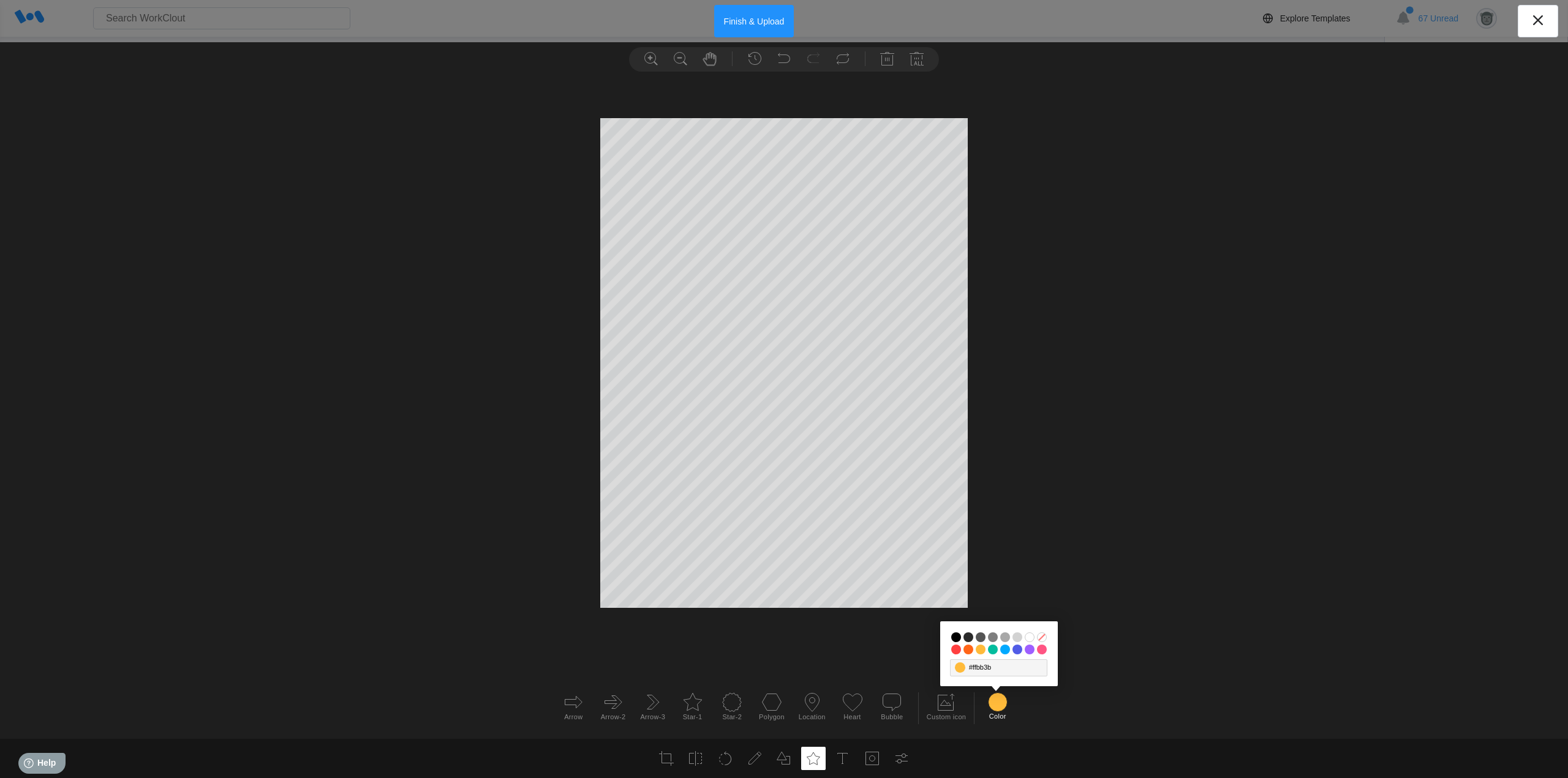
click at [994, 649] on input "#03bd9e" at bounding box center [993, 649] width 10 height 10
click at [739, 29] on button "Finish & Upload" at bounding box center [754, 21] width 80 height 32
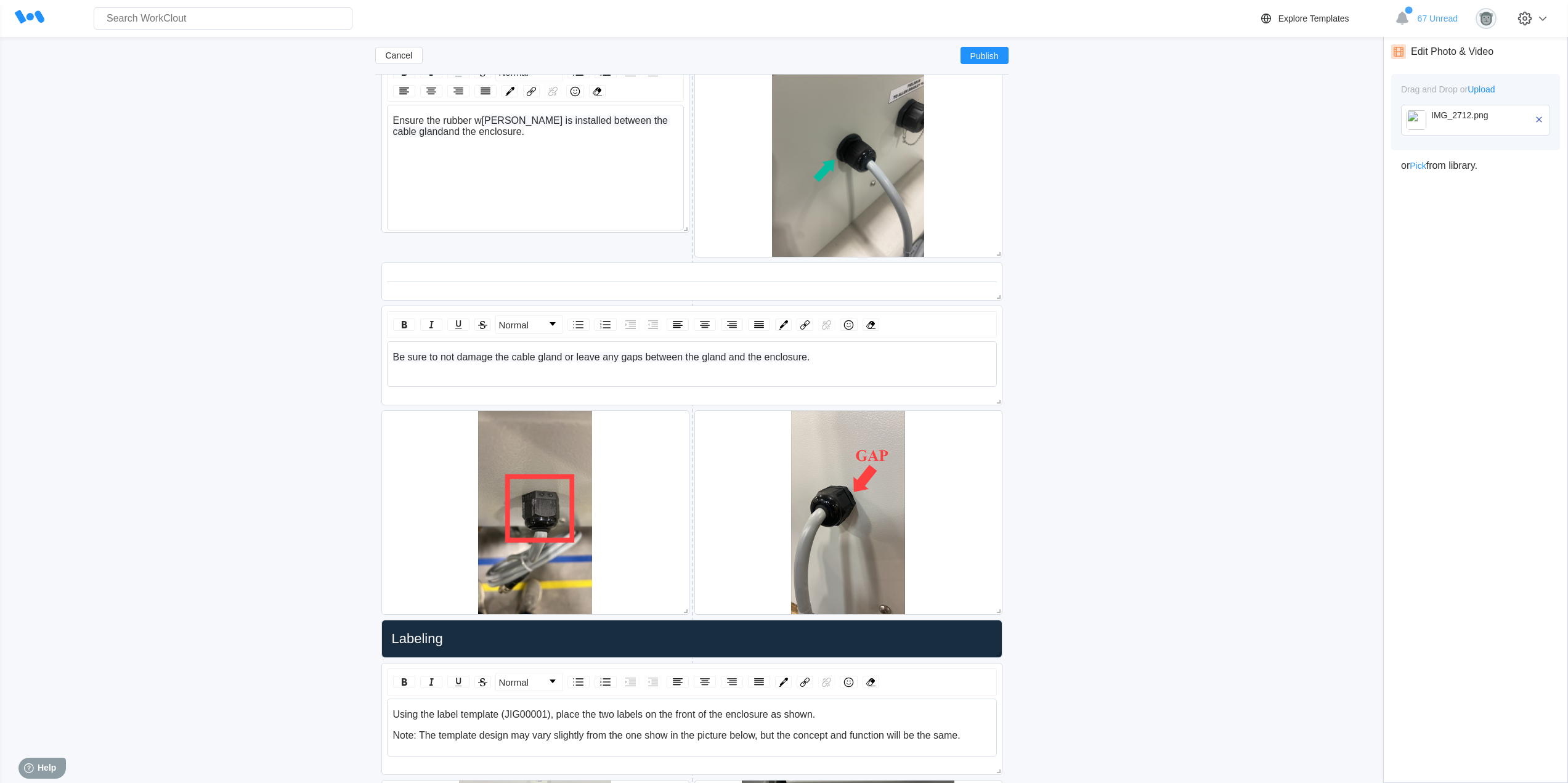
scroll to position [4221, 0]
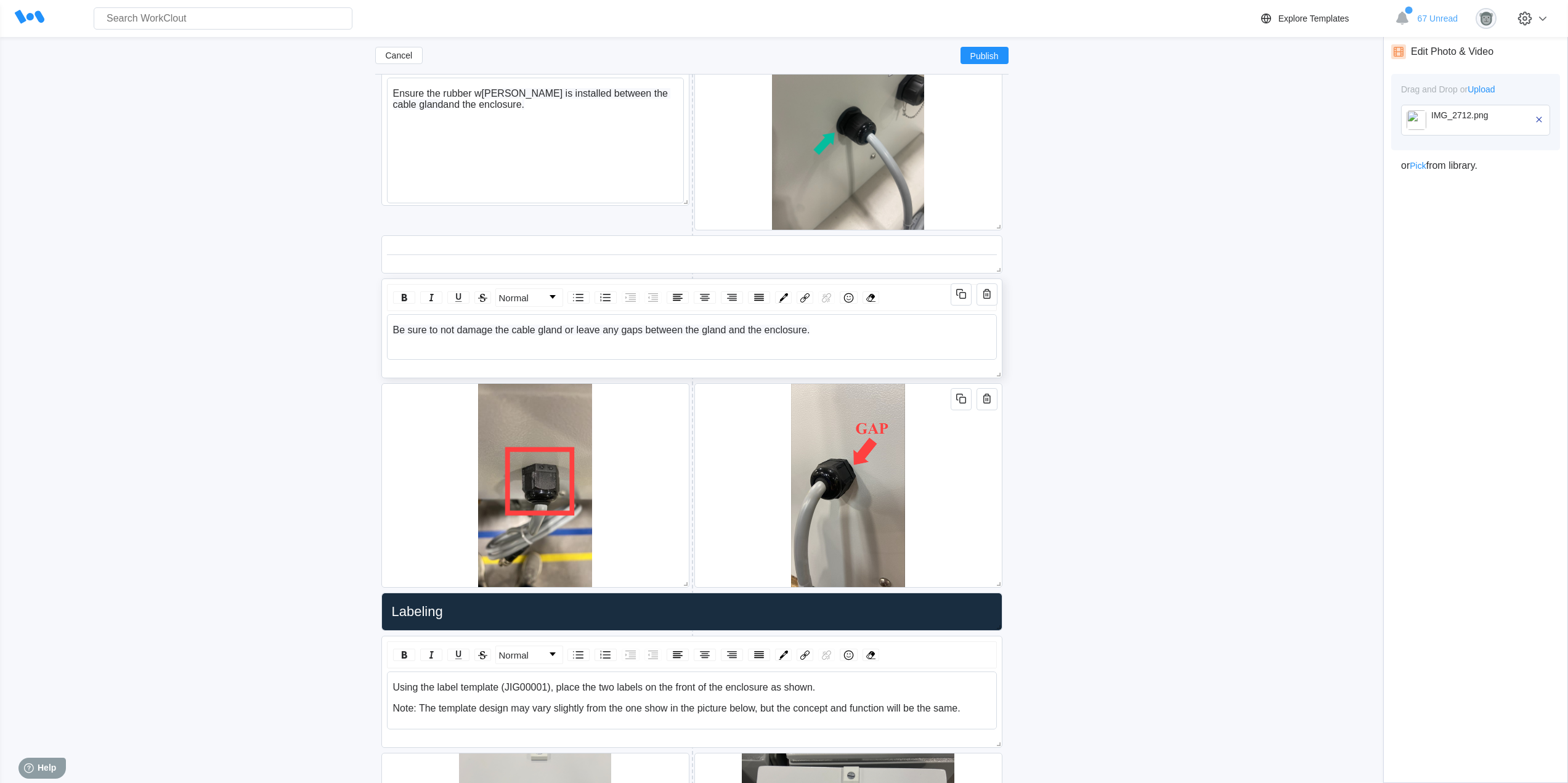
click at [821, 332] on div "Be sure to not damage the cable gland or leave any gaps between the gland and t…" at bounding box center [692, 330] width 598 height 11
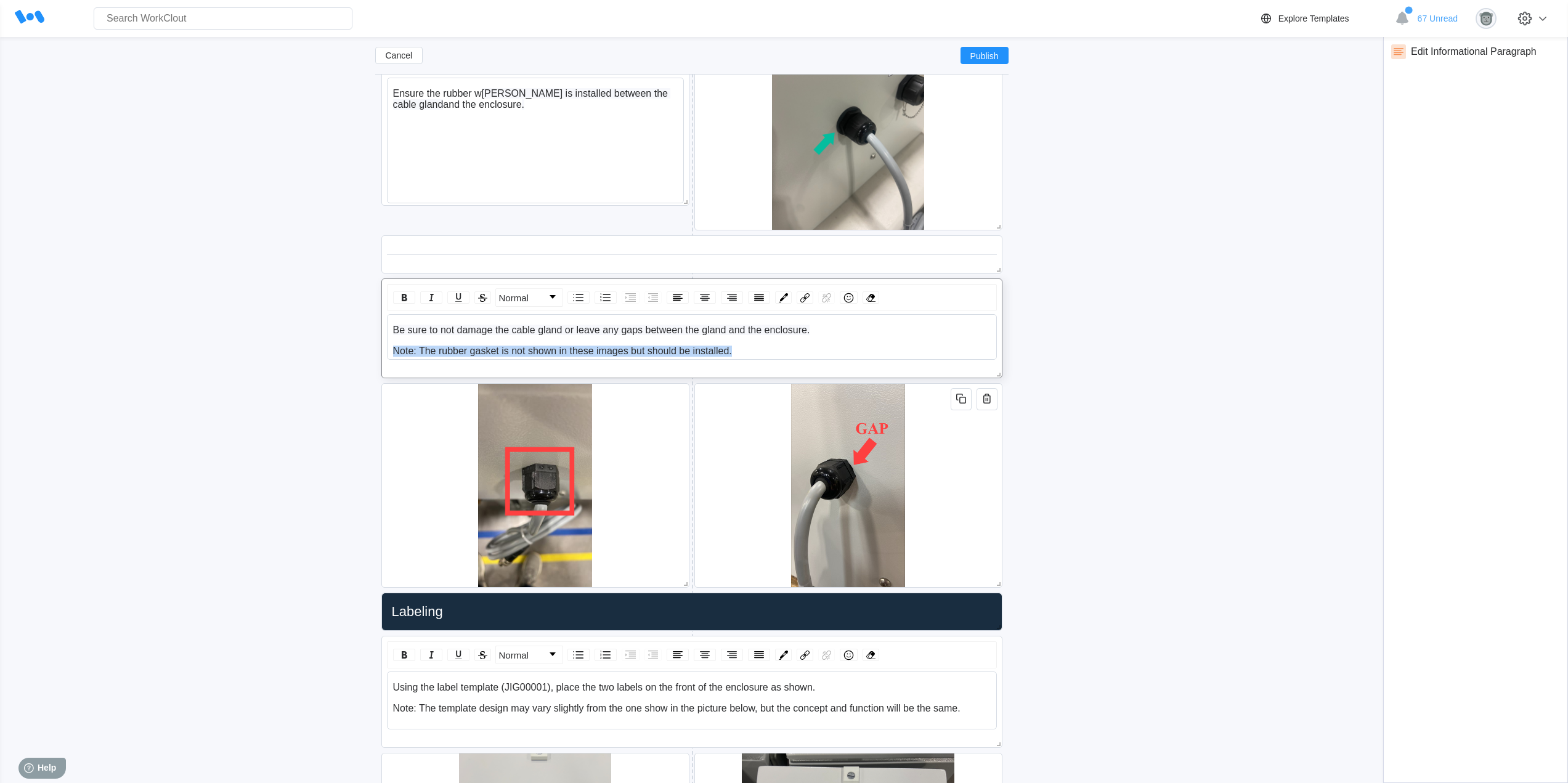
drag, startPoint x: 753, startPoint y: 349, endPoint x: 374, endPoint y: 342, distance: 379.1
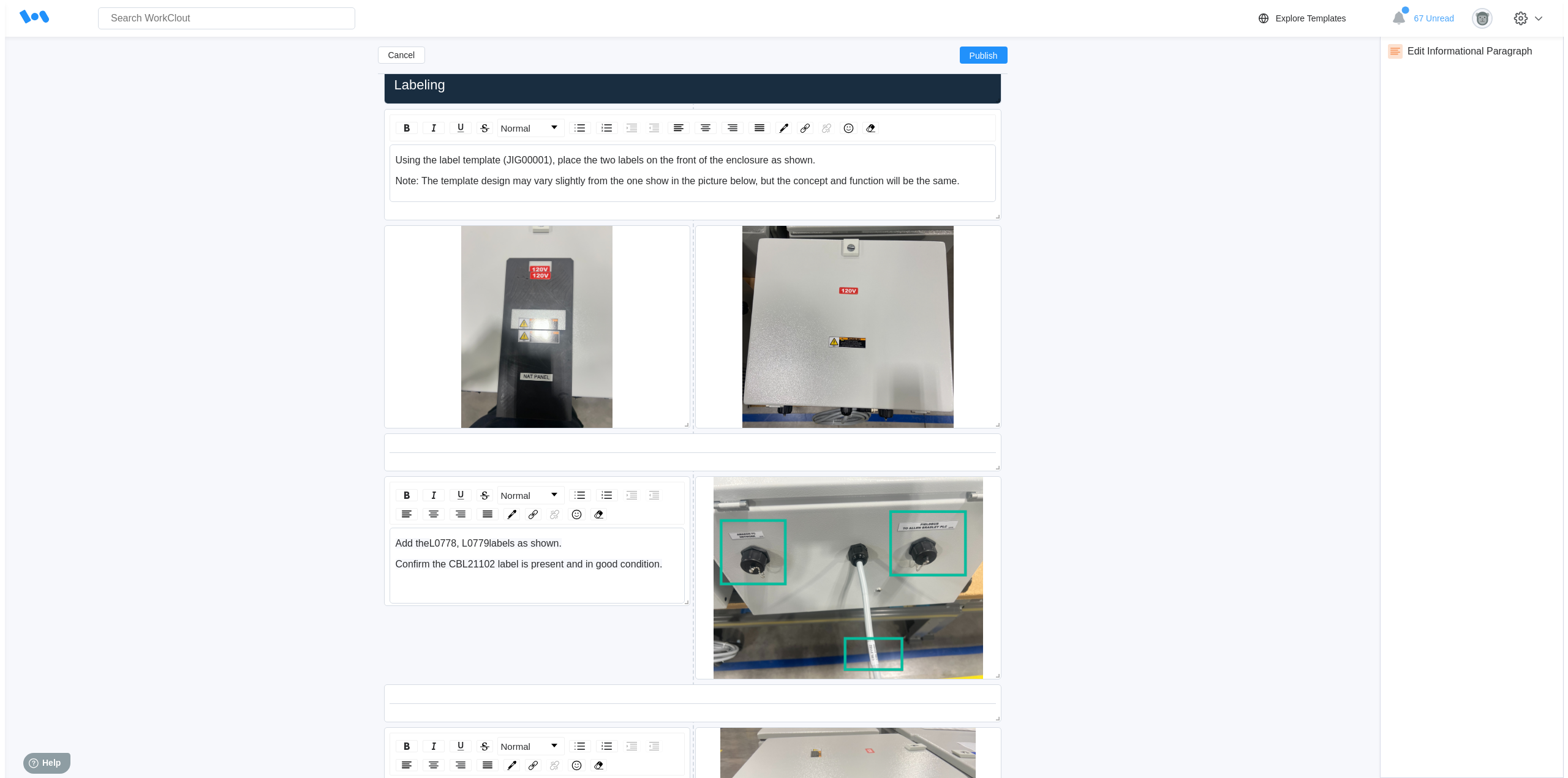
scroll to position [4806, 0]
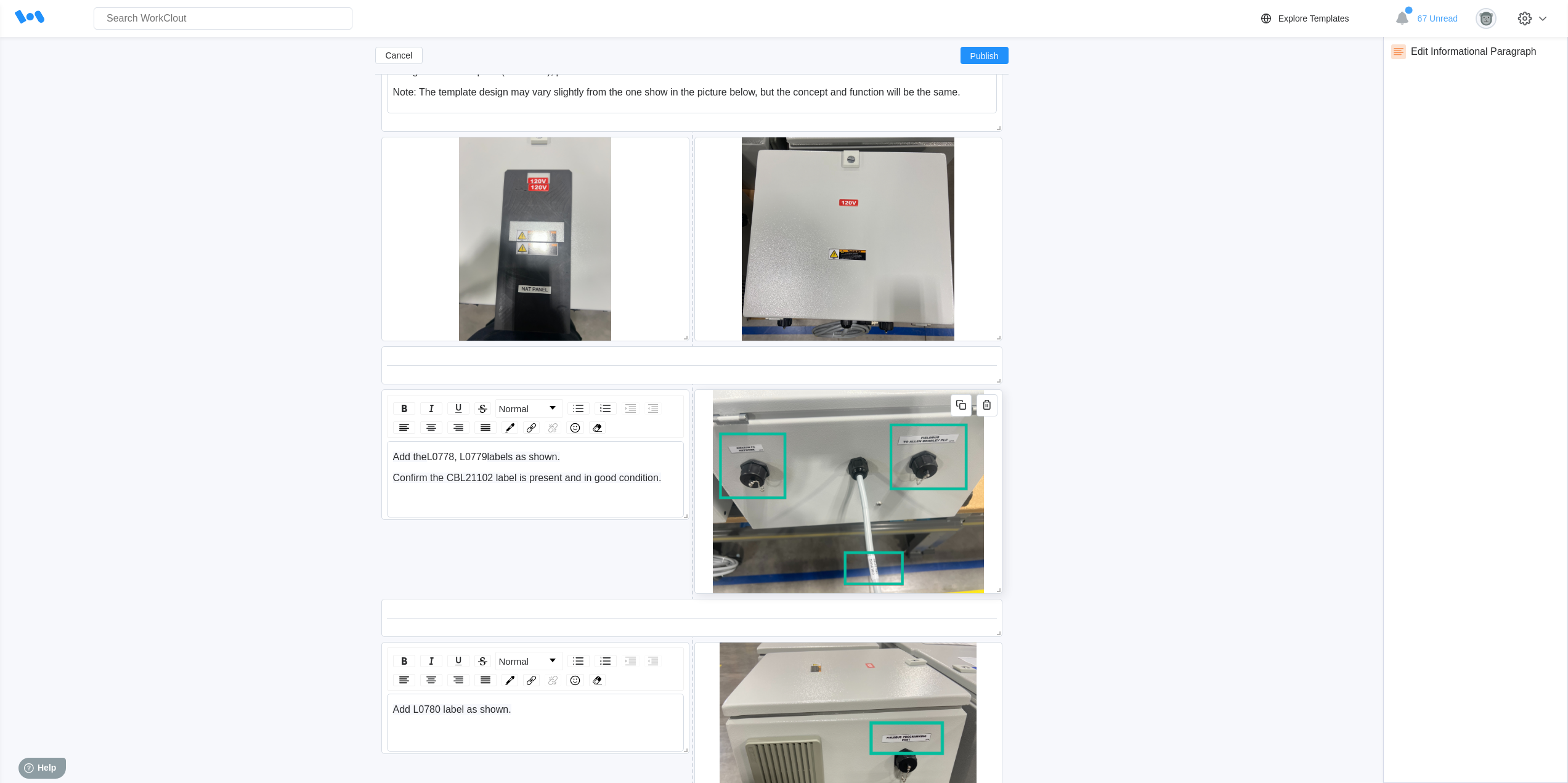
click at [993, 508] on div at bounding box center [848, 492] width 308 height 205
click at [1536, 124] on icon "button" at bounding box center [1539, 119] width 11 height 11
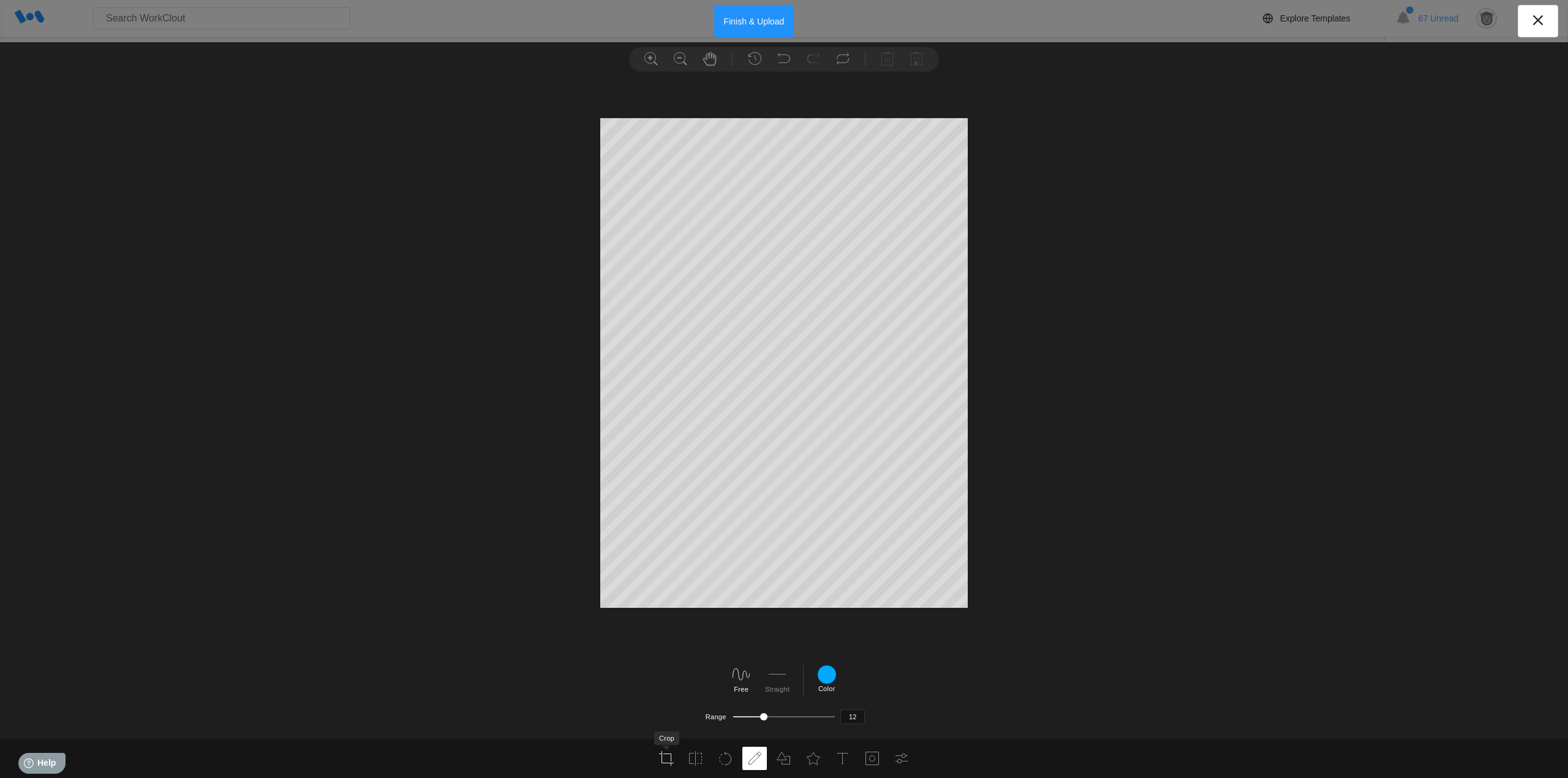
click at [669, 762] on icon at bounding box center [666, 758] width 15 height 15
click at [980, 482] on div at bounding box center [784, 411] width 1568 height 658
click at [762, 718] on label "Apply" at bounding box center [766, 715] width 18 height 8
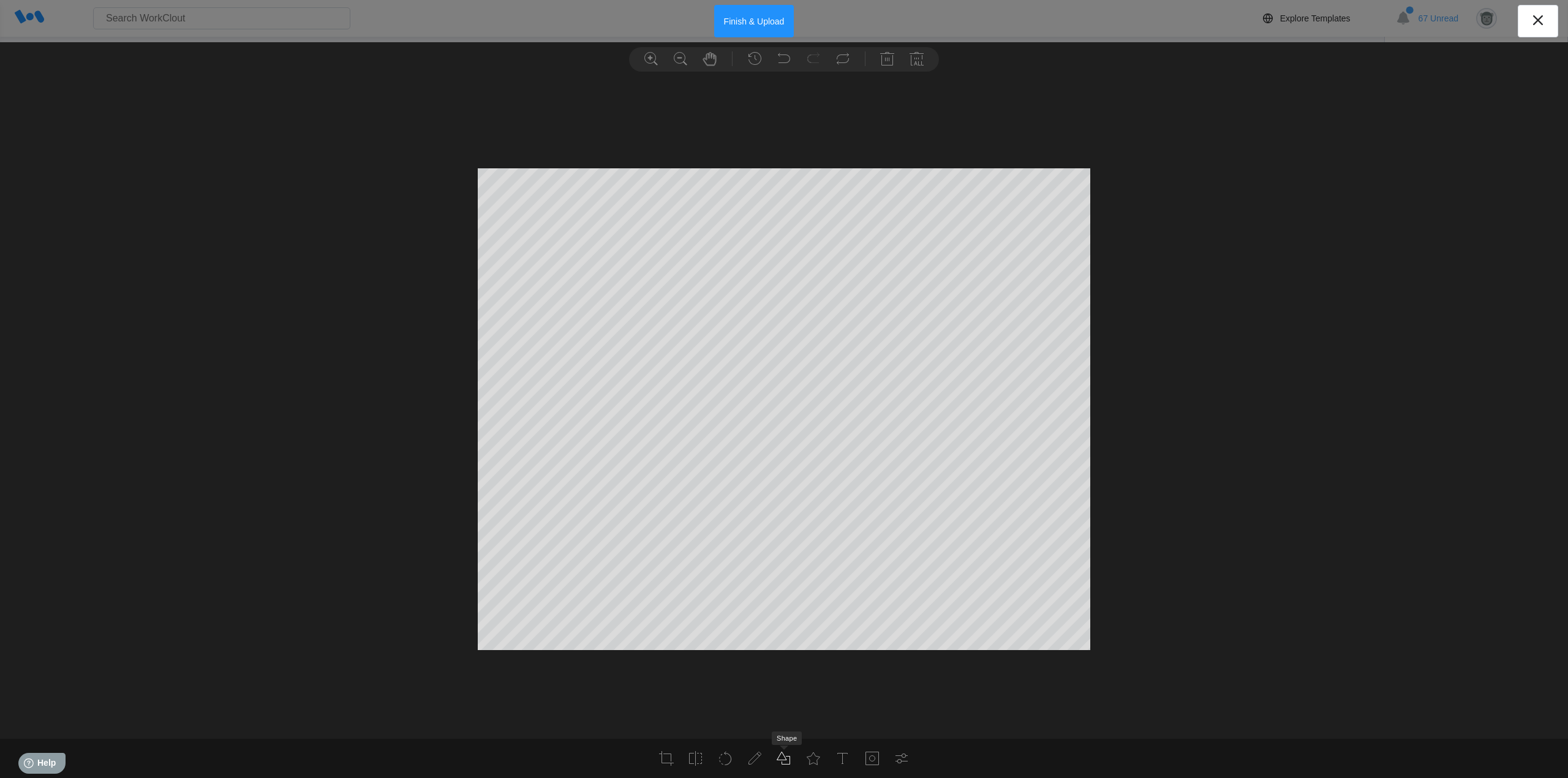
click at [785, 760] on use at bounding box center [783, 759] width 13 height 13
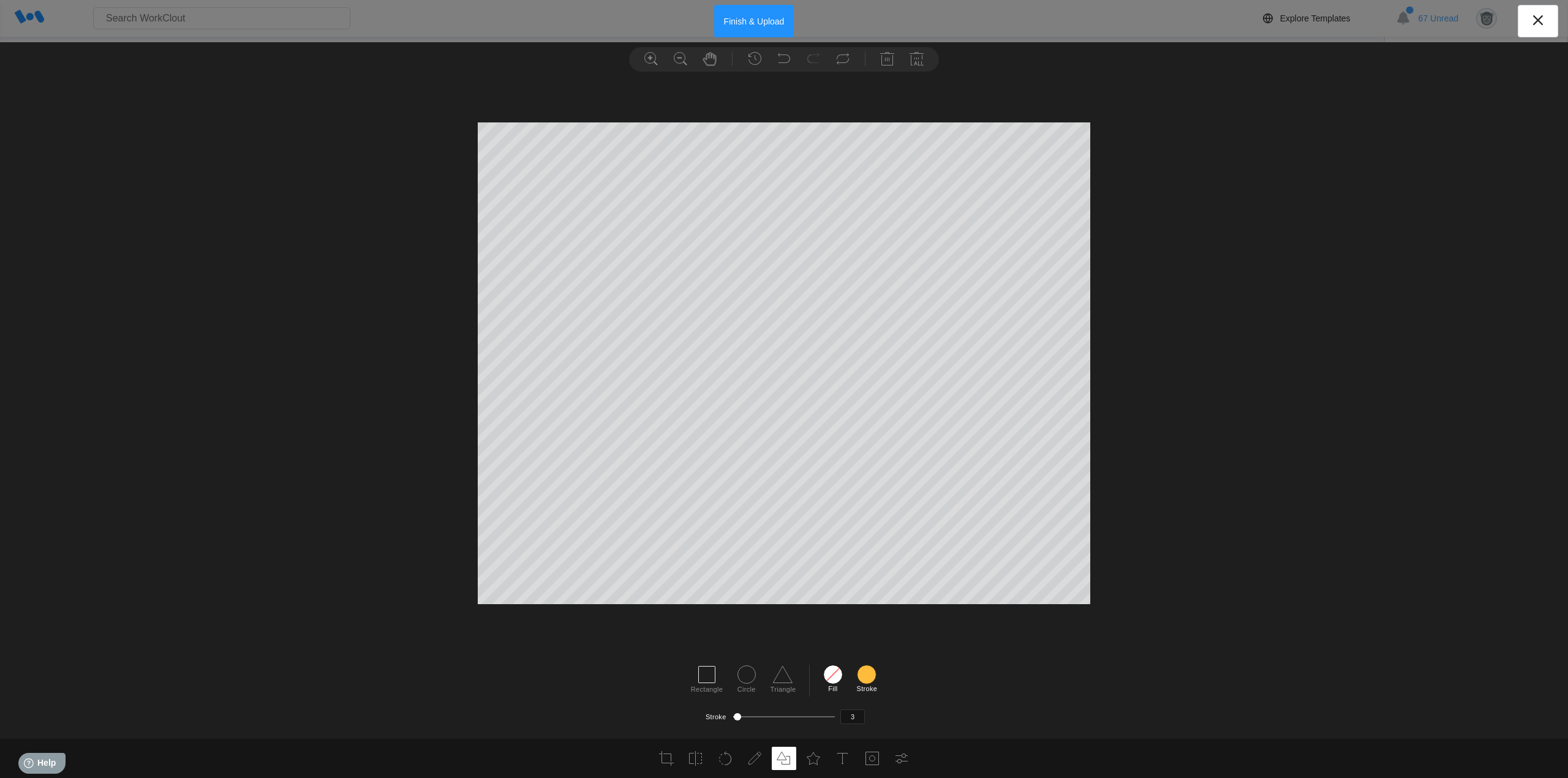
click at [712, 673] on icon at bounding box center [707, 675] width 20 height 20
click at [743, 721] on div at bounding box center [784, 717] width 101 height 10
type input "15"
click at [742, 718] on div at bounding box center [742, 717] width 8 height 8
click at [761, 21] on button "Finish & Upload" at bounding box center [754, 21] width 80 height 32
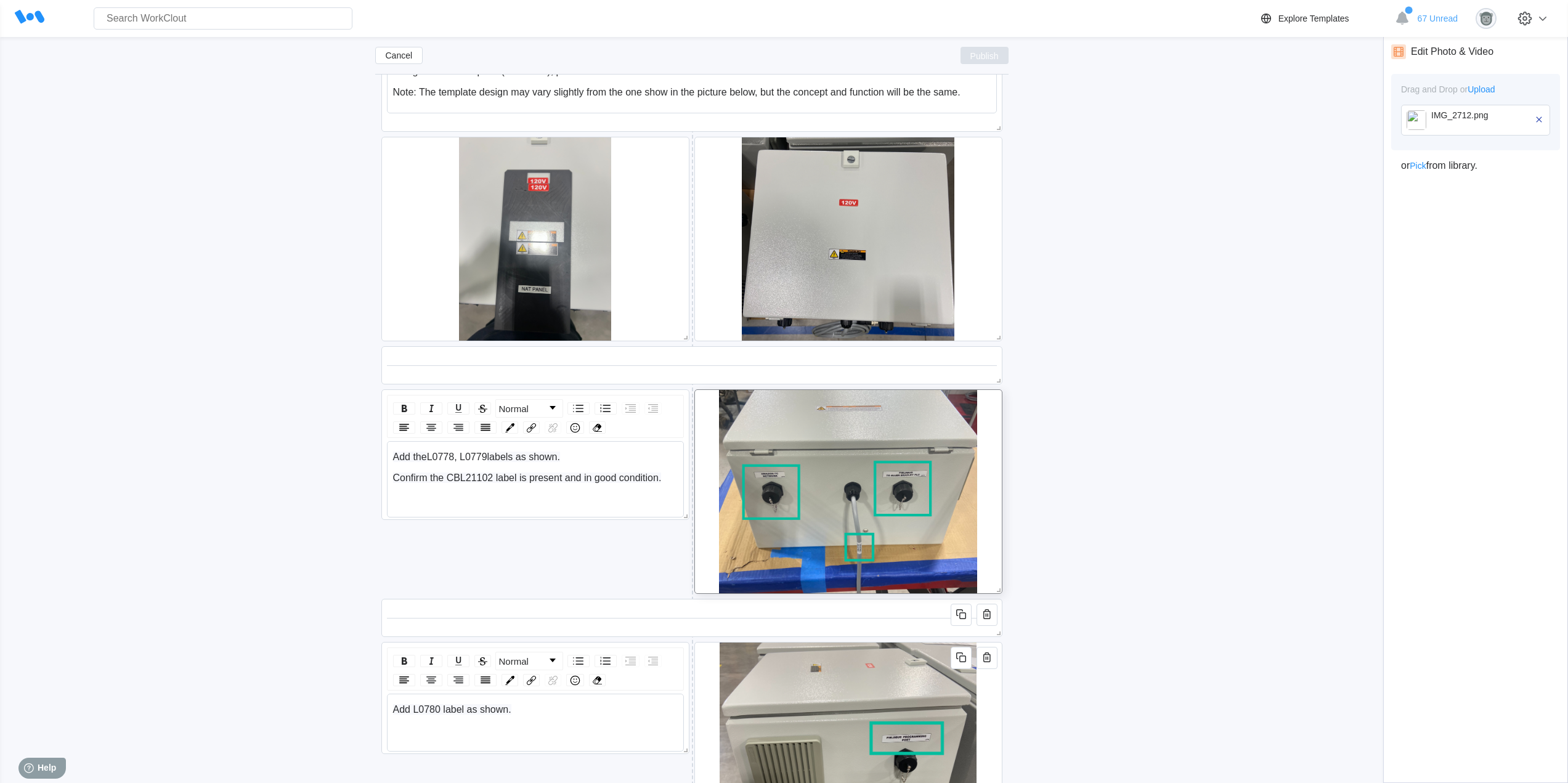
click at [996, 59] on span "Publish" at bounding box center [984, 55] width 28 height 8
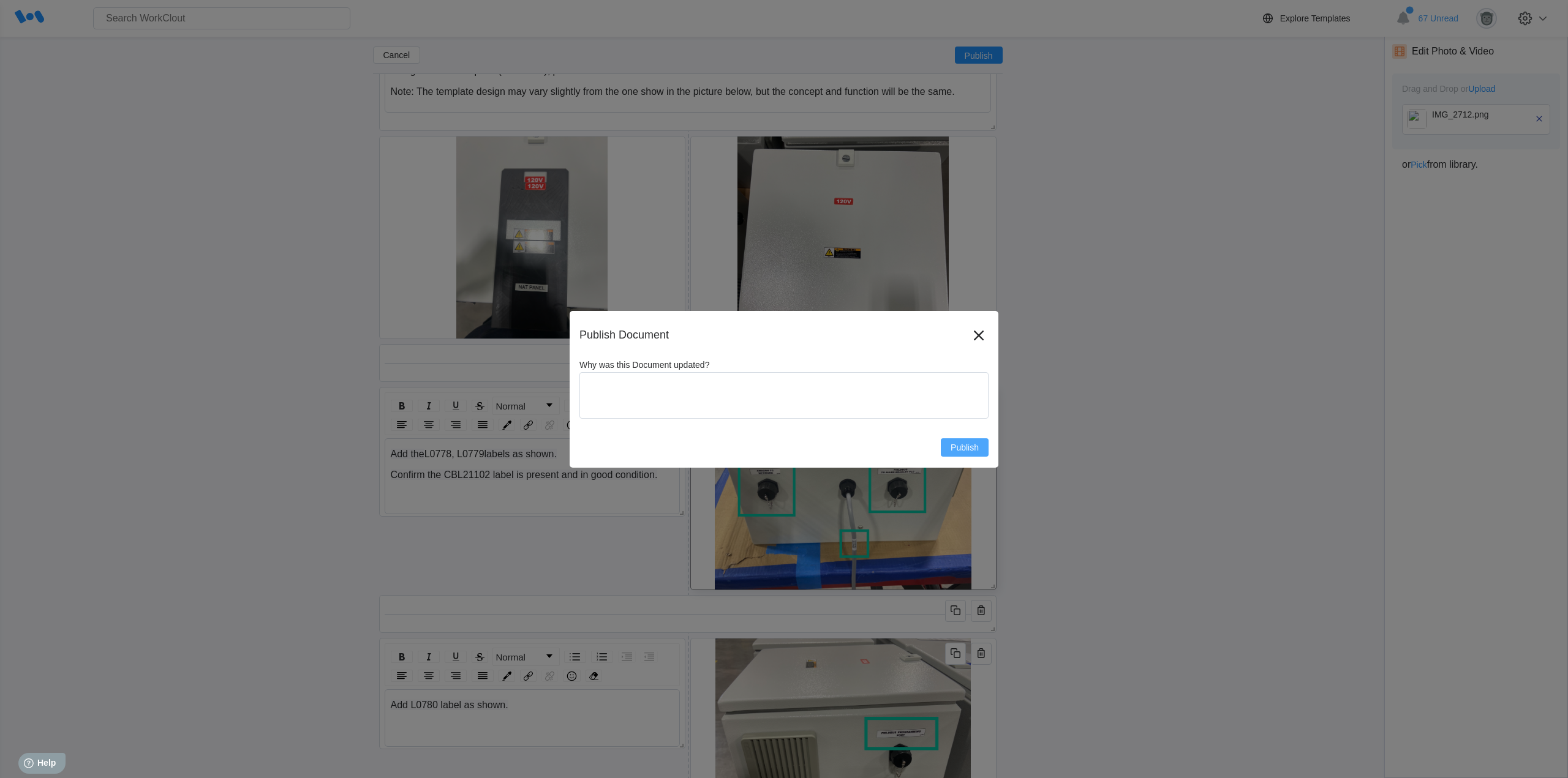
click at [960, 452] on span "Publish" at bounding box center [965, 448] width 28 height 9
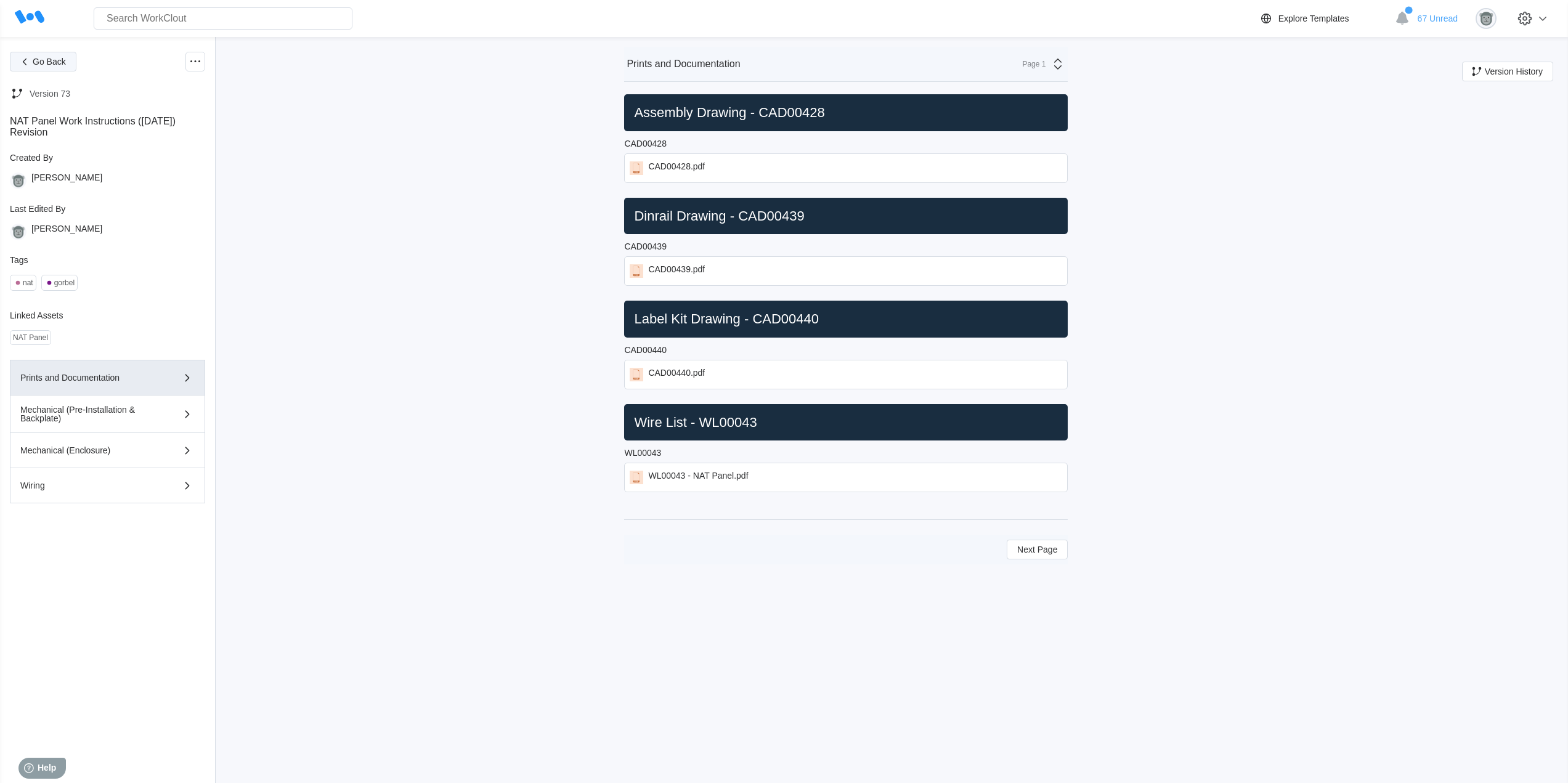
click at [43, 61] on span "Go Back" at bounding box center [49, 62] width 33 height 9
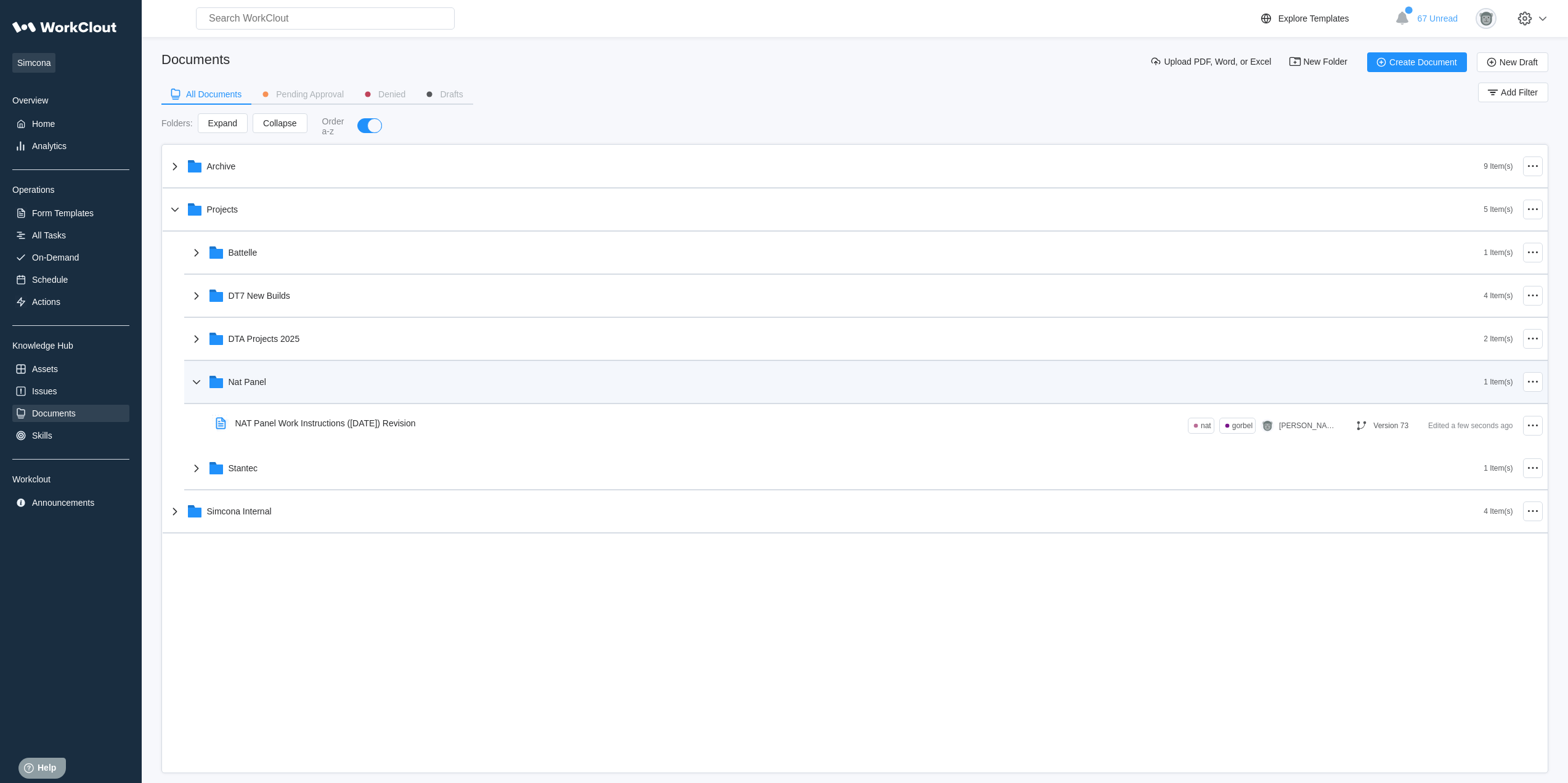
click at [263, 386] on div "Nat Panel" at bounding box center [247, 381] width 38 height 10
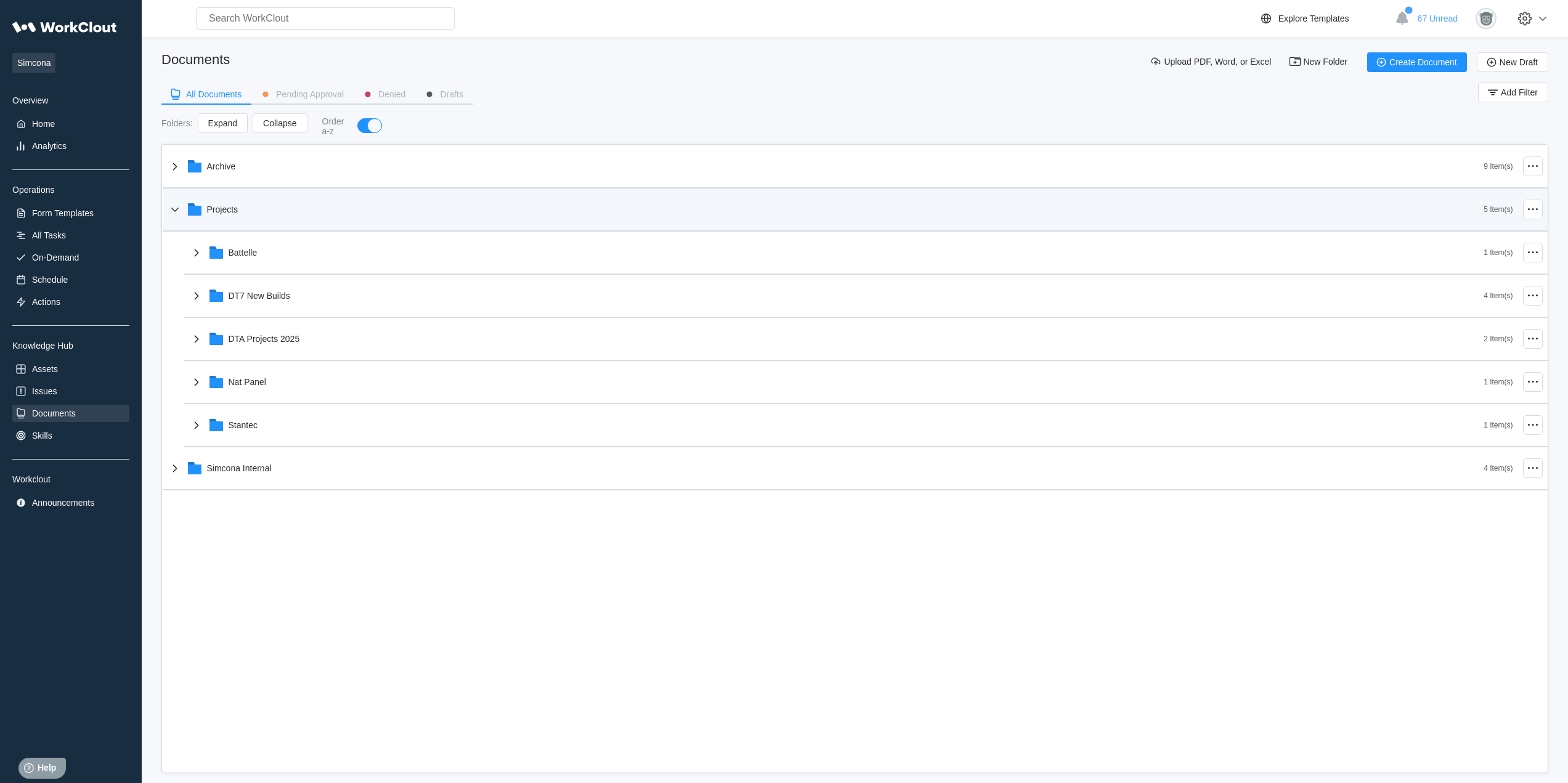
click at [233, 215] on div "Projects" at bounding box center [825, 209] width 1316 height 32
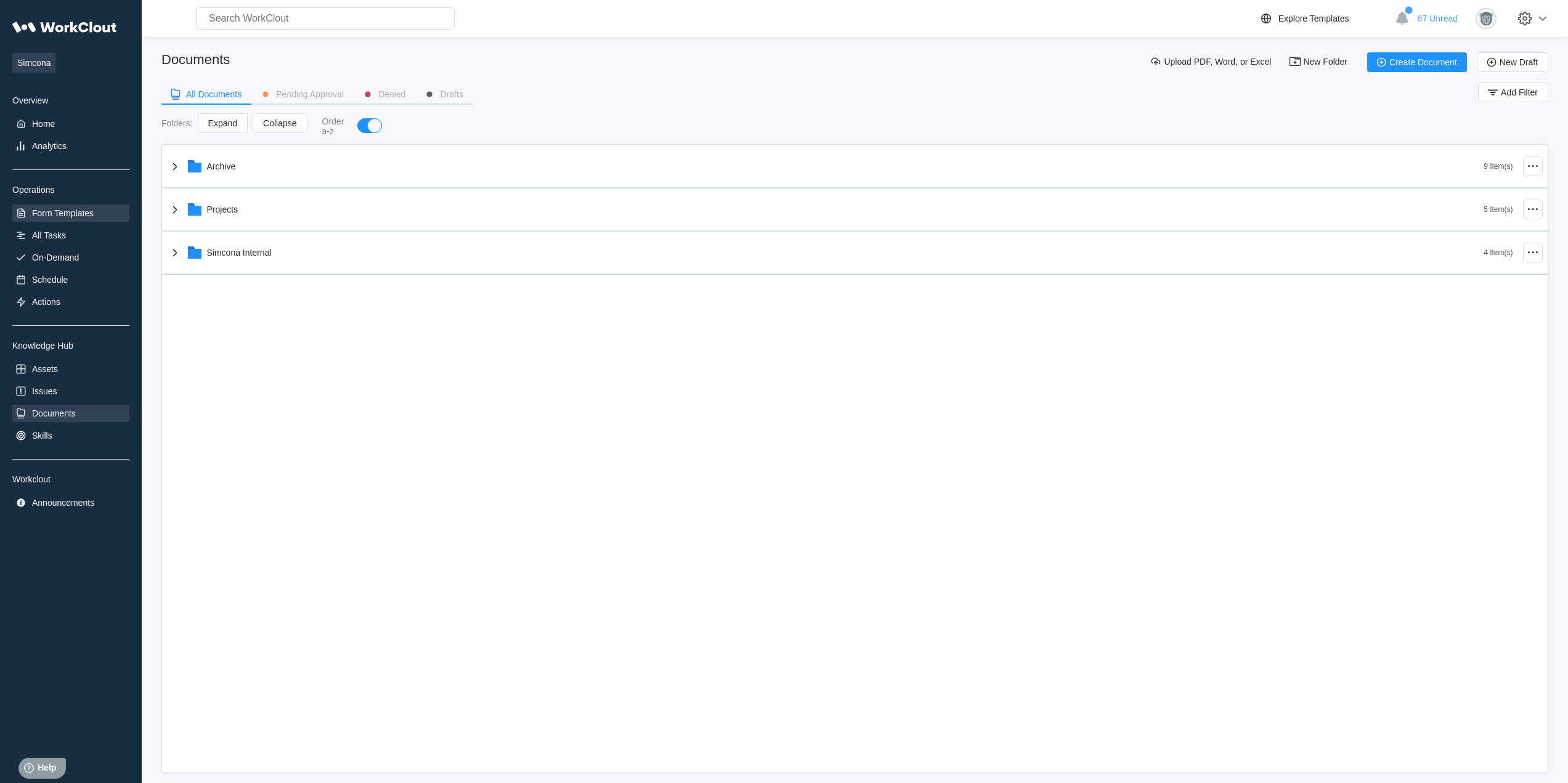
click at [86, 214] on div "Form Templates" at bounding box center [62, 213] width 62 height 10
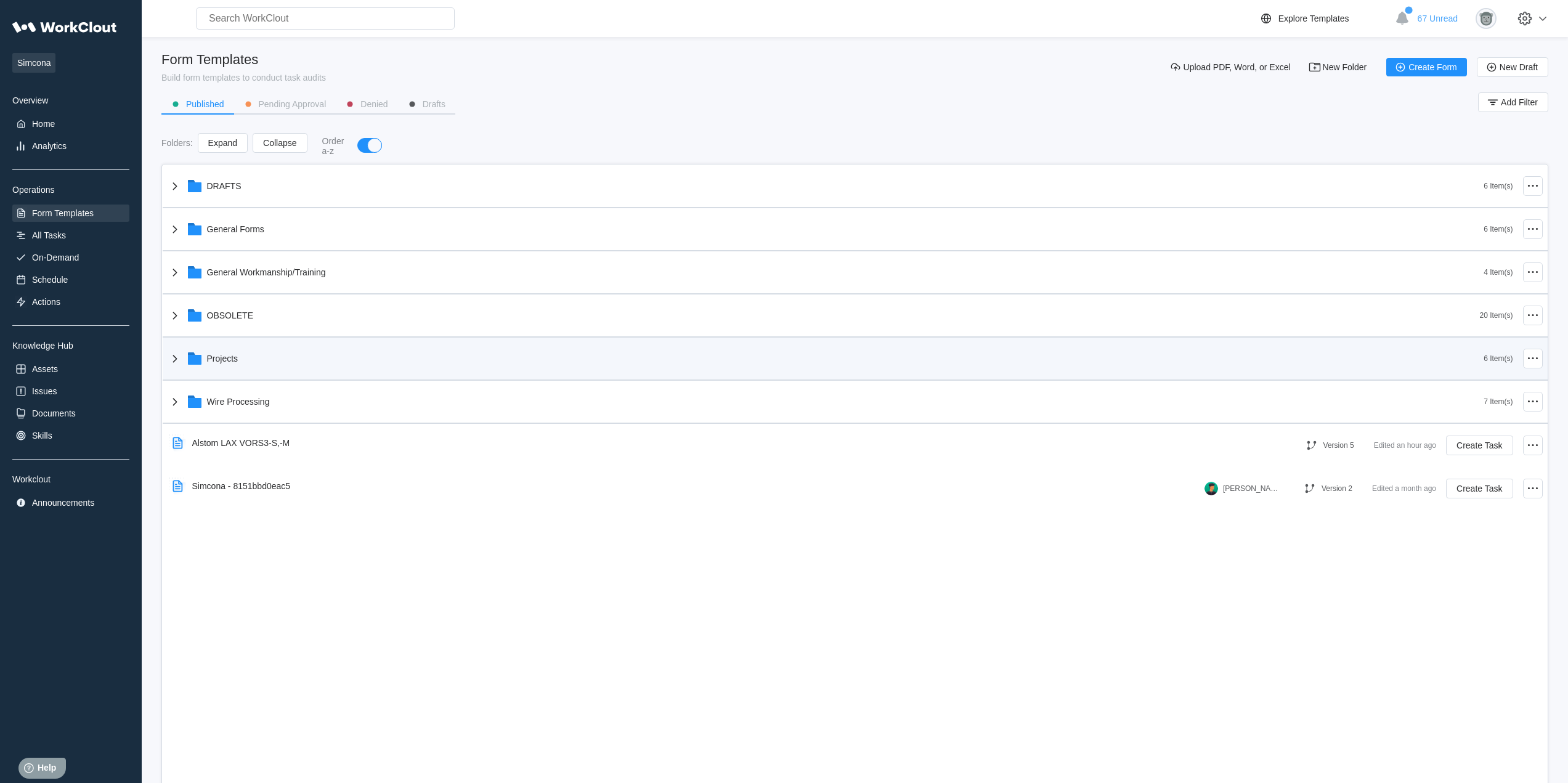
click at [262, 358] on div "Projects" at bounding box center [825, 358] width 1316 height 32
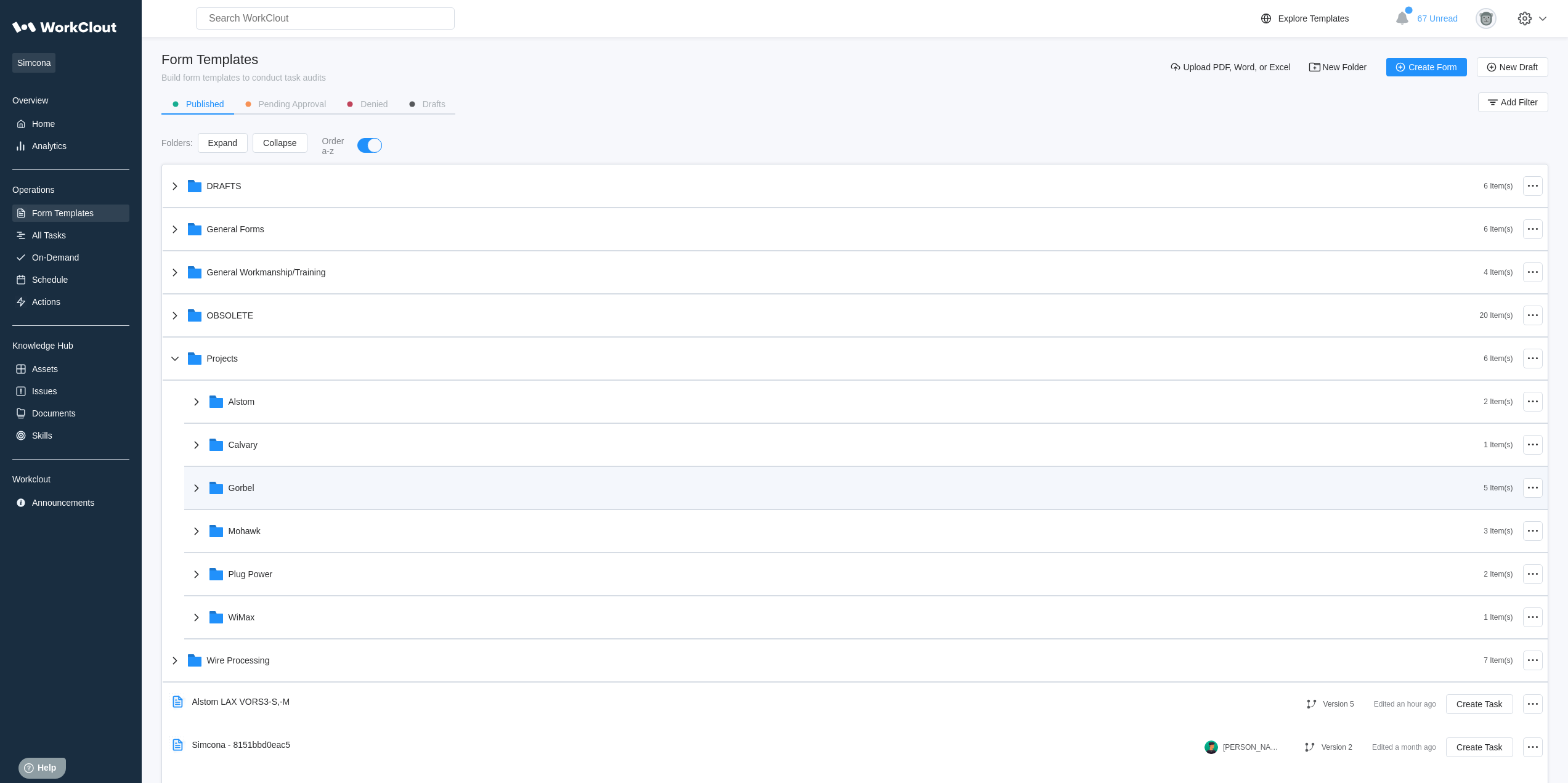
click at [272, 495] on div "Gorbel" at bounding box center [837, 488] width 1295 height 32
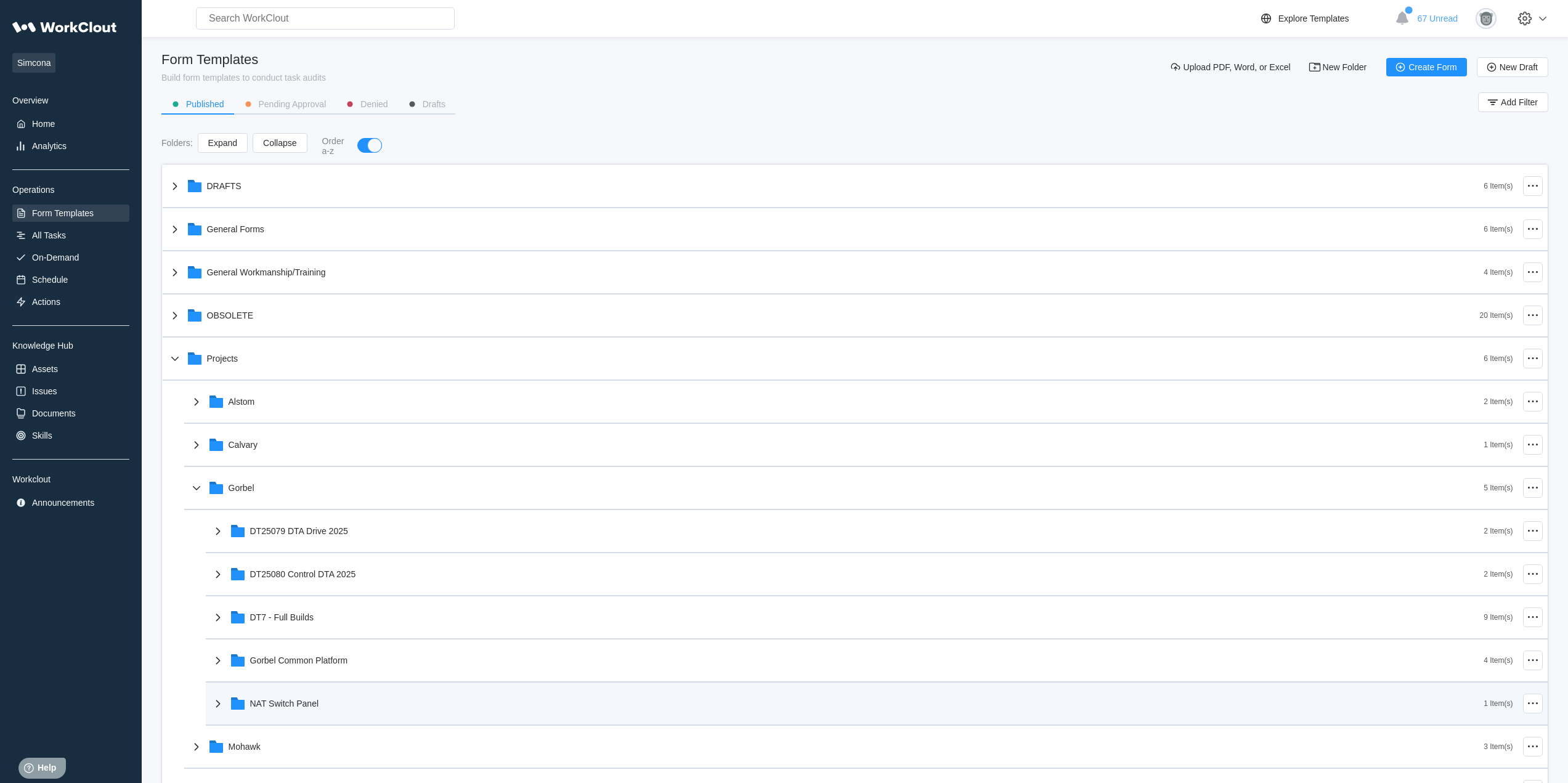
click at [322, 703] on div "NAT Switch Panel" at bounding box center [848, 704] width 1274 height 32
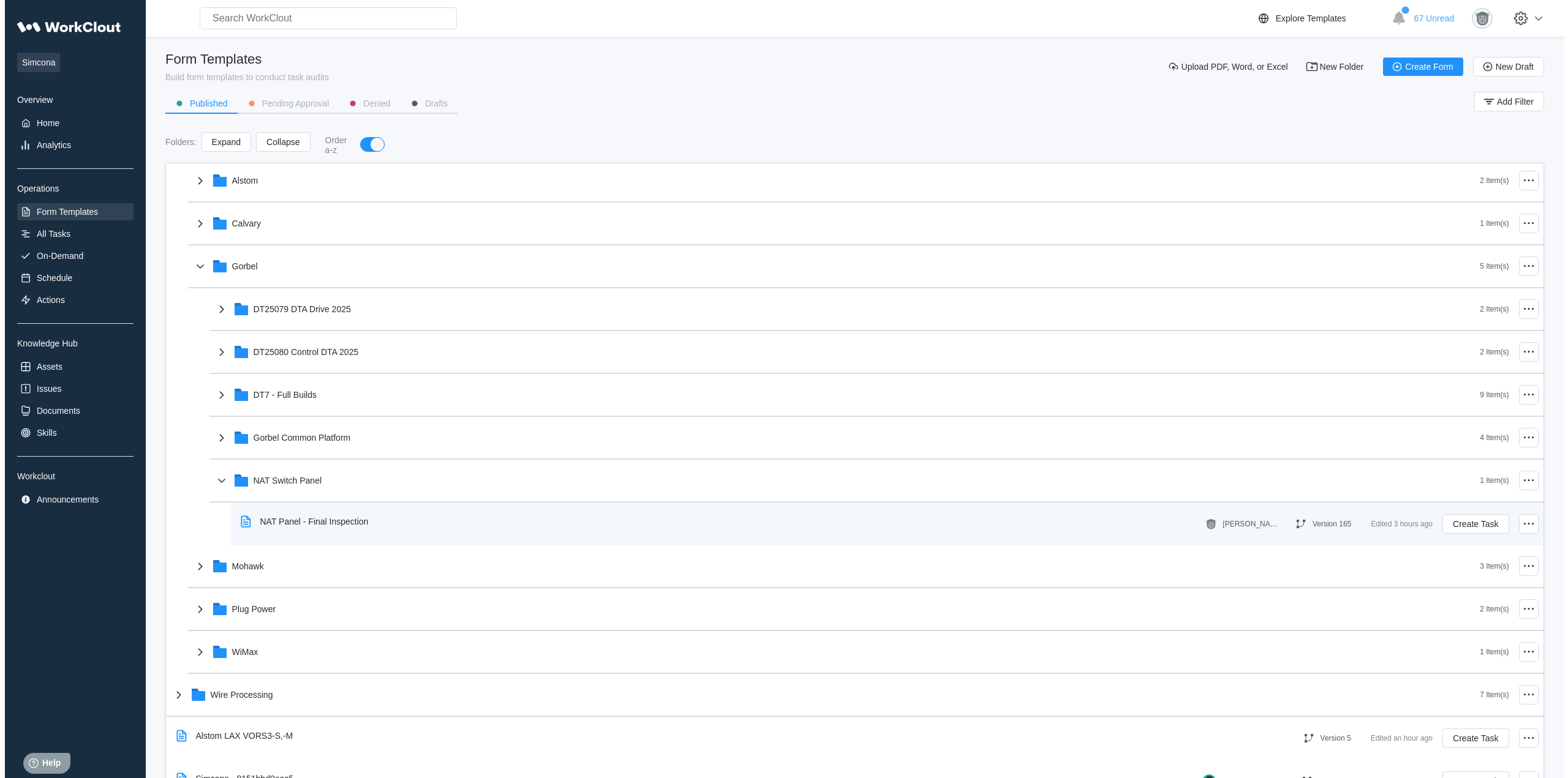
scroll to position [234, 0]
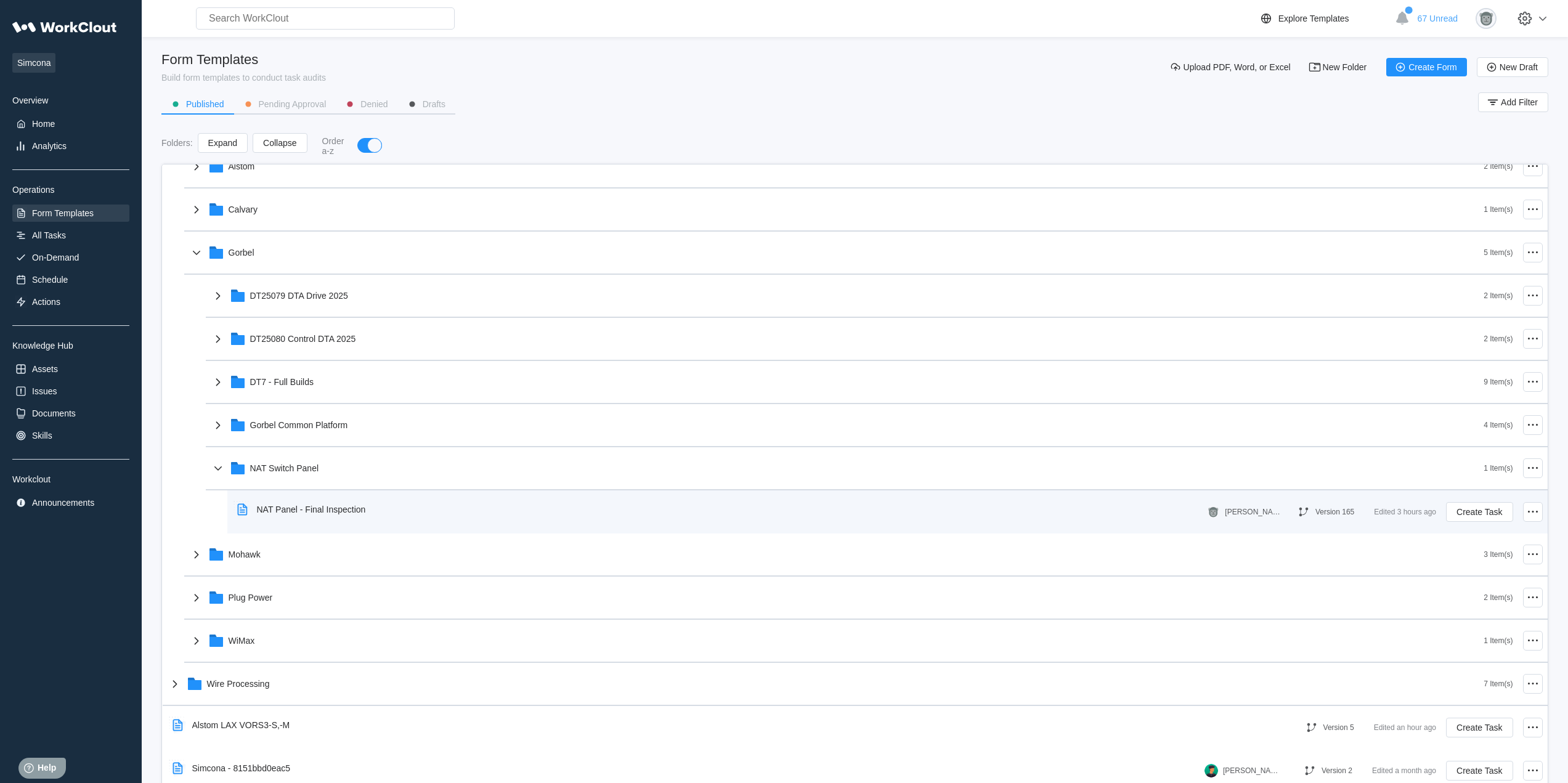
click at [340, 517] on div "NAT Panel - Final Inspection" at bounding box center [303, 509] width 143 height 28
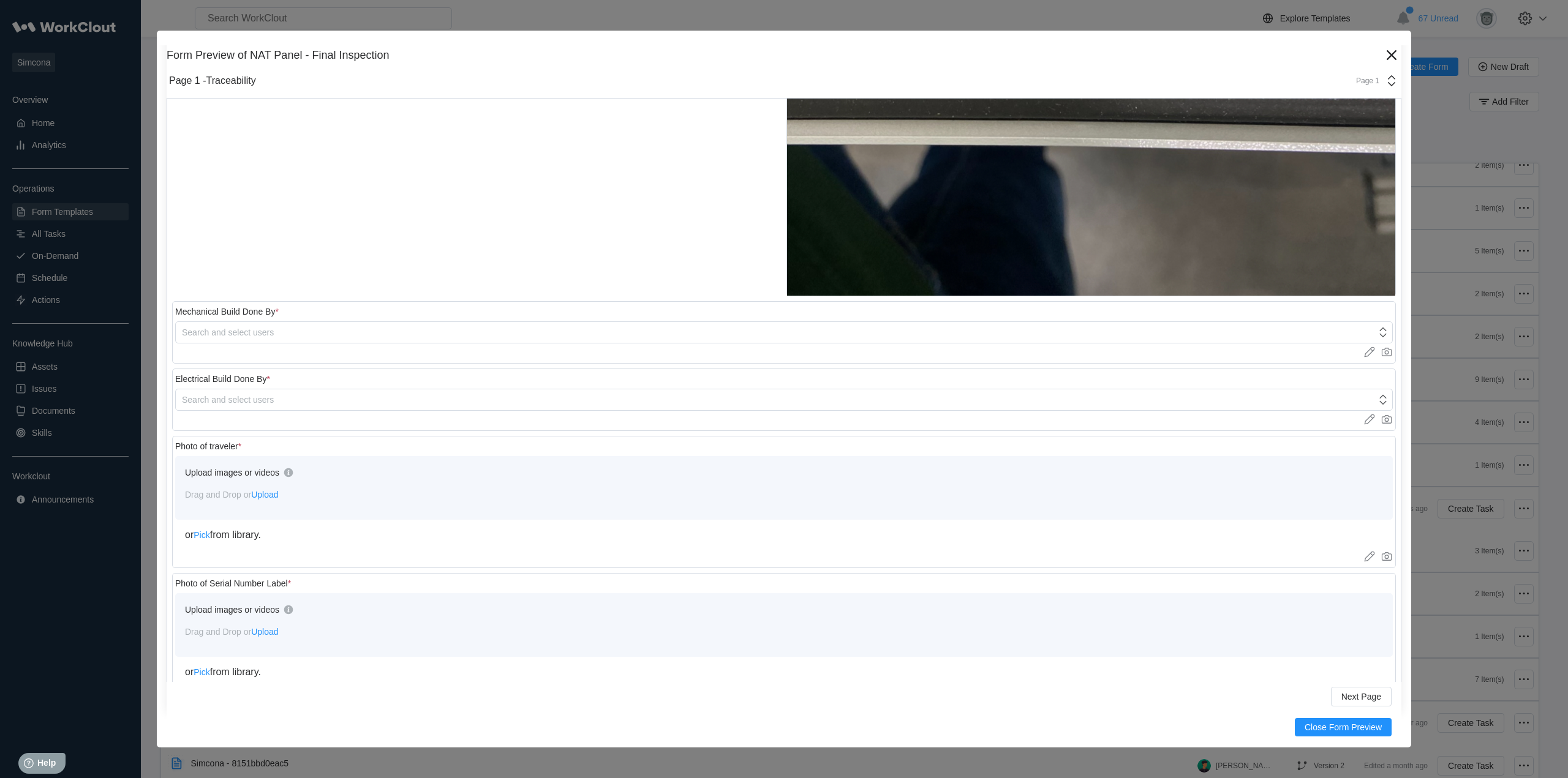
scroll to position [850, 0]
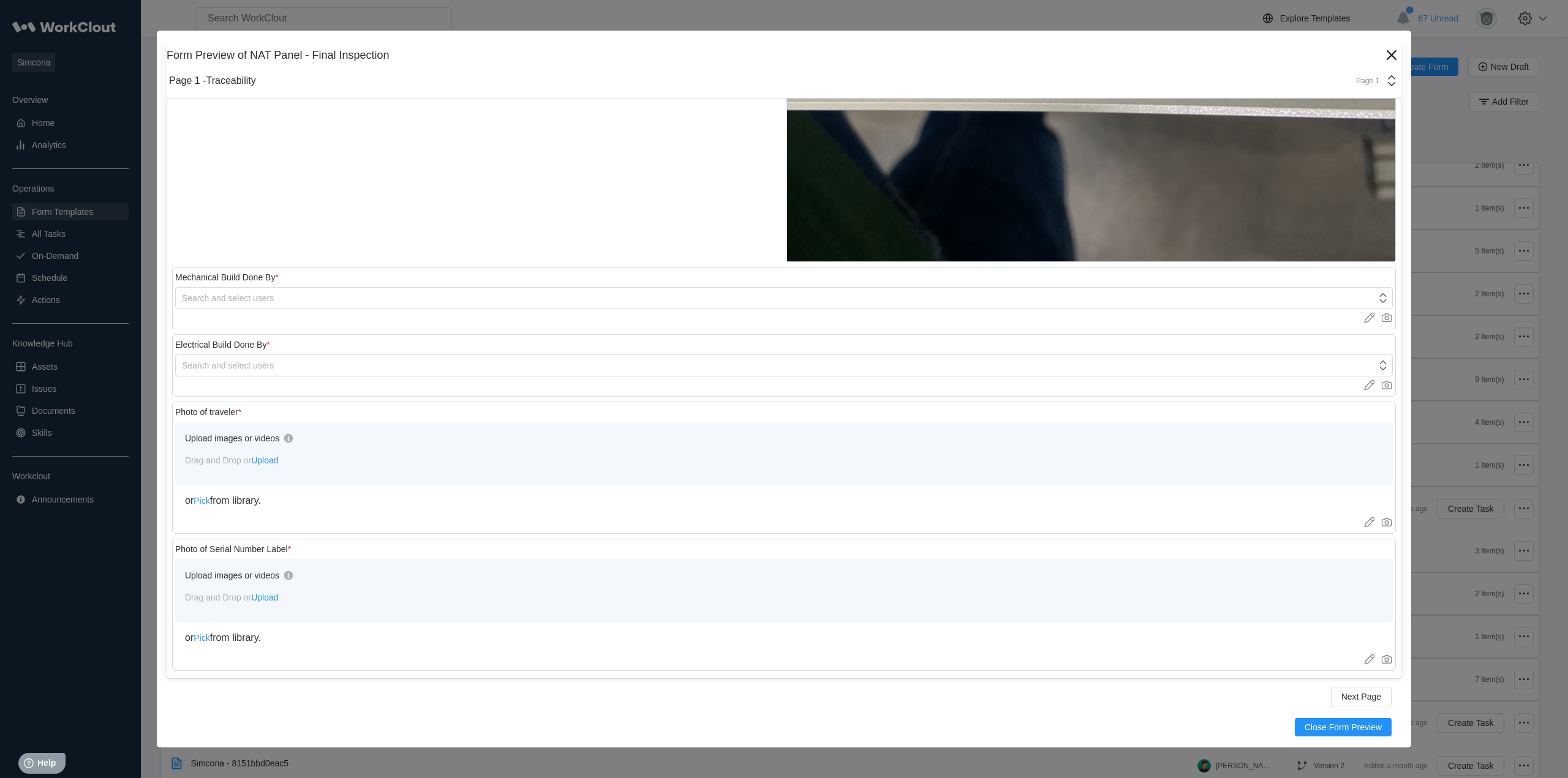
click at [1348, 68] on div "Page 1 -Traceability Page 1" at bounding box center [784, 81] width 1235 height 35
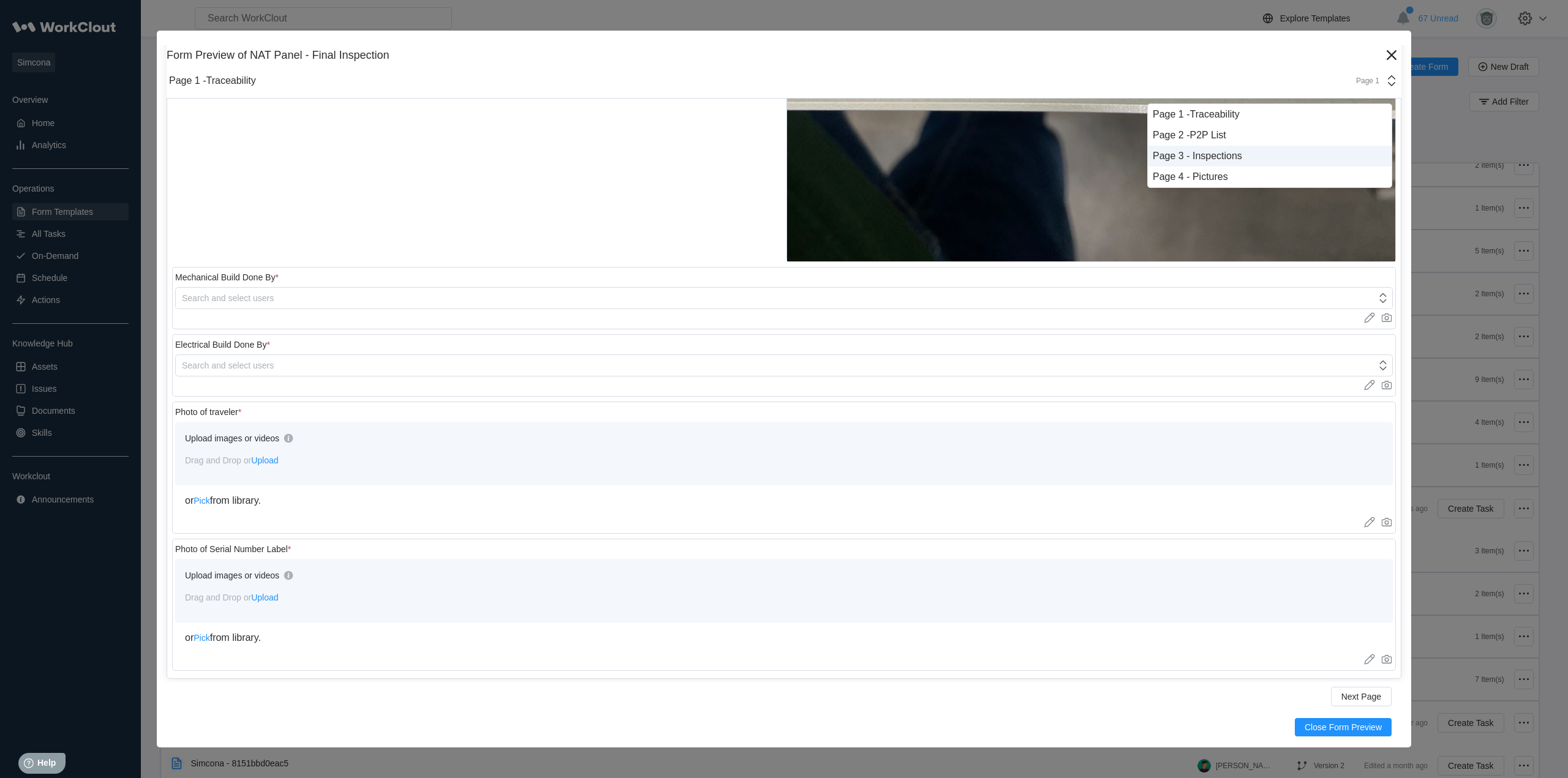
click at [1212, 155] on div "Page 3 - Inspections" at bounding box center [1269, 156] width 234 height 11
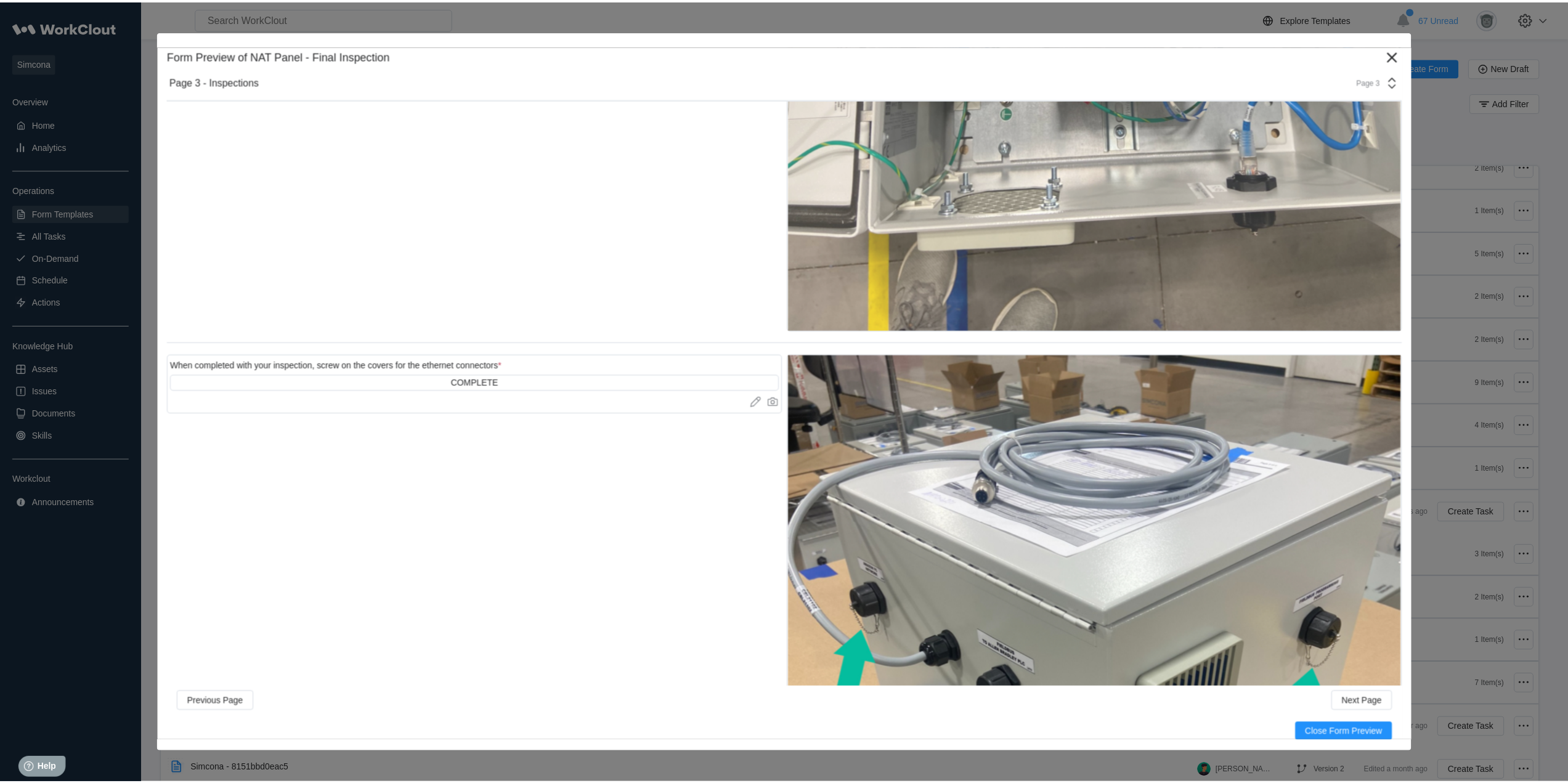
scroll to position [31803, 0]
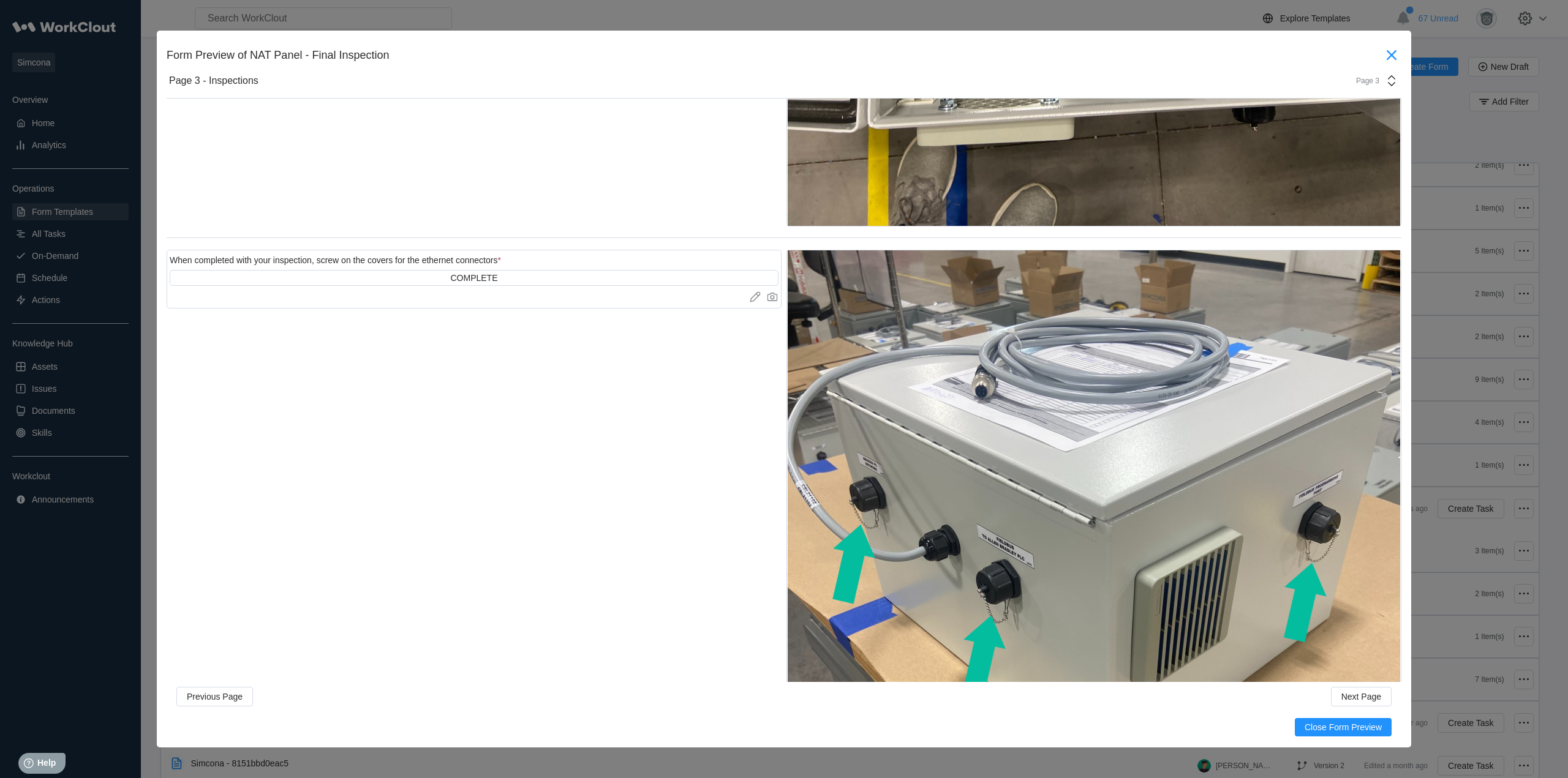
click at [1389, 54] on icon at bounding box center [1391, 55] width 20 height 20
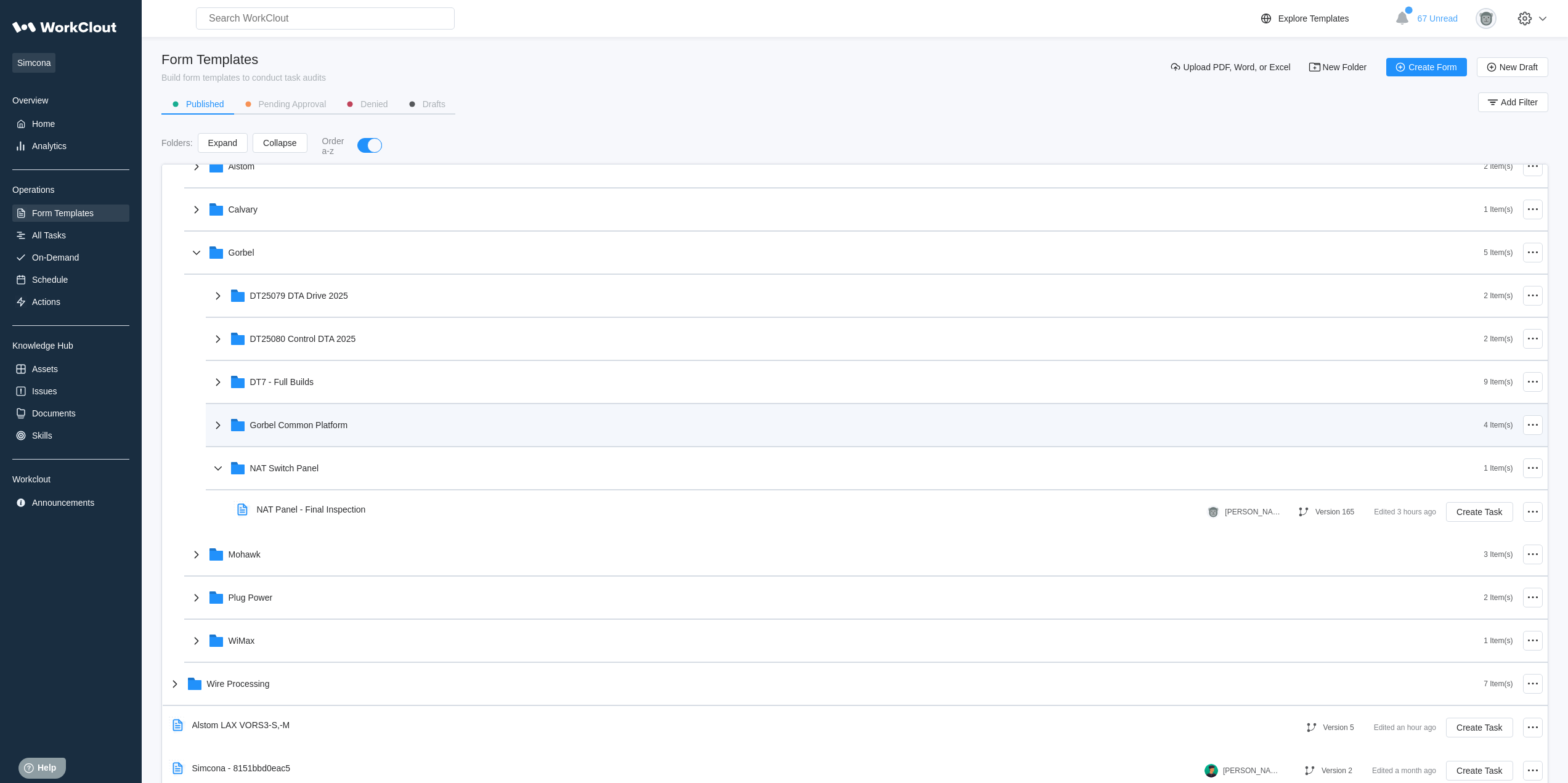
click at [461, 471] on div "NAT Switch Panel" at bounding box center [848, 468] width 1274 height 32
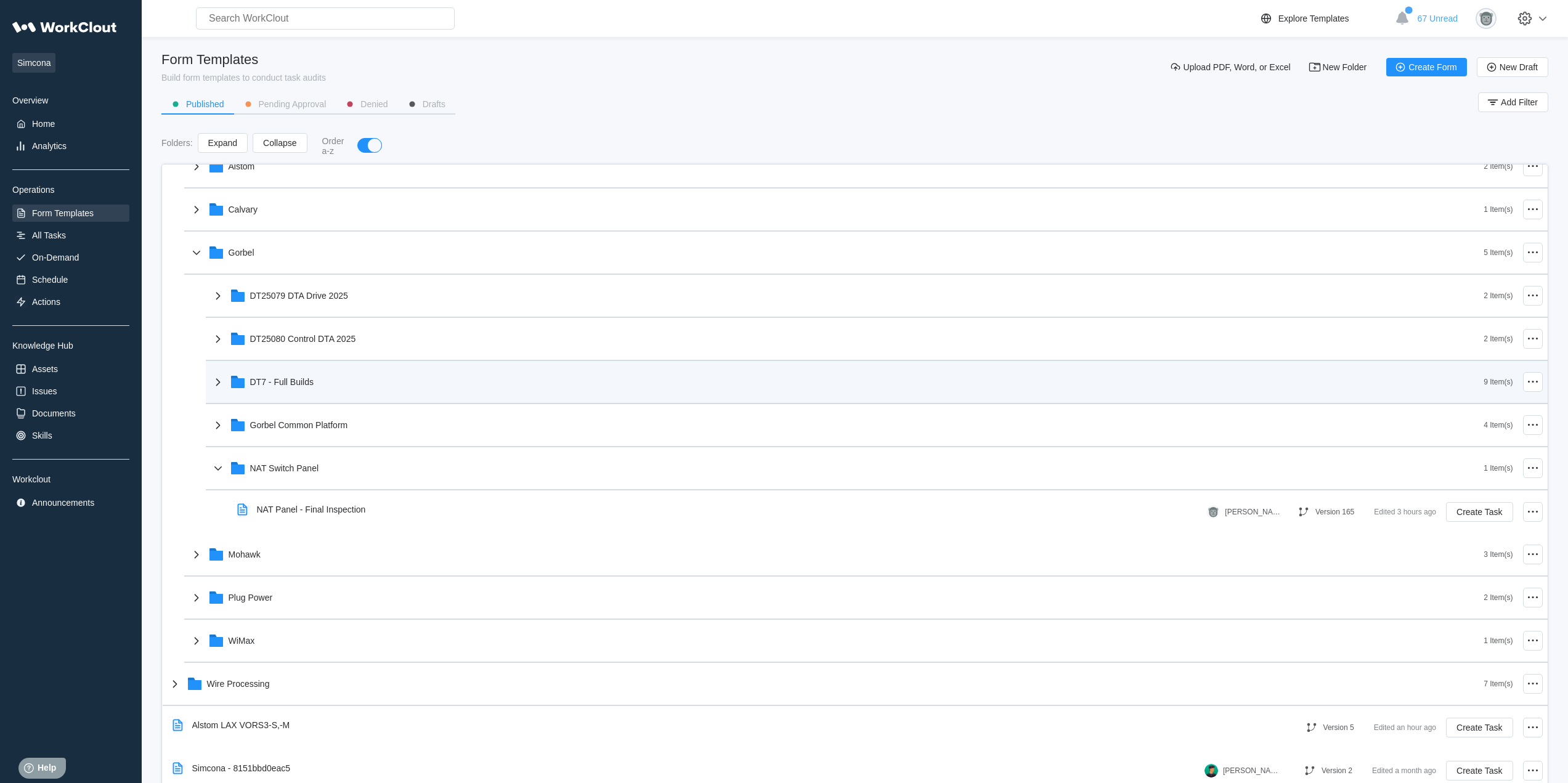
scroll to position [193, 0]
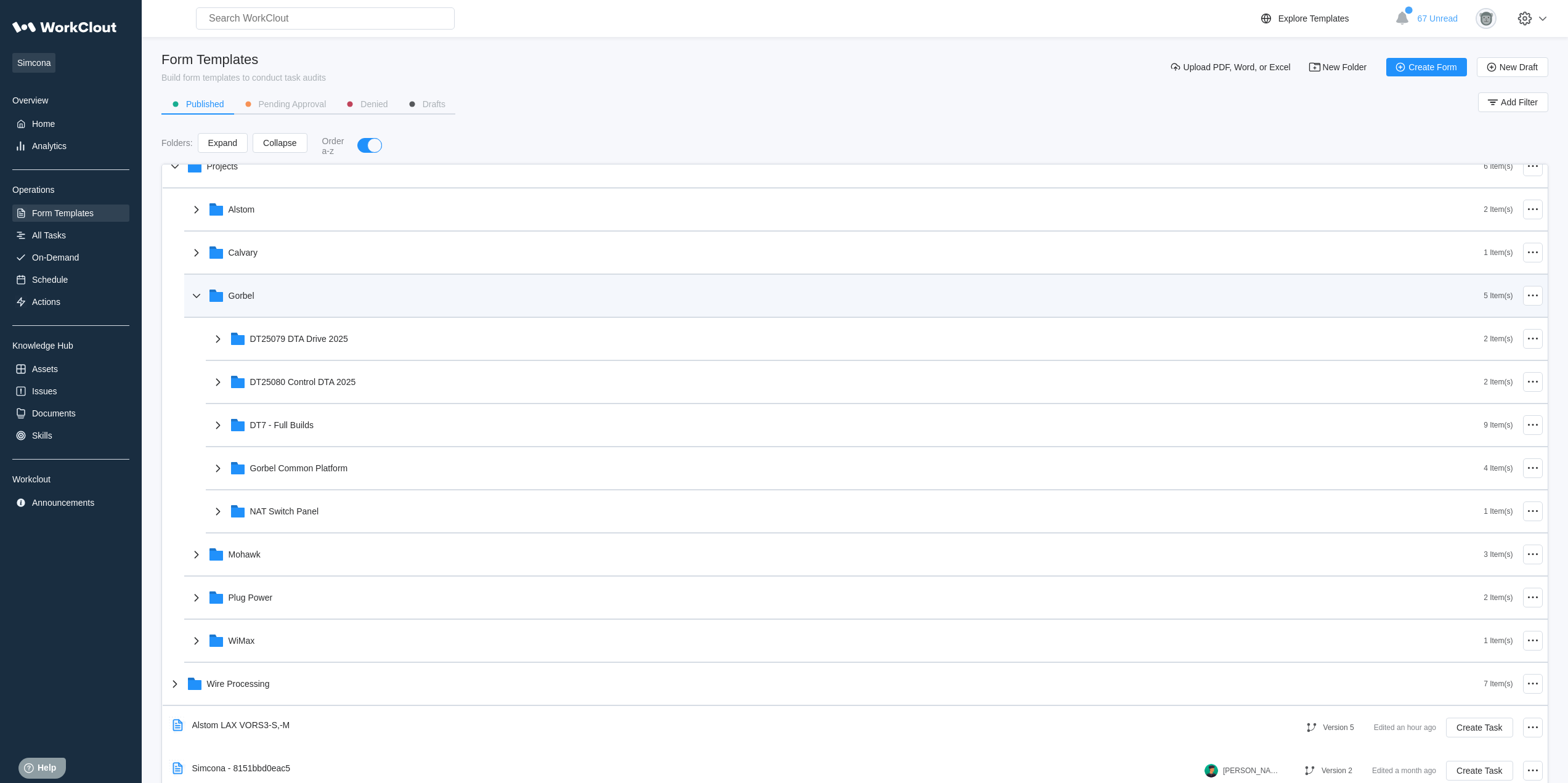
click at [334, 293] on div "Gorbel" at bounding box center [837, 296] width 1295 height 32
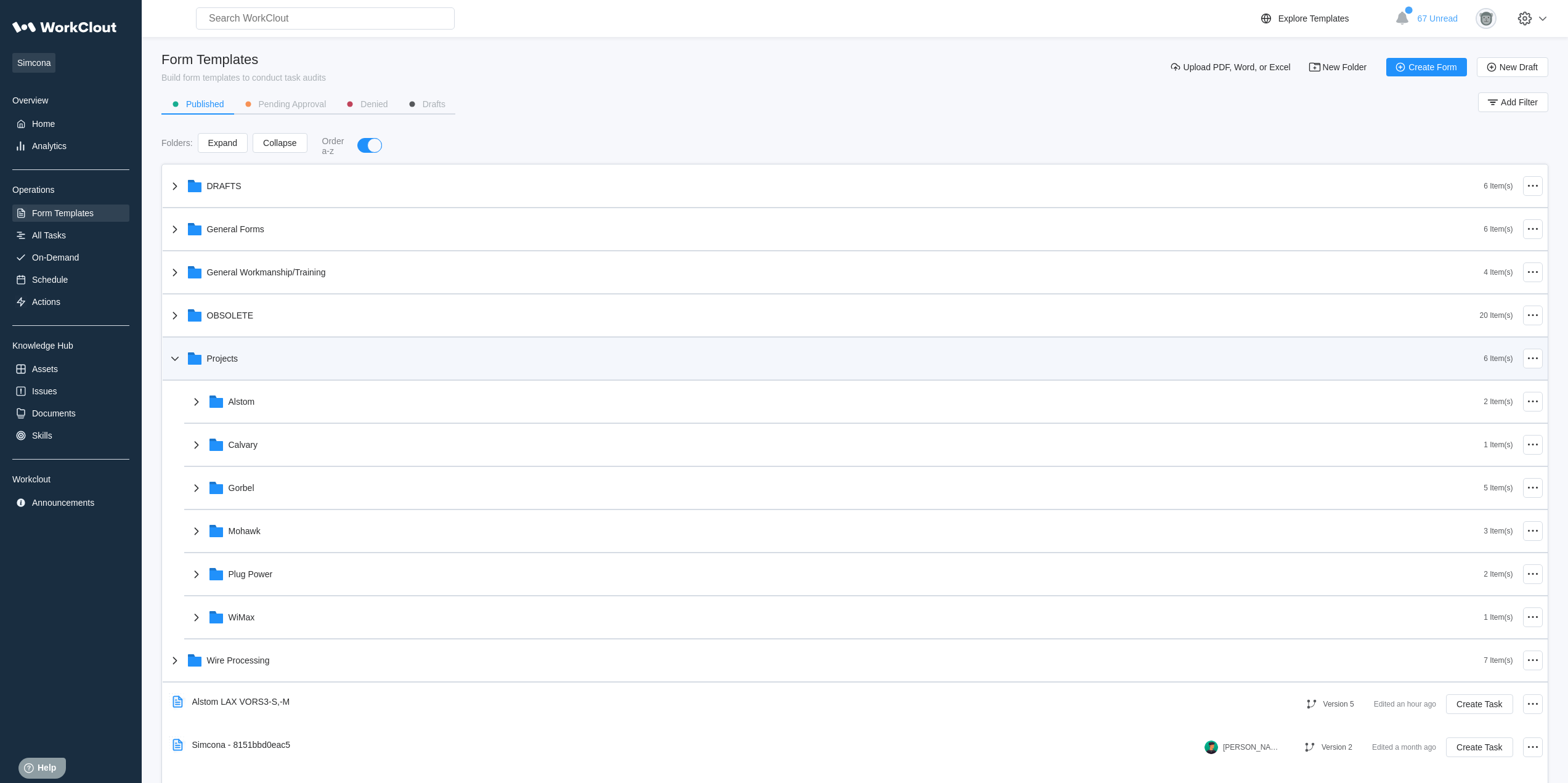
click at [275, 349] on div "Projects" at bounding box center [825, 358] width 1316 height 32
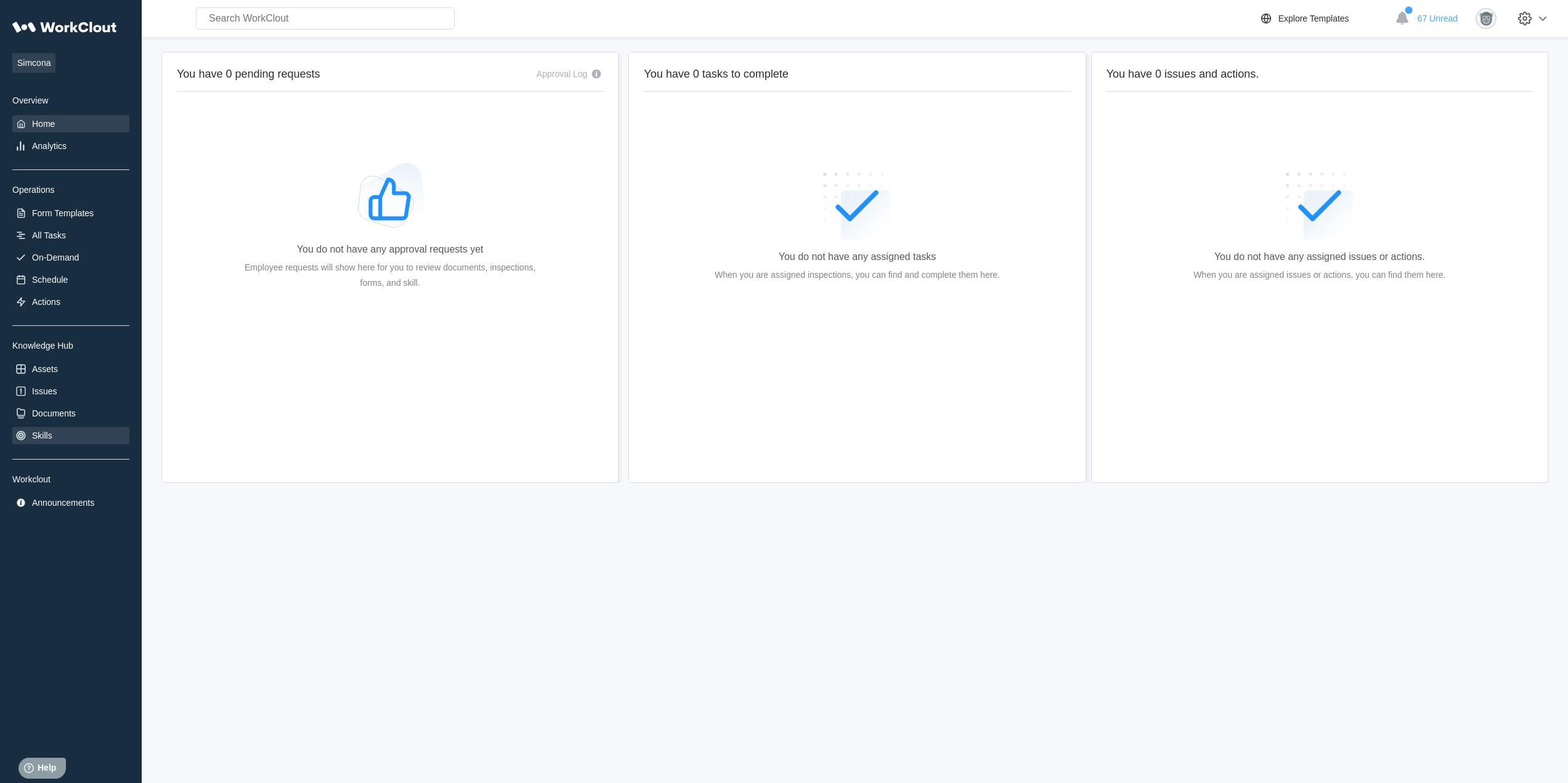
click at [54, 443] on div "Skills" at bounding box center [71, 435] width 117 height 17
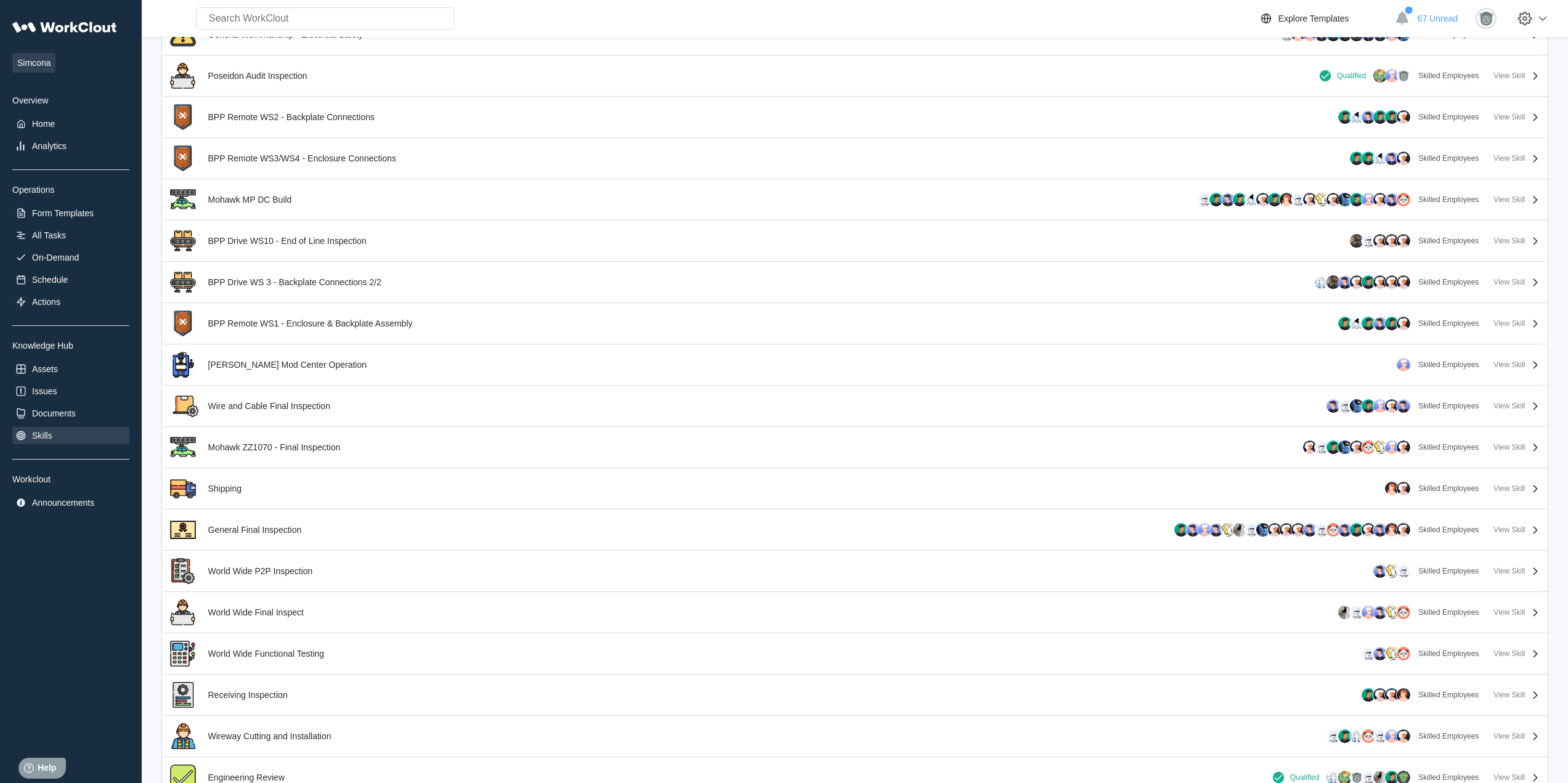
scroll to position [1563, 0]
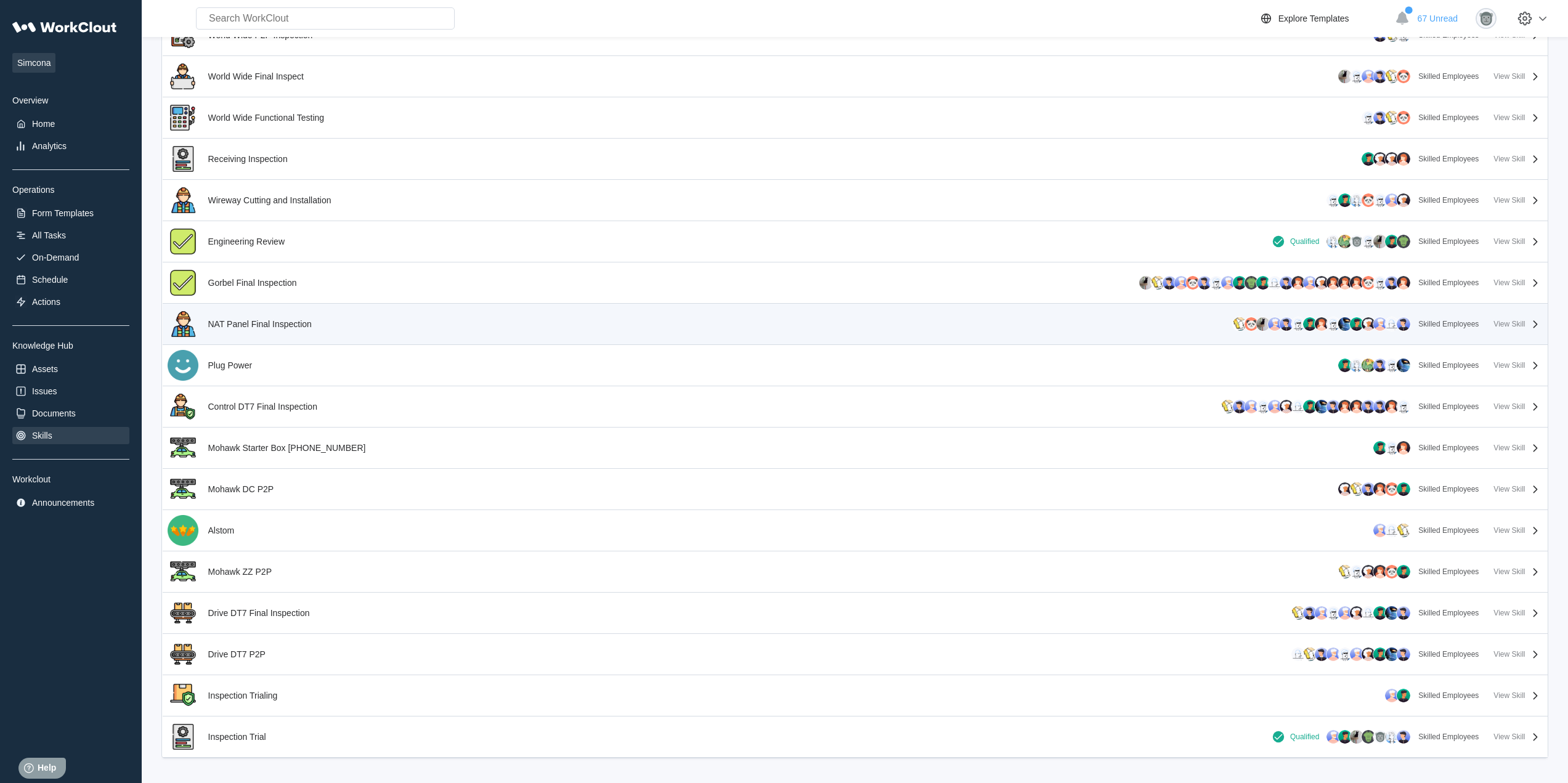
click at [293, 326] on div "NAT Panel Final Inspection" at bounding box center [260, 324] width 103 height 10
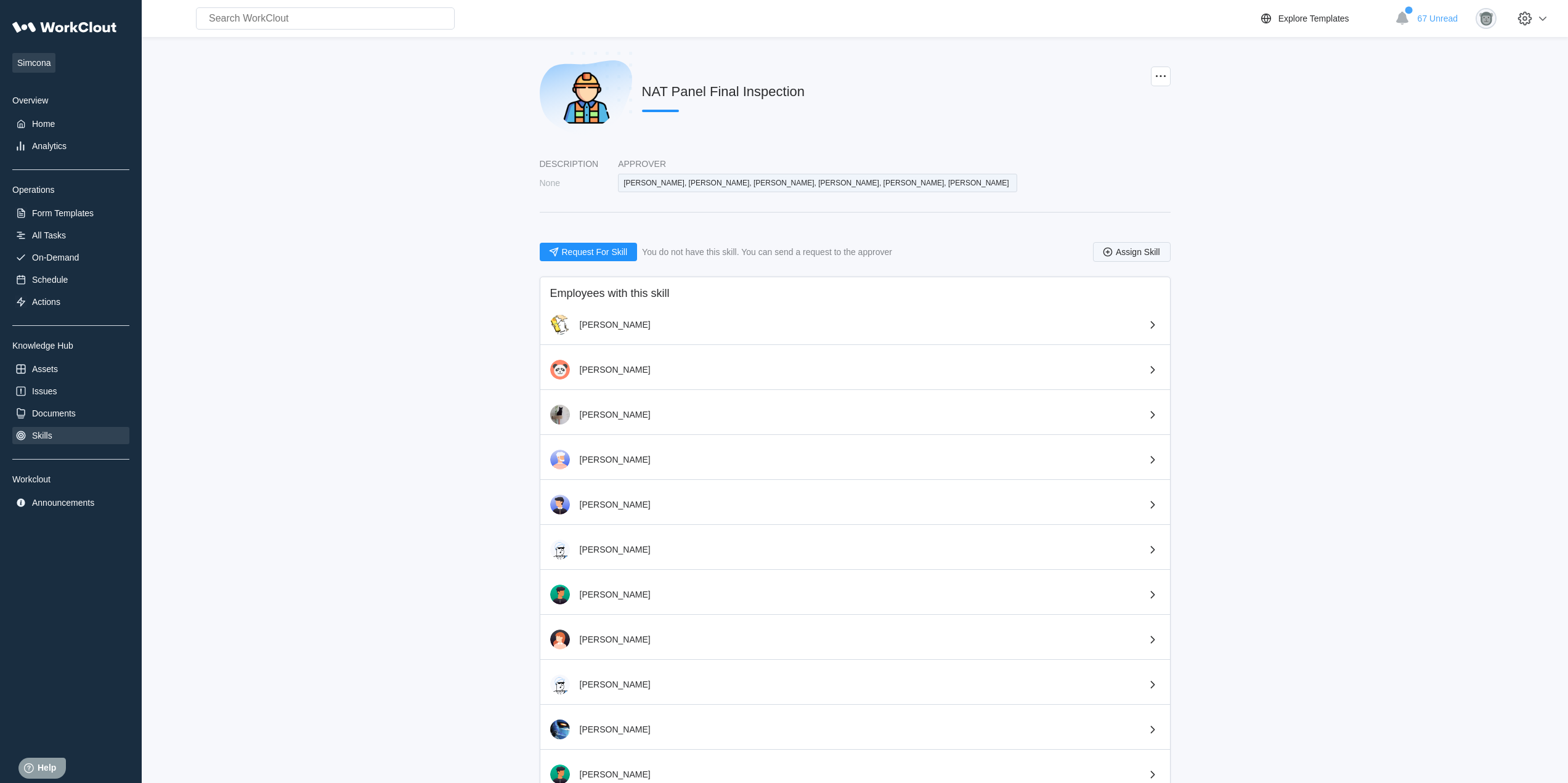
click at [1145, 248] on span "Assign Skill" at bounding box center [1138, 252] width 45 height 9
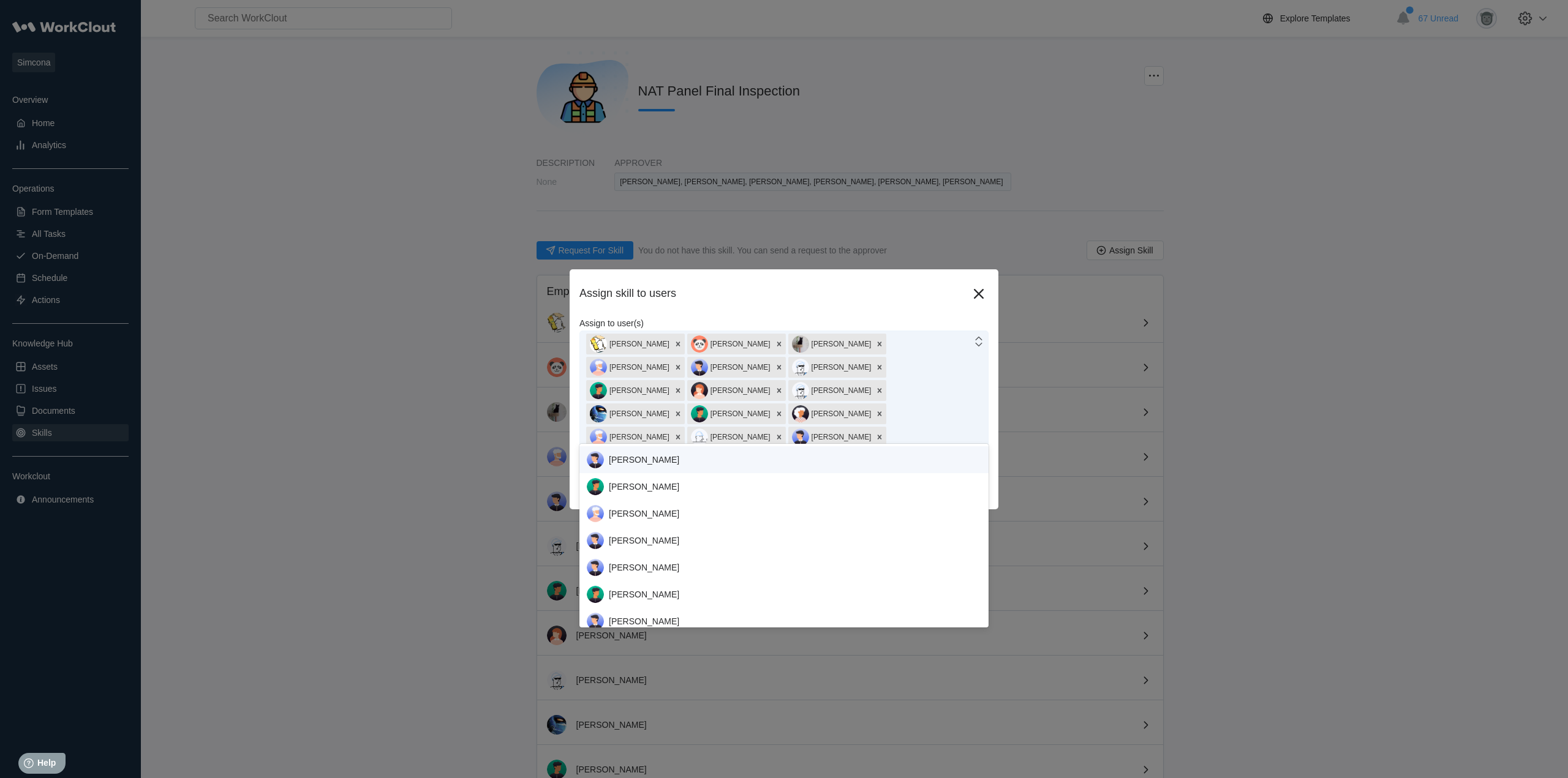
click at [922, 426] on div "Justin Sampel Jeffrey Smith Emilia Connelly Reginald Tucker Adam Price Michael …" at bounding box center [776, 391] width 392 height 119
type input "thom"
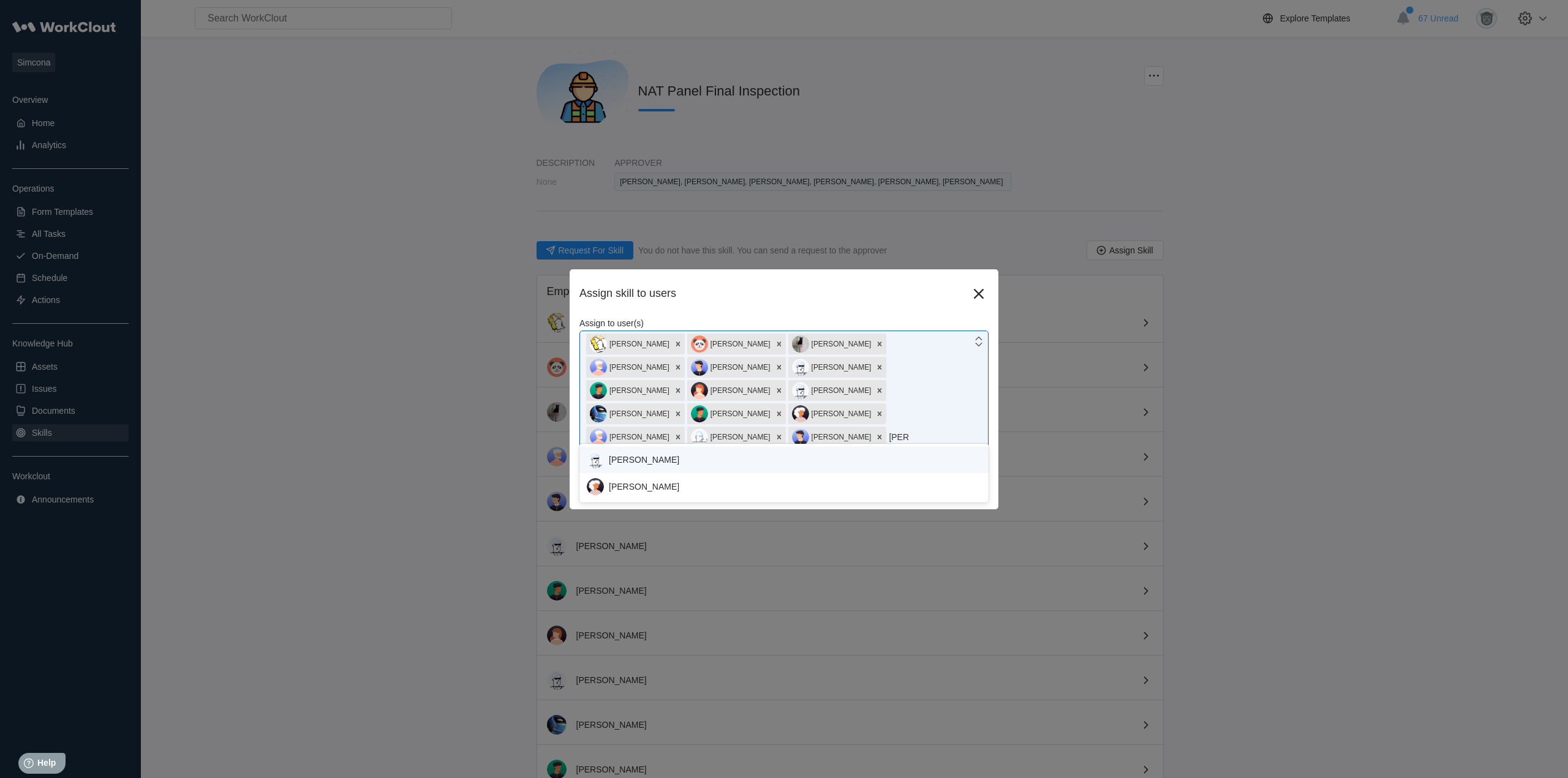
click at [678, 466] on div "Thomas Heinlian" at bounding box center [784, 459] width 394 height 17
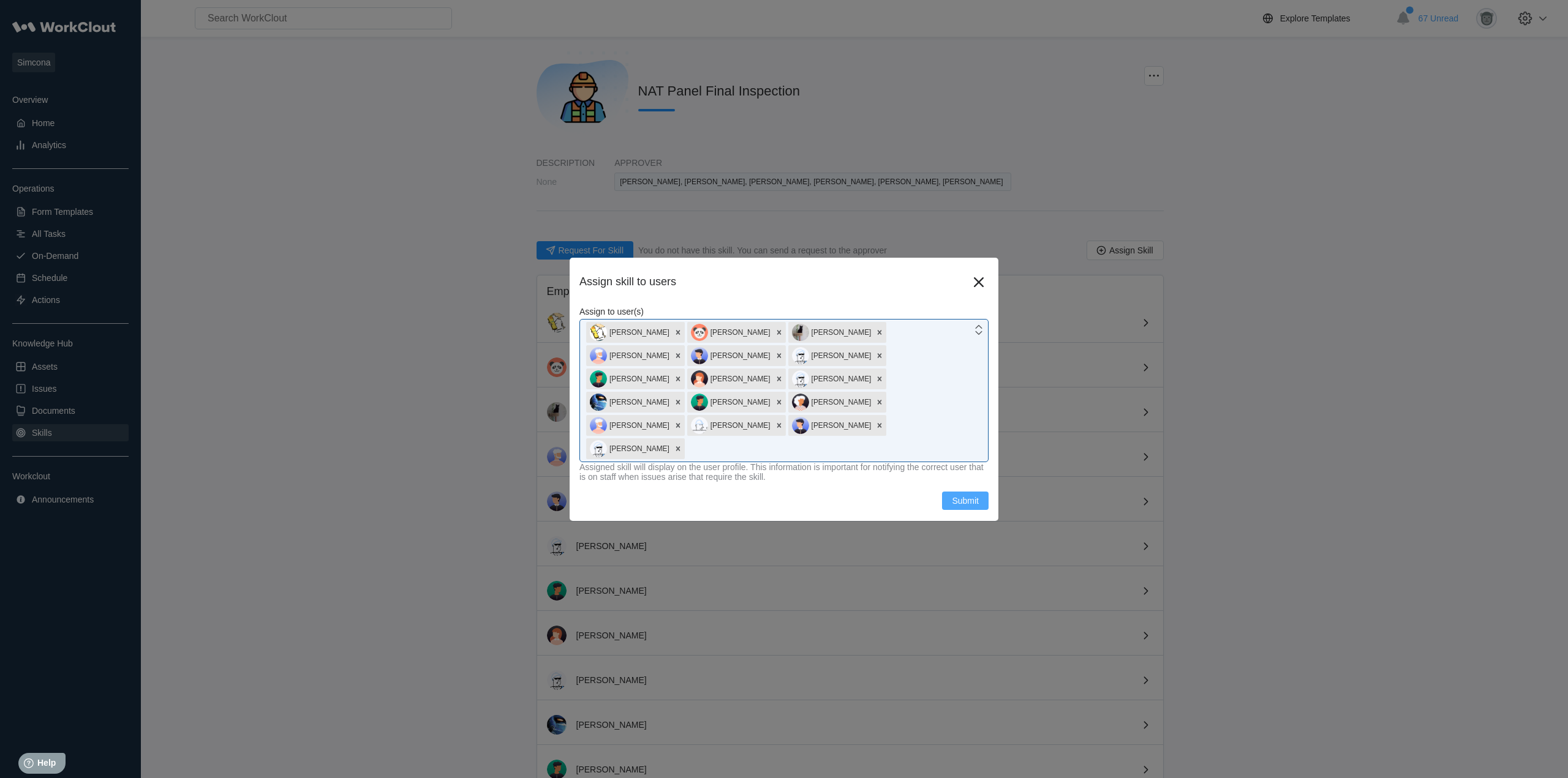
click at [968, 497] on span "Submit" at bounding box center [965, 501] width 27 height 9
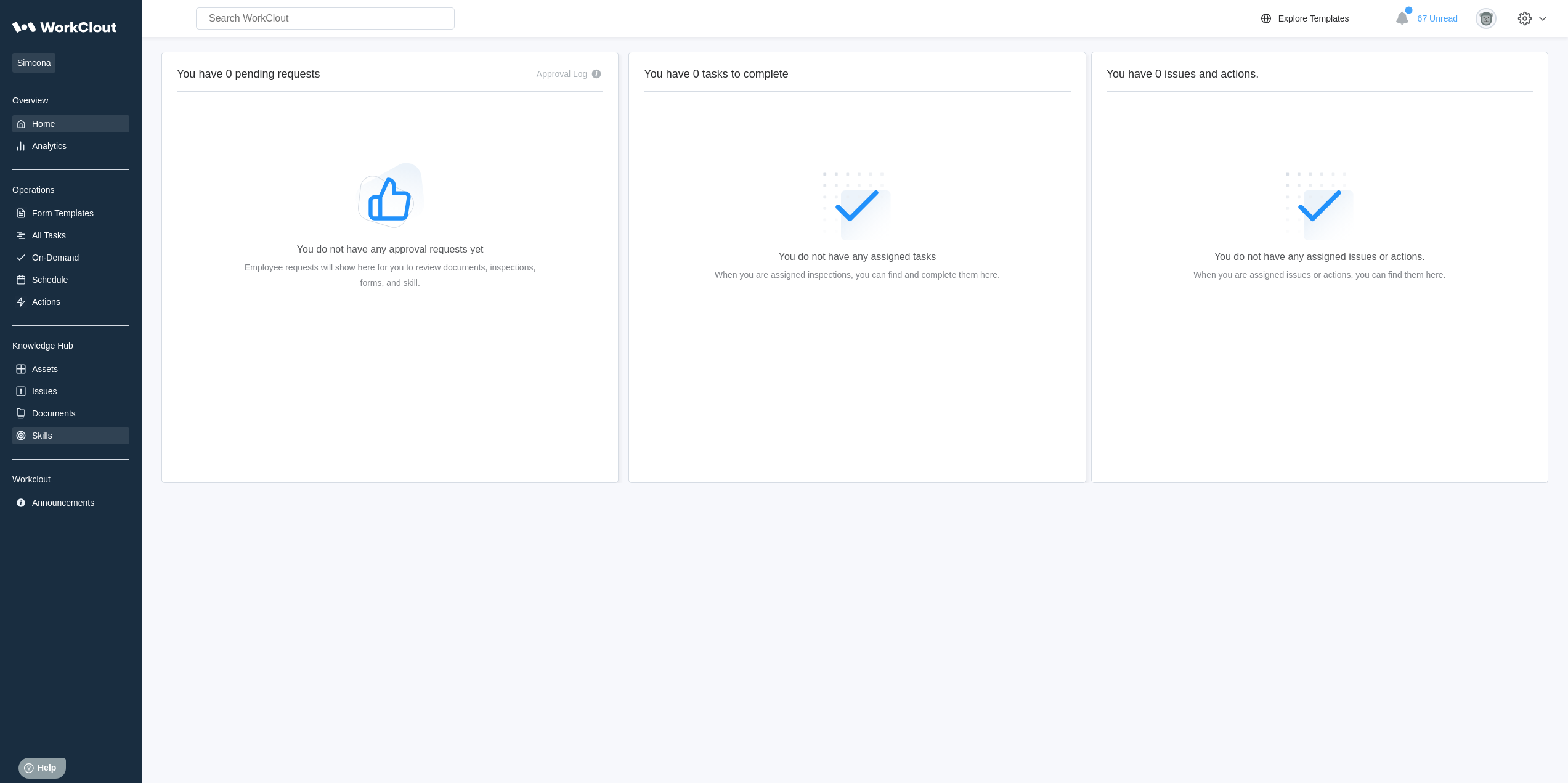
click at [52, 434] on div "Skills" at bounding box center [42, 435] width 20 height 10
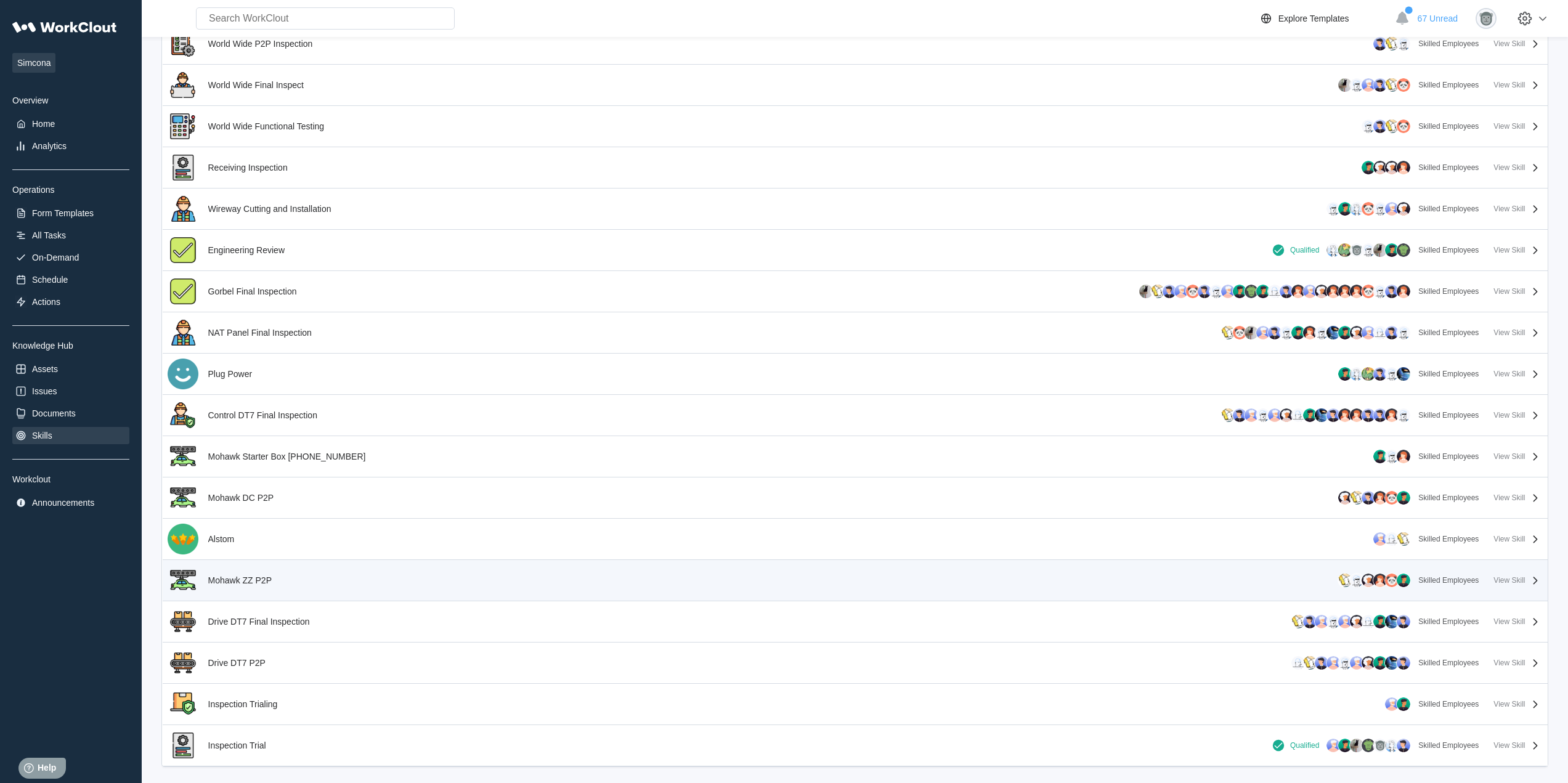
scroll to position [1563, 0]
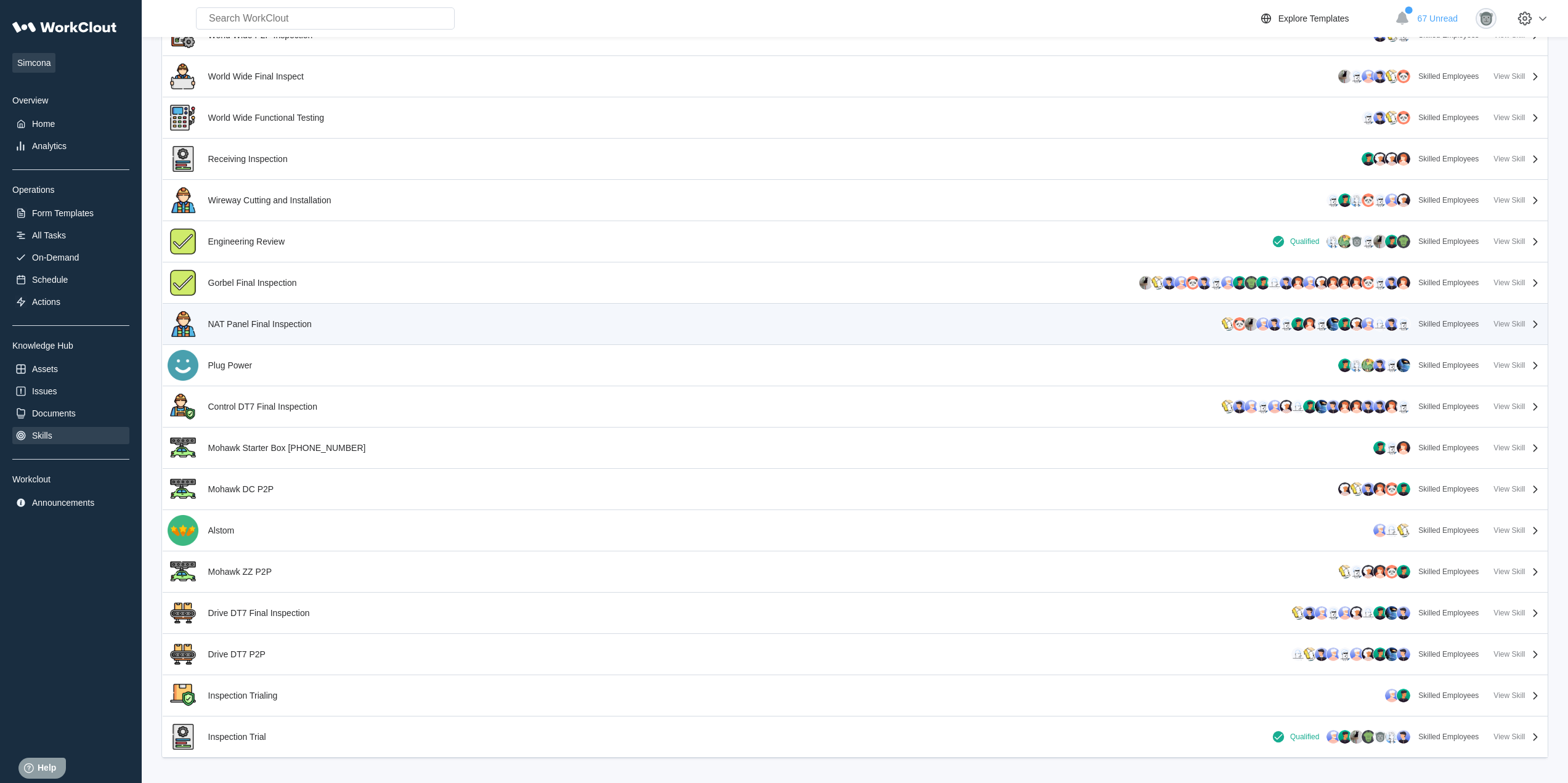
click at [307, 326] on div "NAT Panel Final Inspection" at bounding box center [260, 324] width 103 height 10
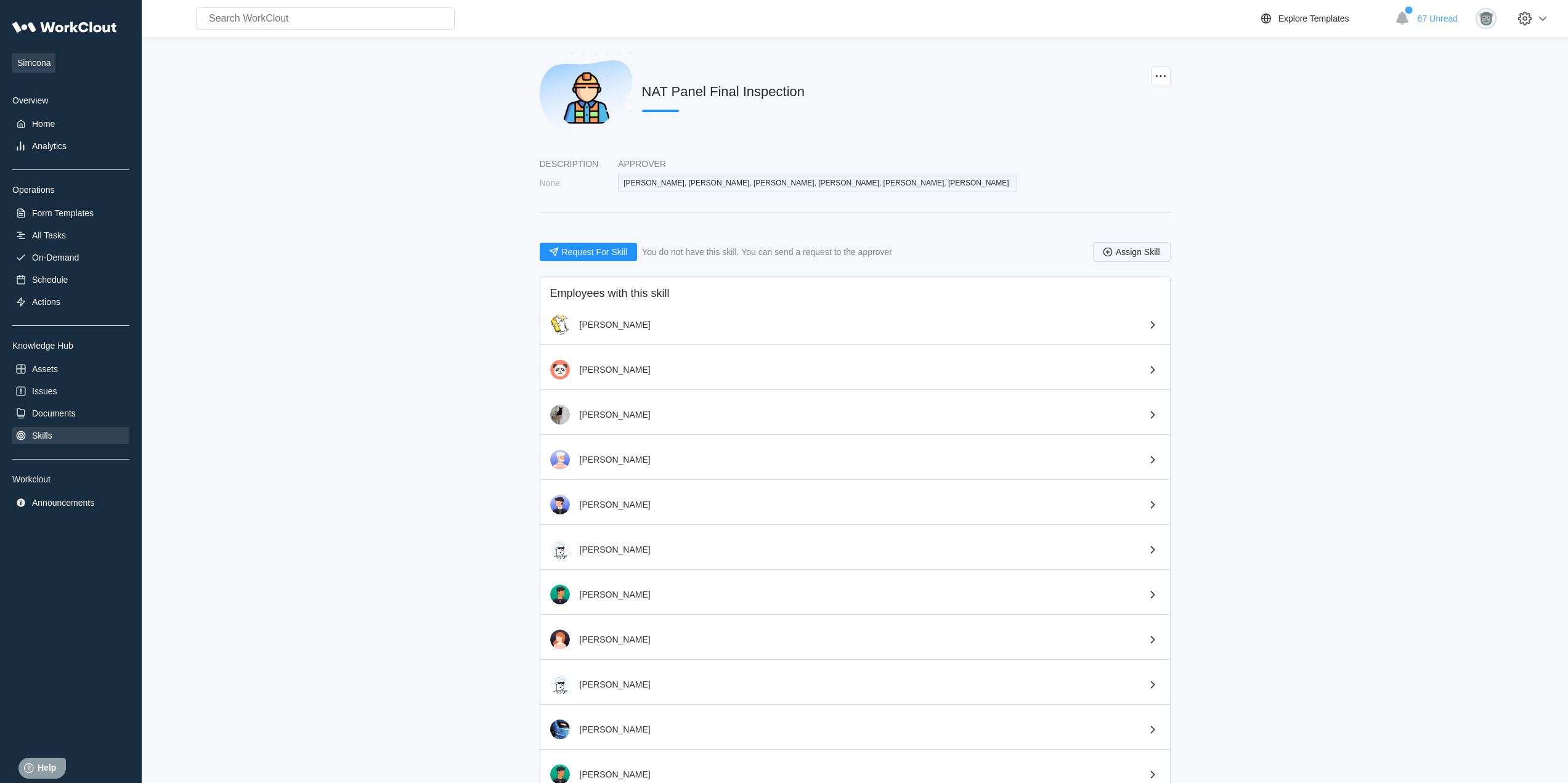
click at [1151, 254] on span "Assign Skill" at bounding box center [1138, 252] width 45 height 9
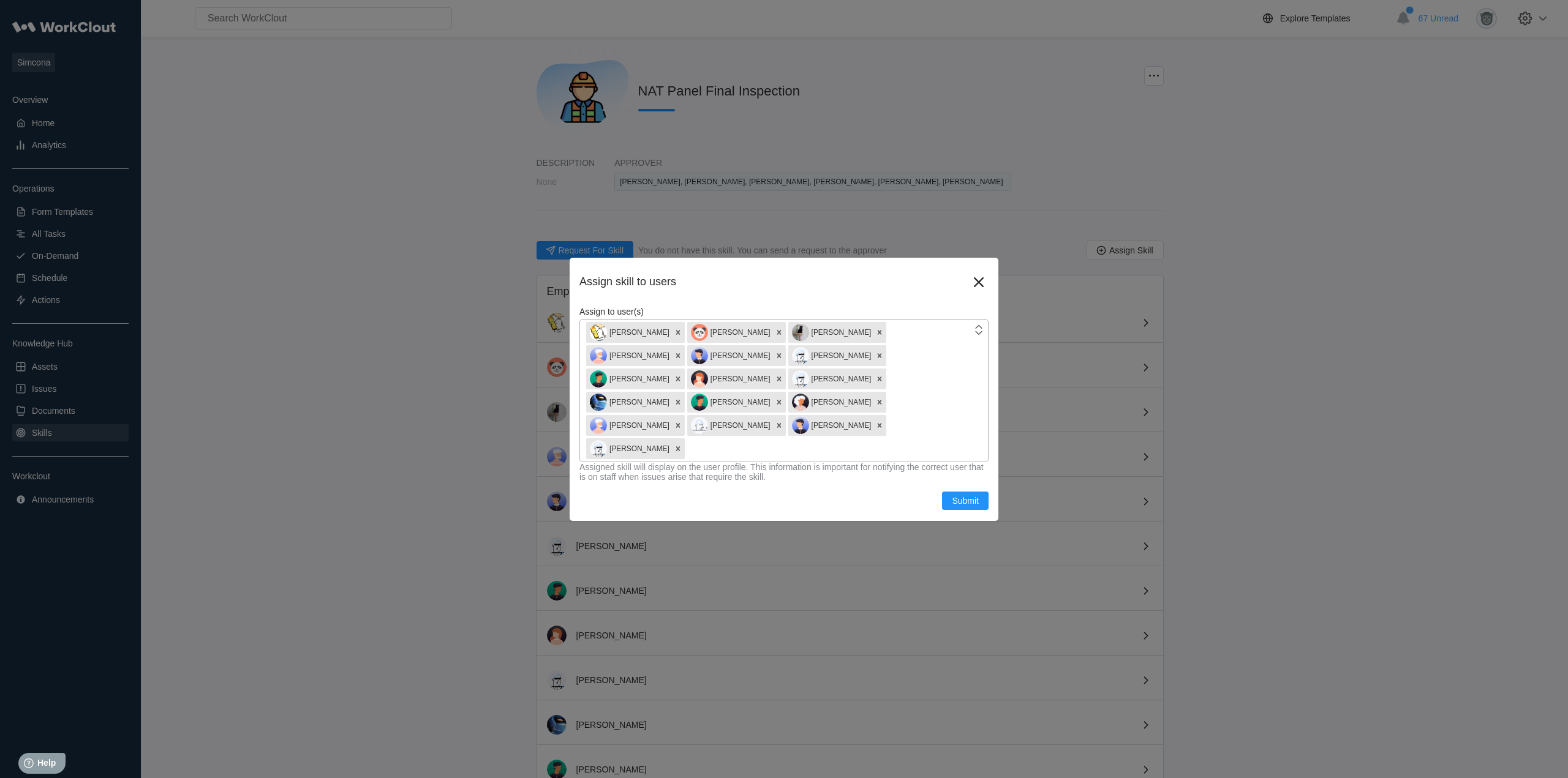
click at [978, 430] on div "Justin Sampel Jeffrey Smith Emilia Connelly Reginald Tucker Adam Price Michael …" at bounding box center [784, 391] width 409 height 143
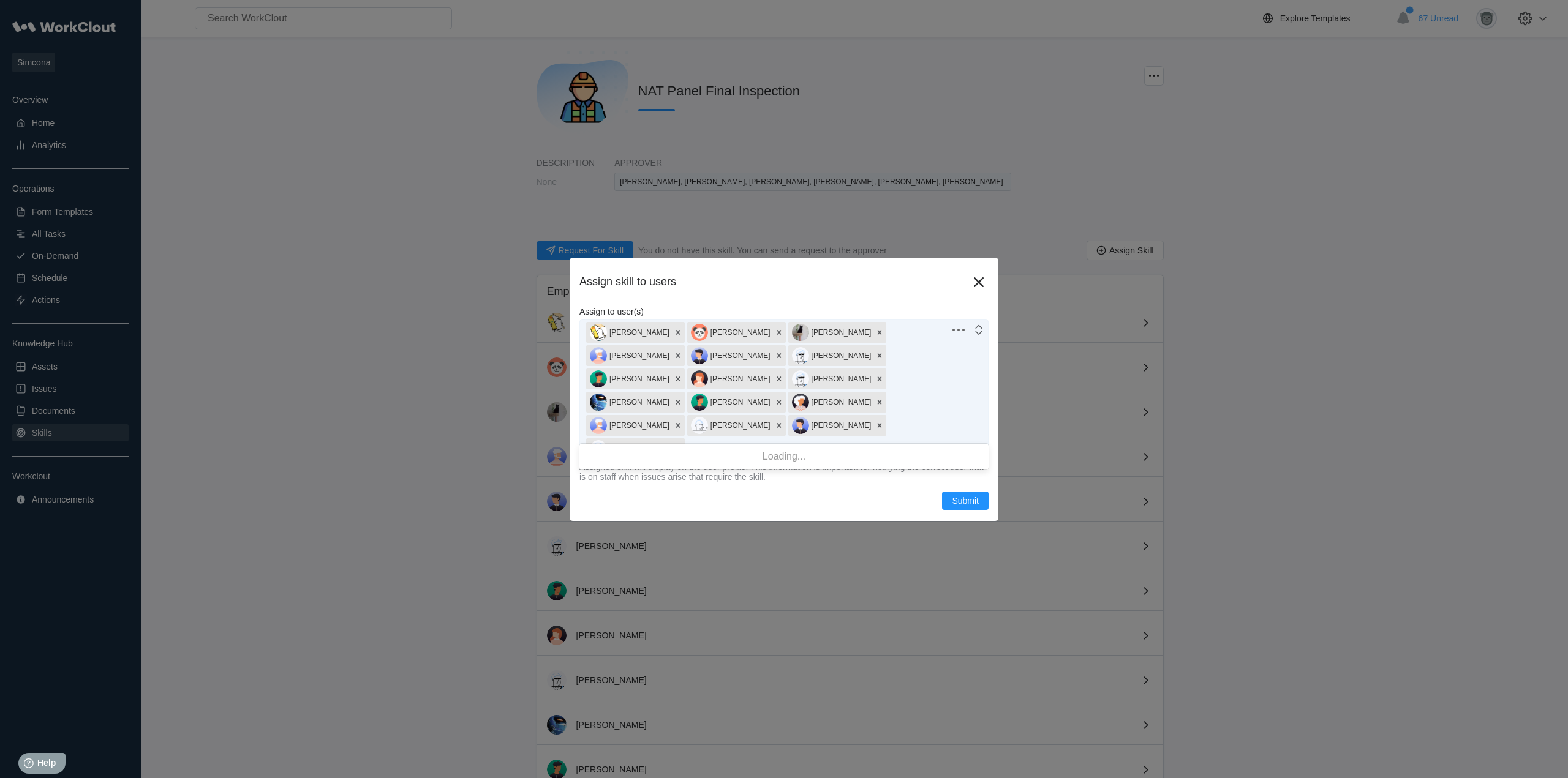
type input "joe"
click at [617, 490] on div "Joe Kucmerowski" at bounding box center [784, 494] width 394 height 17
click at [968, 497] on span "Submit" at bounding box center [965, 501] width 27 height 9
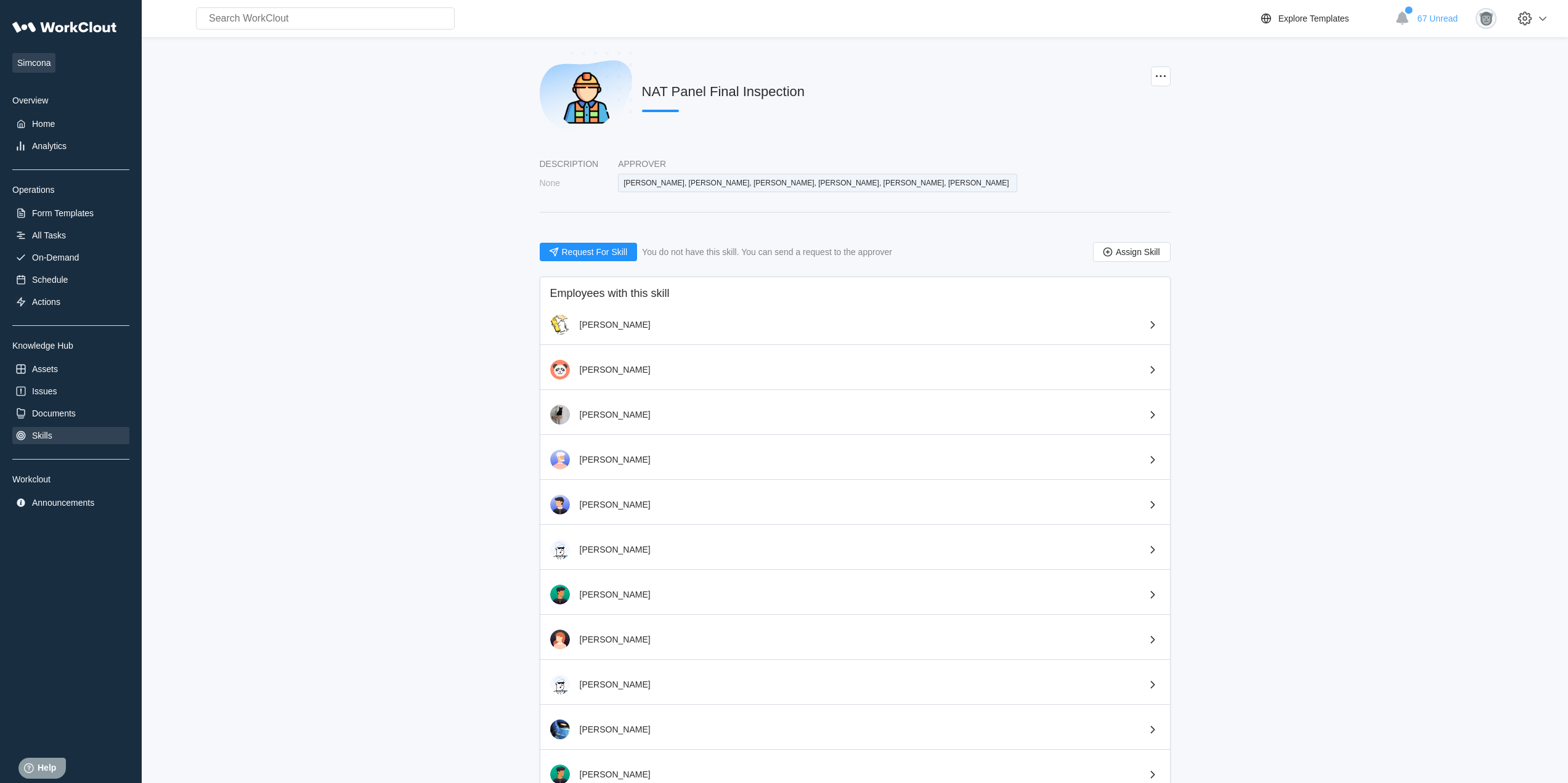
click at [1241, 369] on main "NAT Panel Final Inspection Description None Approver Ben Miller, Jesse Martin, …" at bounding box center [855, 566] width 1387 height 1058
